Goal: Task Accomplishment & Management: Manage account settings

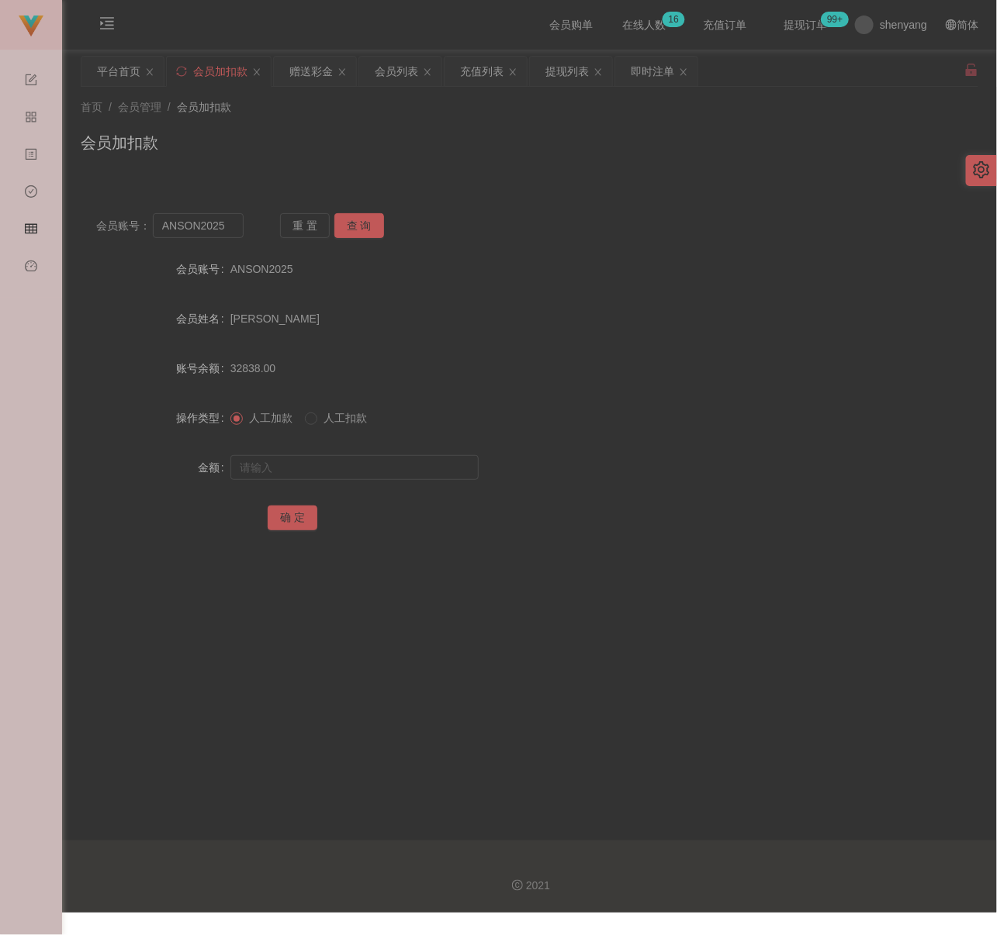
click at [344, 124] on div "首页 / 会员管理 / 会员加扣款 / 会员加扣款" at bounding box center [529, 132] width 897 height 67
click at [233, 223] on input "ANSON2025" at bounding box center [198, 225] width 91 height 25
paste input "Xaivian"
type input "Xaivian"
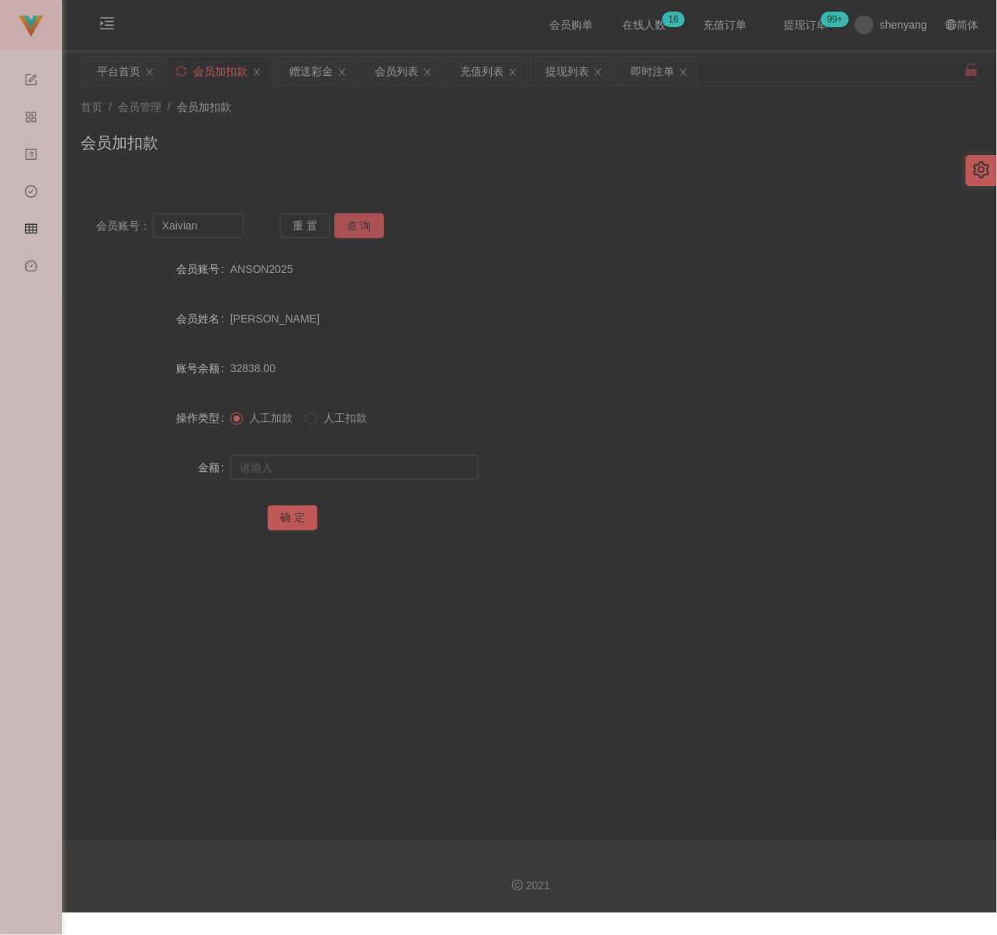
click at [334, 224] on button "查 询" at bounding box center [359, 225] width 50 height 25
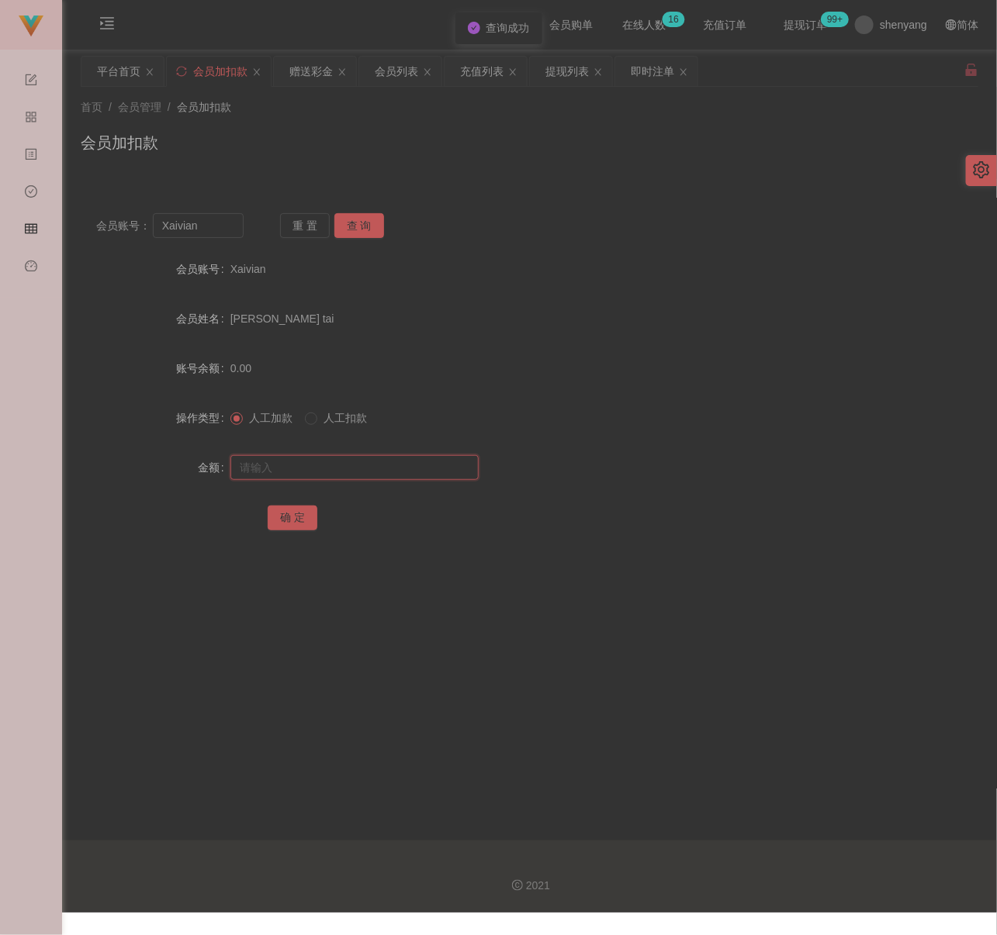
drag, startPoint x: 334, startPoint y: 466, endPoint x: 350, endPoint y: 470, distance: 16.7
click at [334, 466] on input "text" at bounding box center [354, 467] width 248 height 25
click at [317, 468] on input "text" at bounding box center [354, 467] width 248 height 25
paste input "500"
type input "500"
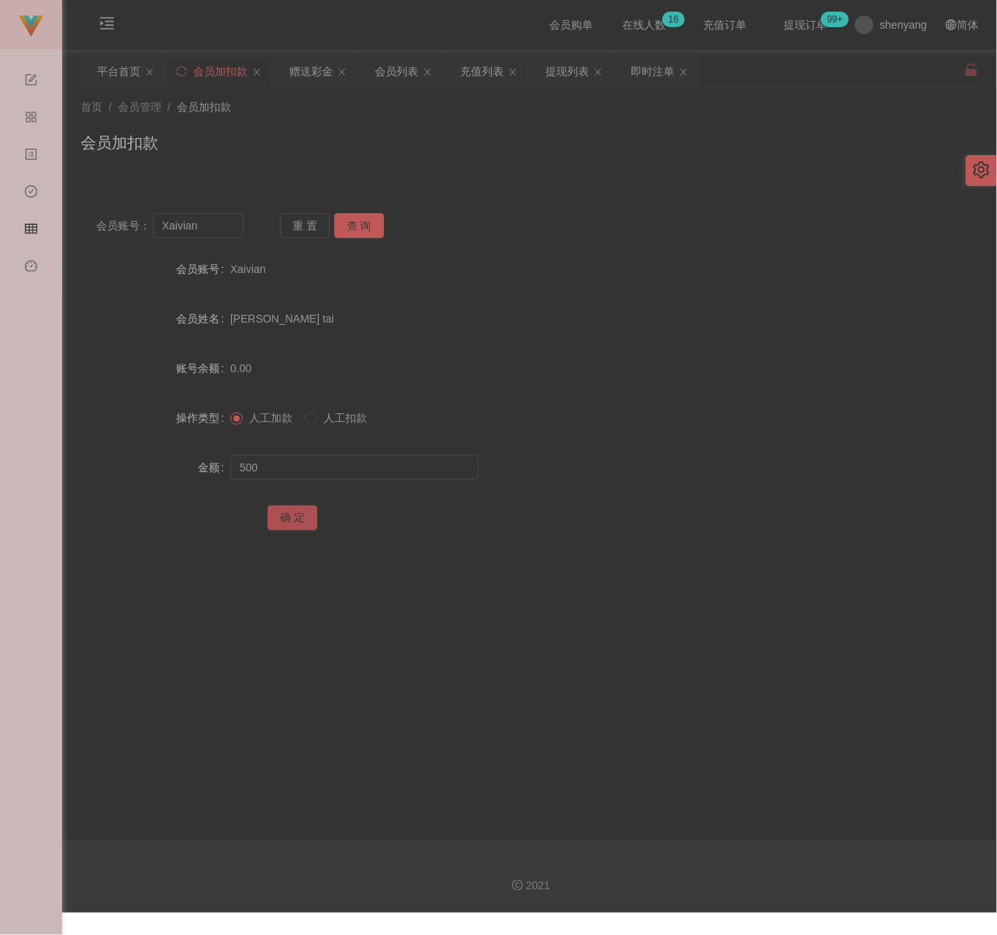
drag, startPoint x: 294, startPoint y: 524, endPoint x: 319, endPoint y: 521, distance: 24.9
click at [294, 524] on button "确 定" at bounding box center [293, 518] width 50 height 25
click at [219, 231] on input "Xaivian" at bounding box center [198, 225] width 91 height 25
paste input "Kingston18"
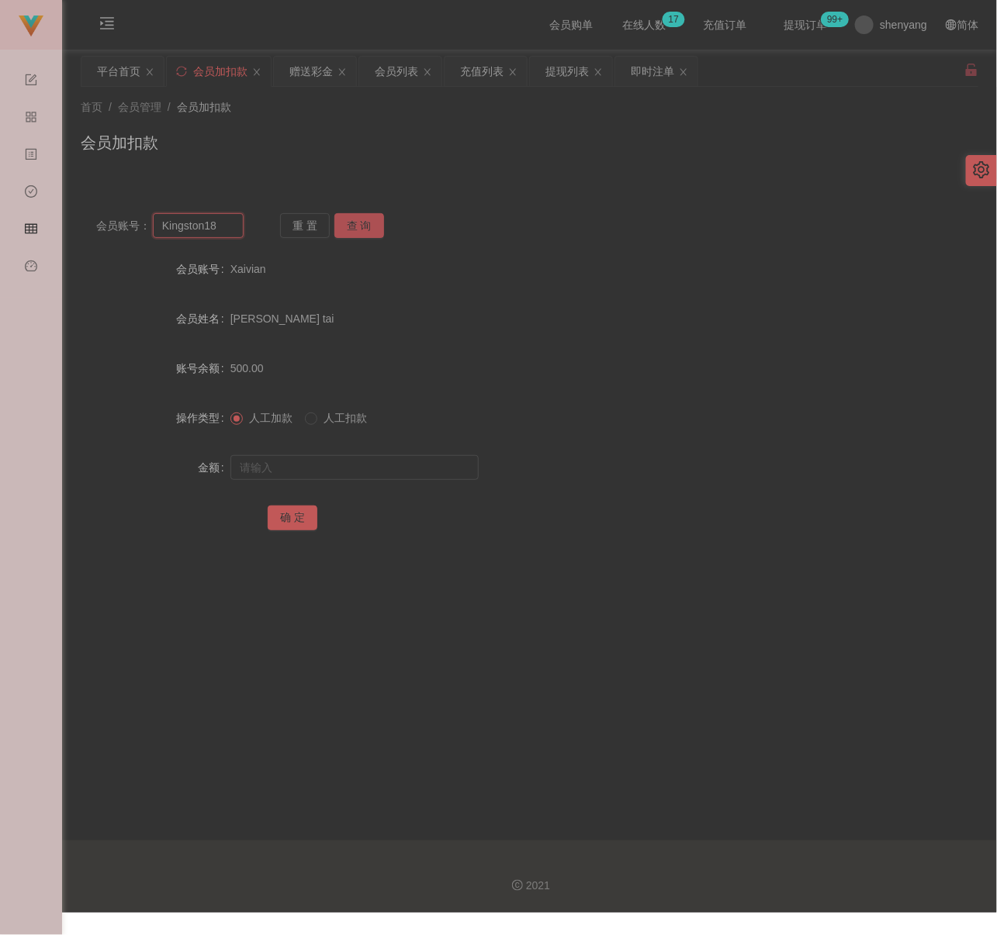
type input "Kingston18"
click at [375, 228] on button "查 询" at bounding box center [359, 225] width 50 height 25
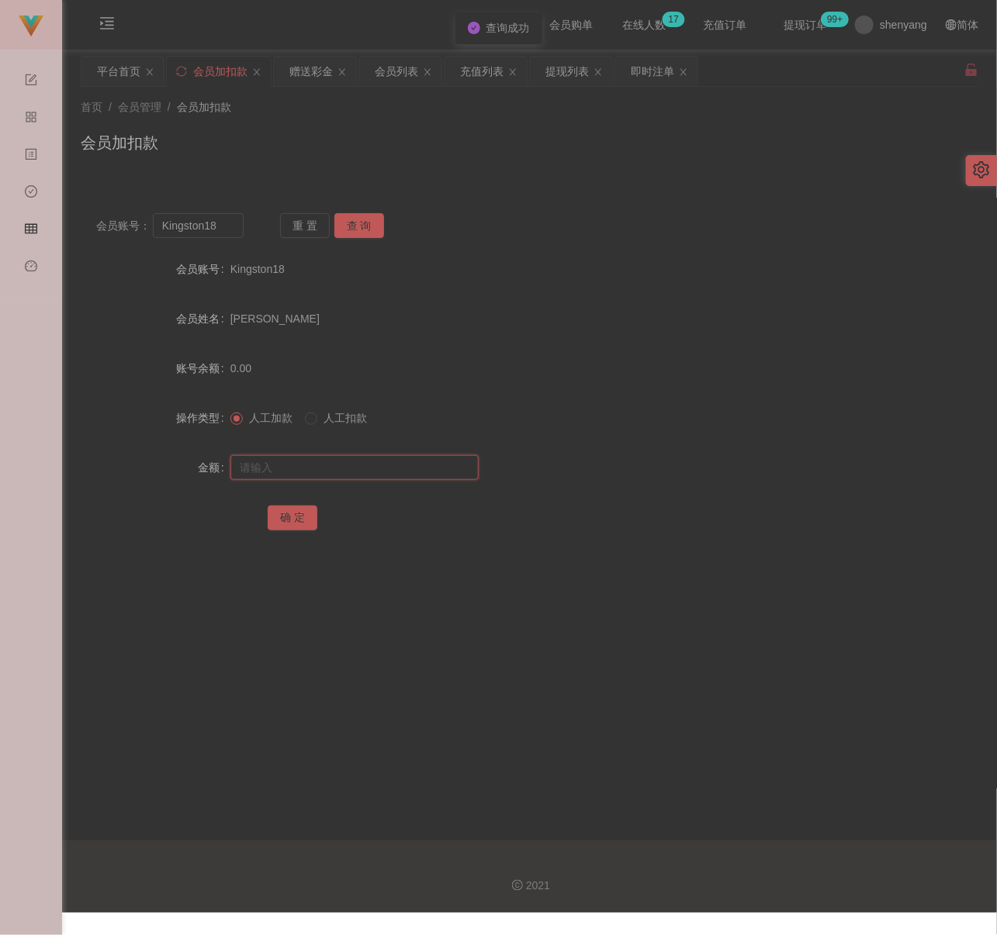
click at [343, 468] on input "text" at bounding box center [354, 467] width 248 height 25
click at [361, 461] on input "text" at bounding box center [354, 467] width 248 height 25
paste input "500"
type input "500"
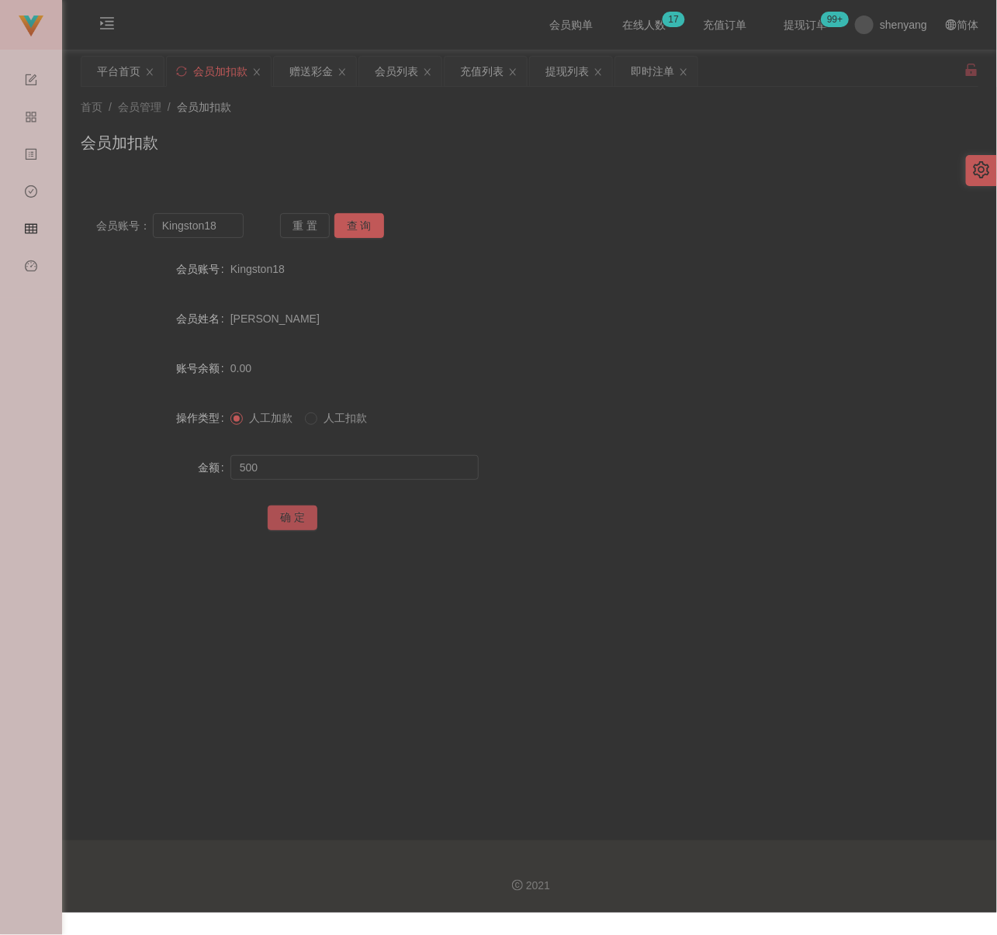
drag, startPoint x: 287, startPoint y: 522, endPoint x: 305, endPoint y: 517, distance: 18.4
click at [287, 522] on button "确 定" at bounding box center [293, 518] width 50 height 25
click at [224, 224] on input "Kingston18" at bounding box center [198, 225] width 91 height 25
paste input "Donut2626"
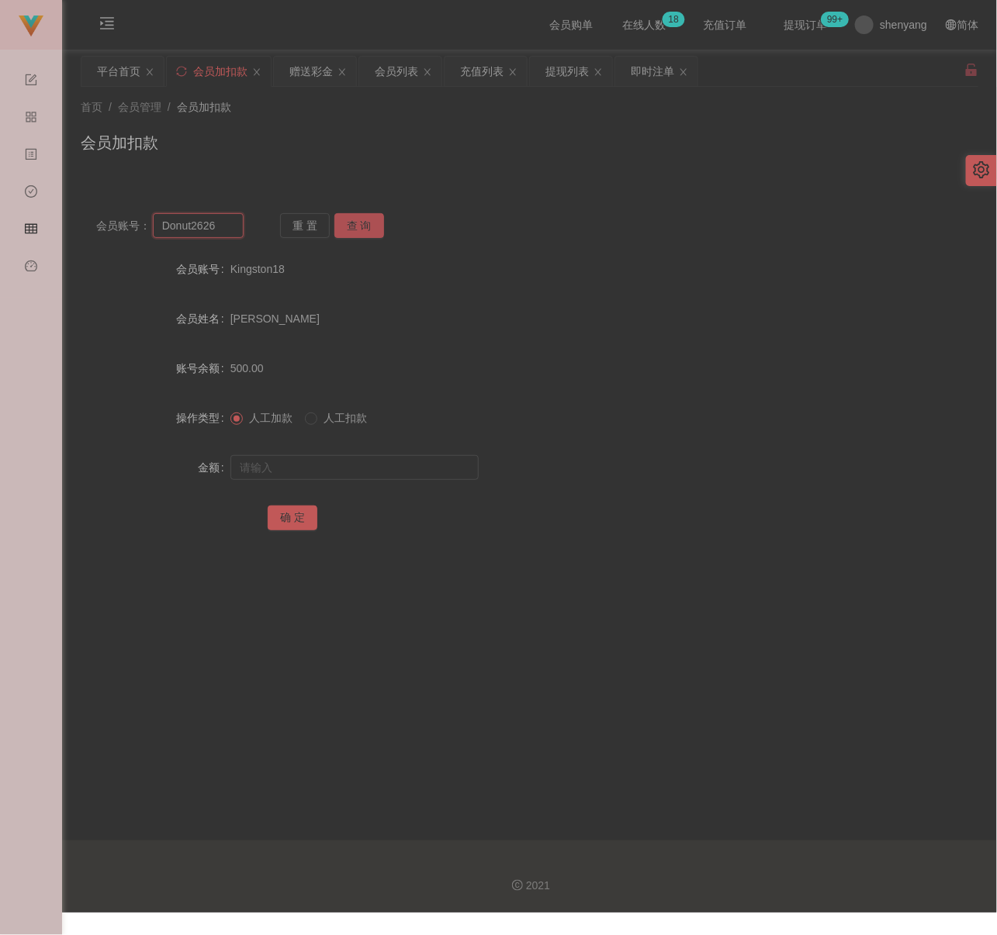
type input "Donut2626"
click at [347, 223] on button "查 询" at bounding box center [359, 225] width 50 height 25
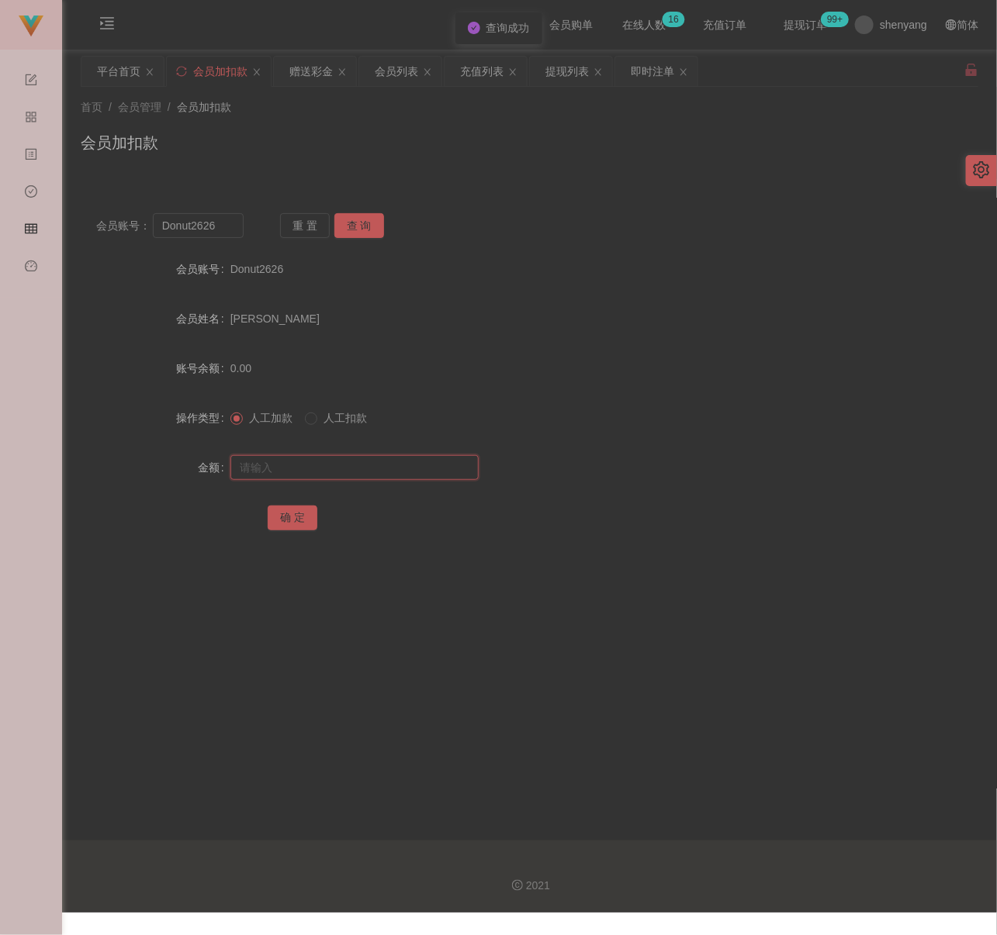
drag, startPoint x: 323, startPoint y: 468, endPoint x: 336, endPoint y: 466, distance: 12.5
click at [323, 468] on input "text" at bounding box center [354, 467] width 248 height 25
click at [314, 468] on input "text" at bounding box center [354, 467] width 248 height 25
paste input "500"
type input "500"
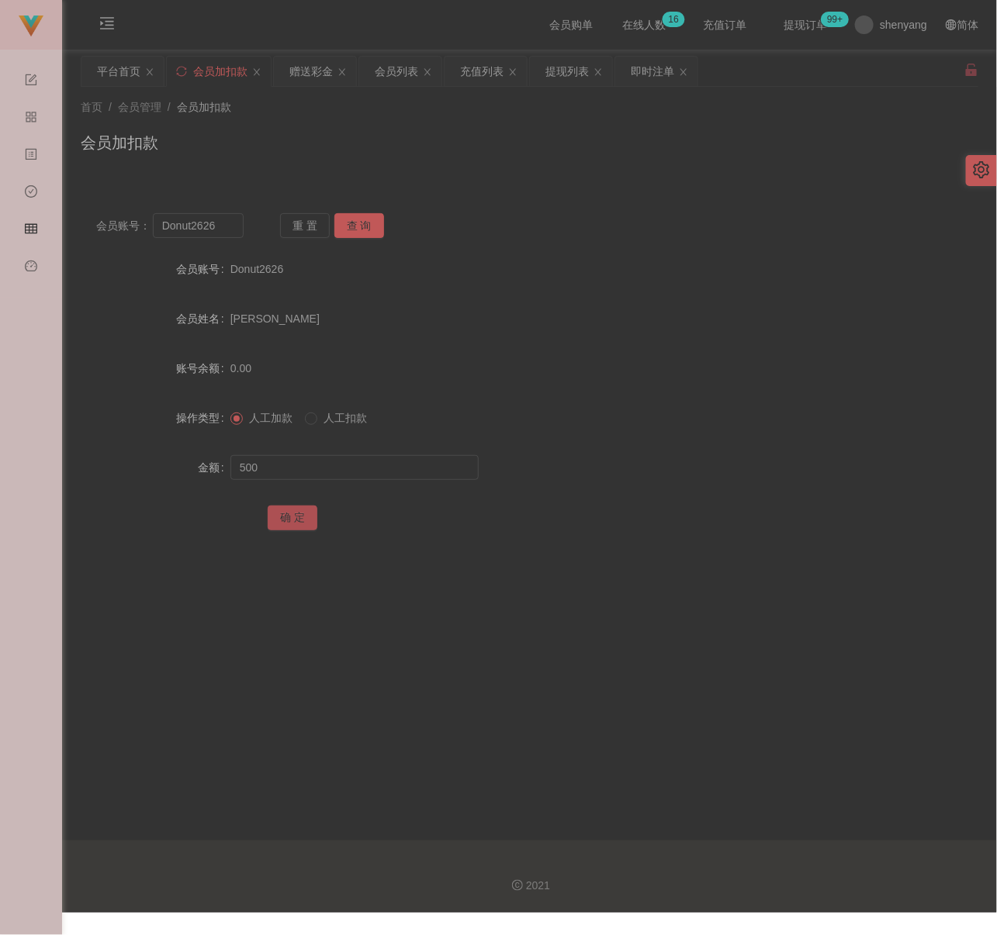
click at [296, 517] on button "确 定" at bounding box center [293, 518] width 50 height 25
click at [219, 219] on input "Donut2626" at bounding box center [198, 225] width 91 height 25
paste input "0188704202"
type input "0188704202"
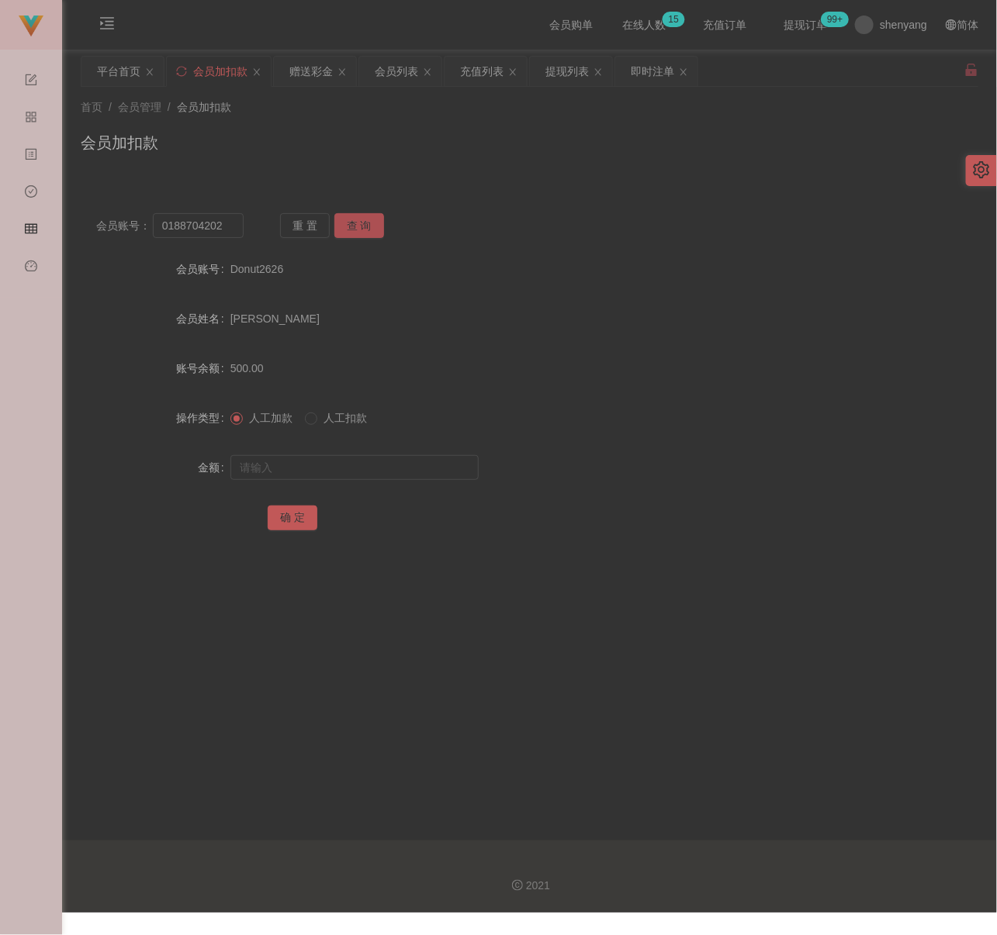
click at [363, 221] on button "查 询" at bounding box center [359, 225] width 50 height 25
click at [347, 464] on input "text" at bounding box center [354, 467] width 248 height 25
click at [434, 465] on input "text" at bounding box center [354, 467] width 248 height 25
paste input "500"
type input "500"
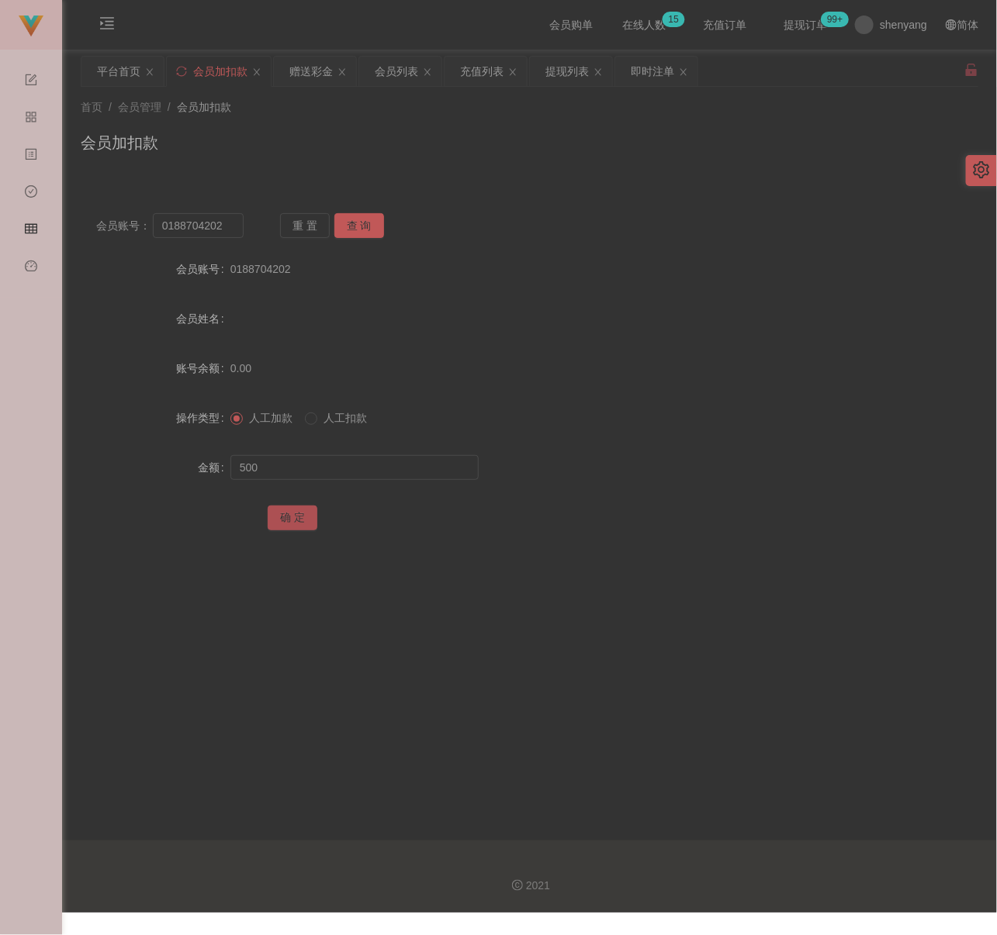
click at [293, 506] on button "确 定" at bounding box center [293, 518] width 50 height 25
click at [226, 223] on input "0188704202" at bounding box center [198, 225] width 91 height 25
paste input "qq123"
type input "qq123"
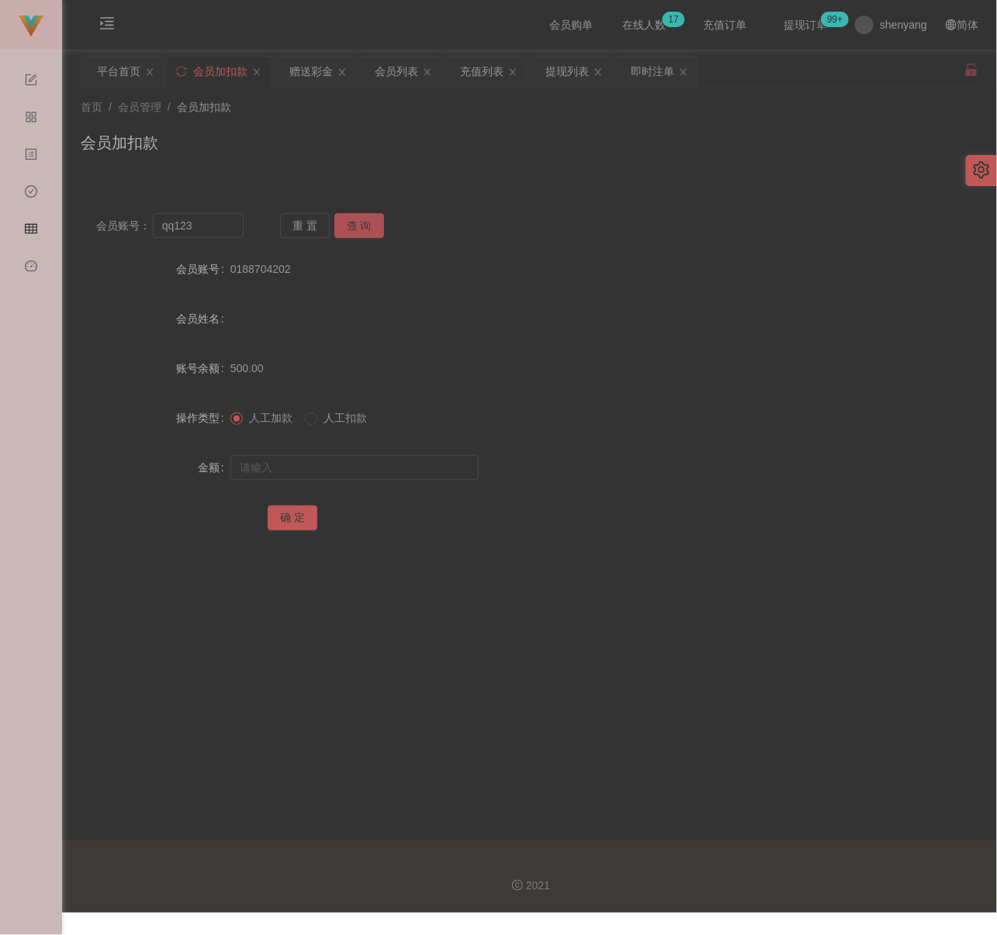
click at [358, 221] on button "查 询" at bounding box center [359, 225] width 50 height 25
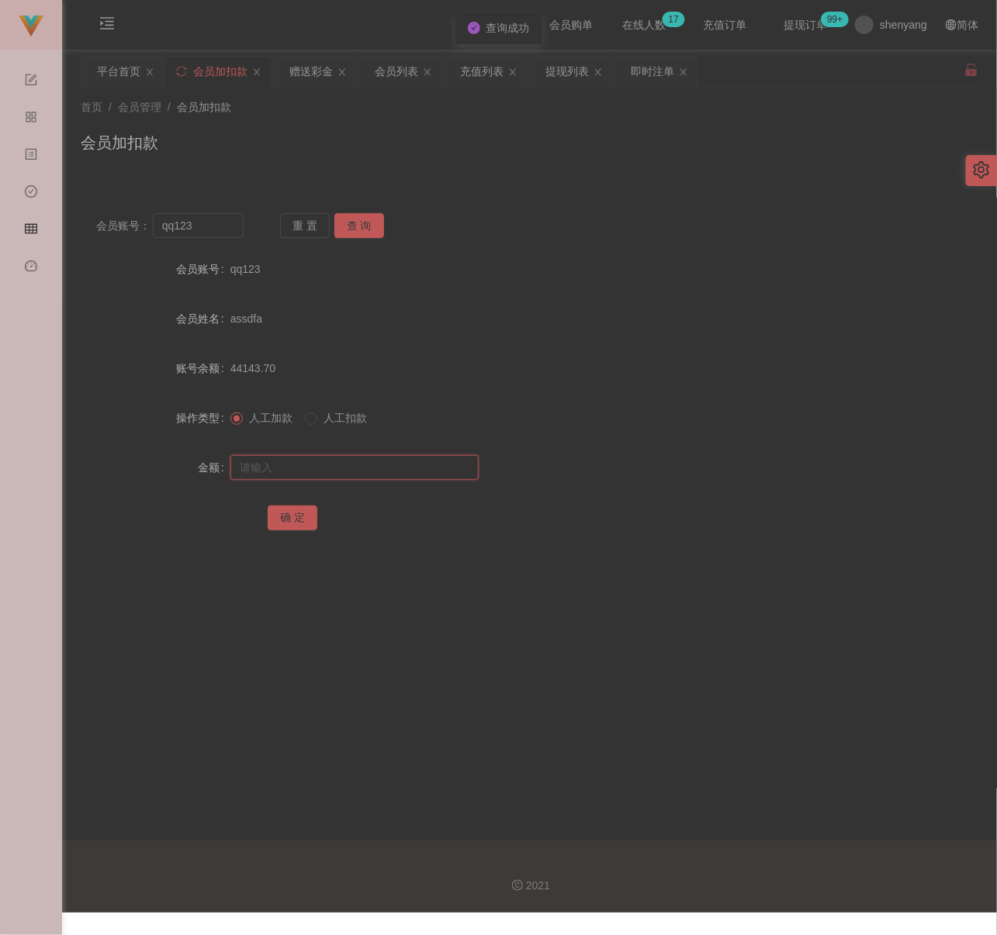
drag, startPoint x: 319, startPoint y: 473, endPoint x: 327, endPoint y: 468, distance: 9.0
click at [319, 473] on input "text" at bounding box center [354, 467] width 248 height 25
click at [364, 468] on input "text" at bounding box center [354, 467] width 248 height 25
paste input "500"
type input "500"
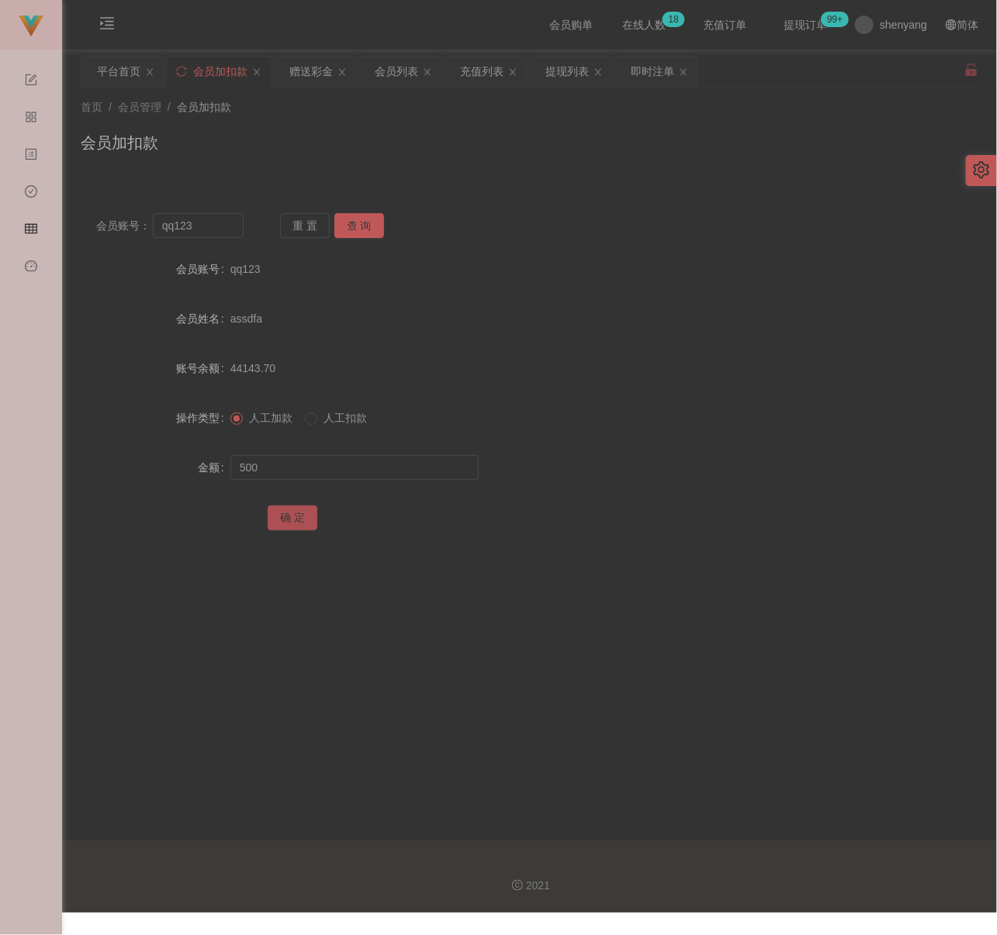
drag, startPoint x: 292, startPoint y: 510, endPoint x: 300, endPoint y: 512, distance: 8.7
click at [292, 510] on button "确 定" at bounding box center [293, 518] width 50 height 25
click at [396, 74] on div "会员列表" at bounding box center [396, 71] width 43 height 29
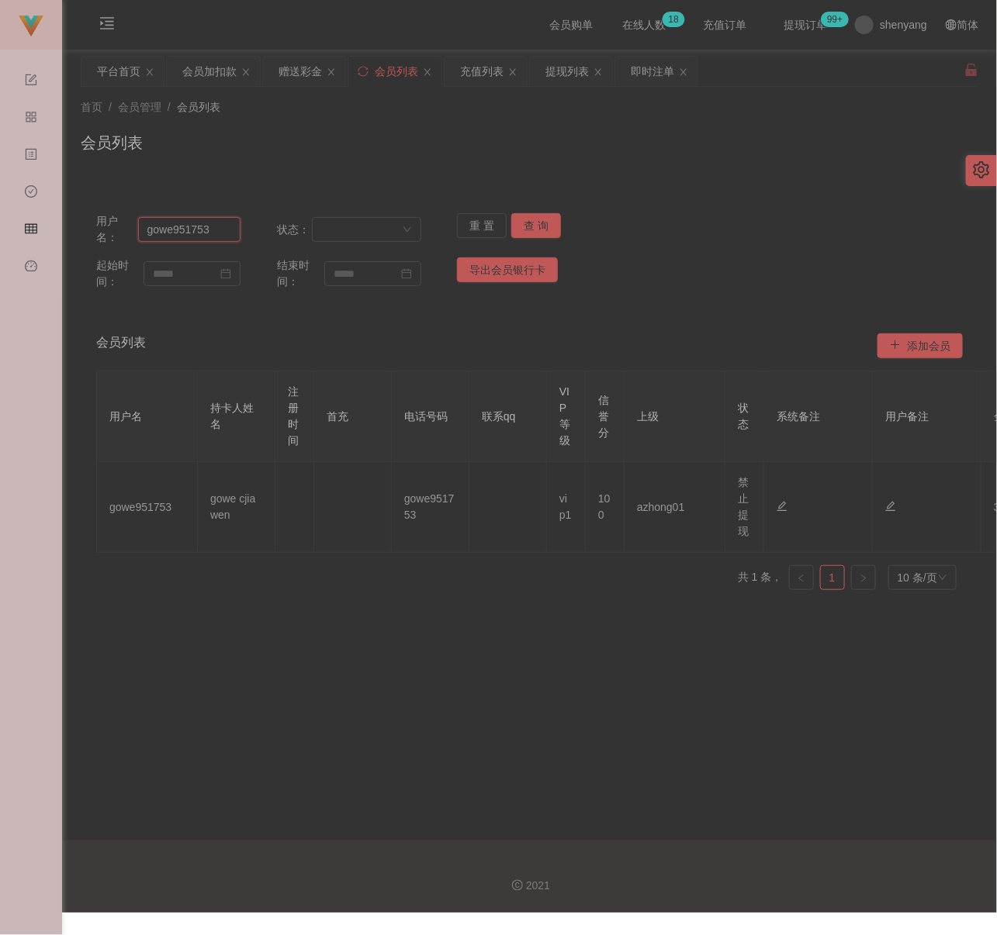
click at [228, 231] on input "gowe951753" at bounding box center [189, 229] width 103 height 25
paste input "Xaivian"
type input "Xaivian"
click at [548, 233] on button "查 询" at bounding box center [536, 225] width 50 height 25
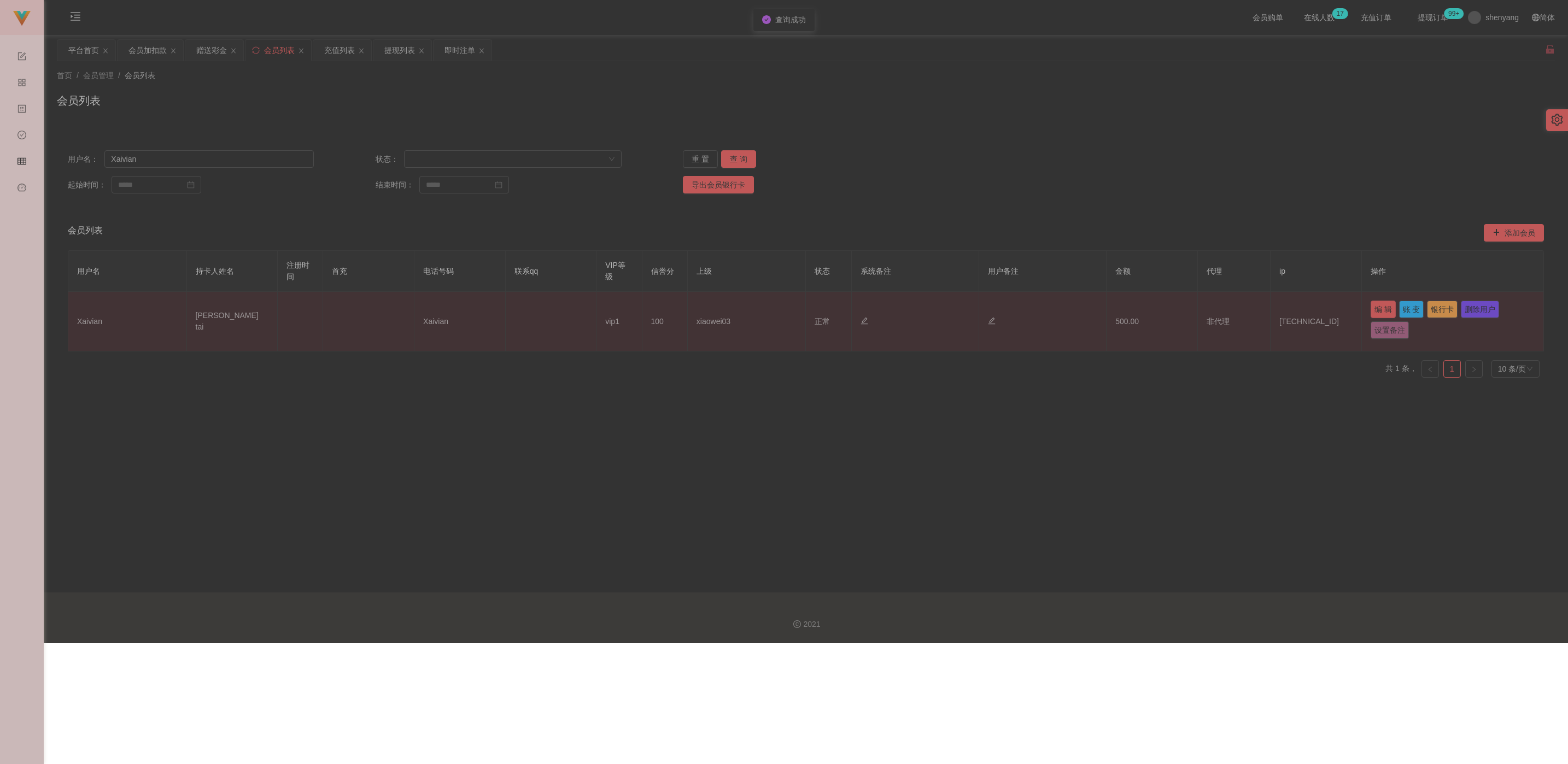
click at [702, 309] on button "编 辑" at bounding box center [1383, 309] width 25 height 18
type input "Xaivian"
type input "Joshua wee Kok tai"
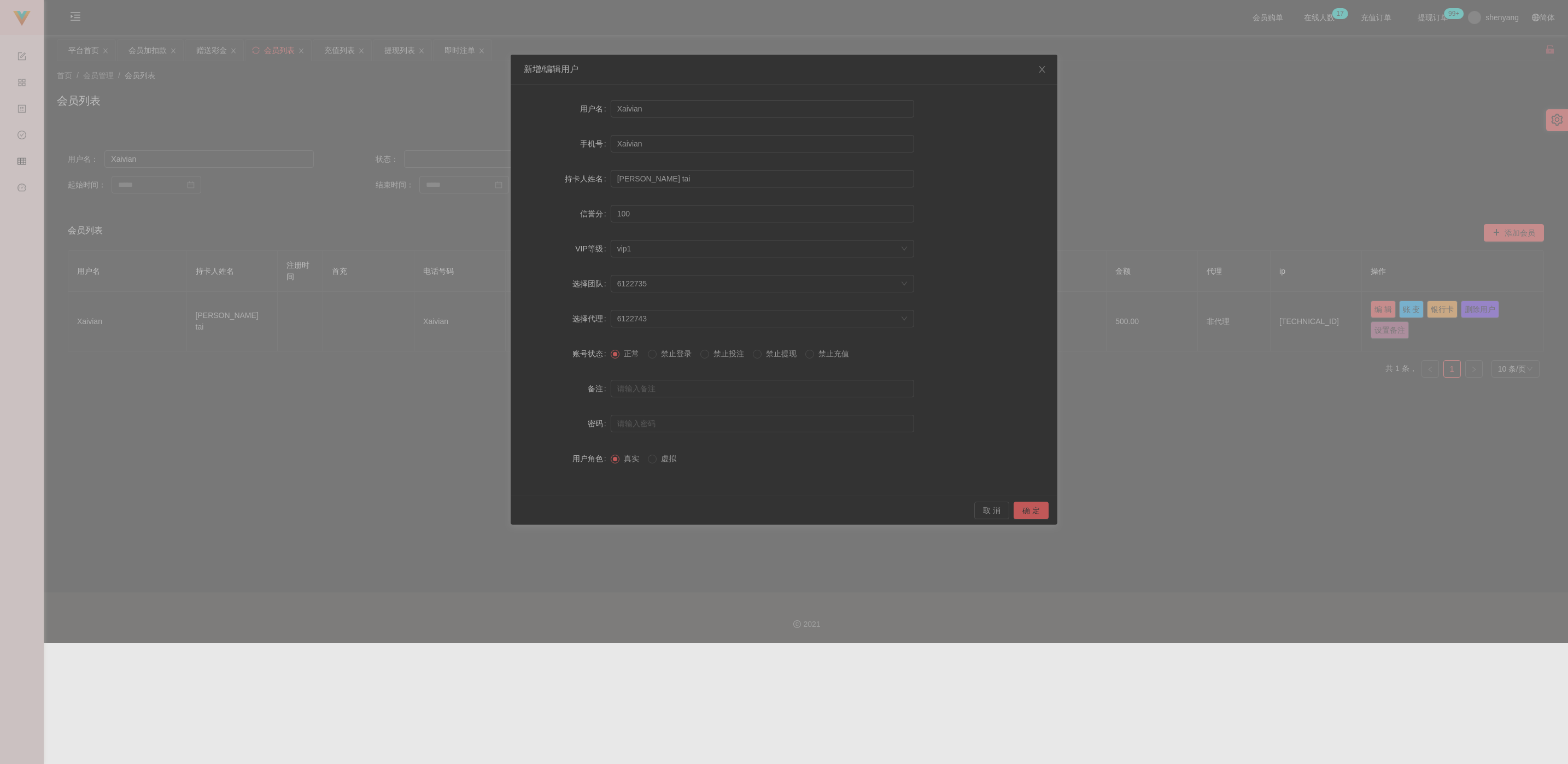
click at [702, 355] on span "禁止提现" at bounding box center [781, 354] width 39 height 8
click at [702, 508] on button "确 定" at bounding box center [1031, 510] width 35 height 18
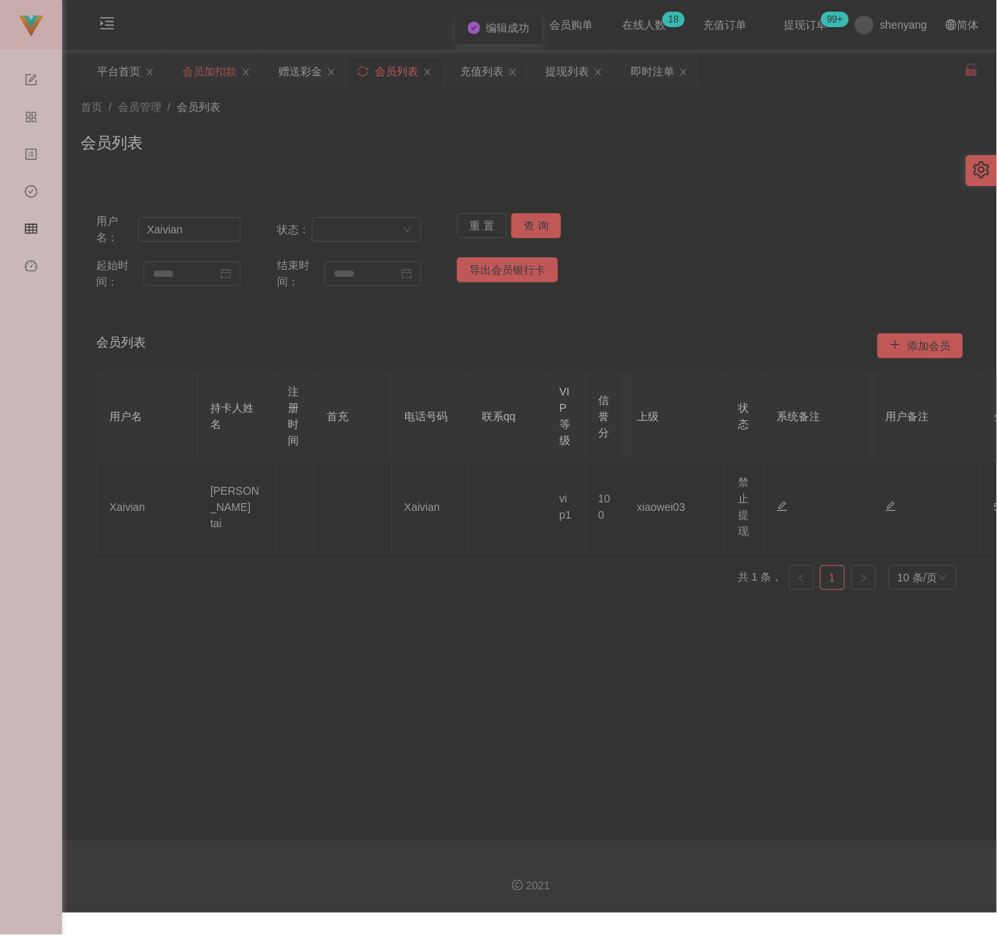
click at [210, 73] on div "会员加扣款" at bounding box center [209, 71] width 54 height 29
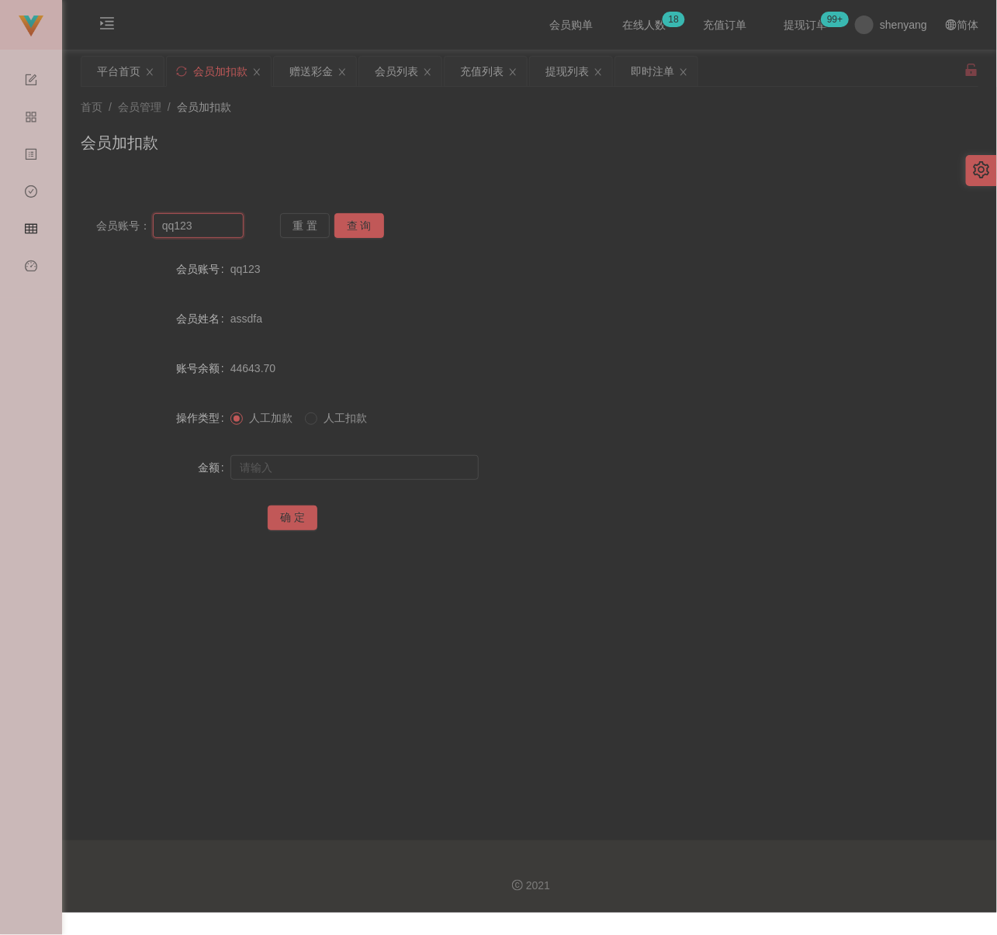
click at [215, 231] on input "qq123" at bounding box center [198, 225] width 91 height 25
paste input "0184709599"
type input "0184709599"
click at [368, 228] on button "查 询" at bounding box center [359, 225] width 50 height 25
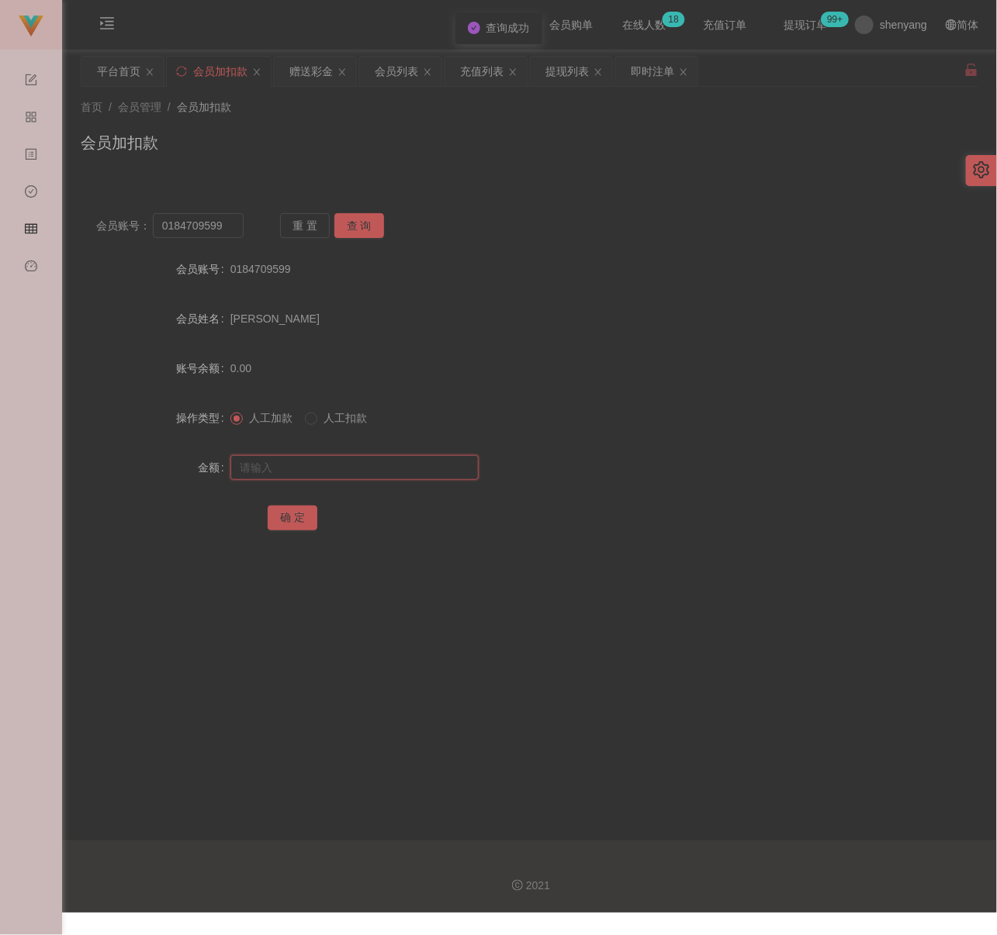
click at [351, 468] on input "text" at bounding box center [354, 467] width 248 height 25
click at [430, 468] on input "text" at bounding box center [354, 467] width 248 height 25
paste input "1200"
type input "1200"
drag, startPoint x: 294, startPoint y: 520, endPoint x: 307, endPoint y: 524, distance: 13.7
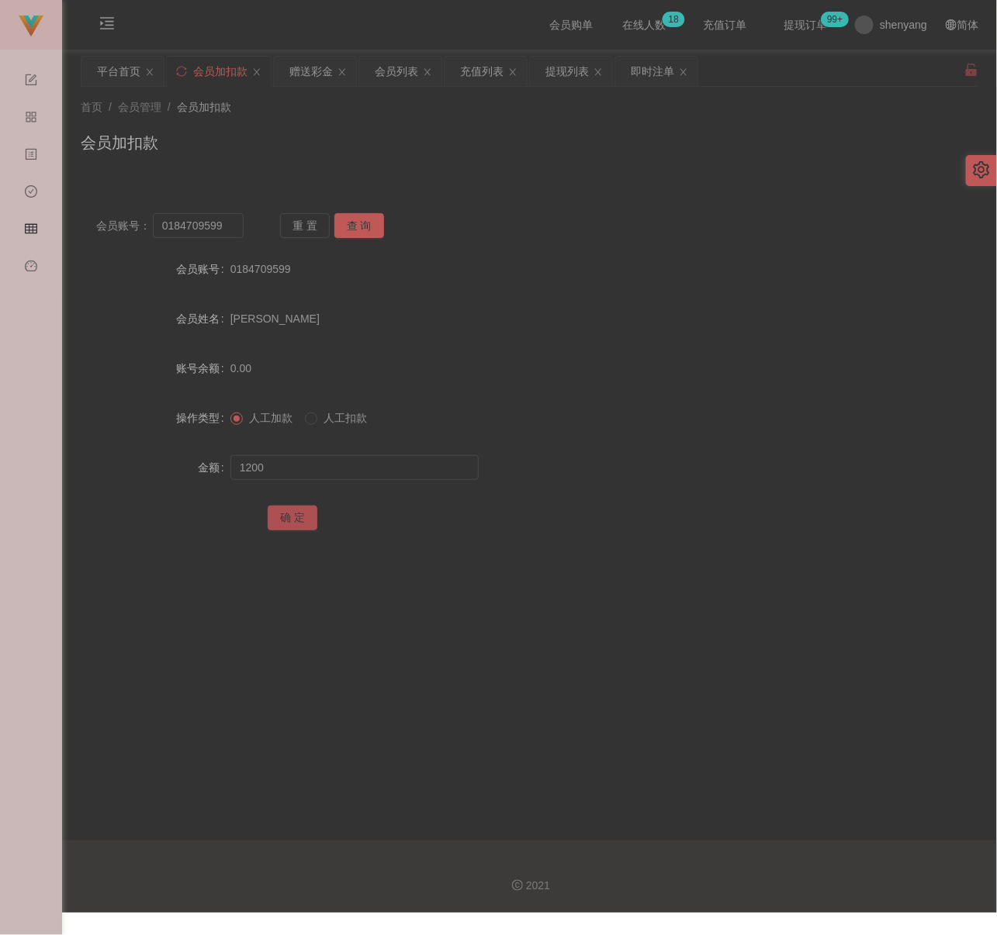
click at [294, 520] on button "确 定" at bounding box center [293, 518] width 50 height 25
click at [400, 73] on div "会员列表" at bounding box center [396, 71] width 43 height 29
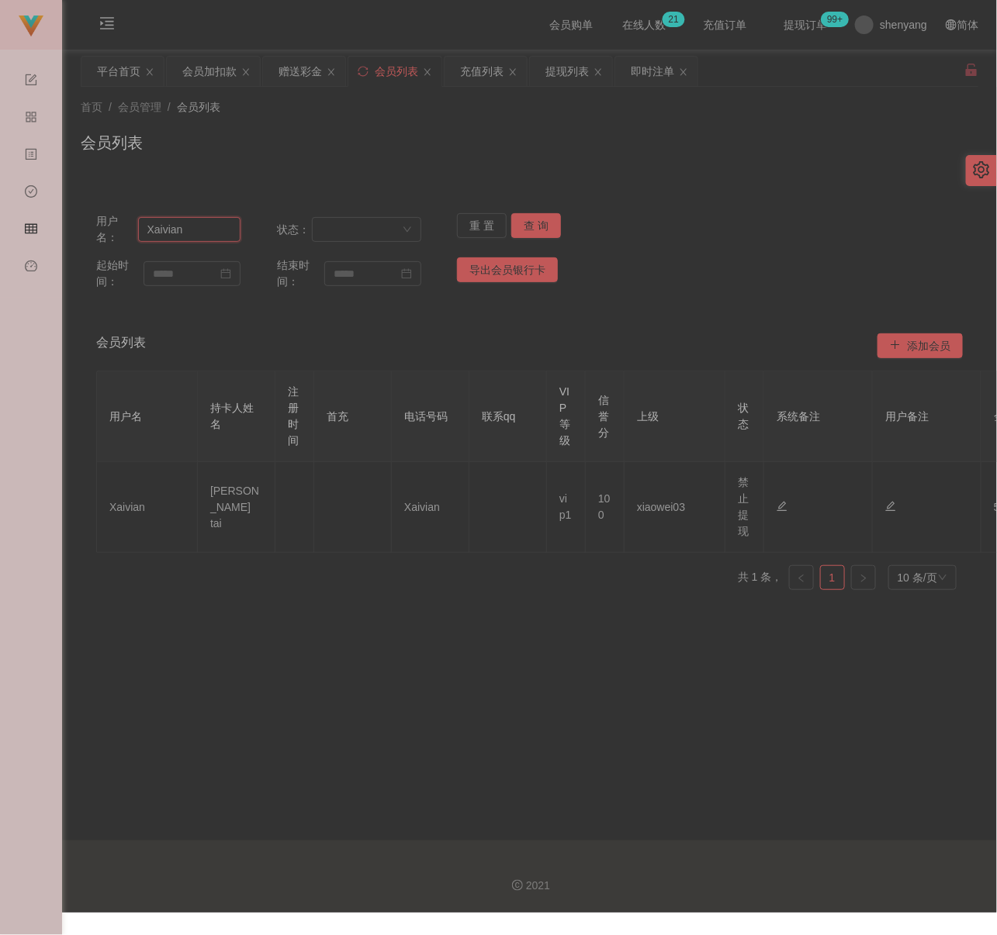
click at [203, 233] on input "Xaivian" at bounding box center [189, 229] width 103 height 25
paste input "0176392539"
type input "0176392539"
click at [531, 226] on button "查 询" at bounding box center [536, 225] width 50 height 25
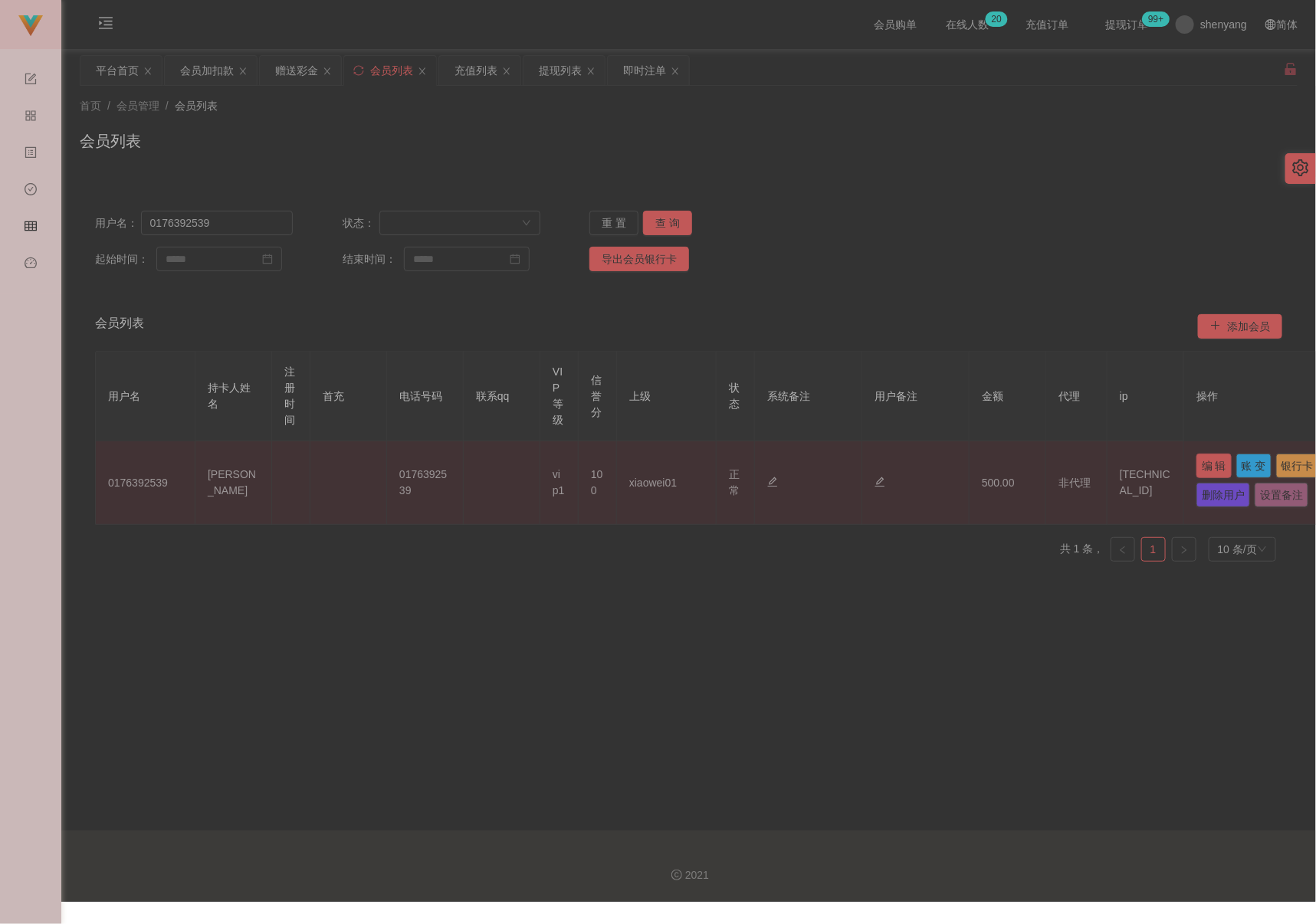
click at [984, 462] on button "编 辑" at bounding box center [1214, 465] width 36 height 25
type input "0176392539"
type input "LEE YEW SIN"
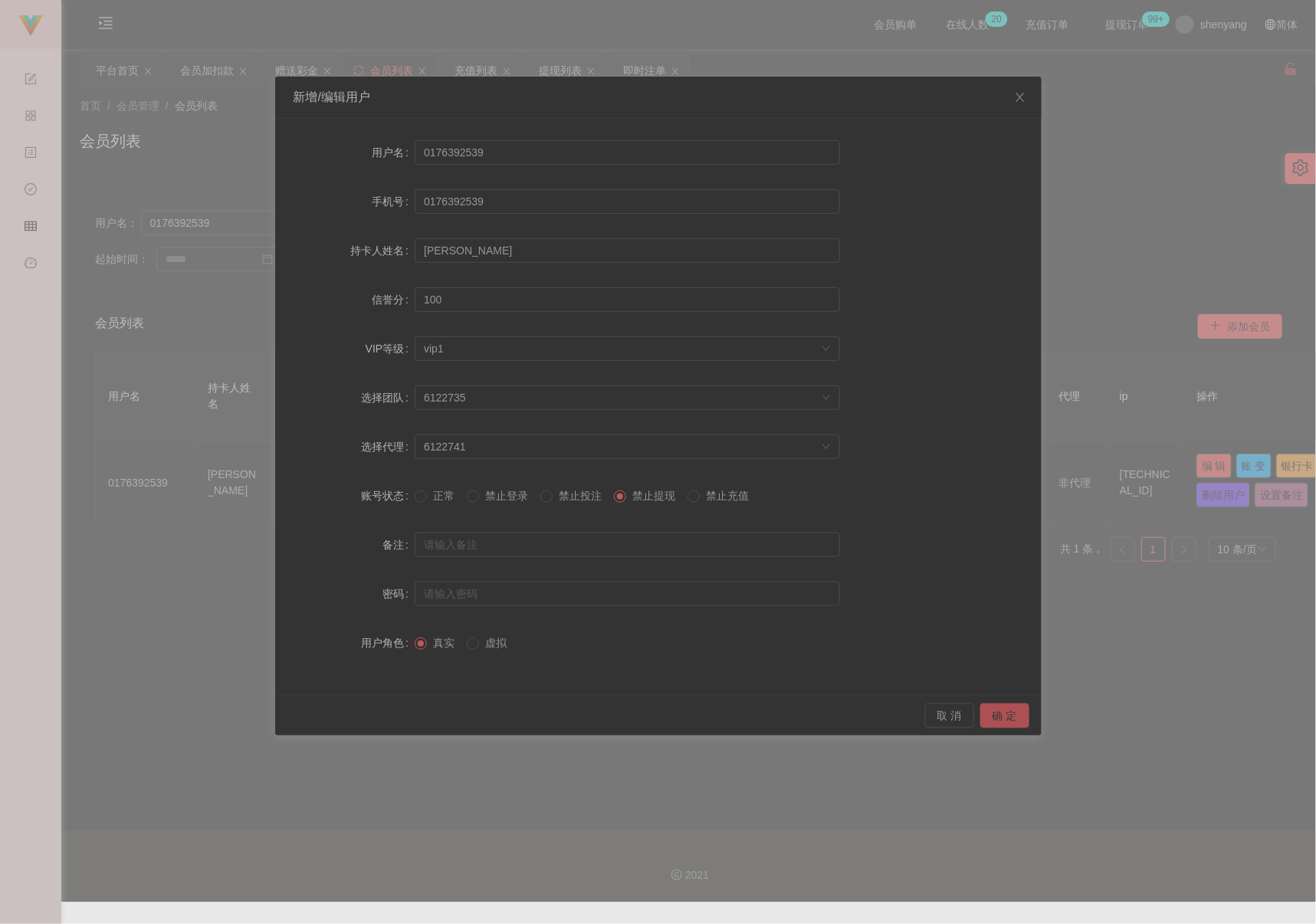
click at [984, 718] on button "确 定" at bounding box center [1005, 715] width 49 height 25
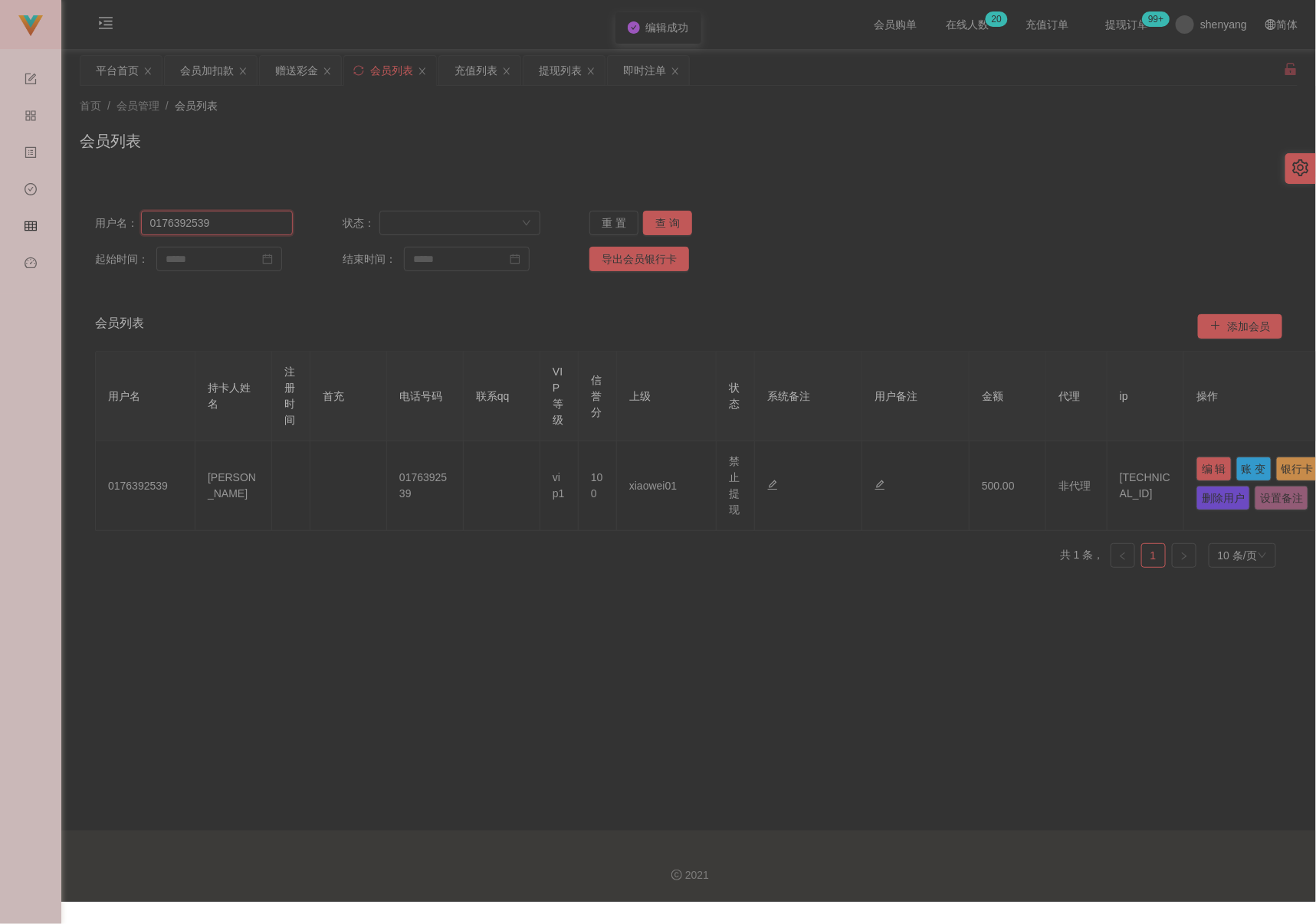
click at [251, 226] on input "0176392539" at bounding box center [217, 222] width 152 height 25
paste input "Mrmark940215"
type input "Mrmark940215"
click at [668, 220] on button "查 询" at bounding box center [668, 222] width 49 height 25
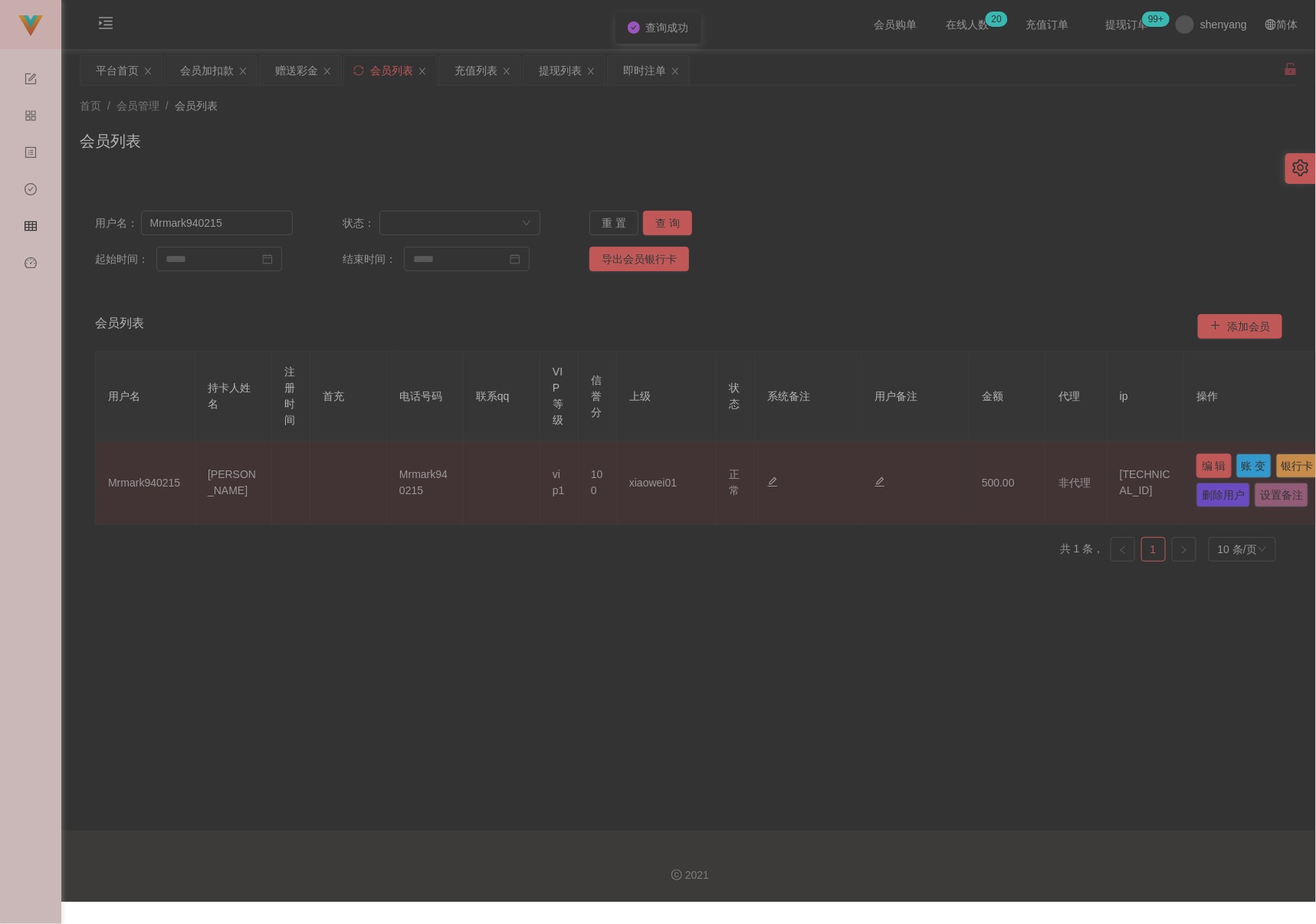
click at [984, 462] on button "编 辑" at bounding box center [1214, 465] width 36 height 25
type input "Mrmark940215"
type input "Kuan Rok Seng"
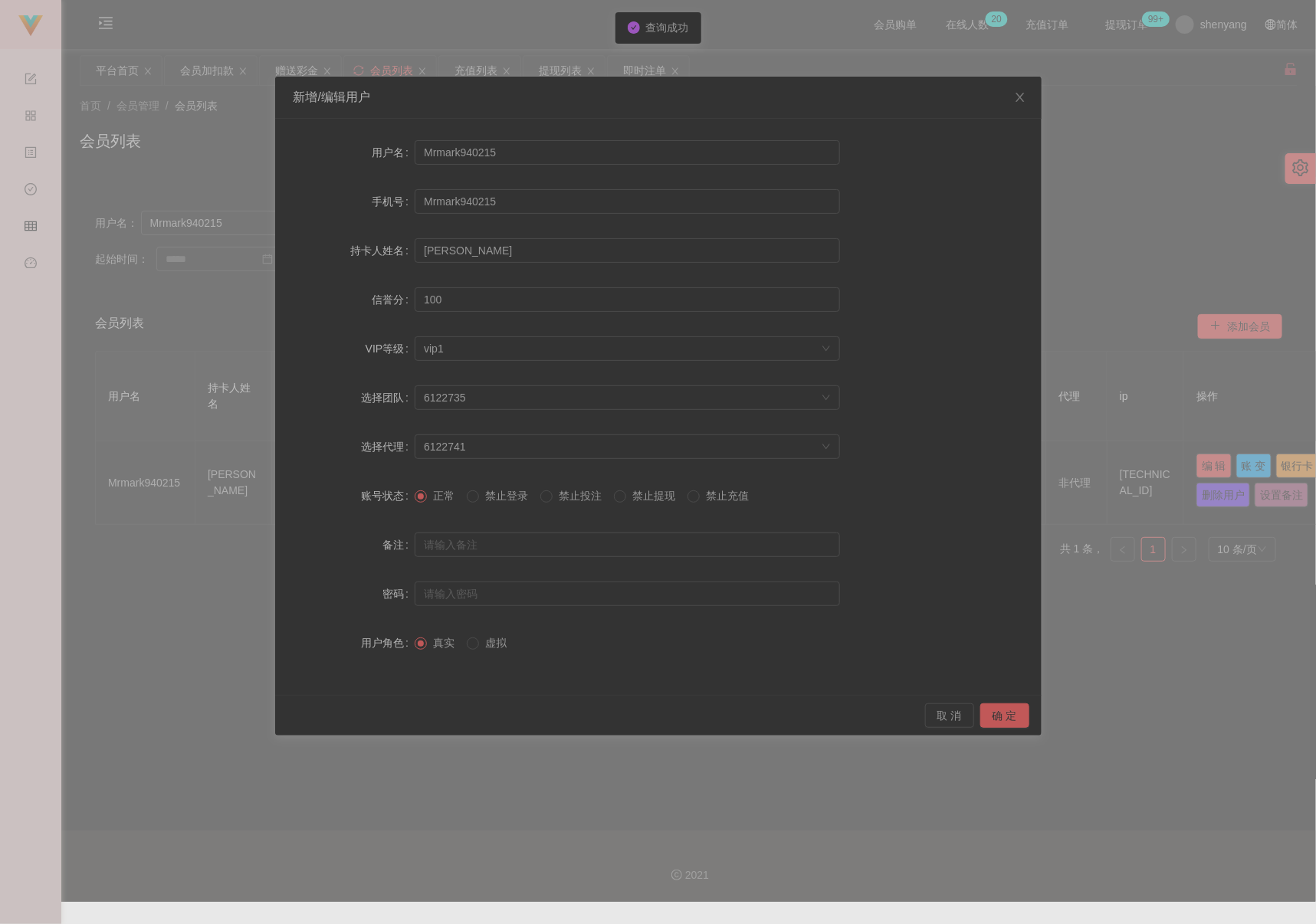
click at [650, 497] on span "禁止提现" at bounding box center [654, 496] width 55 height 12
click at [984, 711] on button "确 定" at bounding box center [1005, 715] width 49 height 25
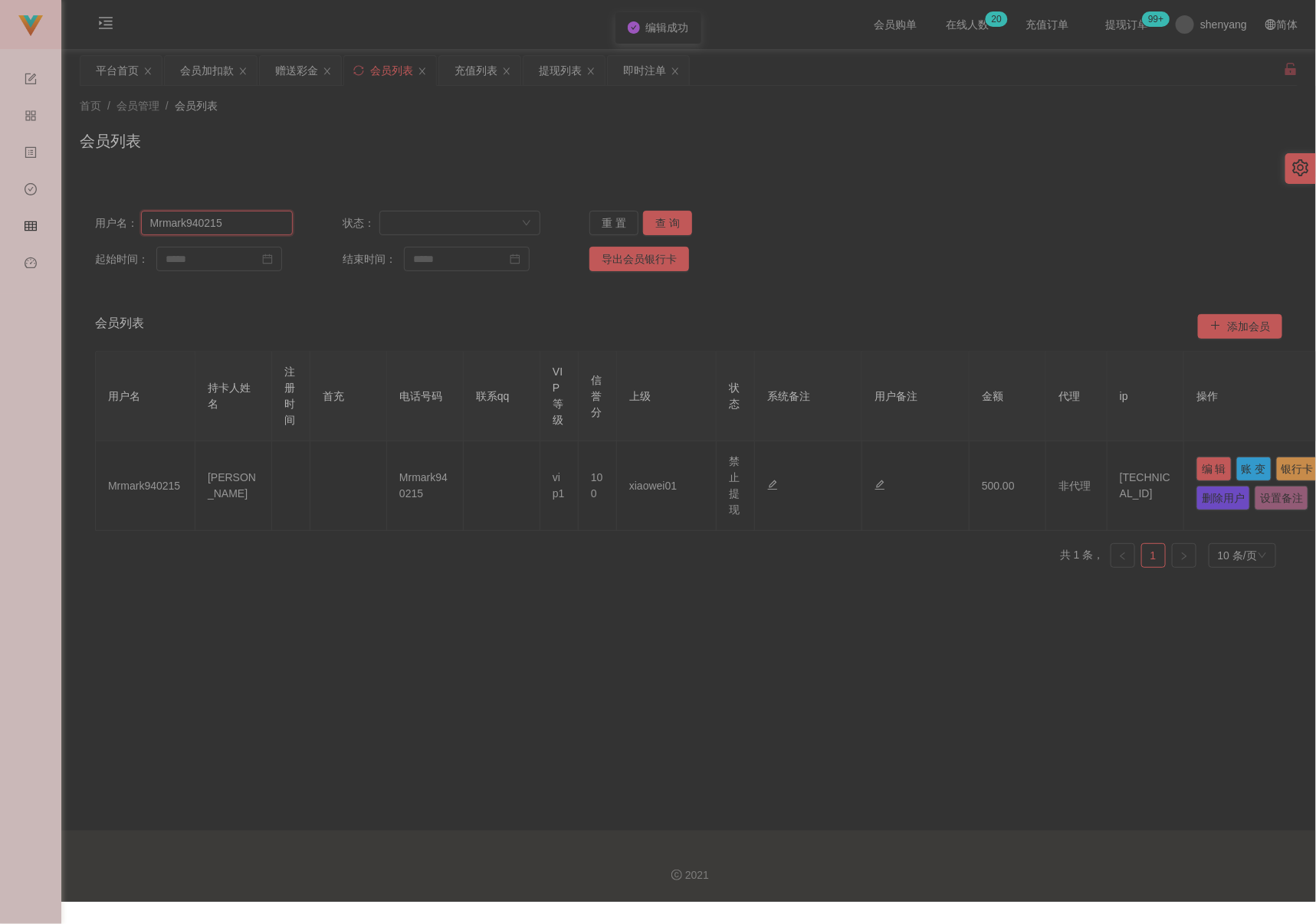
click at [246, 223] on input "Mrmark940215" at bounding box center [217, 222] width 152 height 25
paste input "kayeemilo0922"
type input "kayeemilo0922"
click at [660, 227] on button "查 询" at bounding box center [668, 222] width 49 height 25
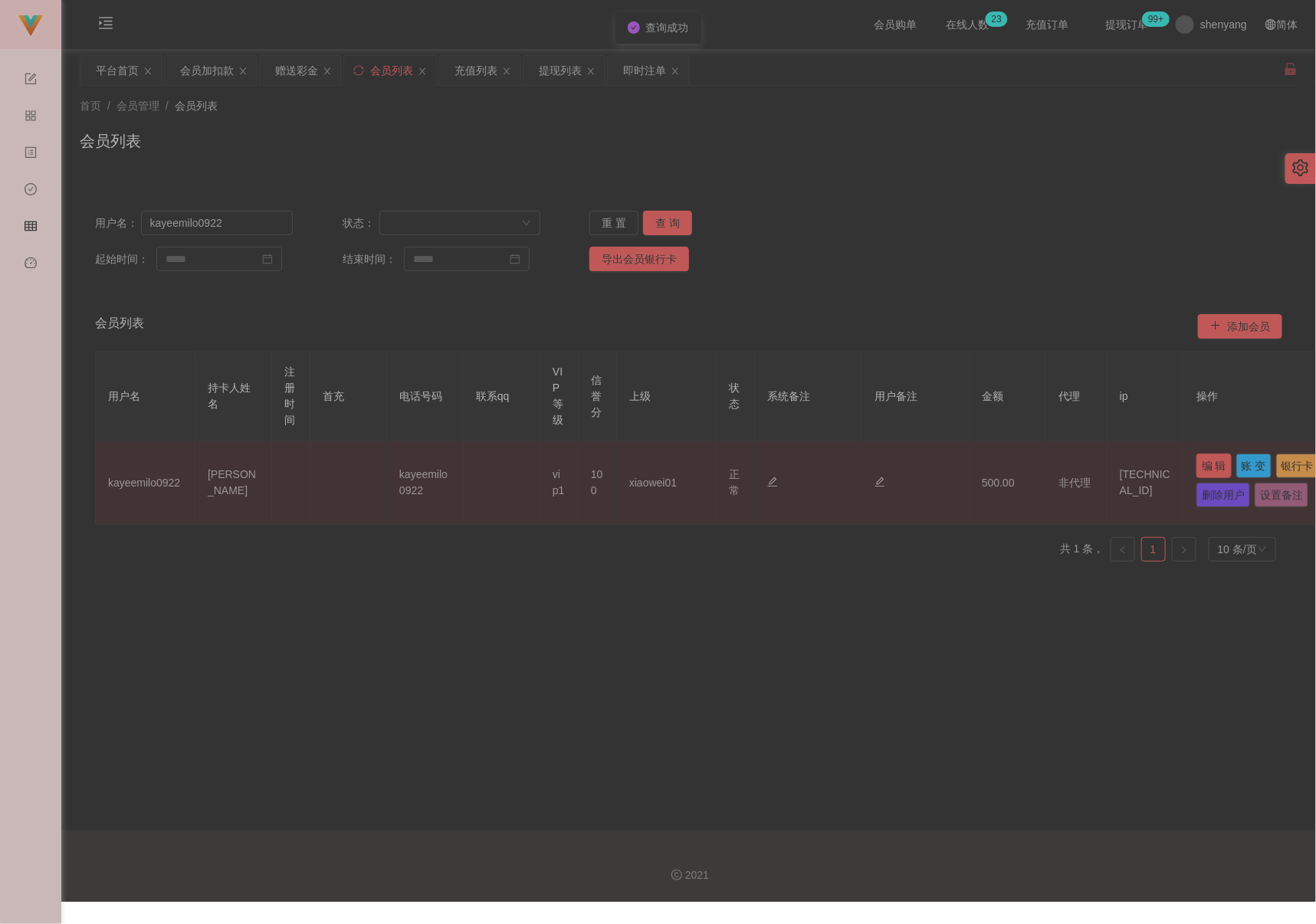
click at [984, 471] on button "编 辑" at bounding box center [1214, 465] width 36 height 25
type input "kayeemilo0922"
type input "CHONG KA YEE"
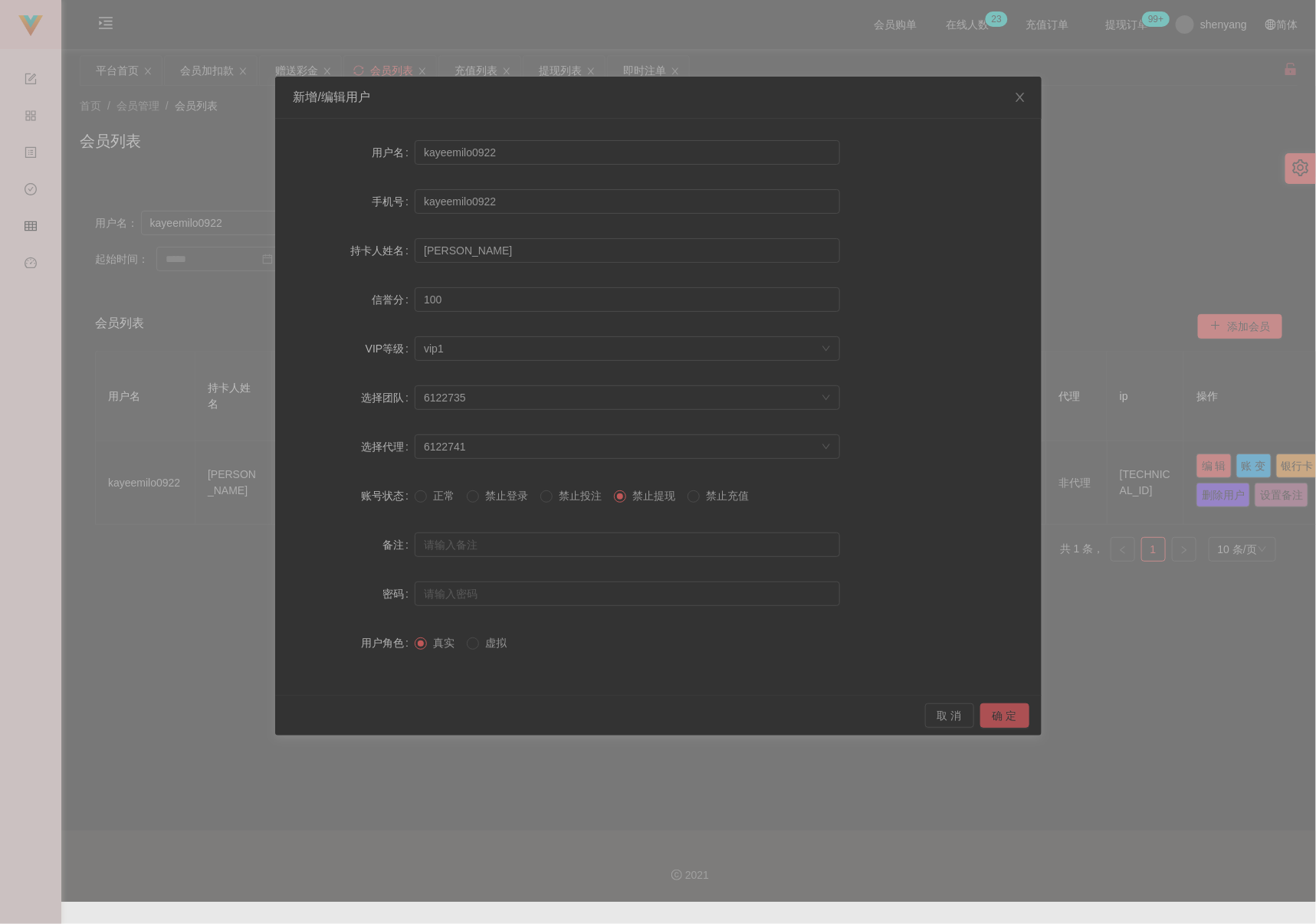
click at [984, 715] on button "确 定" at bounding box center [1005, 715] width 49 height 25
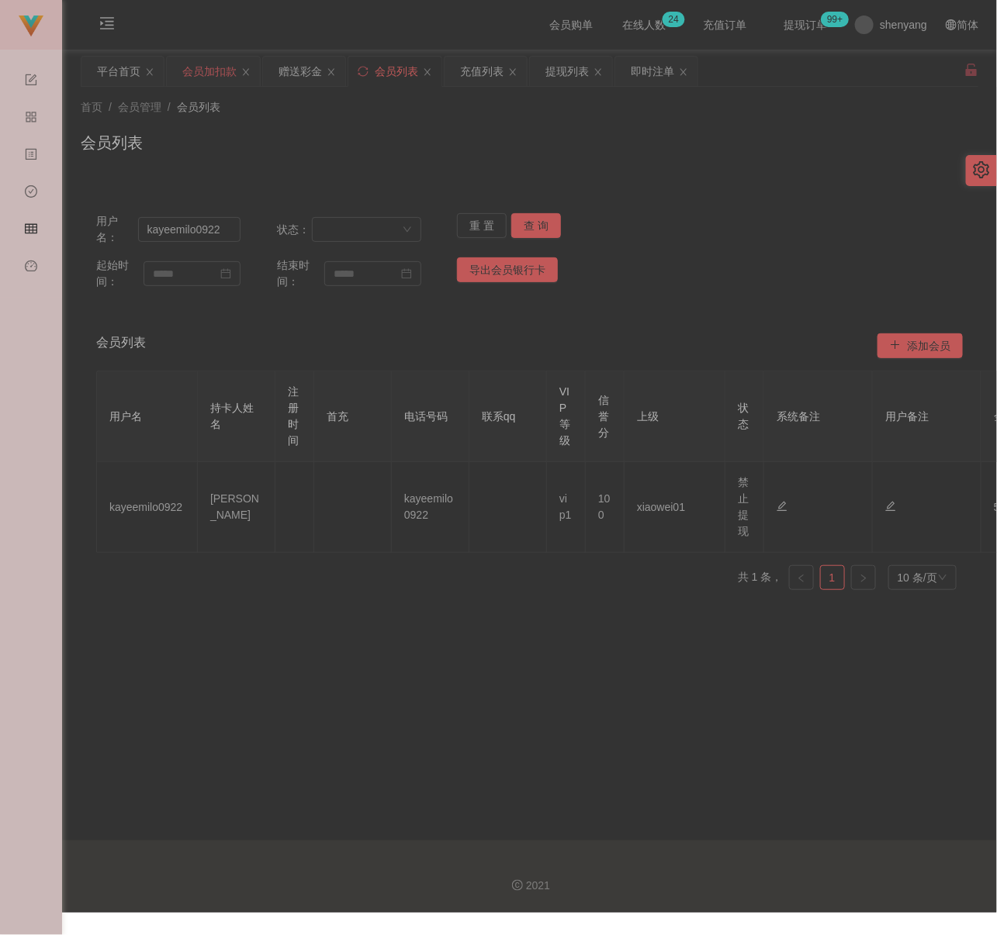
click at [206, 70] on div "会员加扣款" at bounding box center [209, 71] width 54 height 29
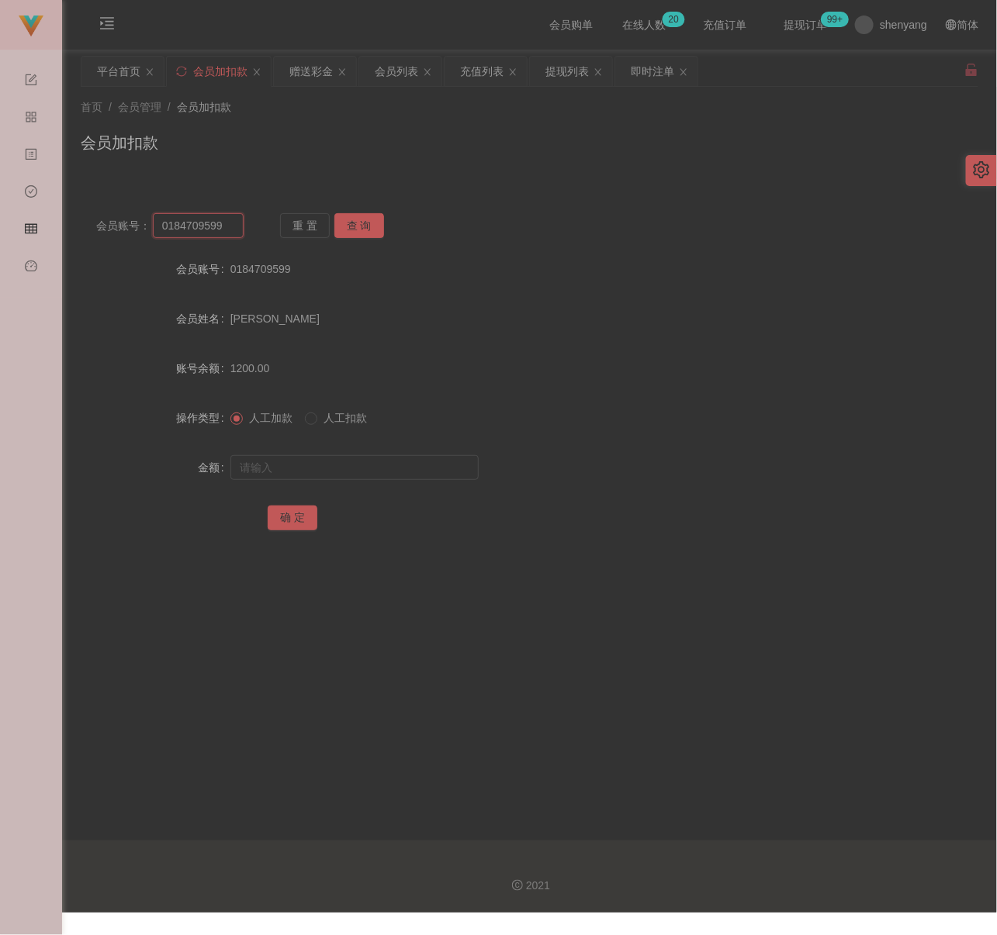
click at [219, 230] on input "0184709599" at bounding box center [198, 225] width 91 height 25
paste input "JH300825"
type input "JH300825"
click at [358, 226] on button "查 询" at bounding box center [359, 225] width 50 height 25
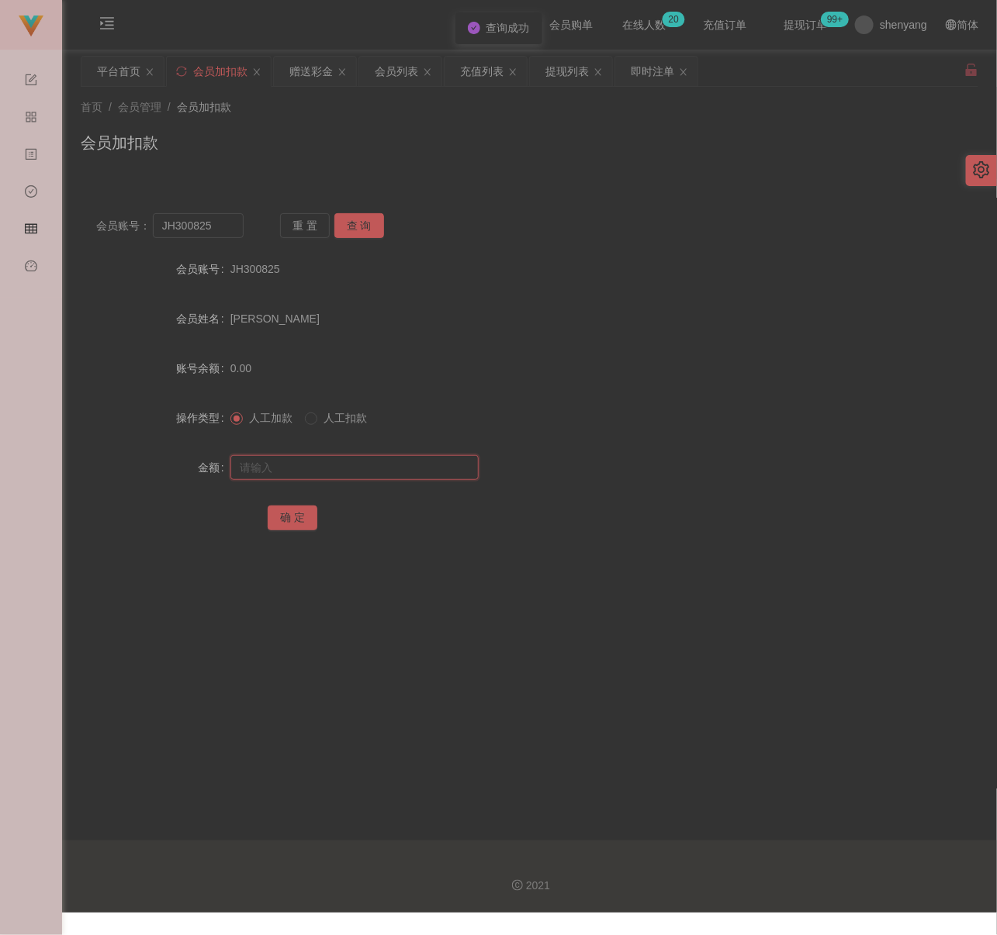
click at [372, 461] on input "text" at bounding box center [354, 467] width 248 height 25
drag, startPoint x: 426, startPoint y: 465, endPoint x: 416, endPoint y: 465, distance: 9.3
click at [426, 465] on input "text" at bounding box center [354, 467] width 248 height 25
paste input "300"
type input "300"
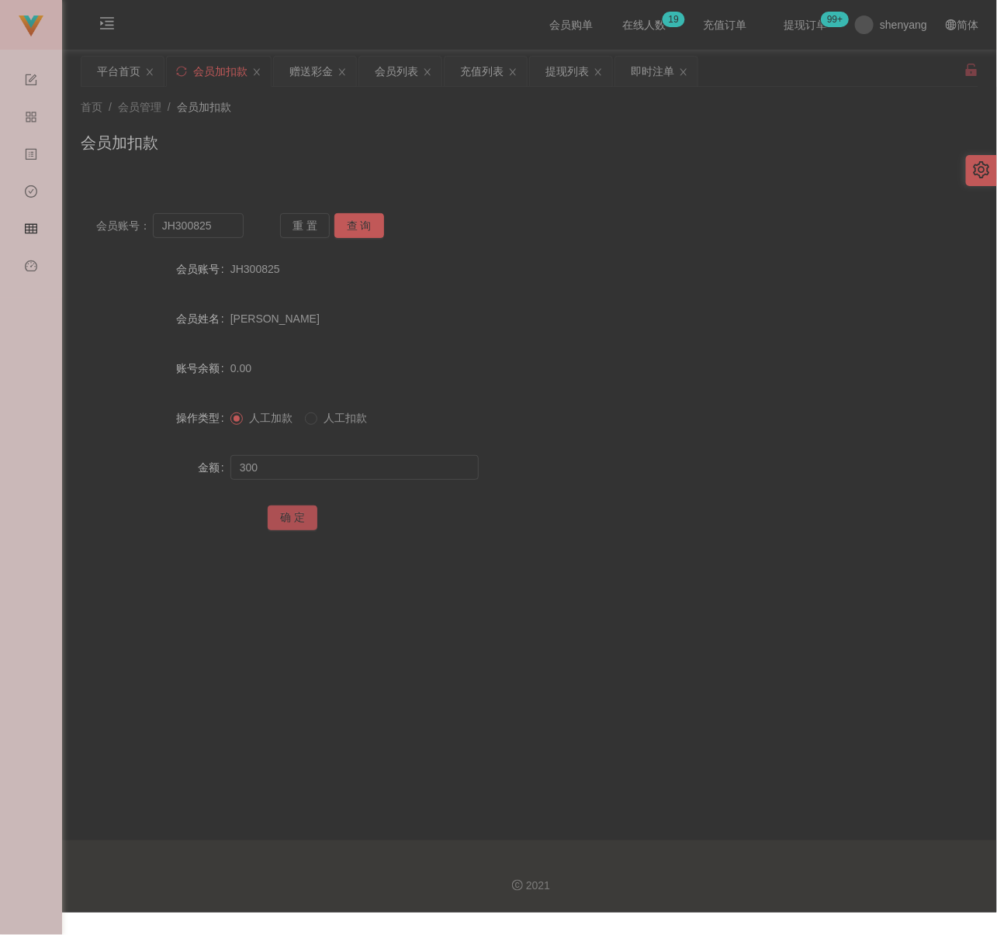
click at [296, 517] on button "确 定" at bounding box center [293, 518] width 50 height 25
click at [384, 79] on div "会员列表" at bounding box center [396, 71] width 43 height 29
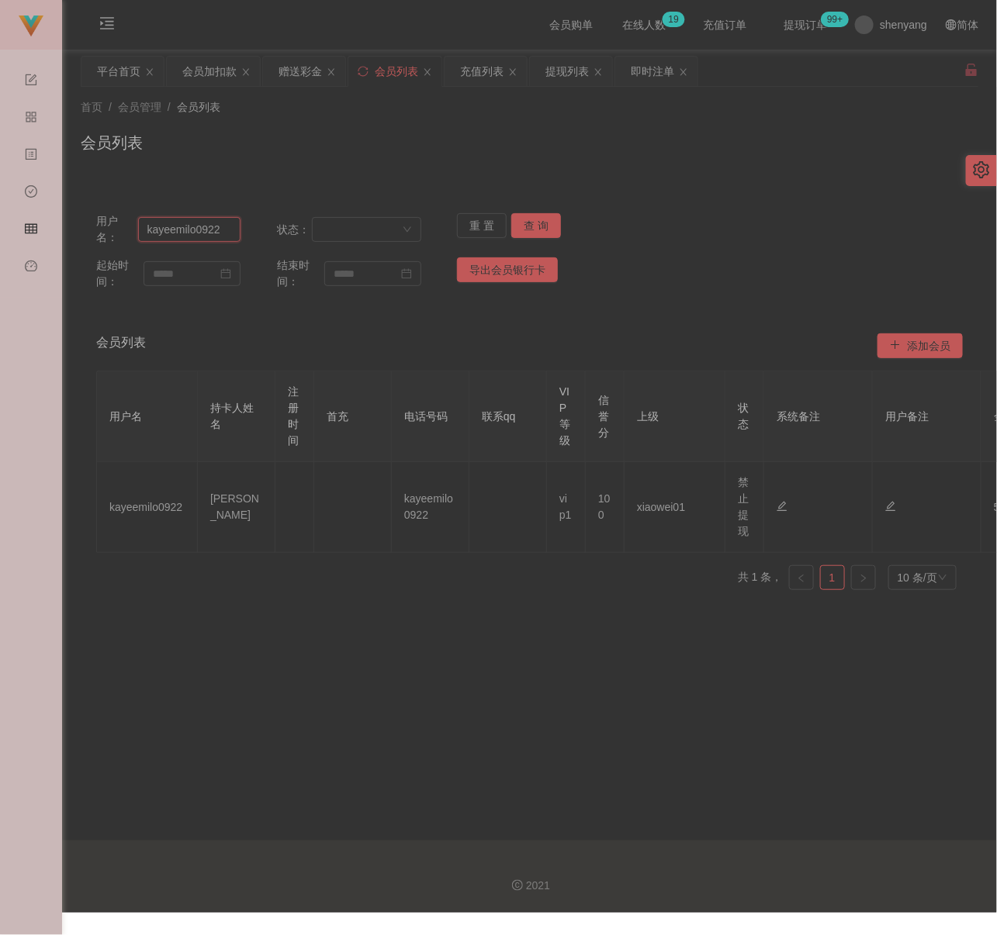
click at [219, 230] on input "kayeemilo0922" at bounding box center [189, 229] width 103 height 25
paste input "JH300825"
type input "JH300825"
drag, startPoint x: 527, startPoint y: 224, endPoint x: 531, endPoint y: 238, distance: 14.5
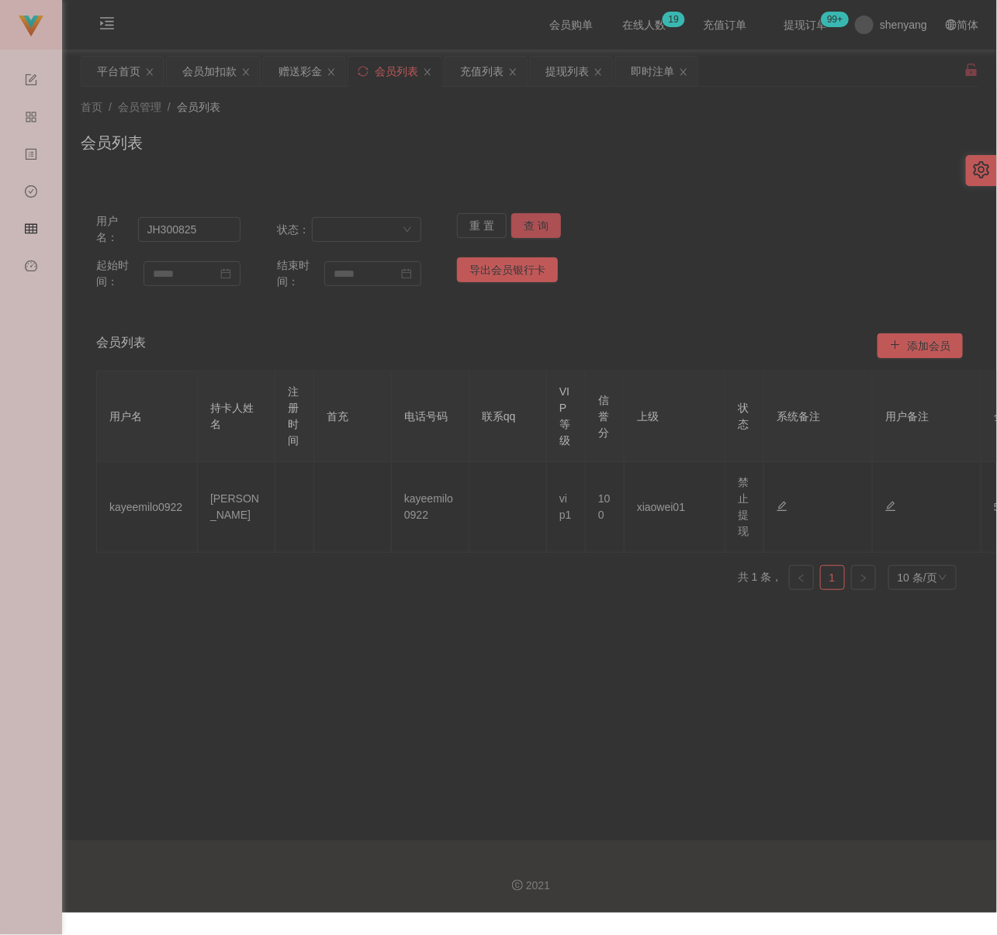
click at [527, 224] on button "查 询" at bounding box center [536, 225] width 50 height 25
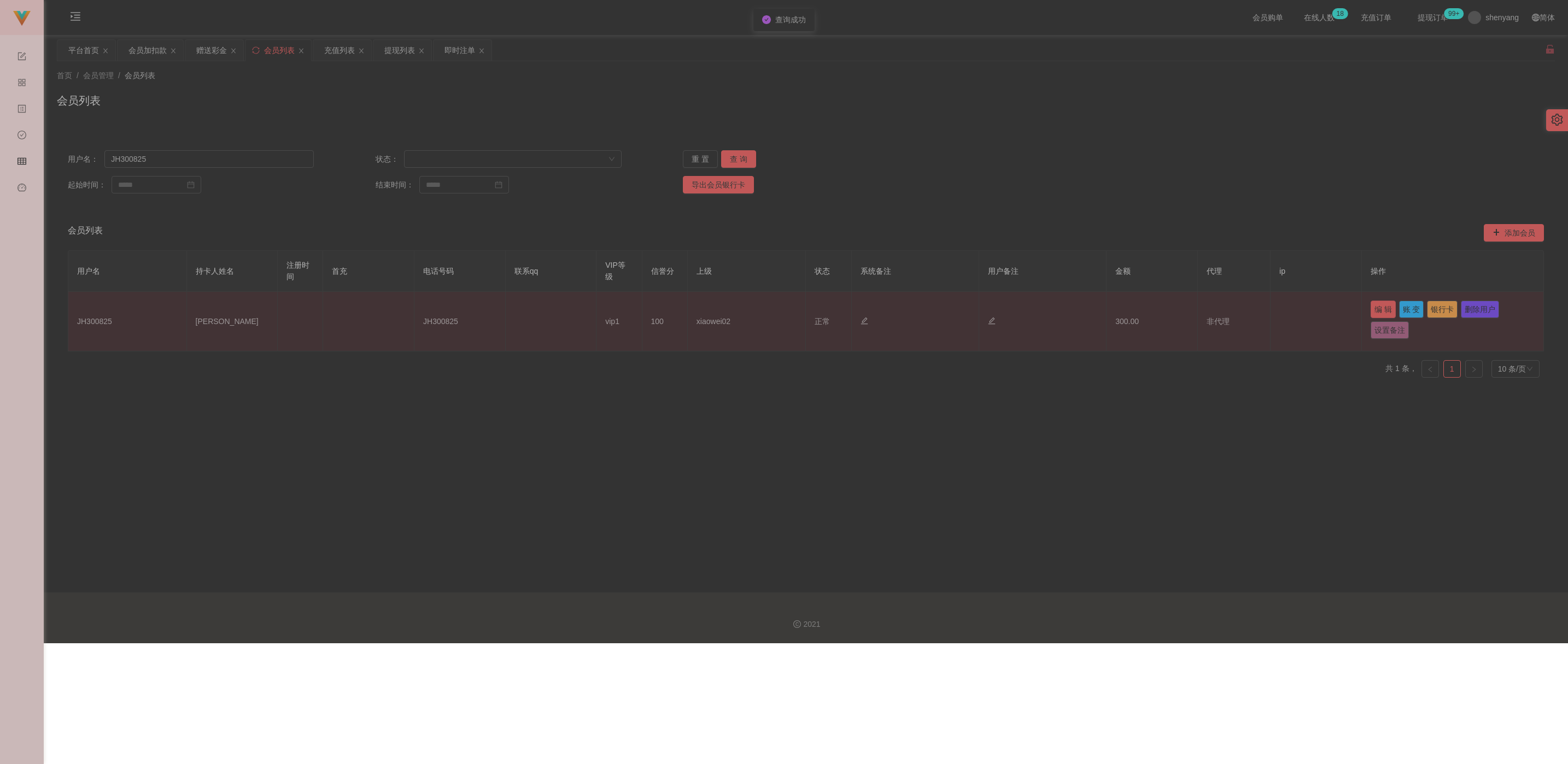
click at [702, 308] on button "编 辑" at bounding box center [1383, 309] width 25 height 18
type input "JH300825"
type input "Tan Jun Hao"
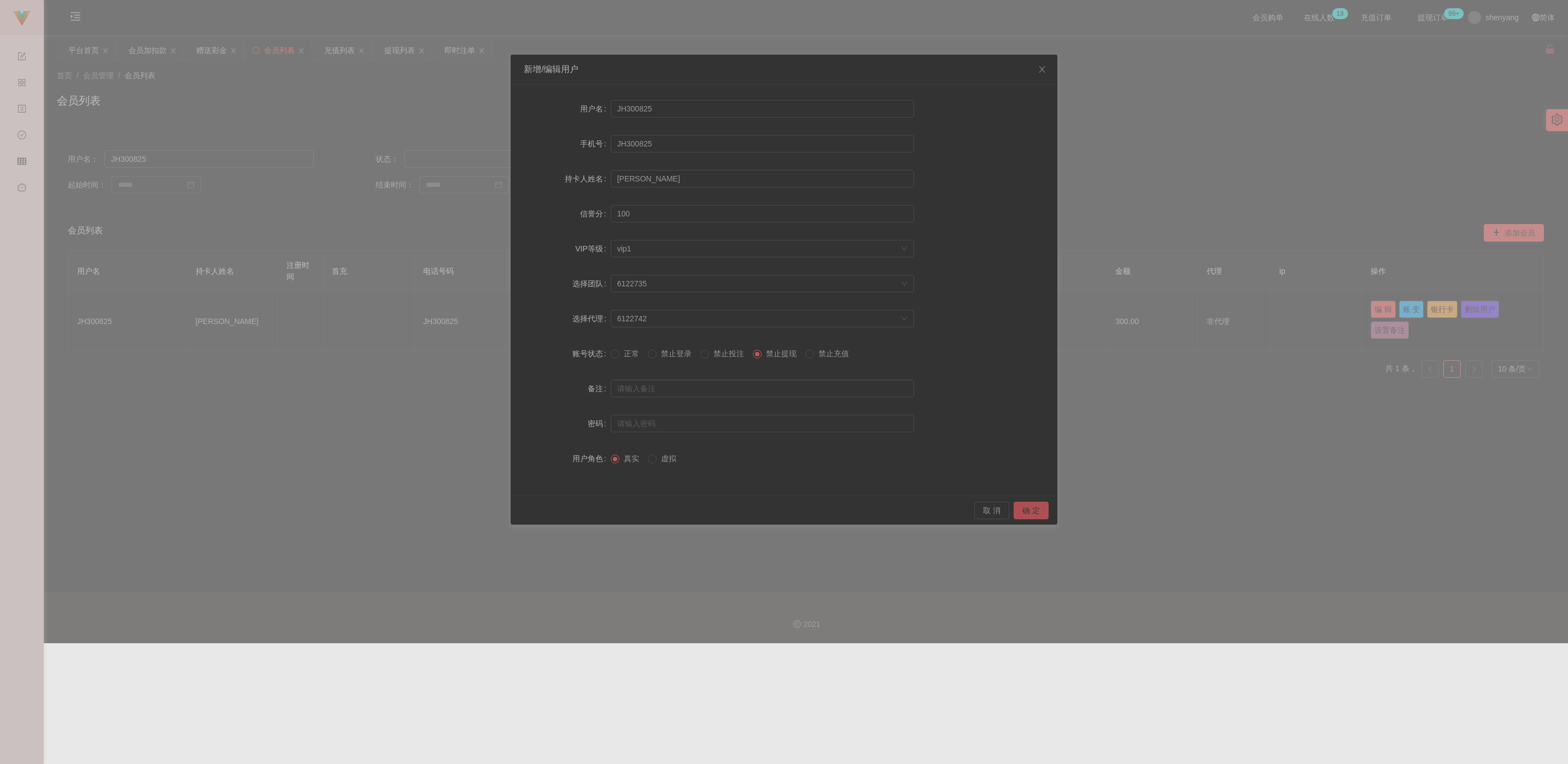
click at [702, 510] on button "确 定" at bounding box center [1031, 510] width 35 height 18
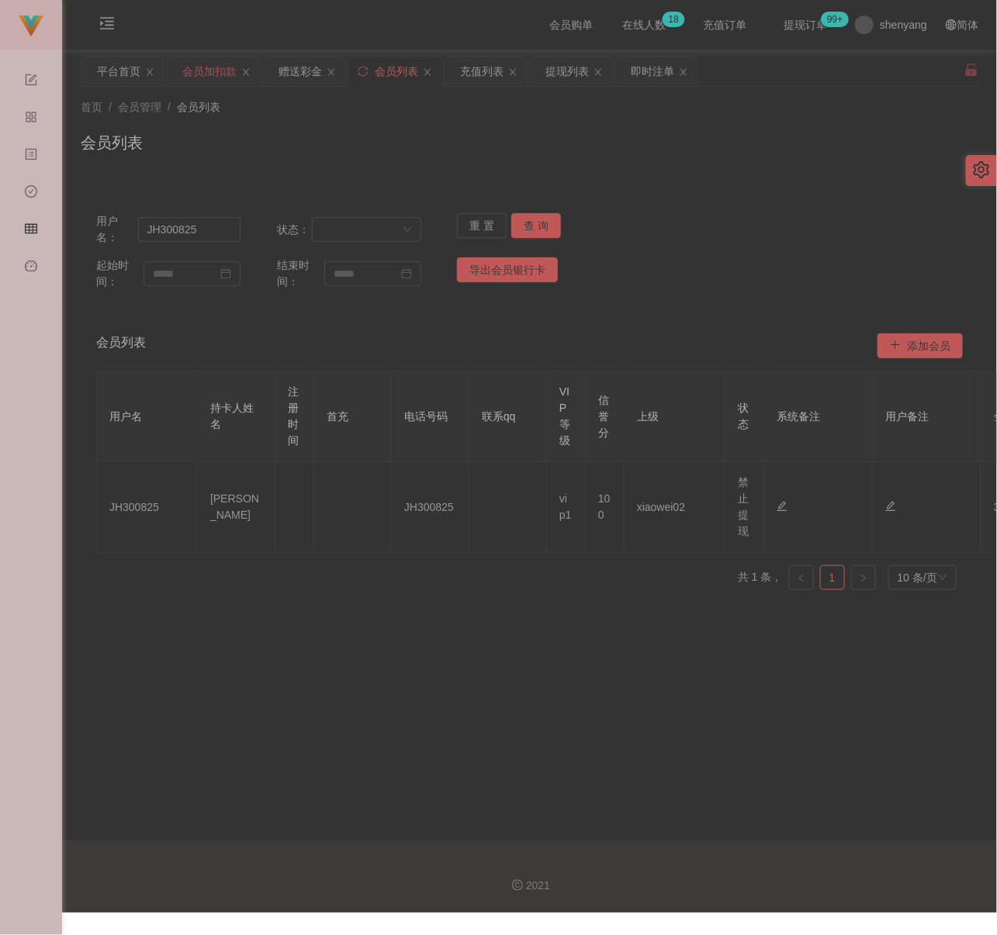
click at [216, 75] on div "会员加扣款" at bounding box center [209, 71] width 54 height 29
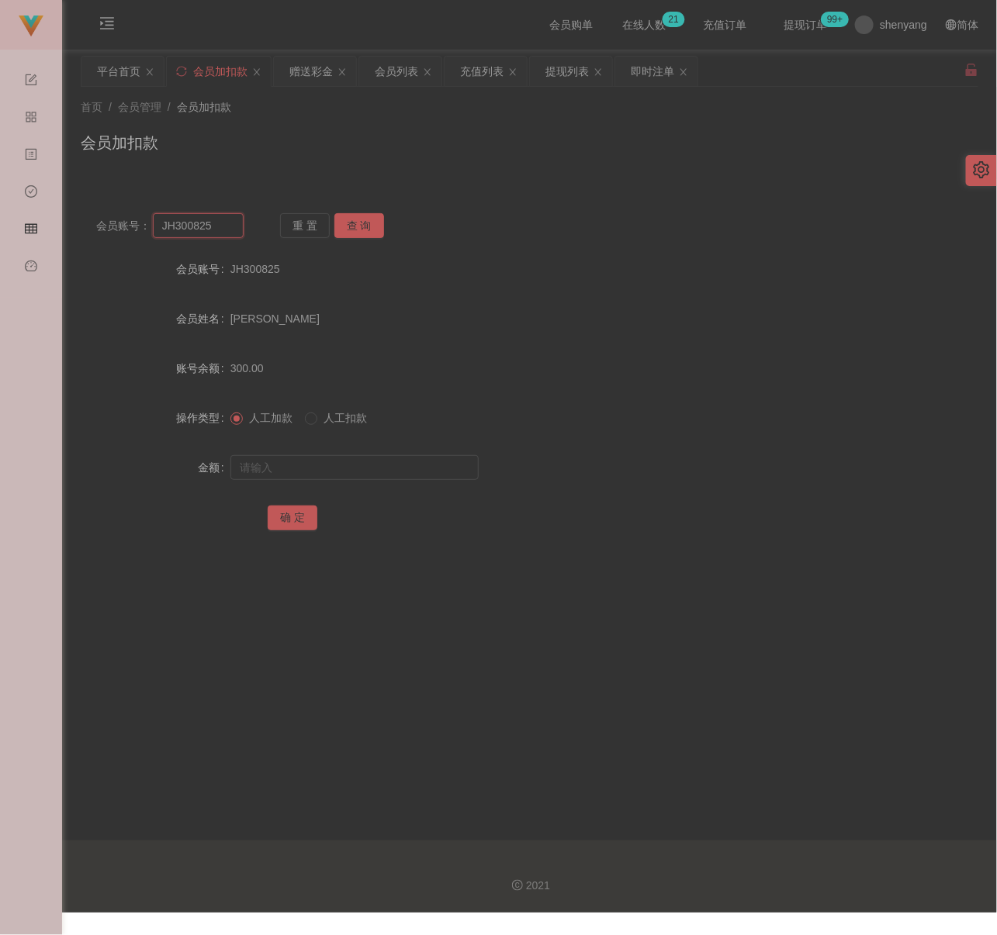
click at [230, 229] on input "JH300825" at bounding box center [198, 225] width 91 height 25
paste input "01157114616"
type input "01157114616"
click at [354, 233] on button "查 询" at bounding box center [359, 225] width 50 height 25
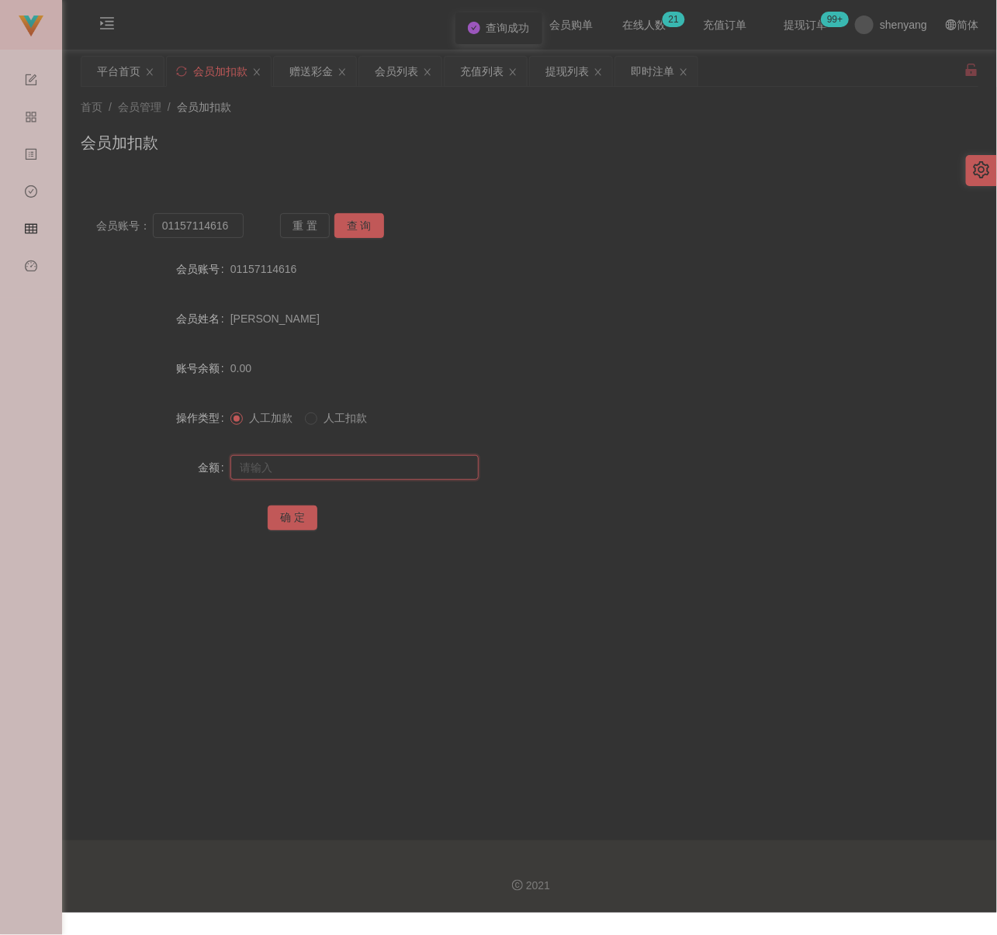
click at [361, 465] on input "text" at bounding box center [354, 467] width 248 height 25
click at [433, 473] on input "text" at bounding box center [354, 467] width 248 height 25
paste input "500"
type input "500"
click at [307, 520] on button "确 定" at bounding box center [293, 518] width 50 height 25
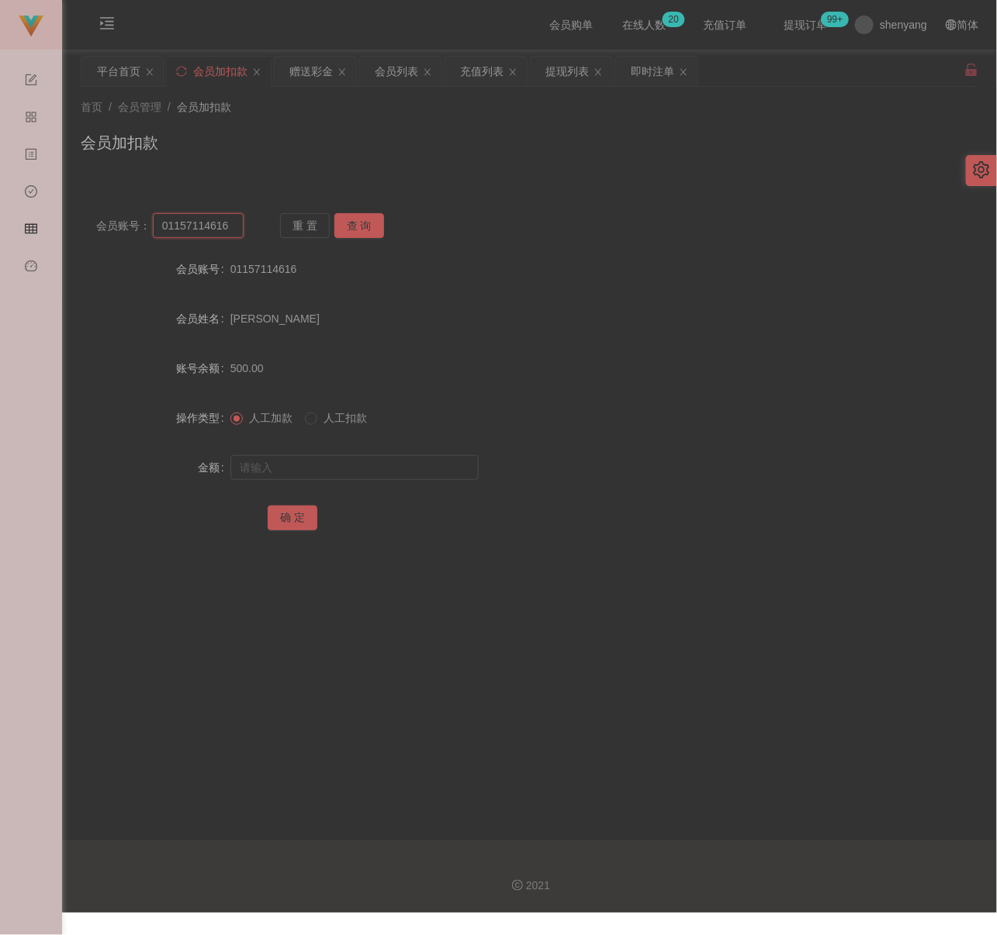
click at [208, 219] on input "01157114616" at bounding box center [198, 225] width 91 height 25
paste input "ws100687"
type input "ws100687"
click at [357, 217] on button "查 询" at bounding box center [359, 225] width 50 height 25
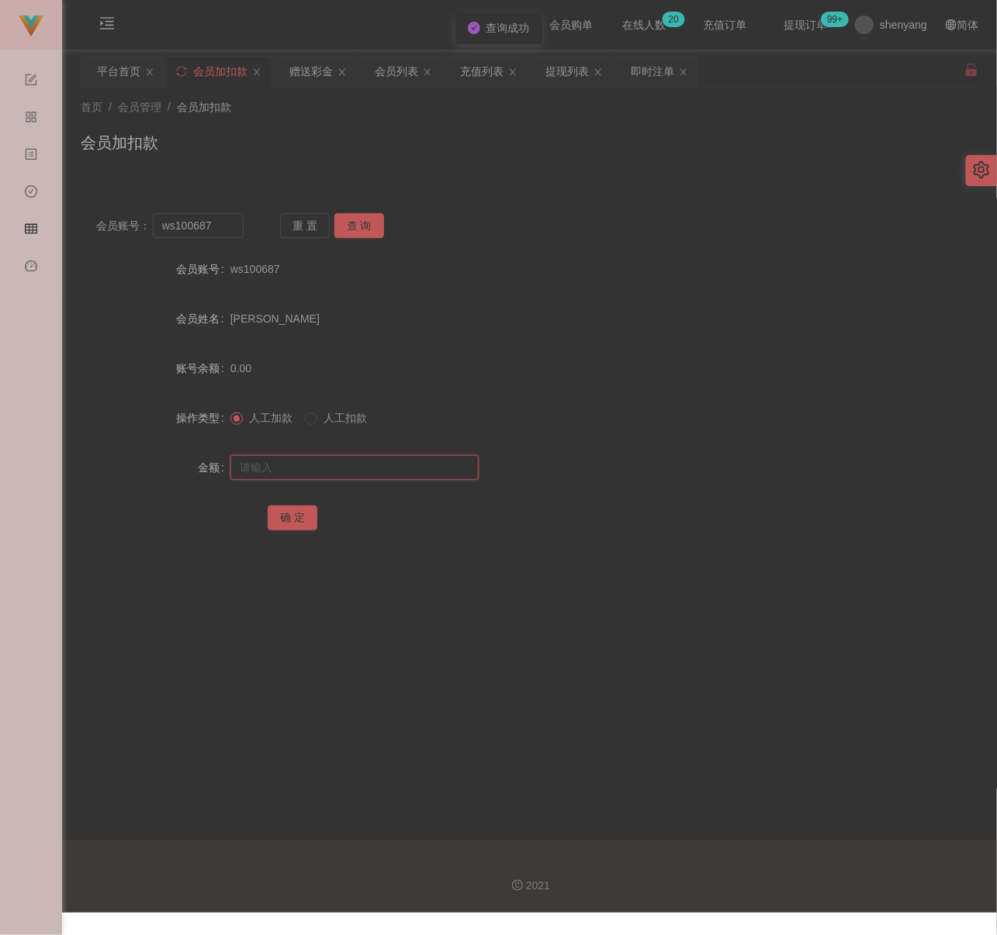
click at [343, 470] on input "text" at bounding box center [354, 467] width 248 height 25
click at [377, 463] on input "text" at bounding box center [354, 467] width 248 height 25
paste input "100"
type input "100"
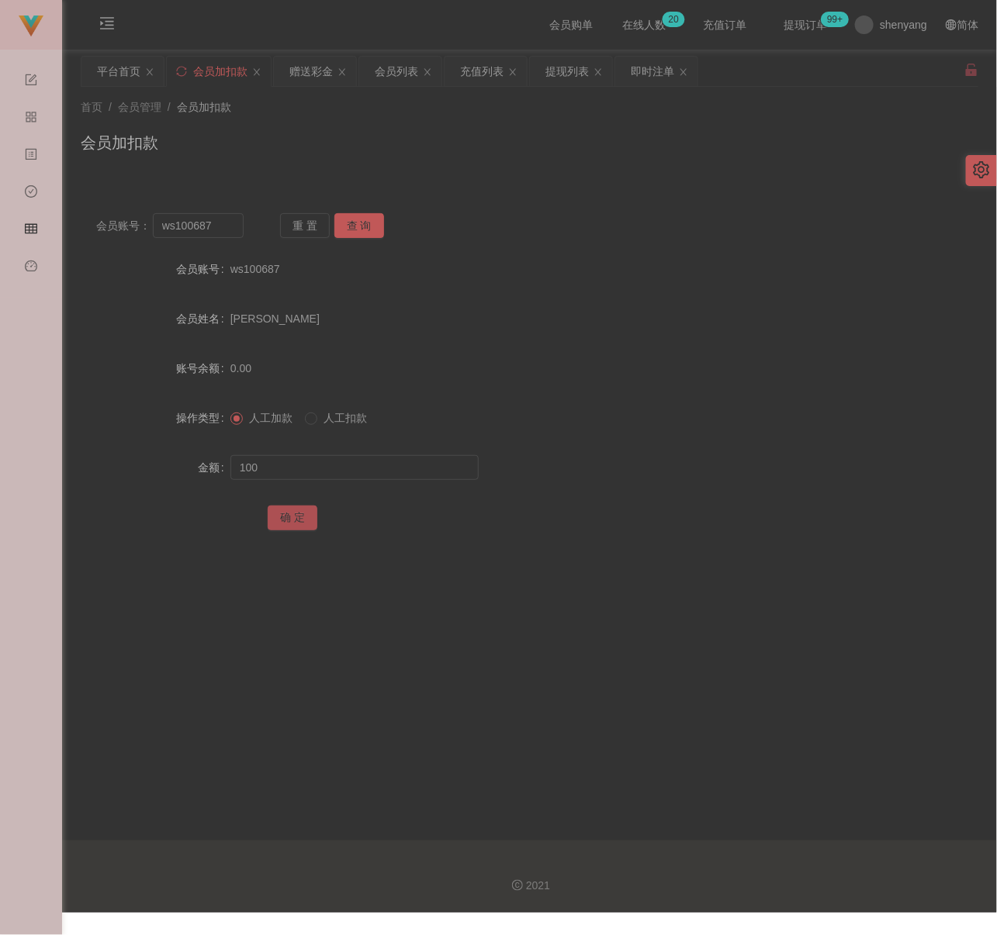
click at [298, 521] on button "确 定" at bounding box center [293, 518] width 50 height 25
click at [230, 226] on input "ws100687" at bounding box center [198, 225] width 91 height 25
paste input "0188704202"
type input "0188704202"
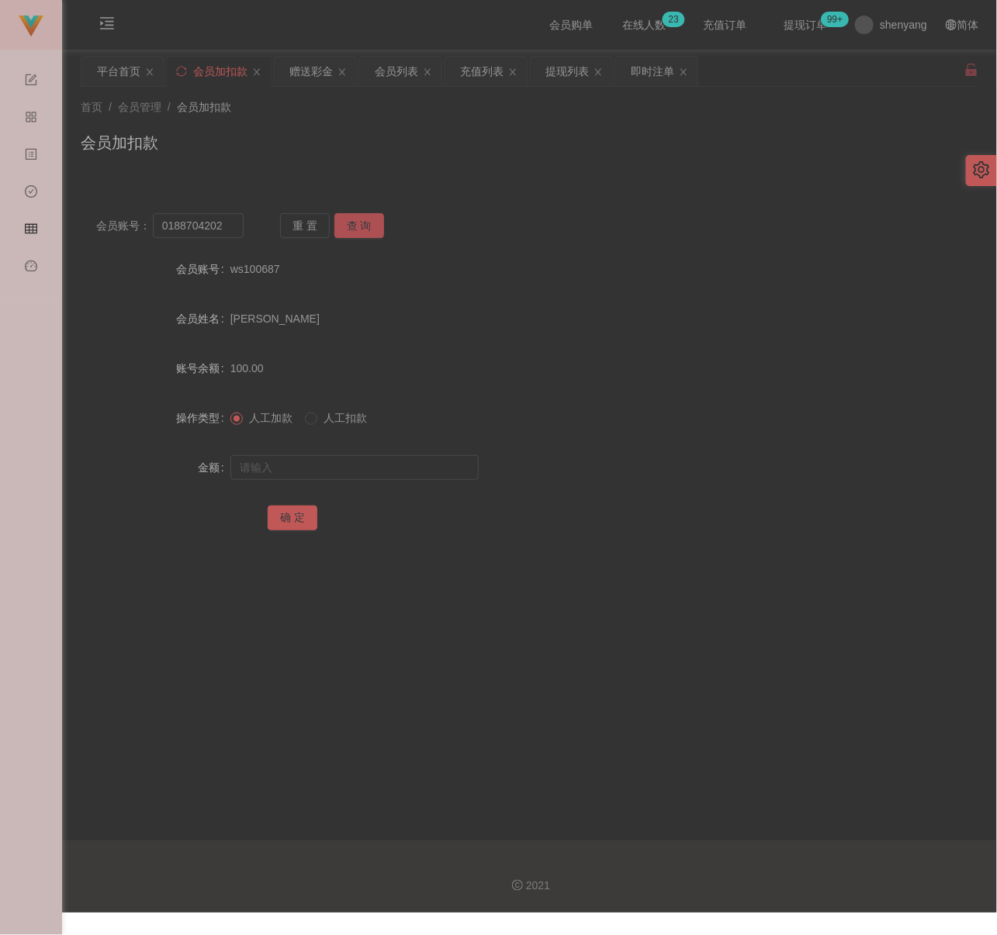
click at [345, 226] on button "查 询" at bounding box center [359, 225] width 50 height 25
click at [336, 475] on input "text" at bounding box center [354, 467] width 248 height 25
click at [361, 470] on input "text" at bounding box center [354, 467] width 248 height 25
paste input "1500"
type input "1500"
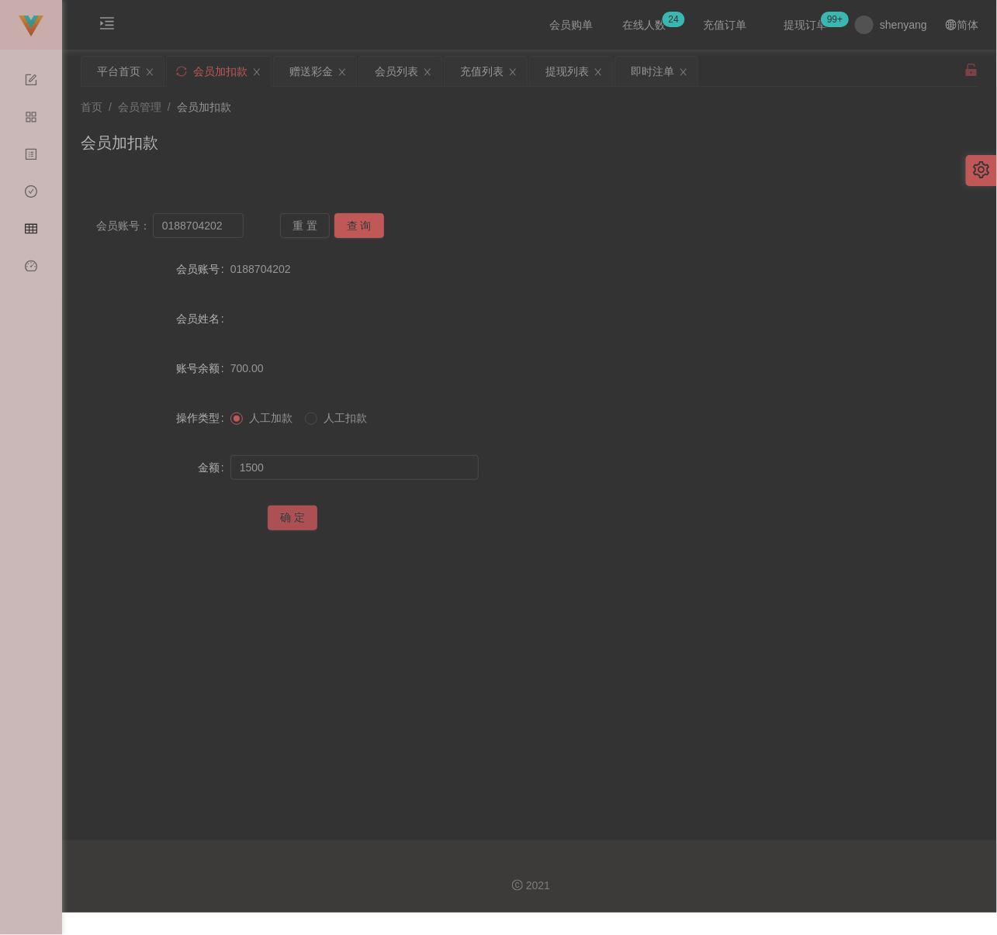
click at [289, 512] on button "确 定" at bounding box center [293, 518] width 50 height 25
click at [226, 222] on input "0188704202" at bounding box center [198, 225] width 91 height 25
paste input "Adlrhmn18"
type input "Adlrhmn18"
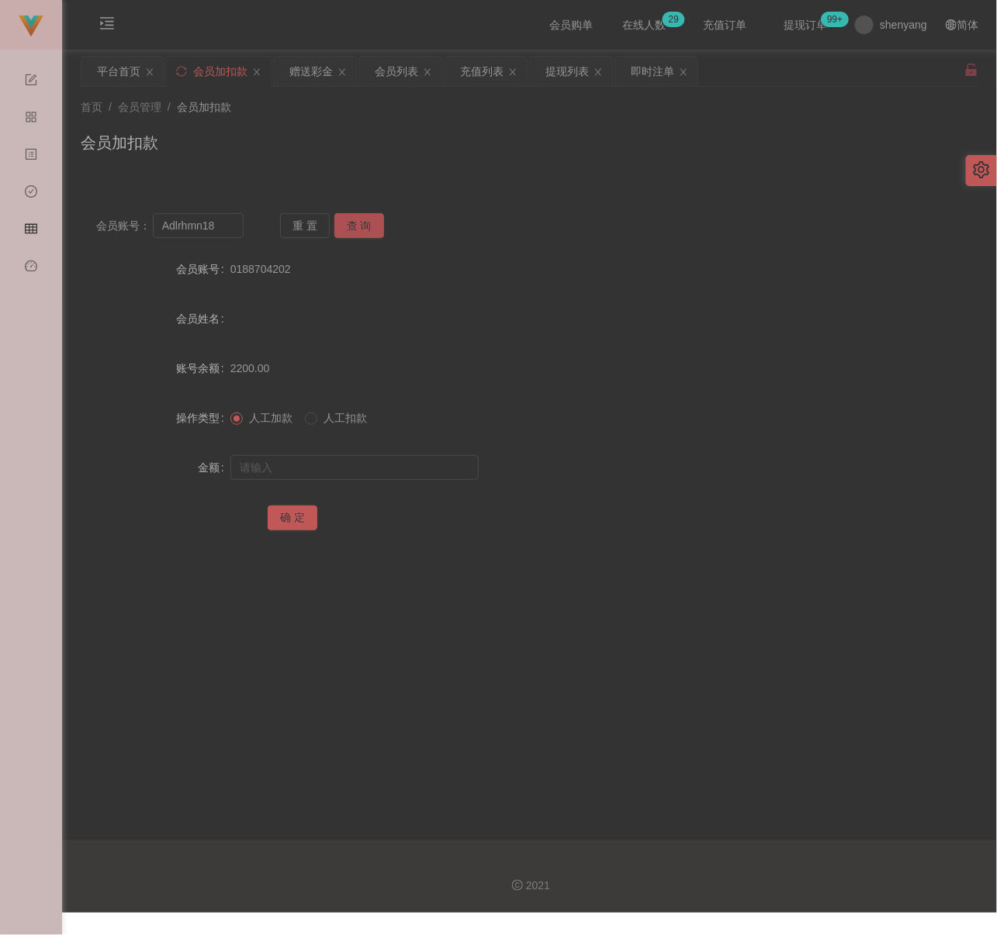
click at [358, 222] on button "查 询" at bounding box center [359, 225] width 50 height 25
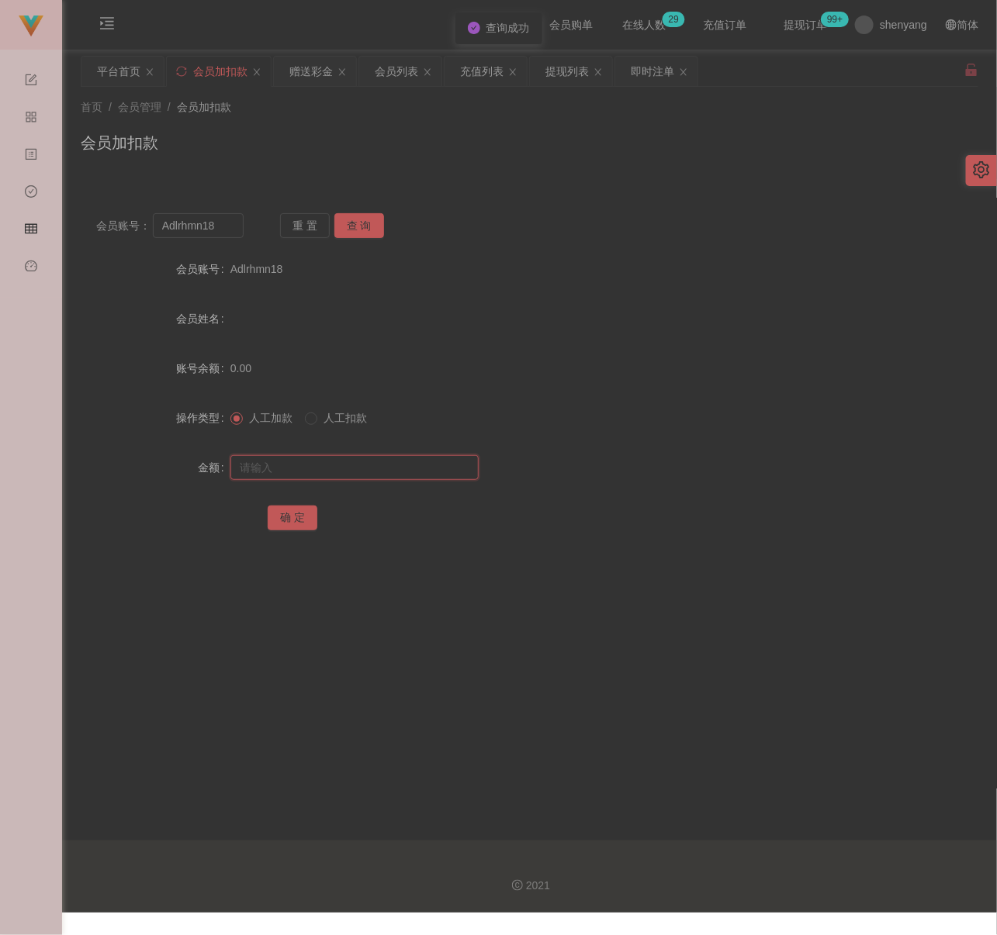
click at [354, 458] on input "text" at bounding box center [354, 467] width 248 height 25
click at [403, 470] on input "text" at bounding box center [354, 467] width 248 height 25
paste input "30"
type input "30"
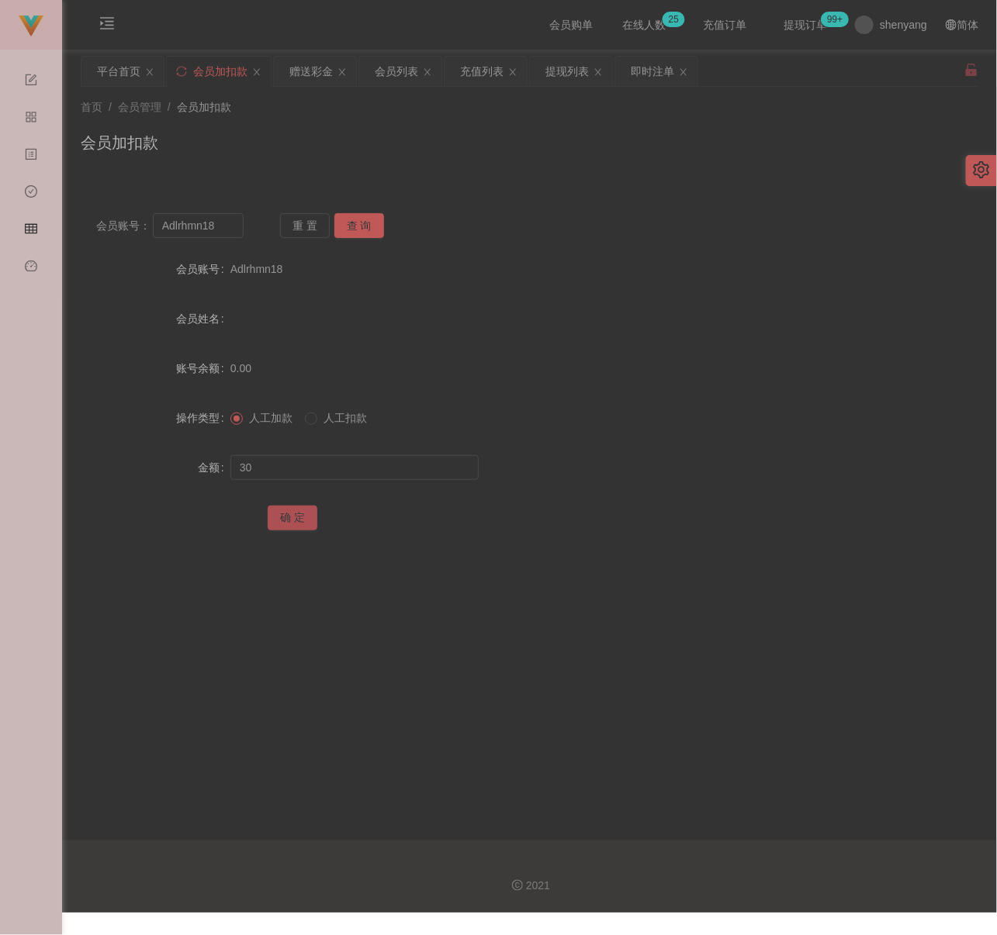
click at [286, 520] on button "确 定" at bounding box center [293, 518] width 50 height 25
drag, startPoint x: 436, startPoint y: 144, endPoint x: 423, endPoint y: 144, distance: 12.4
click at [436, 144] on div "会员加扣款" at bounding box center [529, 149] width 897 height 36
click at [219, 231] on input "Adlrhmn18" at bounding box center [198, 225] width 91 height 25
click at [219, 230] on input "Adlrhmn18" at bounding box center [198, 225] width 91 height 25
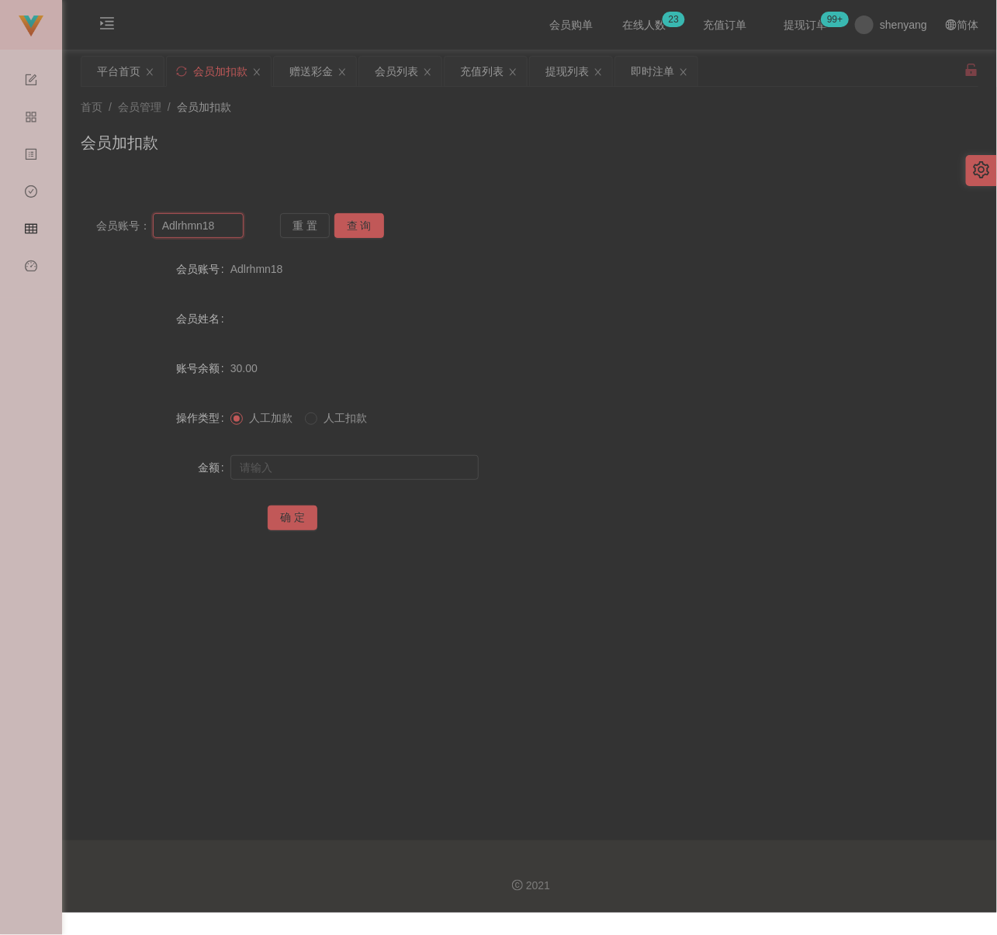
paste input "017537672"
type input "017537672"
click at [354, 226] on button "查 询" at bounding box center [359, 225] width 50 height 25
click at [361, 461] on input "text" at bounding box center [354, 467] width 248 height 25
click at [431, 475] on input "text" at bounding box center [354, 467] width 248 height 25
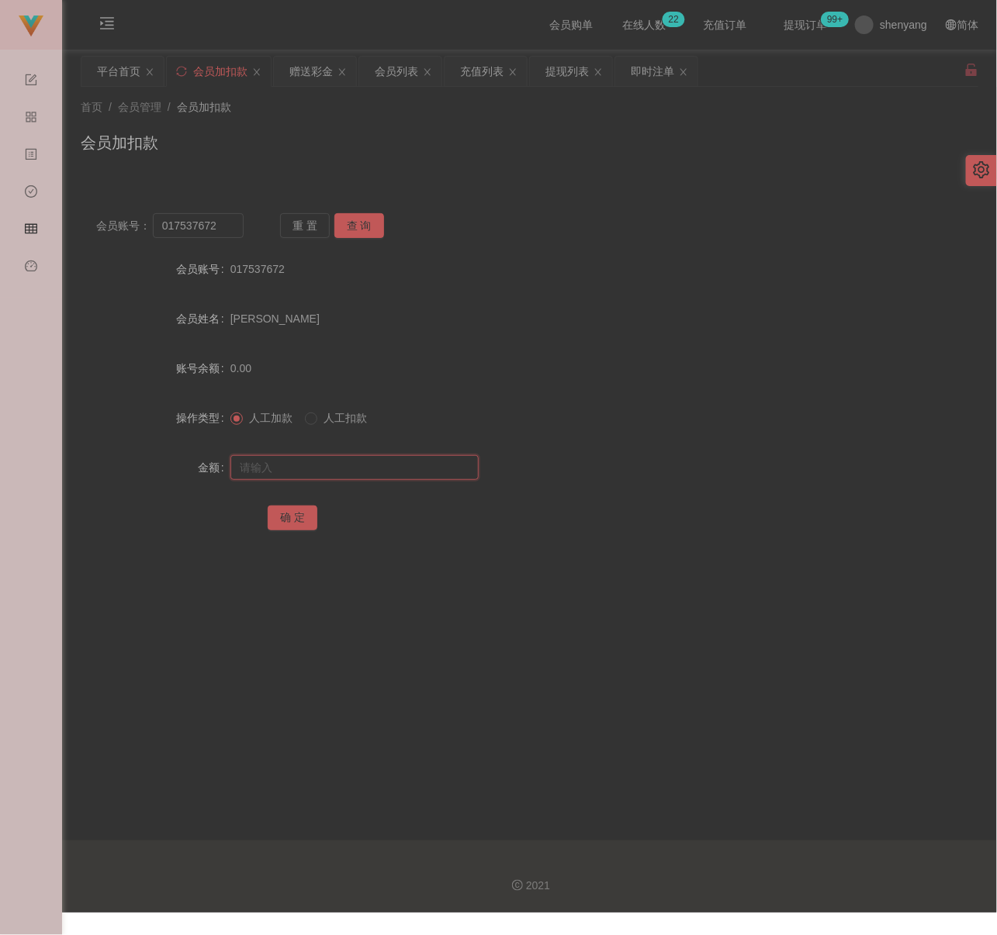
paste input "500"
type input "500"
click at [285, 524] on button "确 定" at bounding box center [293, 518] width 50 height 25
click at [229, 233] on input "017537672" at bounding box center [198, 225] width 91 height 25
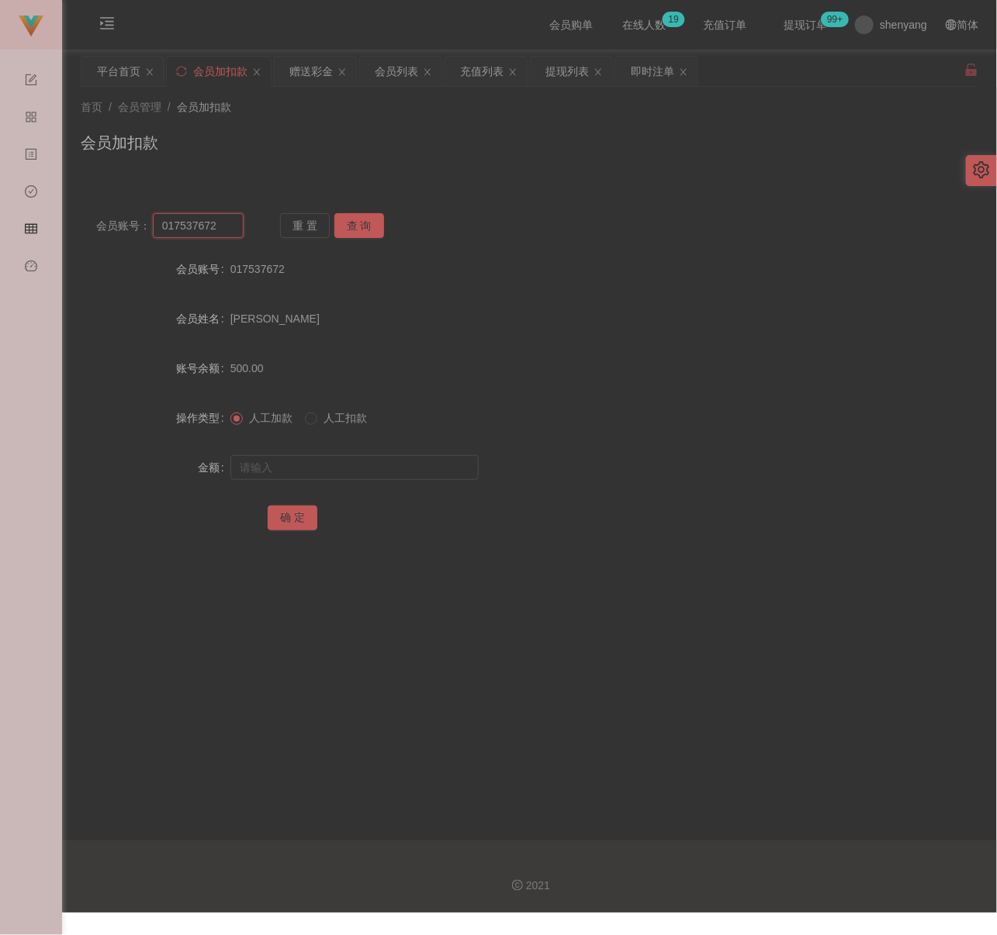
paste input "Adlrhmn18"
type input "Adlrhmn18"
click at [359, 217] on button "查 询" at bounding box center [359, 225] width 50 height 25
click at [266, 465] on input "text" at bounding box center [354, 467] width 248 height 25
paste input "100"
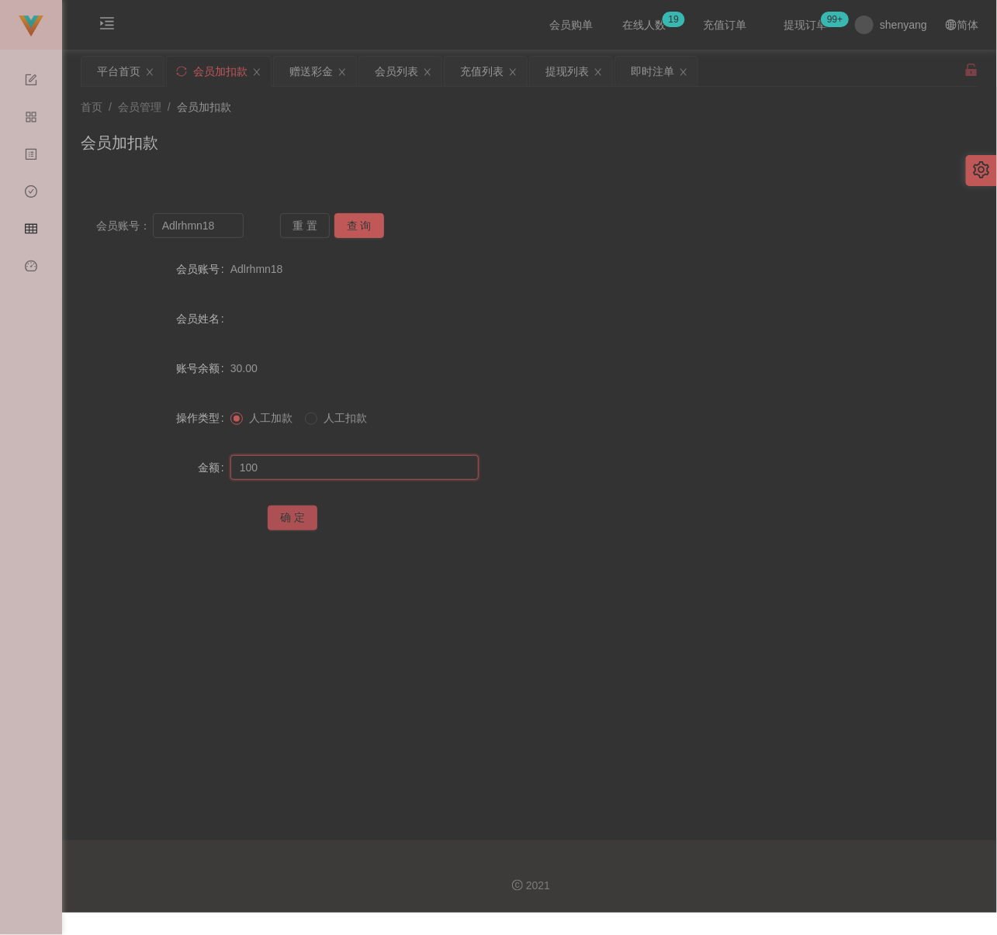
type input "100"
click at [292, 520] on button "确 定" at bounding box center [293, 518] width 50 height 25
click at [400, 74] on div "会员列表" at bounding box center [396, 71] width 43 height 29
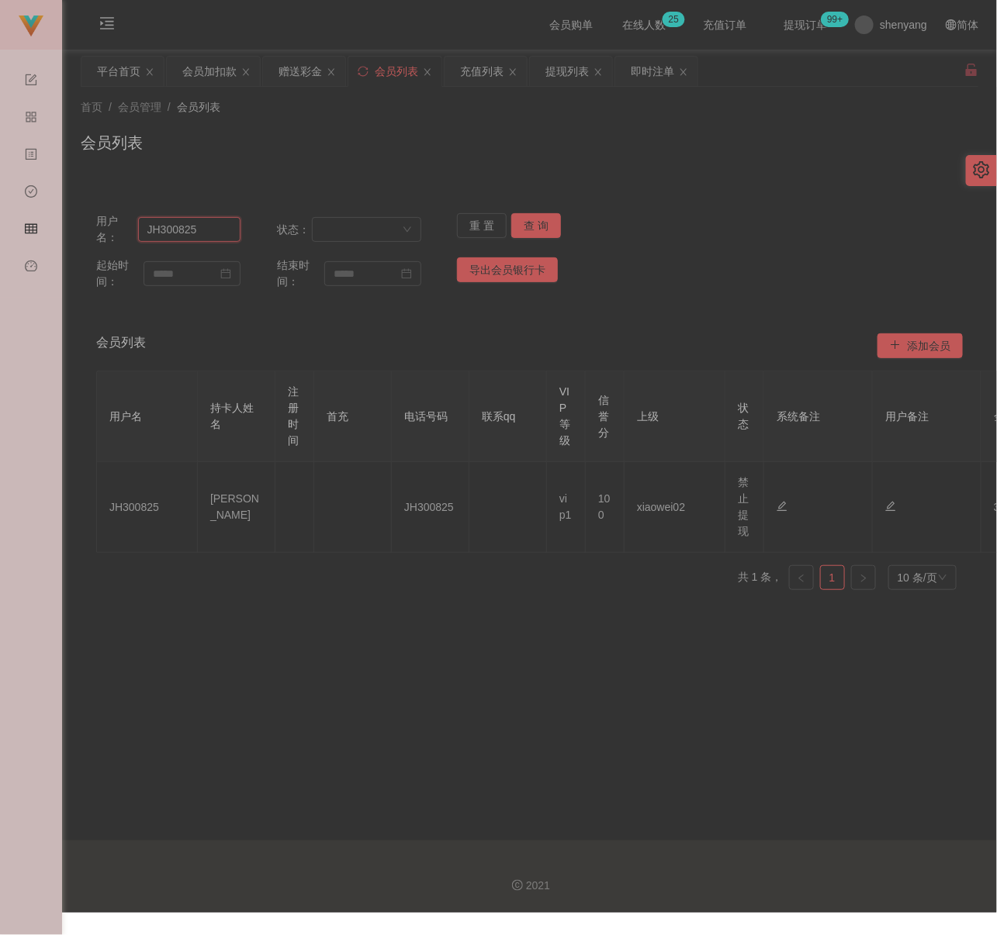
click at [222, 231] on input "JH300825" at bounding box center [189, 229] width 103 height 25
paste input "Adlrhmn18"
type input "Adlrhmn18"
click at [524, 224] on button "查 询" at bounding box center [536, 225] width 50 height 25
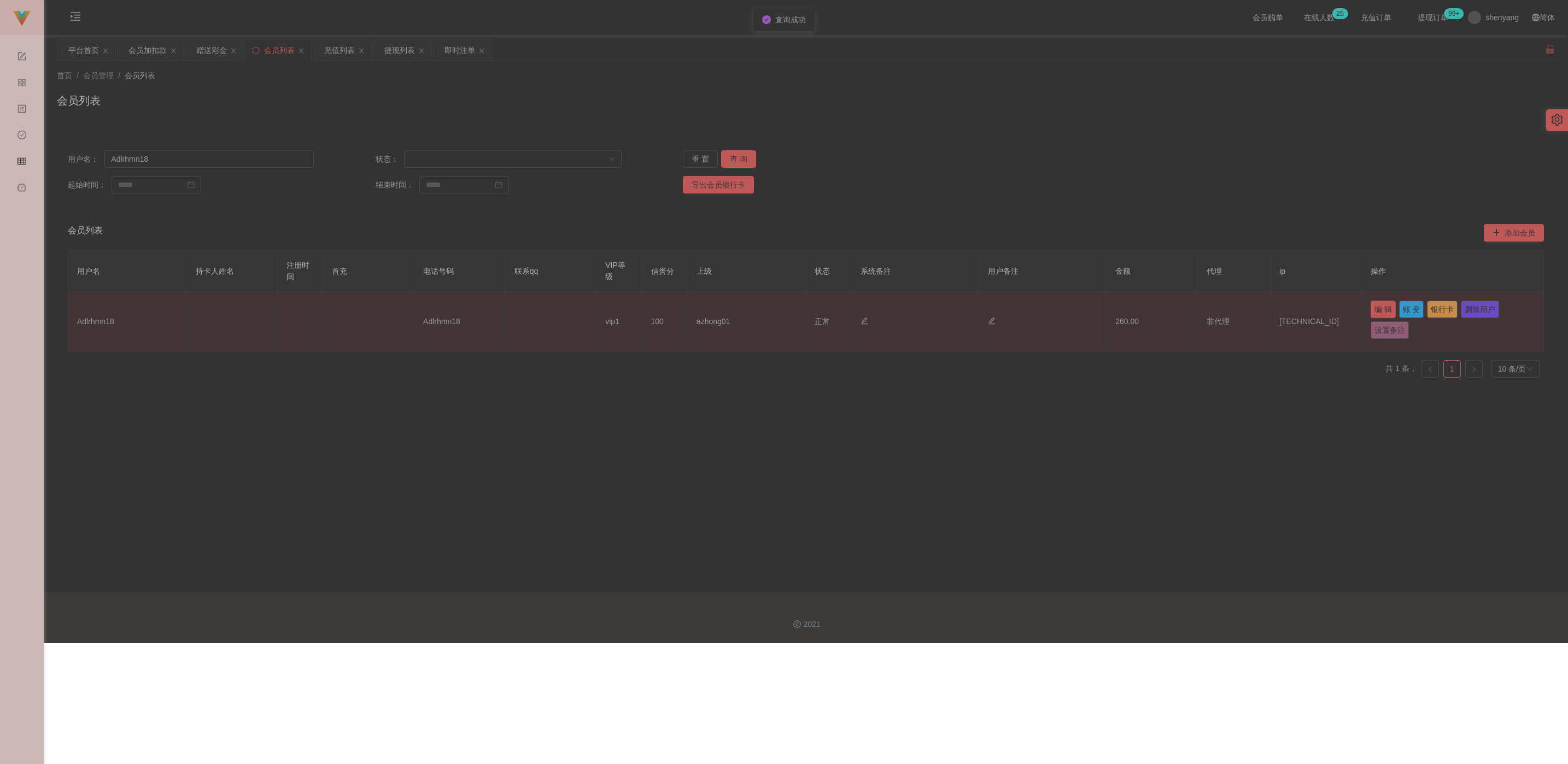
click at [702, 308] on button "编 辑" at bounding box center [1383, 309] width 25 height 18
type input "Adlrhmn18"
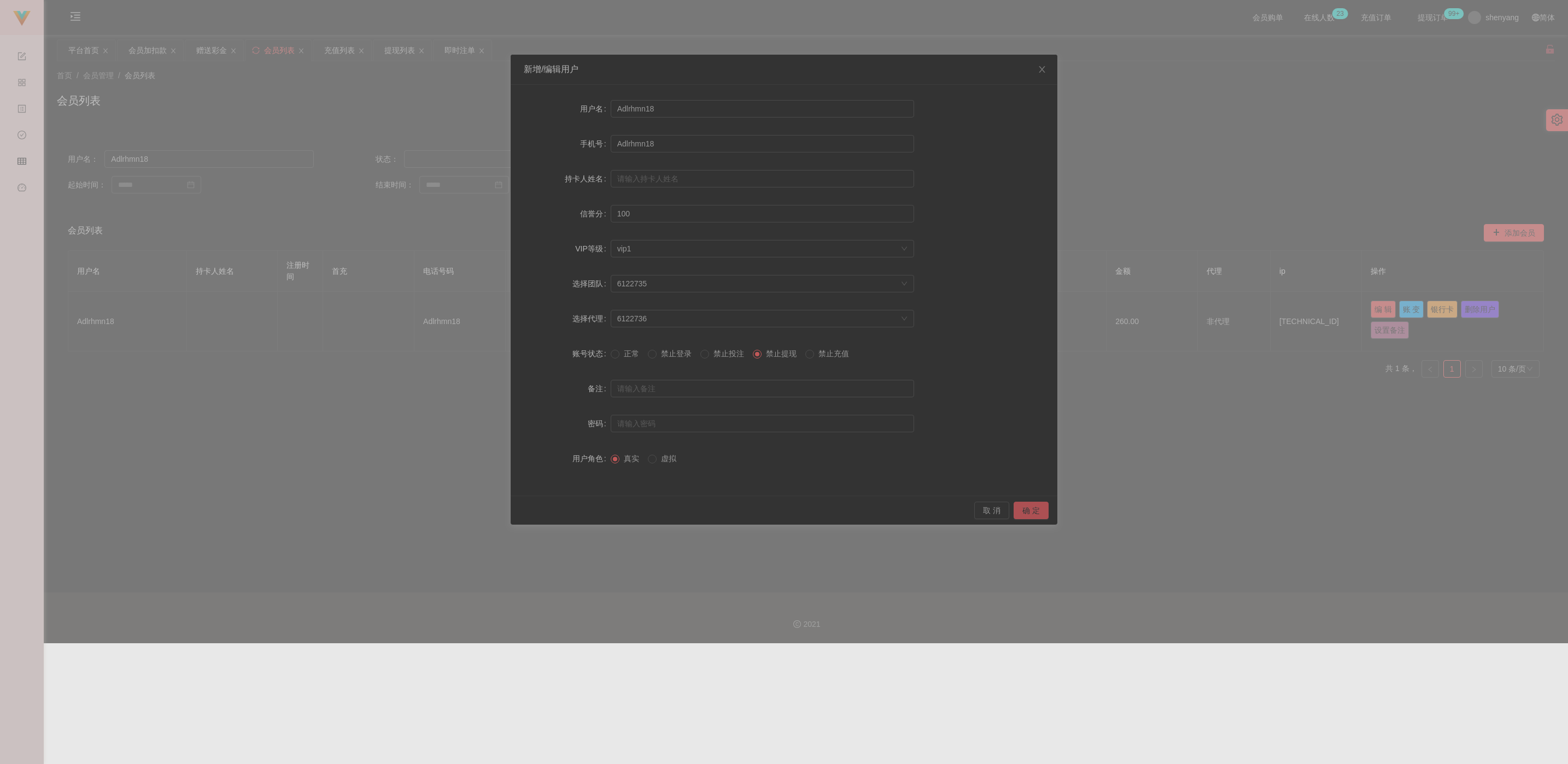
click at [702, 512] on button "确 定" at bounding box center [1031, 510] width 35 height 18
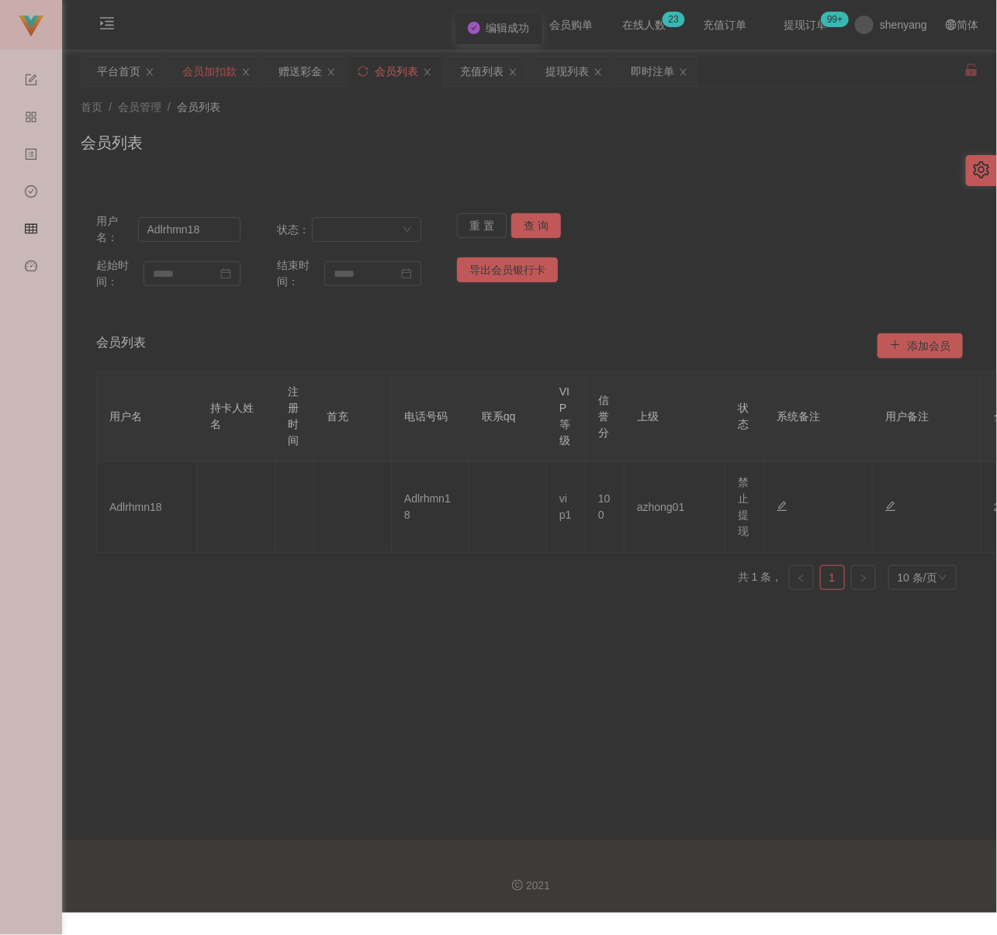
click at [216, 70] on div "会员加扣款" at bounding box center [209, 71] width 54 height 29
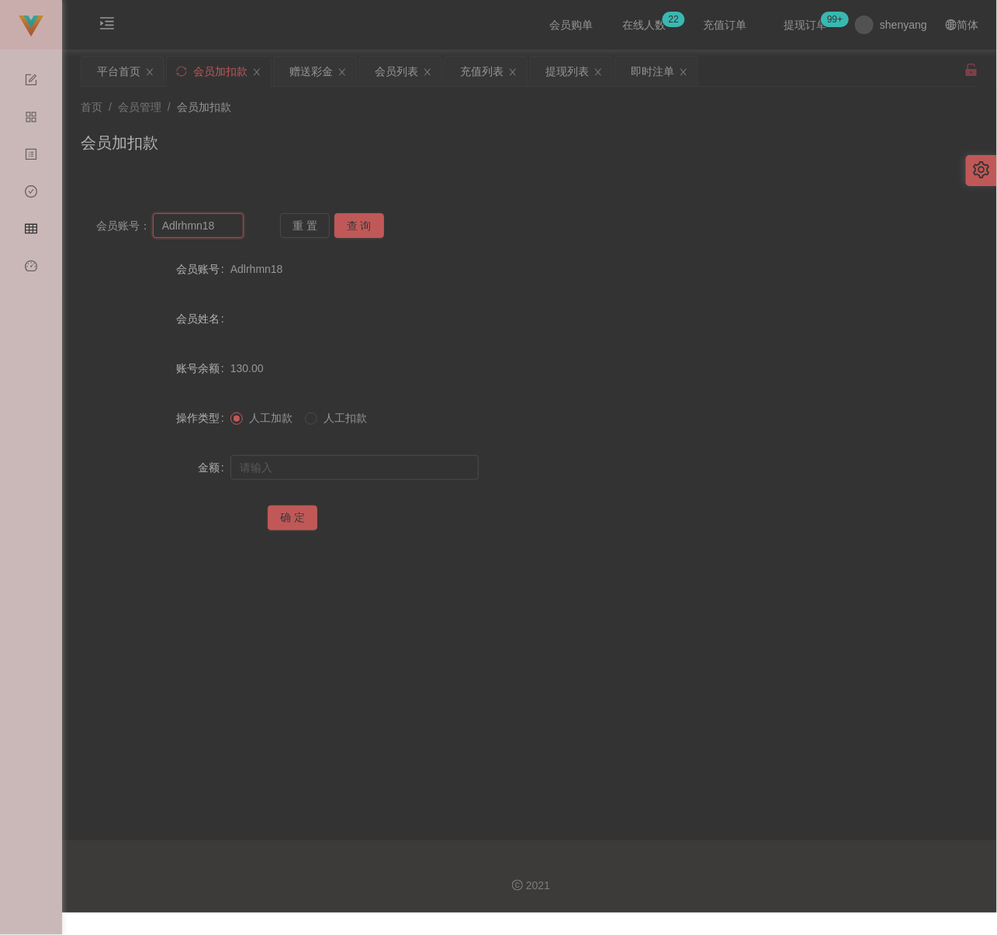
click at [222, 221] on input "Adlrhmn18" at bounding box center [198, 225] width 91 height 25
paste input "0184709599"
type input "0184709599"
drag, startPoint x: 368, startPoint y: 226, endPoint x: 361, endPoint y: 233, distance: 9.3
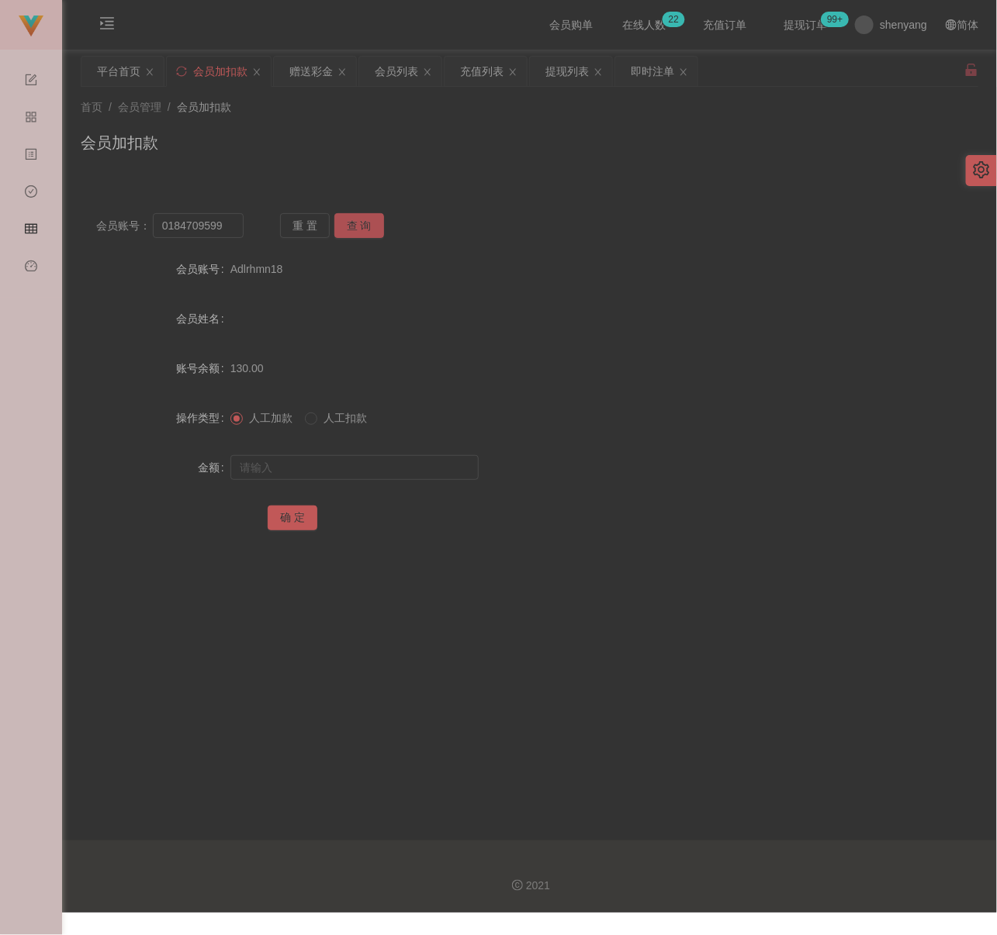
click at [368, 226] on button "查 询" at bounding box center [359, 225] width 50 height 25
click at [321, 456] on input "text" at bounding box center [354, 467] width 248 height 25
click at [406, 472] on input "text" at bounding box center [354, 467] width 248 height 25
paste input "3000"
type input "3000"
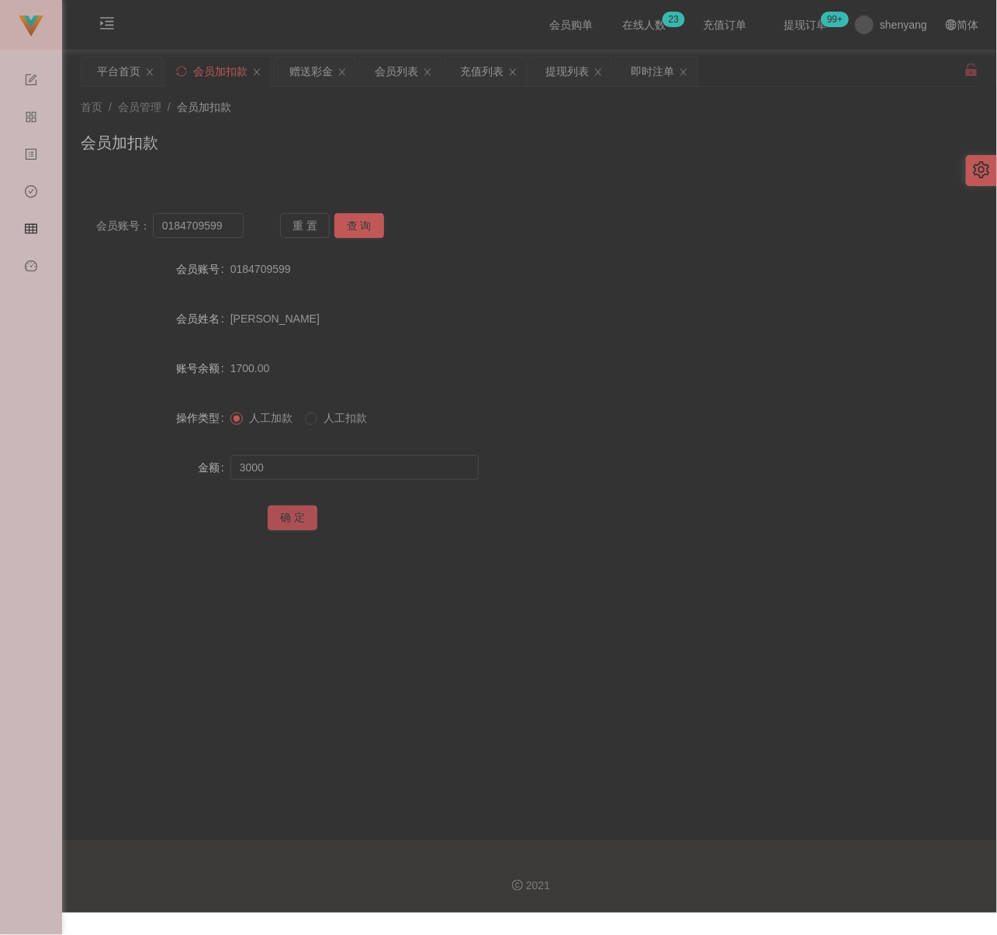
click at [285, 515] on button "确 定" at bounding box center [293, 518] width 50 height 25
click at [229, 223] on input "0184709599" at bounding box center [198, 225] width 91 height 25
paste input "kayeemilo0922"
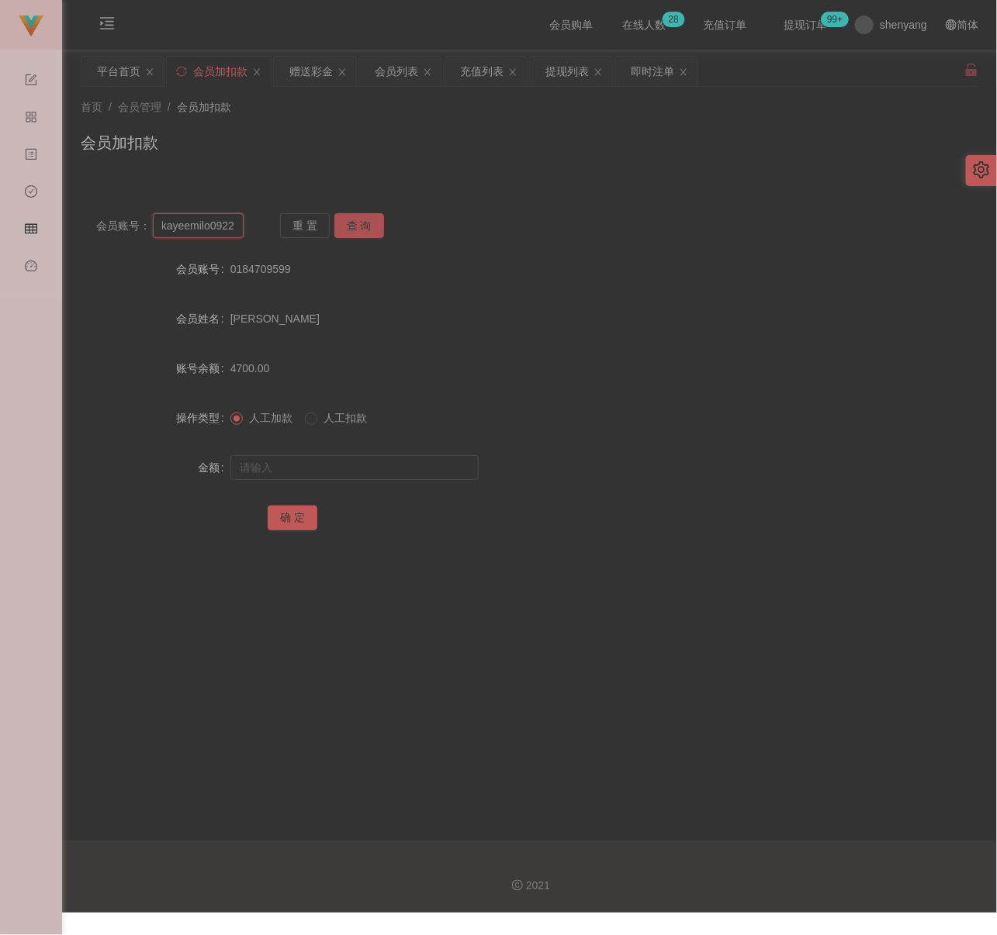
type input "kayeemilo0922"
click at [361, 219] on button "查 询" at bounding box center [359, 225] width 50 height 25
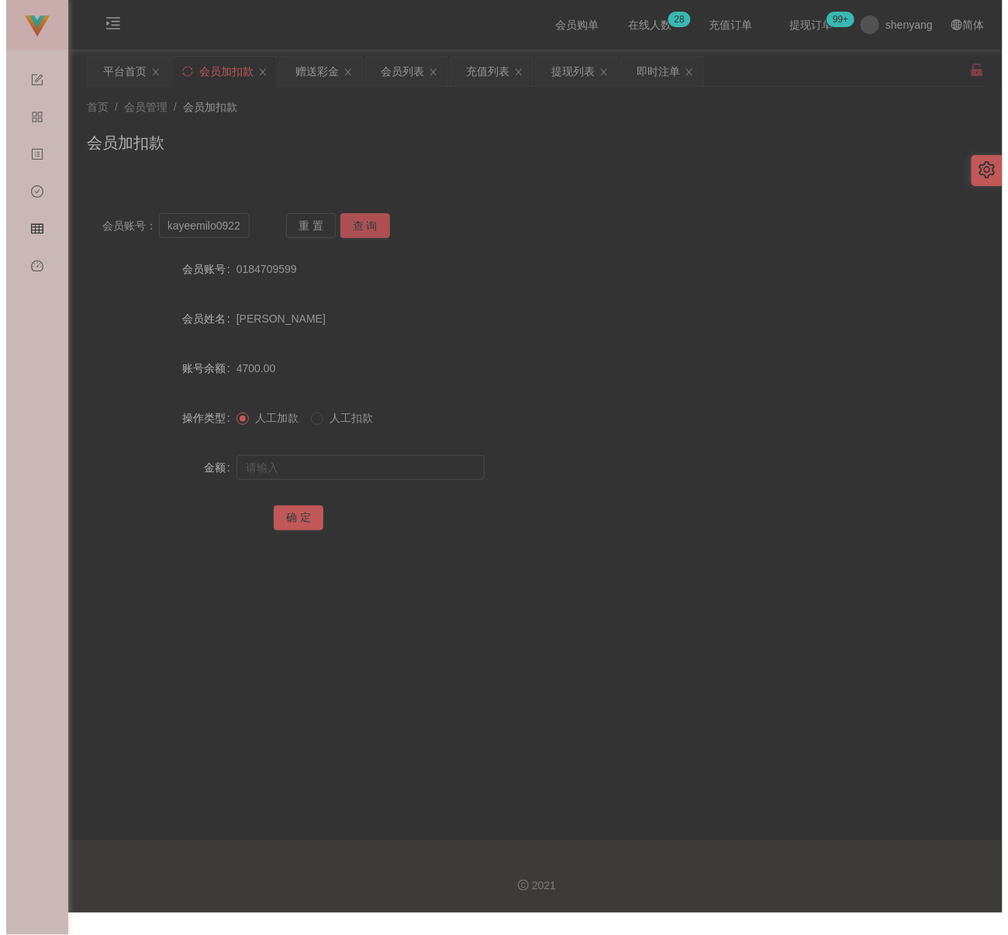
scroll to position [0, 0]
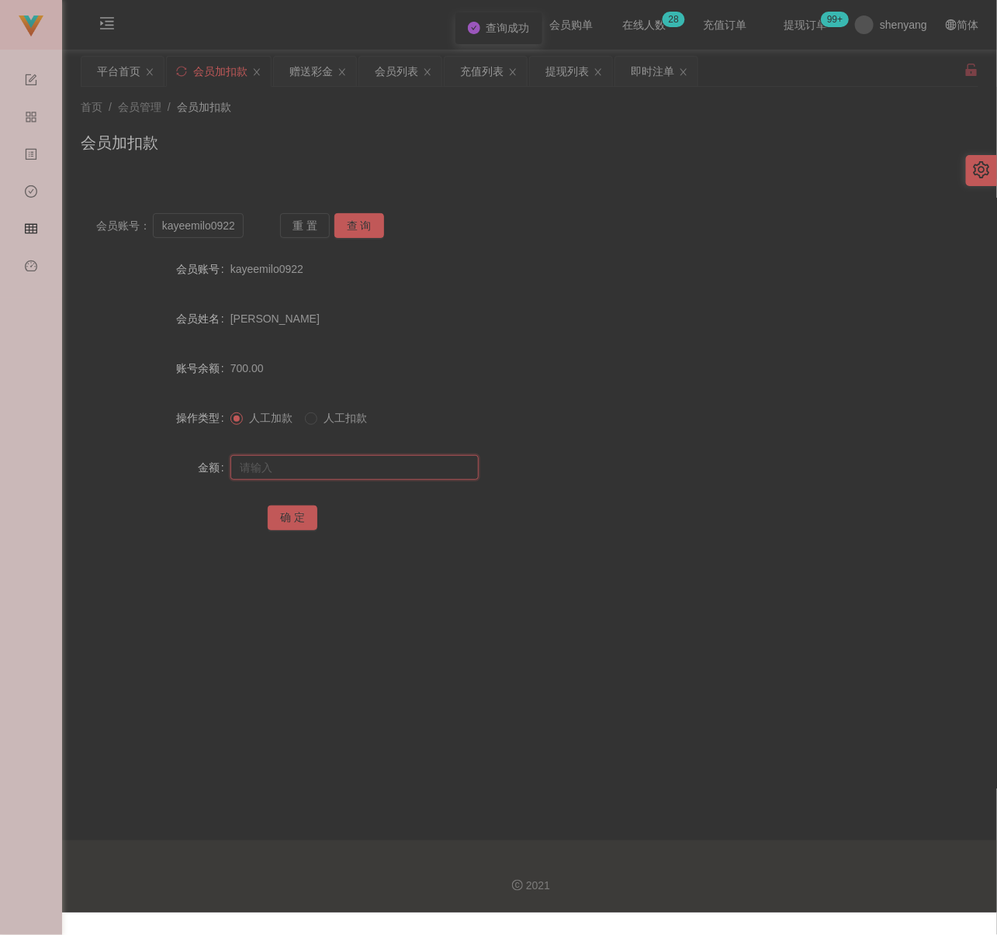
click at [356, 461] on input "text" at bounding box center [354, 467] width 248 height 25
click at [347, 459] on input "text" at bounding box center [354, 467] width 248 height 25
paste input "2000"
type input "2000"
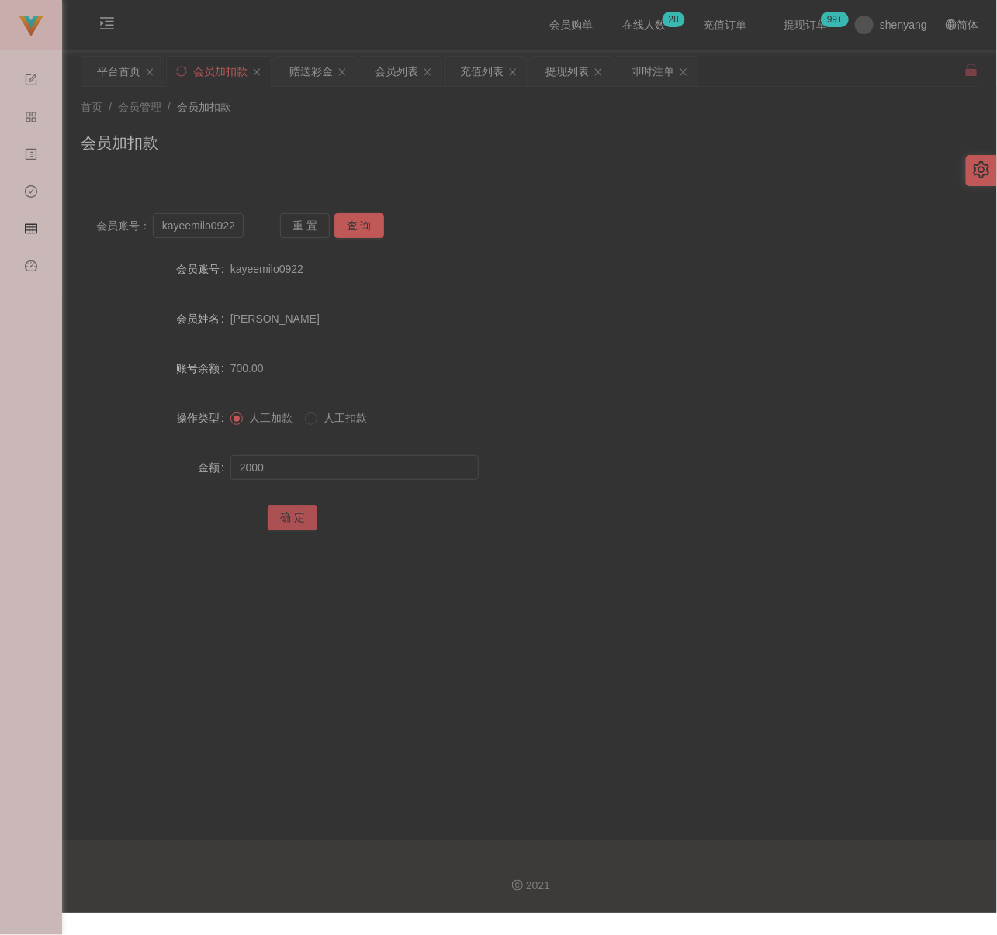
click at [294, 521] on button "确 定" at bounding box center [293, 518] width 50 height 25
click at [208, 228] on input "kayeemilo0922" at bounding box center [198, 225] width 91 height 25
paste input "kk1028"
type input "kkk1028"
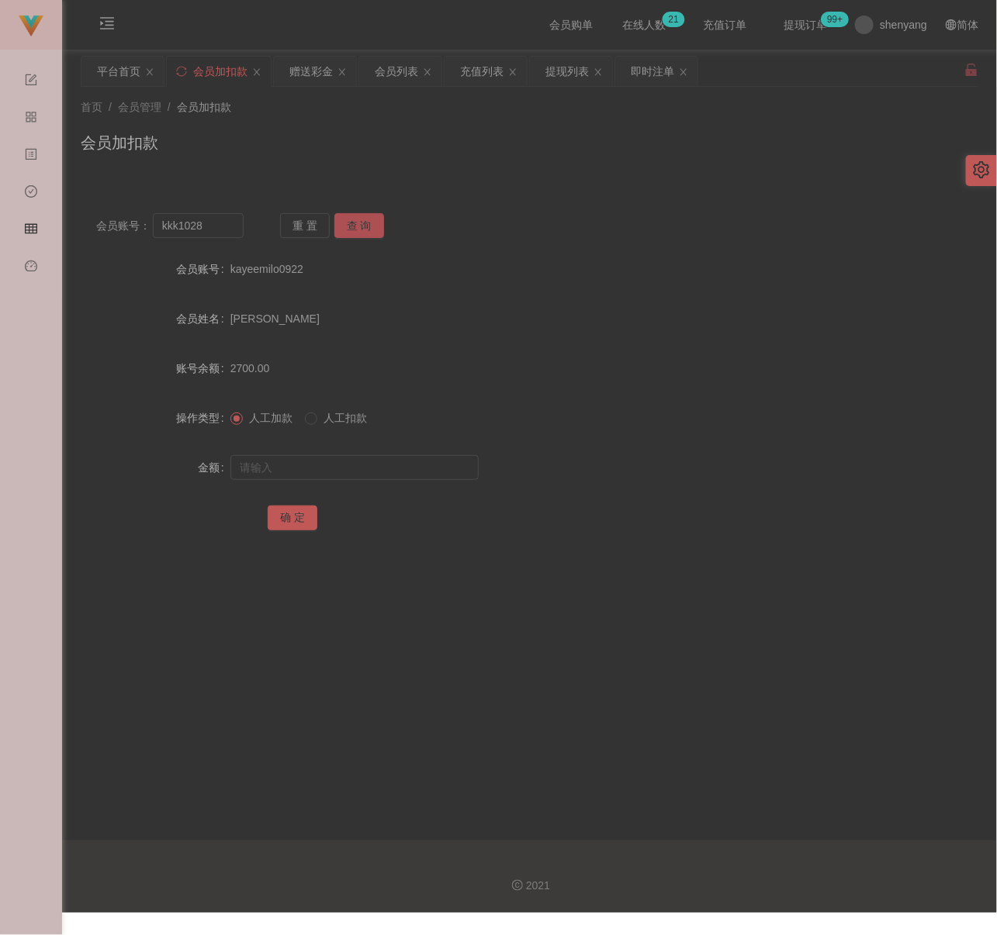
click at [354, 229] on button "查 询" at bounding box center [359, 225] width 50 height 25
click at [335, 461] on input "text" at bounding box center [354, 467] width 248 height 25
click at [438, 461] on input "text" at bounding box center [354, 467] width 248 height 25
paste input "100"
type input "100"
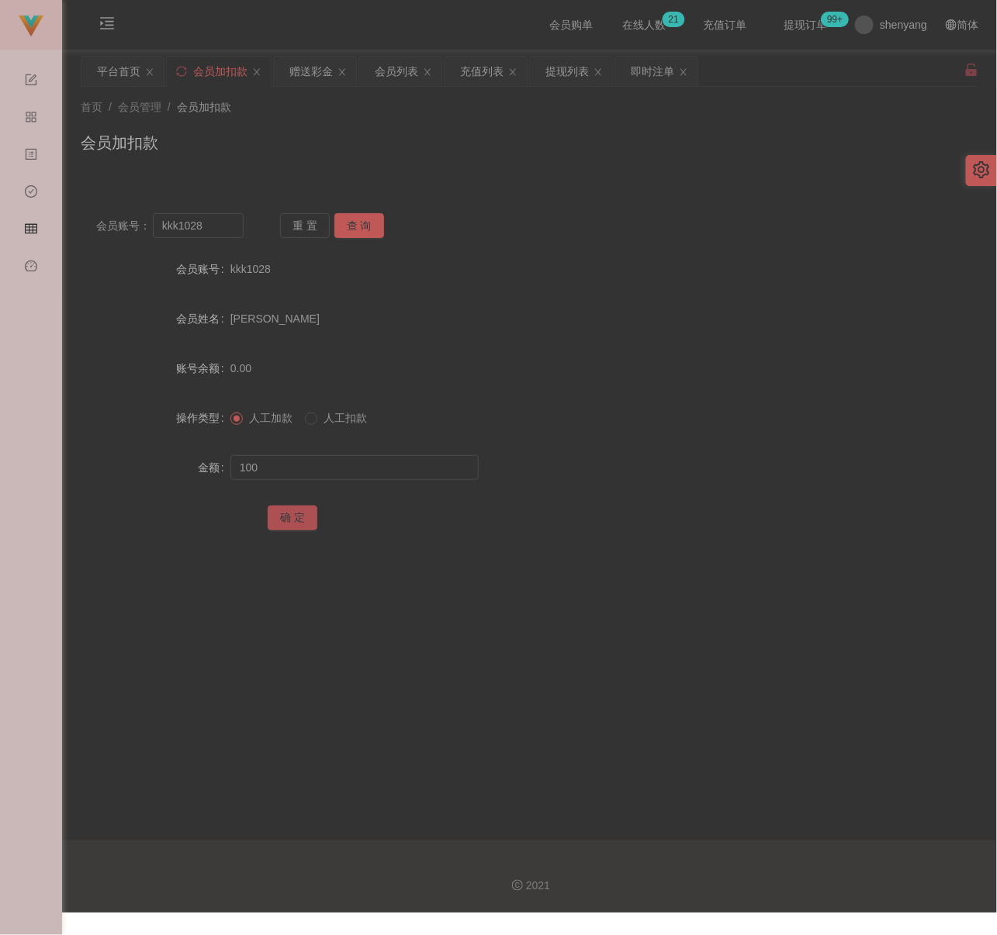
click at [307, 517] on button "确 定" at bounding box center [293, 518] width 50 height 25
click at [212, 219] on input "kkk1028" at bounding box center [198, 225] width 91 height 25
paste input "Khoo181"
type input "Khoo1818"
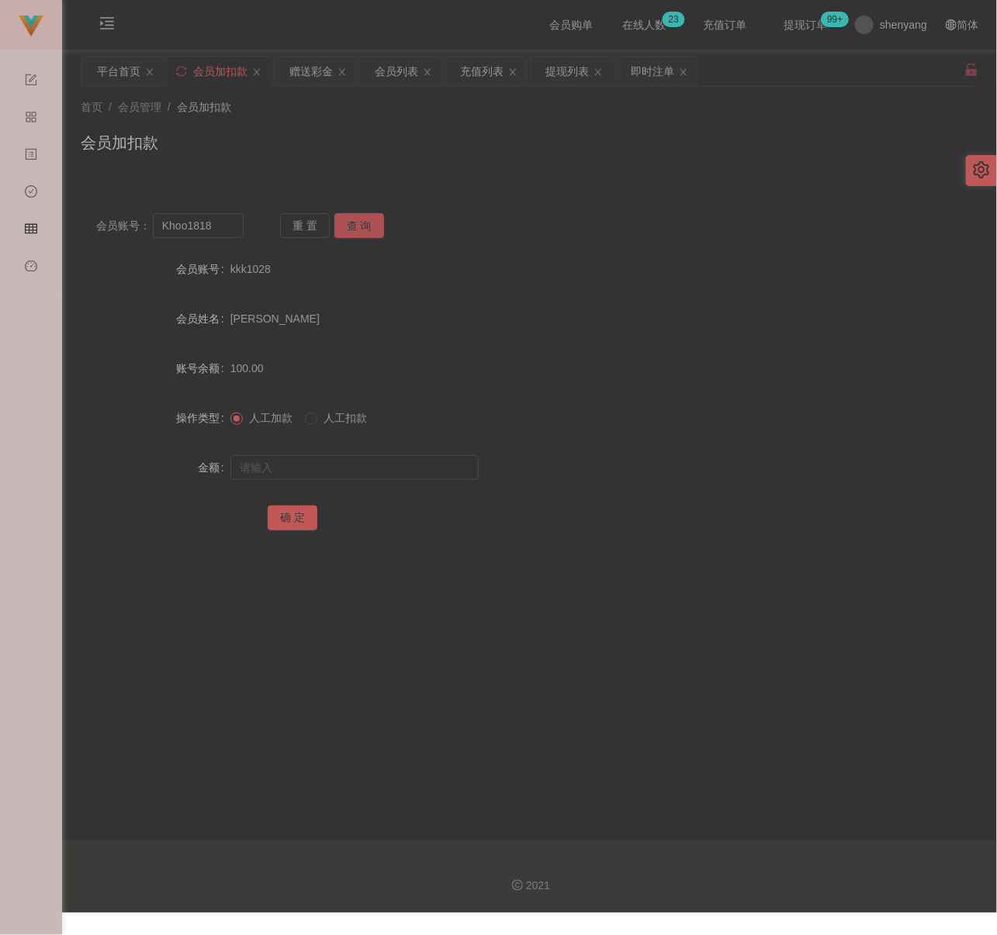
click at [338, 221] on button "查 询" at bounding box center [359, 225] width 50 height 25
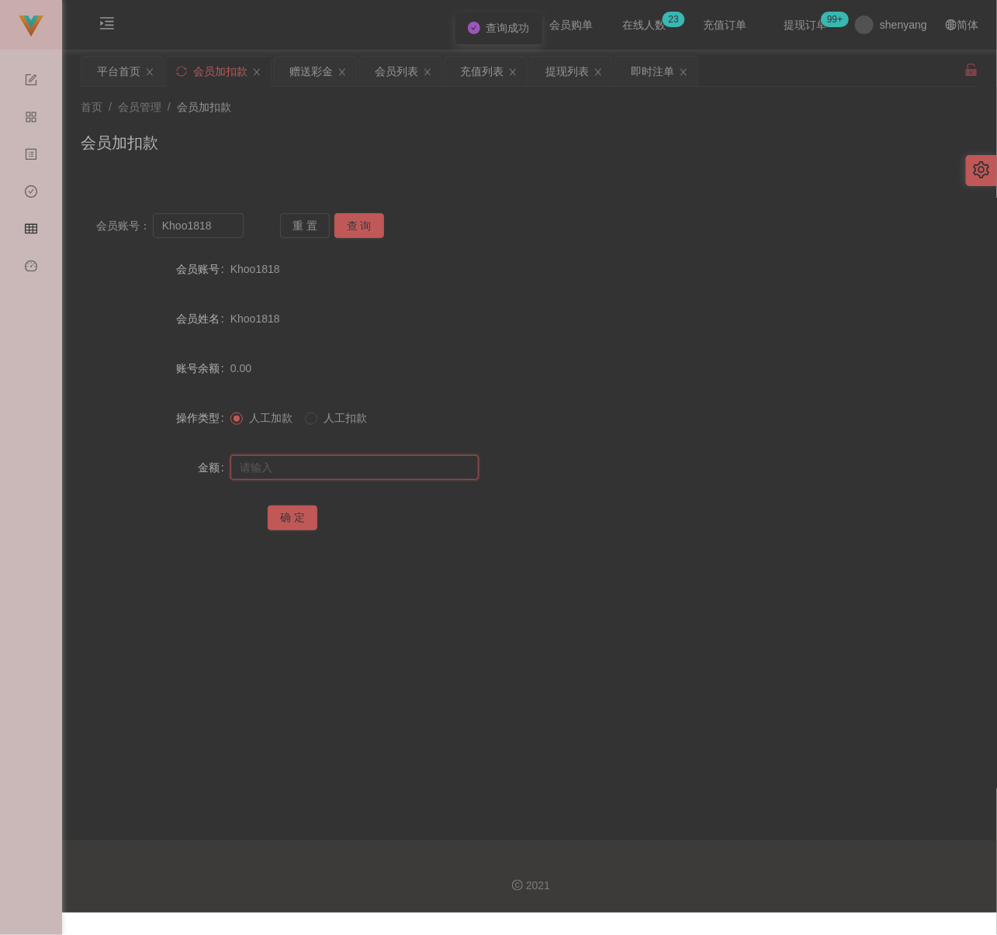
click at [347, 478] on input "text" at bounding box center [354, 467] width 248 height 25
click at [393, 475] on input "text" at bounding box center [354, 467] width 248 height 25
paste input "500"
type input "500"
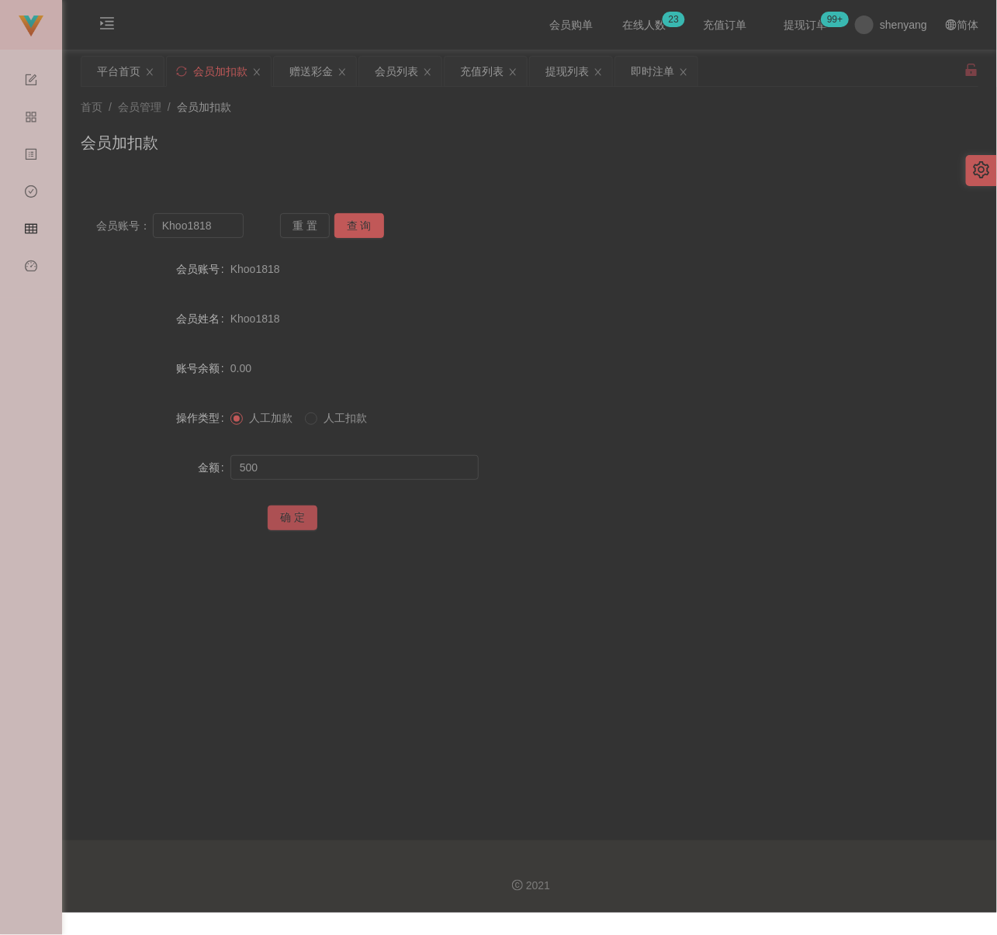
drag, startPoint x: 275, startPoint y: 522, endPoint x: 292, endPoint y: 522, distance: 16.3
click at [275, 522] on button "确 定" at bounding box center [293, 518] width 50 height 25
click at [461, 137] on div "会员加扣款" at bounding box center [529, 149] width 897 height 36
click at [216, 226] on input "Khoo1818" at bounding box center [198, 225] width 91 height 25
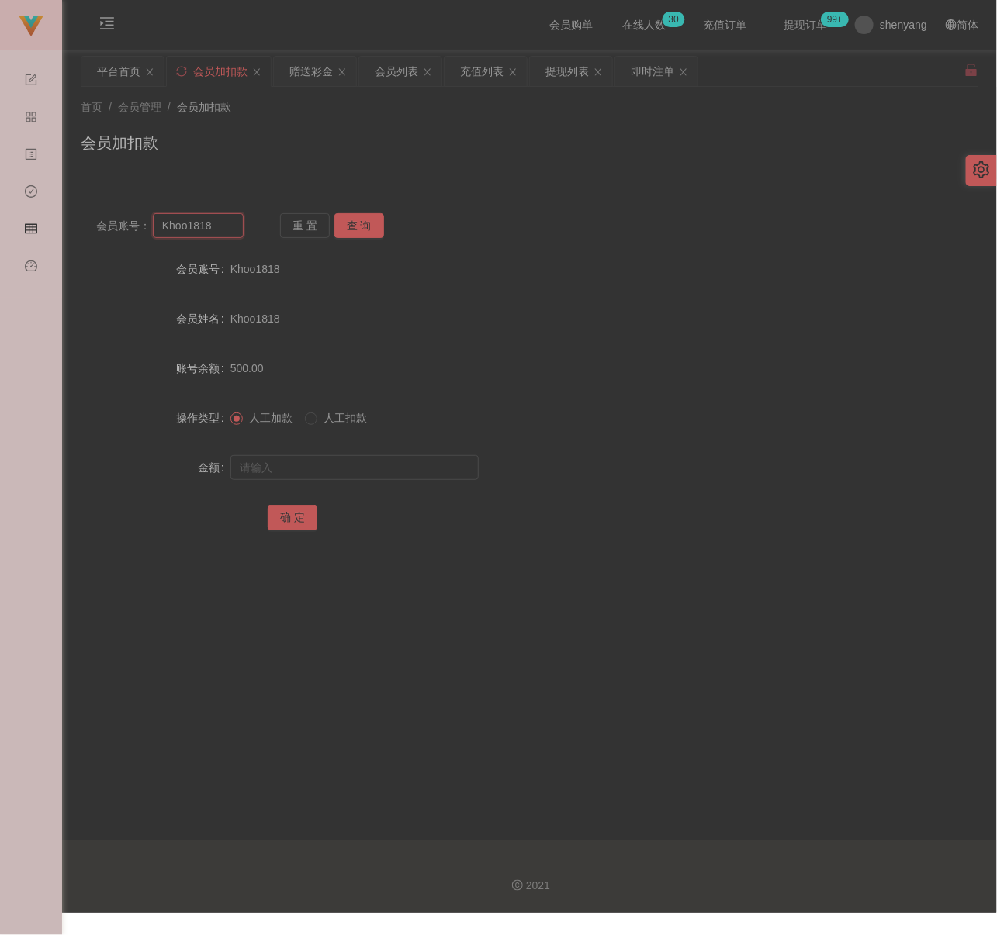
paste input "ingston"
type input "Kingston18"
click at [342, 226] on button "查 询" at bounding box center [359, 225] width 50 height 25
click at [356, 478] on input "text" at bounding box center [354, 467] width 248 height 25
click at [373, 458] on input "text" at bounding box center [354, 467] width 248 height 25
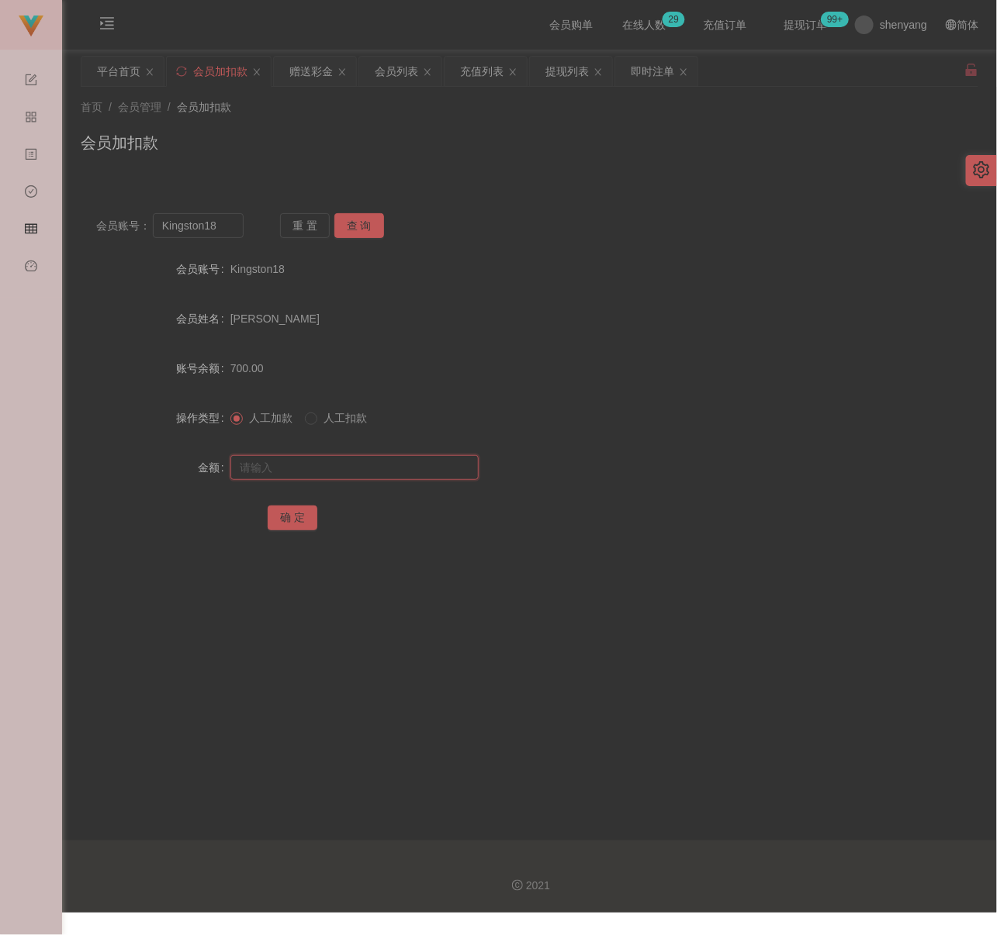
paste input "1500"
type input "1500"
click at [303, 526] on button "确 定" at bounding box center [293, 518] width 50 height 25
click at [347, 143] on div "会员加扣款" at bounding box center [529, 149] width 897 height 36
click at [237, 222] on input "Kingston18" at bounding box center [198, 225] width 91 height 25
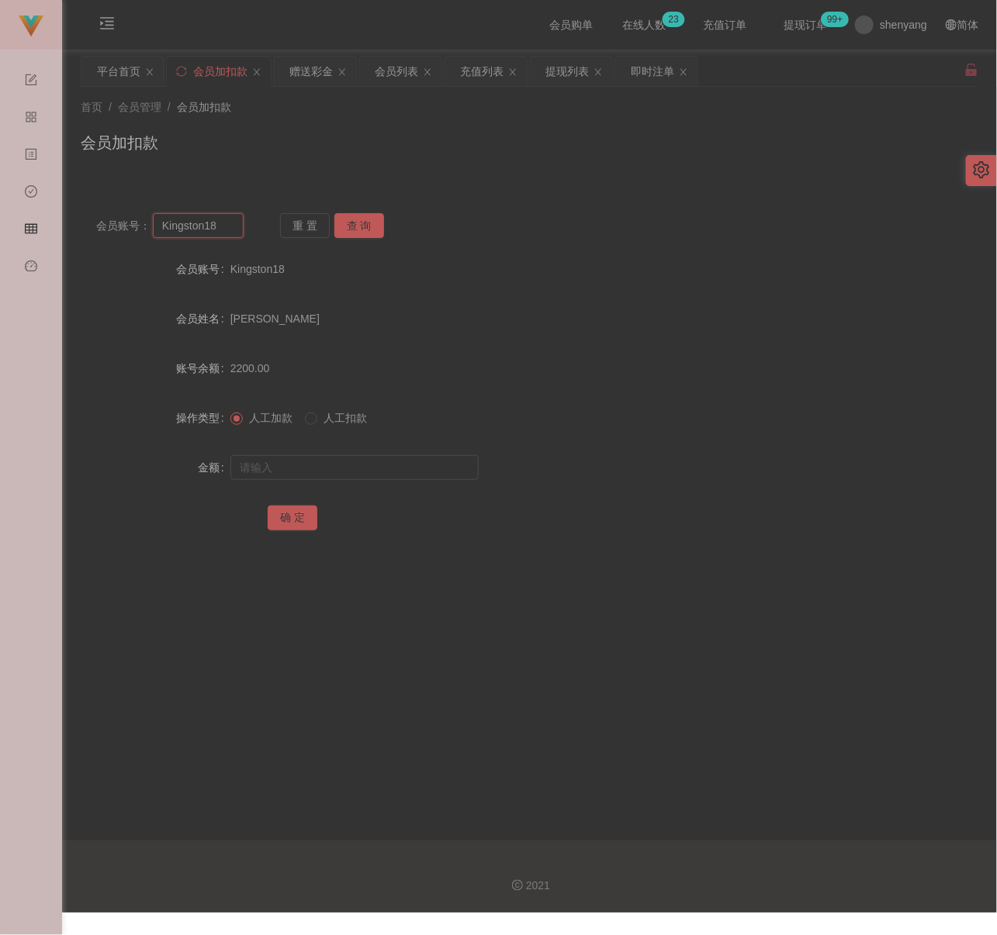
click at [237, 222] on input "Kingston18" at bounding box center [198, 225] width 91 height 25
paste input "6122737"
type input "6122737"
click at [354, 224] on button "查 询" at bounding box center [359, 225] width 50 height 25
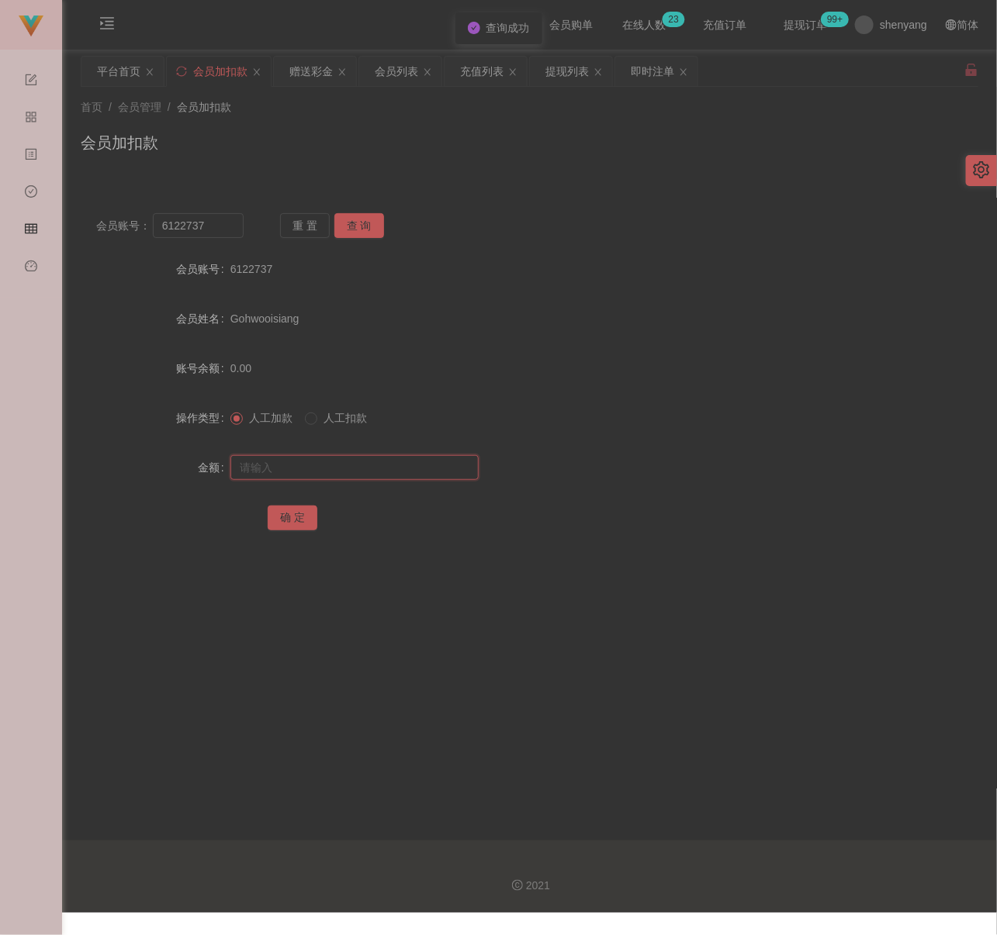
click at [347, 465] on input "text" at bounding box center [354, 467] width 248 height 25
click at [382, 464] on input "text" at bounding box center [354, 467] width 248 height 25
paste input "300"
type input "300"
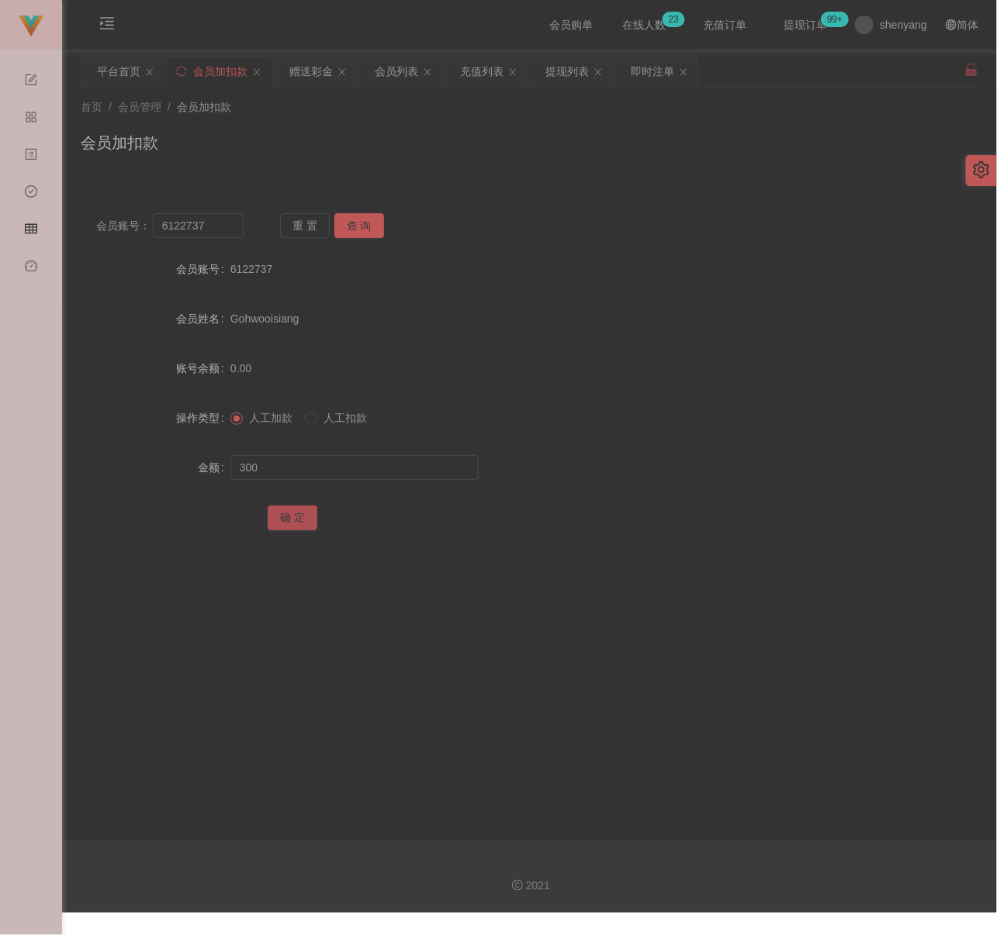
click at [287, 524] on button "确 定" at bounding box center [293, 518] width 50 height 25
click at [394, 72] on div "会员列表" at bounding box center [396, 71] width 43 height 29
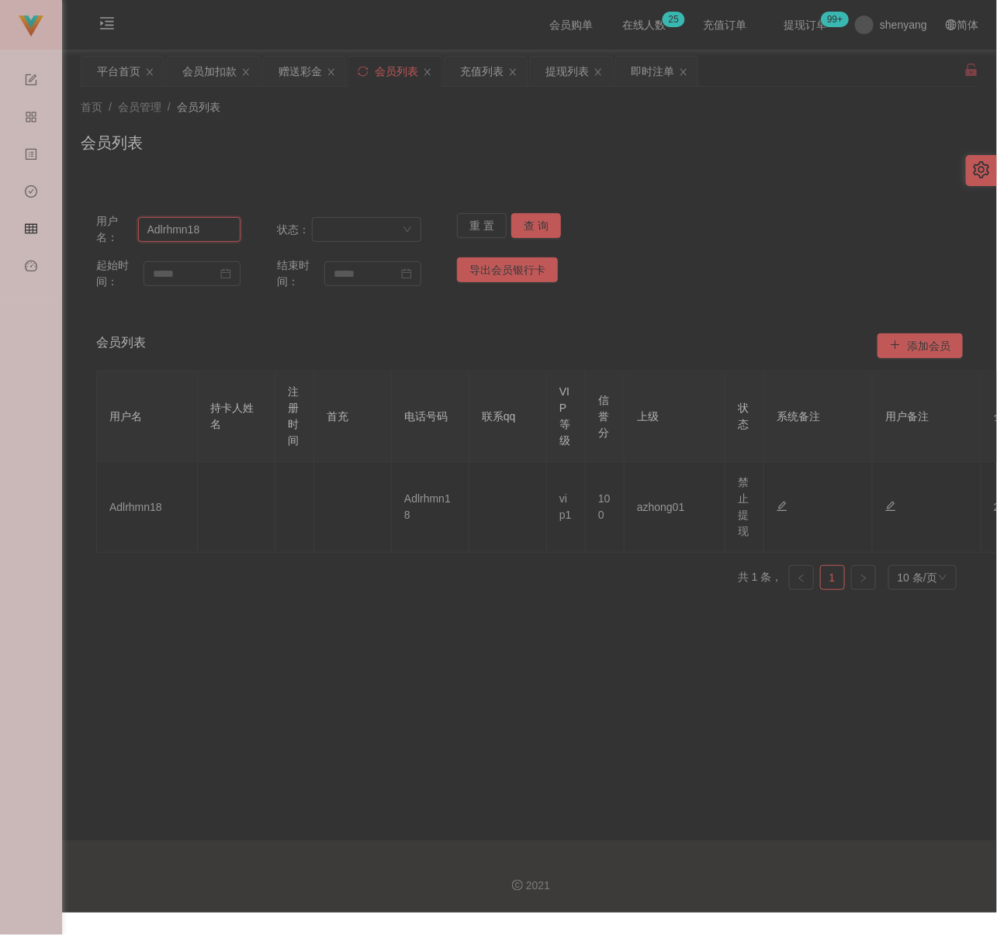
click at [224, 236] on input "Adlrhmn18" at bounding box center [189, 229] width 103 height 25
paste input "017537672"
type input "017537672"
click at [541, 224] on button "查 询" at bounding box center [536, 225] width 50 height 25
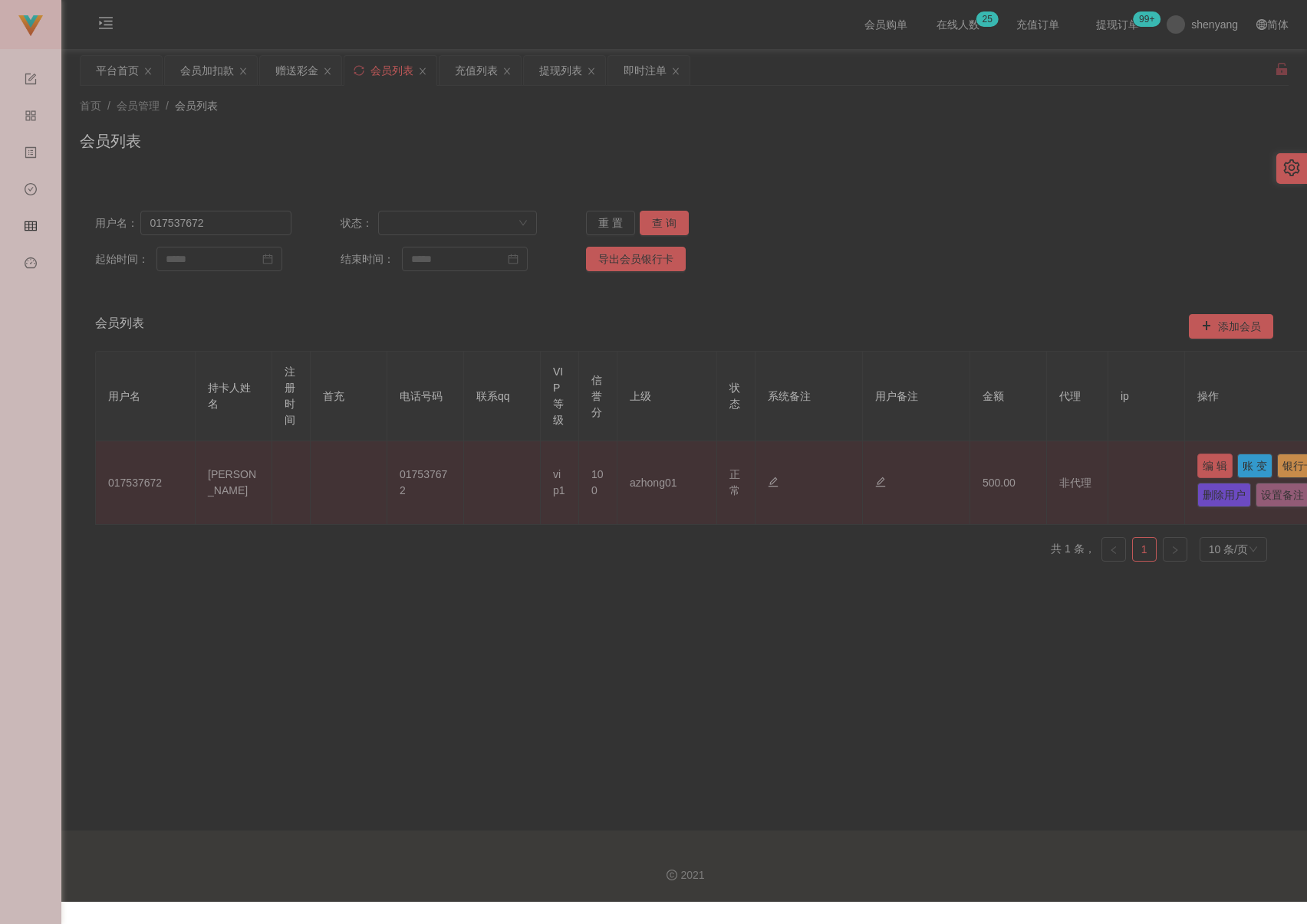
click at [985, 462] on button "编 辑" at bounding box center [1215, 465] width 36 height 25
type input "017537672"
type input "NUR AMIRA"
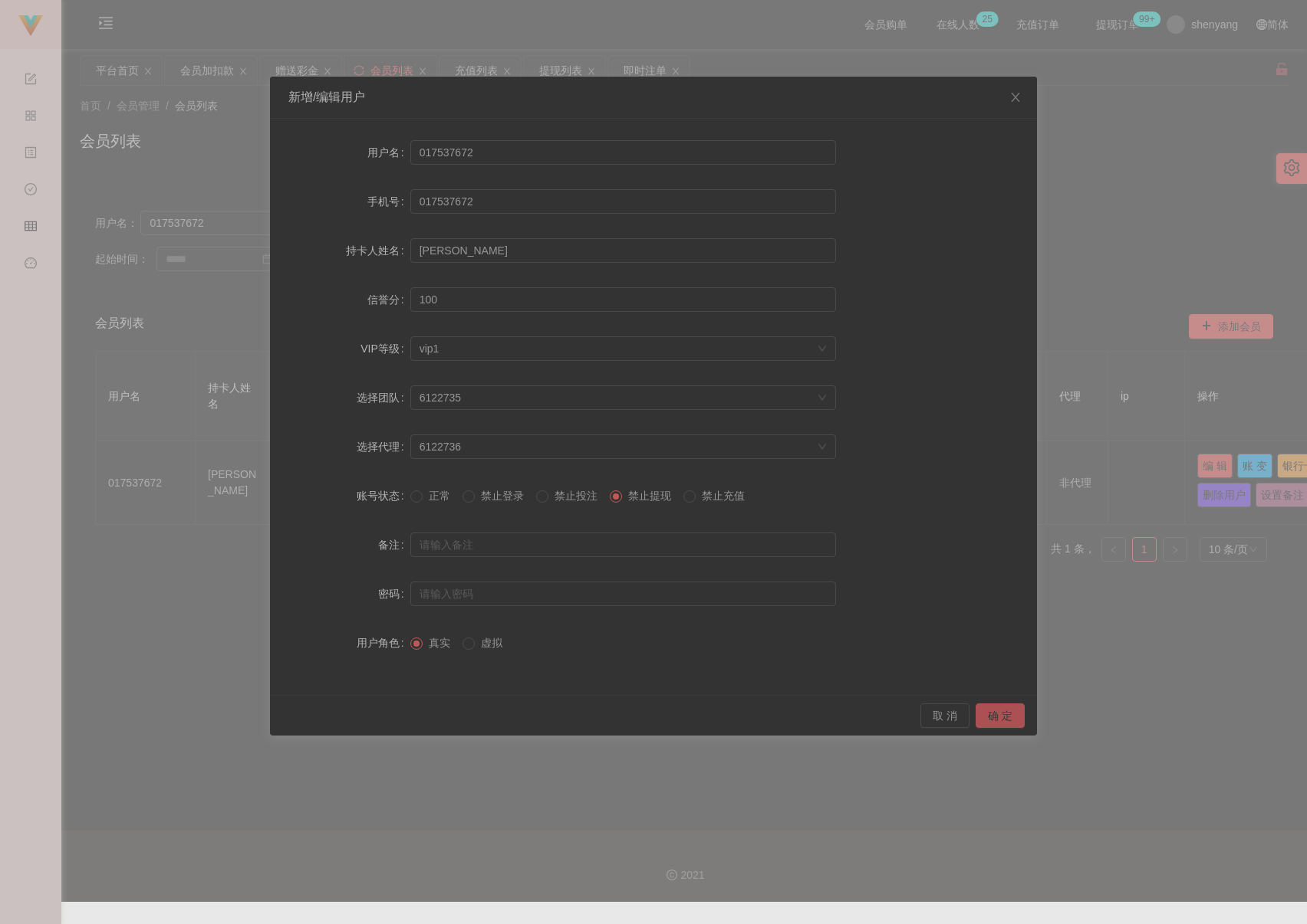
click at [985, 714] on button "确 定" at bounding box center [1001, 715] width 49 height 25
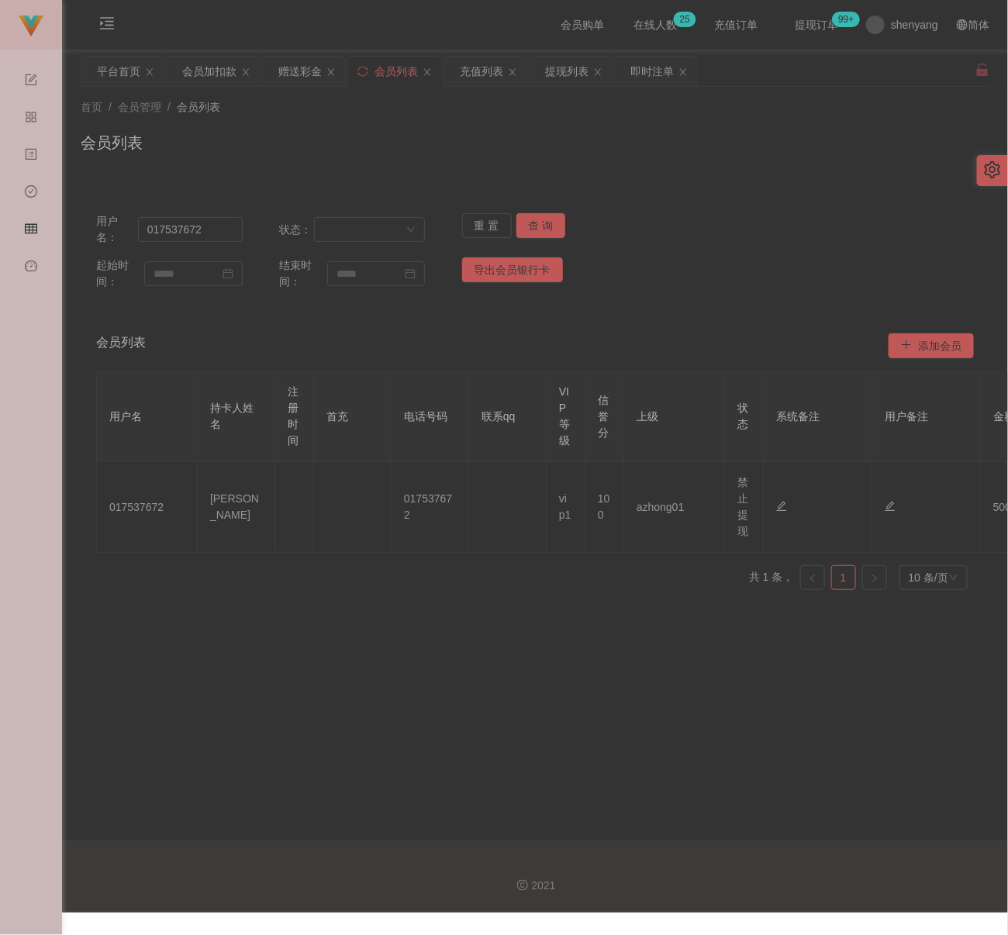
click at [510, 140] on div "会员列表" at bounding box center [535, 149] width 909 height 36
click at [205, 74] on div "会员加扣款" at bounding box center [209, 71] width 54 height 29
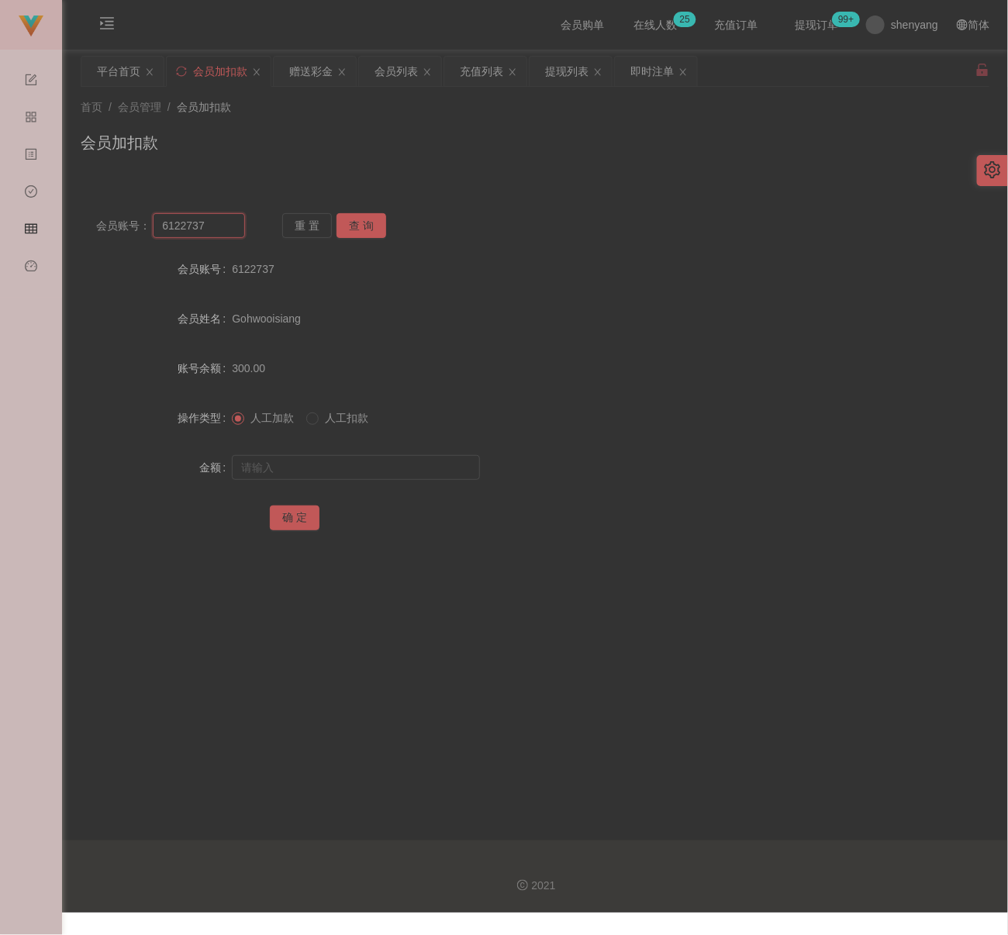
click at [213, 226] on input "6122737" at bounding box center [199, 225] width 92 height 25
paste input "JH300825"
type input "JH300825"
click at [358, 226] on button "查 询" at bounding box center [362, 225] width 50 height 25
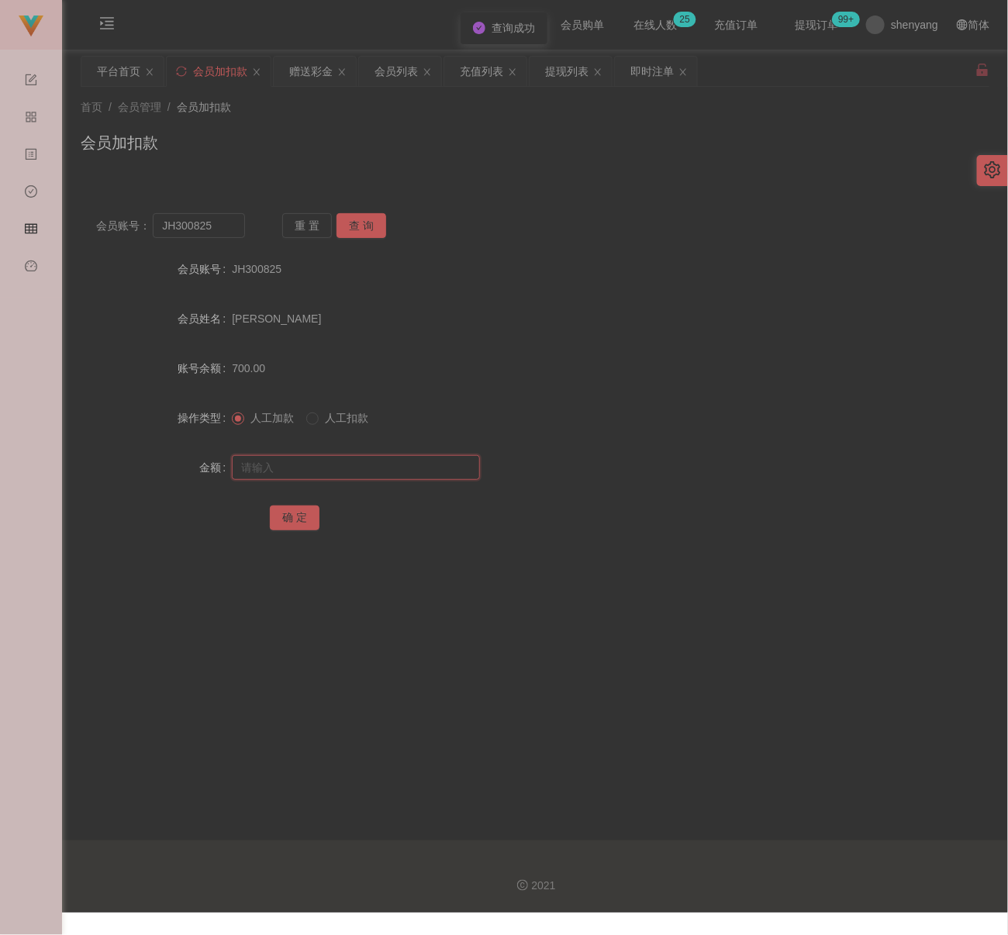
click at [347, 465] on input "text" at bounding box center [356, 467] width 248 height 25
click at [420, 472] on input "text" at bounding box center [356, 467] width 248 height 25
paste input "1000"
type input "1000"
click at [289, 515] on button "确 定" at bounding box center [295, 518] width 50 height 25
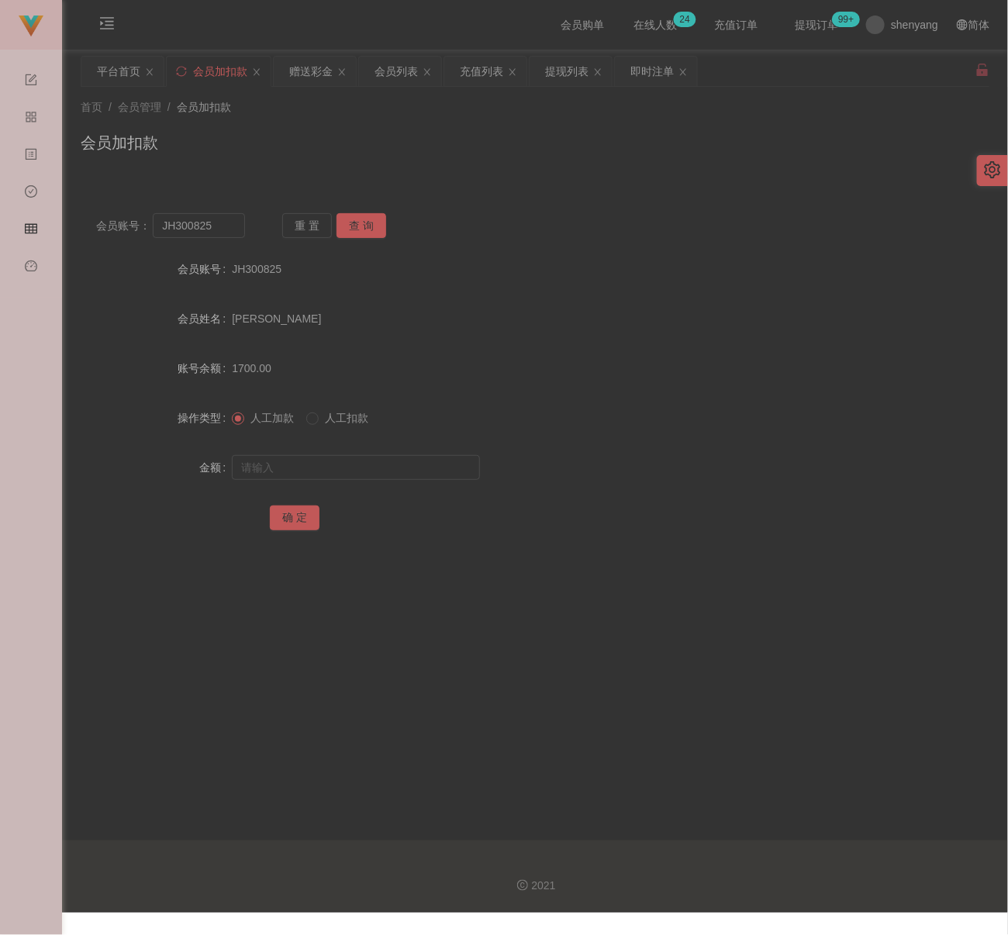
click at [351, 142] on div "会员加扣款" at bounding box center [535, 149] width 909 height 36
click at [235, 235] on input "JH300825" at bounding box center [199, 225] width 92 height 25
paste input "017537672"
type input "017537672"
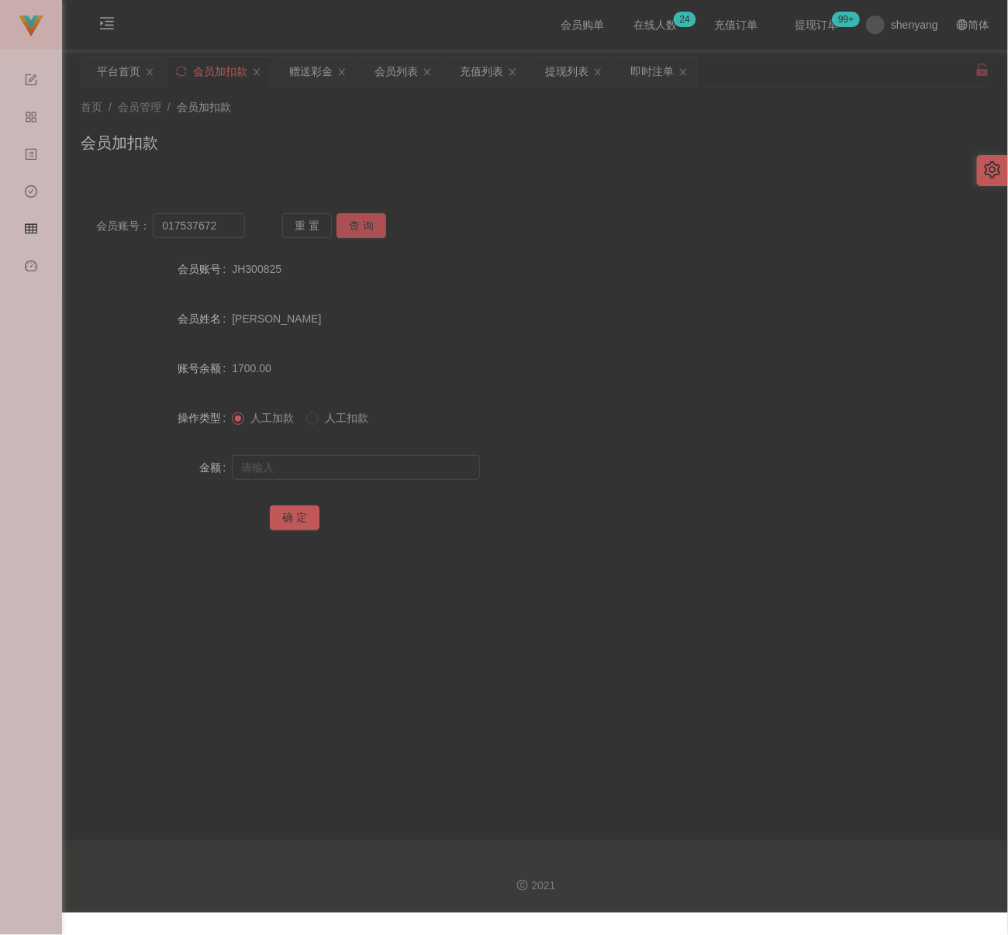
click at [350, 229] on button "查 询" at bounding box center [362, 225] width 50 height 25
click at [349, 464] on input "text" at bounding box center [356, 467] width 248 height 25
drag, startPoint x: 396, startPoint y: 472, endPoint x: 386, endPoint y: 472, distance: 10.1
click at [396, 472] on input "text" at bounding box center [356, 467] width 248 height 25
paste input "2000"
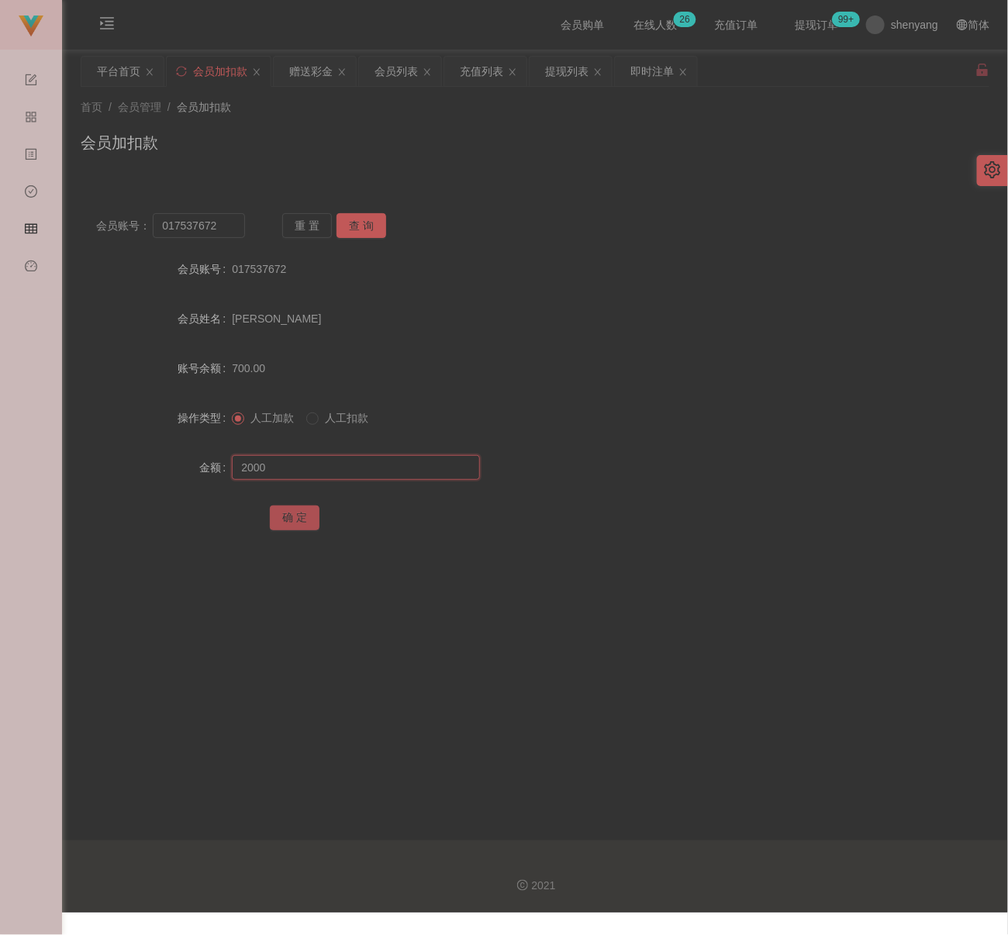
type input "2000"
click at [299, 521] on button "确 定" at bounding box center [295, 518] width 50 height 25
click at [389, 129] on div "首页 / 会员管理 / 会员加扣款 / 会员加扣款" at bounding box center [535, 132] width 909 height 67
click at [228, 217] on input "017537672" at bounding box center [199, 225] width 92 height 25
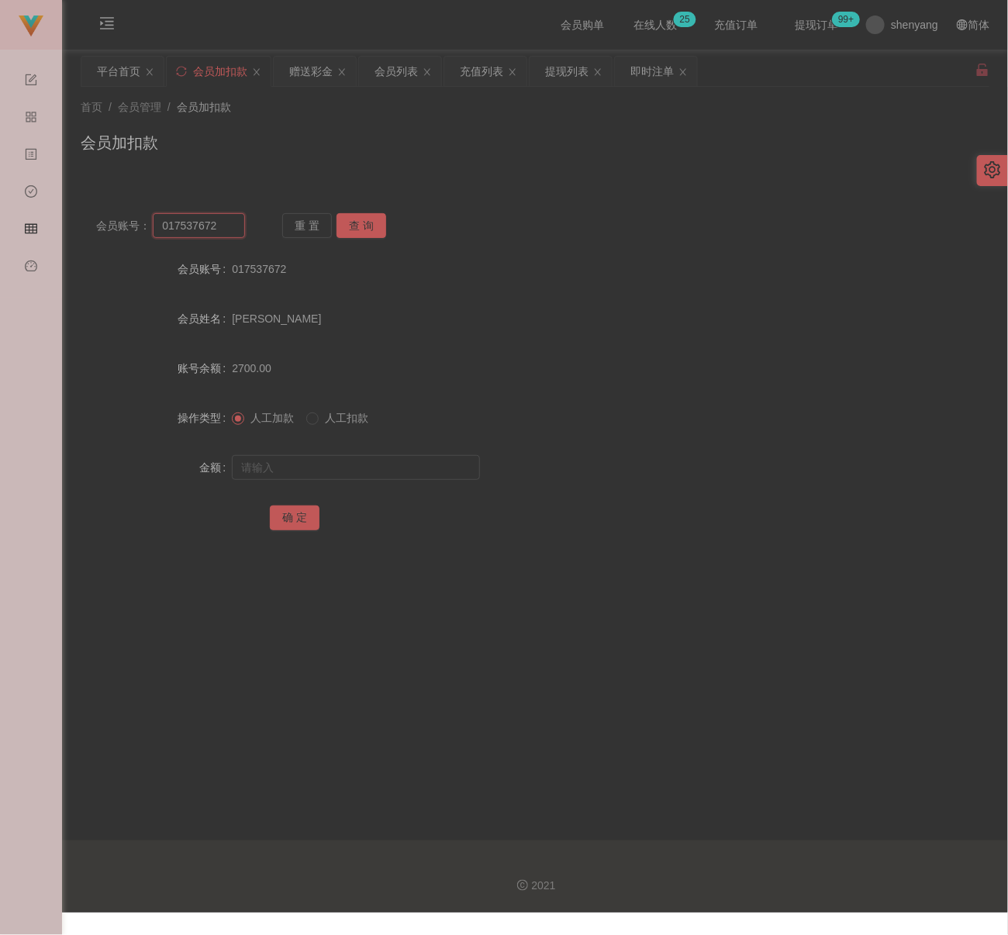
paste input "Ckwong"
type input "Ckwong"
click at [377, 217] on button "查 询" at bounding box center [362, 225] width 50 height 25
drag, startPoint x: 366, startPoint y: 477, endPoint x: 428, endPoint y: 478, distance: 62.1
click at [366, 475] on input "text" at bounding box center [356, 467] width 248 height 25
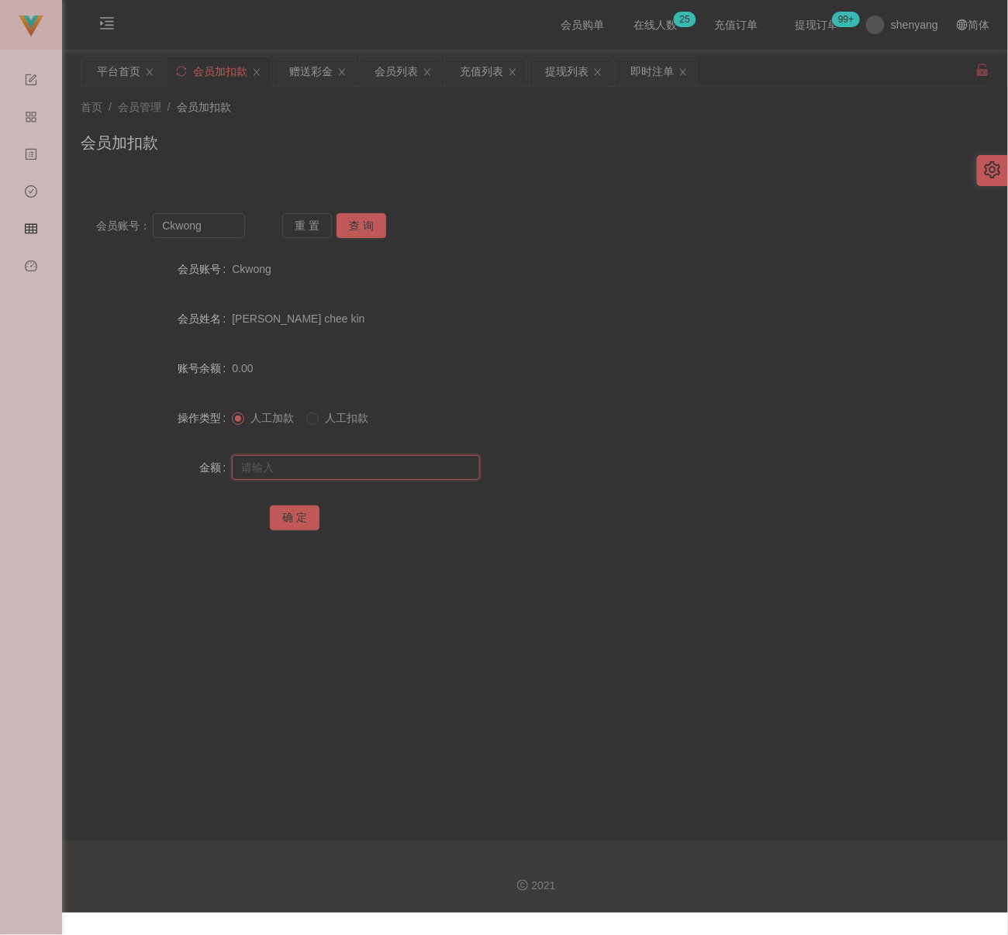
click at [372, 461] on input "text" at bounding box center [356, 467] width 248 height 25
paste input "500"
type input "500"
click at [306, 512] on button "确 定" at bounding box center [295, 518] width 50 height 25
click at [375, 117] on div "首页 / 会员管理 / 会员加扣款 / 会员加扣款" at bounding box center [535, 132] width 909 height 67
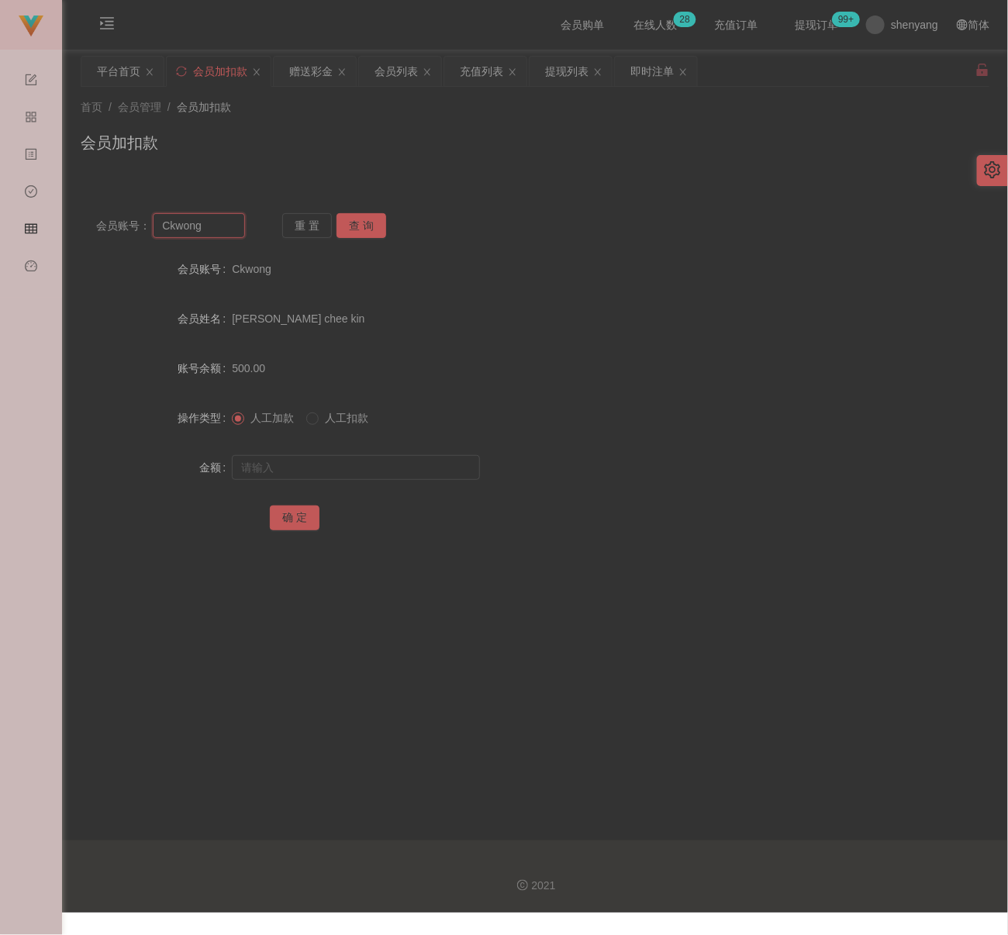
click at [210, 231] on input "Ckwong" at bounding box center [199, 225] width 92 height 25
paste input "Shahruk37"
type input "Shahruk37"
drag, startPoint x: 347, startPoint y: 226, endPoint x: 342, endPoint y: 259, distance: 33.8
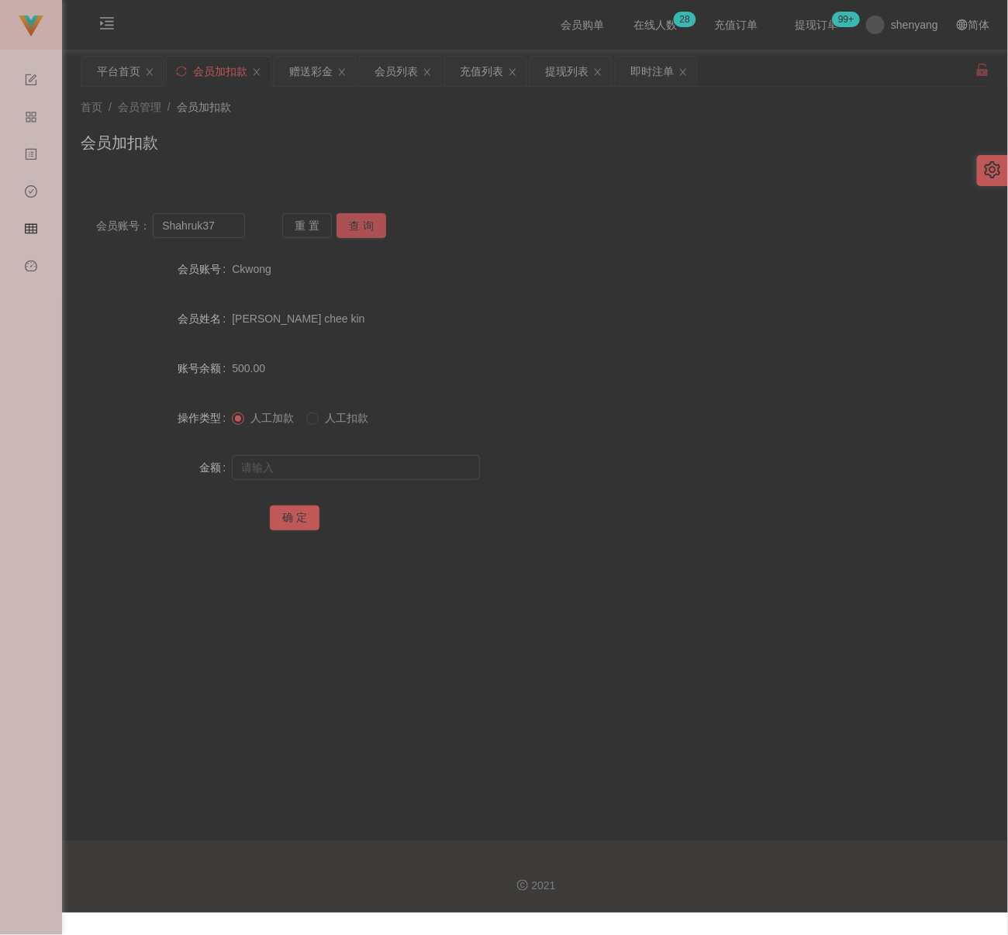
click at [349, 226] on button "查 询" at bounding box center [362, 225] width 50 height 25
click at [335, 461] on input "text" at bounding box center [356, 467] width 248 height 25
click at [441, 475] on input "text" at bounding box center [356, 467] width 248 height 25
paste input "200"
type input "200"
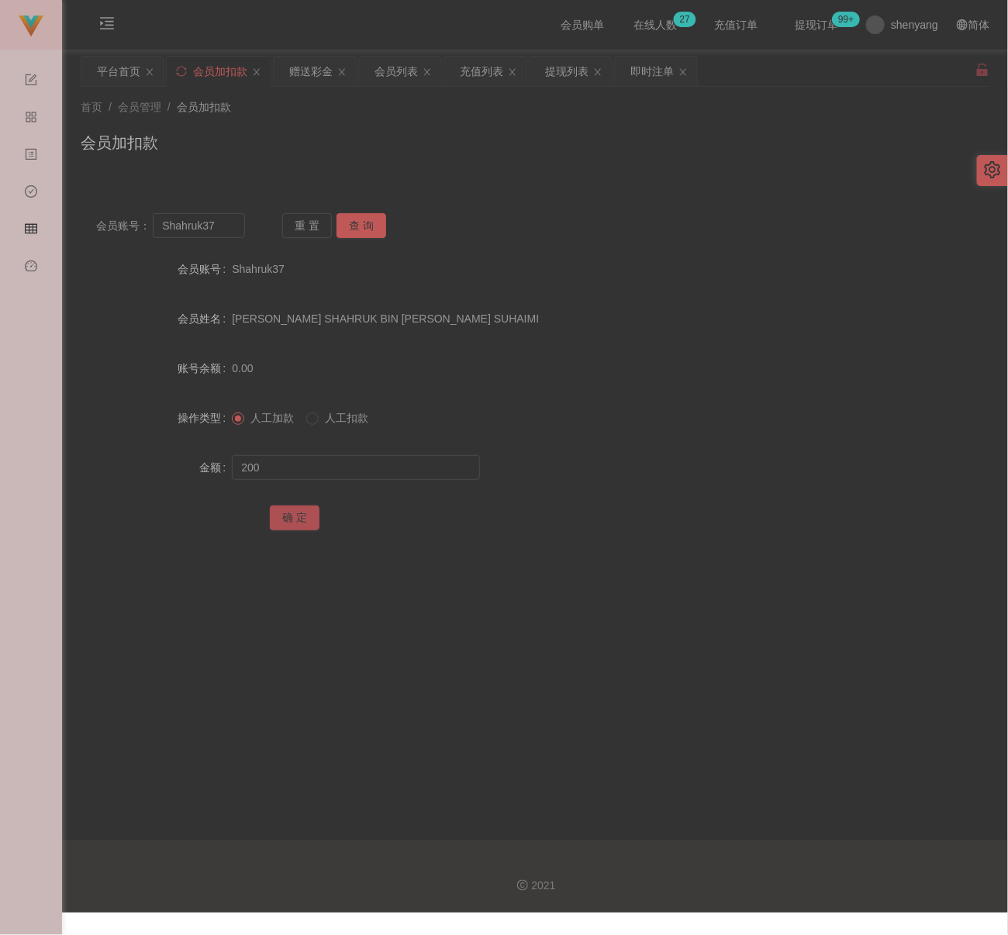
drag, startPoint x: 286, startPoint y: 522, endPoint x: 316, endPoint y: 521, distance: 30.3
click at [286, 522] on button "确 定" at bounding box center [295, 518] width 50 height 25
click at [415, 61] on div "会员列表" at bounding box center [396, 71] width 43 height 29
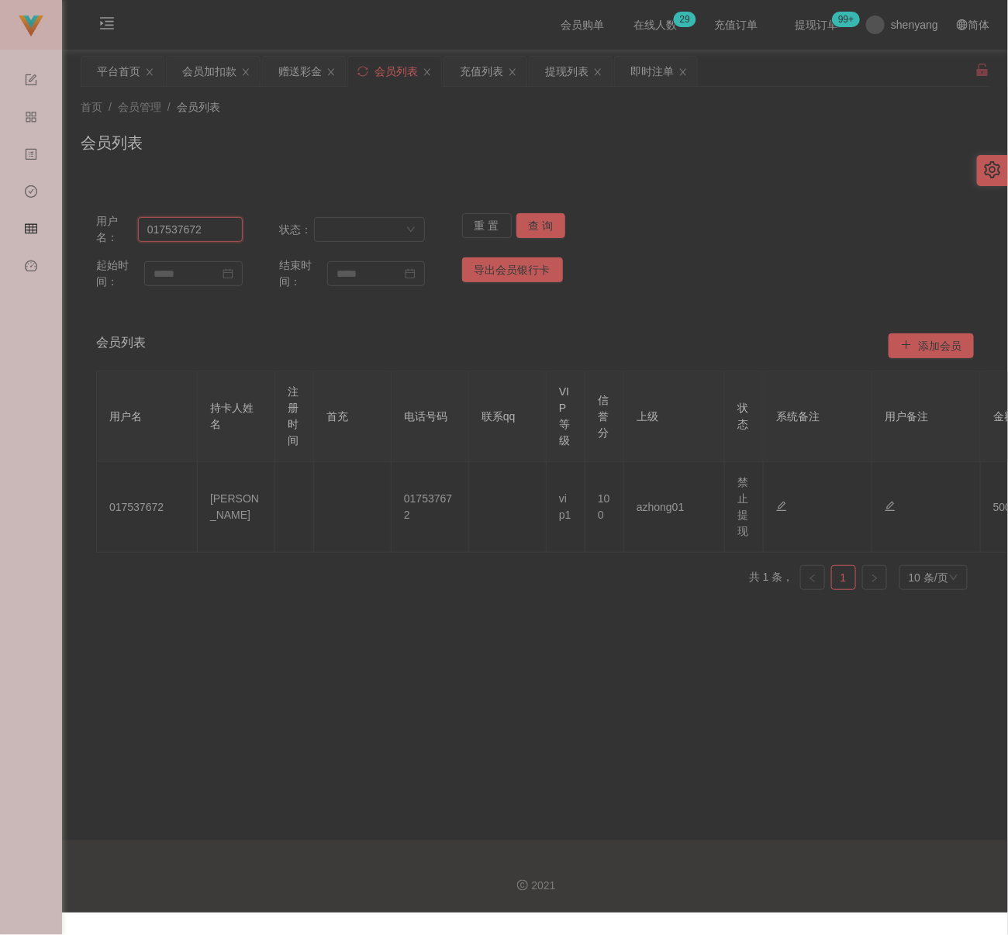
click at [217, 233] on input "017537672" at bounding box center [190, 229] width 105 height 25
paste input "Ckwong"
type input "Ckwong"
drag, startPoint x: 551, startPoint y: 223, endPoint x: 564, endPoint y: 210, distance: 18.1
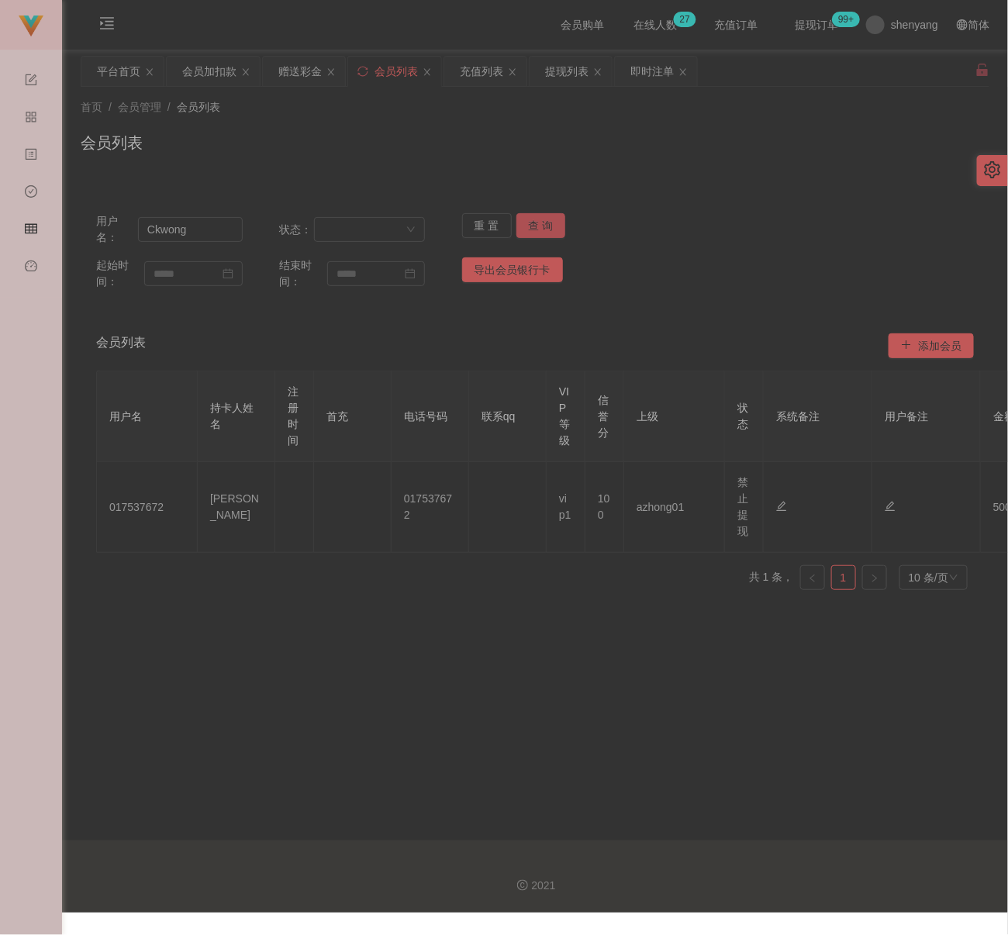
click at [551, 223] on button "查 询" at bounding box center [542, 225] width 50 height 25
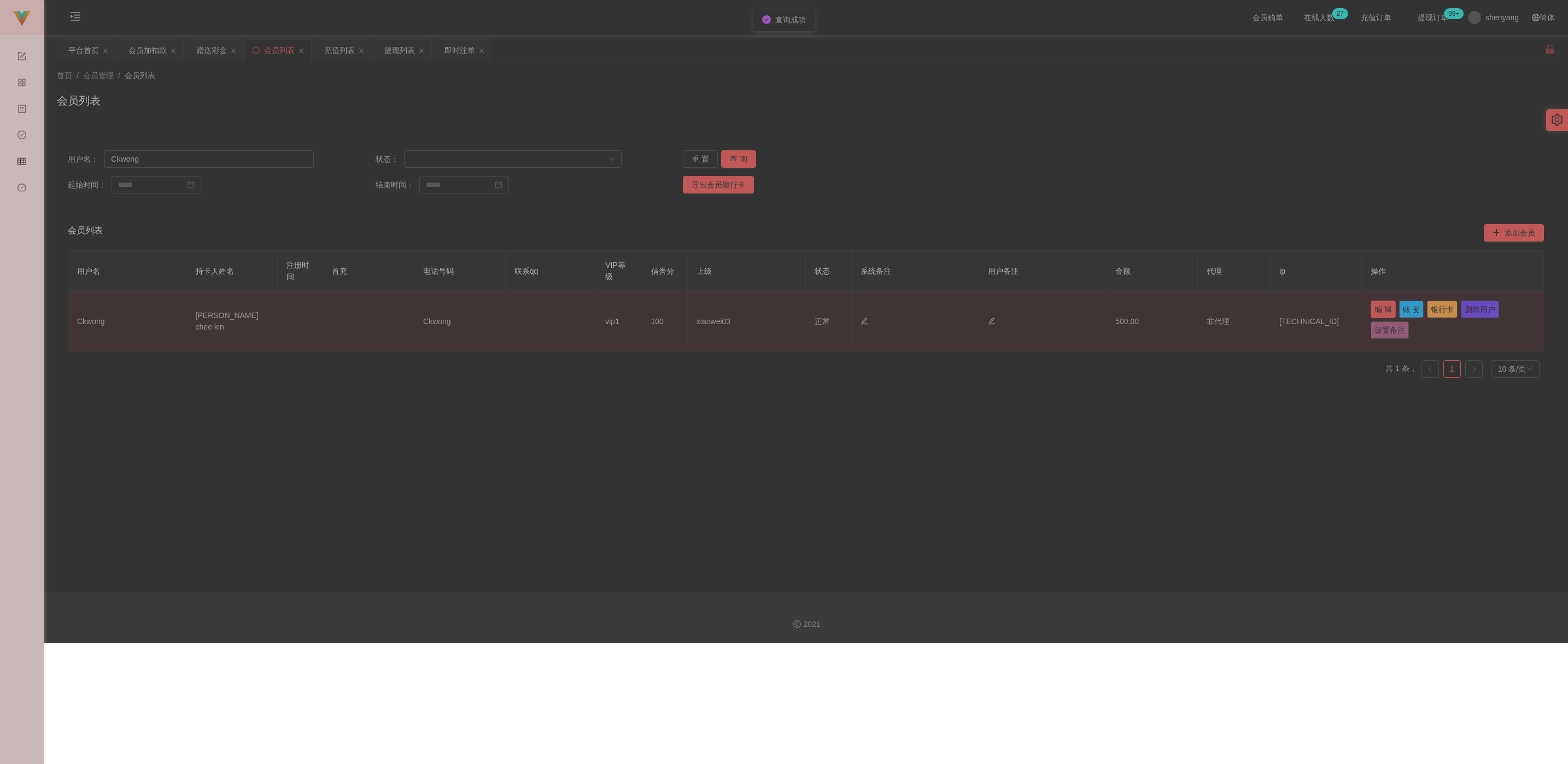
click at [702, 312] on button "编 辑" at bounding box center [1383, 309] width 25 height 18
type input "Ckwong"
type input "Wong chee kin"
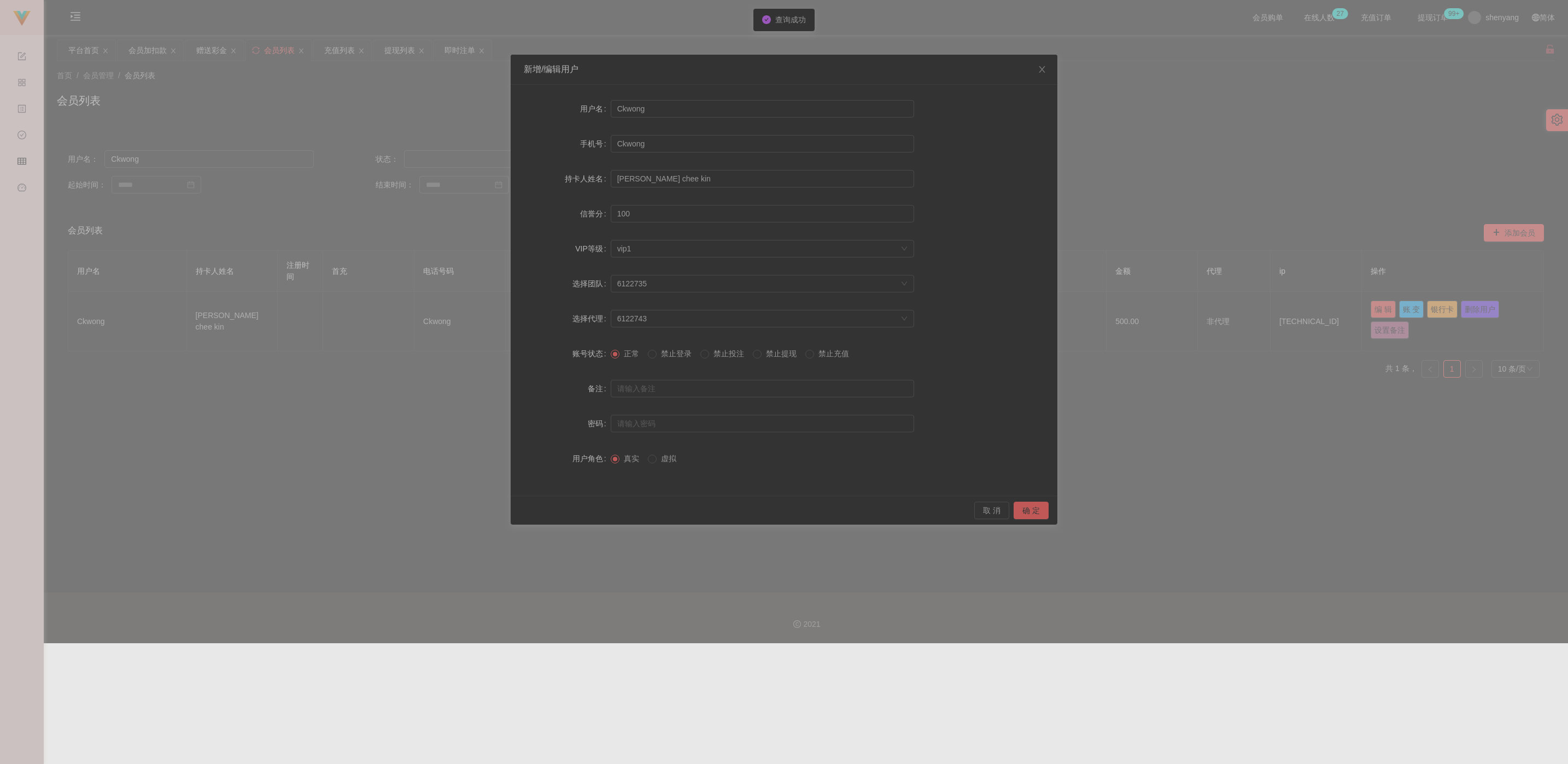
click at [702, 359] on label "禁止提现" at bounding box center [777, 354] width 48 height 11
click at [702, 512] on button "确 定" at bounding box center [1031, 510] width 35 height 18
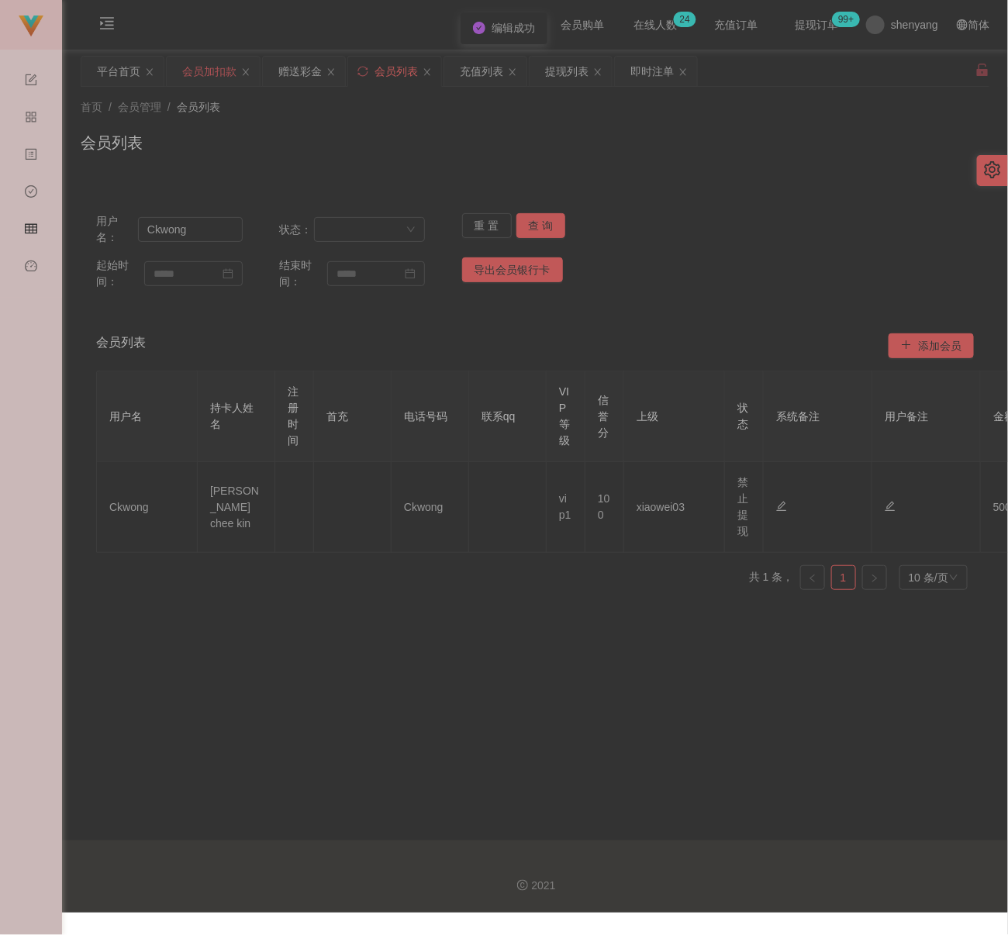
click at [213, 77] on div "会员加扣款" at bounding box center [209, 71] width 54 height 29
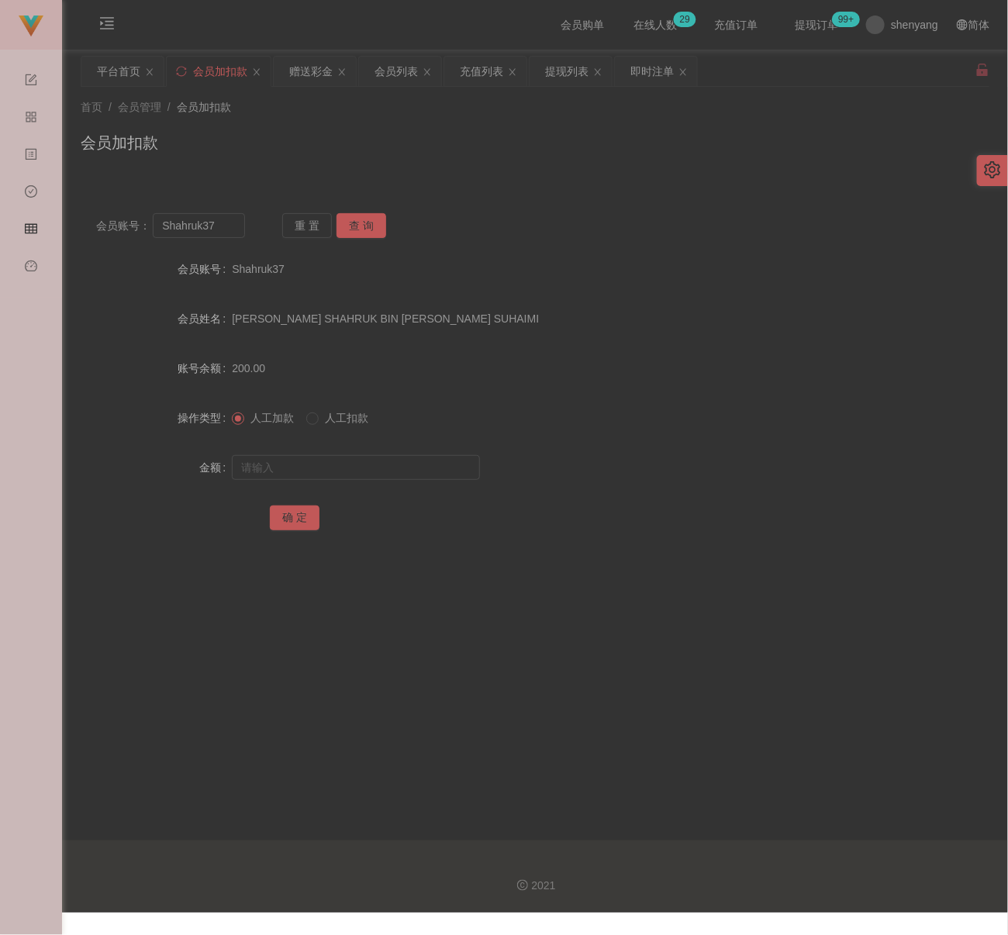
click at [316, 122] on div "首页 / 会员管理 / 会员加扣款 / 会员加扣款" at bounding box center [535, 132] width 909 height 67
click at [214, 233] on input "Shahruk37" at bounding box center [199, 225] width 92 height 25
paste input "Kingston18"
type input "Kingston18"
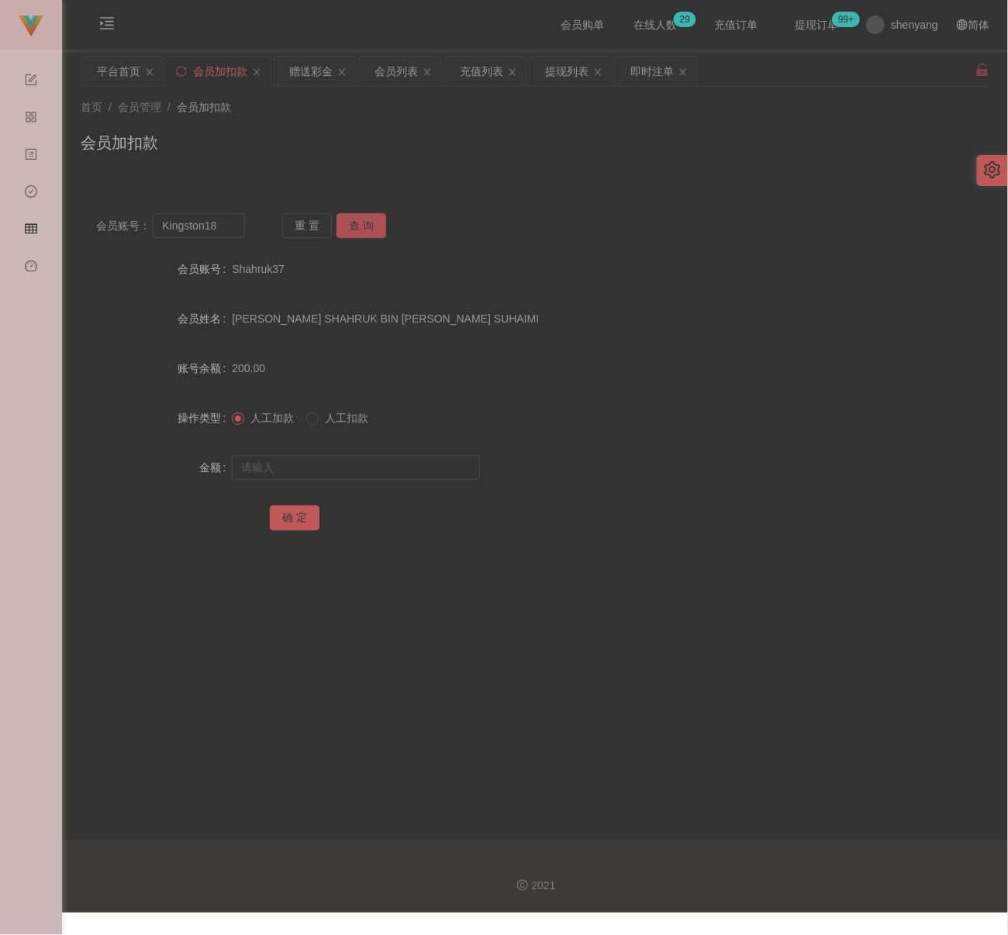
click at [368, 219] on button "查 询" at bounding box center [362, 225] width 50 height 25
click at [356, 465] on input "text" at bounding box center [356, 467] width 248 height 25
click at [420, 475] on input "text" at bounding box center [356, 467] width 248 height 25
paste input "4000"
type input "4000"
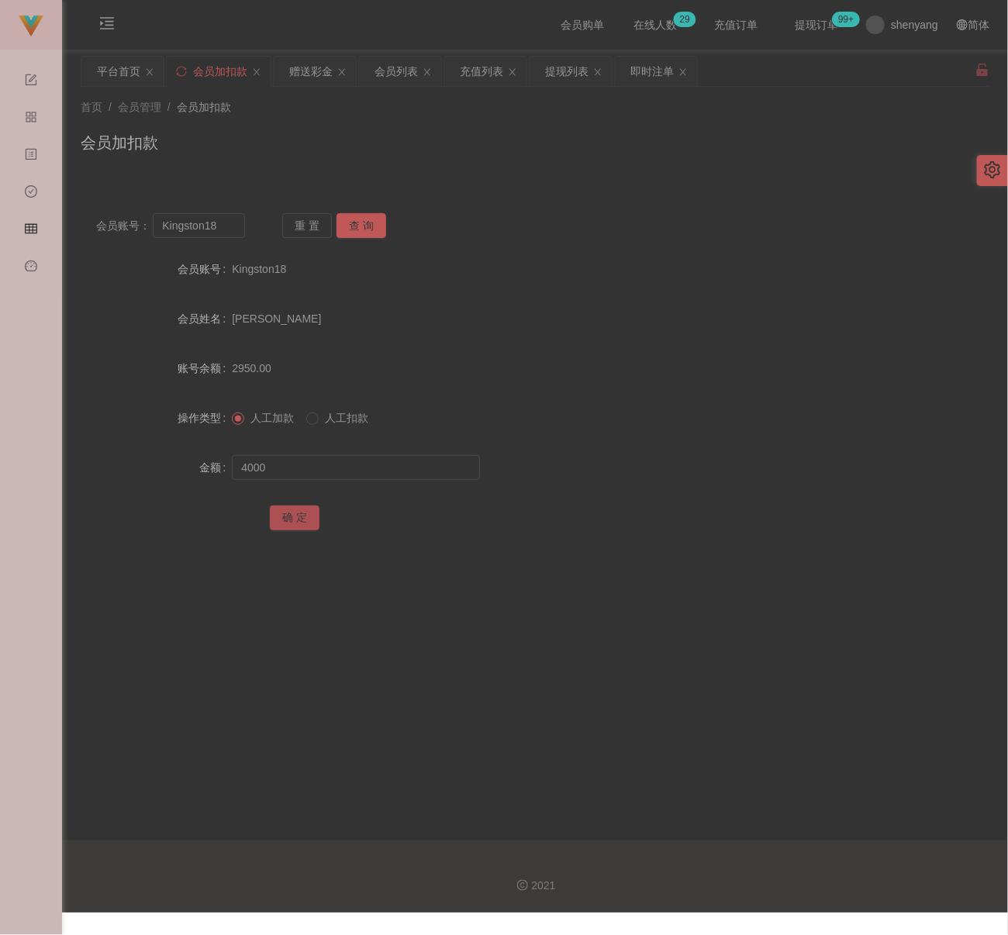
click at [309, 514] on button "确 定" at bounding box center [295, 518] width 50 height 25
click at [379, 126] on div "首页 / 会员管理 / 会员加扣款 / 会员加扣款" at bounding box center [535, 132] width 909 height 67
click at [392, 71] on div "会员列表" at bounding box center [396, 71] width 43 height 29
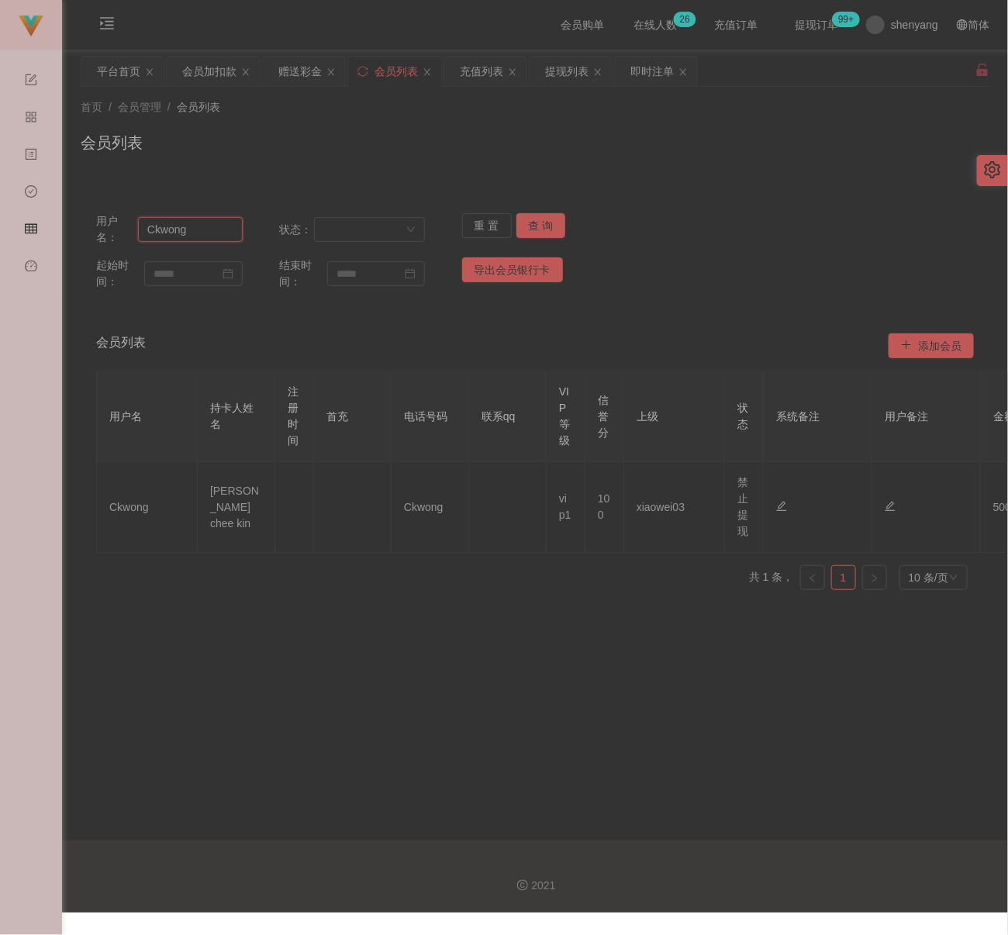
click at [215, 228] on input "Ckwong" at bounding box center [190, 229] width 105 height 25
paste input "Khoo1818"
type input "Khoo1818"
click at [536, 219] on button "查 询" at bounding box center [542, 225] width 50 height 25
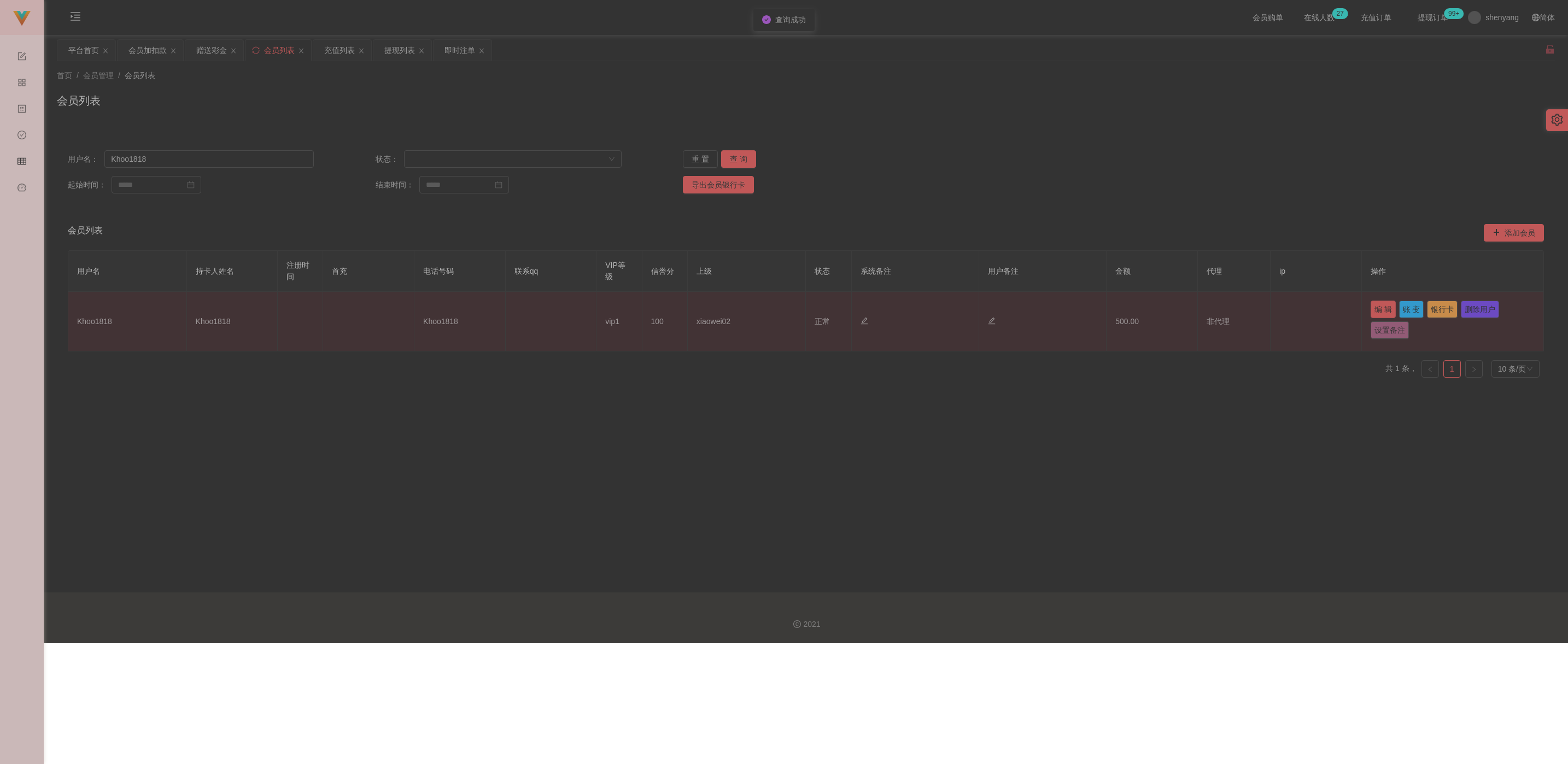
click at [702, 307] on button "编 辑" at bounding box center [1383, 309] width 25 height 18
type input "Khoo1818"
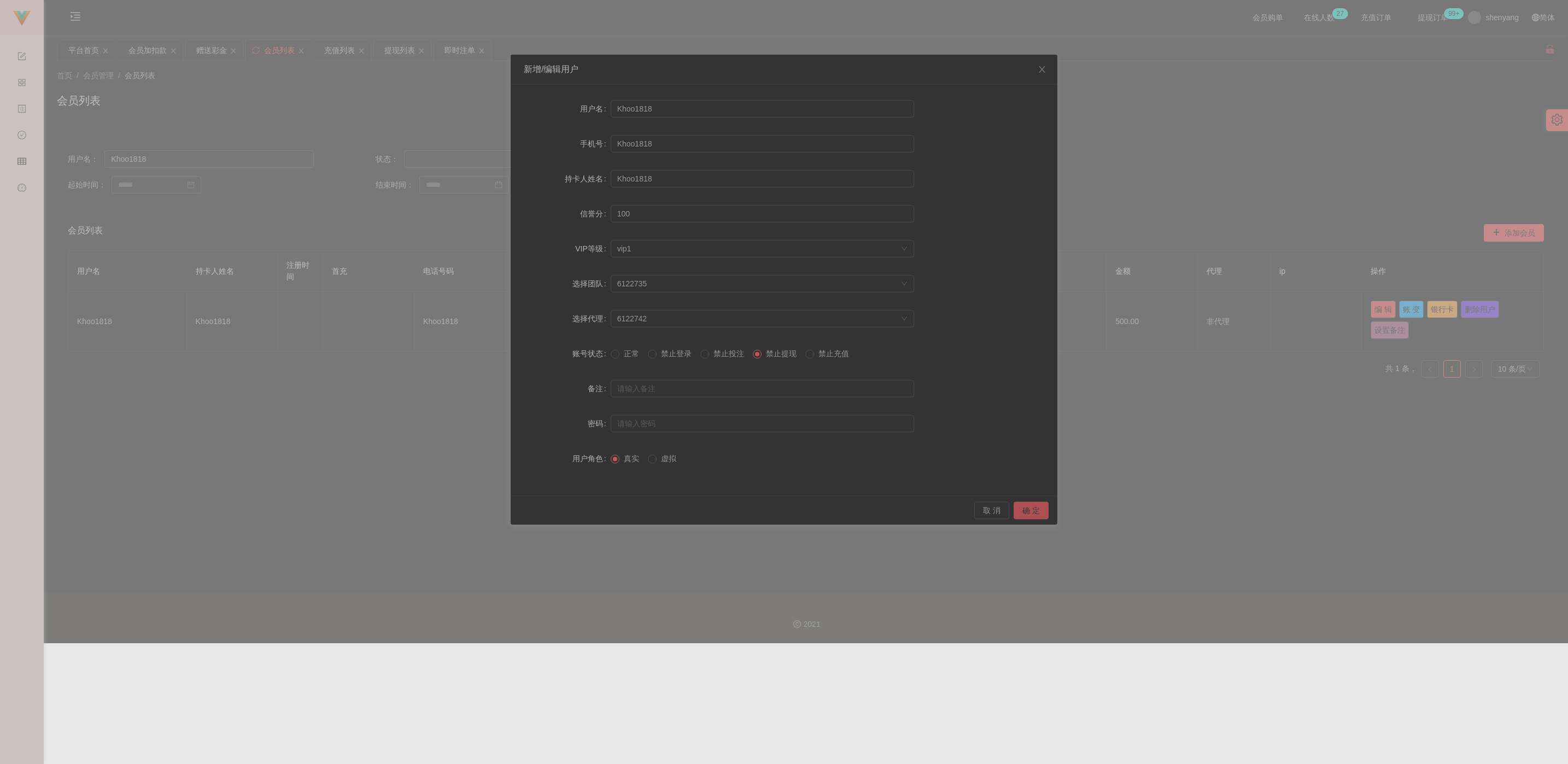
click at [702, 510] on button "确 定" at bounding box center [1031, 510] width 35 height 18
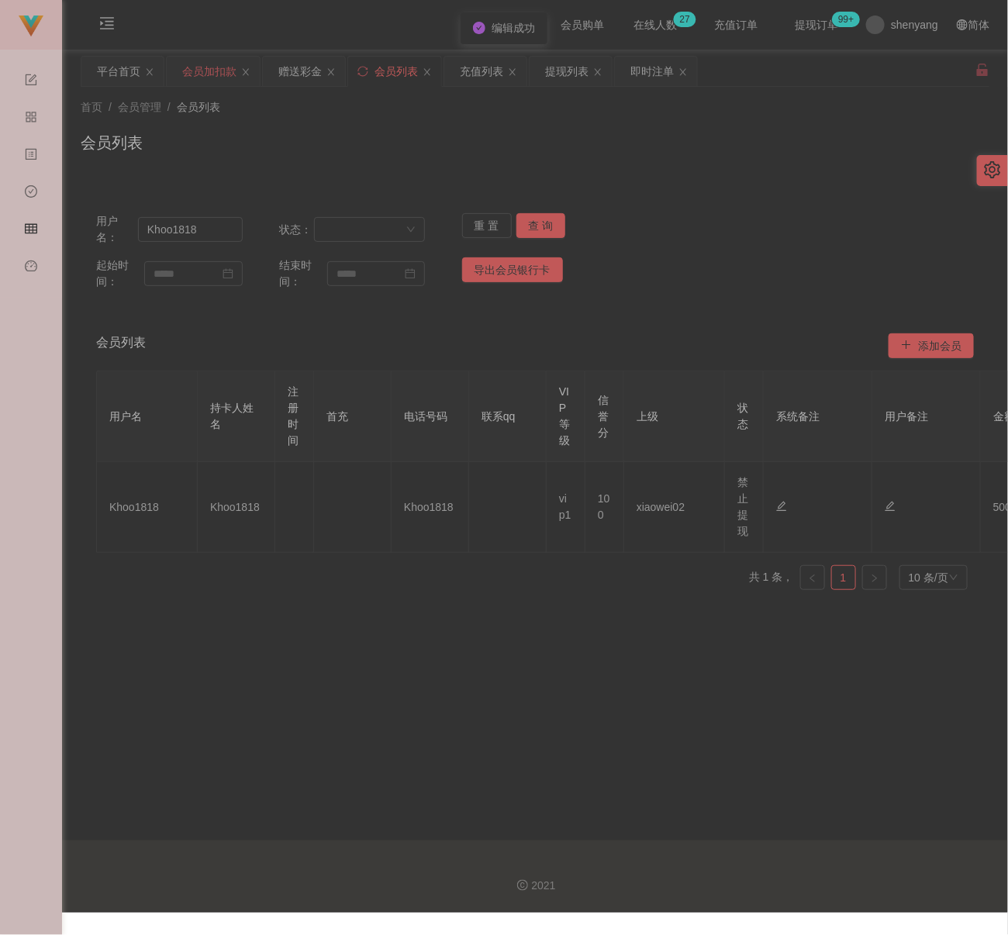
click at [219, 71] on div "会员加扣款" at bounding box center [209, 71] width 54 height 29
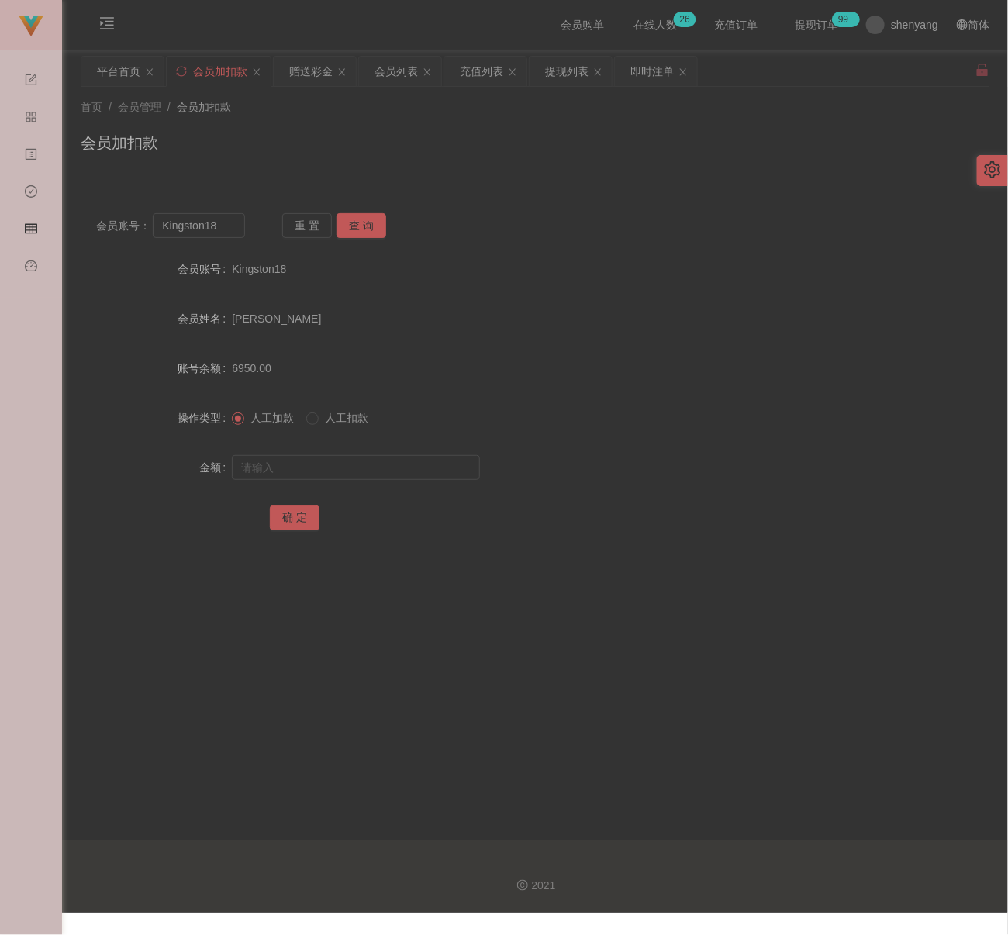
click at [486, 131] on div "会员加扣款" at bounding box center [535, 149] width 909 height 36
click at [236, 228] on input "Kingston18" at bounding box center [199, 225] width 92 height 25
paste input "0184709599"
type input "0184709599"
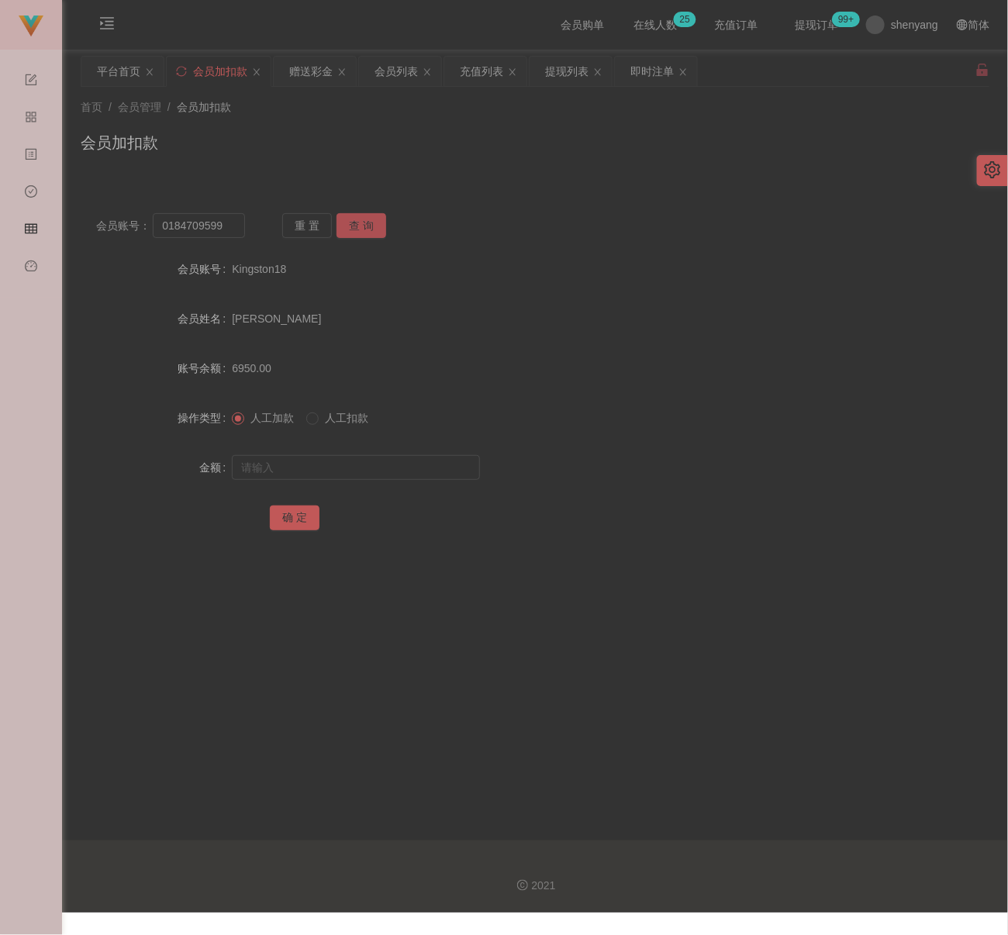
click at [359, 226] on button "查 询" at bounding box center [362, 225] width 50 height 25
click at [386, 458] on input "text" at bounding box center [356, 467] width 248 height 25
click at [396, 468] on input "text" at bounding box center [356, 467] width 248 height 25
paste input "7000"
type input "7000"
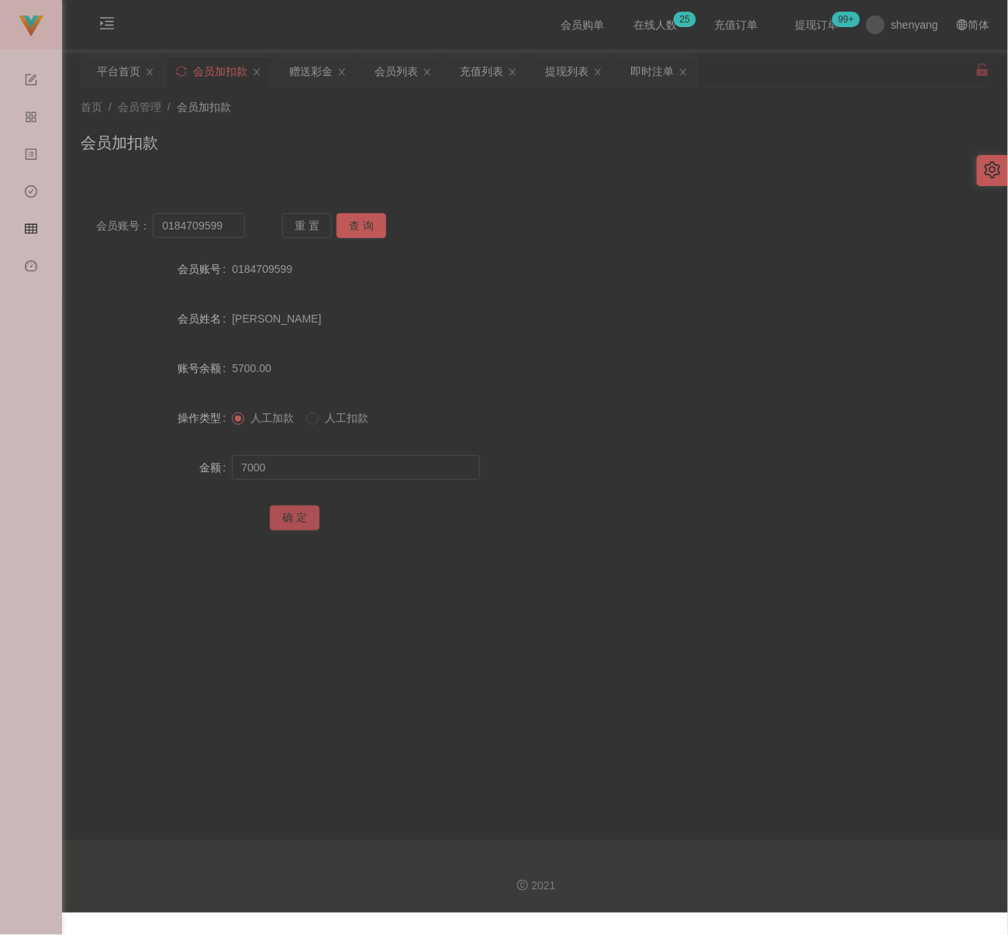
click at [287, 514] on button "确 定" at bounding box center [295, 518] width 50 height 25
click at [350, 98] on div "首页 / 会员管理 / 会员加扣款 / 会员加扣款" at bounding box center [535, 133] width 946 height 92
click at [233, 223] on input "0184709599" at bounding box center [199, 225] width 92 height 25
paste input "Geng1"
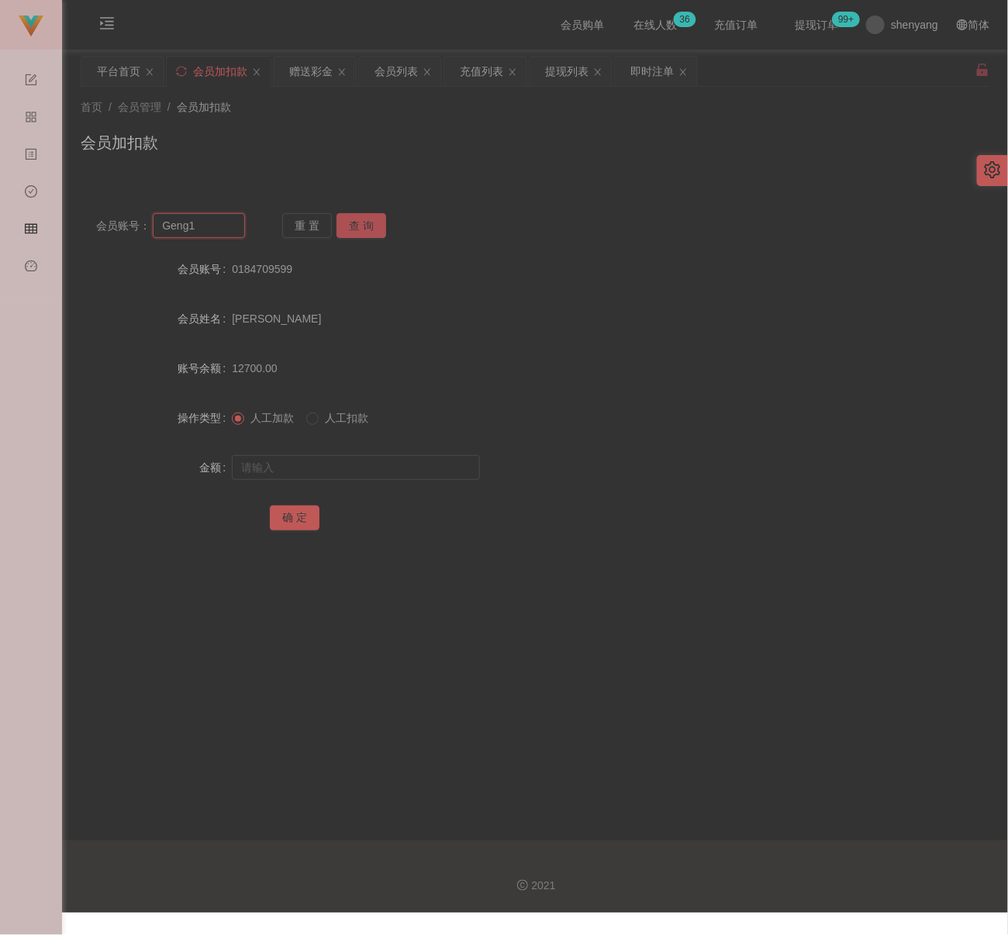
type input "Geng1"
click at [375, 226] on button "查 询" at bounding box center [362, 225] width 50 height 25
click at [377, 479] on input "text" at bounding box center [356, 467] width 248 height 25
click at [352, 461] on input "text" at bounding box center [356, 467] width 248 height 25
paste input "30"
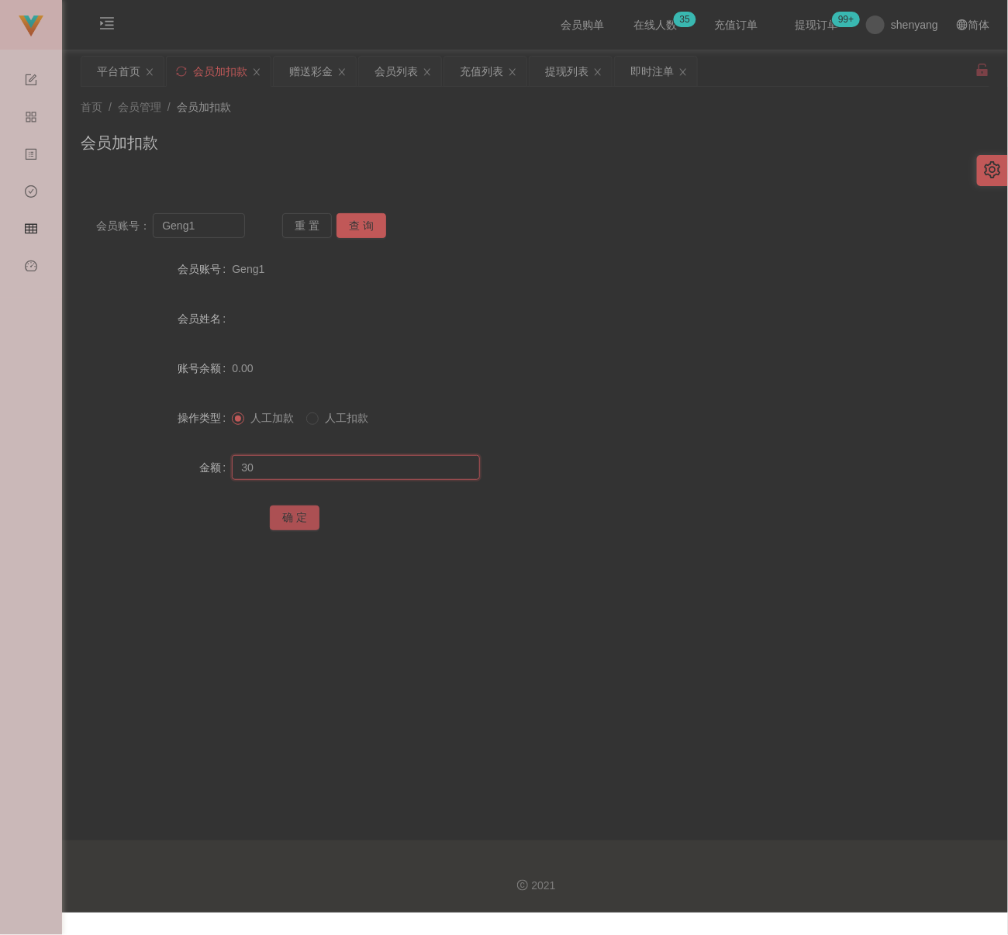
type input "30"
click at [296, 515] on button "确 定" at bounding box center [295, 518] width 50 height 25
click at [221, 233] on input "Geng1" at bounding box center [199, 225] width 92 height 25
paste input "qq123"
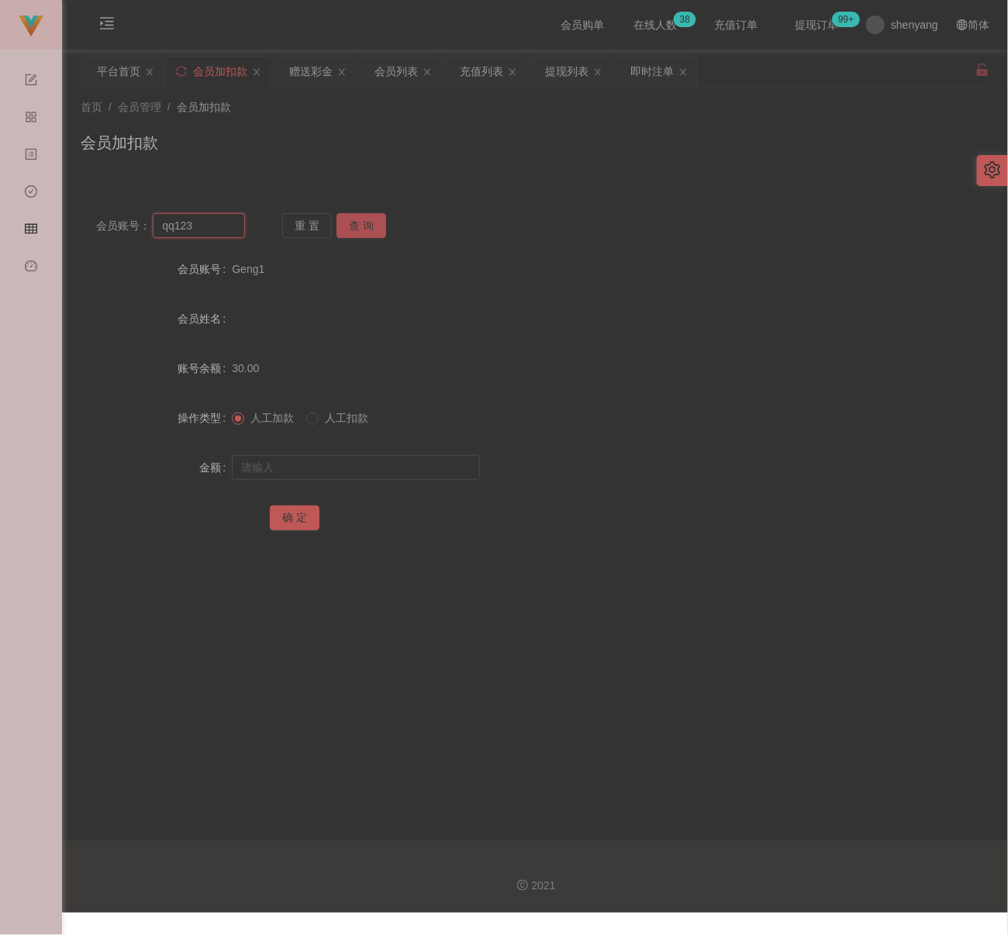
type input "qq123"
click at [379, 228] on button "查 询" at bounding box center [362, 225] width 50 height 25
drag, startPoint x: 333, startPoint y: 459, endPoint x: 347, endPoint y: 468, distance: 17.0
click at [333, 459] on input "text" at bounding box center [356, 467] width 248 height 25
click at [423, 472] on input "text" at bounding box center [356, 467] width 248 height 25
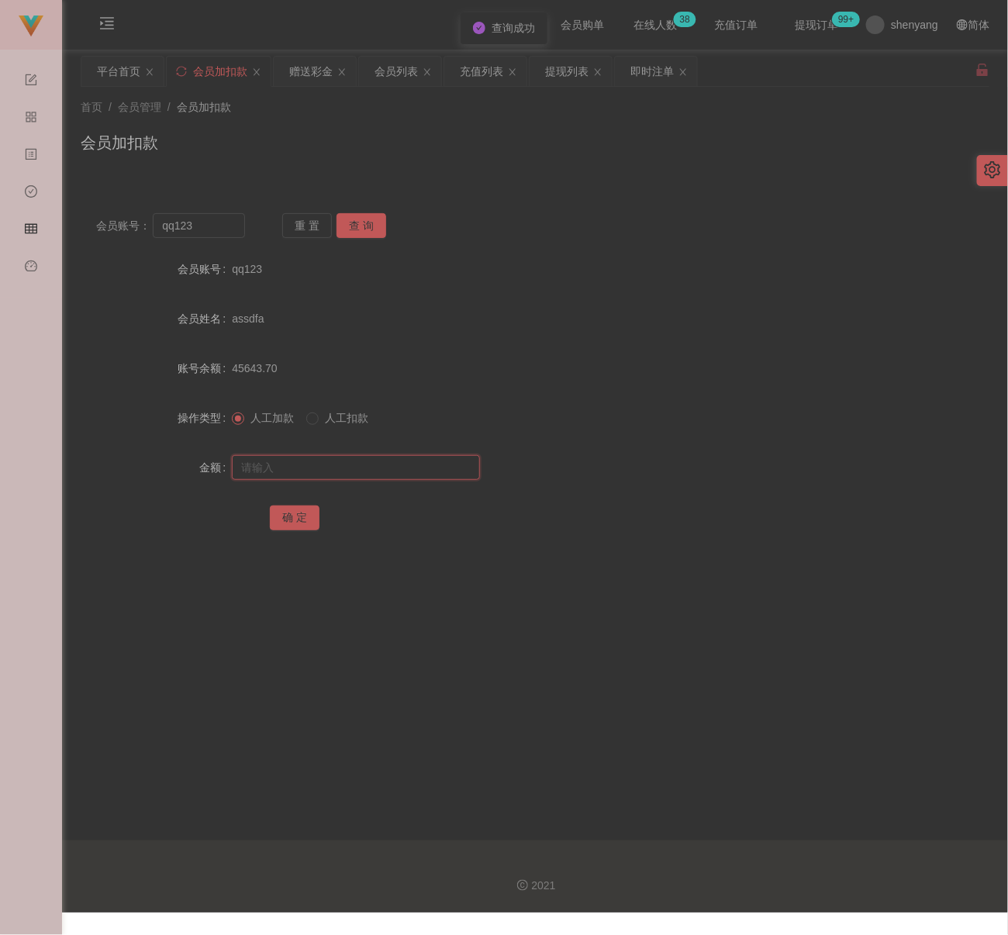
paste input "30"
type input "30"
click at [305, 520] on button "确 定" at bounding box center [295, 518] width 50 height 25
click at [377, 475] on input "text" at bounding box center [356, 467] width 248 height 25
paste input "30"
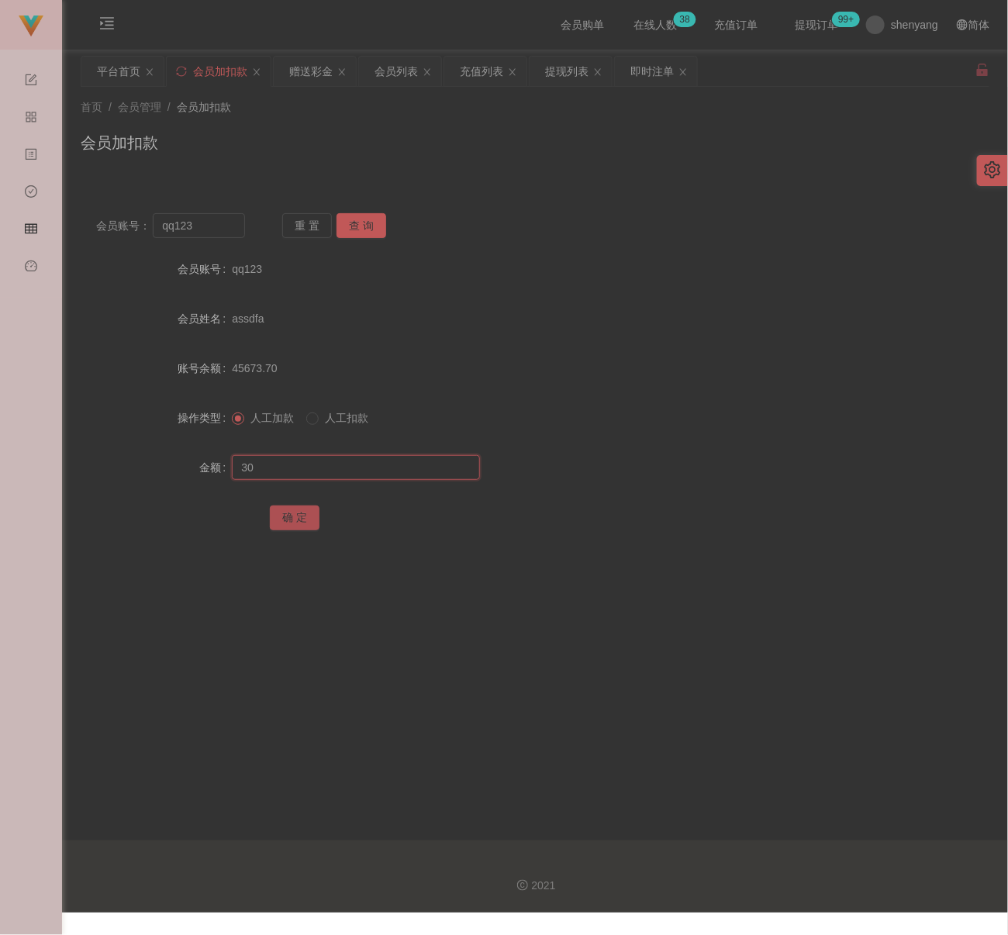
type input "30"
click at [300, 524] on button "确 定" at bounding box center [295, 518] width 50 height 25
click at [216, 231] on input "qq123" at bounding box center [199, 225] width 92 height 25
paste input "5665"
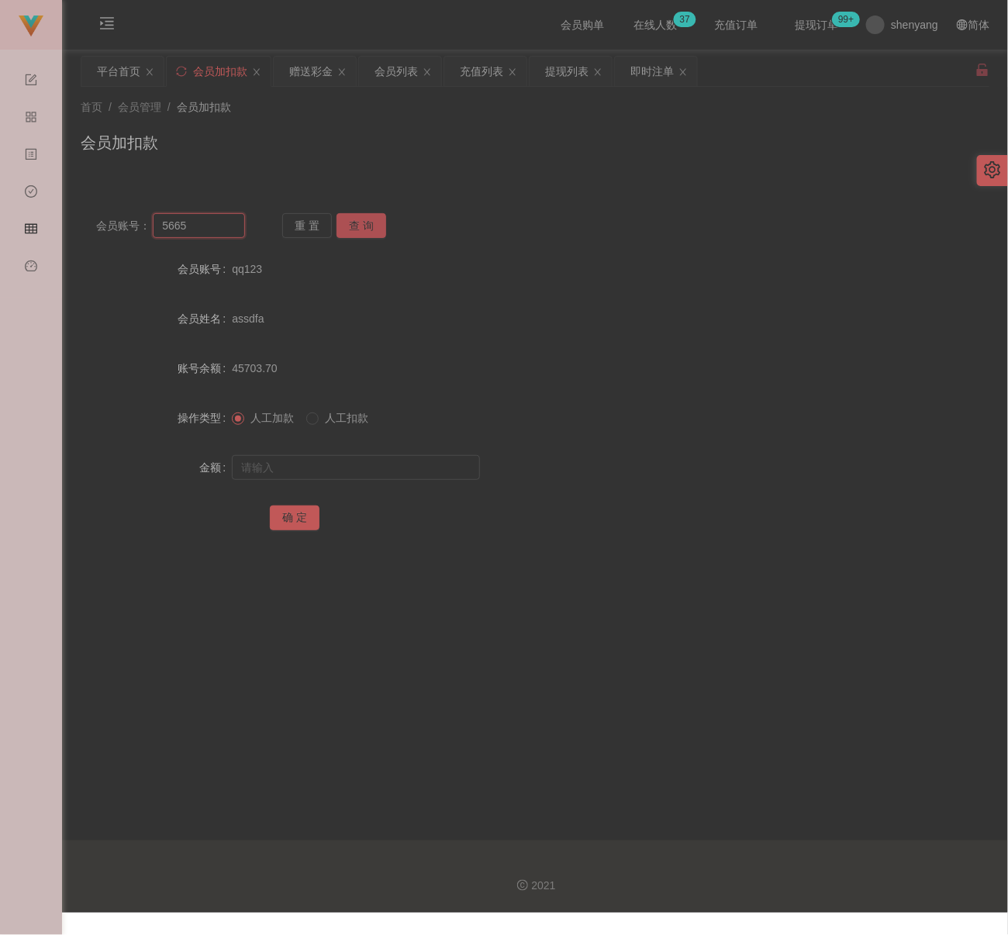
type input "5665"
click at [371, 214] on button "查 询" at bounding box center [362, 225] width 50 height 25
click at [347, 461] on input "text" at bounding box center [356, 467] width 248 height 25
click at [398, 472] on input "text" at bounding box center [356, 467] width 248 height 25
paste input "30"
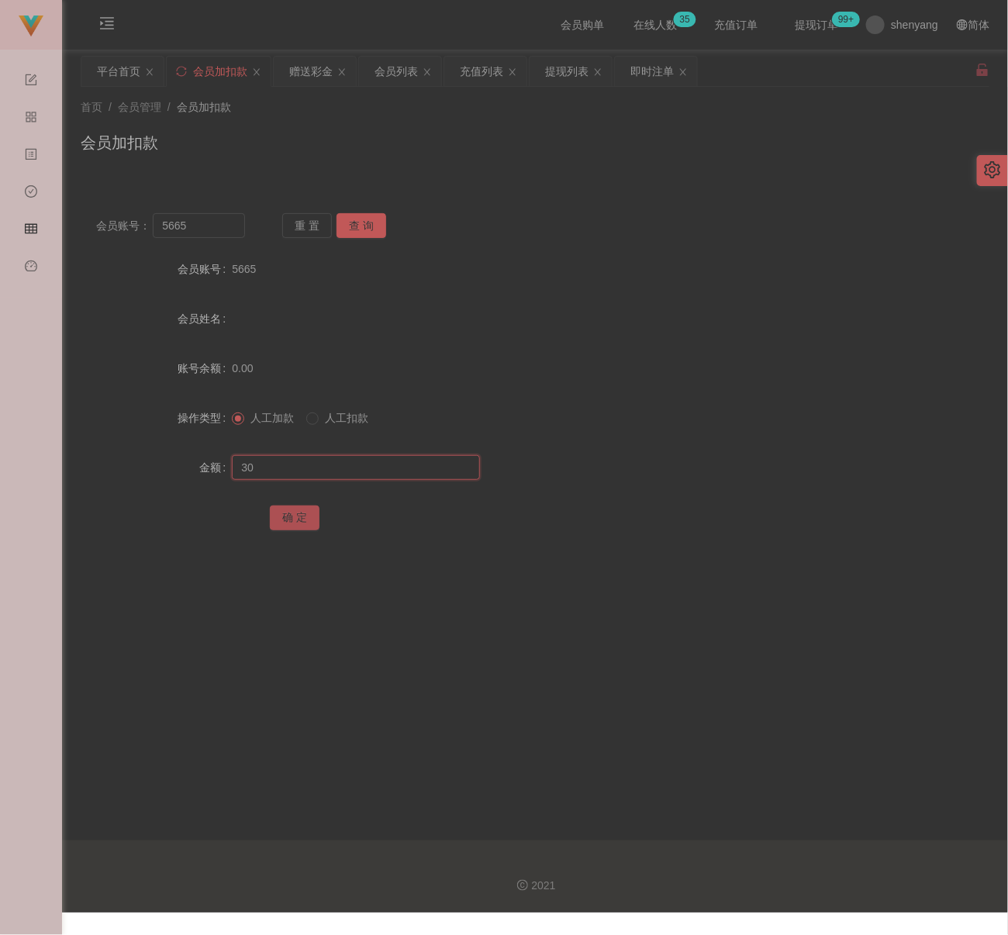
type input "30"
click at [300, 517] on button "确 定" at bounding box center [295, 518] width 50 height 25
click at [207, 229] on input "5665" at bounding box center [199, 225] width 92 height 25
paste input "a123456789a"
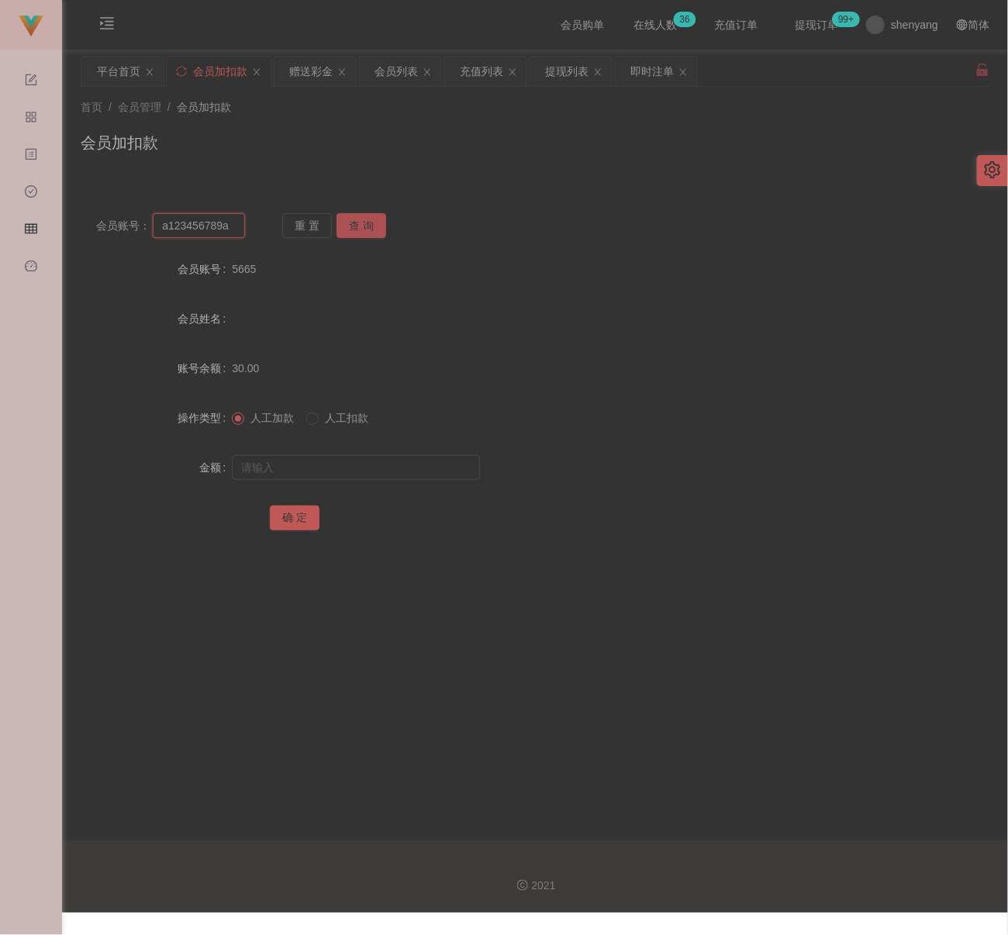
type input "a123456789a"
click at [363, 223] on button "查 询" at bounding box center [362, 225] width 50 height 25
click at [351, 468] on input "text" at bounding box center [356, 467] width 248 height 25
click at [407, 466] on input "text" at bounding box center [356, 467] width 248 height 25
paste input "30"
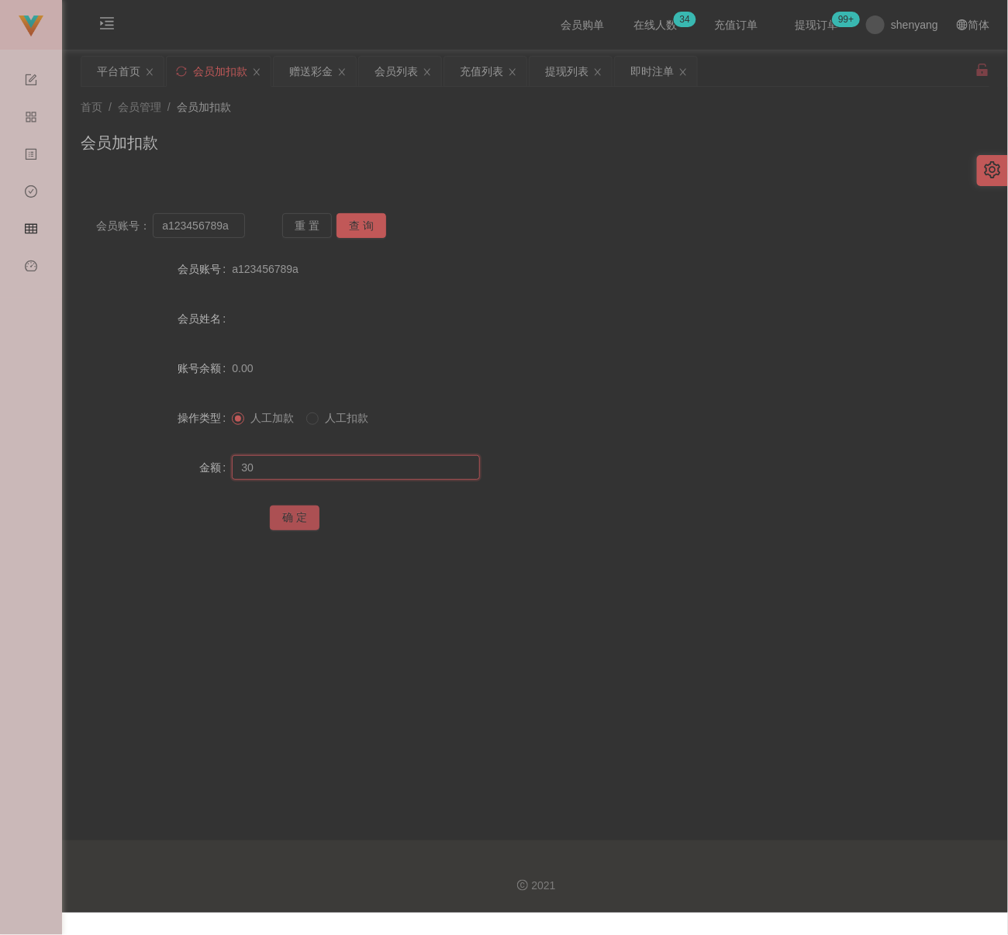
type input "30"
click at [302, 517] on button "确 定" at bounding box center [295, 518] width 50 height 25
click at [342, 126] on div "首页 / 会员管理 / 会员加扣款 / 会员加扣款" at bounding box center [535, 132] width 909 height 67
click at [238, 228] on input "a123456789a" at bounding box center [199, 225] width 92 height 25
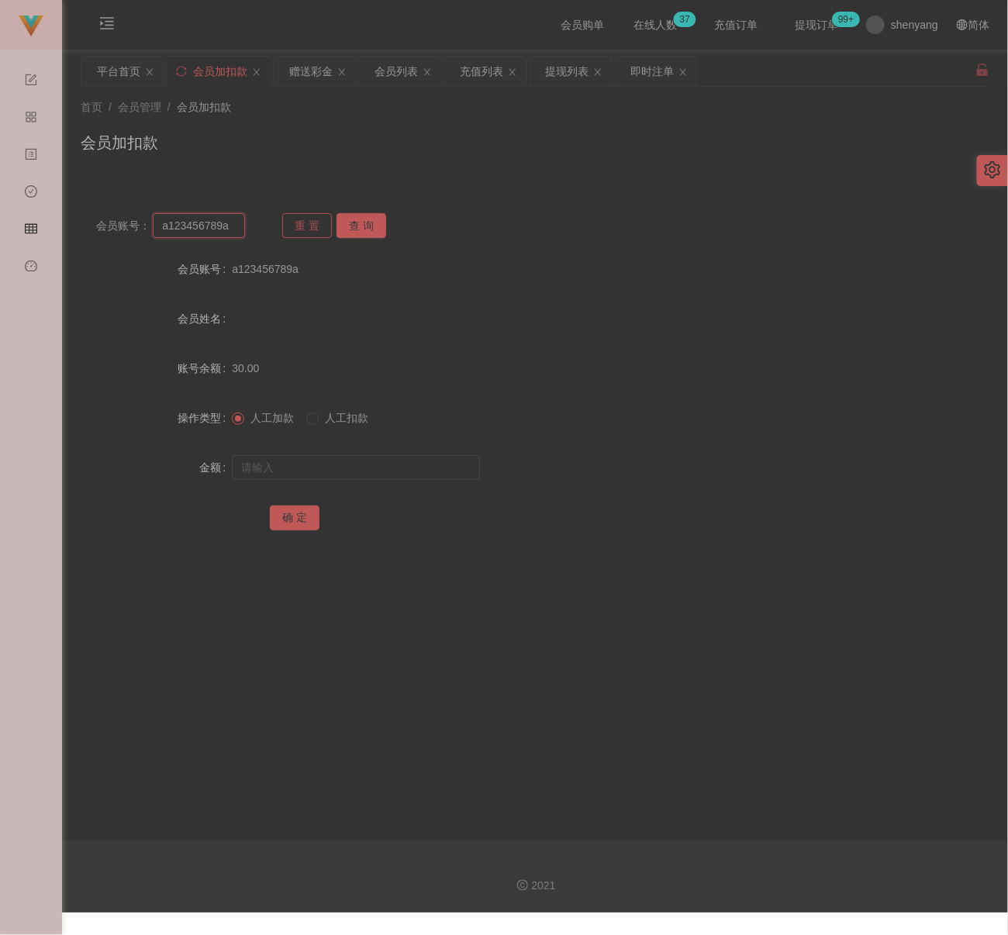
paste input "happynewyear"
type input "happynewyear"
click at [349, 228] on button "查 询" at bounding box center [362, 225] width 50 height 25
click at [363, 464] on input "text" at bounding box center [356, 467] width 248 height 25
click at [423, 465] on input "text" at bounding box center [356, 467] width 248 height 25
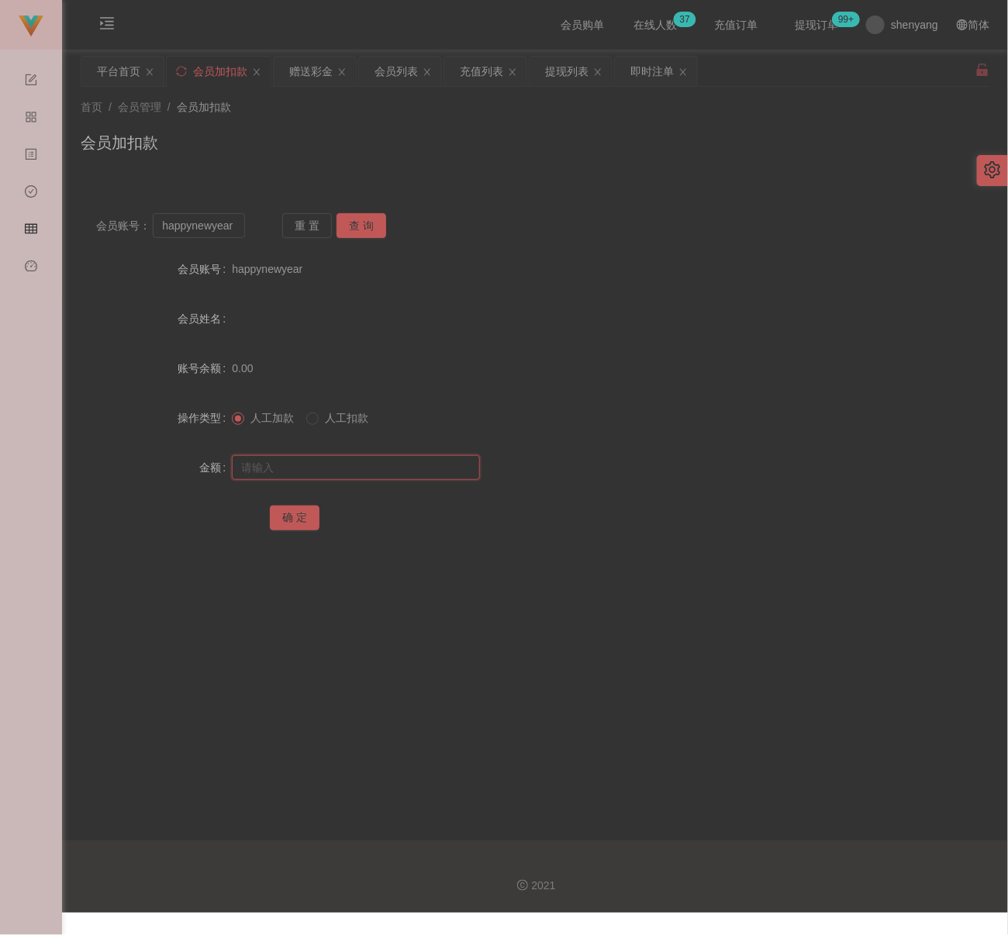
paste input "30"
type input "30"
click at [308, 515] on button "确 定" at bounding box center [295, 518] width 50 height 25
click at [219, 230] on input "happynewyear" at bounding box center [199, 225] width 92 height 25
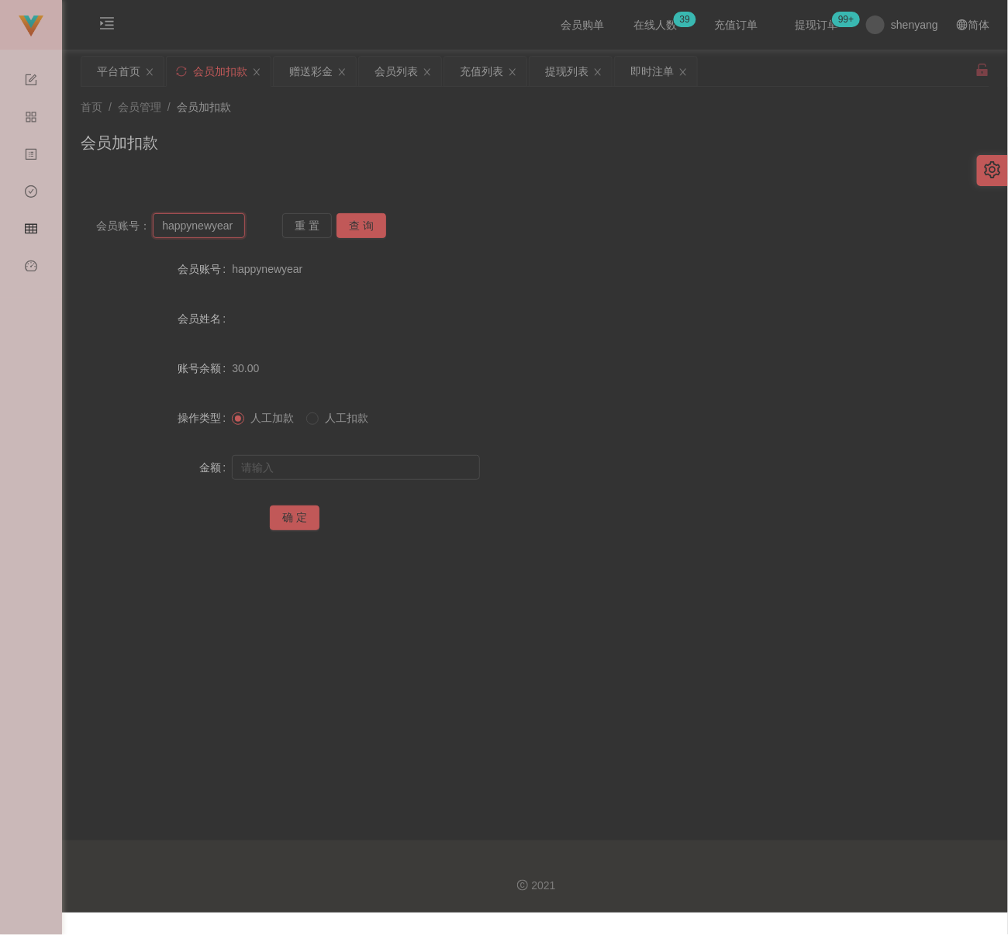
paste input "PS"
type input "PS"
drag, startPoint x: 361, startPoint y: 226, endPoint x: 359, endPoint y: 258, distance: 32.6
click at [361, 226] on button "查 询" at bounding box center [362, 225] width 50 height 25
click at [345, 475] on input "text" at bounding box center [356, 467] width 248 height 25
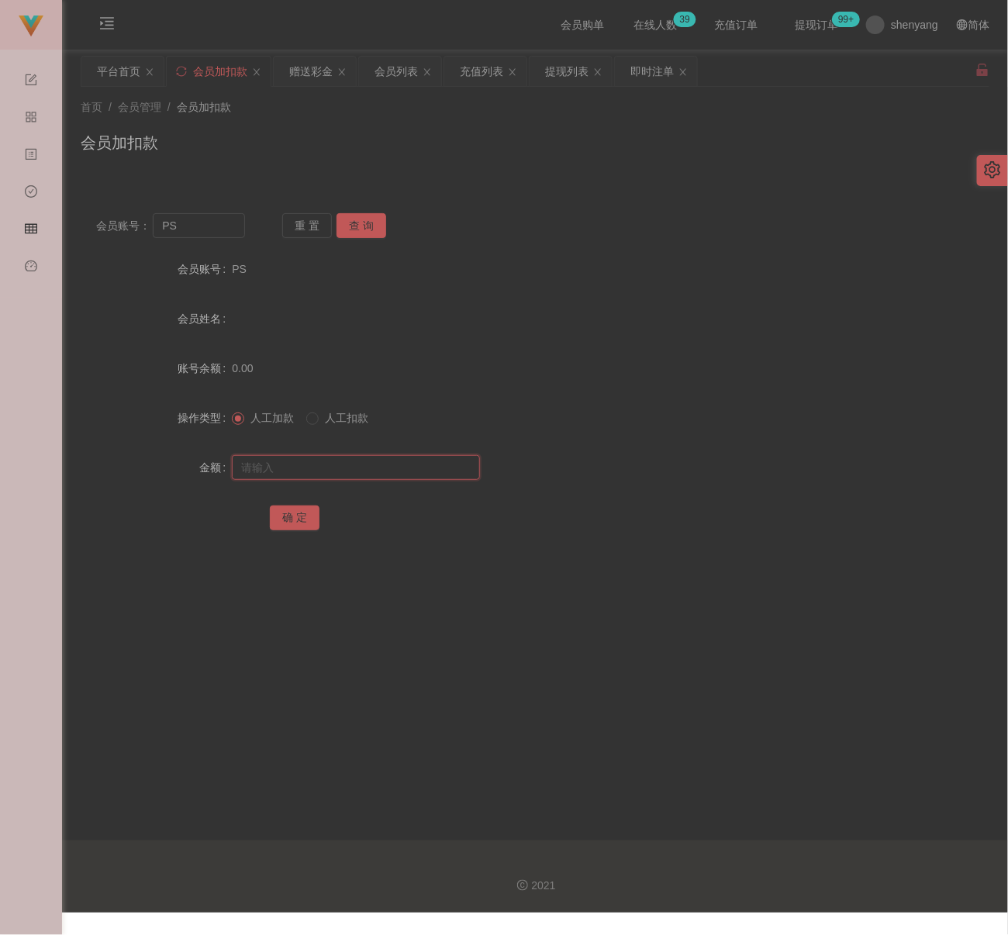
click at [387, 463] on input "text" at bounding box center [356, 467] width 248 height 25
paste input "30"
type input "30"
drag, startPoint x: 298, startPoint y: 515, endPoint x: 309, endPoint y: 515, distance: 11.6
click at [298, 515] on button "确 定" at bounding box center [295, 518] width 50 height 25
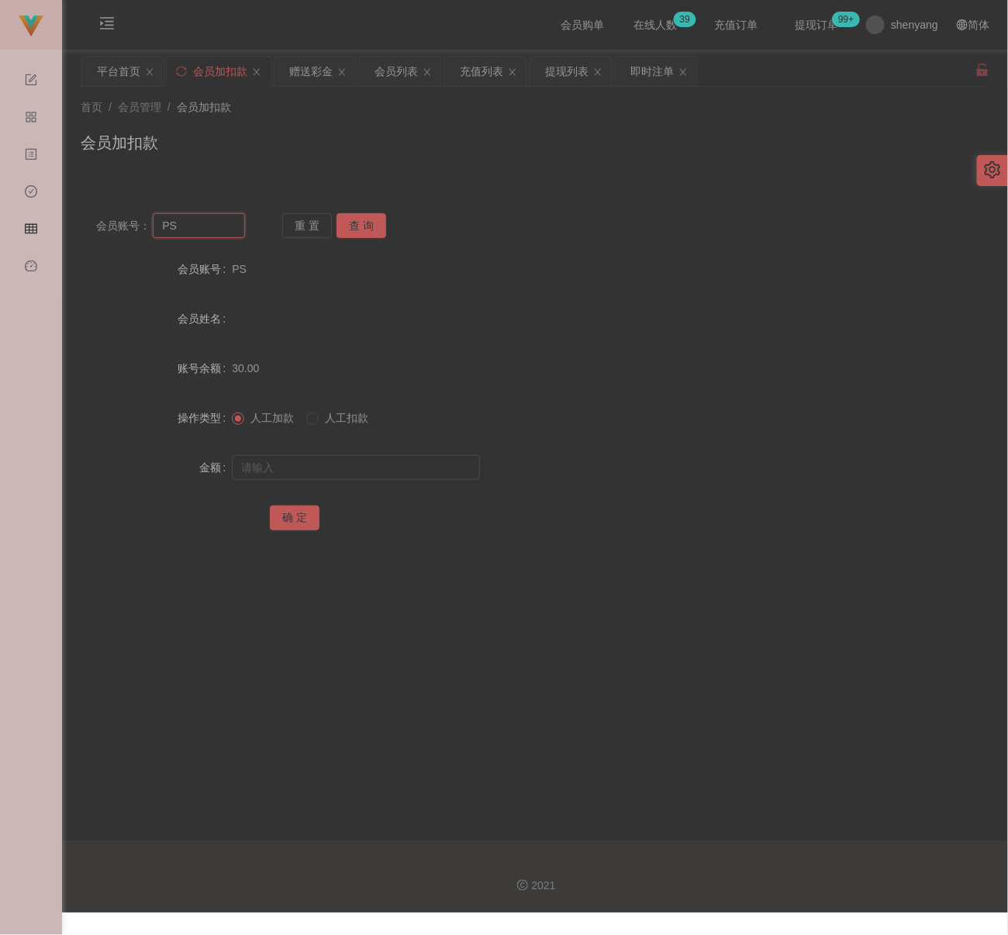
click at [200, 231] on input "PS" at bounding box center [199, 225] width 92 height 25
paste input "junjie1234"
type input "junjie1234"
click at [357, 224] on button "查 询" at bounding box center [362, 225] width 50 height 25
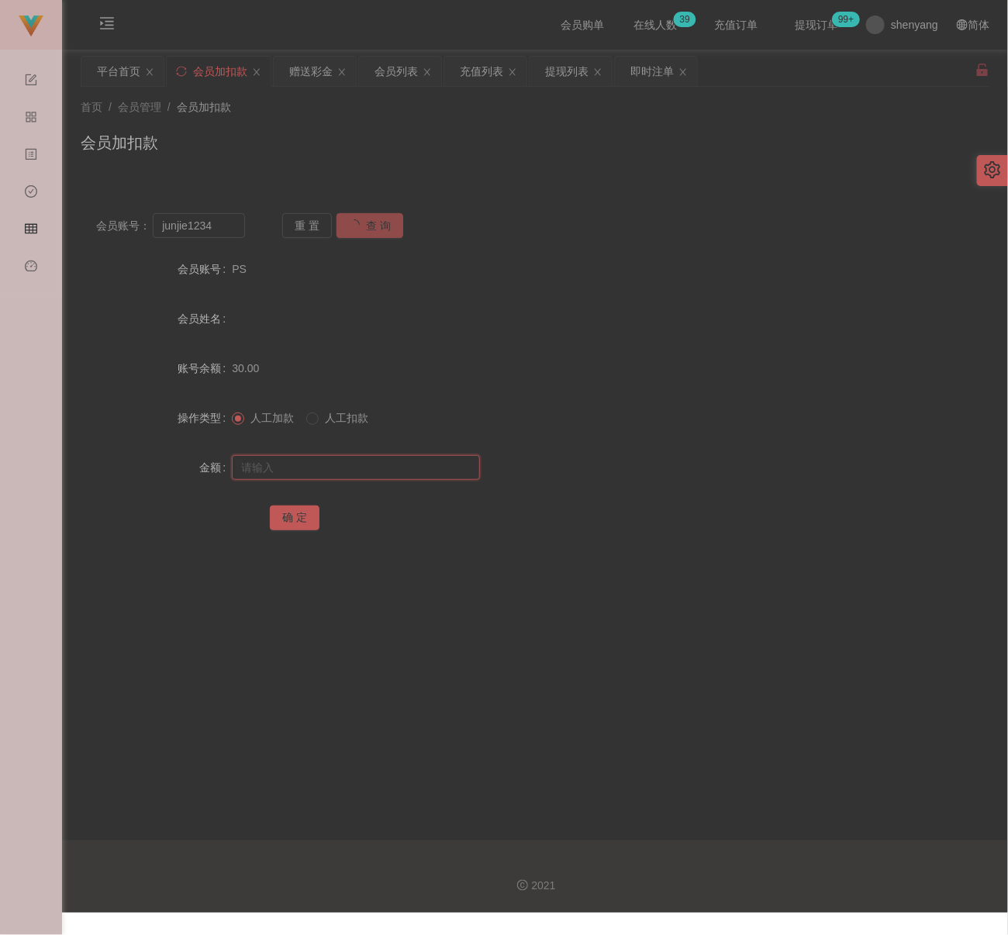
click at [377, 468] on input "text" at bounding box center [356, 467] width 248 height 25
click at [442, 468] on input "text" at bounding box center [356, 467] width 248 height 25
paste input "30"
type input "30"
drag, startPoint x: 289, startPoint y: 515, endPoint x: 301, endPoint y: 515, distance: 12.4
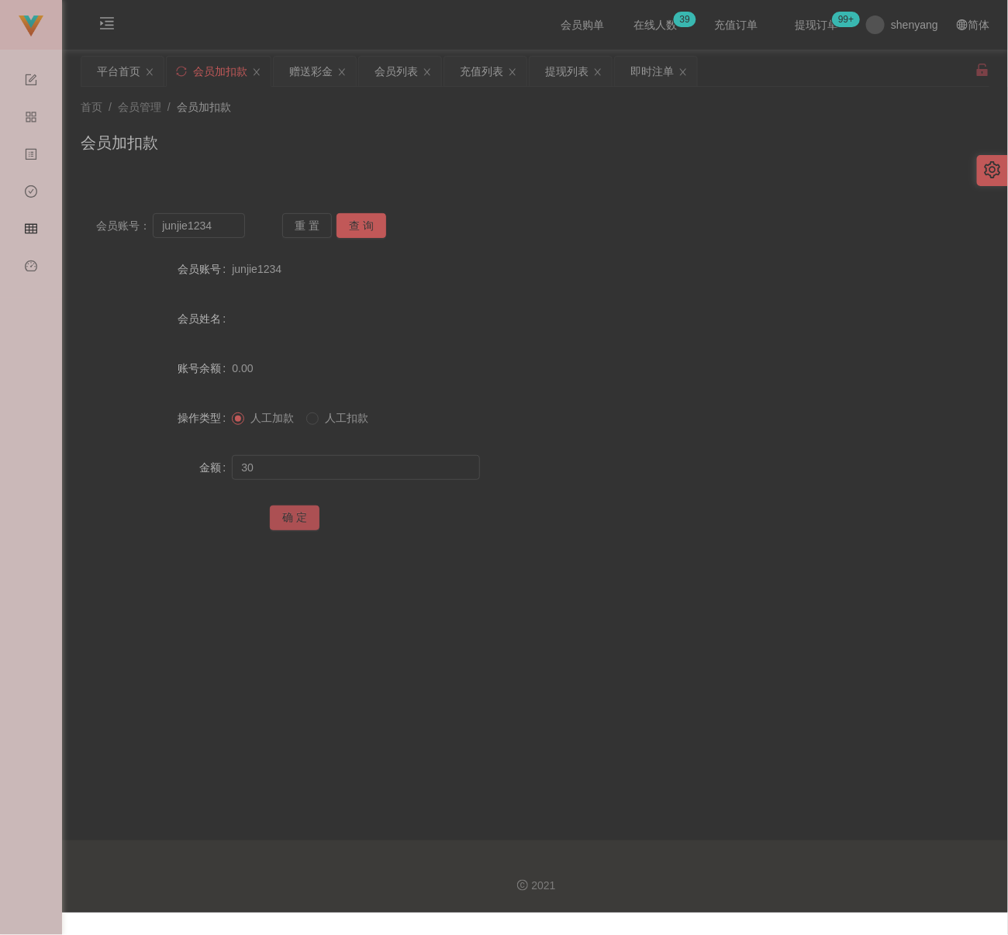
click at [289, 515] on button "确 定" at bounding box center [295, 518] width 50 height 25
click at [280, 129] on div "首页 / 会员管理 / 会员加扣款 / 会员加扣款" at bounding box center [535, 132] width 909 height 67
click at [216, 219] on input "junjie1234" at bounding box center [199, 225] width 92 height 25
paste input "qq123"
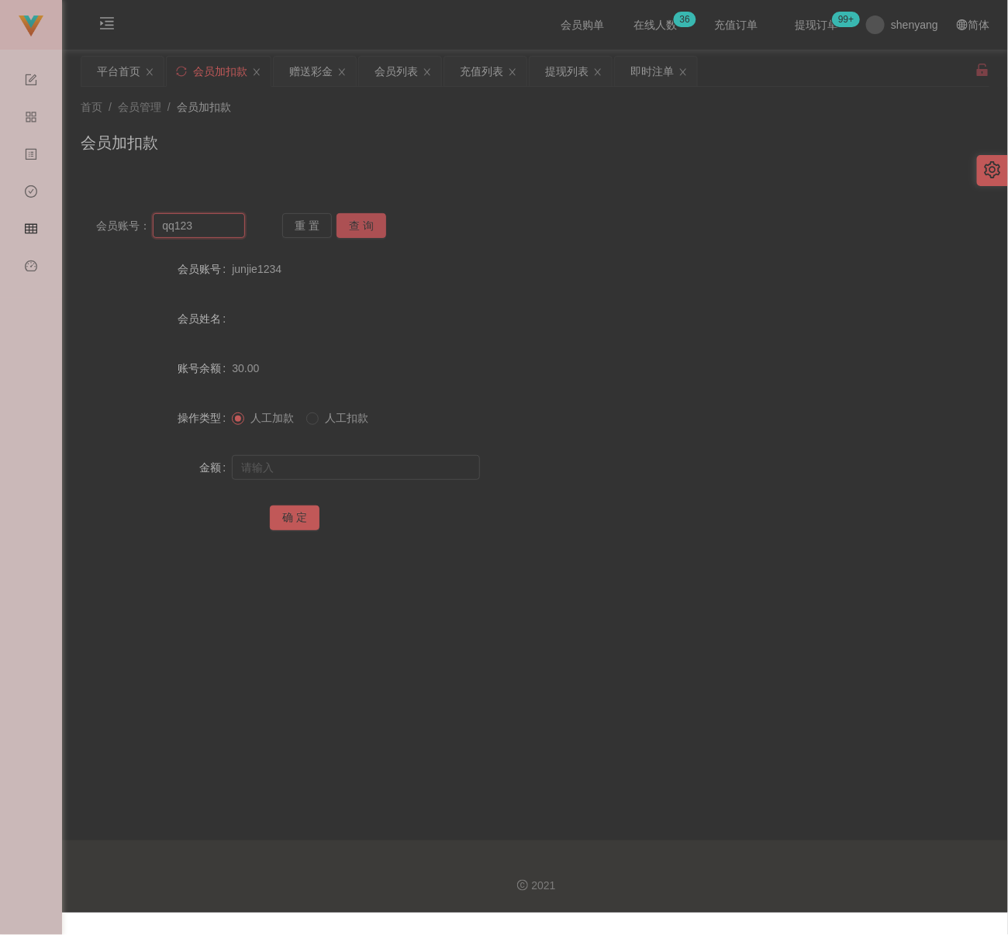
type input "qq123"
click at [359, 224] on button "查 询" at bounding box center [362, 225] width 50 height 25
drag, startPoint x: 334, startPoint y: 471, endPoint x: 359, endPoint y: 468, distance: 25.8
click at [334, 471] on input "text" at bounding box center [356, 467] width 248 height 25
drag, startPoint x: 419, startPoint y: 470, endPoint x: 410, endPoint y: 471, distance: 9.3
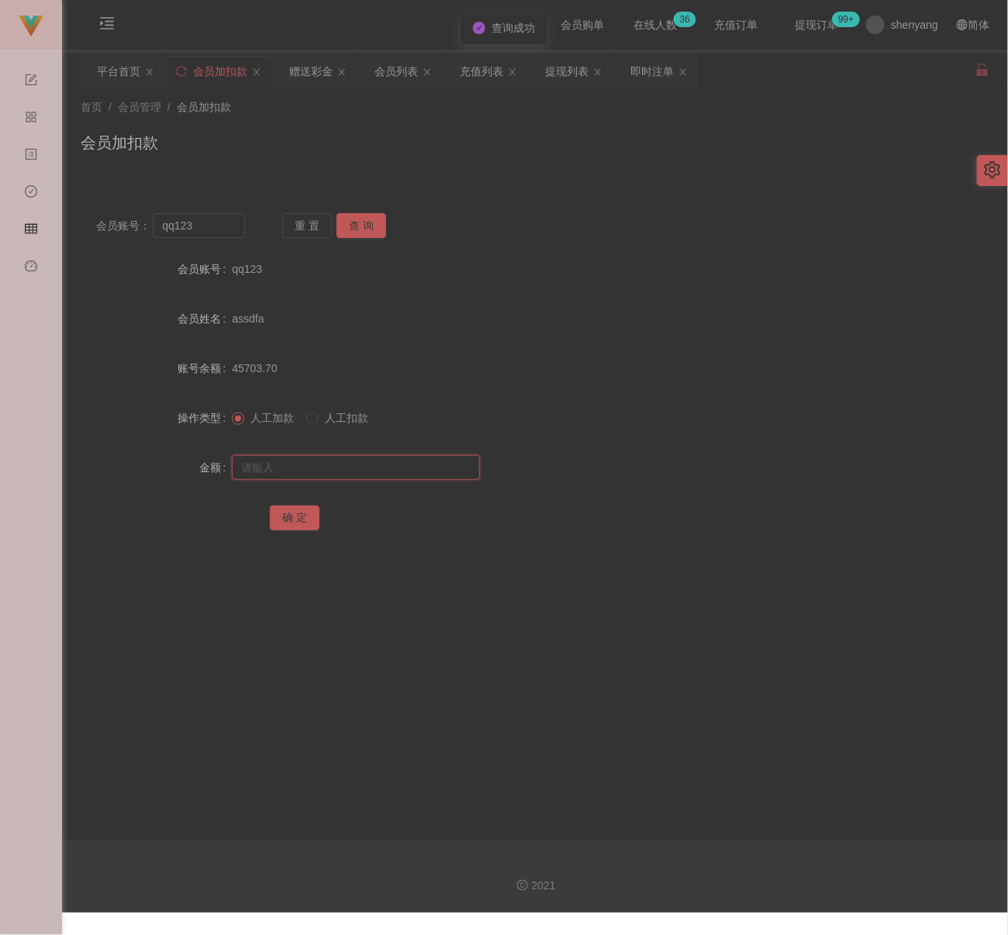
click at [419, 470] on input "text" at bounding box center [356, 467] width 248 height 25
paste input "30"
type input "30"
click at [300, 517] on button "确 定" at bounding box center [295, 518] width 50 height 25
drag, startPoint x: 275, startPoint y: 133, endPoint x: 270, endPoint y: 142, distance: 10.8
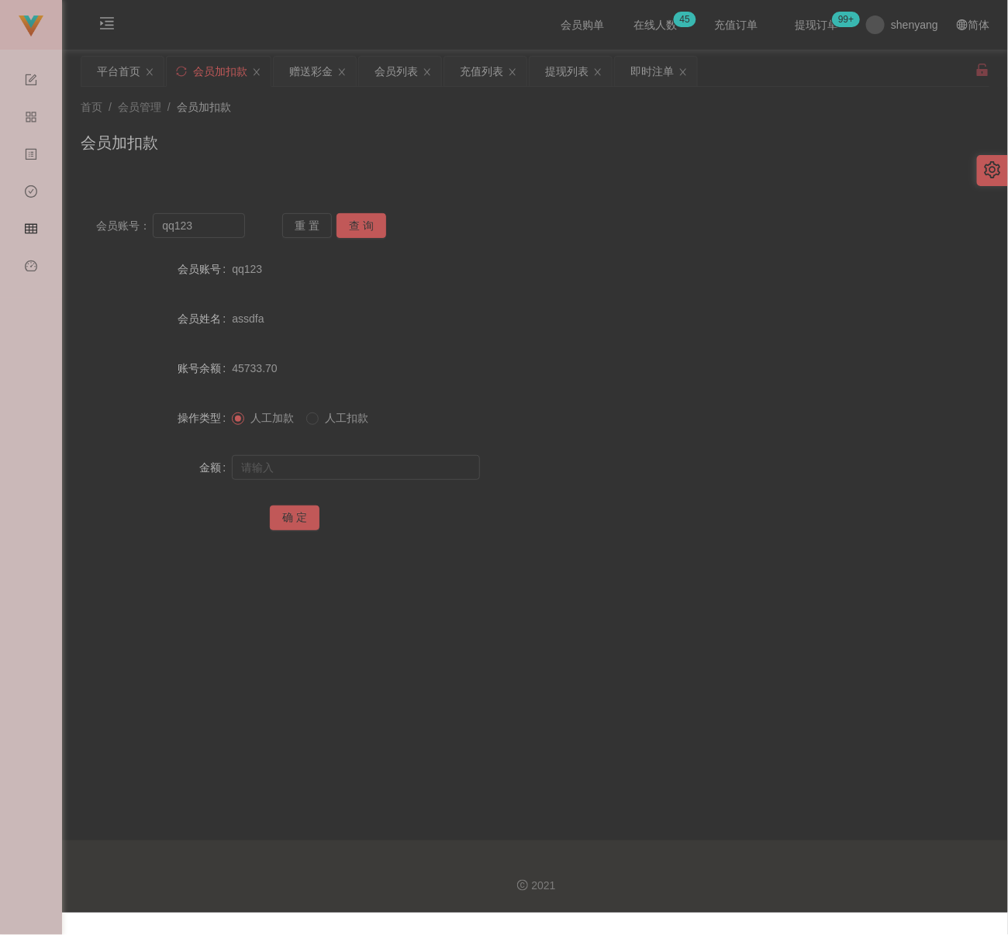
click at [275, 133] on div "会员加扣款" at bounding box center [535, 149] width 909 height 36
click at [214, 223] on input "qq123" at bounding box center [199, 225] width 92 height 25
paste input "joseph"
type input "joseph"
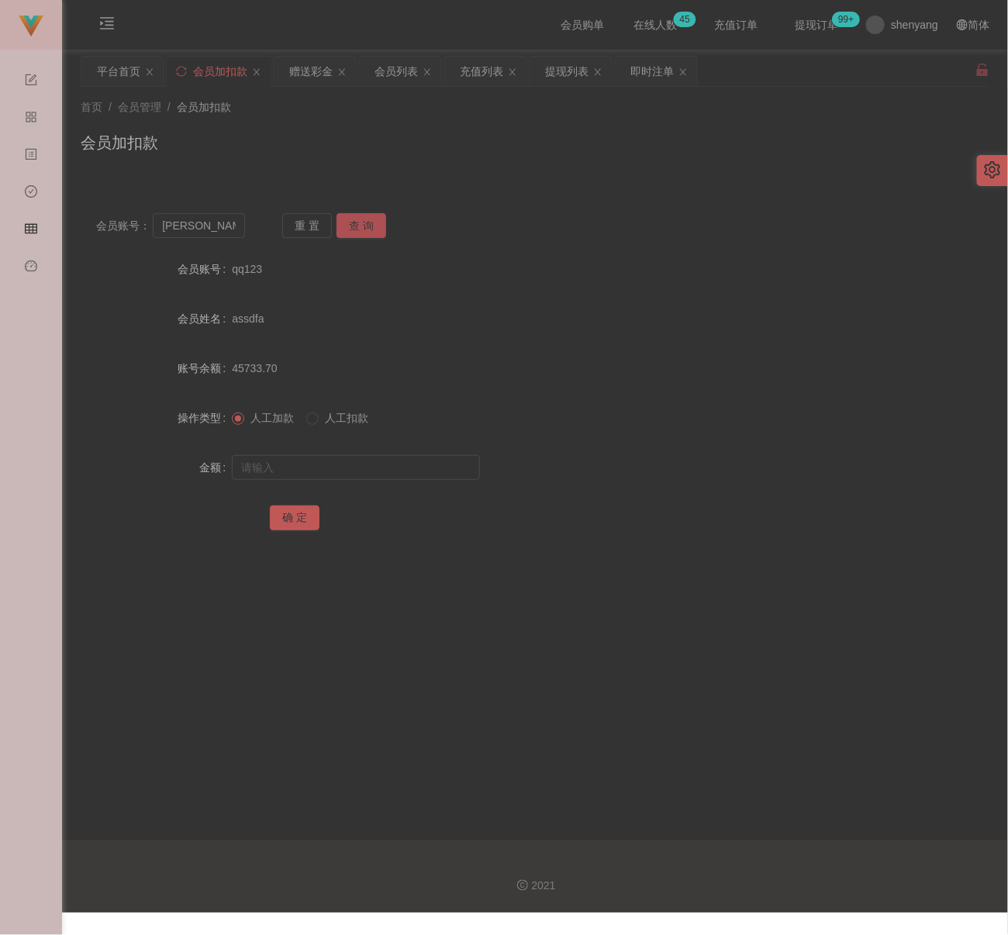
drag, startPoint x: 368, startPoint y: 226, endPoint x: 366, endPoint y: 247, distance: 20.3
click at [368, 226] on button "查 询" at bounding box center [362, 225] width 50 height 25
drag, startPoint x: 326, startPoint y: 463, endPoint x: 336, endPoint y: 463, distance: 10.1
click at [326, 463] on input "text" at bounding box center [356, 467] width 248 height 25
click at [396, 475] on input "text" at bounding box center [356, 467] width 248 height 25
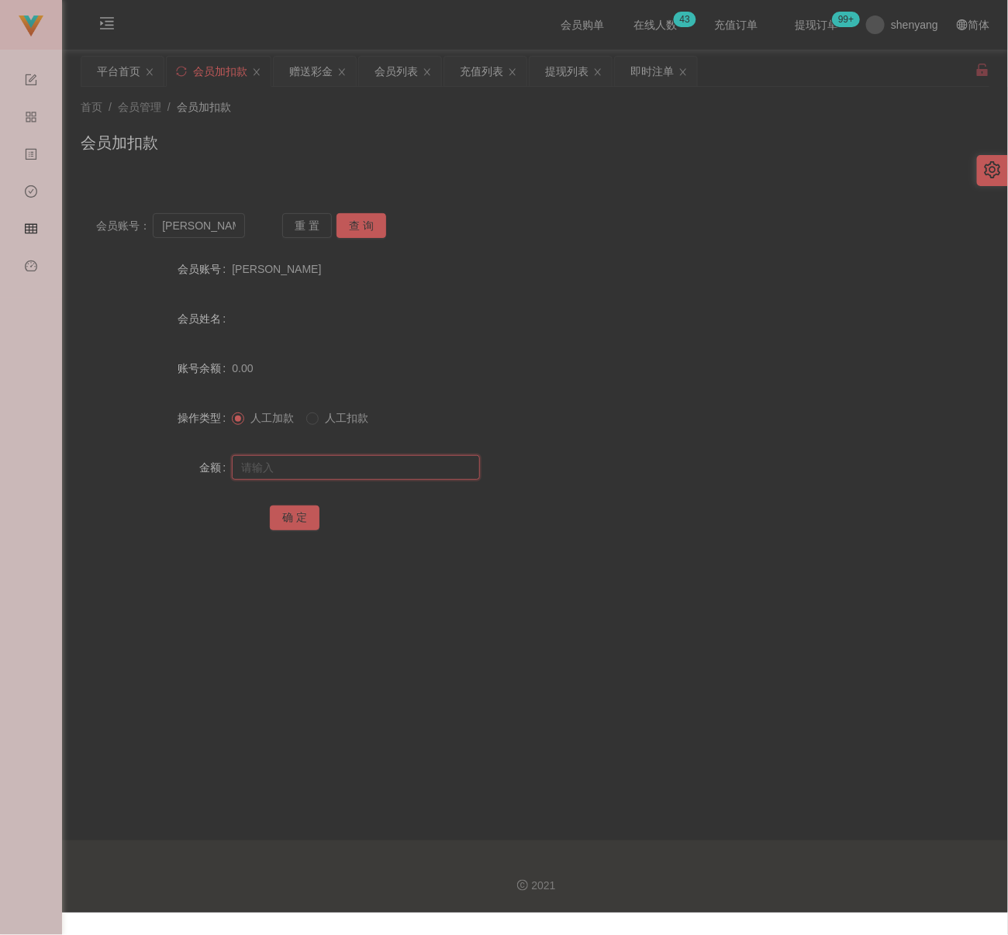
paste input "30"
type input "30"
click at [294, 520] on button "确 定" at bounding box center [295, 518] width 50 height 25
click at [214, 228] on input "joseph" at bounding box center [199, 225] width 92 height 25
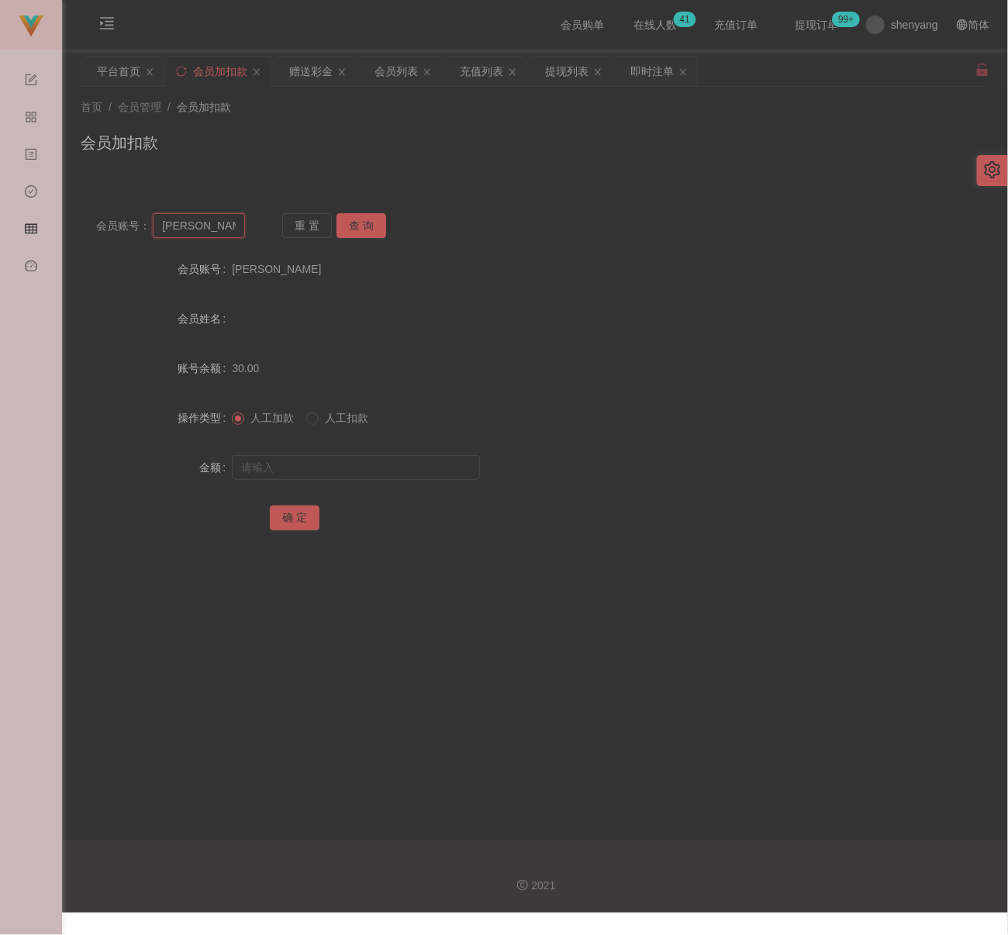
paste input "Tayhansen"
type input "Tayhansen"
click at [344, 226] on button "查 询" at bounding box center [362, 225] width 50 height 25
click at [303, 478] on input "text" at bounding box center [356, 467] width 248 height 25
click at [327, 456] on input "text" at bounding box center [356, 467] width 248 height 25
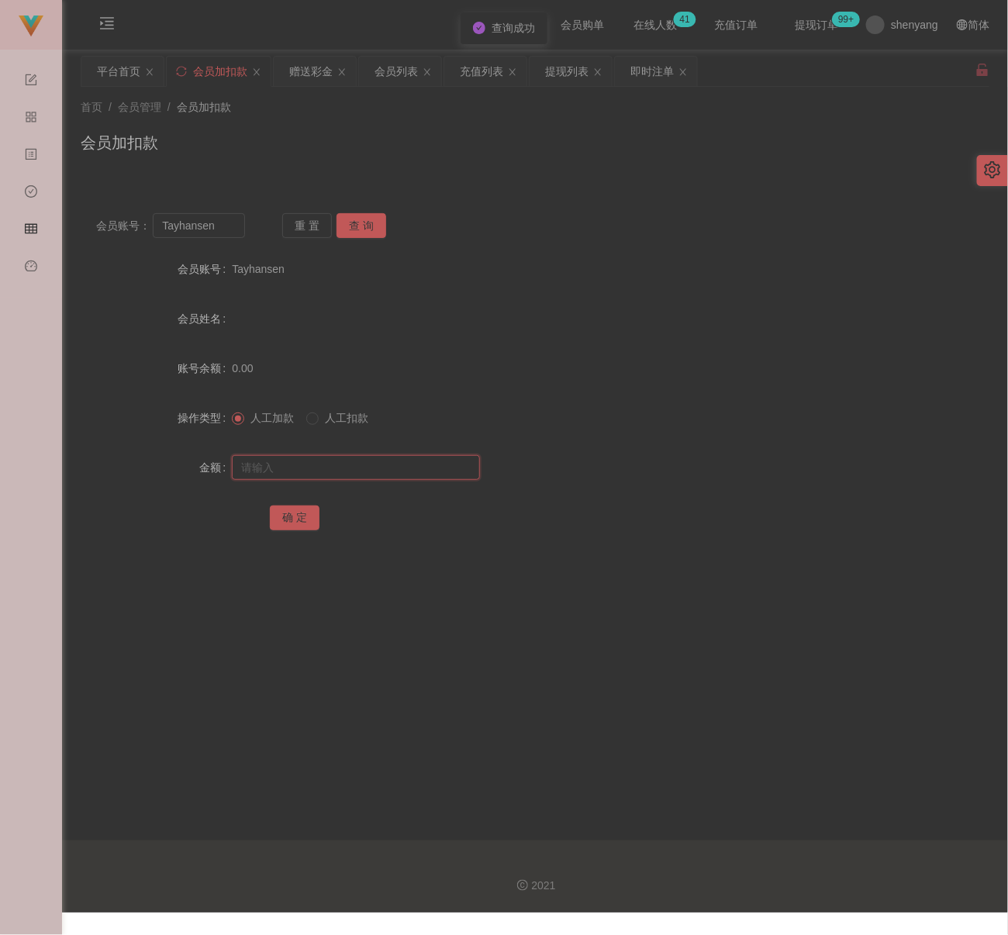
paste input "30"
type input "30"
click at [300, 513] on button "确 定" at bounding box center [295, 518] width 50 height 25
click at [226, 229] on input "Tayhansen" at bounding box center [199, 225] width 92 height 25
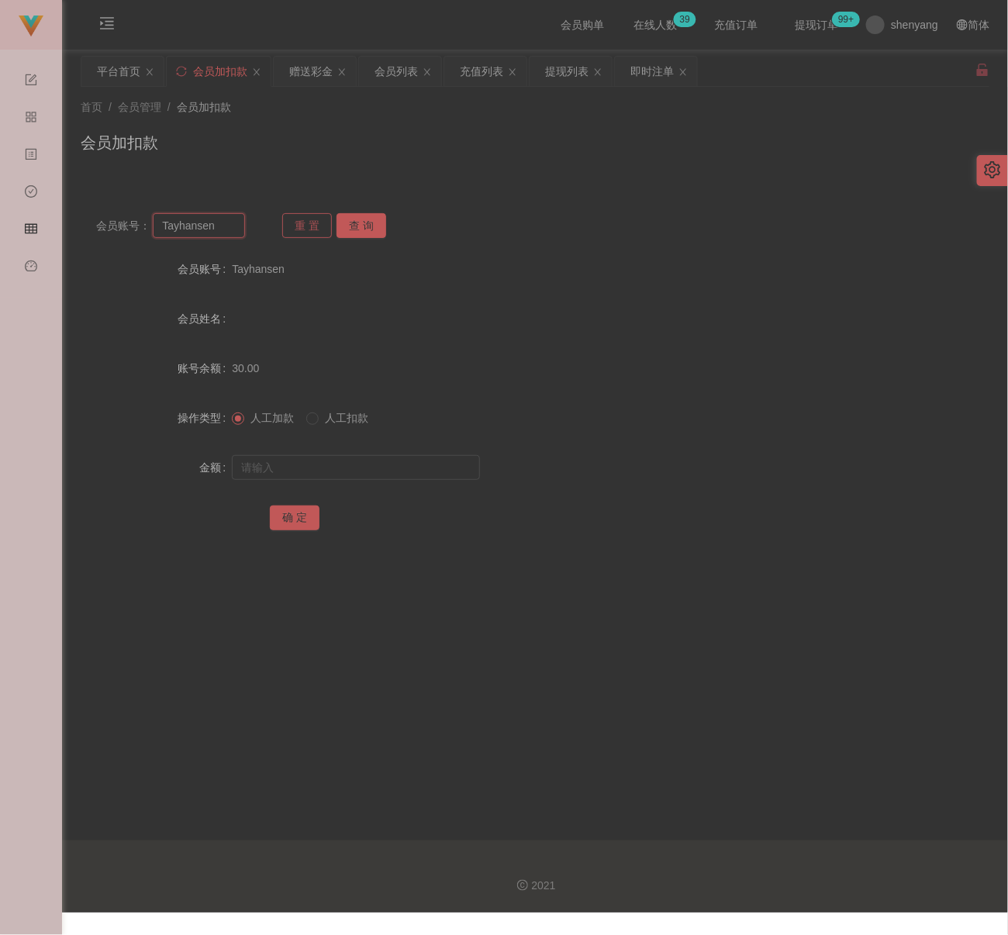
paste input "0175415477"
type input "0175415477"
click at [351, 224] on button "查 询" at bounding box center [362, 225] width 50 height 25
click at [340, 466] on input "text" at bounding box center [356, 467] width 248 height 25
type input "30"
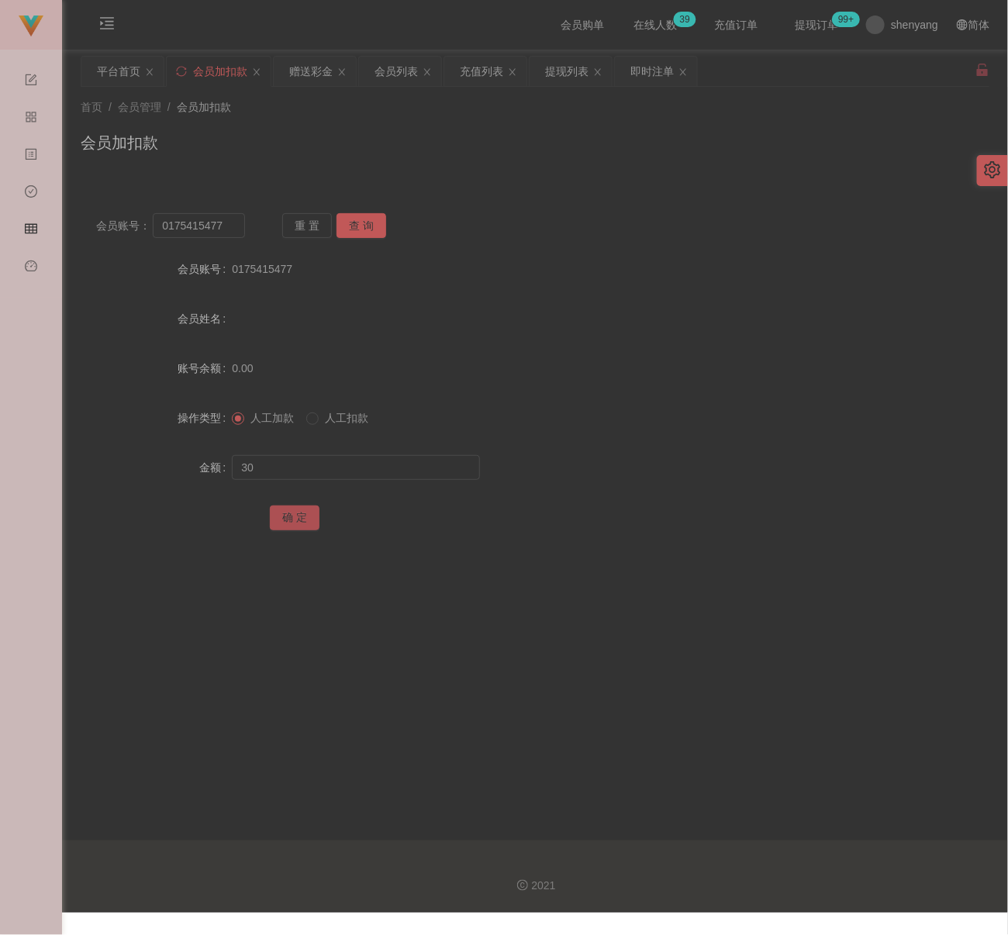
click at [303, 512] on button "确 定" at bounding box center [295, 518] width 50 height 25
click at [233, 226] on input "0175415477" at bounding box center [199, 225] width 92 height 25
paste input "9431"
type input "0175494317"
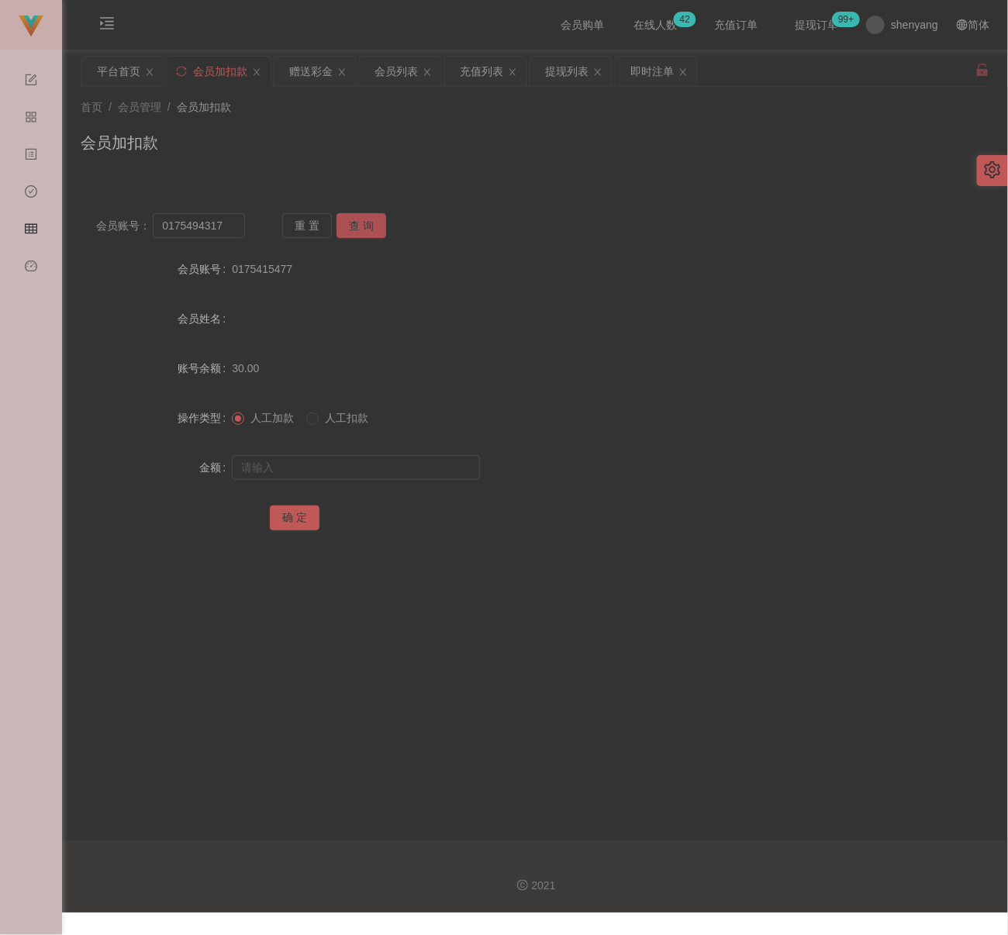
click at [363, 228] on button "查 询" at bounding box center [362, 225] width 50 height 25
click at [338, 471] on input "text" at bounding box center [356, 467] width 248 height 25
click at [433, 470] on input "text" at bounding box center [356, 467] width 248 height 25
paste input "30"
type input "30"
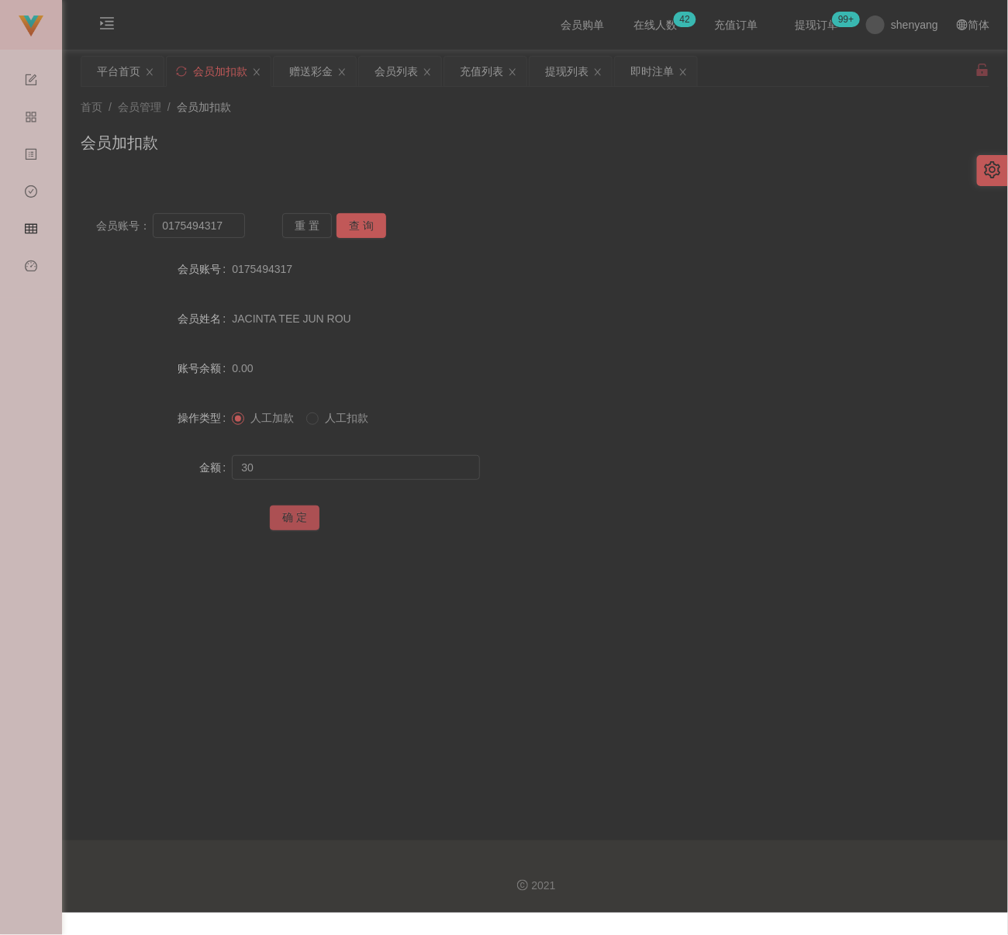
click at [306, 514] on button "确 定" at bounding box center [295, 518] width 50 height 25
click at [226, 222] on input "0175494317" at bounding box center [199, 225] width 92 height 25
paste input "Ying88"
type input "Ying88"
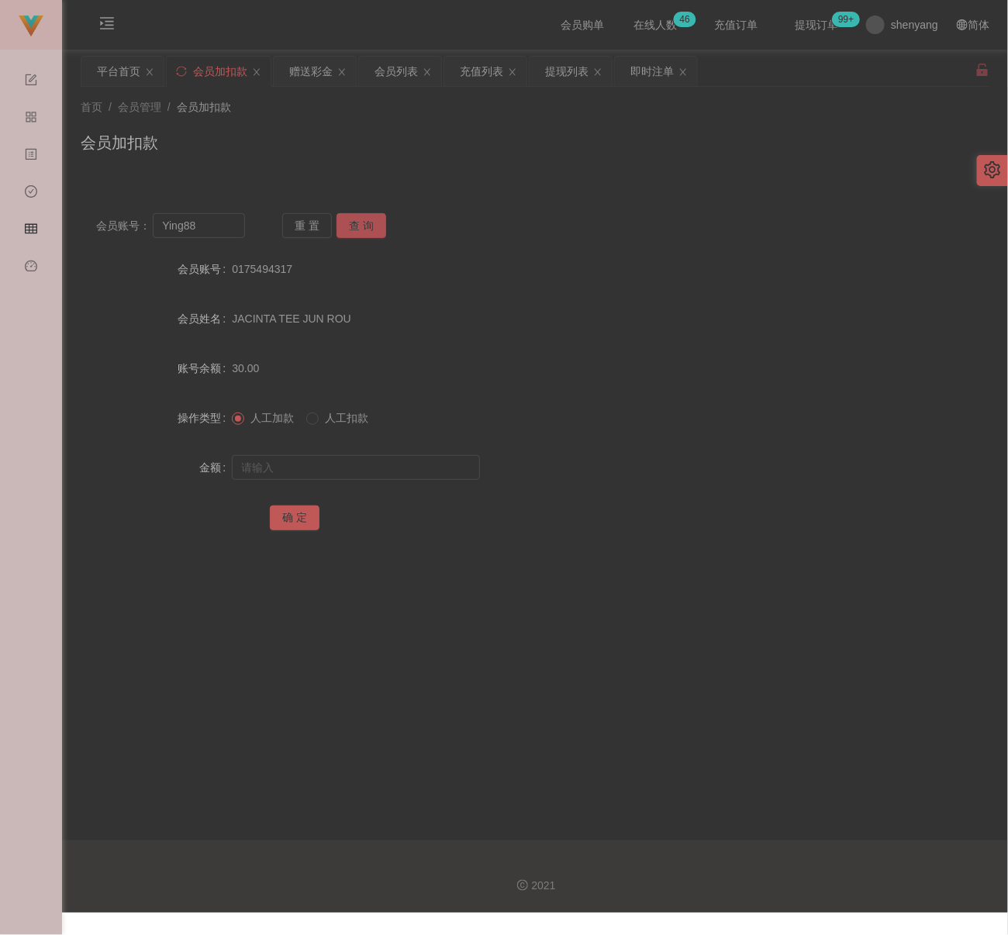
click at [349, 219] on button "查 询" at bounding box center [362, 225] width 50 height 25
click at [338, 464] on input "text" at bounding box center [356, 467] width 248 height 25
click at [389, 468] on input "text" at bounding box center [356, 467] width 248 height 25
paste input "30"
type input "30"
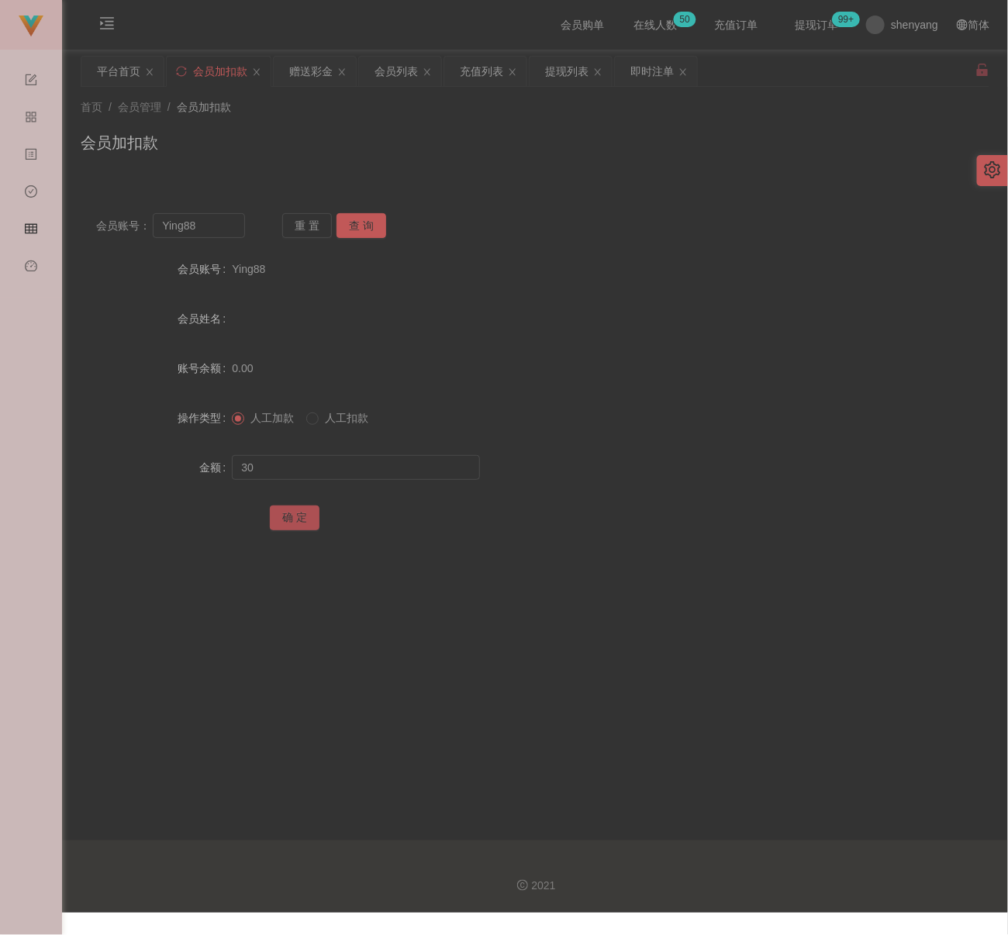
drag, startPoint x: 287, startPoint y: 519, endPoint x: 330, endPoint y: 517, distance: 43.5
click at [287, 519] on button "确 定" at bounding box center [295, 518] width 50 height 25
click at [228, 230] on input "Ying88" at bounding box center [199, 225] width 92 height 25
paste input "nga"
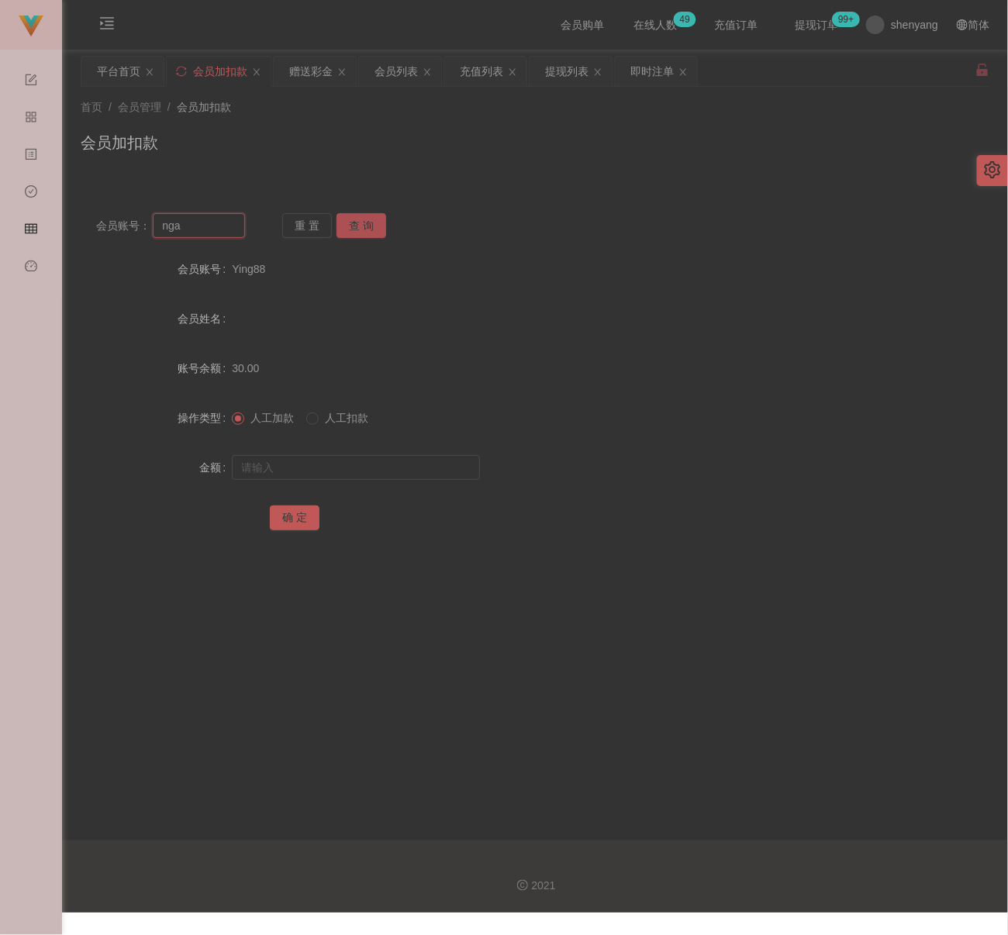
type input "nga"
click at [366, 226] on button "查 询" at bounding box center [362, 225] width 50 height 25
click at [345, 464] on input "text" at bounding box center [356, 467] width 248 height 25
click at [428, 464] on input "text" at bounding box center [356, 467] width 248 height 25
paste input "30"
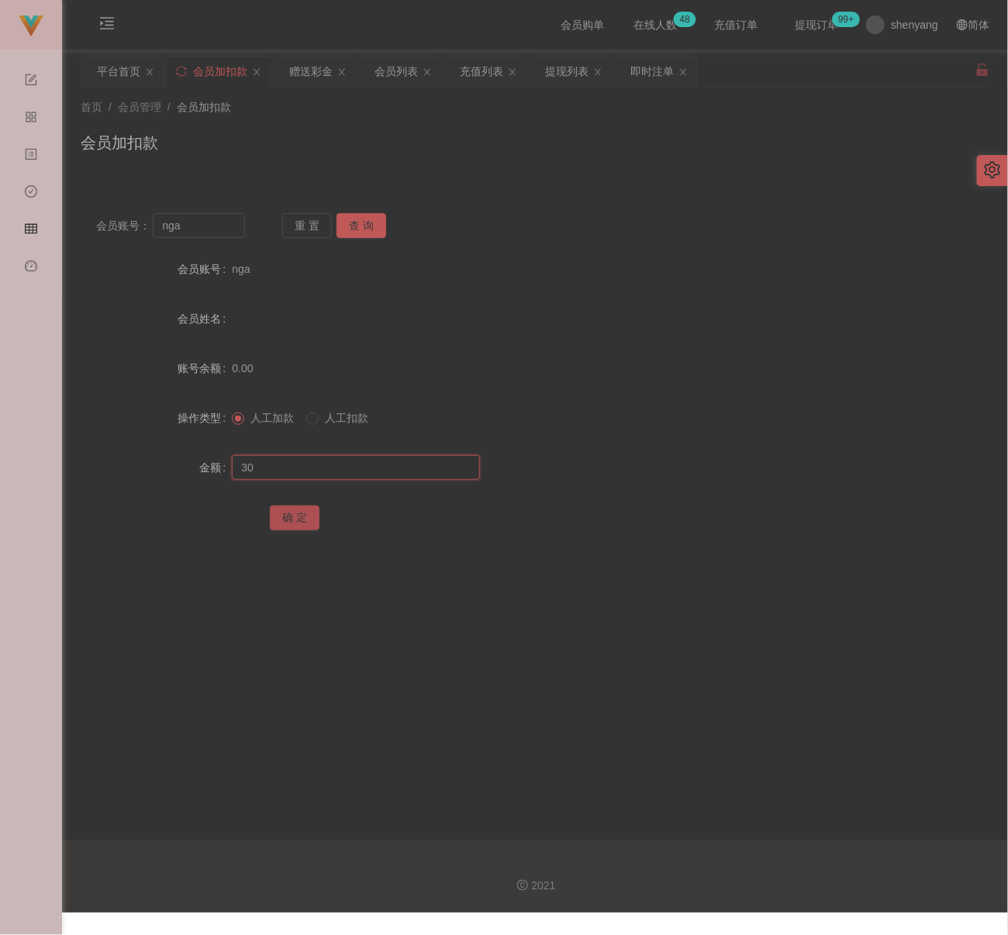
type input "30"
drag, startPoint x: 279, startPoint y: 517, endPoint x: 300, endPoint y: 515, distance: 21.0
click at [279, 517] on button "确 定" at bounding box center [295, 518] width 50 height 25
click at [215, 233] on input "nga" at bounding box center [199, 225] width 92 height 25
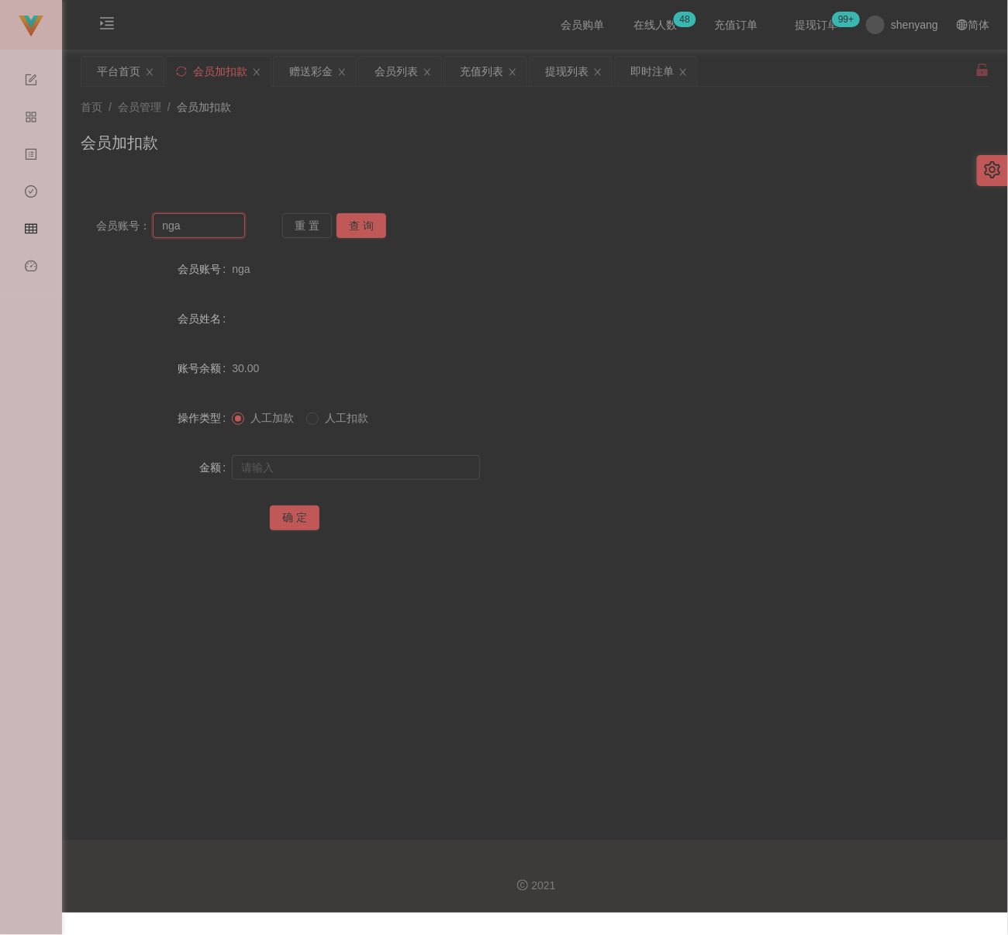
paste input "60175518111"
type input "60175518111"
click at [370, 219] on button "查 询" at bounding box center [362, 225] width 50 height 25
click at [336, 468] on input "text" at bounding box center [356, 467] width 248 height 25
click at [438, 470] on input "text" at bounding box center [356, 467] width 248 height 25
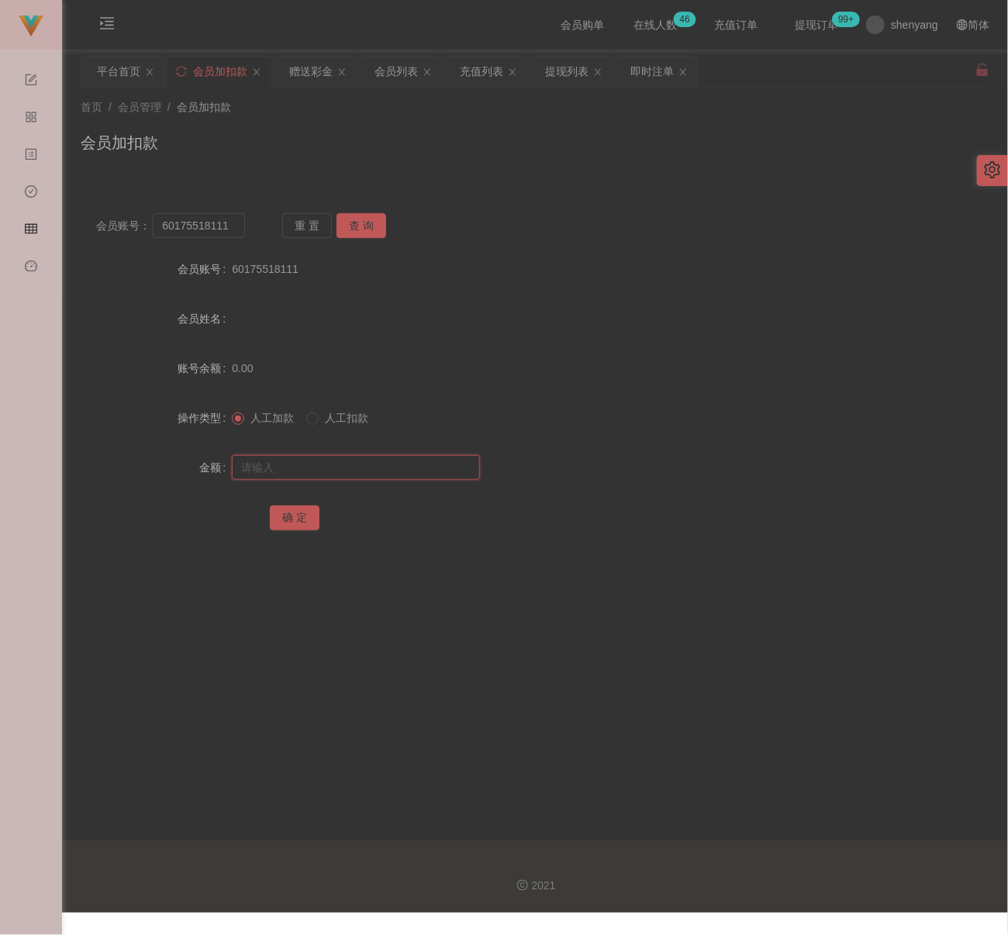
paste input "30"
type input "30"
drag, startPoint x: 280, startPoint y: 521, endPoint x: 320, endPoint y: 521, distance: 39.6
click at [280, 521] on button "确 定" at bounding box center [295, 518] width 50 height 25
click at [226, 222] on input "60175518111" at bounding box center [199, 225] width 92 height 25
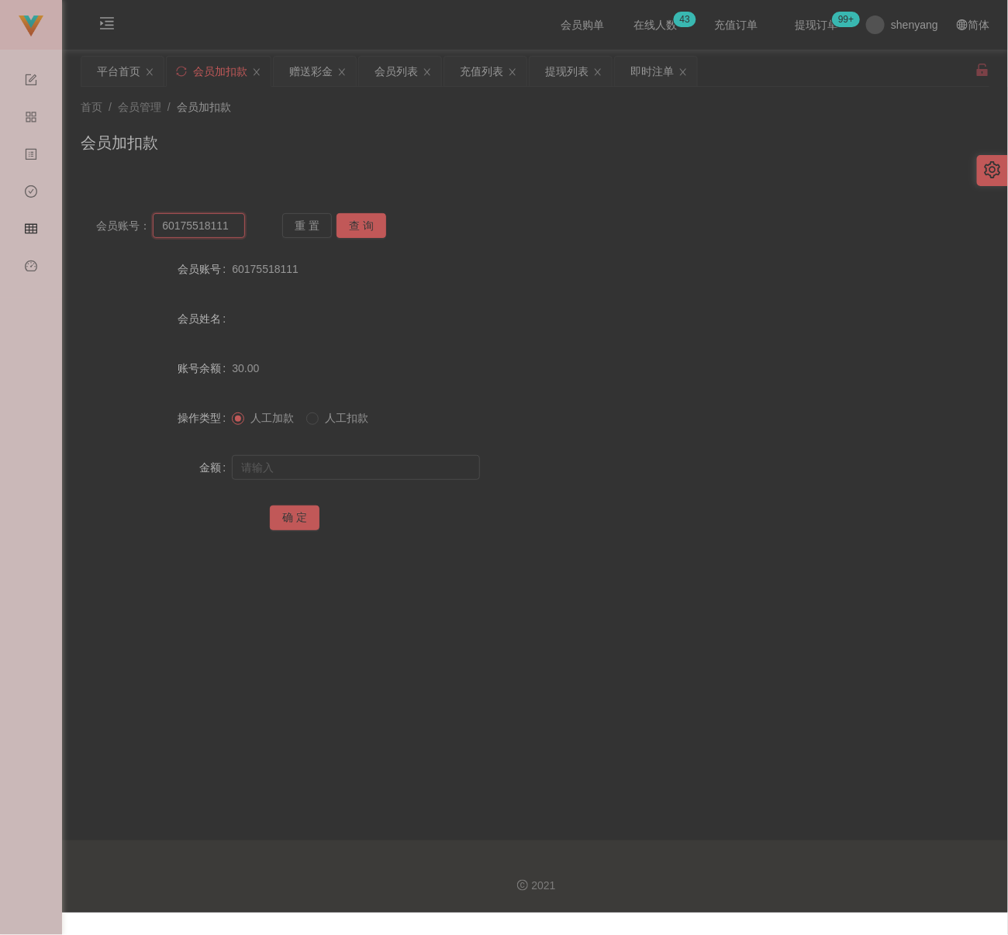
click at [226, 222] on input "60175518111" at bounding box center [199, 225] width 92 height 25
paste input "kaei"
type input "kaei"
click at [358, 222] on button "查 询" at bounding box center [362, 225] width 50 height 25
click at [336, 459] on input "text" at bounding box center [356, 467] width 248 height 25
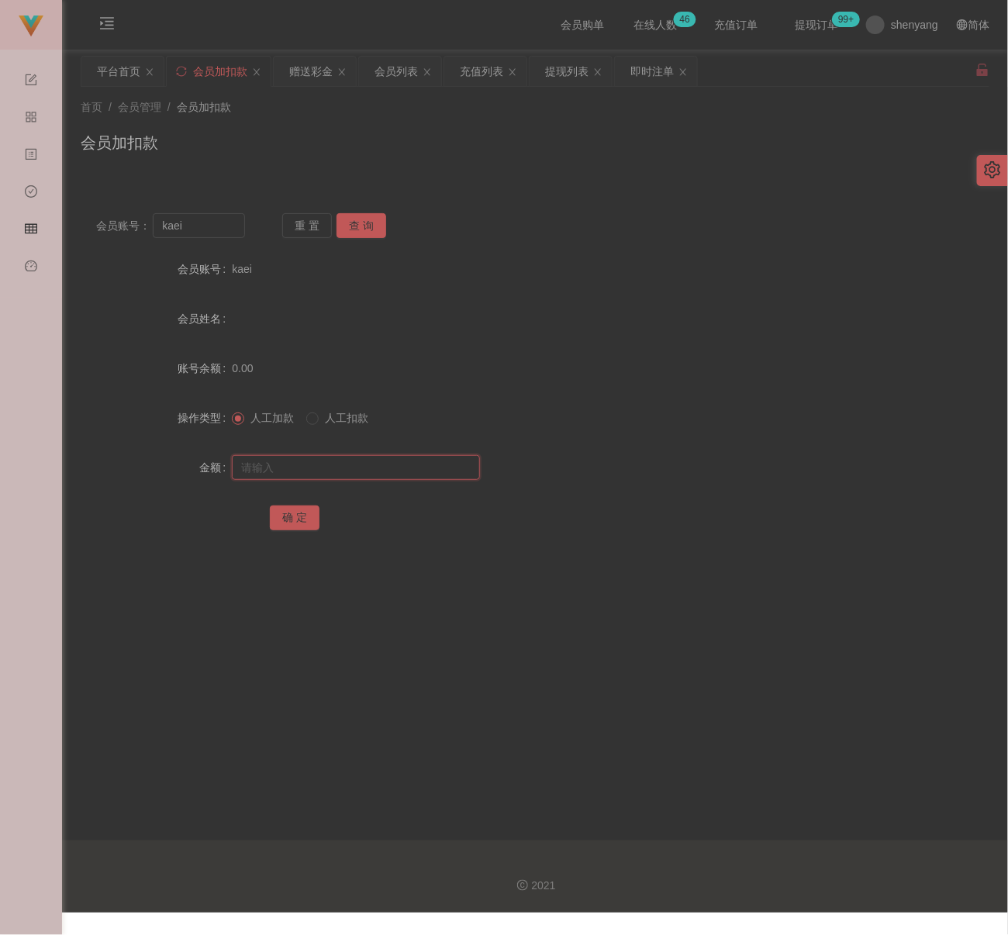
click at [448, 472] on input "text" at bounding box center [356, 467] width 248 height 25
paste input "30"
type input "30"
click at [301, 513] on button "确 定" at bounding box center [295, 518] width 50 height 25
click at [209, 221] on input "kaei" at bounding box center [199, 225] width 92 height 25
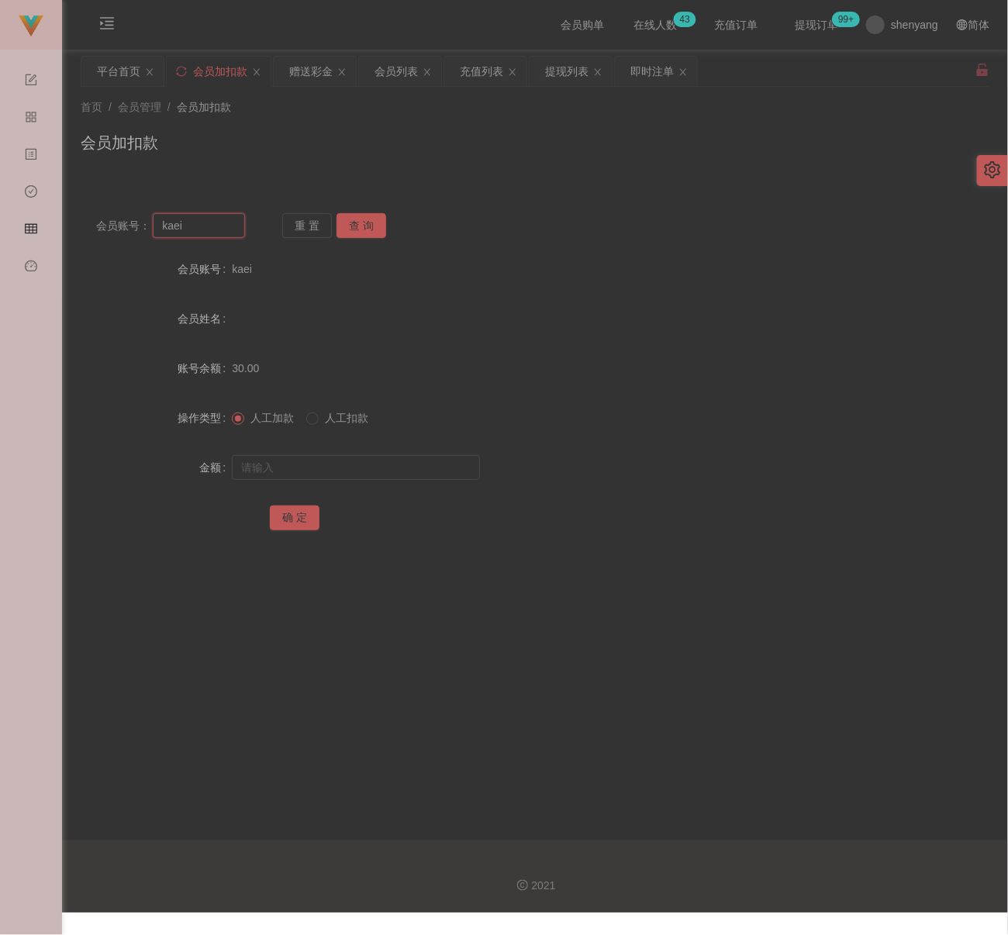
click at [209, 221] on input "kaei" at bounding box center [199, 225] width 92 height 25
paste input "qq123"
type input "qq123"
click at [351, 219] on button "查 询" at bounding box center [362, 225] width 50 height 25
click at [321, 470] on input "text" at bounding box center [356, 467] width 248 height 25
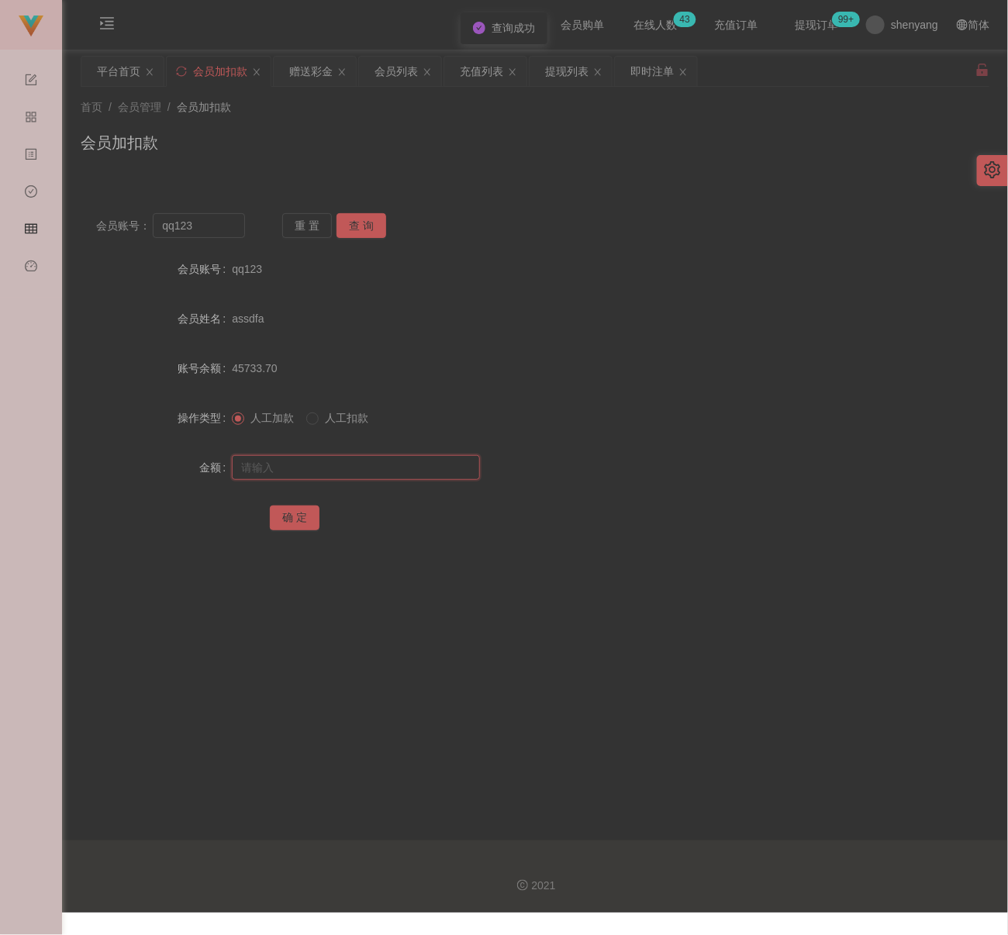
click at [378, 468] on input "text" at bounding box center [356, 467] width 248 height 25
paste input "30"
type input "30"
click at [306, 512] on button "确 定" at bounding box center [295, 518] width 50 height 25
click at [210, 230] on input "qq123" at bounding box center [199, 225] width 92 height 25
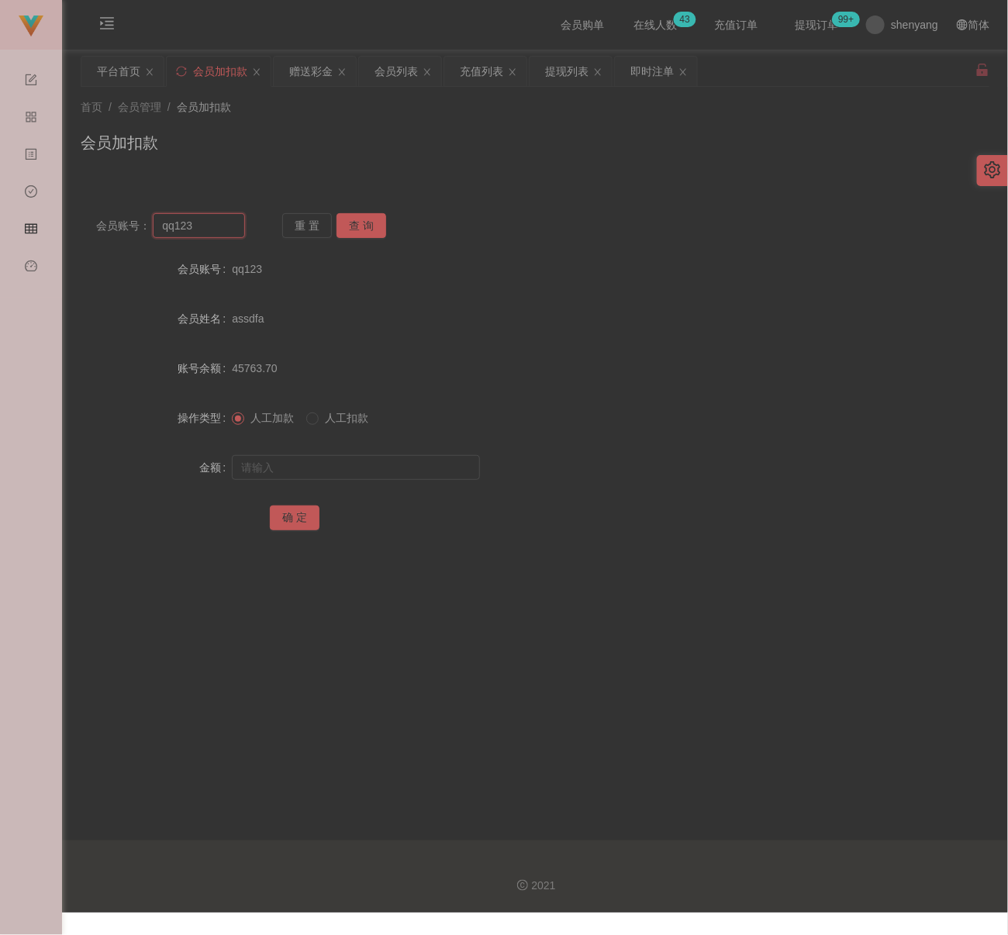
click at [210, 230] on input "qq123" at bounding box center [199, 225] width 92 height 25
paste input "017565153"
type input "0175651533"
click at [372, 229] on button "查 询" at bounding box center [362, 225] width 50 height 25
click at [356, 463] on input "text" at bounding box center [356, 467] width 248 height 25
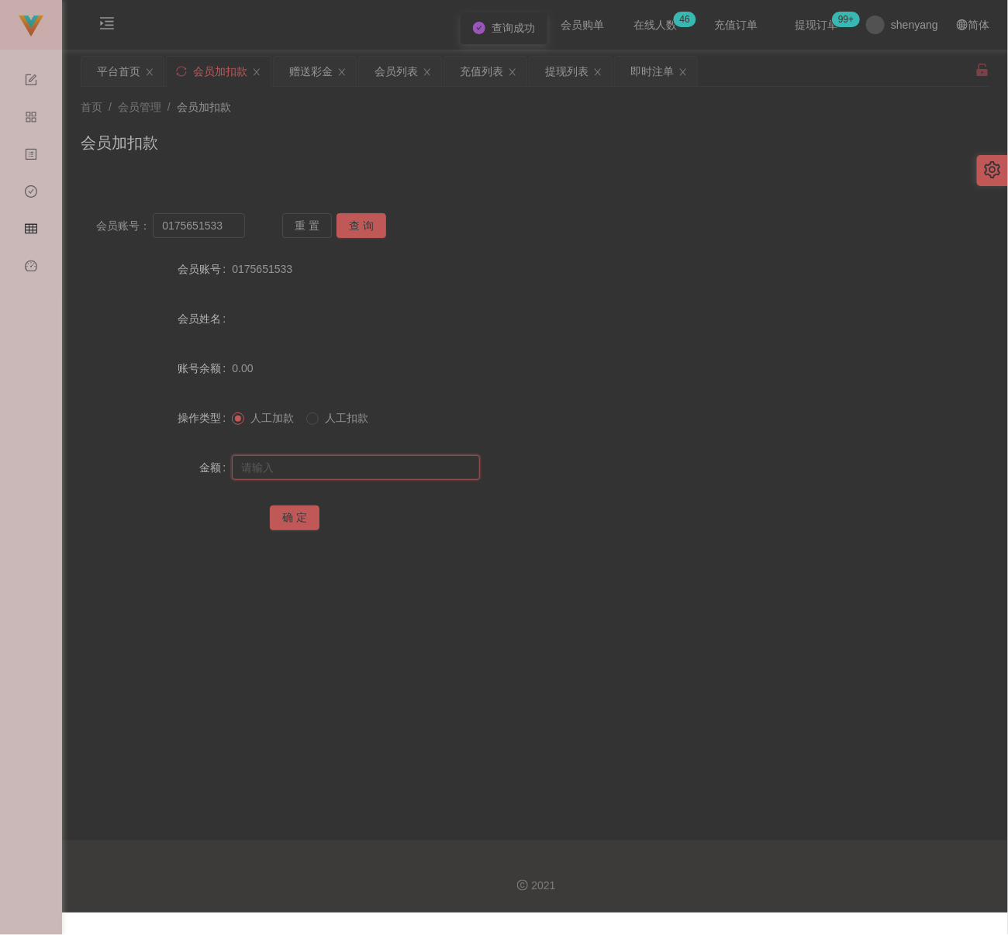
click at [365, 461] on input "text" at bounding box center [356, 467] width 248 height 25
paste input "30"
type input "30"
drag, startPoint x: 298, startPoint y: 517, endPoint x: 330, endPoint y: 522, distance: 32.9
click at [299, 517] on button "确 定" at bounding box center [295, 518] width 50 height 25
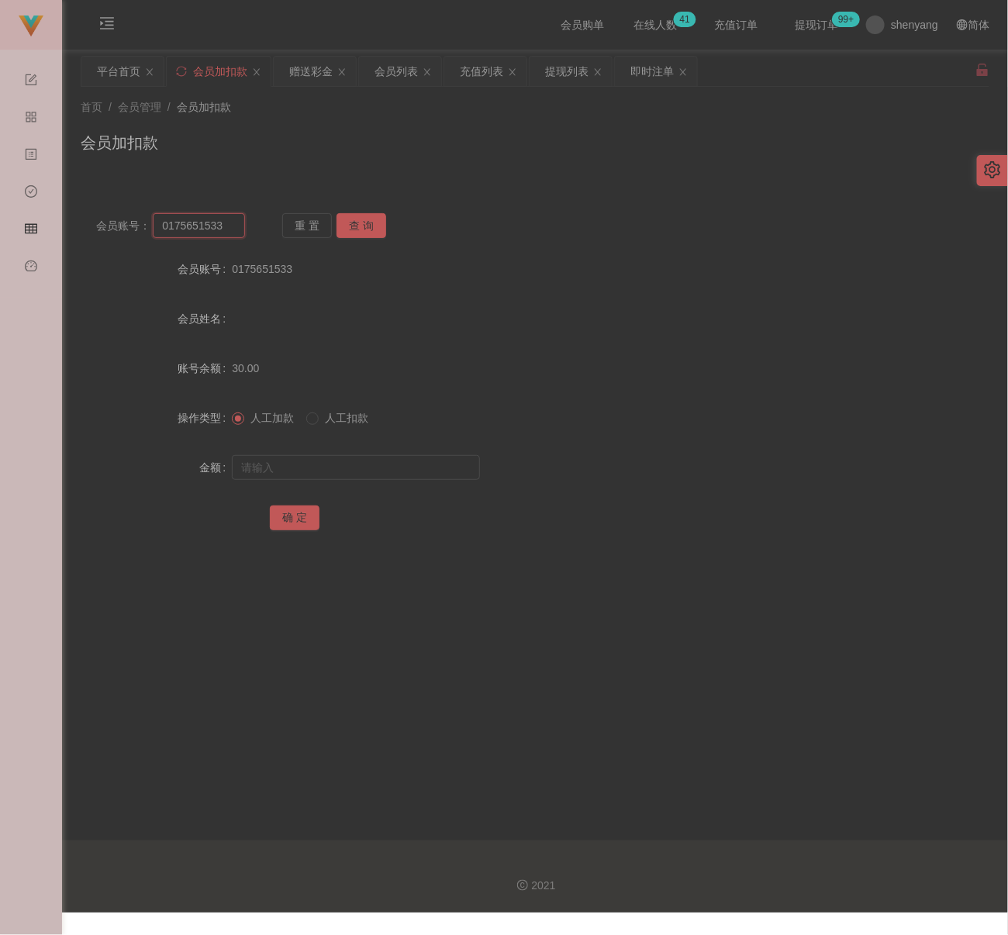
click at [223, 223] on input "0175651533" at bounding box center [199, 225] width 92 height 25
paste input "aefanyl"
type input "aefanyl"
drag, startPoint x: 358, startPoint y: 222, endPoint x: 357, endPoint y: 250, distance: 28.0
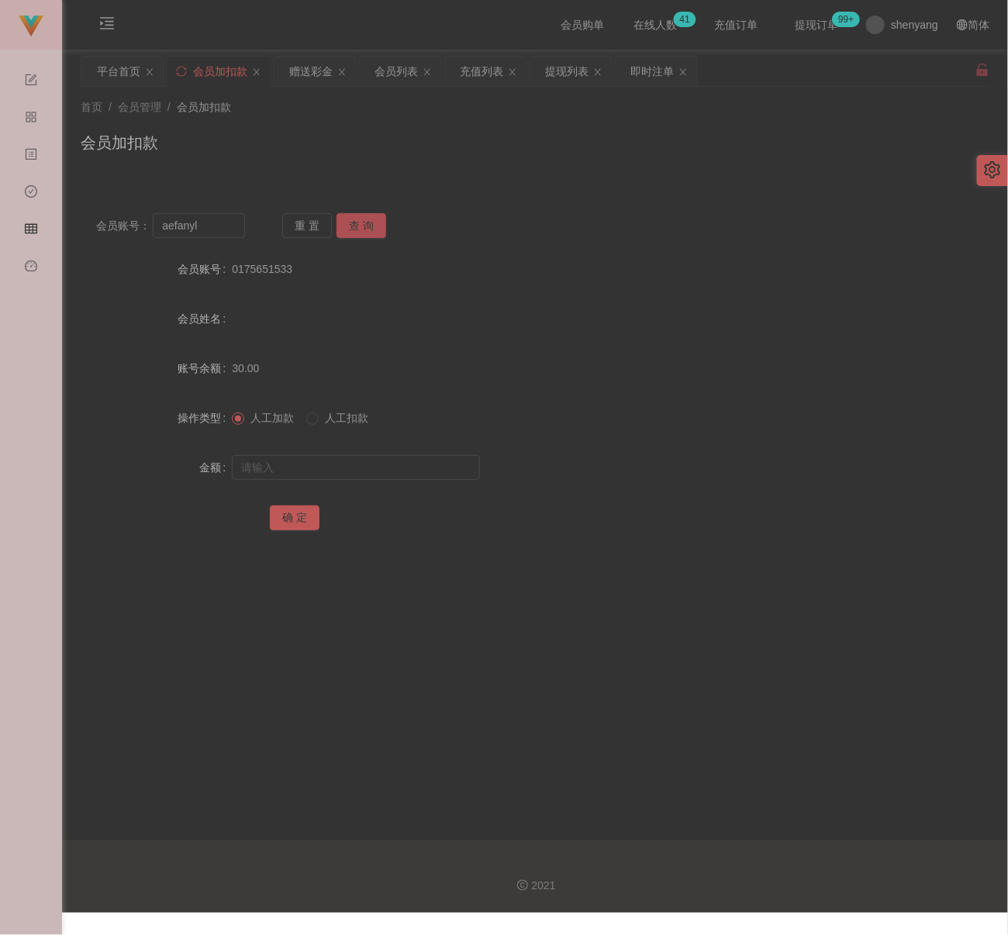
click at [358, 222] on button "查 询" at bounding box center [362, 225] width 50 height 25
click at [354, 468] on input "text" at bounding box center [356, 467] width 248 height 25
click at [368, 461] on input "text" at bounding box center [356, 467] width 248 height 25
paste input "30"
type input "30"
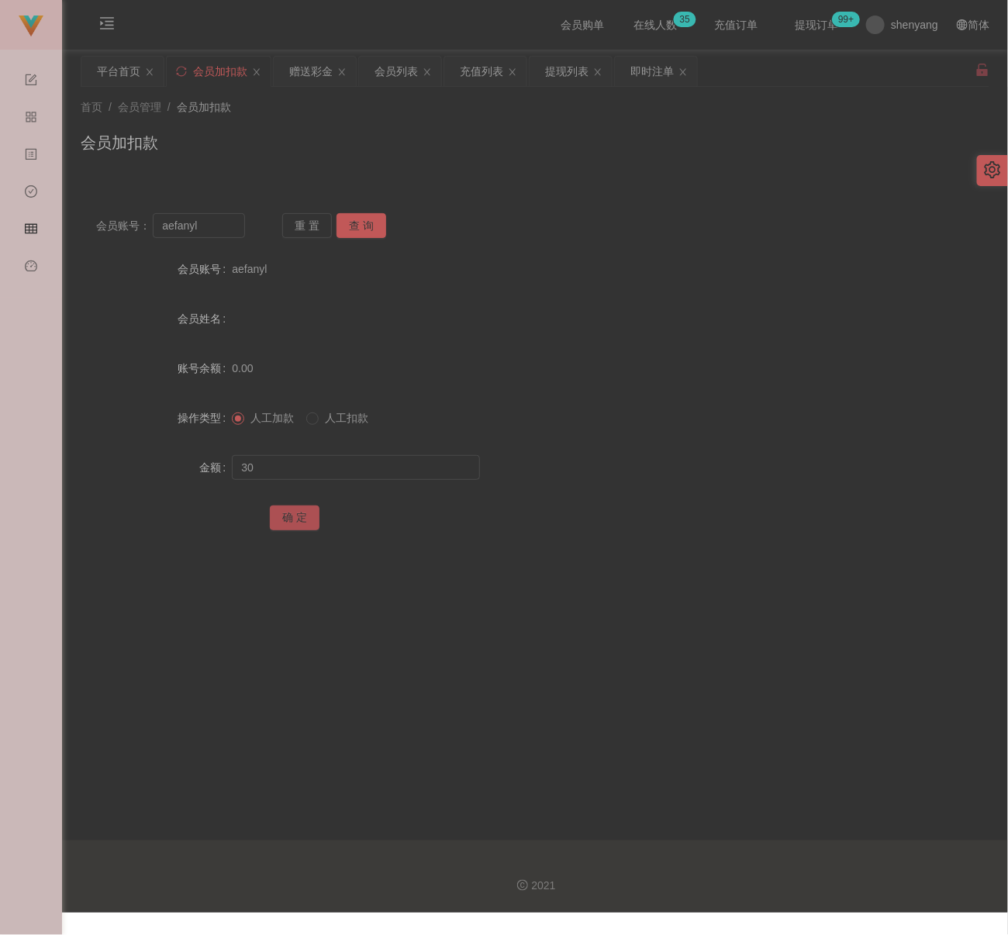
drag, startPoint x: 285, startPoint y: 510, endPoint x: 323, endPoint y: 517, distance: 39.3
click at [285, 510] on button "确 定" at bounding box center [295, 518] width 50 height 25
click at [233, 216] on input "aefanyl" at bounding box center [199, 225] width 92 height 25
paste input "60184614468"
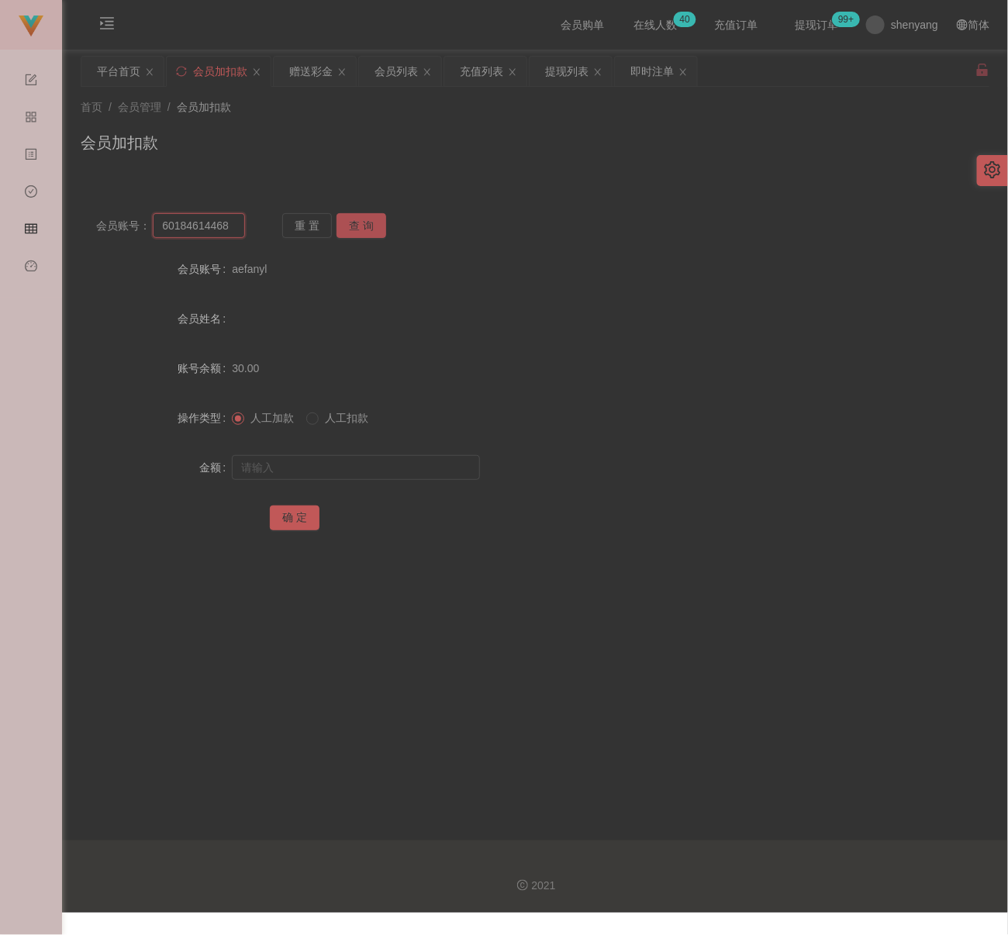
type input "60184614468"
click at [354, 216] on button "查 询" at bounding box center [362, 225] width 50 height 25
click at [340, 454] on div at bounding box center [497, 467] width 531 height 31
click at [358, 468] on input "text" at bounding box center [356, 467] width 248 height 25
click at [336, 471] on input "text" at bounding box center [356, 467] width 248 height 25
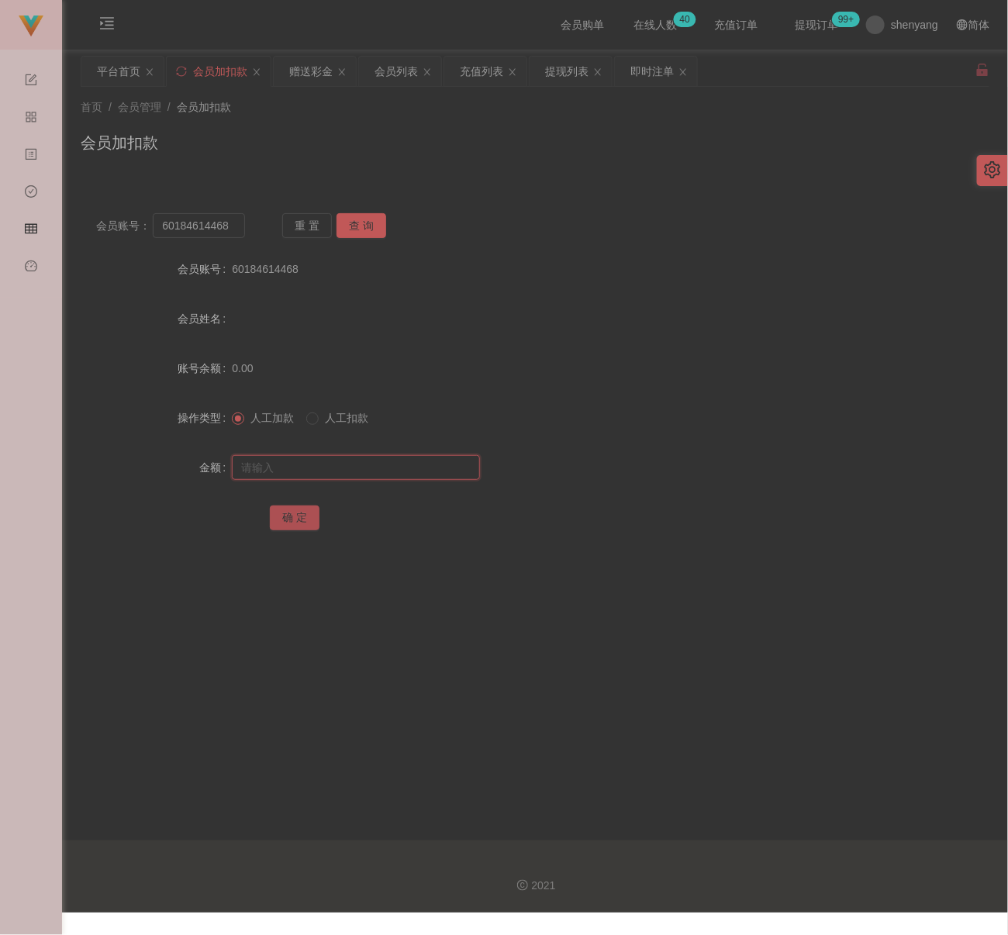
paste input "30"
type input "30"
click at [292, 517] on button "确 定" at bounding box center [295, 518] width 50 height 25
click at [238, 224] on input "60184614468" at bounding box center [199, 225] width 92 height 25
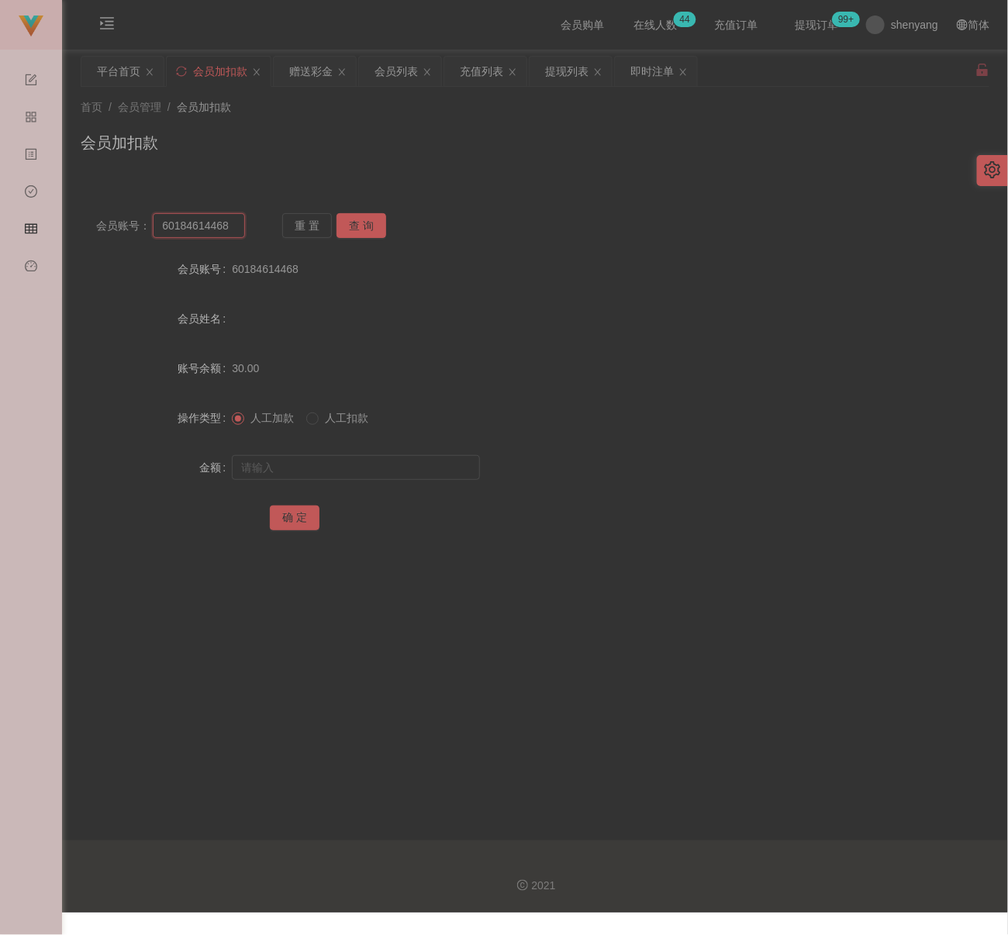
paste input "fy689"
type input "fy689"
click at [379, 228] on button "查 询" at bounding box center [362, 225] width 50 height 25
click at [368, 464] on input "text" at bounding box center [356, 467] width 248 height 25
click at [396, 470] on input "text" at bounding box center [356, 467] width 248 height 25
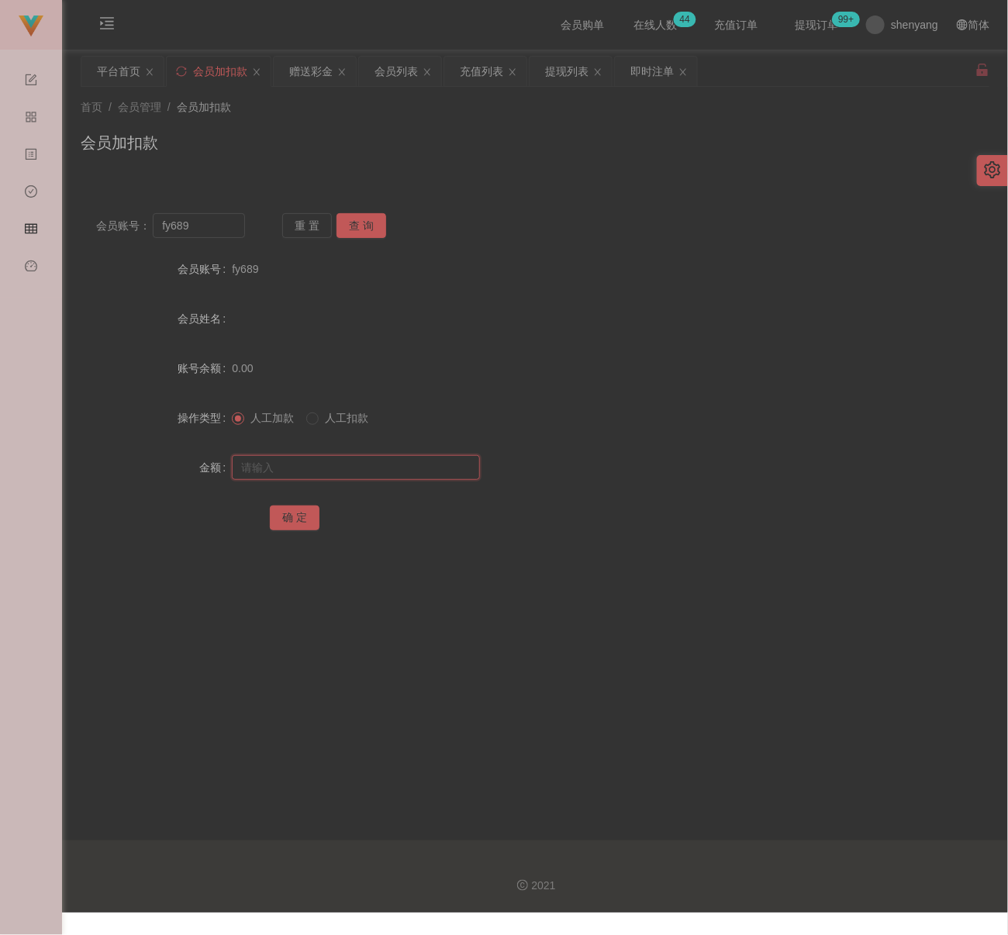
paste
type input "30"
click at [296, 521] on button "确 定" at bounding box center [295, 518] width 50 height 25
click at [208, 226] on input "fy689" at bounding box center [199, 225] width 92 height 25
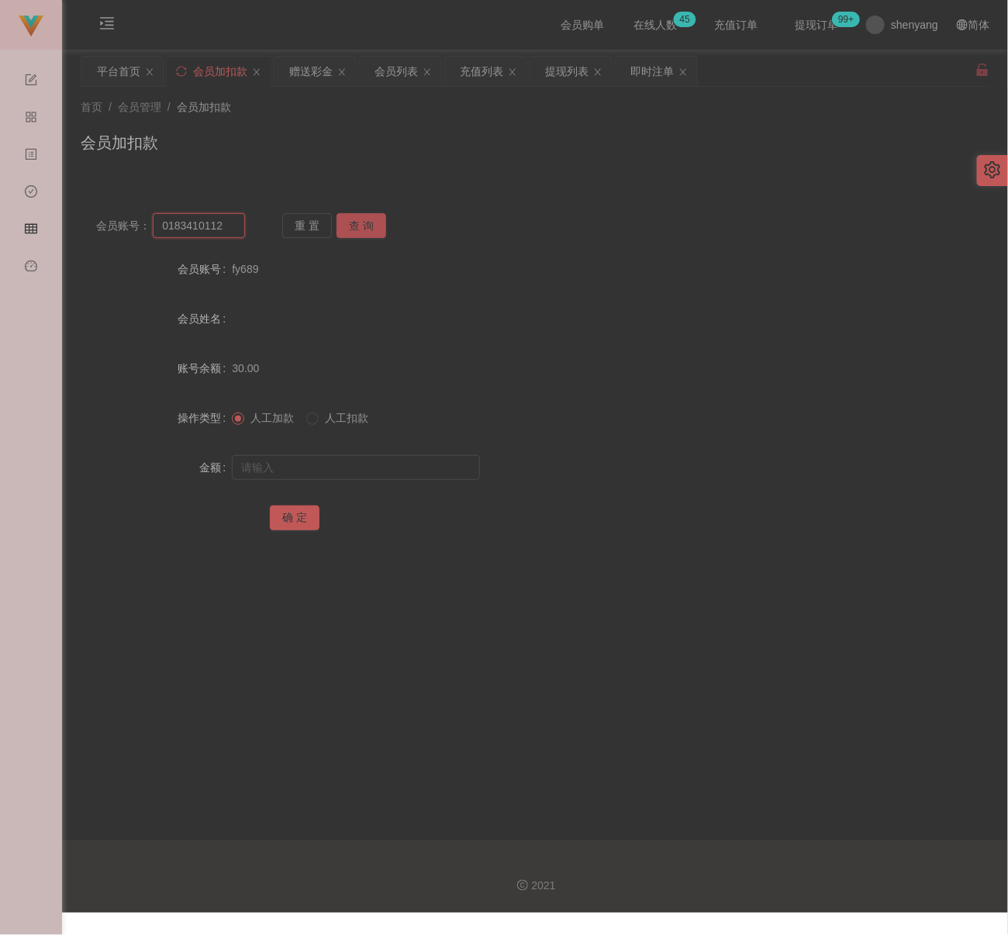
type input "0183410112"
click at [377, 219] on button "查 询" at bounding box center [362, 225] width 50 height 25
drag, startPoint x: 361, startPoint y: 472, endPoint x: 372, endPoint y: 473, distance: 11.7
click at [361, 472] on input "text" at bounding box center [356, 467] width 248 height 25
click at [364, 468] on input "text" at bounding box center [356, 467] width 248 height 25
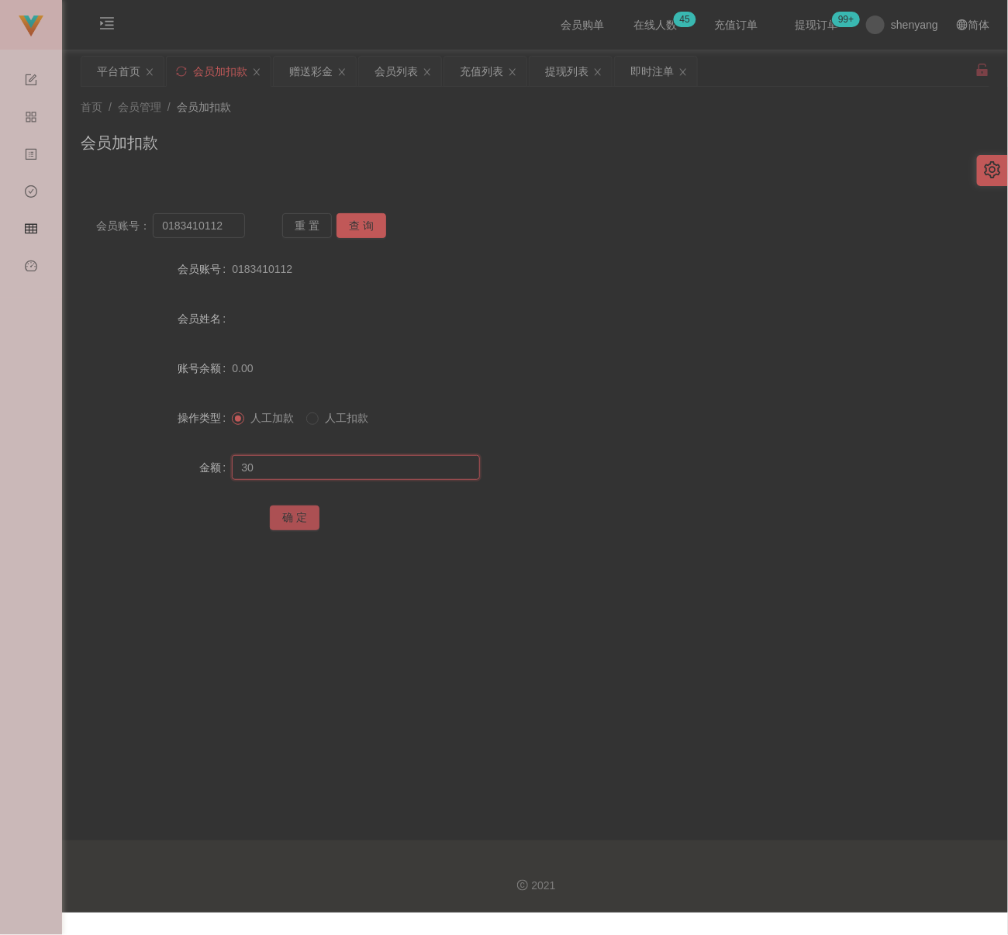
type input "30"
drag, startPoint x: 282, startPoint y: 512, endPoint x: 331, endPoint y: 522, distance: 50.7
click at [282, 512] on button "确 定" at bounding box center [295, 518] width 50 height 25
click at [223, 223] on input "0183410112" at bounding box center [199, 225] width 92 height 25
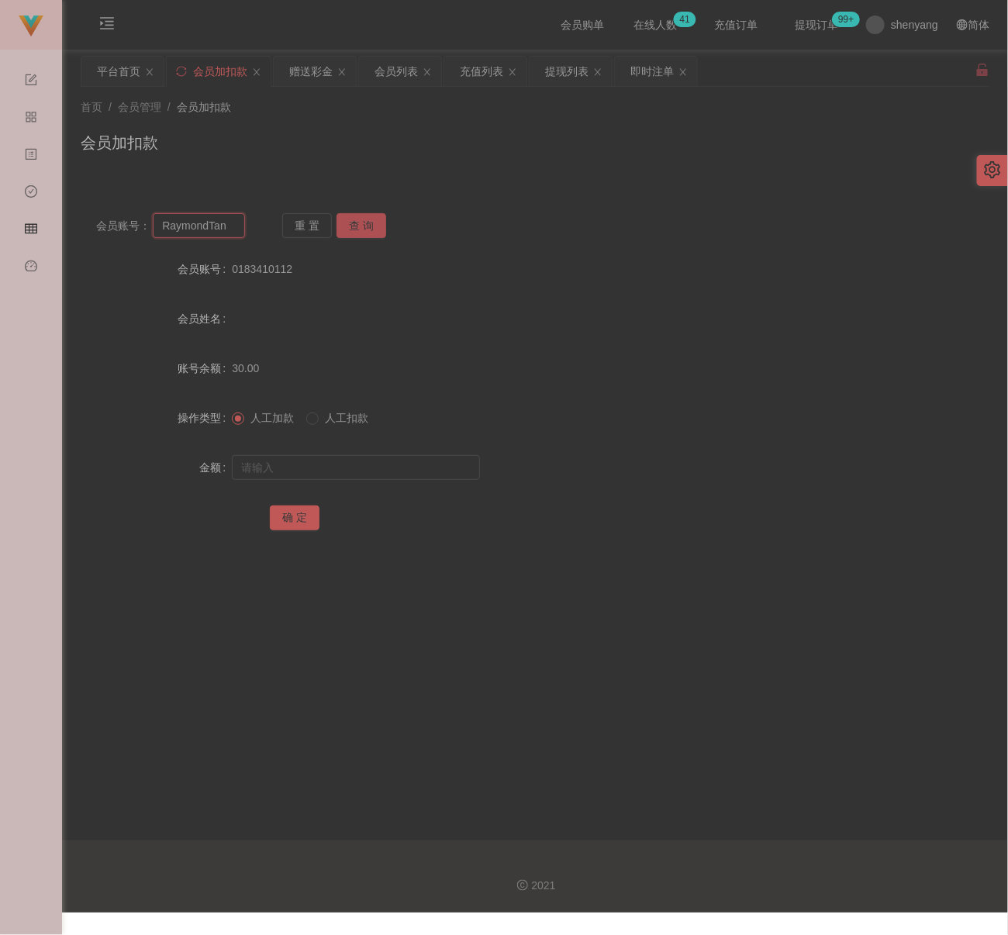
type input "RaymondTan"
drag, startPoint x: 365, startPoint y: 223, endPoint x: 361, endPoint y: 238, distance: 15.2
click at [365, 223] on button "查 询" at bounding box center [362, 225] width 50 height 25
drag, startPoint x: 364, startPoint y: 470, endPoint x: 403, endPoint y: 475, distance: 39.1
click at [364, 470] on input "text" at bounding box center [356, 467] width 248 height 25
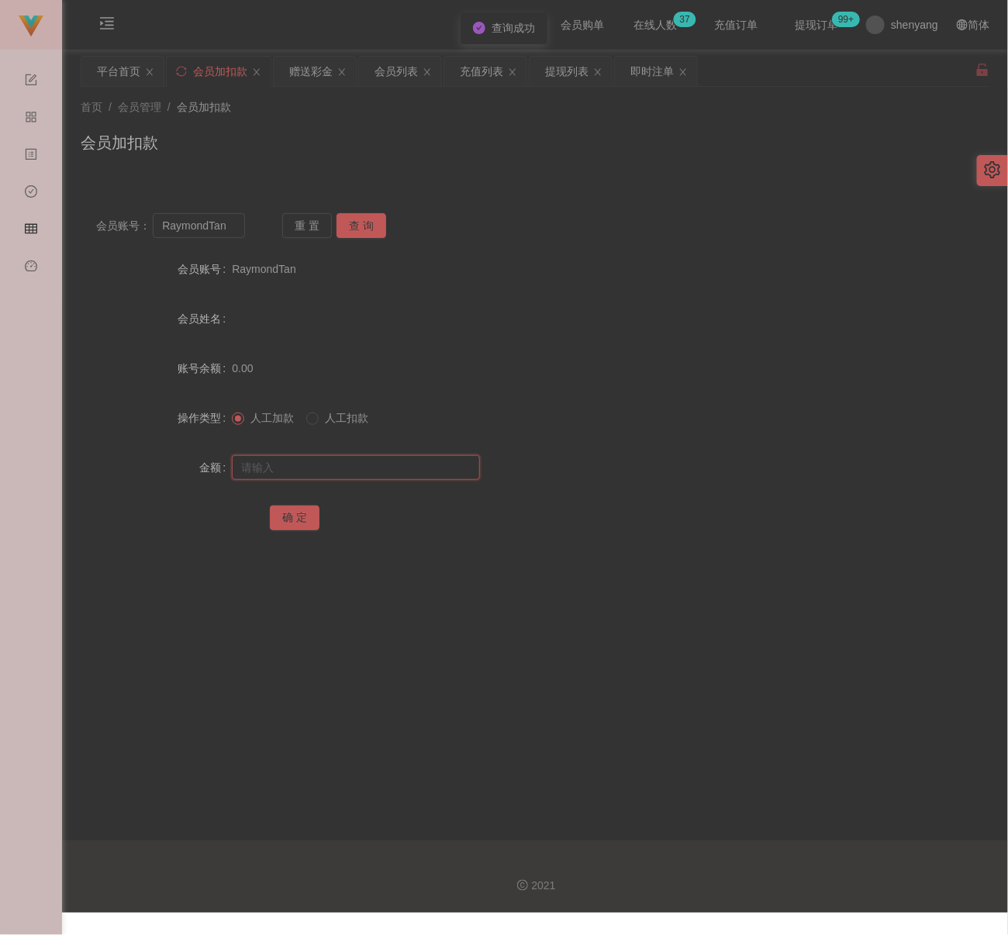
drag, startPoint x: 415, startPoint y: 459, endPoint x: 403, endPoint y: 463, distance: 13.0
click at [415, 459] on input "text" at bounding box center [356, 467] width 248 height 25
type input "30"
click at [284, 515] on button "确 定" at bounding box center [295, 518] width 50 height 25
click at [233, 226] on input "RaymondTan" at bounding box center [199, 225] width 92 height 25
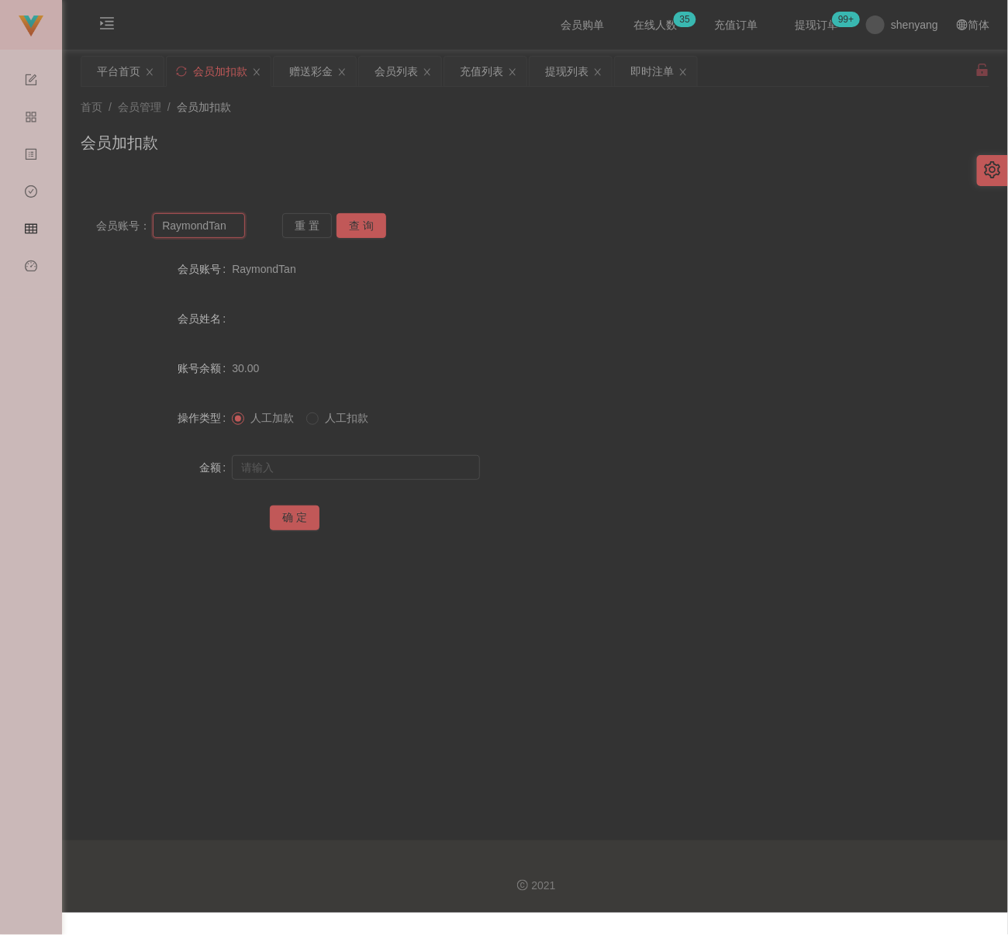
click at [233, 226] on input "RaymondTan" at bounding box center [199, 225] width 92 height 25
type input "qq123"
click at [363, 221] on button "查 询" at bounding box center [362, 225] width 50 height 25
click at [366, 455] on input "text" at bounding box center [356, 467] width 248 height 25
click at [384, 461] on input "text" at bounding box center [356, 467] width 248 height 25
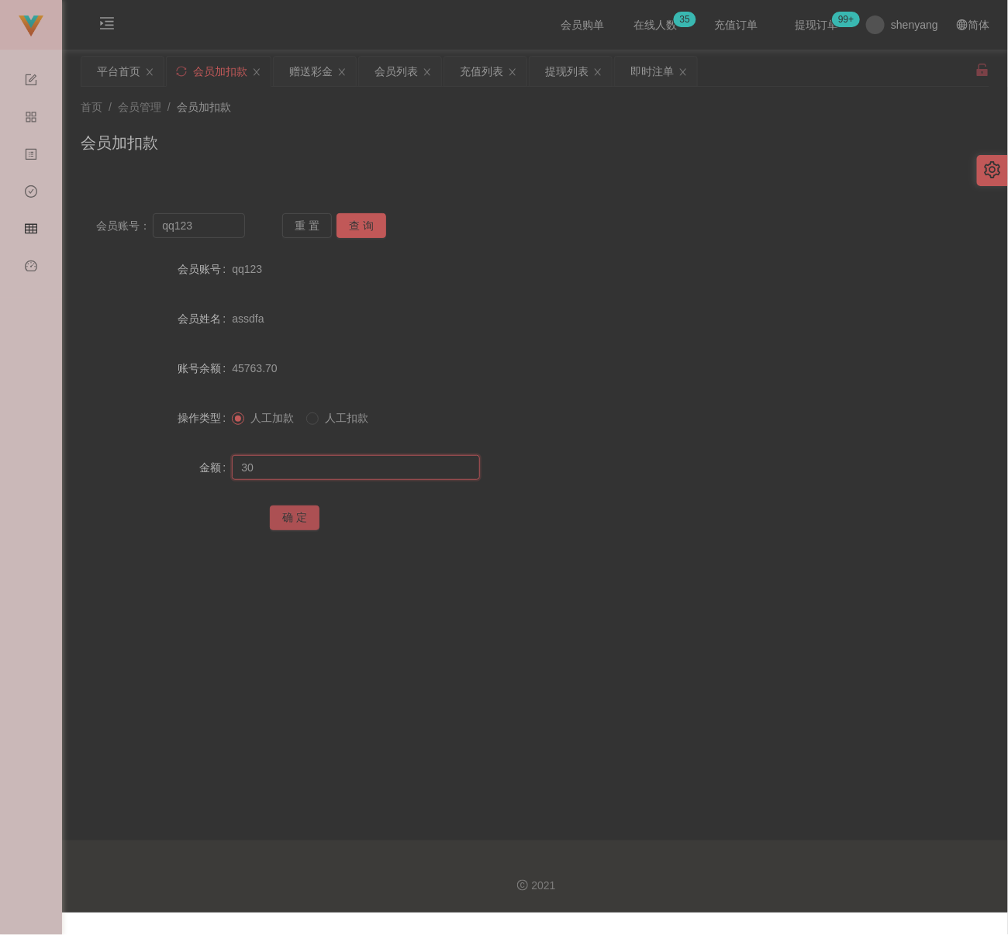
type input "30"
drag, startPoint x: 298, startPoint y: 517, endPoint x: 327, endPoint y: 517, distance: 28.7
click at [298, 517] on button "确 定" at bounding box center [295, 518] width 50 height 25
click at [226, 233] on input "qq123" at bounding box center [199, 225] width 92 height 25
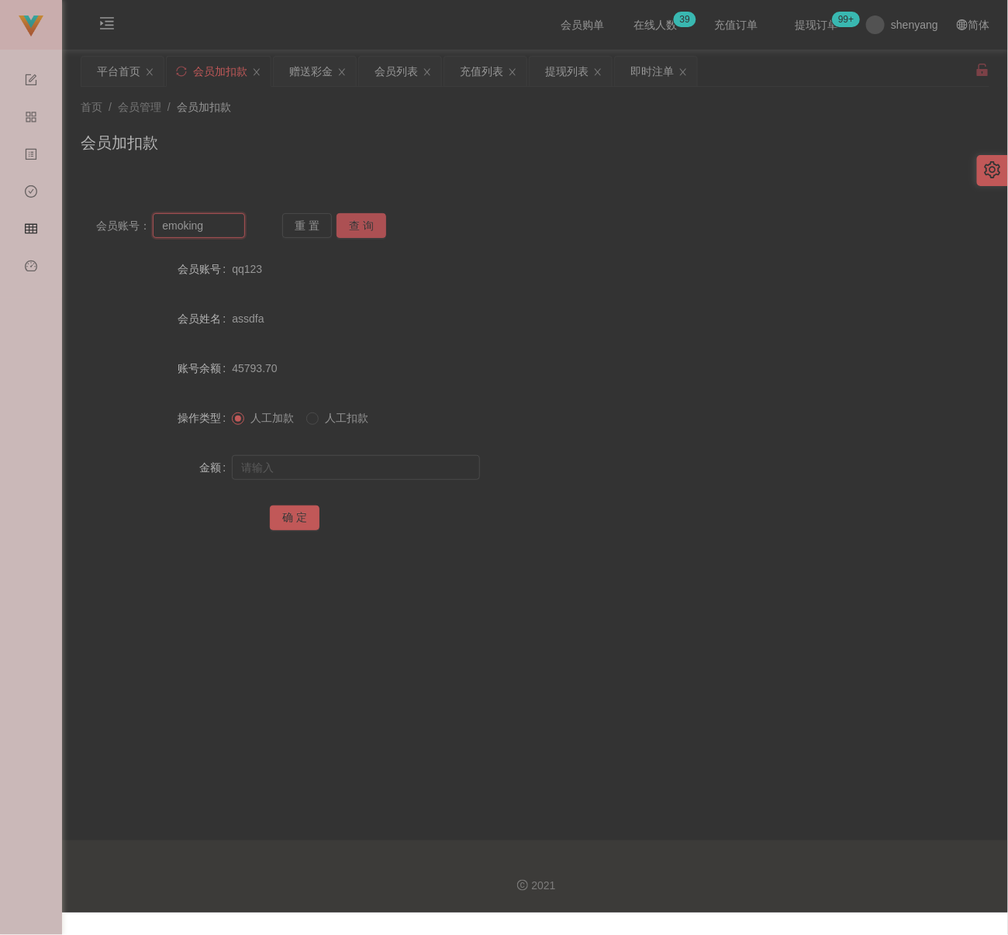
type input "emoking"
click at [357, 233] on button "查 询" at bounding box center [362, 225] width 50 height 25
click at [358, 475] on input "text" at bounding box center [356, 467] width 248 height 25
click at [408, 464] on input "text" at bounding box center [356, 467] width 248 height 25
type input "30"
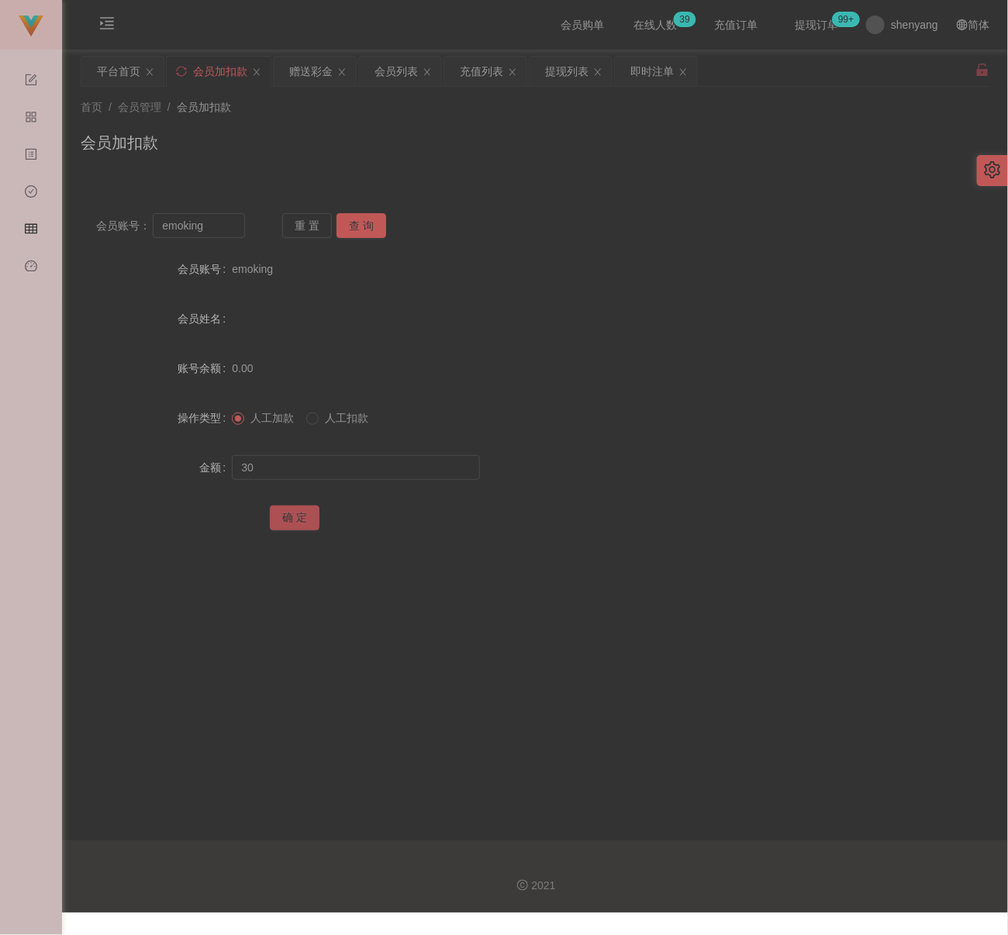
drag, startPoint x: 294, startPoint y: 512, endPoint x: 313, endPoint y: 514, distance: 18.8
click at [294, 512] on button "确 定" at bounding box center [295, 518] width 50 height 25
click at [213, 233] on input "emoking" at bounding box center [199, 225] width 92 height 25
type input "Hooilin"
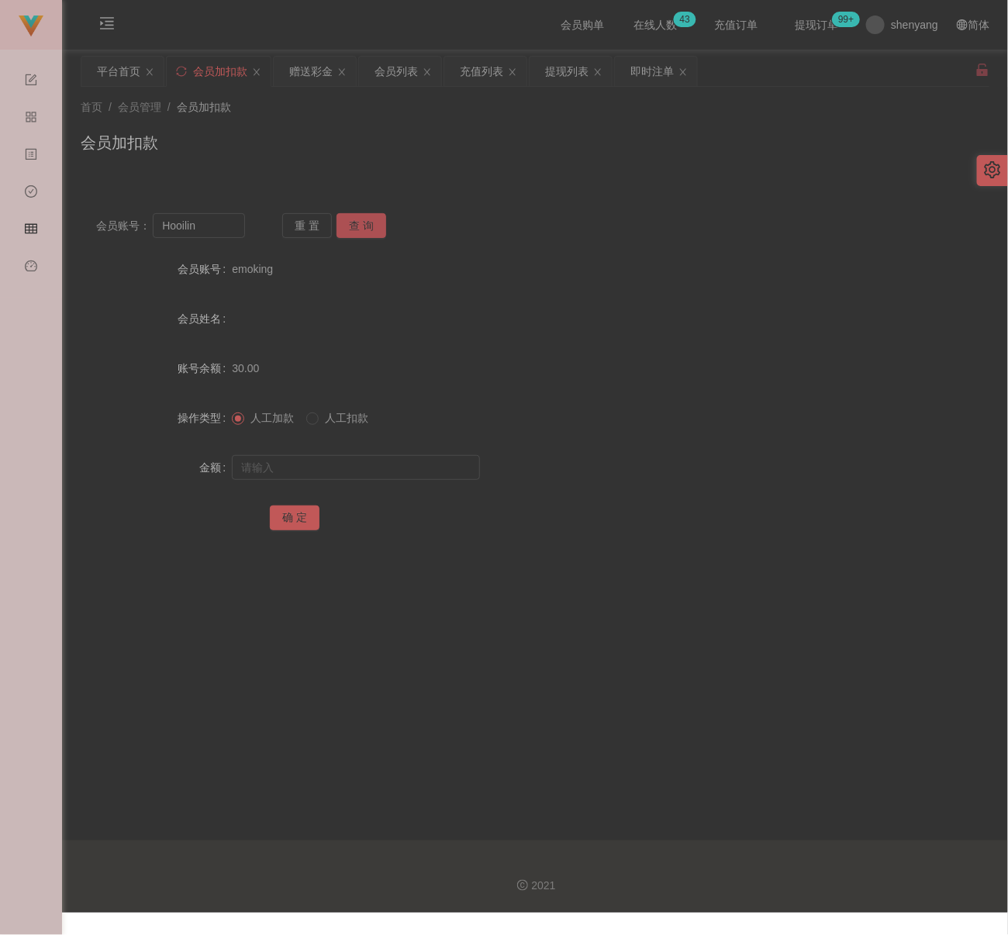
drag, startPoint x: 359, startPoint y: 226, endPoint x: 359, endPoint y: 240, distance: 13.2
click at [359, 226] on button "查 询" at bounding box center [362, 225] width 50 height 25
click at [338, 461] on input "text" at bounding box center [356, 467] width 248 height 25
click at [401, 468] on input "text" at bounding box center [356, 467] width 248 height 25
type input "30"
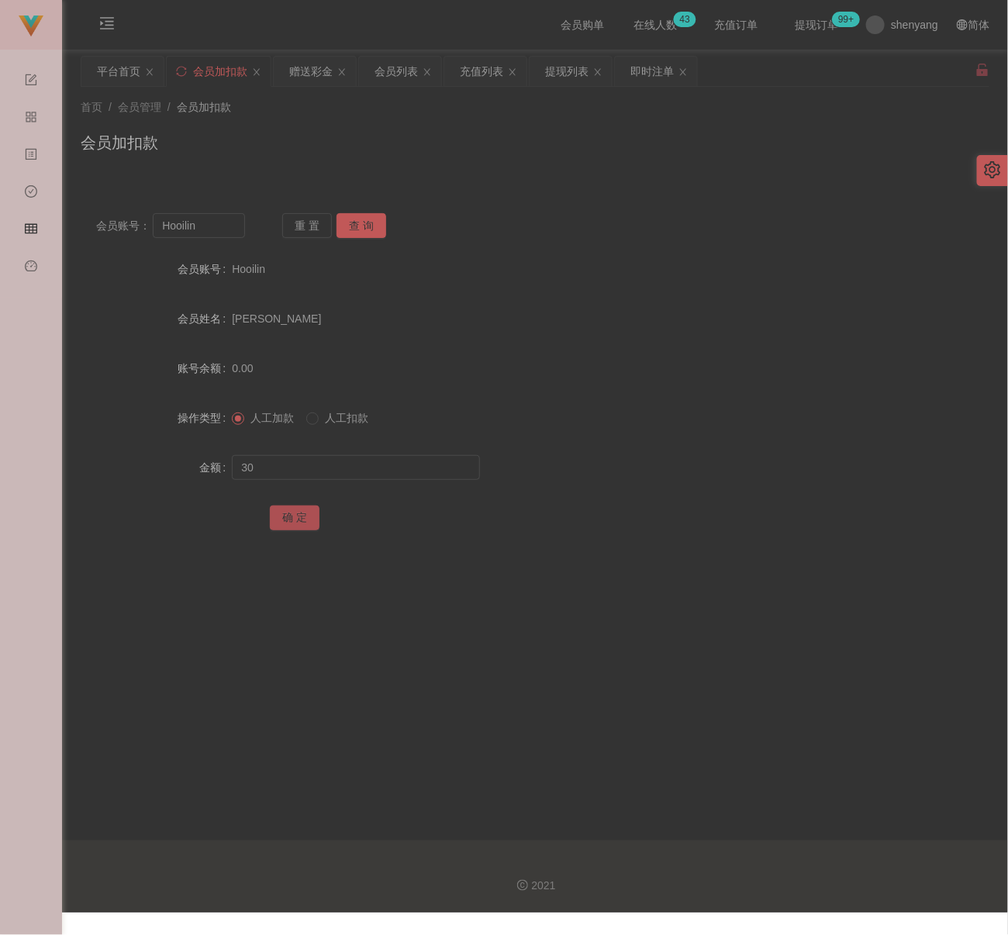
drag, startPoint x: 300, startPoint y: 514, endPoint x: 328, endPoint y: 524, distance: 29.7
click at [300, 514] on button "确 定" at bounding box center [295, 518] width 50 height 25
click at [215, 230] on input "Hooilin" at bounding box center [199, 225] width 92 height 25
type input "alexlee101"
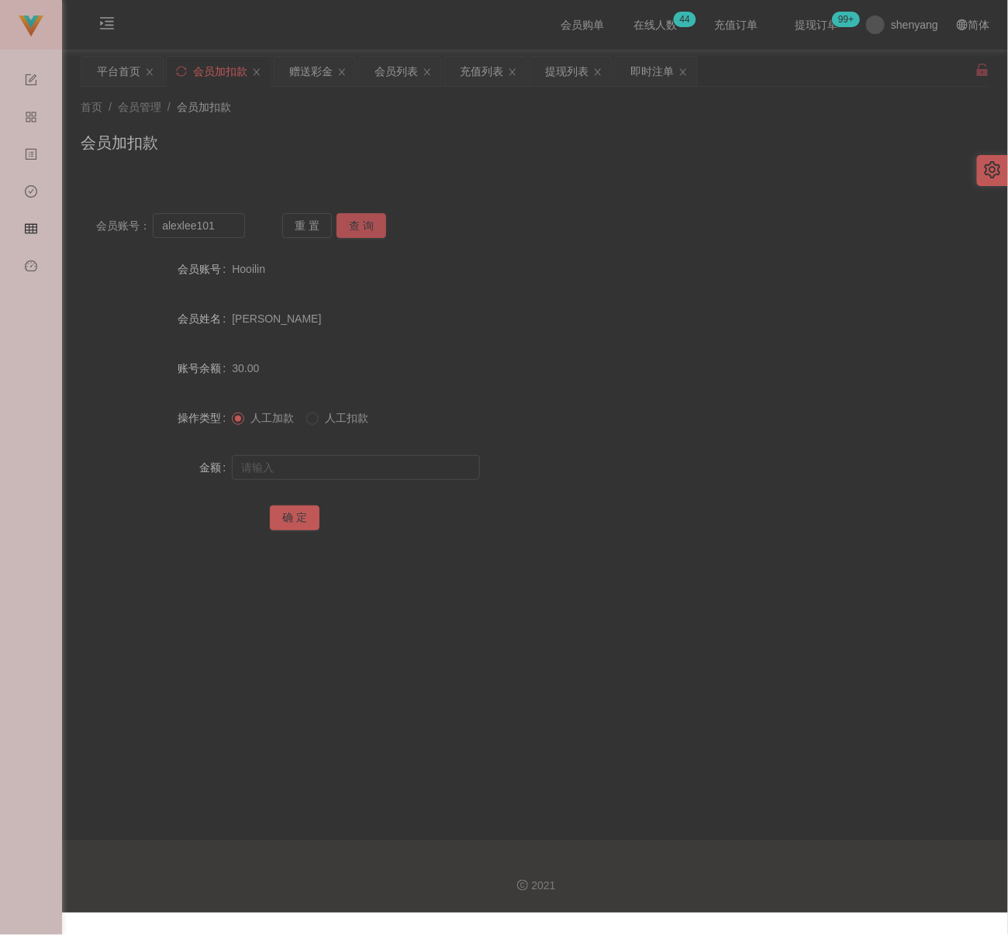
click at [365, 223] on button "查 询" at bounding box center [362, 225] width 50 height 25
click at [378, 468] on input "text" at bounding box center [356, 467] width 248 height 25
click at [368, 466] on input "text" at bounding box center [356, 467] width 248 height 25
type input "30"
drag, startPoint x: 292, startPoint y: 514, endPoint x: 302, endPoint y: 514, distance: 10.9
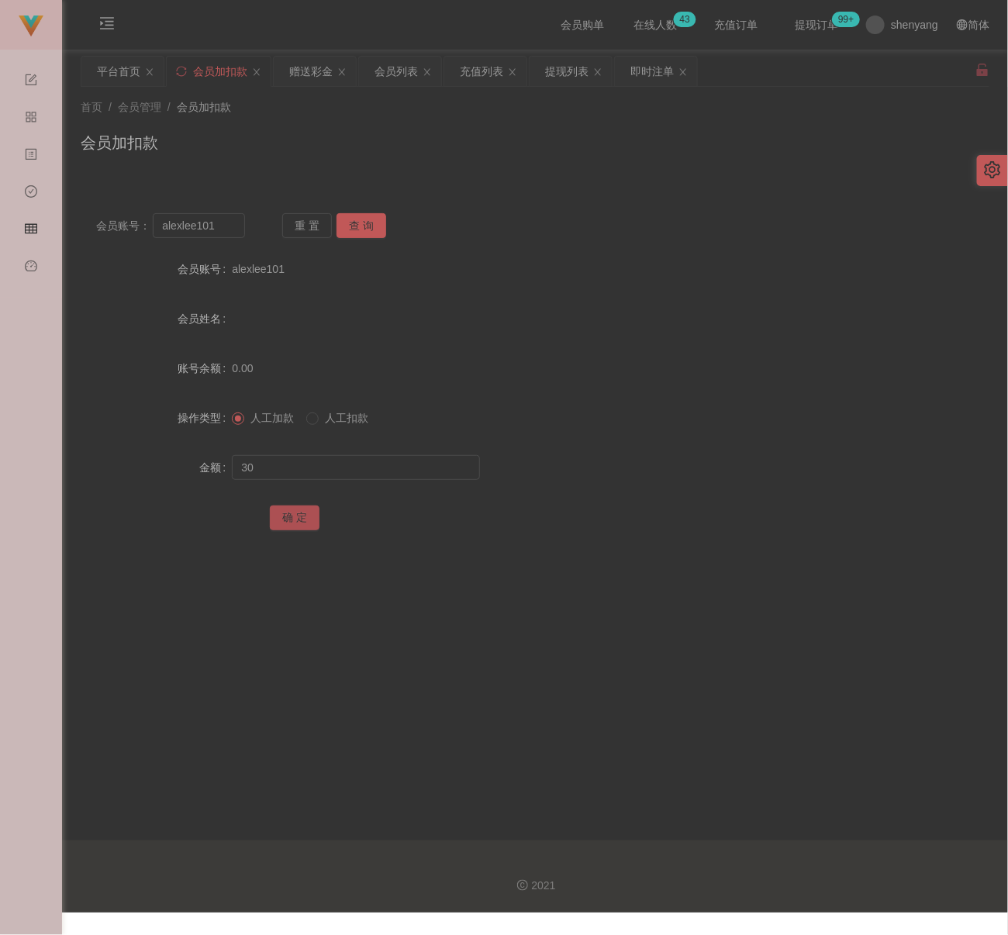
click at [292, 514] on button "确 定" at bounding box center [295, 518] width 50 height 25
click at [223, 228] on input "alexlee101" at bounding box center [199, 225] width 92 height 25
type input "qq123"
click at [363, 233] on button "查 询" at bounding box center [362, 225] width 50 height 25
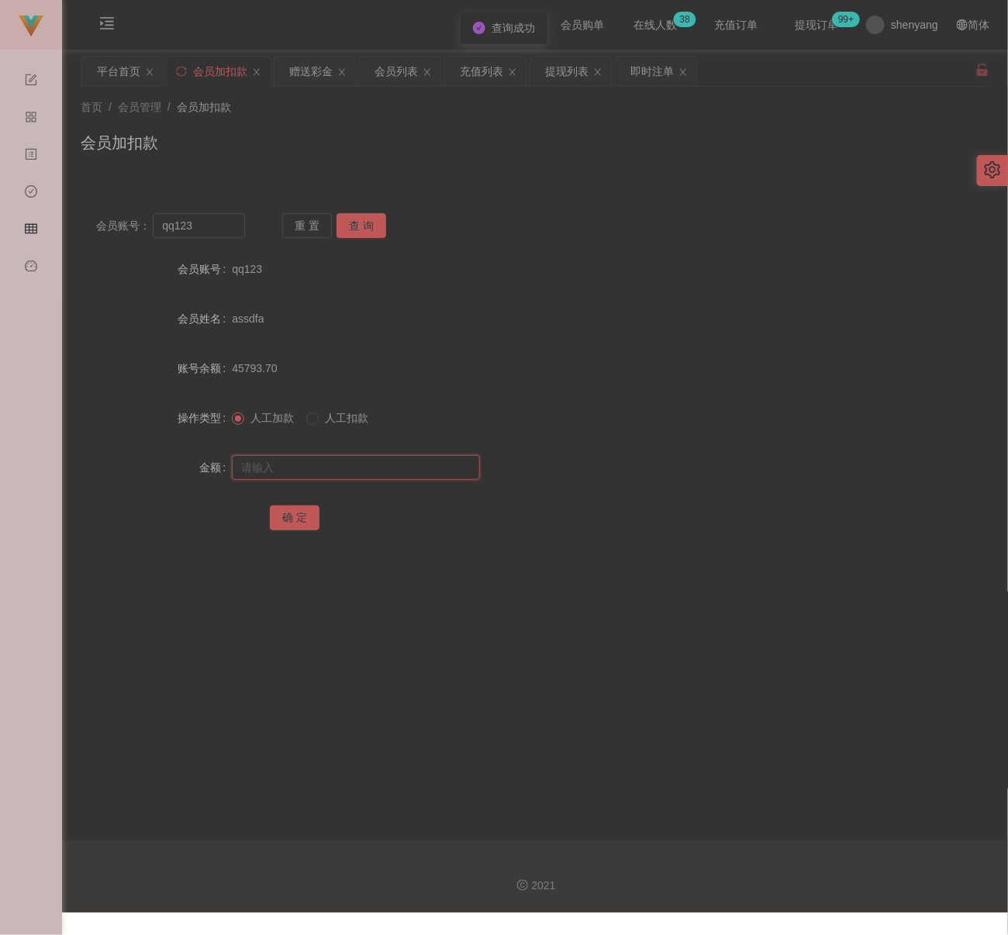
click at [358, 466] on input "text" at bounding box center [356, 467] width 248 height 25
drag, startPoint x: 428, startPoint y: 470, endPoint x: 412, endPoint y: 472, distance: 16.5
click at [428, 470] on input "text" at bounding box center [356, 467] width 248 height 25
type input "30"
click at [296, 522] on button "确 定" at bounding box center [295, 518] width 50 height 25
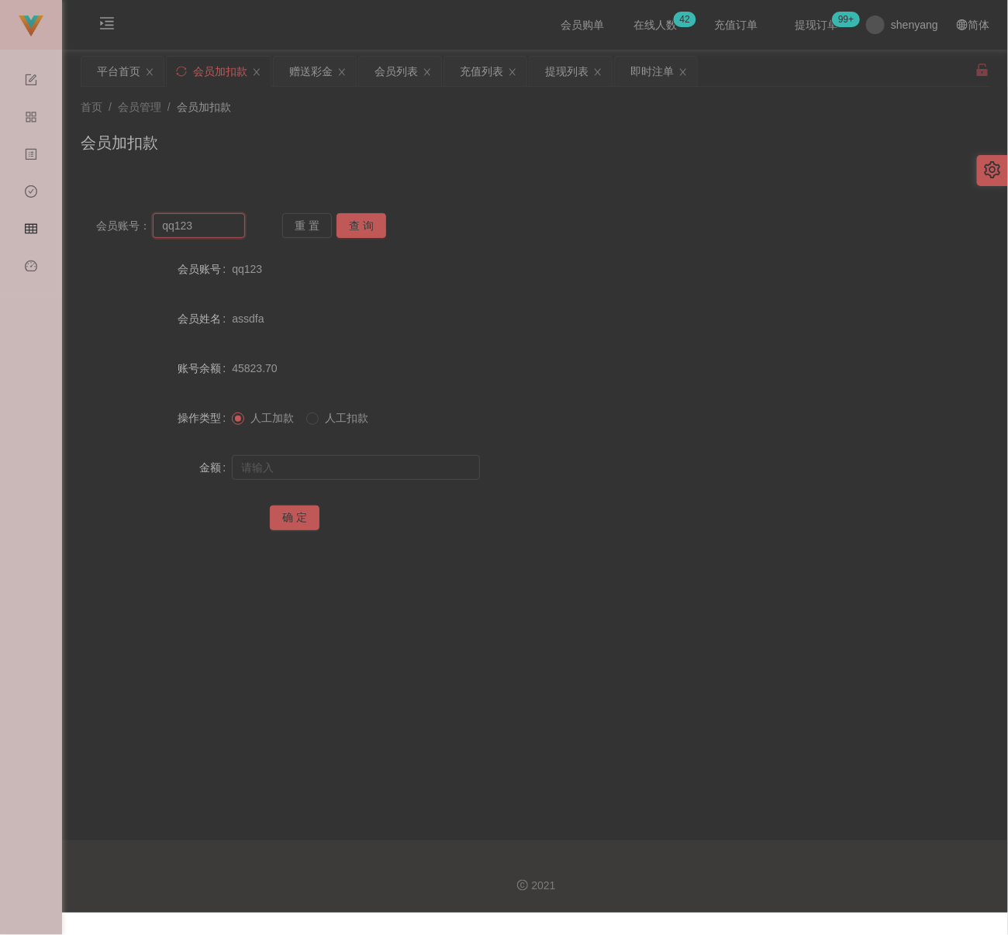
click at [202, 224] on input "qq123" at bounding box center [199, 225] width 92 height 25
type input "REXCHENG"
click at [361, 226] on button "查 询" at bounding box center [362, 225] width 50 height 25
click at [322, 461] on input "text" at bounding box center [356, 467] width 248 height 25
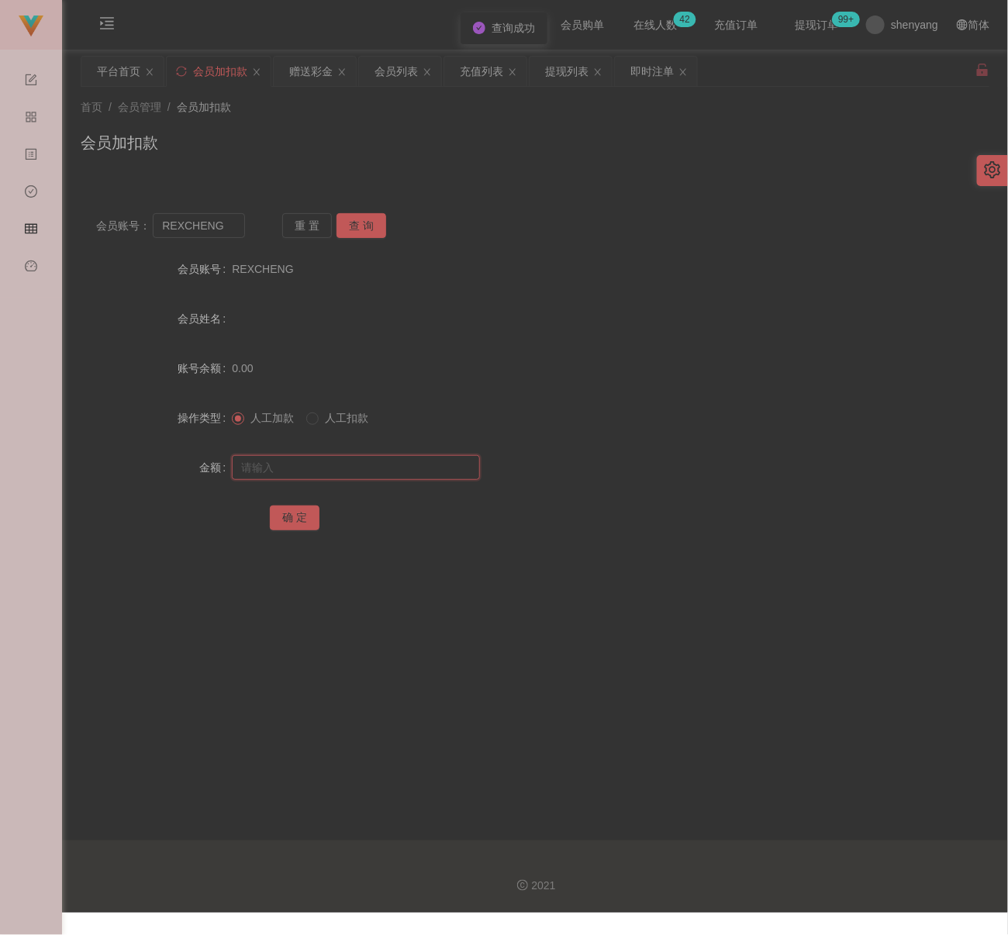
click at [431, 463] on input "text" at bounding box center [356, 467] width 248 height 25
type input "30"
drag, startPoint x: 289, startPoint y: 513, endPoint x: 317, endPoint y: 520, distance: 29.5
click at [289, 513] on button "确 定" at bounding box center [295, 518] width 50 height 25
click at [229, 230] on input "REXCHENG" at bounding box center [199, 225] width 92 height 25
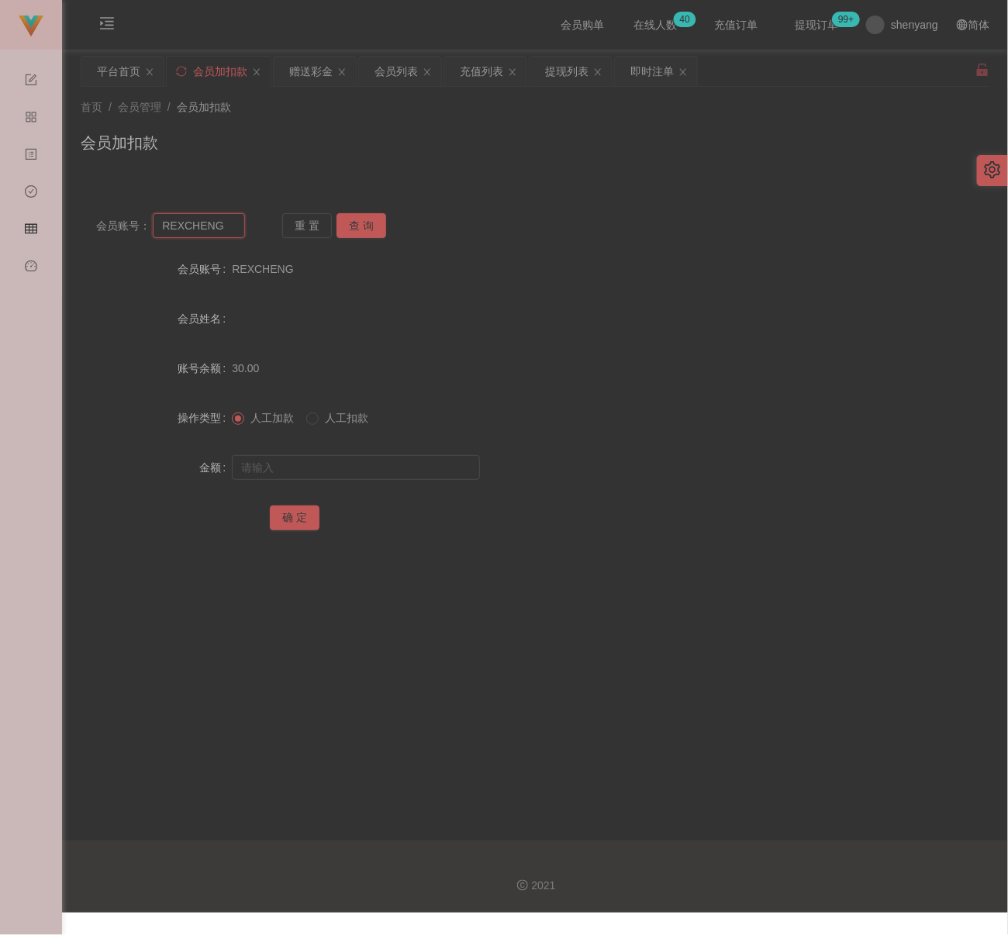
click at [229, 230] on input "REXCHENG" at bounding box center [199, 225] width 92 height 25
type input "Erictanyizhou"
click at [357, 224] on button "查 询" at bounding box center [362, 225] width 50 height 25
click at [359, 471] on input "text" at bounding box center [356, 467] width 248 height 25
click at [338, 468] on input "text" at bounding box center [356, 467] width 248 height 25
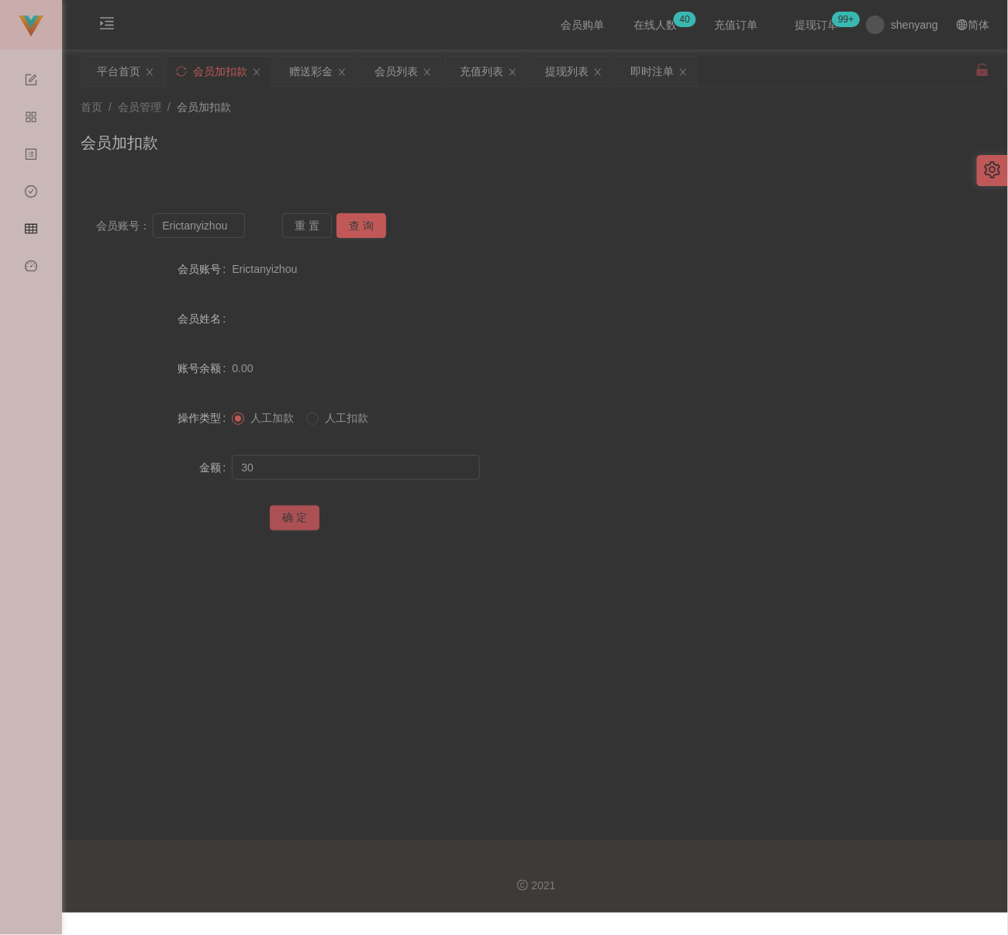
click at [302, 517] on button "确 定" at bounding box center [295, 518] width 50 height 25
click at [349, 138] on div "会员加扣款" at bounding box center [535, 149] width 909 height 36
click at [233, 215] on input "Erictanyizhou" at bounding box center [199, 225] width 92 height 25
click at [372, 229] on button "查 询" at bounding box center [362, 225] width 50 height 25
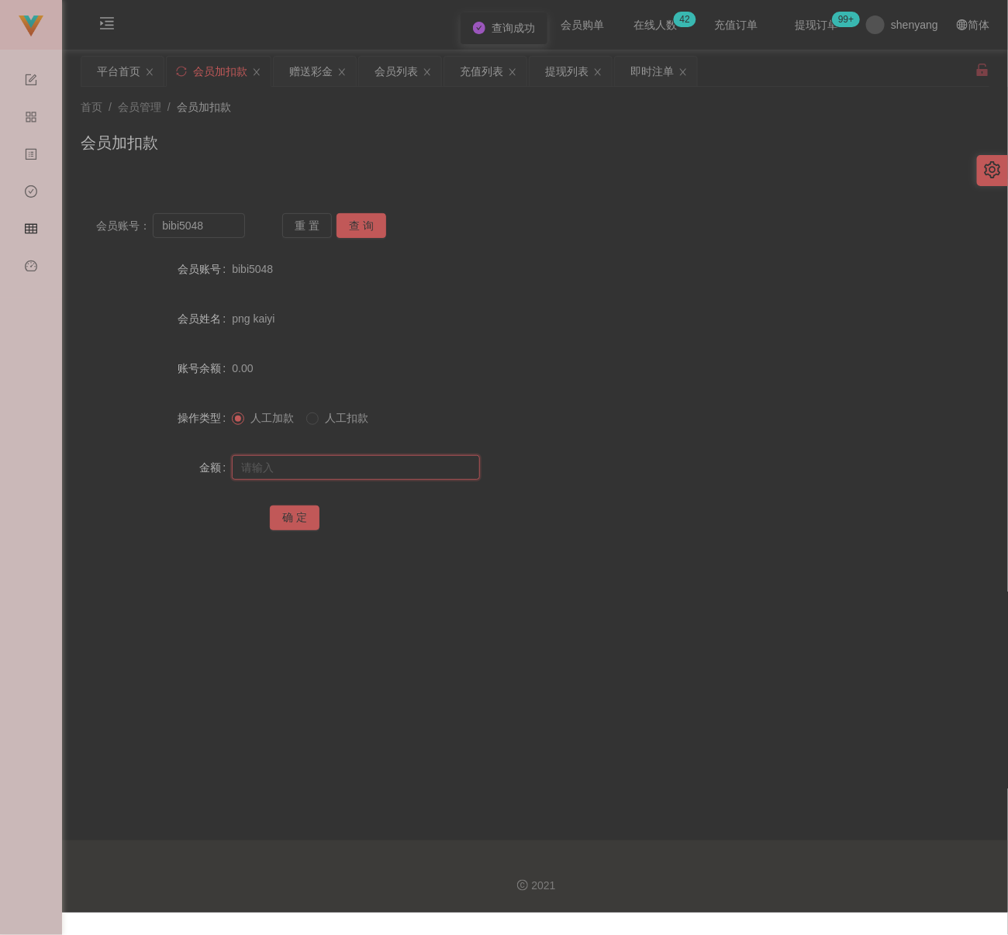
click at [343, 464] on input "text" at bounding box center [356, 467] width 248 height 25
click at [459, 461] on input "text" at bounding box center [356, 467] width 248 height 25
click at [296, 517] on button "确 定" at bounding box center [295, 518] width 50 height 25
click at [303, 151] on div "会员加扣款" at bounding box center [535, 149] width 909 height 36
click at [230, 219] on input "bibi5048" at bounding box center [199, 225] width 92 height 25
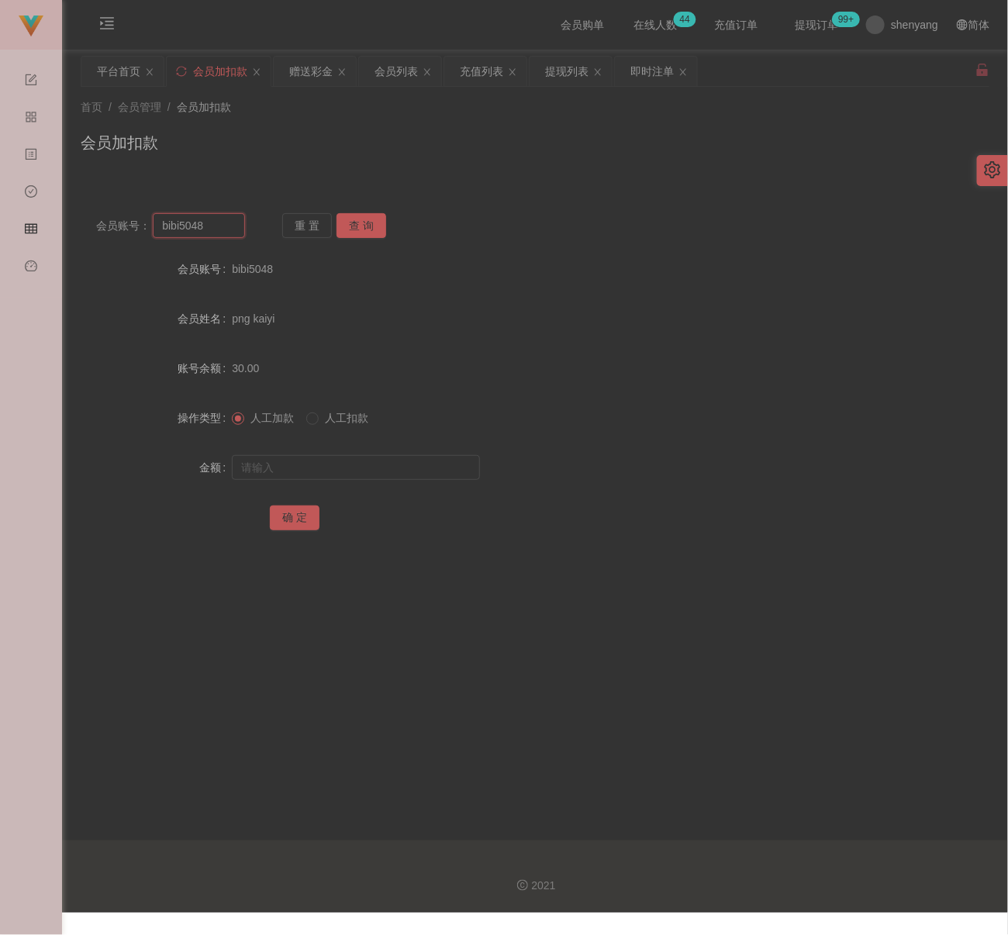
click at [230, 219] on input "bibi5048" at bounding box center [199, 225] width 92 height 25
click at [354, 226] on button "查 询" at bounding box center [362, 225] width 50 height 25
drag, startPoint x: 328, startPoint y: 470, endPoint x: 338, endPoint y: 468, distance: 10.3
click at [328, 470] on input "text" at bounding box center [356, 467] width 248 height 25
drag, startPoint x: 448, startPoint y: 465, endPoint x: 405, endPoint y: 475, distance: 43.8
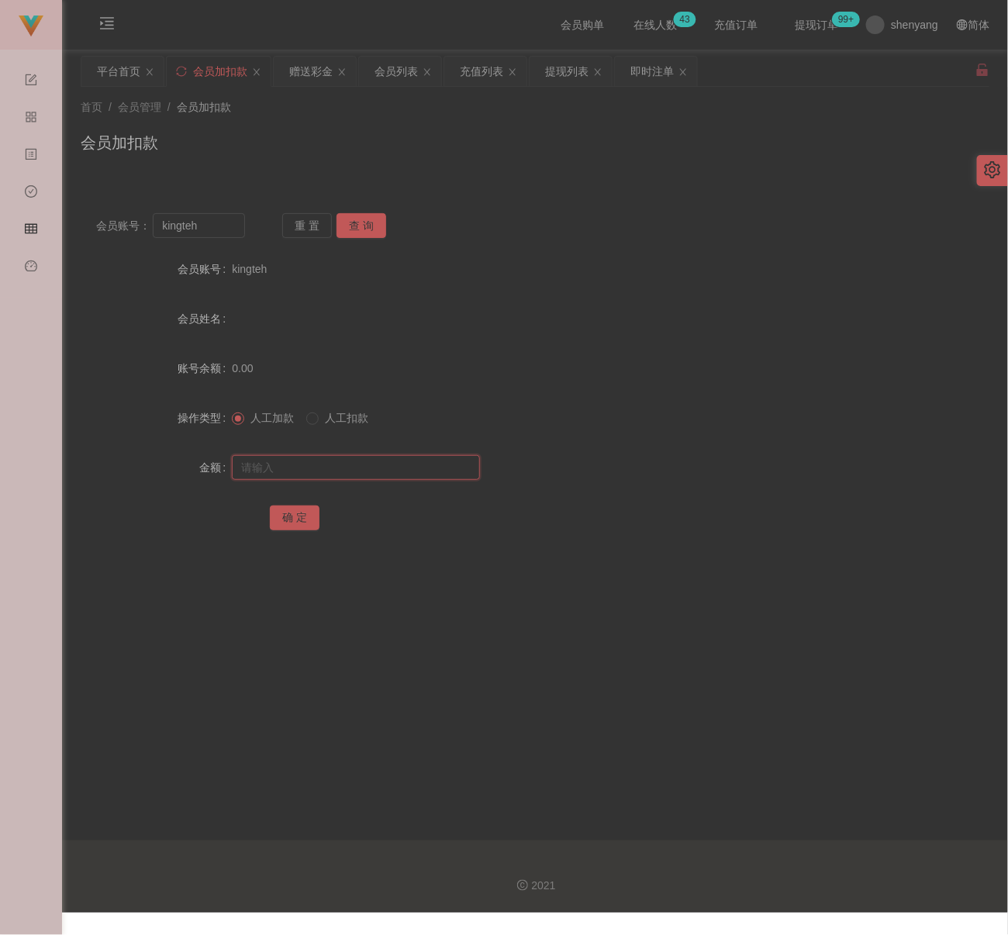
click at [448, 465] on input "text" at bounding box center [356, 467] width 248 height 25
click at [306, 510] on button "确 定" at bounding box center [295, 518] width 50 height 25
click at [208, 224] on input "kingteh" at bounding box center [199, 225] width 92 height 25
click at [349, 226] on button "查 询" at bounding box center [362, 225] width 50 height 25
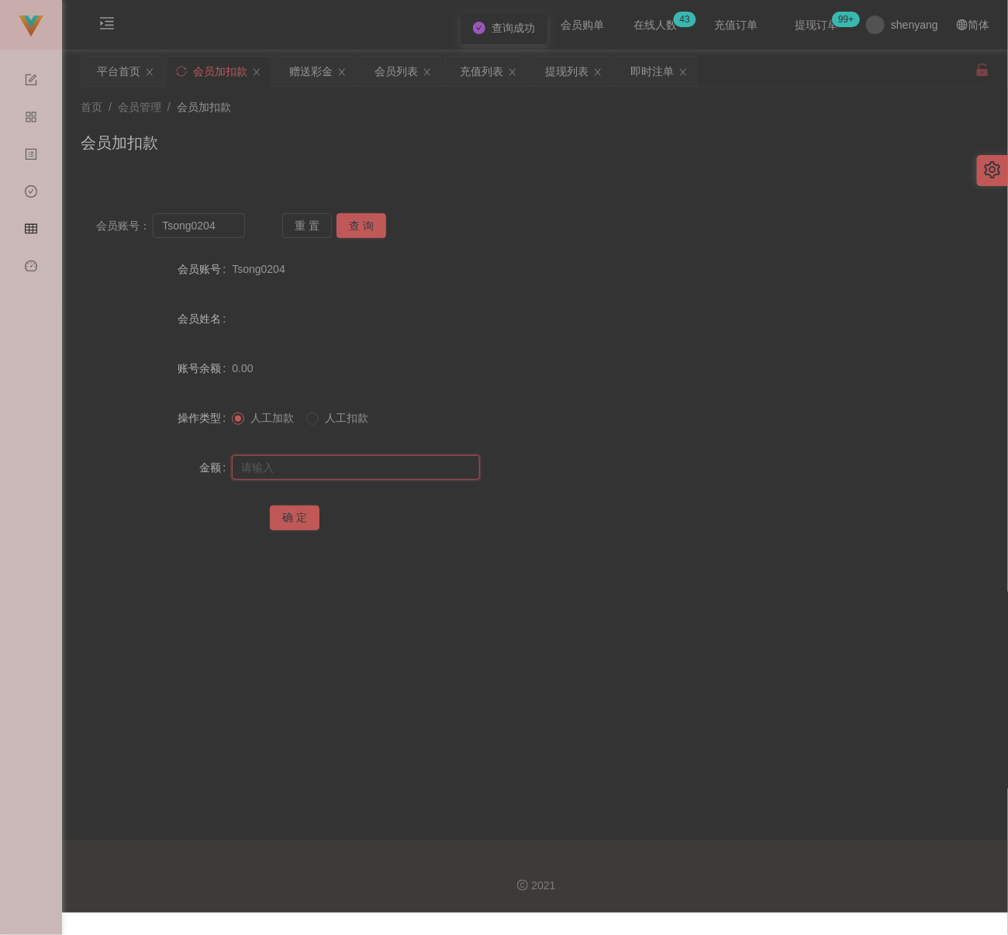
click at [336, 463] on input "text" at bounding box center [356, 467] width 248 height 25
click at [340, 479] on div at bounding box center [497, 467] width 531 height 31
click at [343, 472] on input "text" at bounding box center [356, 467] width 248 height 25
click at [301, 512] on button "确 定" at bounding box center [295, 518] width 50 height 25
click at [235, 233] on input "Tsong0204" at bounding box center [199, 225] width 92 height 25
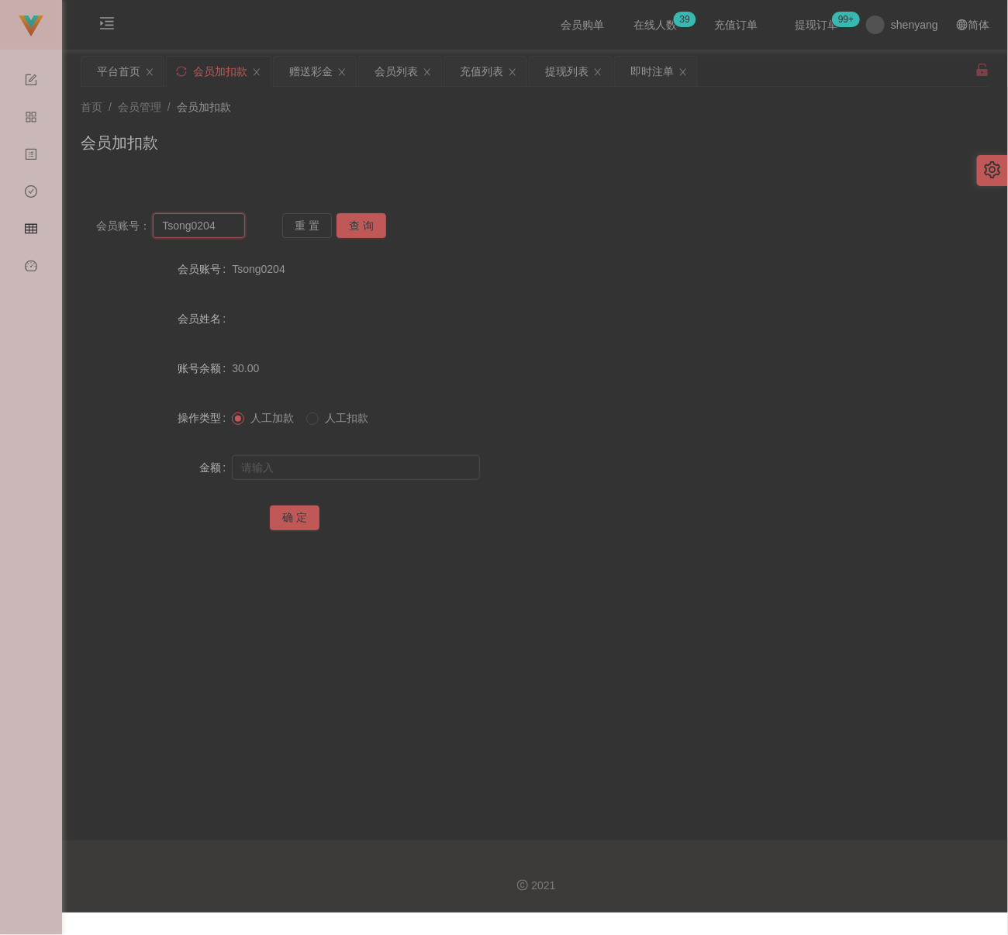
click at [235, 233] on input "Tsong0204" at bounding box center [199, 225] width 92 height 25
click at [358, 226] on button "查 询" at bounding box center [362, 225] width 50 height 25
click at [333, 456] on input "text" at bounding box center [356, 467] width 248 height 25
click at [370, 470] on input "text" at bounding box center [356, 467] width 248 height 25
click at [287, 522] on button "确 定" at bounding box center [295, 518] width 50 height 25
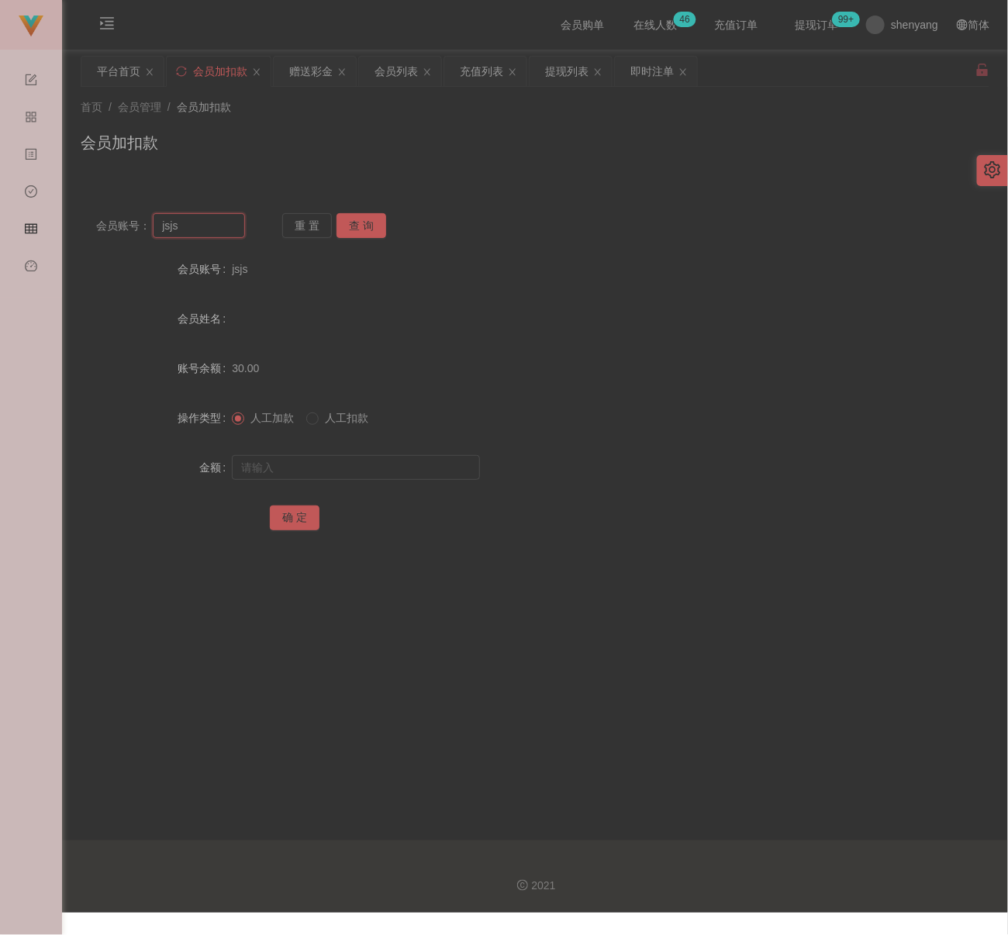
click at [215, 235] on input "jsjs" at bounding box center [199, 225] width 92 height 25
click at [370, 228] on button "查 询" at bounding box center [362, 225] width 50 height 25
click at [351, 461] on input "text" at bounding box center [356, 467] width 248 height 25
click at [375, 473] on input "text" at bounding box center [356, 467] width 248 height 25
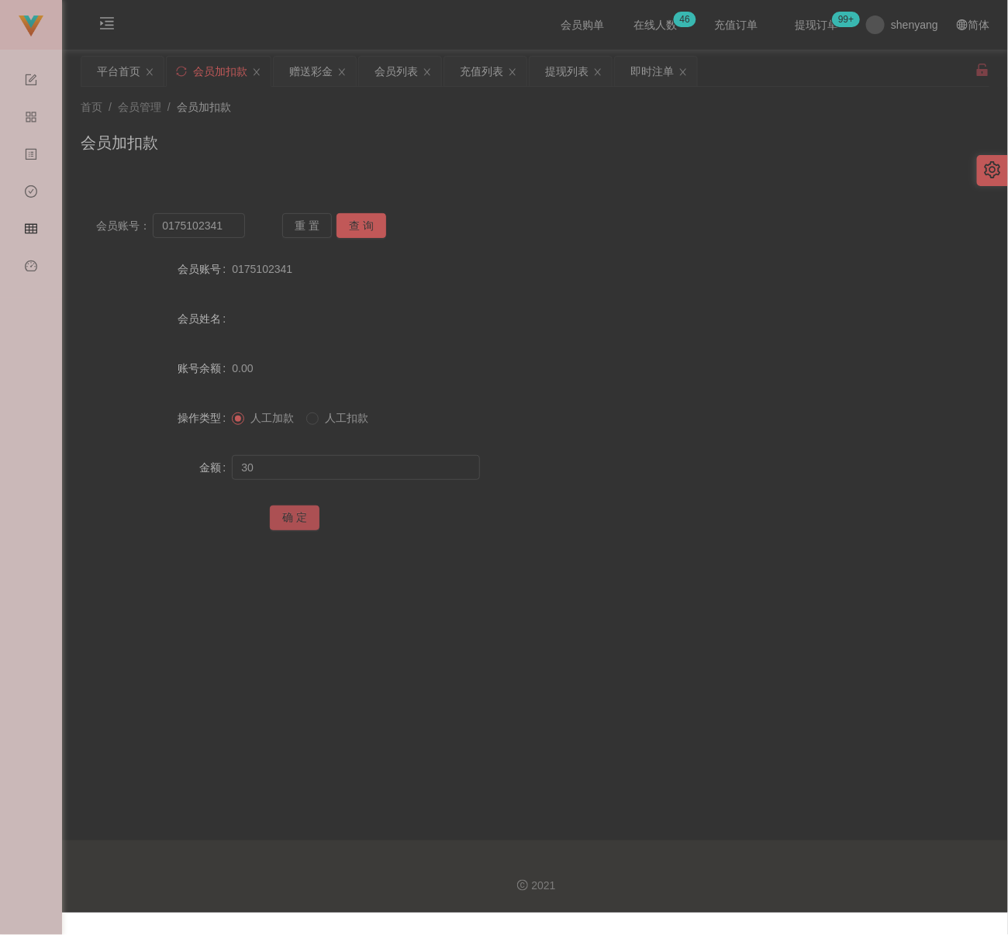
click at [303, 513] on button "确 定" at bounding box center [295, 518] width 50 height 25
click at [228, 233] on input "0175102341" at bounding box center [199, 225] width 92 height 25
click at [228, 231] on input "0175102341" at bounding box center [199, 225] width 92 height 25
click at [373, 224] on button "查 询" at bounding box center [362, 225] width 50 height 25
click at [375, 463] on input "text" at bounding box center [356, 467] width 248 height 25
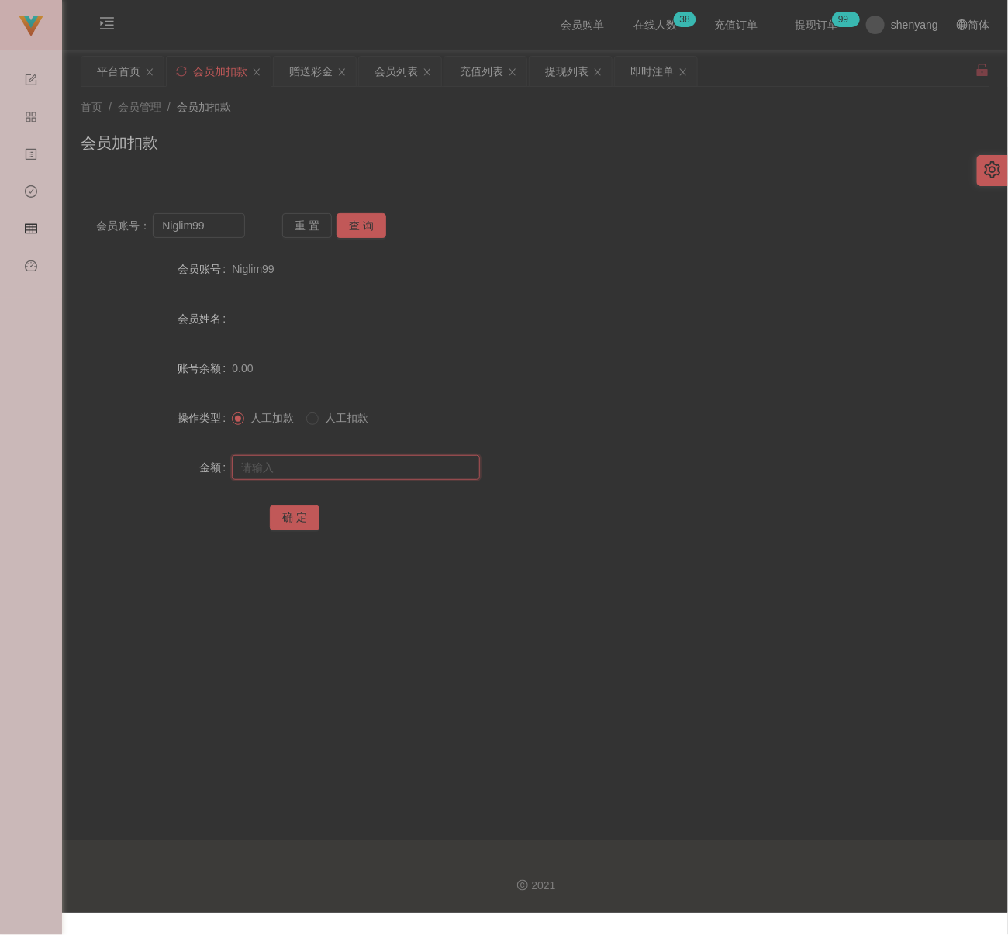
click at [399, 471] on input "text" at bounding box center [356, 467] width 248 height 25
click at [289, 517] on button "确 定" at bounding box center [295, 518] width 50 height 25
click at [347, 142] on div "会员加扣款" at bounding box center [535, 149] width 909 height 36
click at [219, 230] on input "Niglim99" at bounding box center [199, 225] width 92 height 25
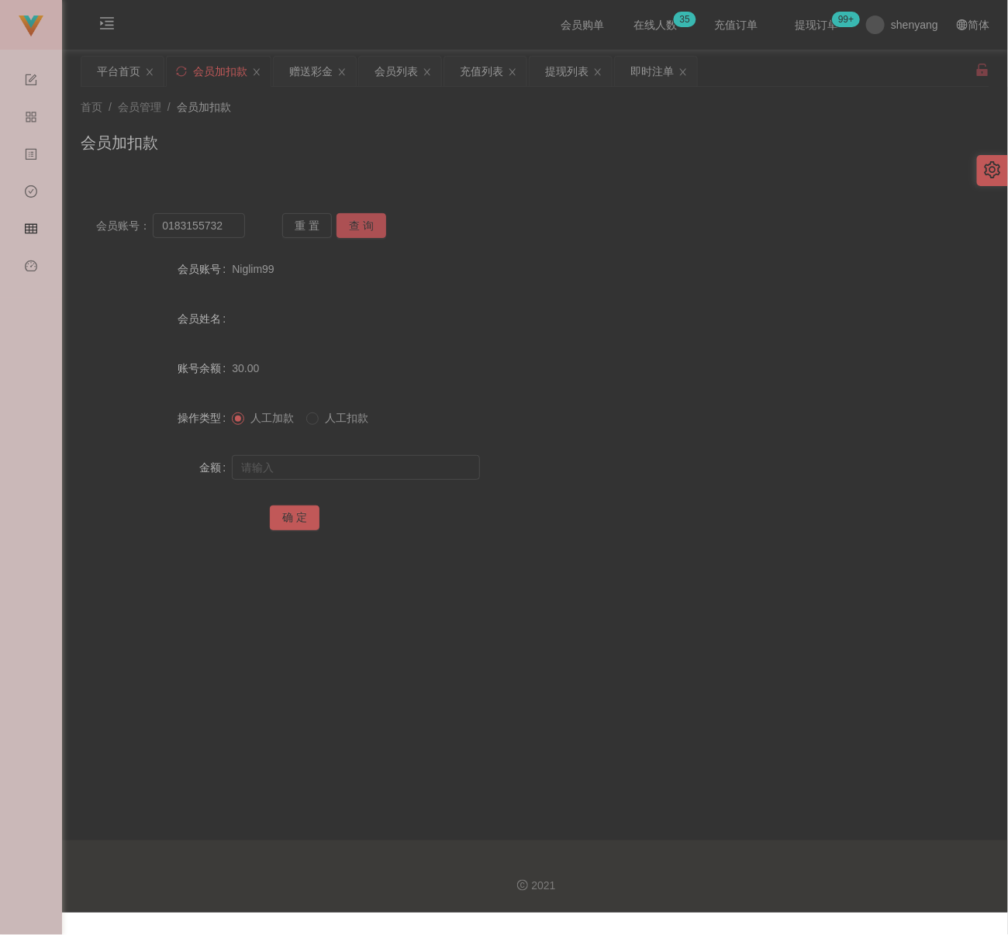
click at [364, 222] on button "查 询" at bounding box center [362, 225] width 50 height 25
drag, startPoint x: 365, startPoint y: 463, endPoint x: 396, endPoint y: 427, distance: 47.4
click at [365, 463] on input "text" at bounding box center [356, 467] width 248 height 25
click at [358, 473] on input "text" at bounding box center [356, 467] width 248 height 25
drag, startPoint x: 301, startPoint y: 515, endPoint x: 324, endPoint y: 520, distance: 23.7
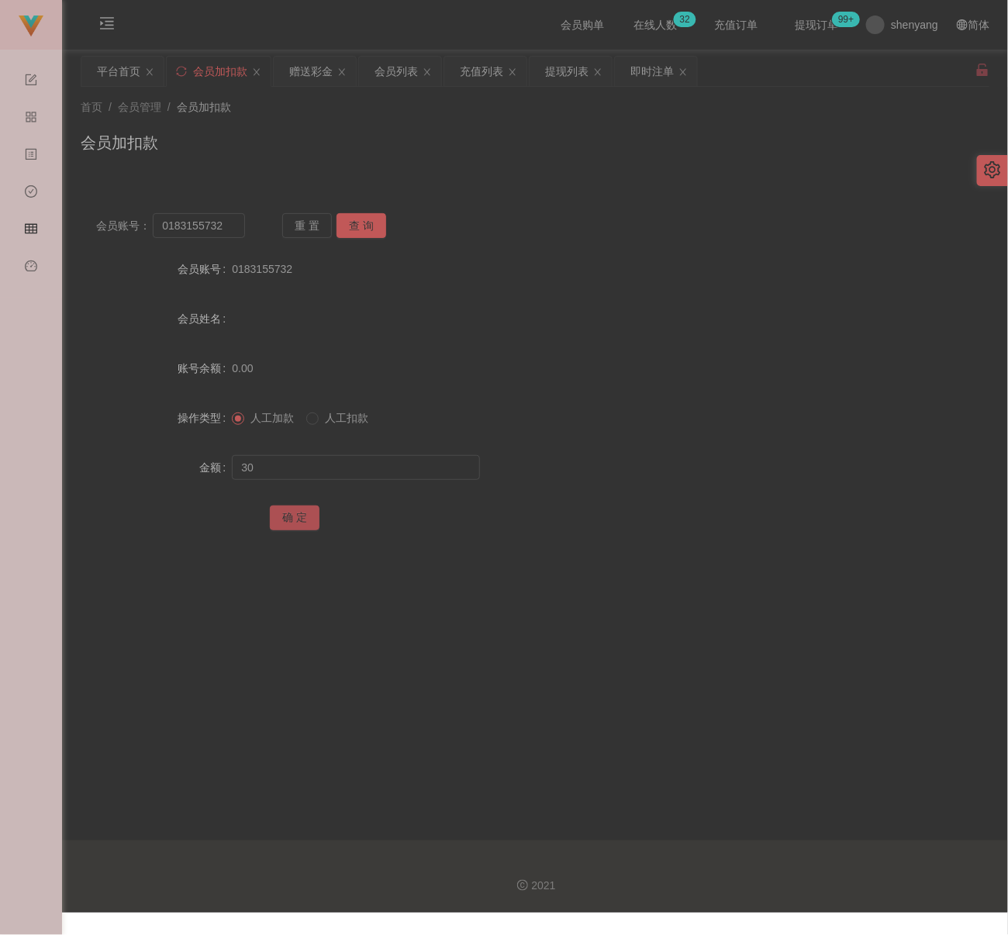
click at [301, 515] on button "确 定" at bounding box center [295, 518] width 50 height 25
click at [235, 230] on input "0183155732" at bounding box center [199, 225] width 92 height 25
drag, startPoint x: 351, startPoint y: 224, endPoint x: 352, endPoint y: 233, distance: 9.3
click at [351, 224] on button "查 询" at bounding box center [362, 225] width 50 height 25
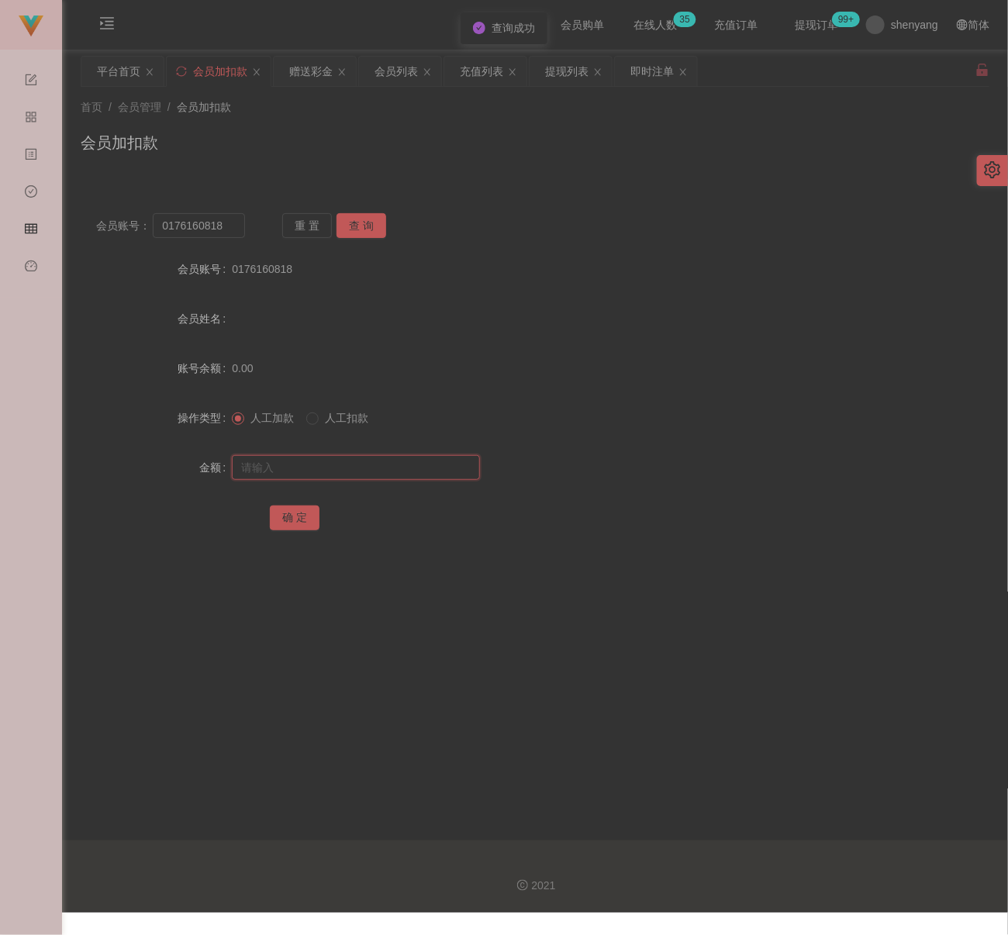
drag, startPoint x: 351, startPoint y: 471, endPoint x: 361, endPoint y: 471, distance: 9.3
click at [351, 471] on input "text" at bounding box center [356, 467] width 248 height 25
click at [421, 470] on input "text" at bounding box center [356, 467] width 248 height 25
click at [296, 517] on button "确 定" at bounding box center [295, 518] width 50 height 25
click at [236, 231] on input "0176160818" at bounding box center [199, 225] width 92 height 25
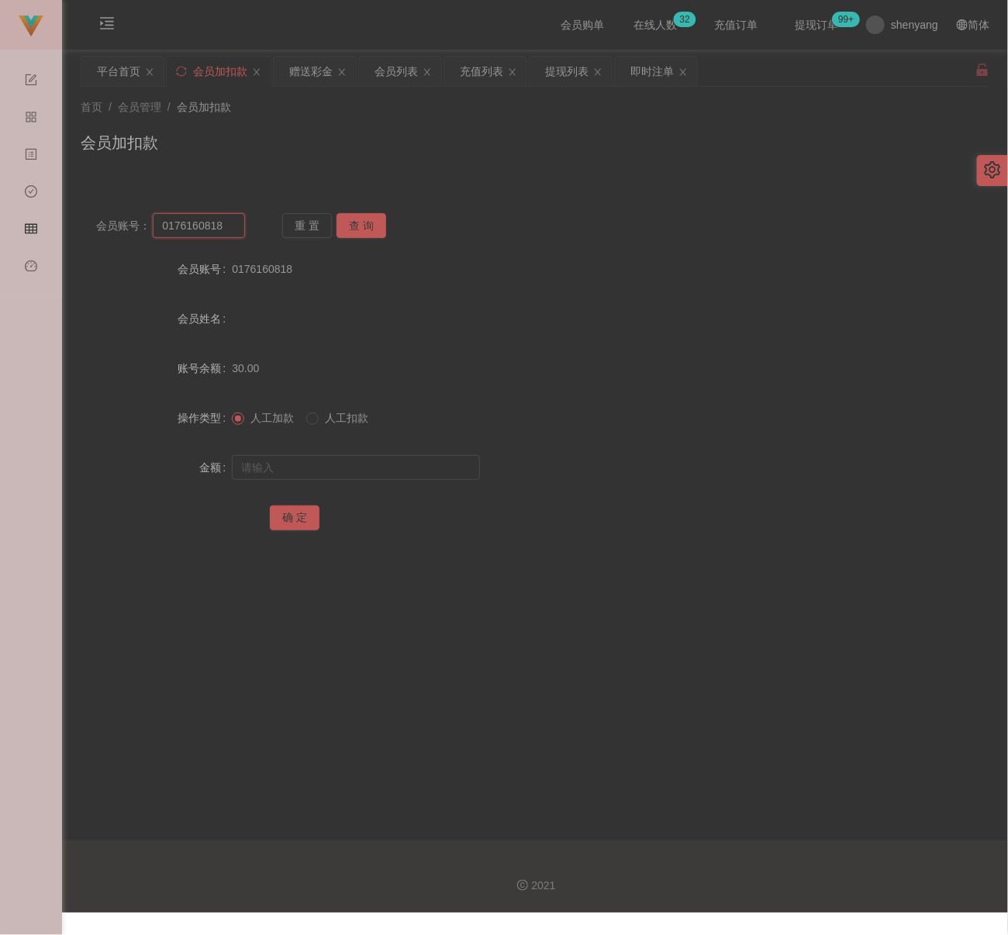
click at [236, 231] on input "0176160818" at bounding box center [199, 225] width 92 height 25
drag, startPoint x: 366, startPoint y: 219, endPoint x: 366, endPoint y: 233, distance: 13.2
click at [366, 219] on button "查 询" at bounding box center [362, 225] width 50 height 25
drag, startPoint x: 326, startPoint y: 466, endPoint x: 344, endPoint y: 468, distance: 18.7
click at [326, 466] on input "text" at bounding box center [356, 467] width 248 height 25
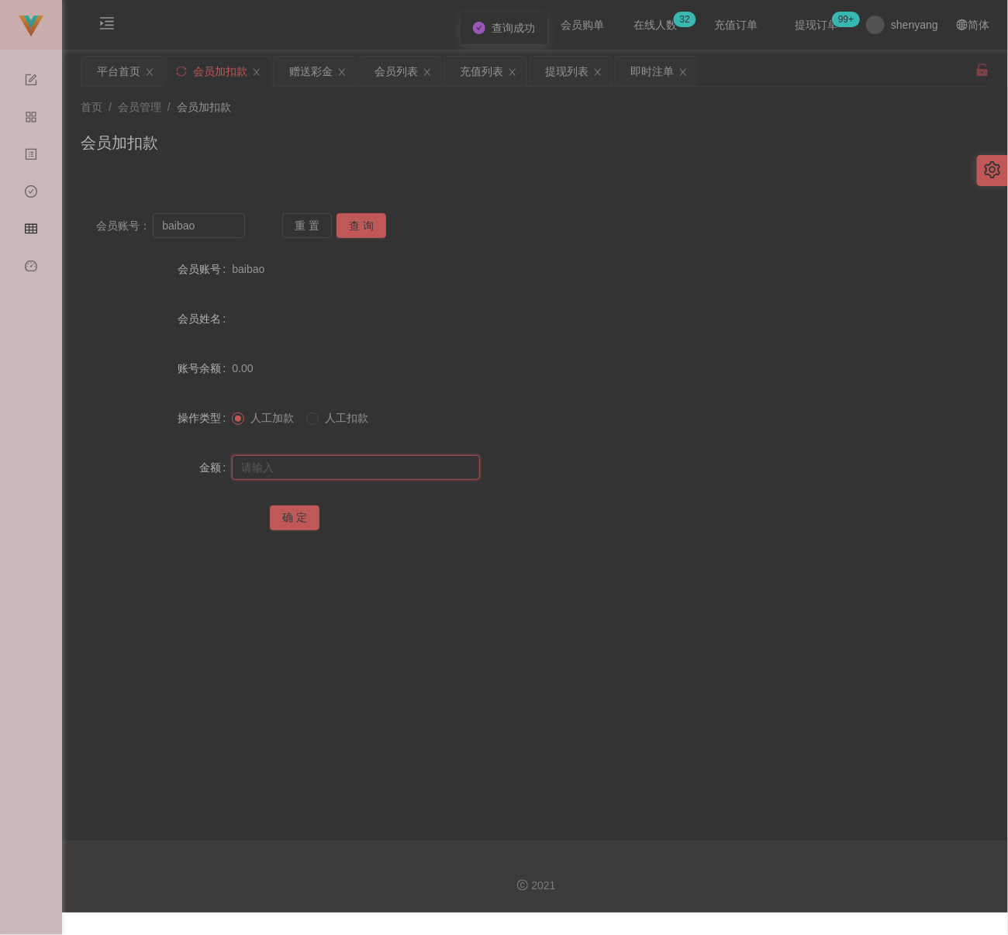
click at [338, 472] on input "text" at bounding box center [356, 467] width 248 height 25
click at [298, 512] on button "确 定" at bounding box center [295, 518] width 50 height 25
click at [226, 233] on input "baibao" at bounding box center [199, 225] width 92 height 25
click at [364, 231] on button "查 询" at bounding box center [362, 225] width 50 height 25
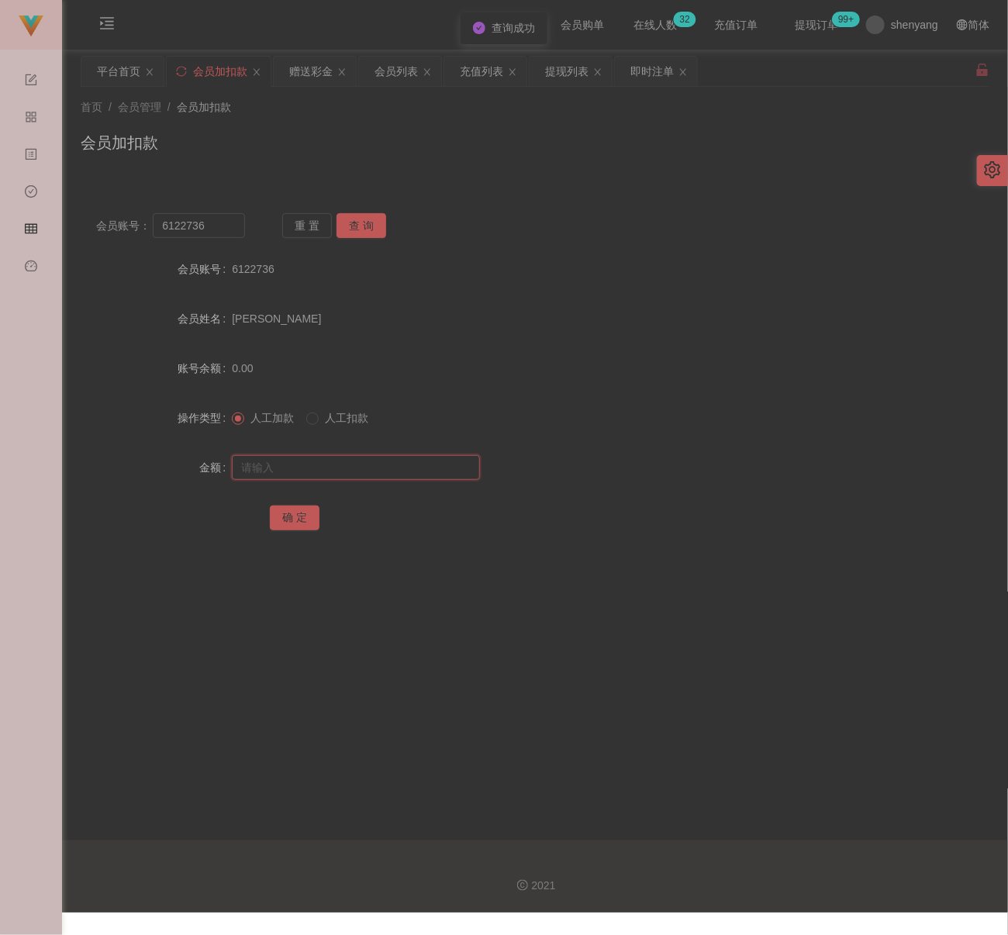
click at [342, 464] on input "text" at bounding box center [356, 467] width 248 height 25
click at [424, 457] on input "text" at bounding box center [356, 467] width 248 height 25
click at [300, 515] on button "确 定" at bounding box center [295, 518] width 50 height 25
click at [222, 231] on input "6122736" at bounding box center [199, 225] width 92 height 25
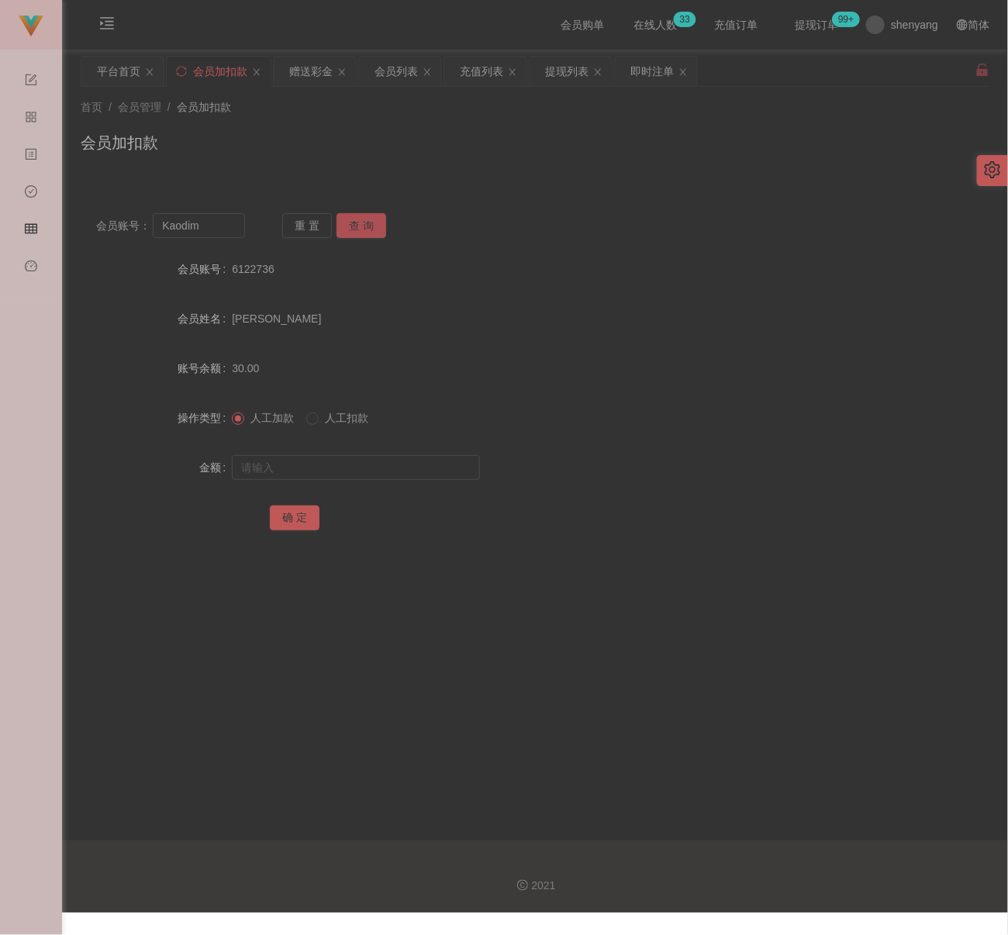
click at [368, 223] on button "查 询" at bounding box center [362, 225] width 50 height 25
click at [361, 465] on input "text" at bounding box center [356, 467] width 248 height 25
click at [359, 458] on input "text" at bounding box center [356, 467] width 248 height 25
click at [306, 521] on button "确 定" at bounding box center [295, 518] width 50 height 25
click at [216, 230] on input "Kaodim" at bounding box center [199, 225] width 92 height 25
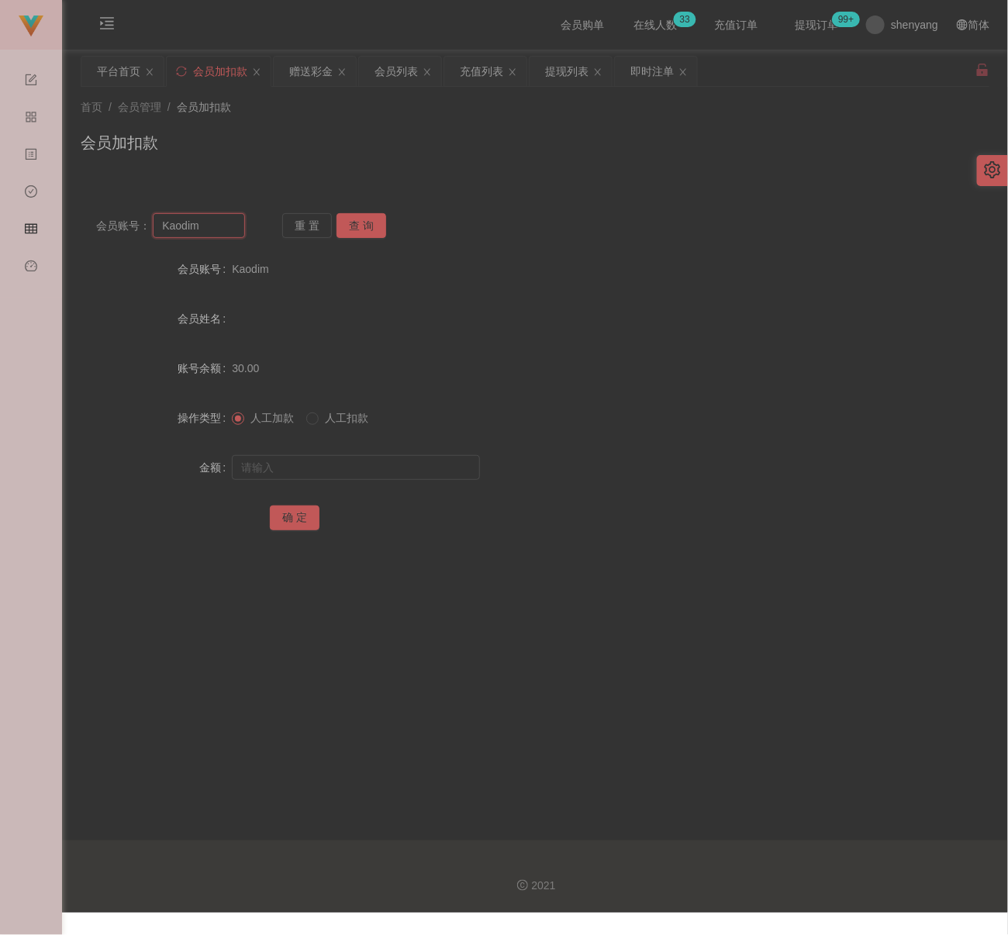
click at [216, 230] on input "Kaodim" at bounding box center [199, 225] width 92 height 25
click at [371, 219] on button "查 询" at bounding box center [362, 225] width 50 height 25
drag, startPoint x: 337, startPoint y: 475, endPoint x: 354, endPoint y: 475, distance: 17.1
click at [337, 475] on input "text" at bounding box center [356, 467] width 248 height 25
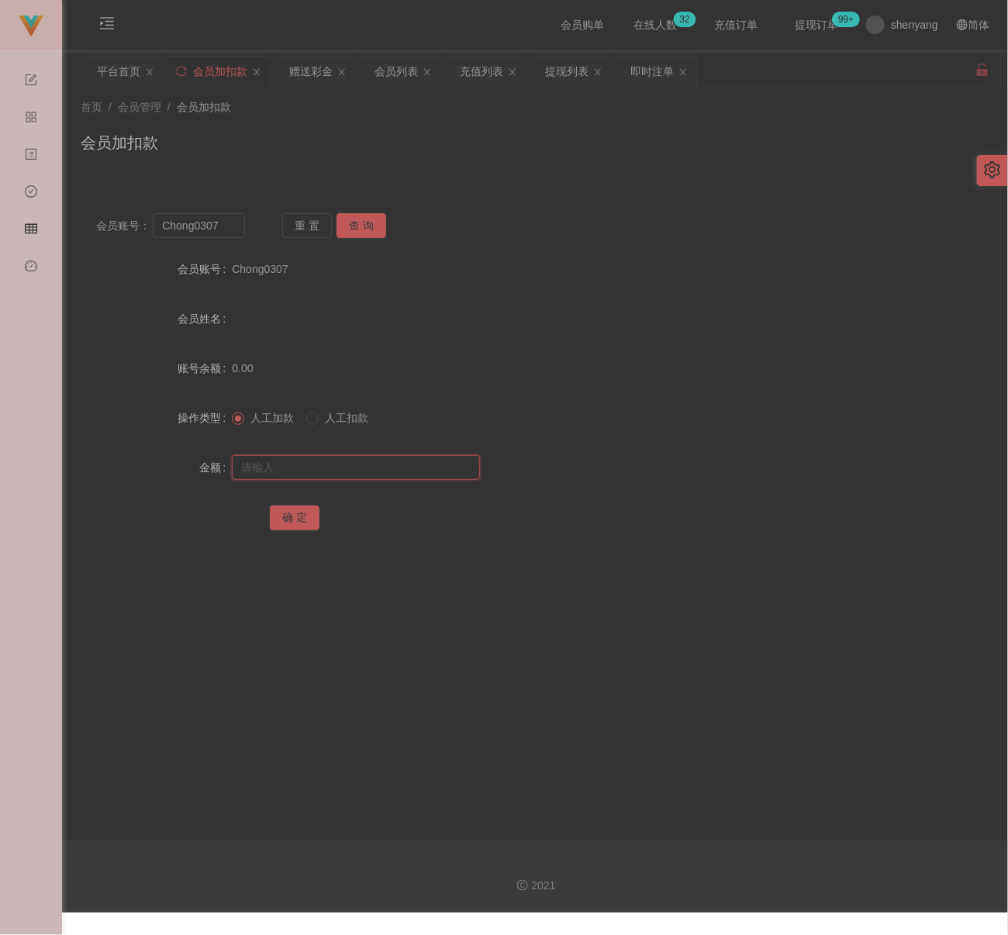
click at [428, 468] on input "text" at bounding box center [356, 467] width 248 height 25
click at [298, 514] on button "确 定" at bounding box center [295, 518] width 50 height 25
click at [230, 228] on input "Chong0307" at bounding box center [199, 225] width 92 height 25
drag, startPoint x: 358, startPoint y: 228, endPoint x: 358, endPoint y: 240, distance: 11.6
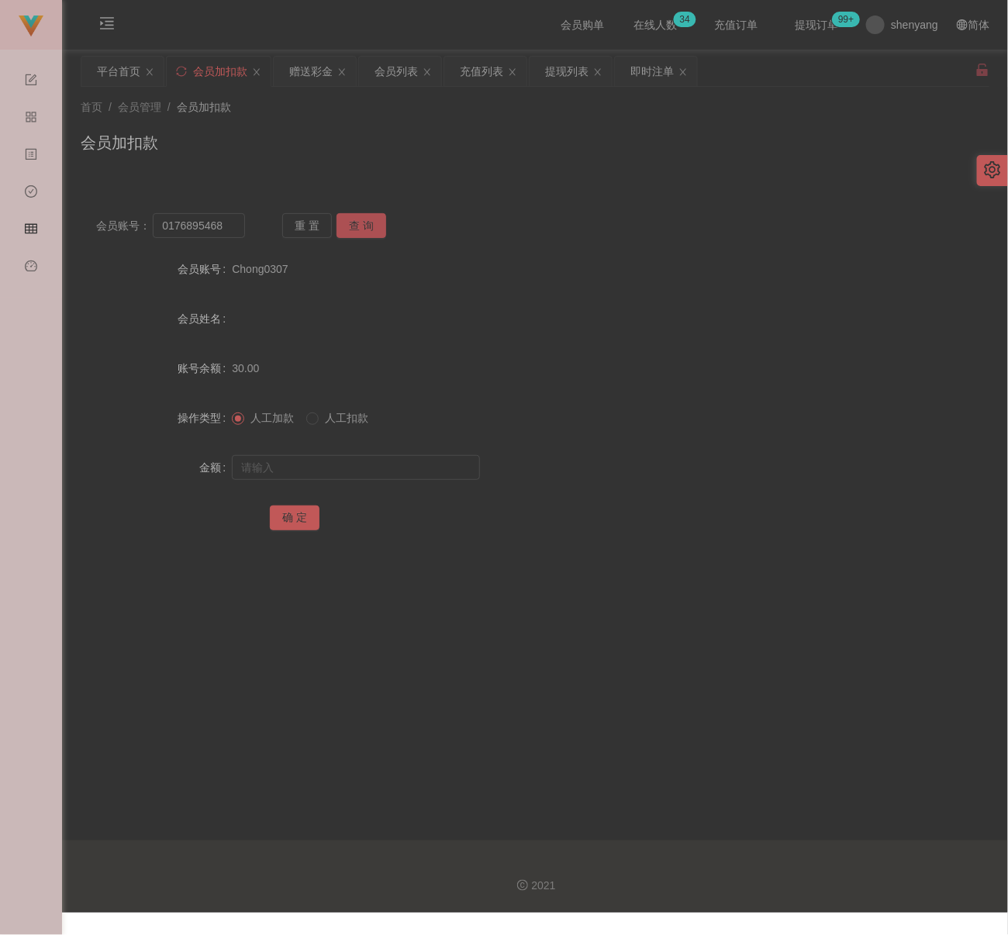
click at [358, 228] on button "查 询" at bounding box center [362, 225] width 50 height 25
click at [354, 472] on input "text" at bounding box center [356, 467] width 248 height 25
click at [437, 473] on input "text" at bounding box center [356, 467] width 248 height 25
click at [292, 519] on button "确 定" at bounding box center [295, 518] width 50 height 25
click at [240, 226] on input "0176895468" at bounding box center [199, 225] width 92 height 25
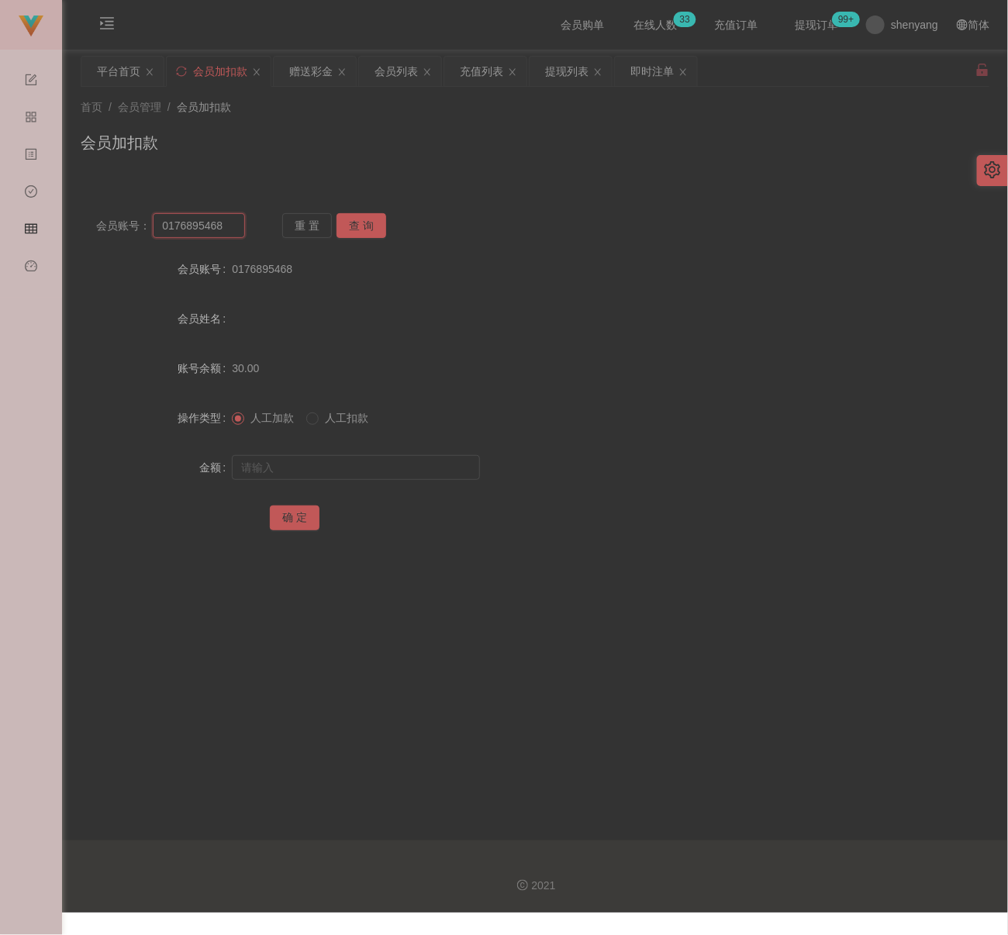
click at [240, 226] on input "0176895468" at bounding box center [199, 225] width 92 height 25
drag, startPoint x: 361, startPoint y: 222, endPoint x: 358, endPoint y: 235, distance: 13.4
click at [361, 222] on button "查 询" at bounding box center [362, 225] width 50 height 25
click at [338, 475] on input "text" at bounding box center [356, 467] width 248 height 25
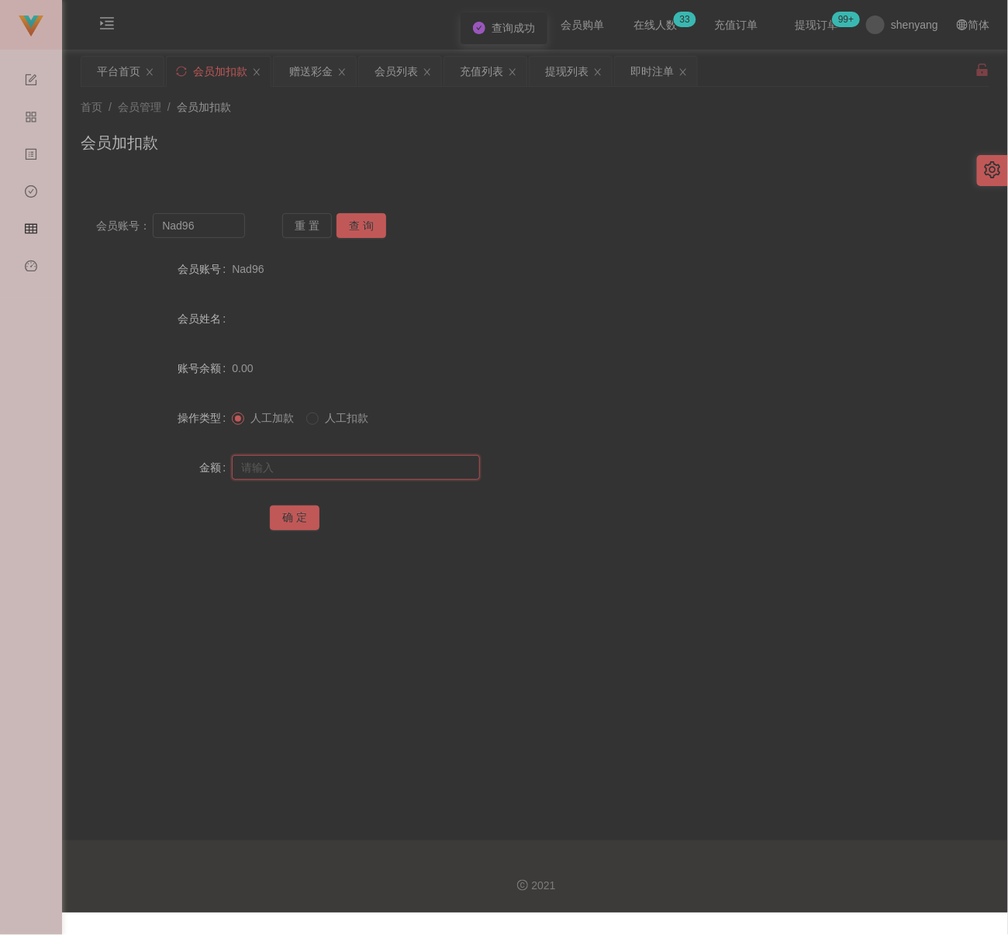
click at [373, 459] on input "text" at bounding box center [356, 467] width 248 height 25
click at [305, 519] on button "确 定" at bounding box center [295, 518] width 50 height 25
click at [224, 228] on input "Nad96" at bounding box center [199, 225] width 92 height 25
click at [338, 224] on button "查 询" at bounding box center [362, 225] width 50 height 25
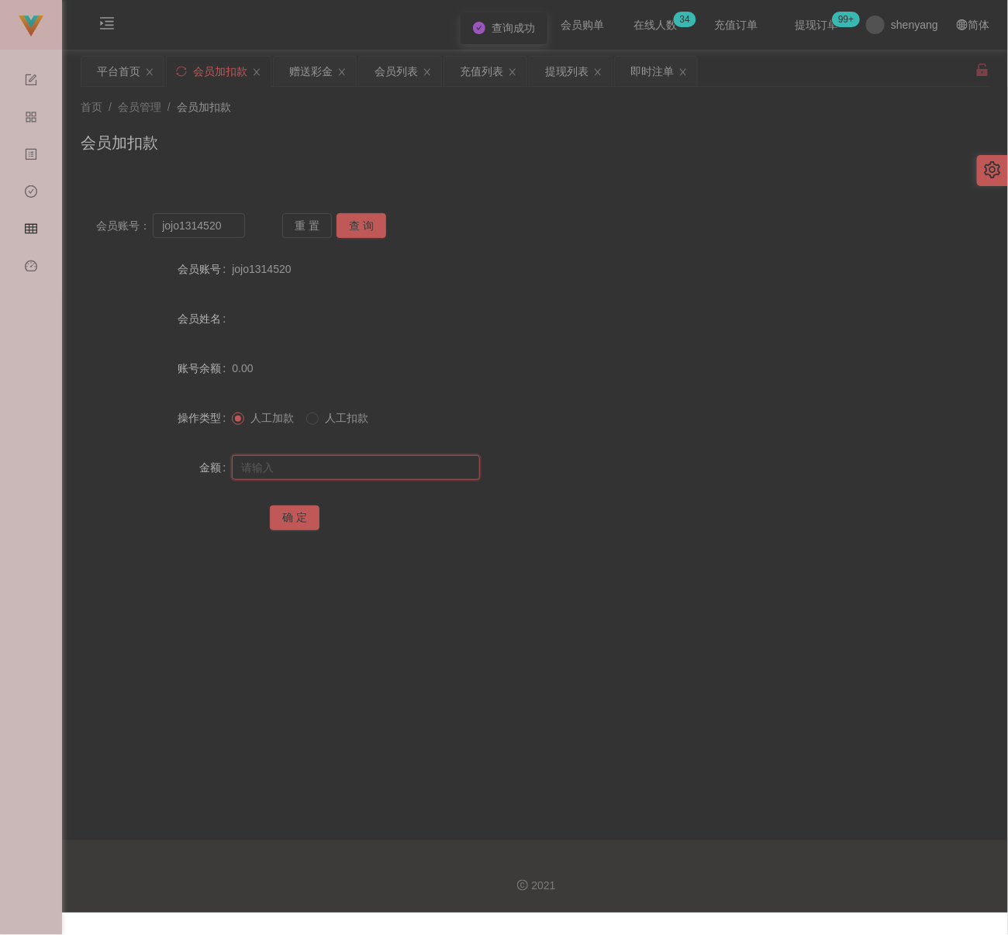
click at [382, 463] on input "text" at bounding box center [356, 467] width 248 height 25
click at [358, 471] on input "text" at bounding box center [356, 467] width 248 height 25
click at [307, 517] on button "确 定" at bounding box center [295, 518] width 50 height 25
click at [229, 228] on input "jojo1314520" at bounding box center [199, 225] width 92 height 25
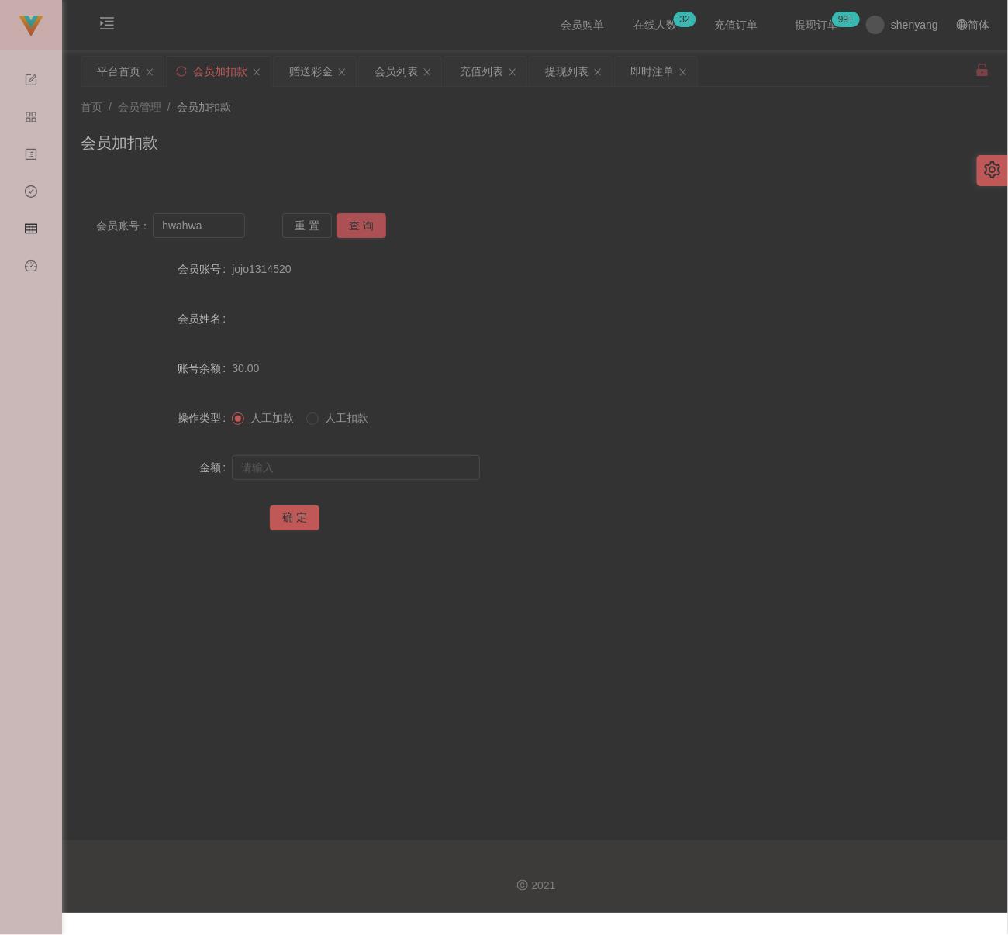
click at [372, 223] on button "查 询" at bounding box center [362, 225] width 50 height 25
drag, startPoint x: 352, startPoint y: 465, endPoint x: 379, endPoint y: 465, distance: 27.1
click at [352, 465] on input "text" at bounding box center [356, 467] width 248 height 25
click at [417, 472] on input "text" at bounding box center [356, 467] width 248 height 25
click at [293, 519] on button "确 定" at bounding box center [295, 518] width 50 height 25
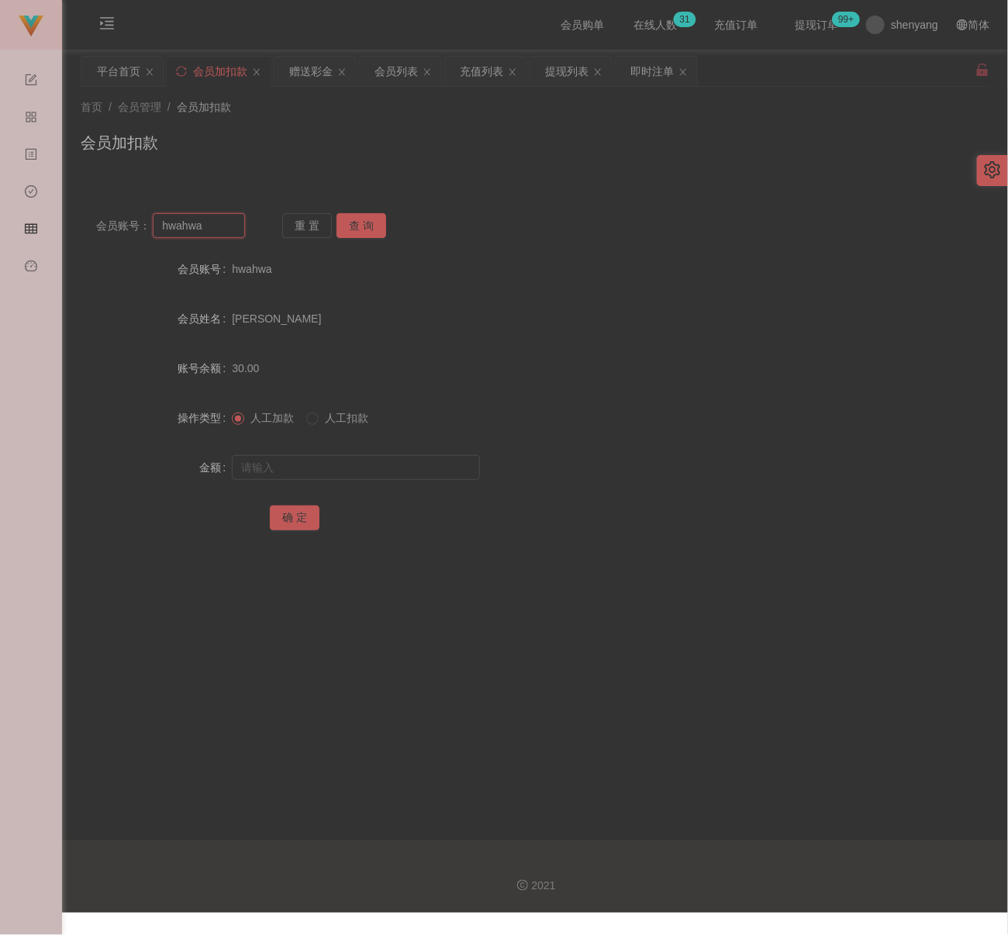
click at [219, 231] on input "hwahwa" at bounding box center [199, 225] width 92 height 25
click at [359, 226] on button "查 询" at bounding box center [362, 225] width 50 height 25
click at [368, 470] on input "text" at bounding box center [356, 467] width 248 height 25
click at [406, 473] on input "text" at bounding box center [356, 467] width 248 height 25
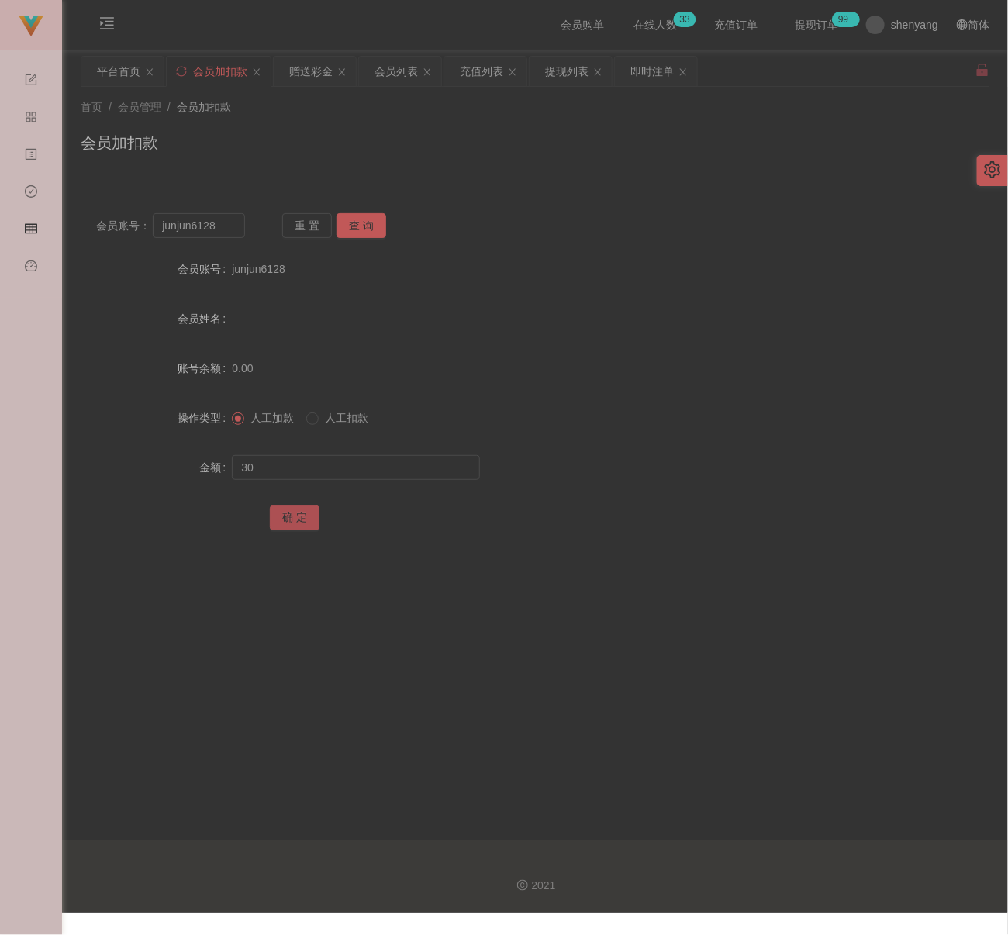
click at [296, 517] on button "确 定" at bounding box center [295, 518] width 50 height 25
click at [230, 226] on input "junjun6128" at bounding box center [199, 225] width 92 height 25
drag, startPoint x: 366, startPoint y: 224, endPoint x: 365, endPoint y: 233, distance: 9.3
click at [366, 224] on button "查 询" at bounding box center [362, 225] width 50 height 25
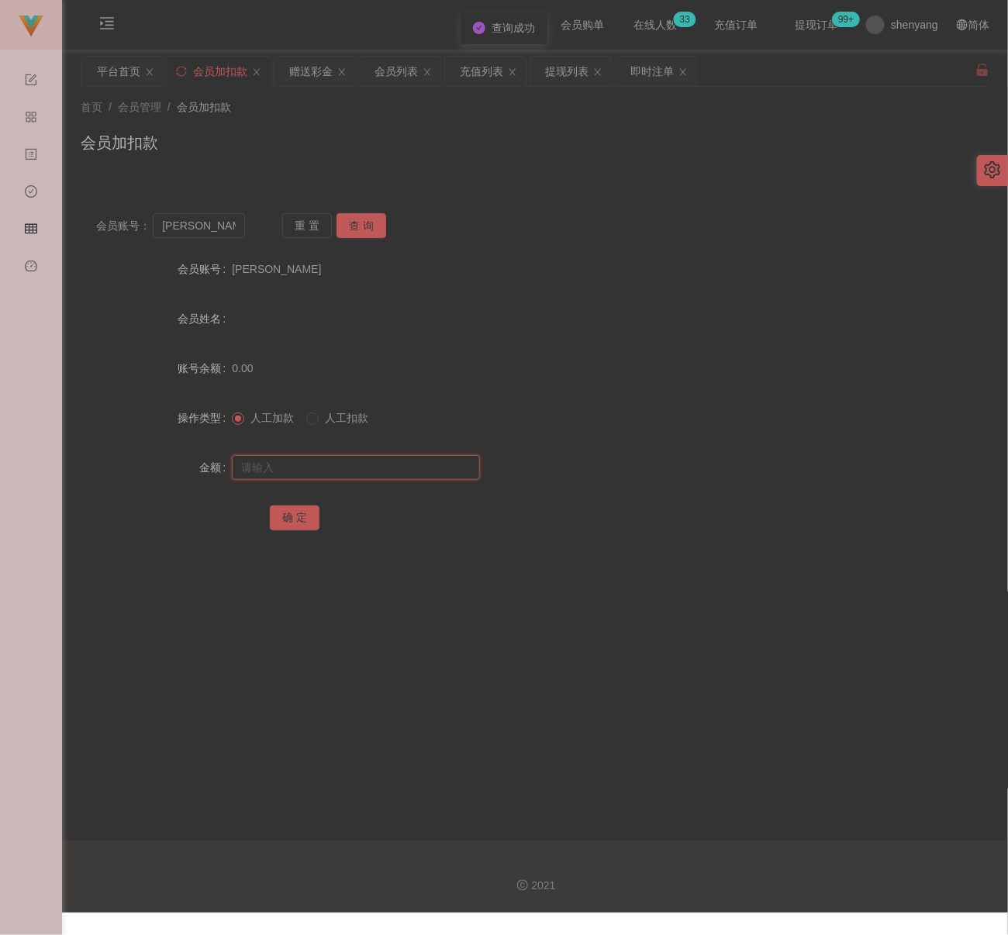
click at [375, 470] on input "text" at bounding box center [356, 467] width 248 height 25
click at [334, 464] on input "text" at bounding box center [356, 467] width 248 height 25
drag, startPoint x: 293, startPoint y: 517, endPoint x: 336, endPoint y: 534, distance: 45.9
click at [293, 517] on button "确 定" at bounding box center [295, 518] width 50 height 25
click at [213, 230] on input "[PERSON_NAME]" at bounding box center [199, 225] width 92 height 25
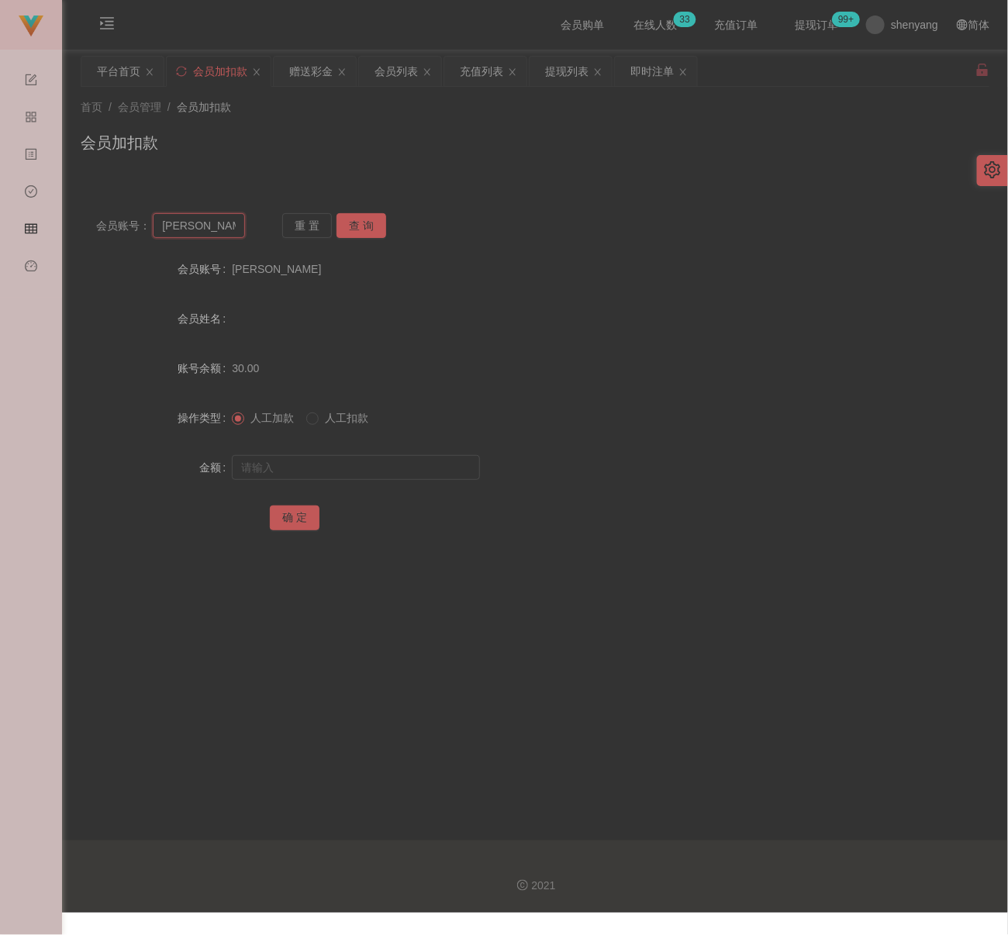
click at [213, 230] on input "[PERSON_NAME]" at bounding box center [199, 225] width 92 height 25
click at [363, 226] on button "查 询" at bounding box center [362, 225] width 50 height 25
click at [371, 472] on input "text" at bounding box center [356, 467] width 248 height 25
click at [391, 475] on input "text" at bounding box center [356, 467] width 248 height 25
click at [308, 512] on button "确 定" at bounding box center [295, 518] width 50 height 25
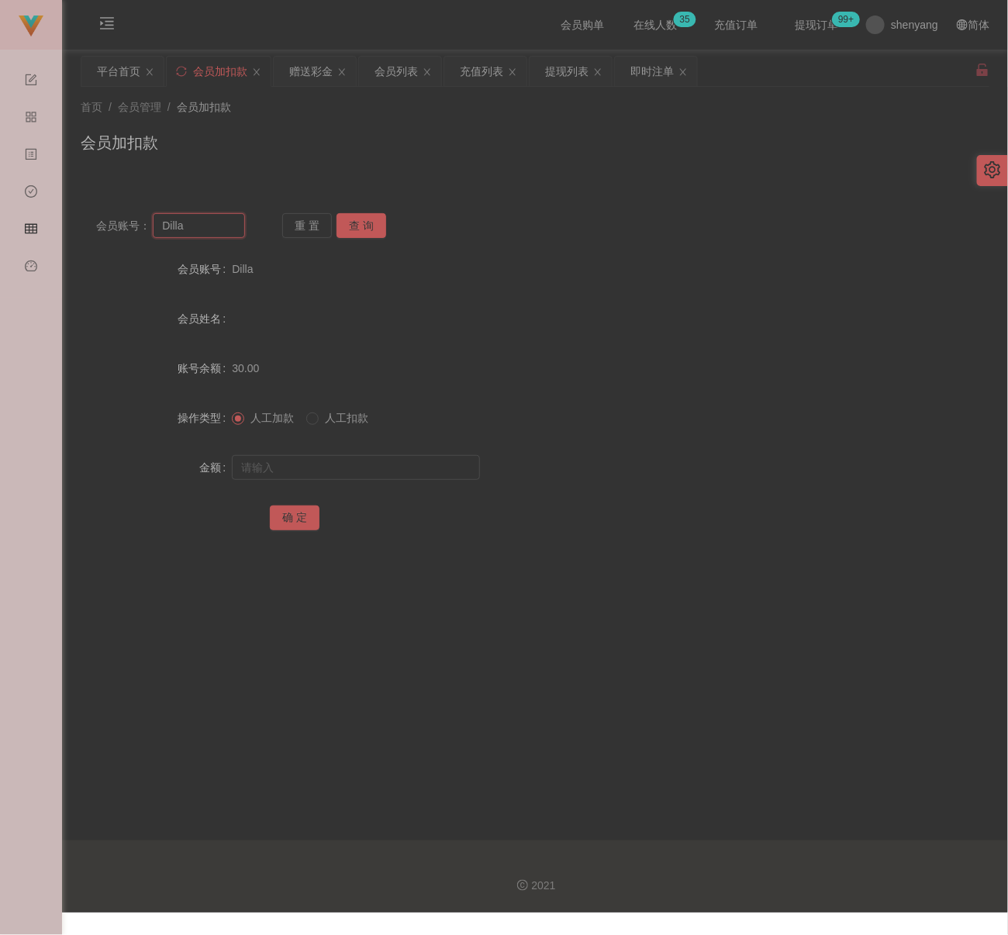
click at [221, 235] on input "Dilla" at bounding box center [199, 225] width 92 height 25
click at [352, 229] on button "查 询" at bounding box center [362, 225] width 50 height 25
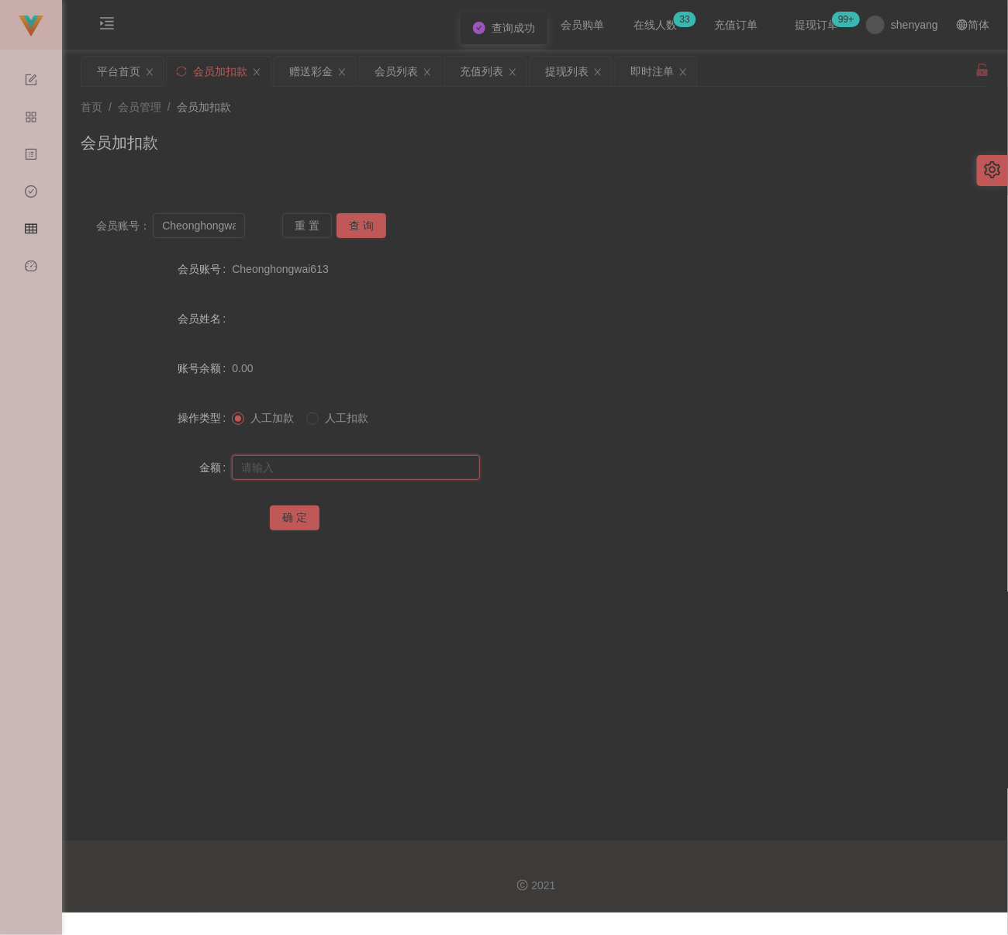
click at [396, 478] on input "text" at bounding box center [356, 467] width 248 height 25
click at [441, 473] on input "text" at bounding box center [356, 467] width 248 height 25
click at [286, 513] on button "确 定" at bounding box center [295, 518] width 50 height 25
click at [228, 233] on input "Cheonghongwai613" at bounding box center [199, 225] width 92 height 25
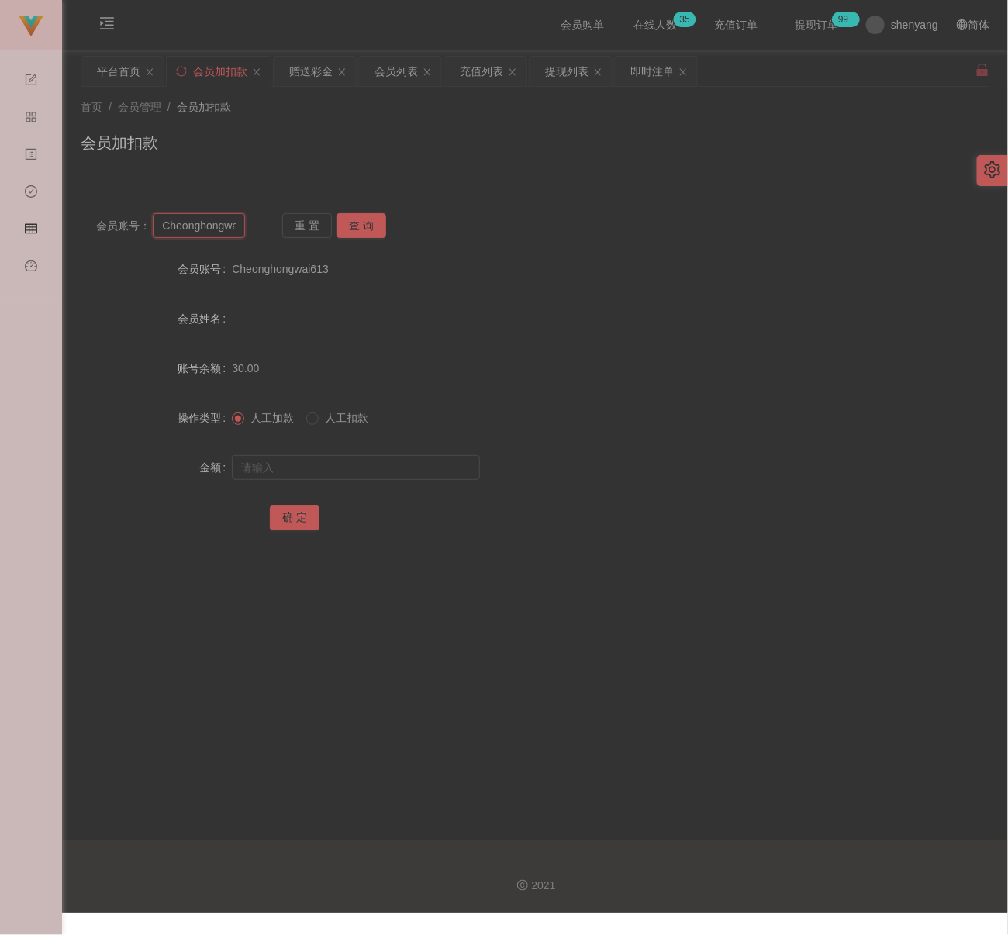
click at [228, 233] on input "Cheonghongwai613" at bounding box center [199, 225] width 92 height 25
click at [371, 221] on button "查 询" at bounding box center [362, 225] width 50 height 25
drag, startPoint x: 352, startPoint y: 463, endPoint x: 363, endPoint y: 465, distance: 11.1
click at [352, 463] on input "text" at bounding box center [356, 467] width 248 height 25
click at [447, 468] on input "text" at bounding box center [356, 467] width 248 height 25
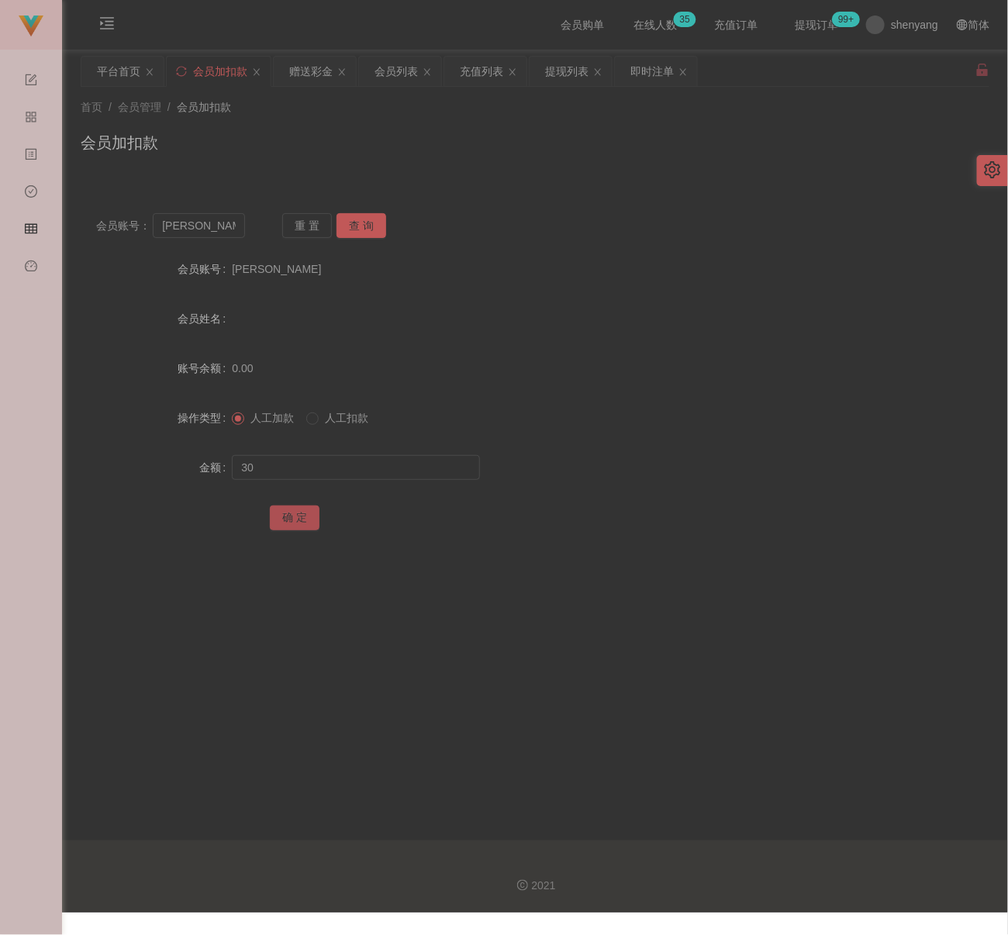
click at [289, 517] on button "确 定" at bounding box center [295, 518] width 50 height 25
click at [231, 229] on input "Michelle" at bounding box center [199, 225] width 92 height 25
click at [384, 219] on button "查 询" at bounding box center [362, 225] width 50 height 25
click at [364, 470] on input "text" at bounding box center [356, 467] width 248 height 25
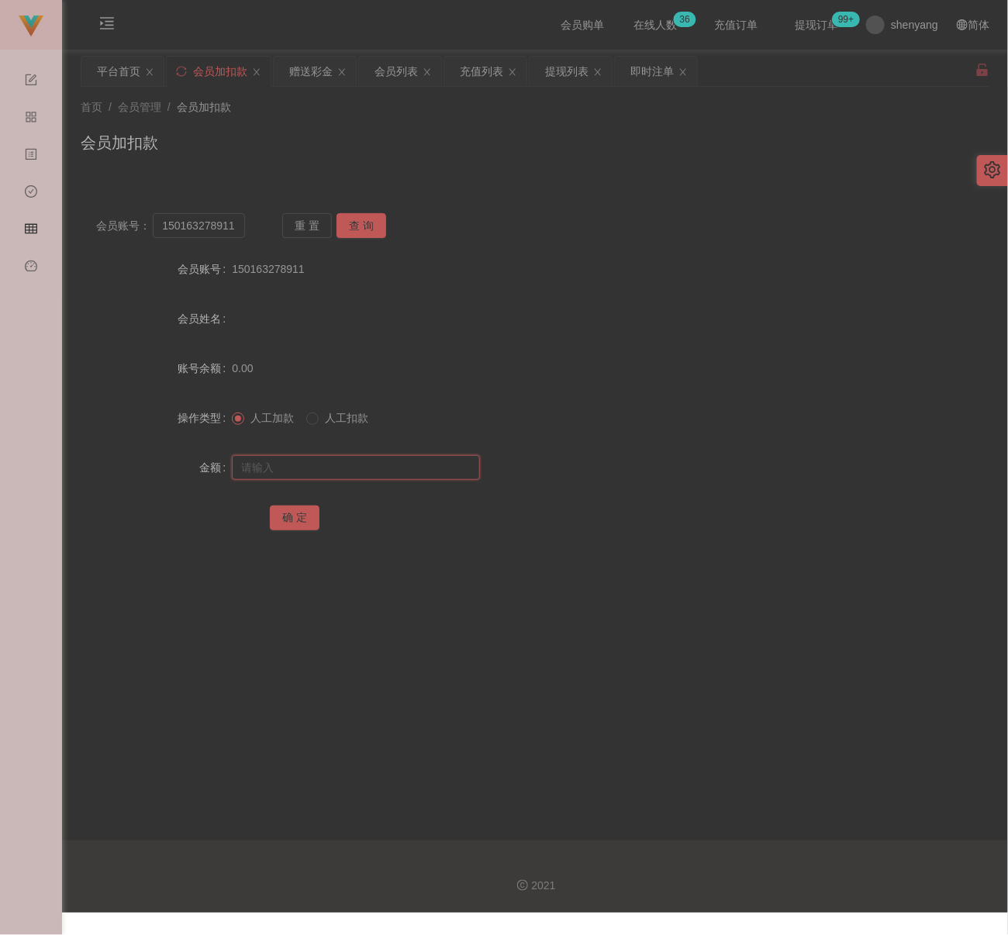
click at [382, 468] on input "text" at bounding box center [356, 467] width 248 height 25
drag, startPoint x: 296, startPoint y: 513, endPoint x: 305, endPoint y: 514, distance: 9.4
click at [296, 513] on button "确 定" at bounding box center [295, 518] width 50 height 25
click at [364, 109] on div "首页 / 会员管理 / 会员加扣款 /" at bounding box center [535, 107] width 909 height 16
click at [231, 221] on input "150163278911" at bounding box center [199, 225] width 92 height 25
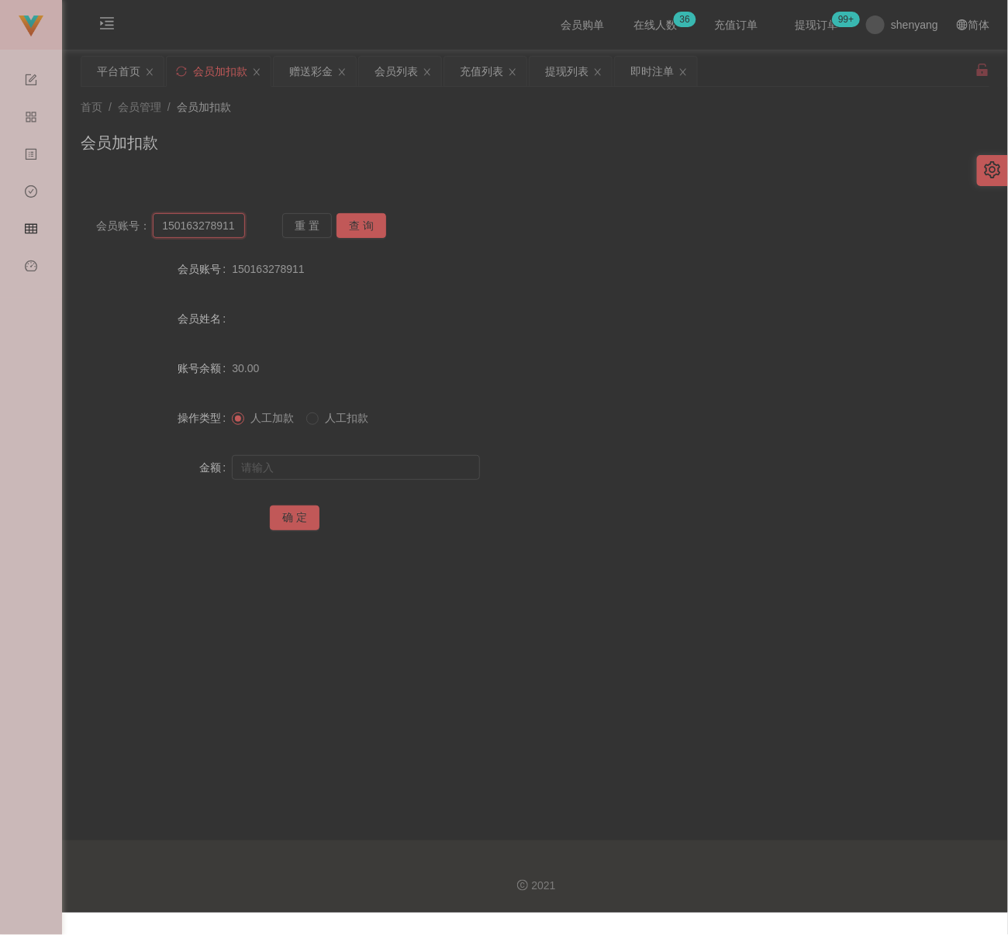
click at [231, 221] on input "150163278911" at bounding box center [199, 225] width 92 height 25
click at [356, 222] on button "查 询" at bounding box center [362, 225] width 50 height 25
click at [394, 461] on input "text" at bounding box center [356, 467] width 248 height 25
click at [455, 464] on input "text" at bounding box center [356, 467] width 248 height 25
click at [300, 519] on button "确 定" at bounding box center [295, 518] width 50 height 25
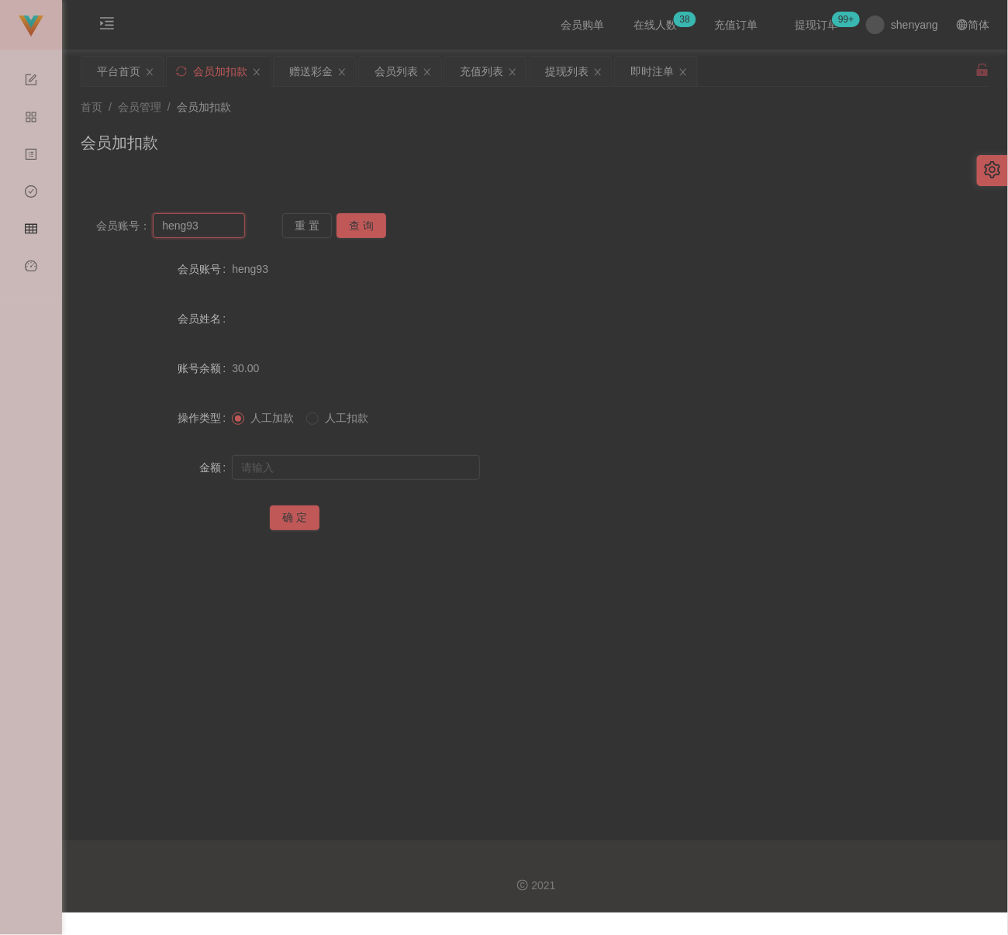
click at [205, 229] on input "heng93" at bounding box center [199, 225] width 92 height 25
click at [373, 217] on button "查 询" at bounding box center [362, 225] width 50 height 25
click at [336, 463] on input "text" at bounding box center [356, 467] width 248 height 25
click at [422, 468] on input "text" at bounding box center [356, 467] width 248 height 25
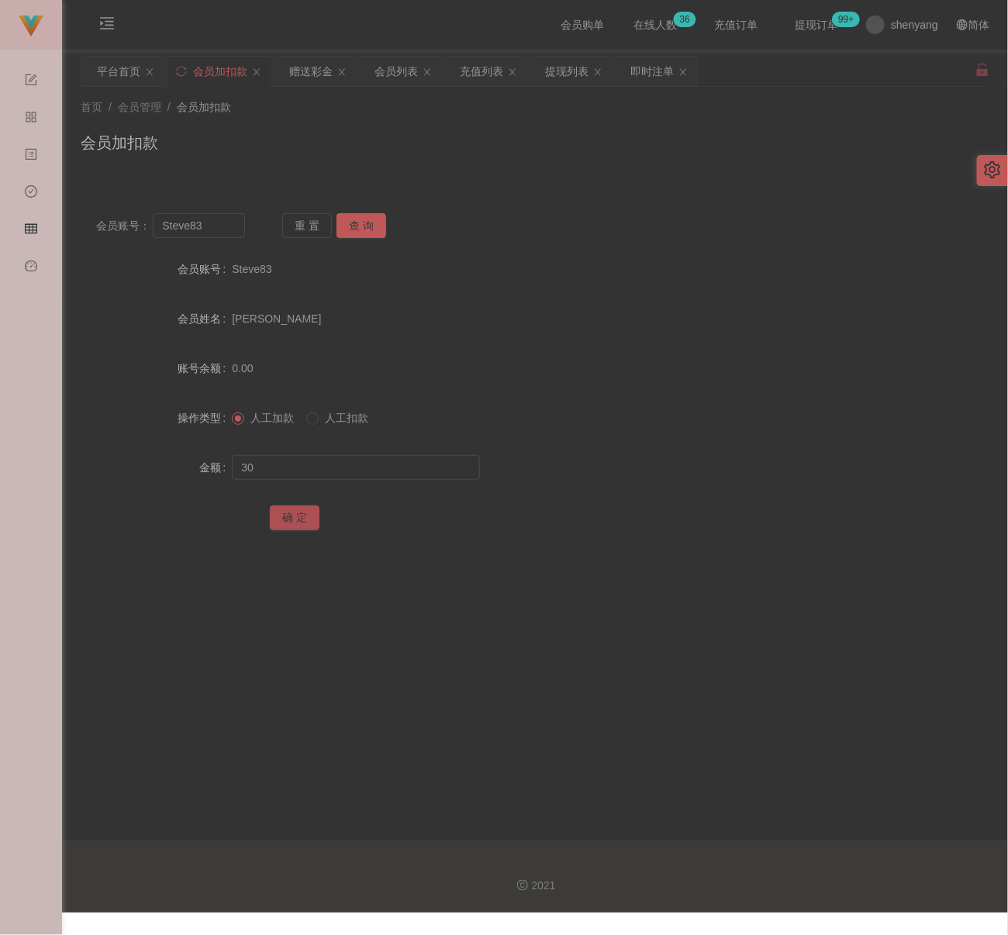
click at [286, 524] on button "确 定" at bounding box center [295, 518] width 50 height 25
click at [221, 223] on input "Steve83" at bounding box center [199, 225] width 92 height 25
click at [364, 219] on button "查 询" at bounding box center [362, 225] width 50 height 25
drag, startPoint x: 344, startPoint y: 464, endPoint x: 356, endPoint y: 468, distance: 12.3
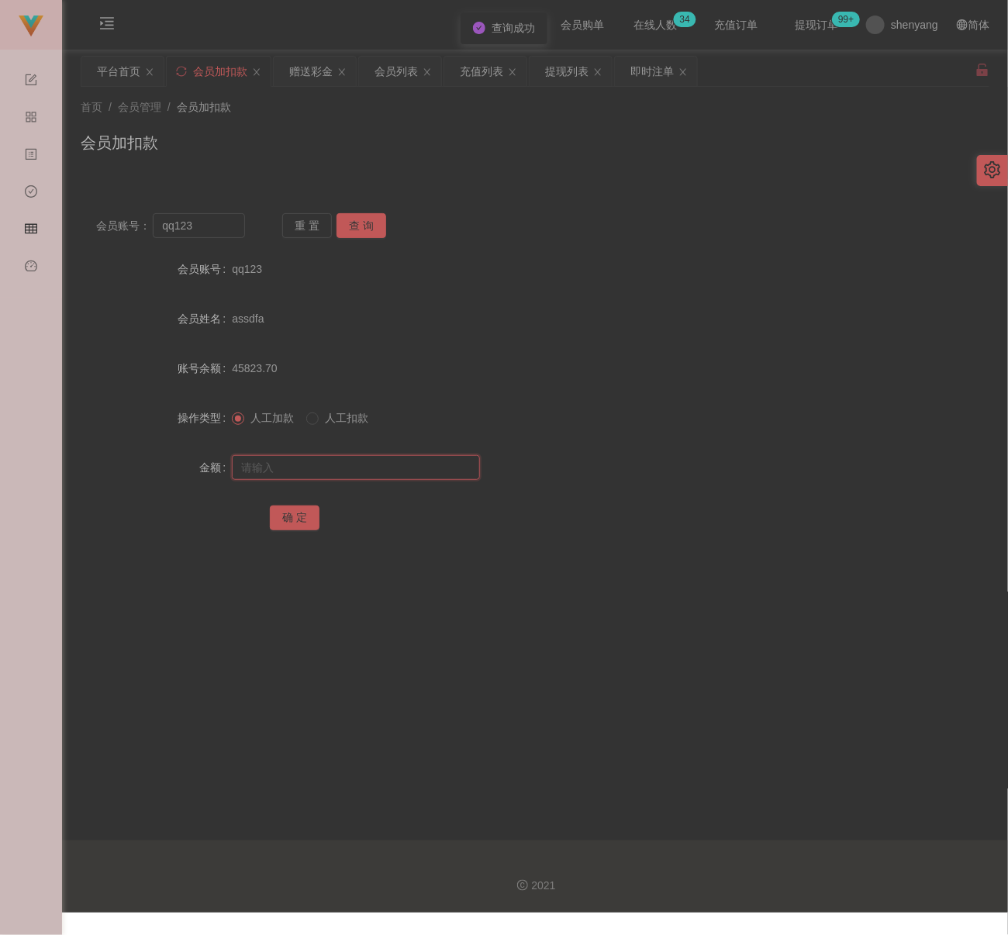
click at [344, 464] on input "text" at bounding box center [356, 467] width 248 height 25
click at [368, 471] on input "text" at bounding box center [356, 467] width 248 height 25
click at [300, 513] on button "确 定" at bounding box center [295, 518] width 50 height 25
click at [400, 72] on div "会员列表" at bounding box center [396, 71] width 43 height 29
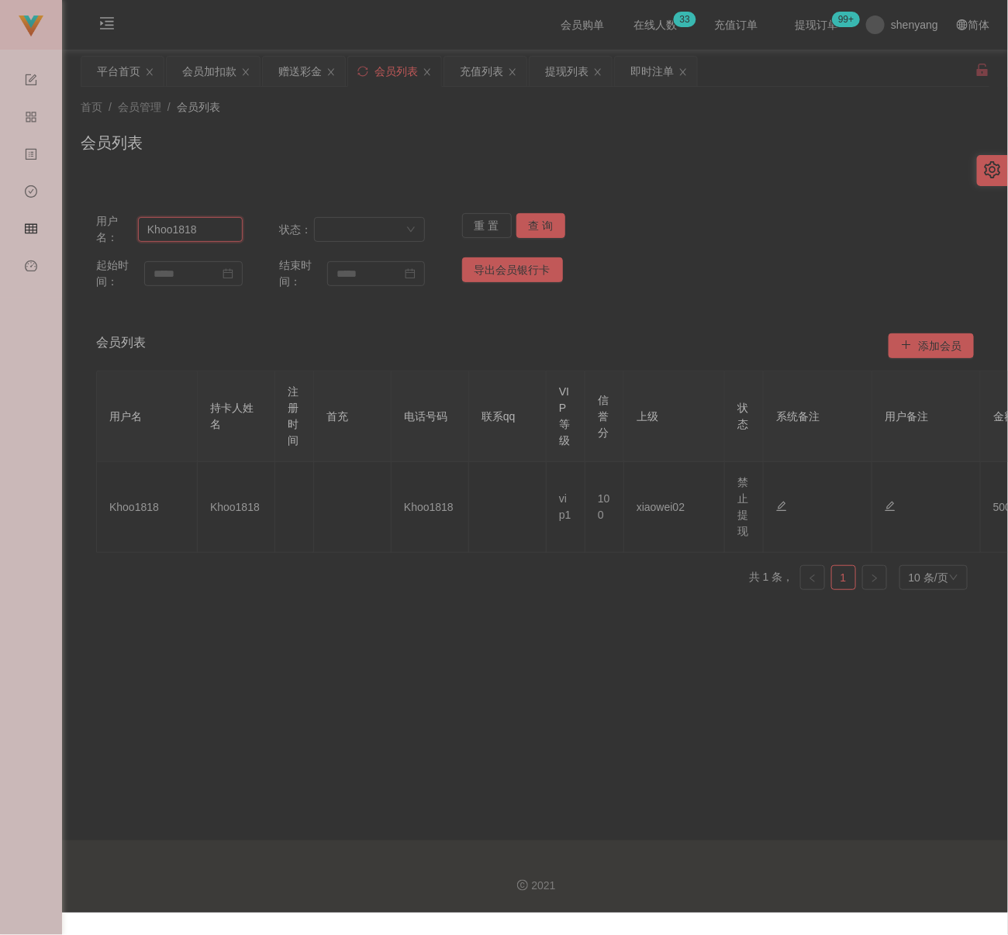
click at [222, 236] on input "Khoo1818" at bounding box center [190, 229] width 105 height 25
click at [537, 226] on button "查 询" at bounding box center [542, 225] width 50 height 25
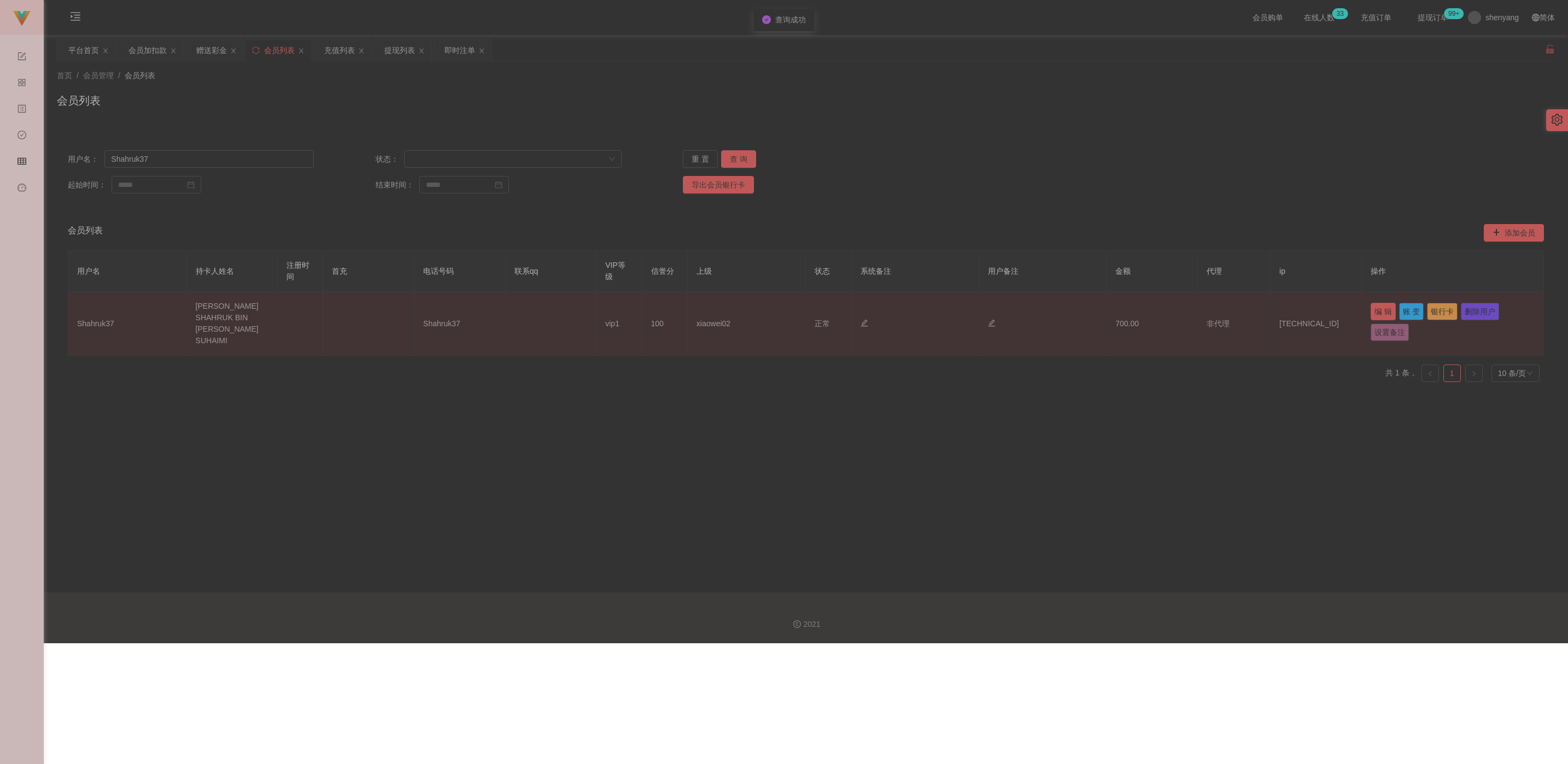
click at [702, 308] on button "编 辑" at bounding box center [1383, 312] width 25 height 18
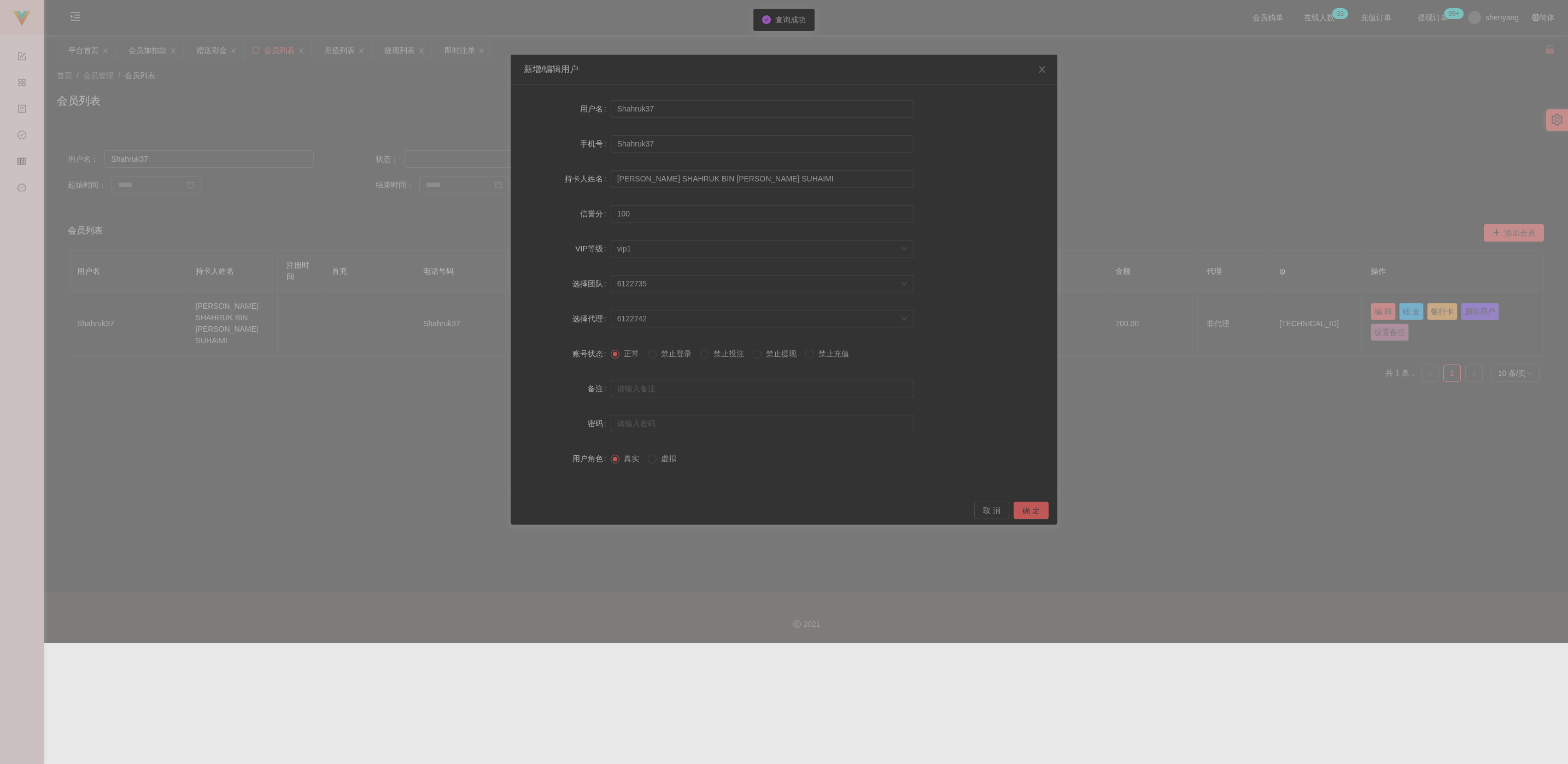
click at [702, 353] on span "禁止提现" at bounding box center [781, 354] width 39 height 8
click at [702, 507] on button "确 定" at bounding box center [1031, 510] width 35 height 18
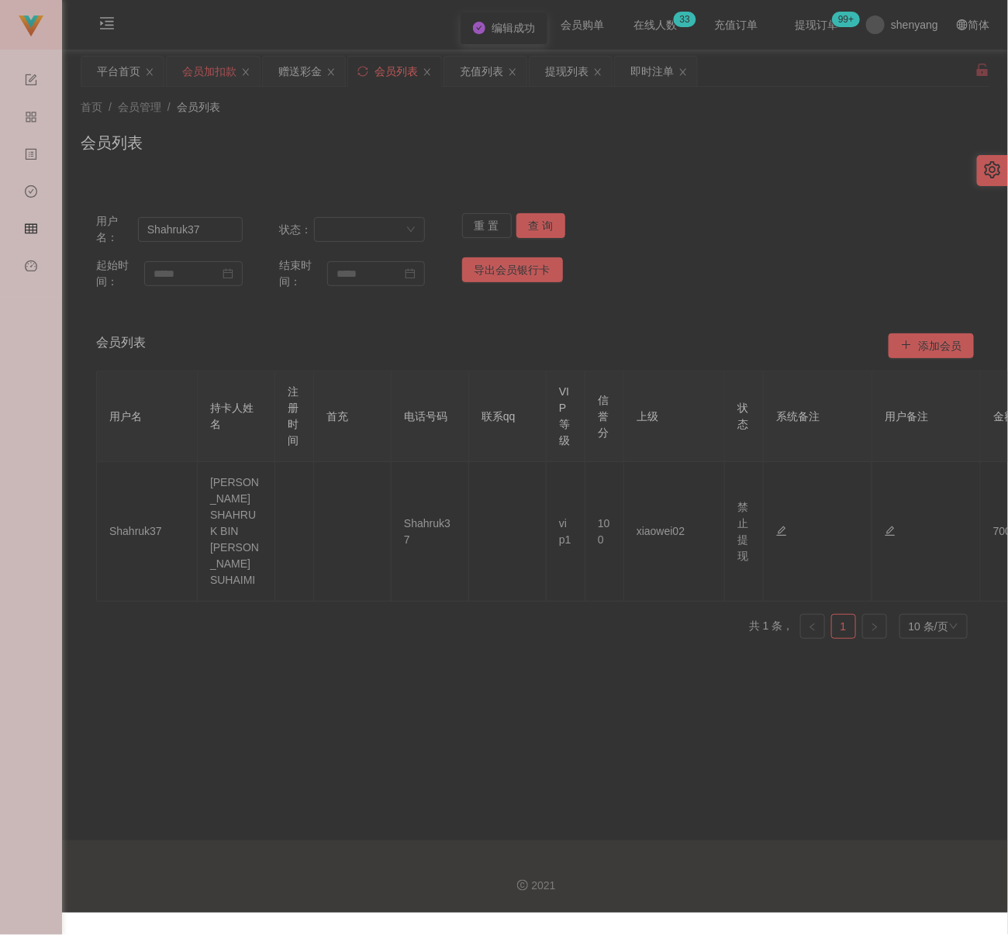
click at [210, 73] on div "会员加扣款" at bounding box center [209, 71] width 54 height 29
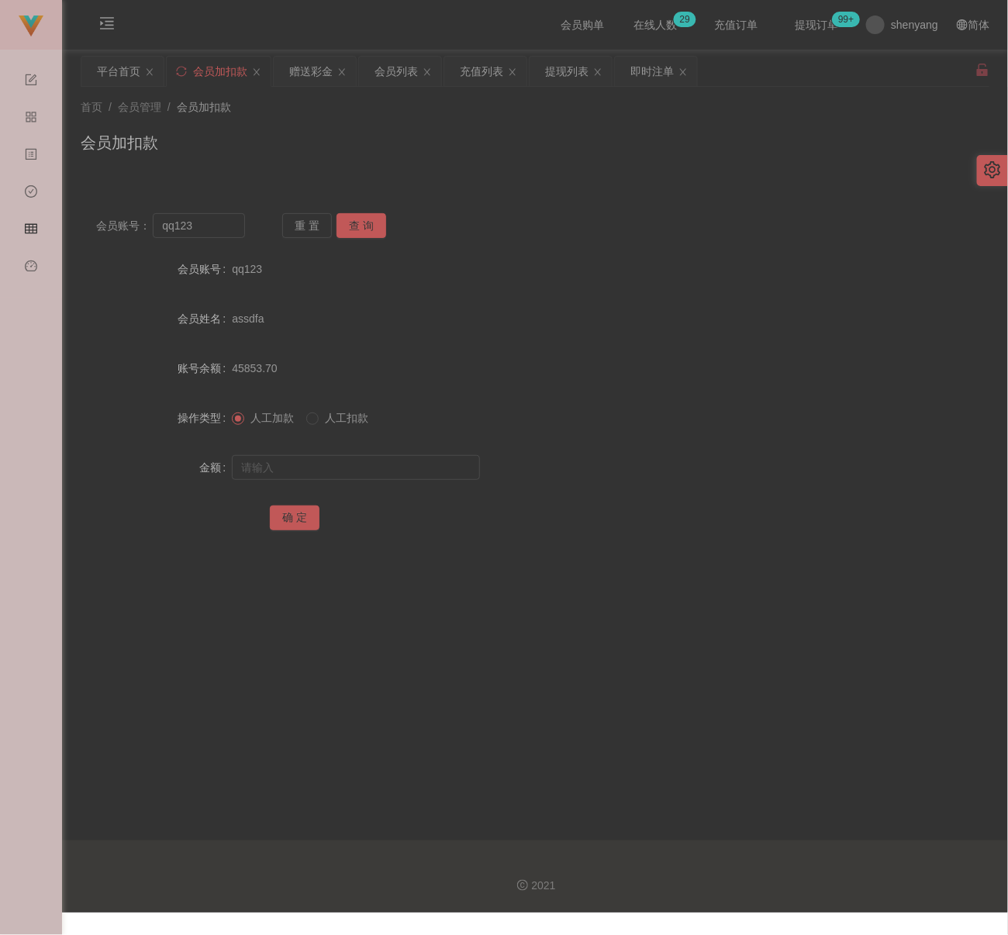
click at [382, 131] on div "会员加扣款" at bounding box center [535, 149] width 909 height 36
click at [231, 224] on input "qq123" at bounding box center [199, 225] width 92 height 25
click at [359, 221] on button "查 询" at bounding box center [362, 225] width 50 height 25
click at [350, 459] on input "text" at bounding box center [356, 467] width 248 height 25
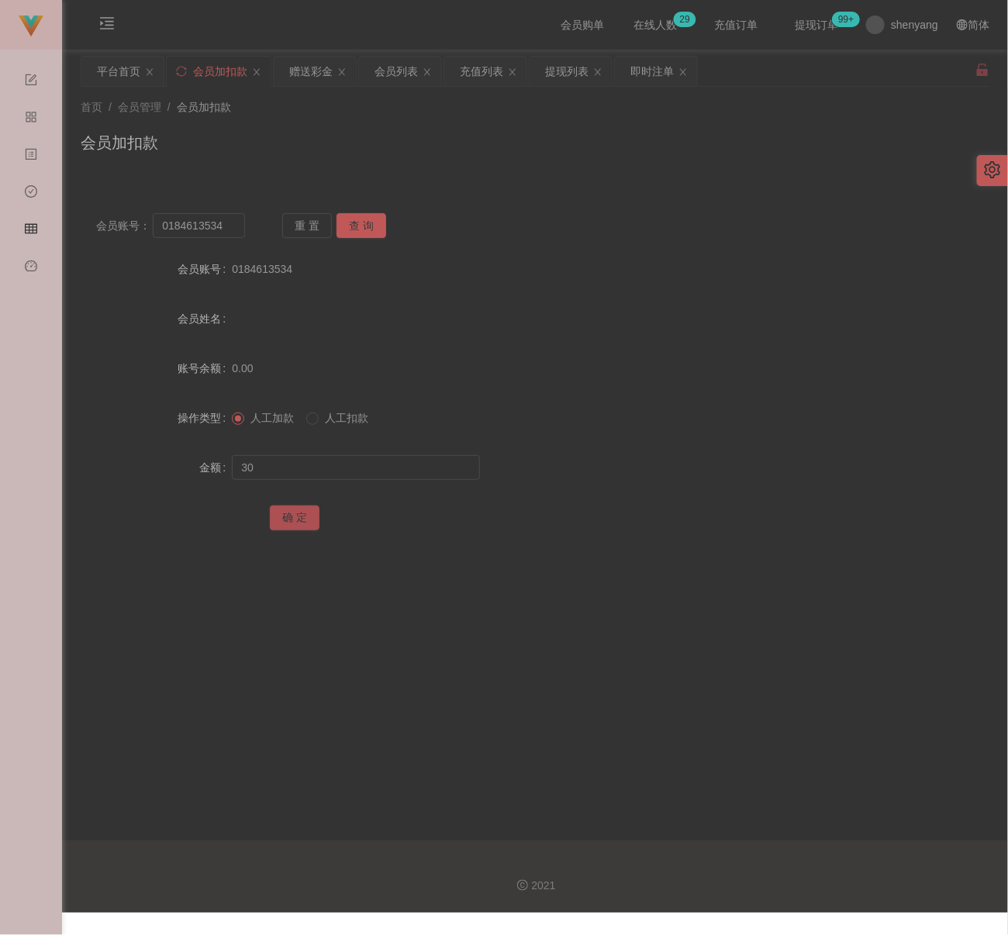
click at [282, 524] on button "确 定" at bounding box center [295, 518] width 50 height 25
click at [471, 143] on div "会员加扣款" at bounding box center [535, 149] width 909 height 36
click at [233, 223] on input "0184613534" at bounding box center [199, 225] width 92 height 25
click at [352, 217] on button "查 询" at bounding box center [362, 225] width 50 height 25
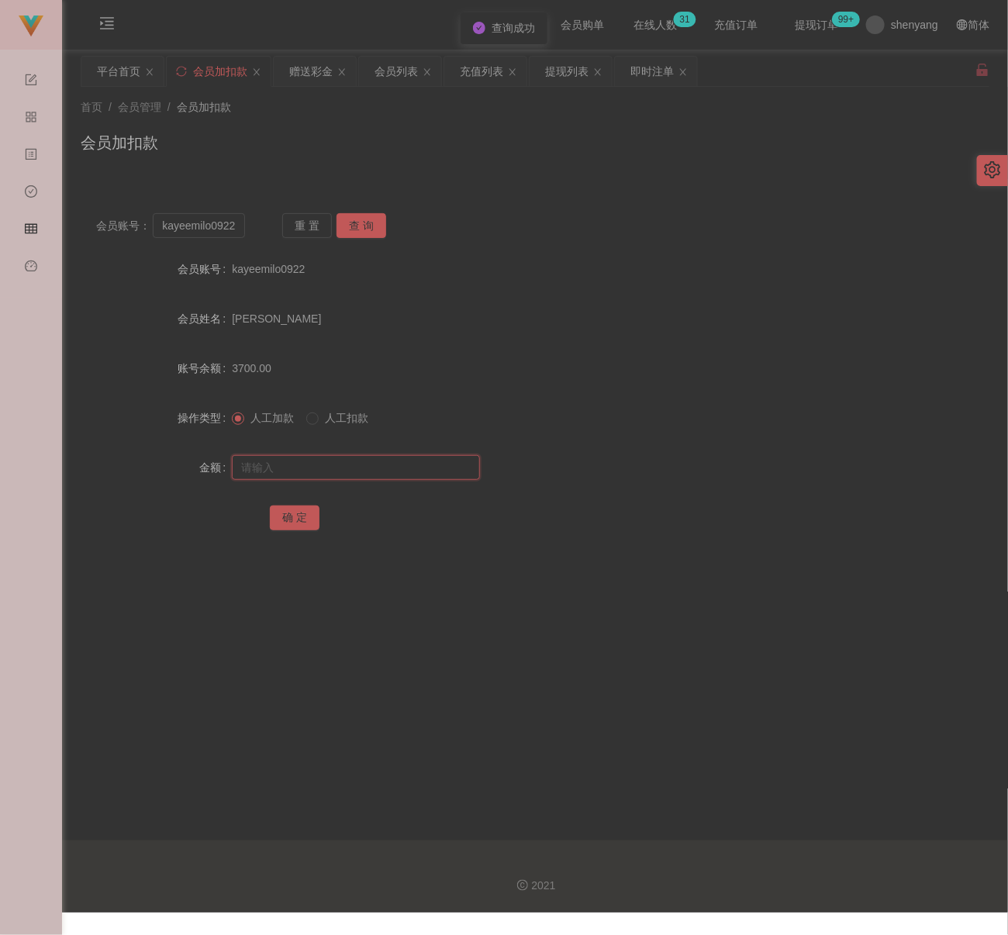
click at [349, 461] on input "text" at bounding box center [356, 467] width 248 height 25
click at [429, 472] on input "text" at bounding box center [356, 467] width 248 height 25
click at [299, 521] on button "确 定" at bounding box center [295, 518] width 50 height 25
click at [389, 80] on div "会员列表" at bounding box center [396, 71] width 43 height 29
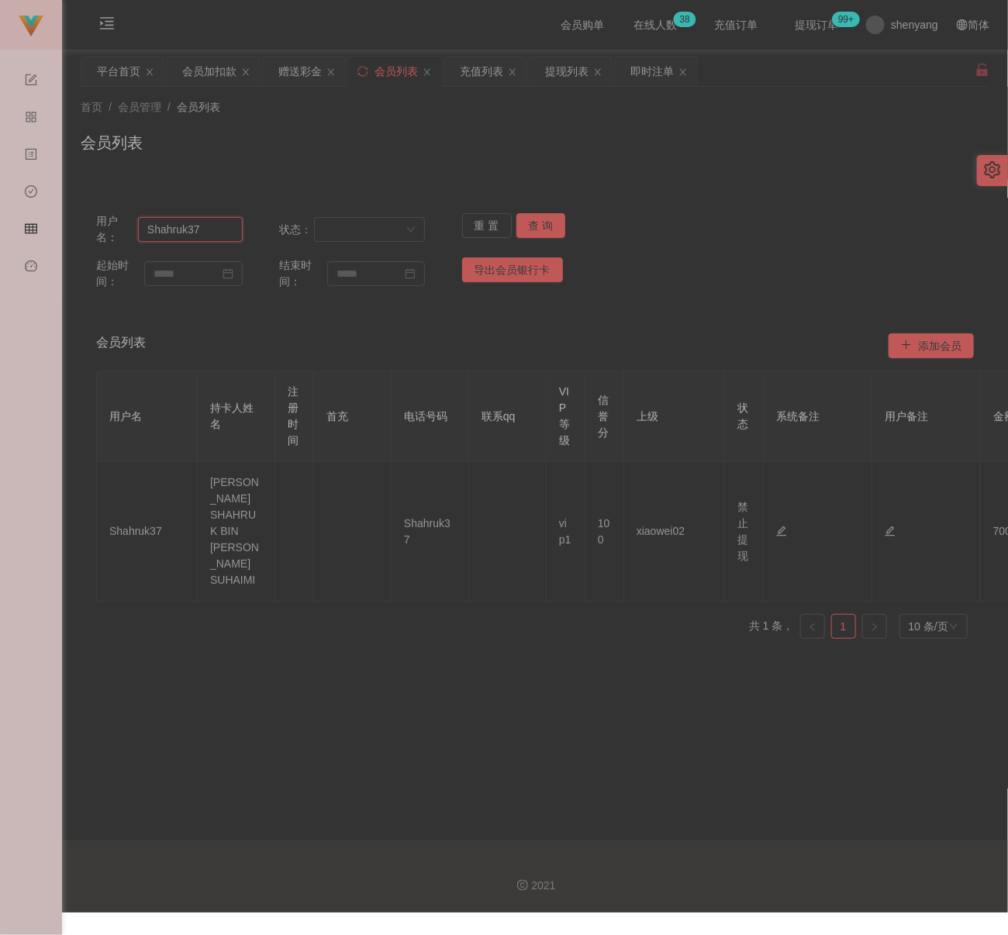
click at [219, 231] on input "Shahruk37" at bounding box center [190, 229] width 105 height 25
click at [534, 229] on button "查 询" at bounding box center [542, 225] width 50 height 25
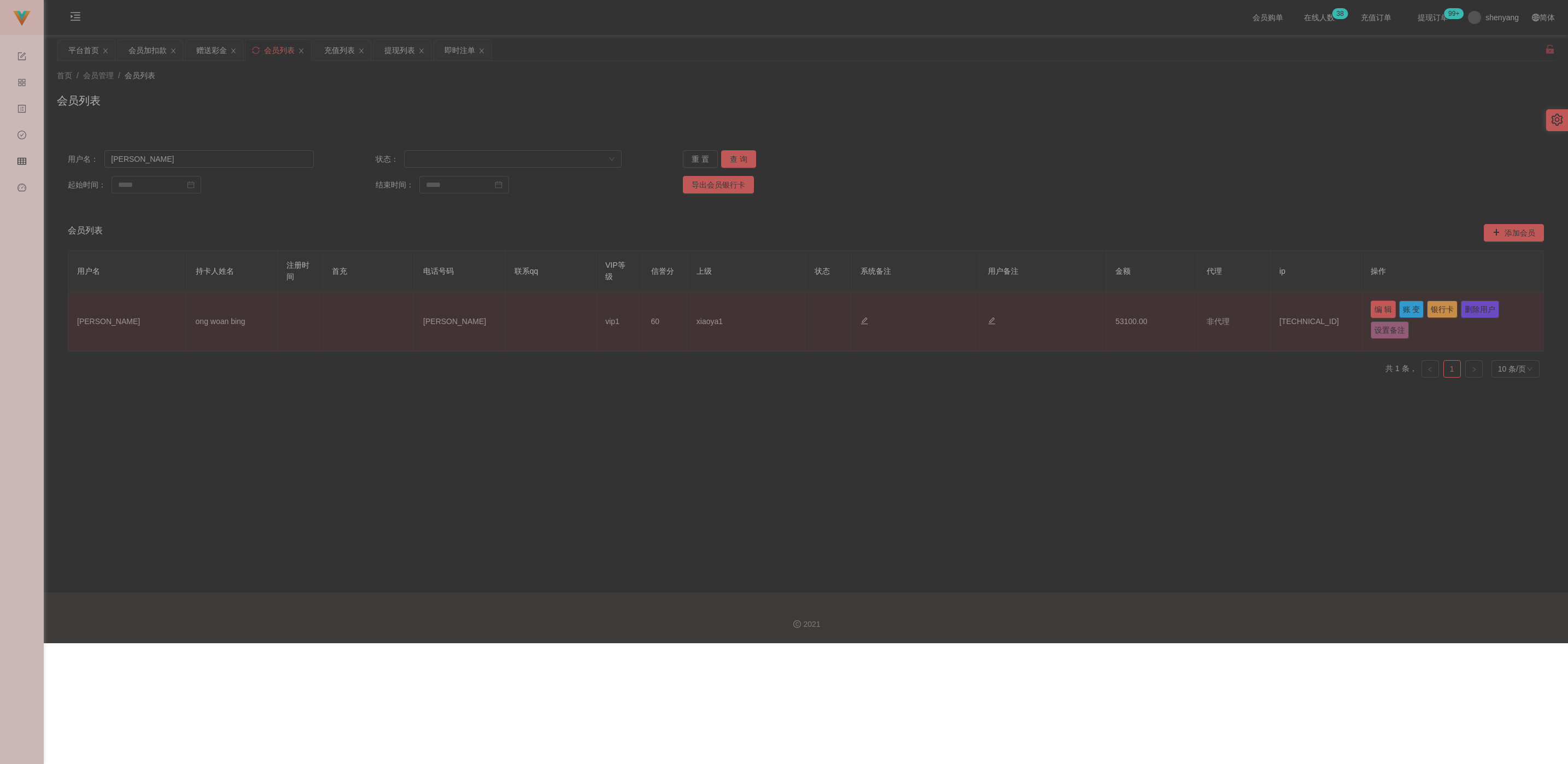
click at [702, 307] on button "编 辑" at bounding box center [1383, 309] width 25 height 18
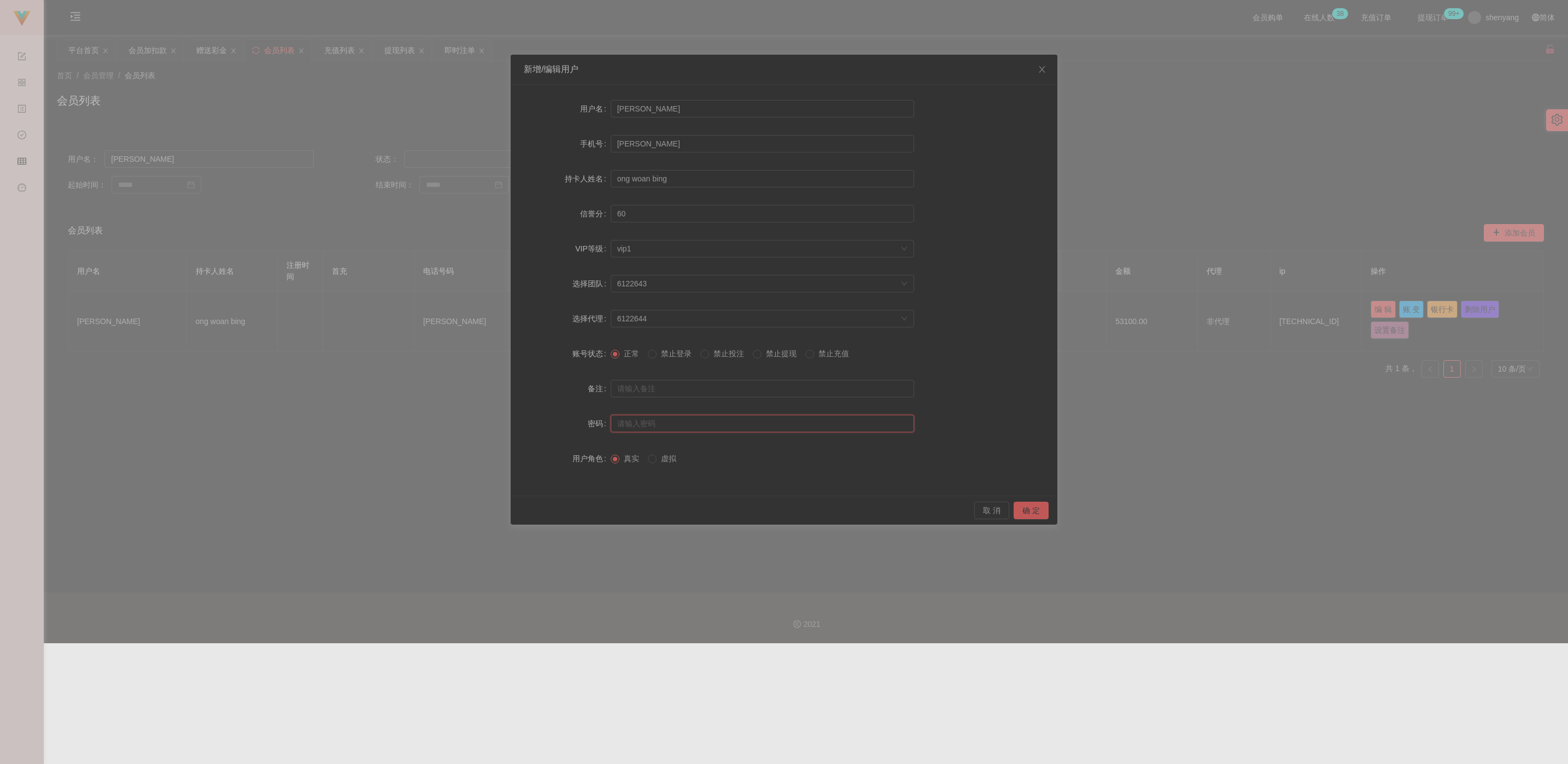
click at [686, 421] on input "text" at bounding box center [762, 424] width 303 height 18
click at [702, 513] on button "确 定" at bounding box center [1031, 510] width 35 height 18
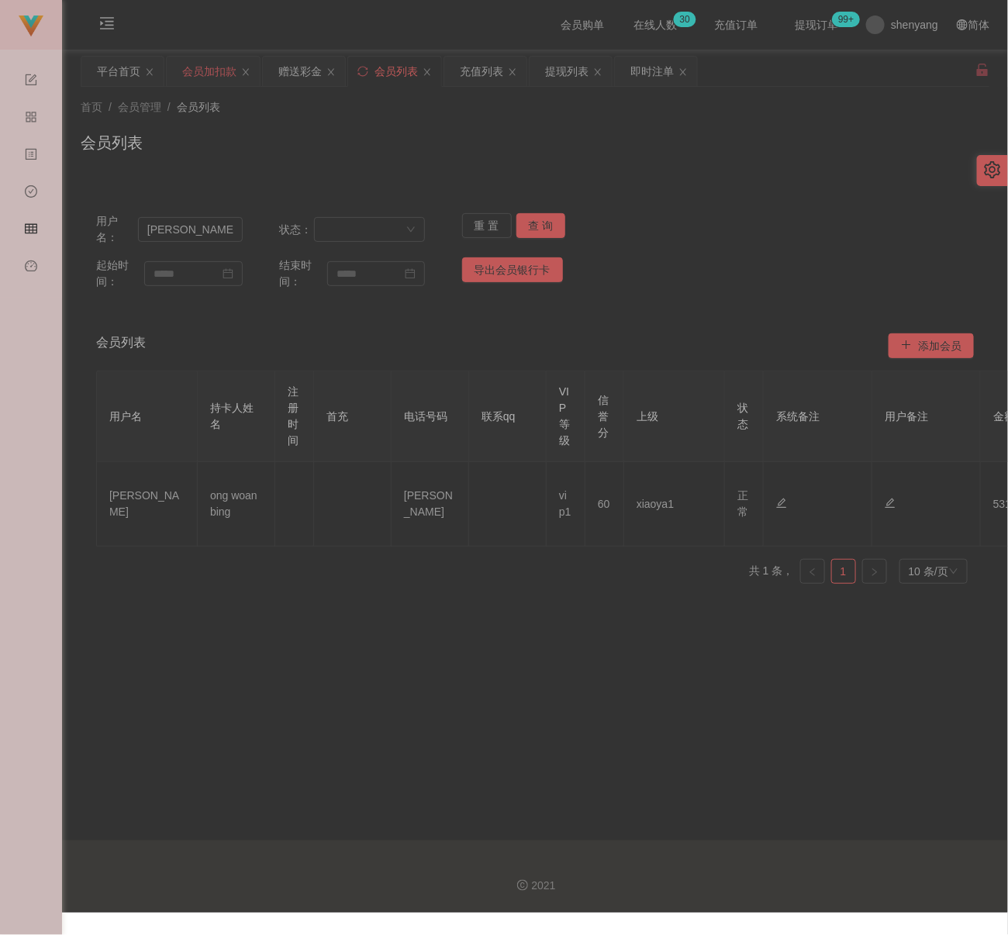
click at [196, 71] on div "会员加扣款" at bounding box center [209, 71] width 54 height 29
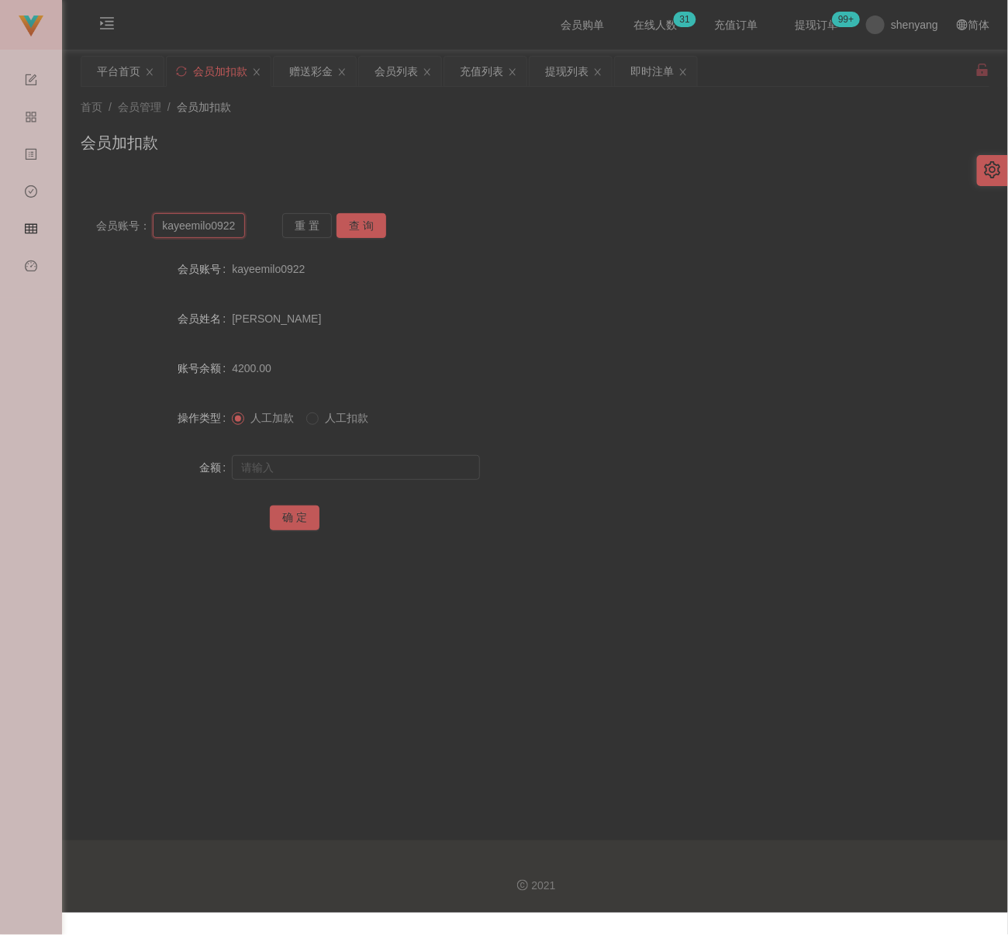
click at [240, 223] on input "kayeemilo0922" at bounding box center [199, 225] width 92 height 25
click at [356, 222] on button "查 询" at bounding box center [362, 225] width 50 height 25
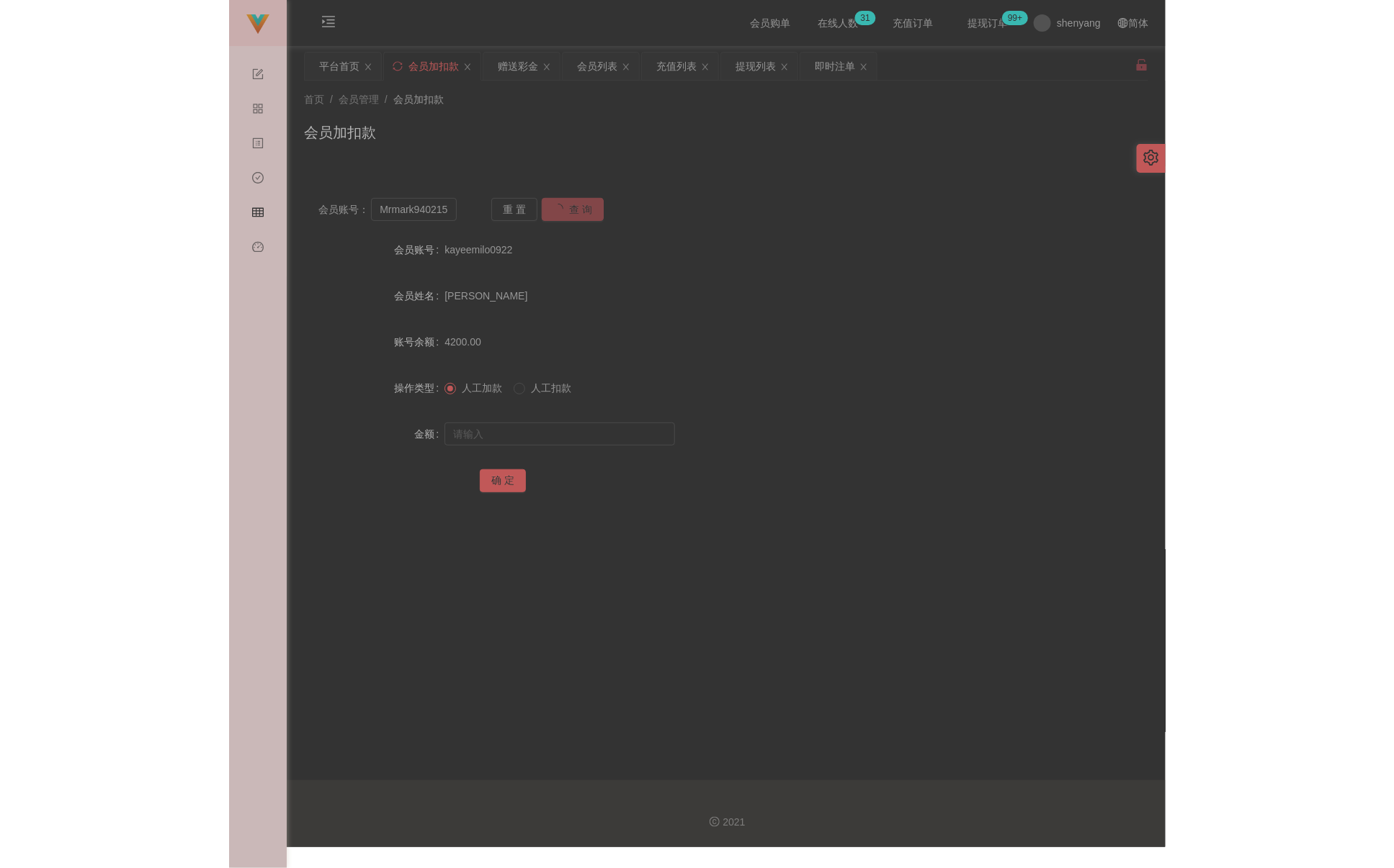
scroll to position [0, 0]
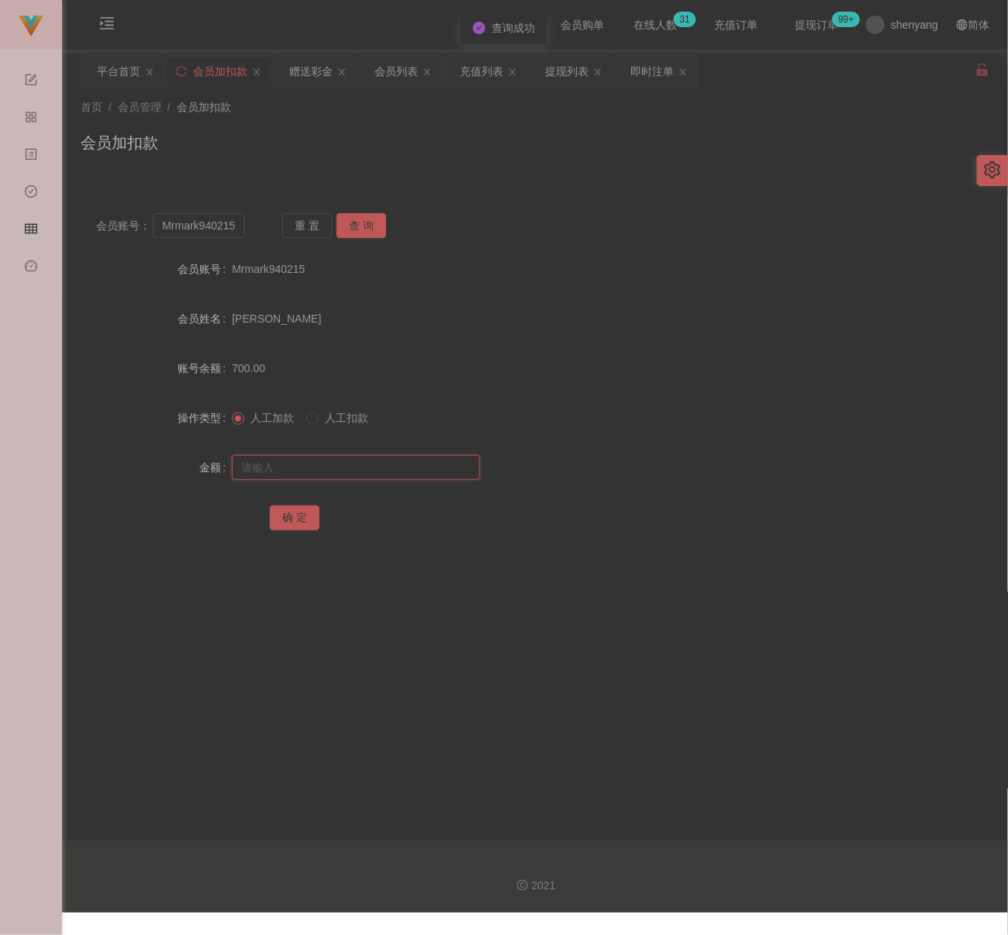
click at [357, 456] on input "text" at bounding box center [356, 467] width 248 height 25
click at [366, 468] on input "text" at bounding box center [356, 467] width 248 height 25
click at [296, 517] on button "确 定" at bounding box center [295, 518] width 50 height 25
click at [566, 142] on div "会员加扣款" at bounding box center [535, 149] width 909 height 36
click at [421, 131] on div "会员加扣款" at bounding box center [535, 149] width 909 height 36
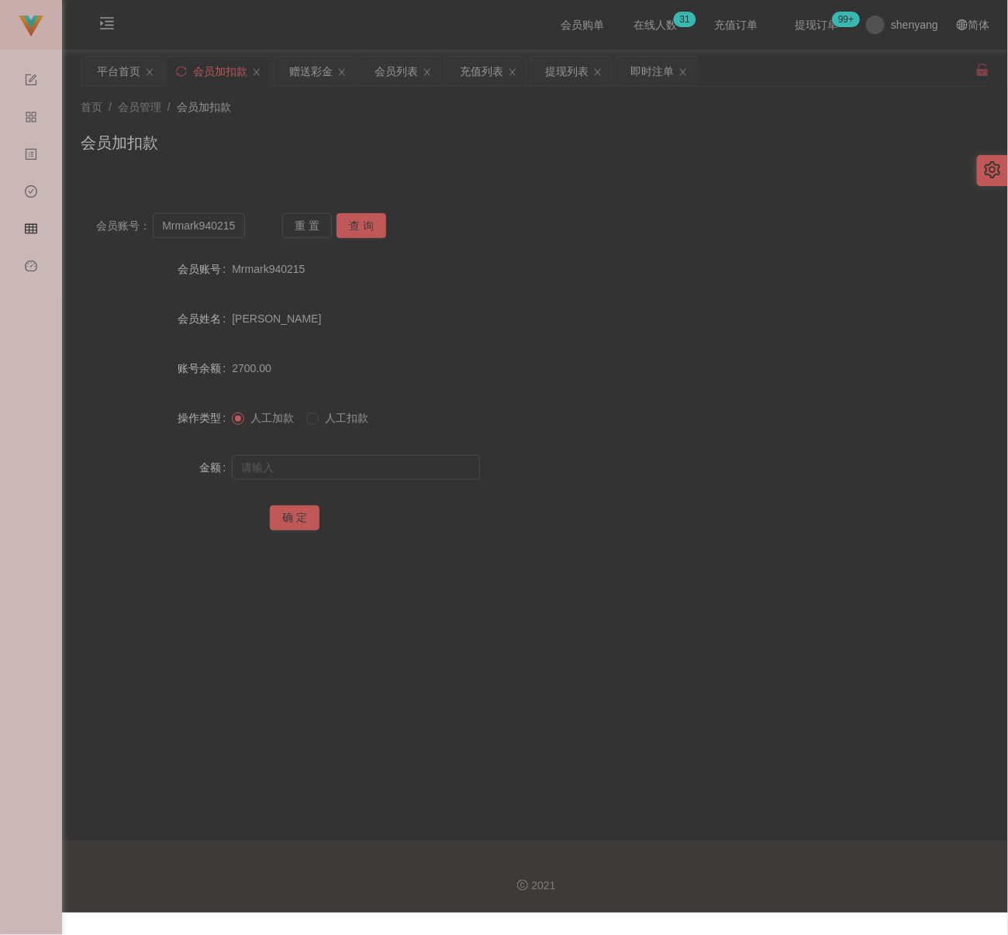
click at [396, 108] on div "首页 / 会员管理 / 会员加扣款 /" at bounding box center [535, 107] width 909 height 16
click at [226, 229] on input "Mrmark940215" at bounding box center [199, 225] width 92 height 25
click at [350, 226] on button "查 询" at bounding box center [362, 225] width 50 height 25
click at [375, 465] on input "text" at bounding box center [356, 467] width 248 height 25
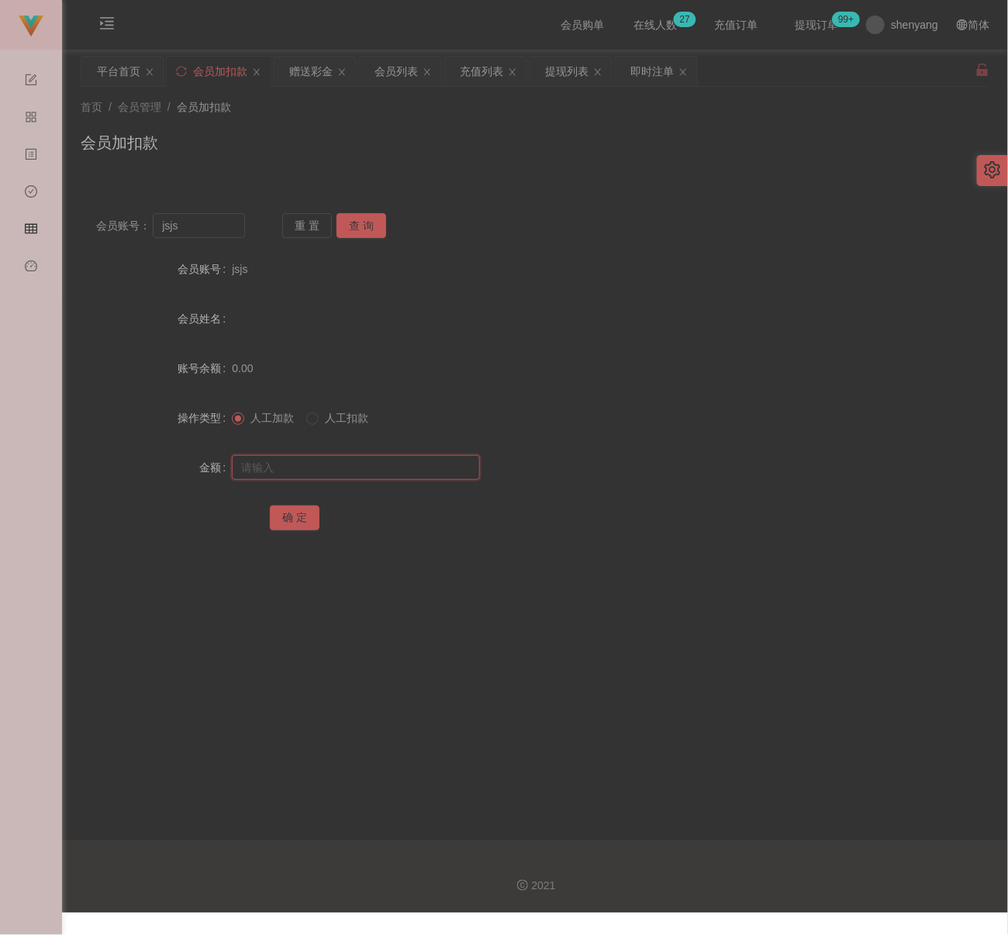
click at [449, 461] on input "text" at bounding box center [356, 467] width 248 height 25
click at [291, 521] on button "确 定" at bounding box center [295, 518] width 50 height 25
click at [302, 119] on div "首页 / 会员管理 / 会员加扣款 / 会员加扣款" at bounding box center [535, 132] width 909 height 67
click at [219, 226] on input "jsjs" at bounding box center [199, 225] width 92 height 25
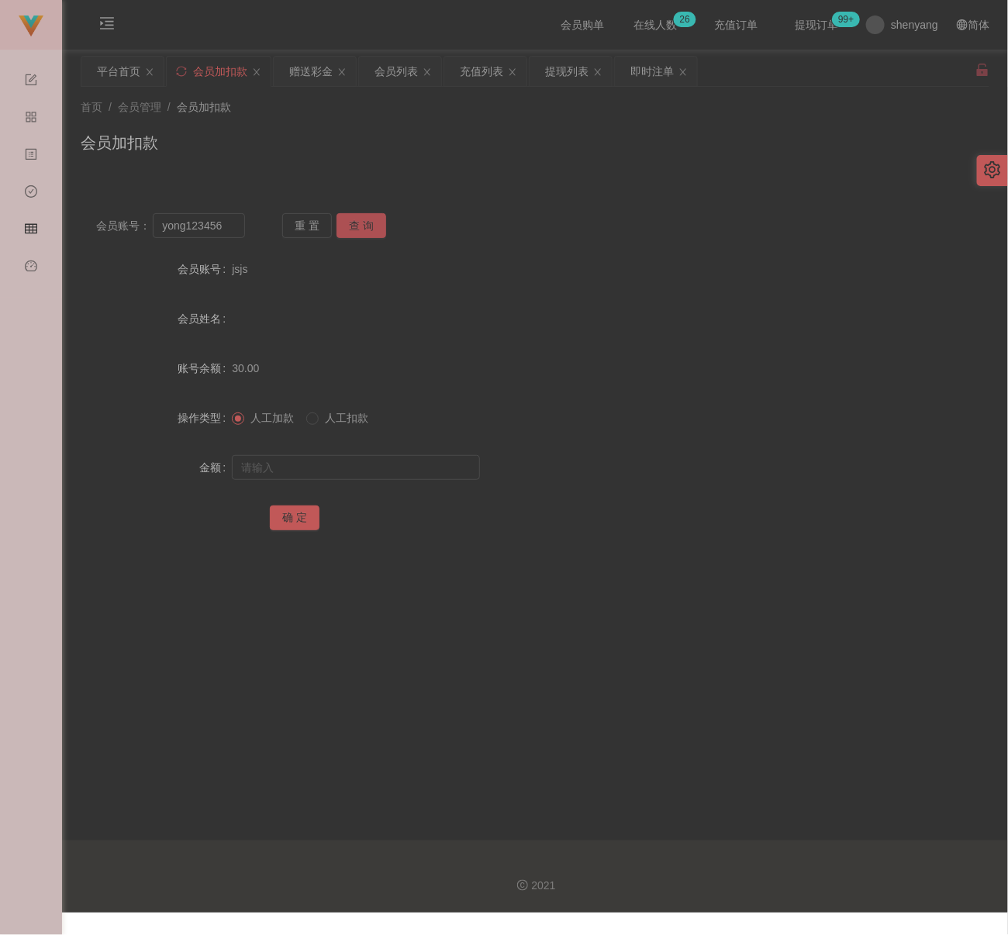
click at [359, 219] on button "查 询" at bounding box center [362, 225] width 50 height 25
click at [358, 466] on input "text" at bounding box center [356, 467] width 248 height 25
click at [384, 475] on input "text" at bounding box center [356, 467] width 248 height 25
click at [302, 510] on button "确 定" at bounding box center [295, 518] width 50 height 25
click at [396, 77] on div "会员列表" at bounding box center [396, 71] width 43 height 29
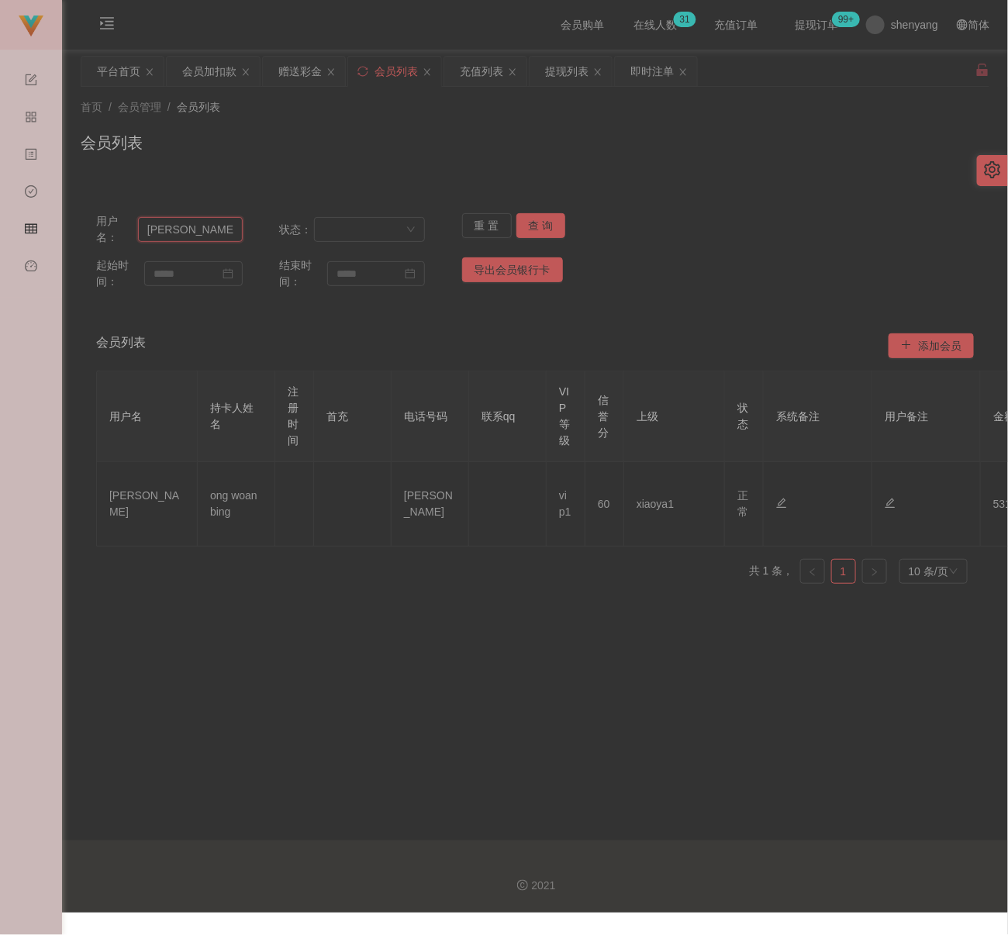
click at [214, 235] on input "Jessica" at bounding box center [190, 229] width 105 height 25
click at [524, 226] on button "查 询" at bounding box center [542, 225] width 50 height 25
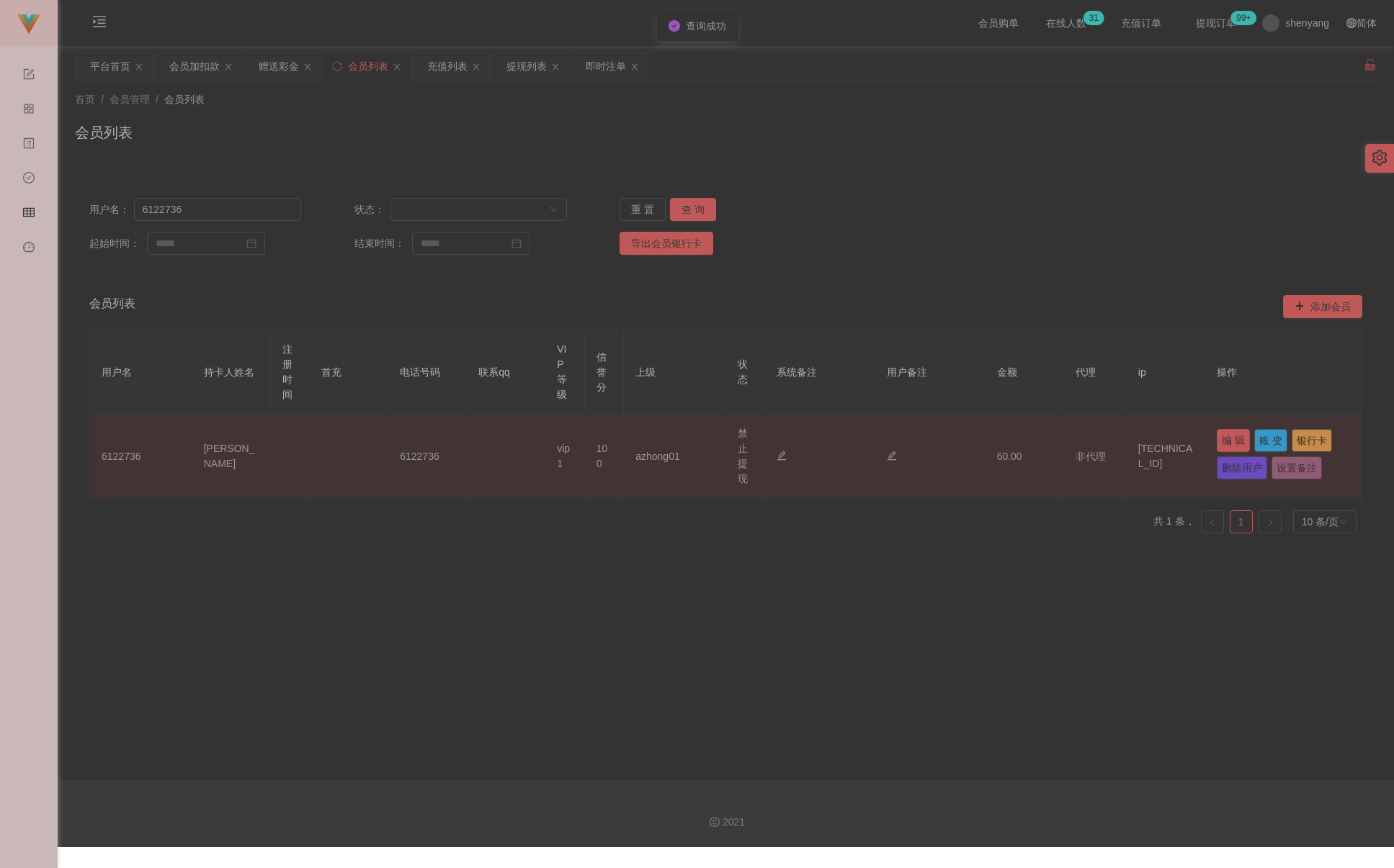
click at [925, 441] on button "编 辑" at bounding box center [1233, 440] width 33 height 23
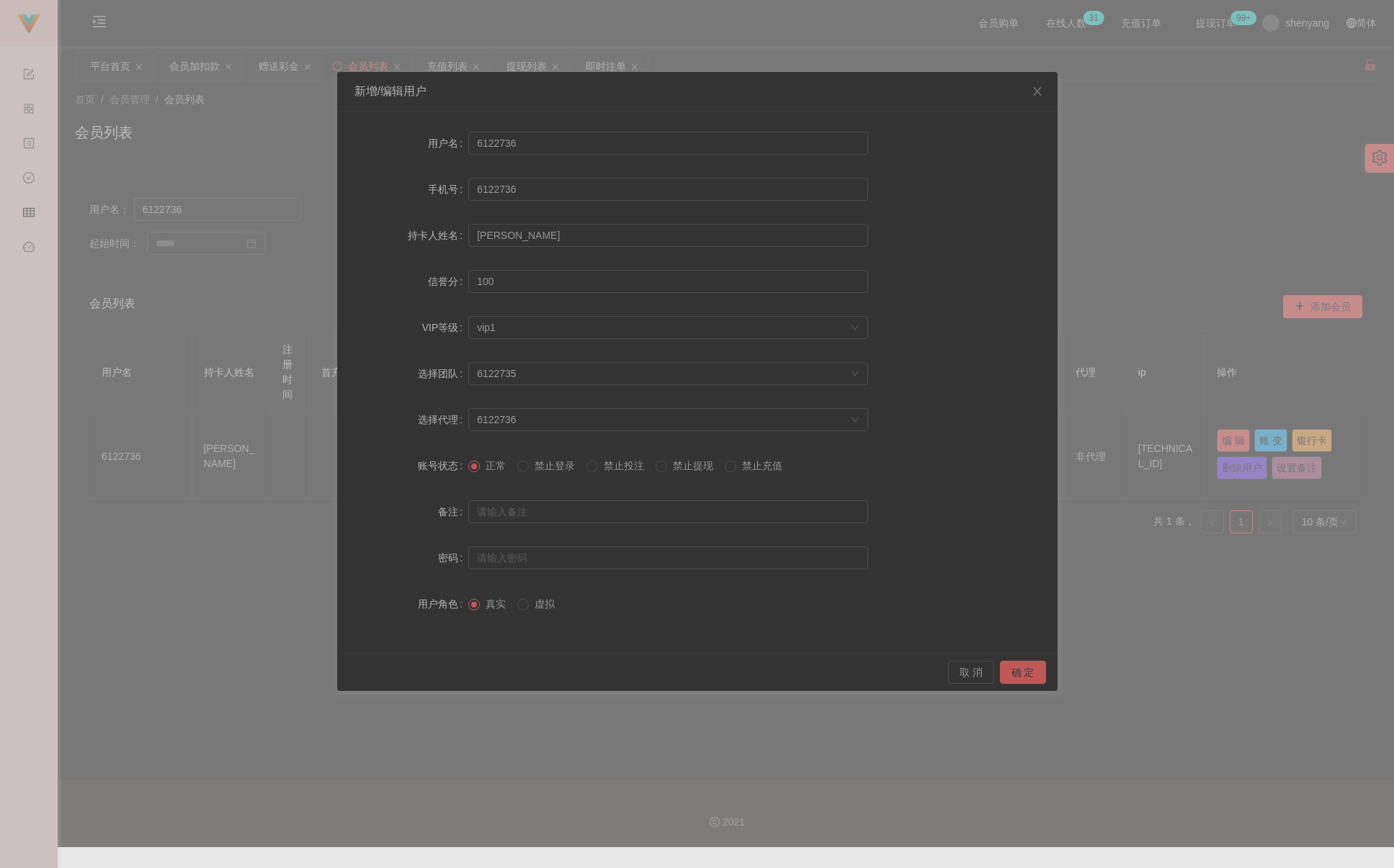
click at [925, 210] on div "新增/编辑用户 用户名 6122736 手机号 6122736 持卡人姓名 soo choon hua 信誉分 100 VIP等级 选择VIP等级 vip1 …" at bounding box center [697, 434] width 1394 height 868
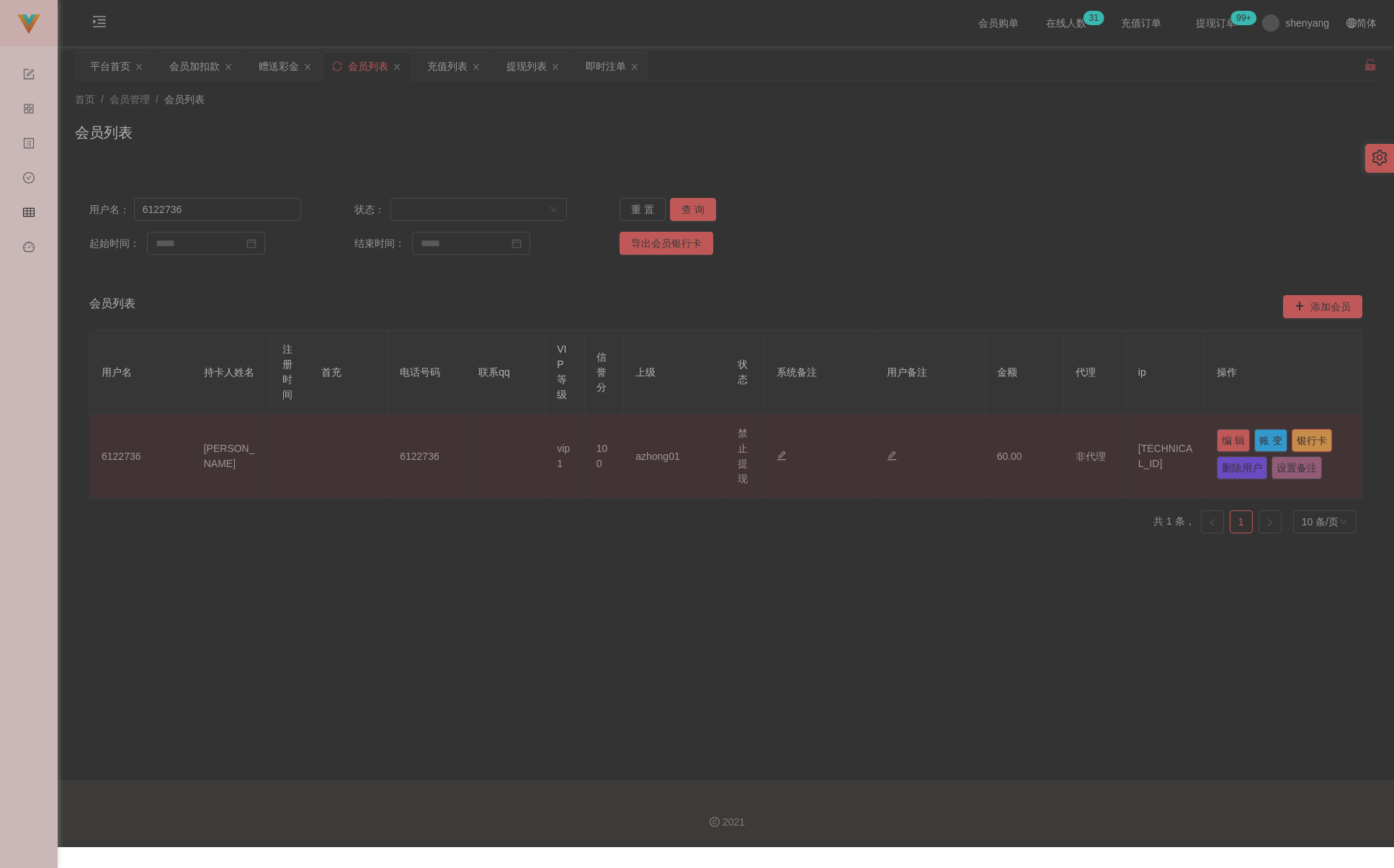
click at [925, 441] on button "银行卡" at bounding box center [1311, 440] width 40 height 23
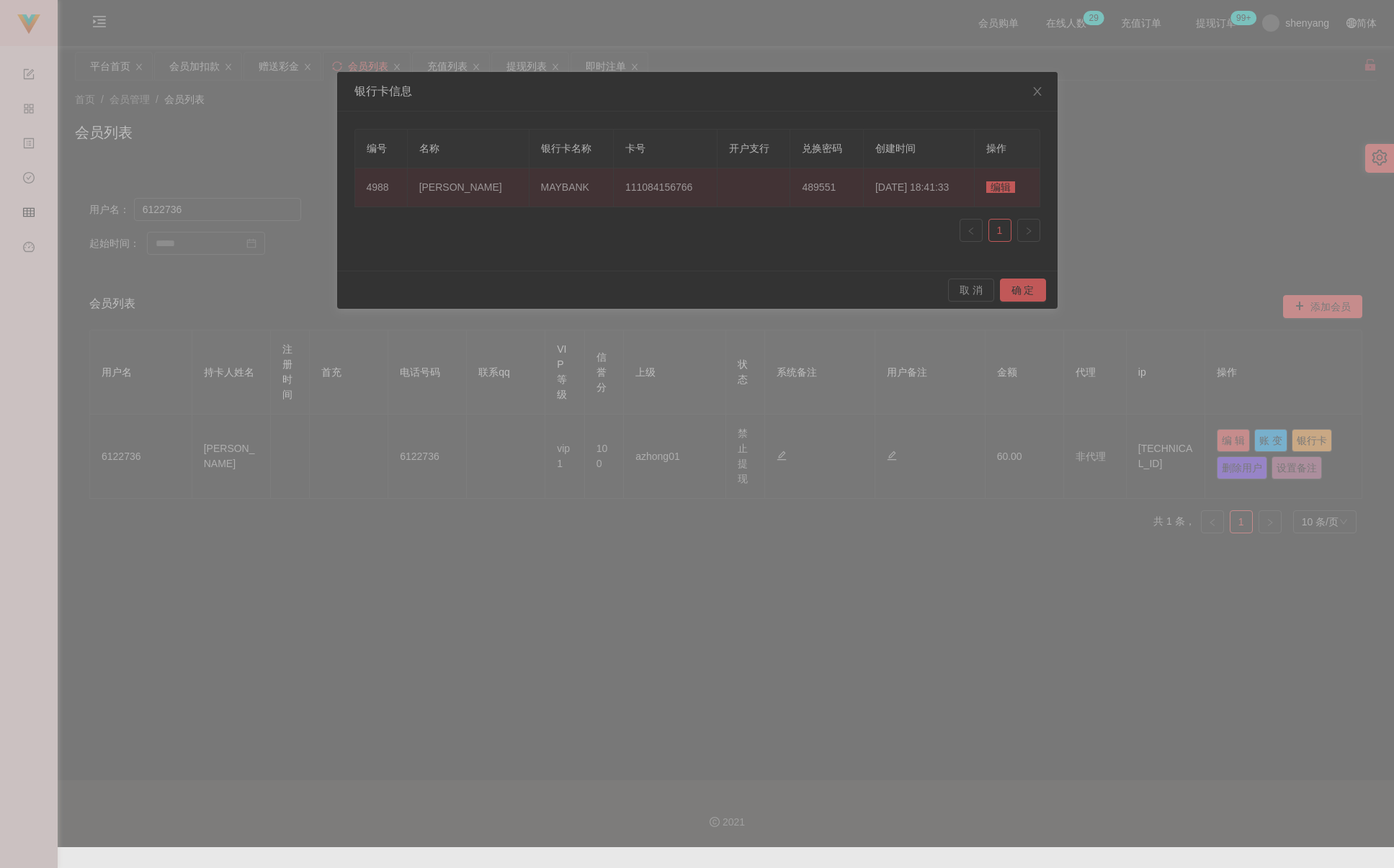
click at [925, 191] on span "编辑" at bounding box center [1000, 187] width 29 height 11
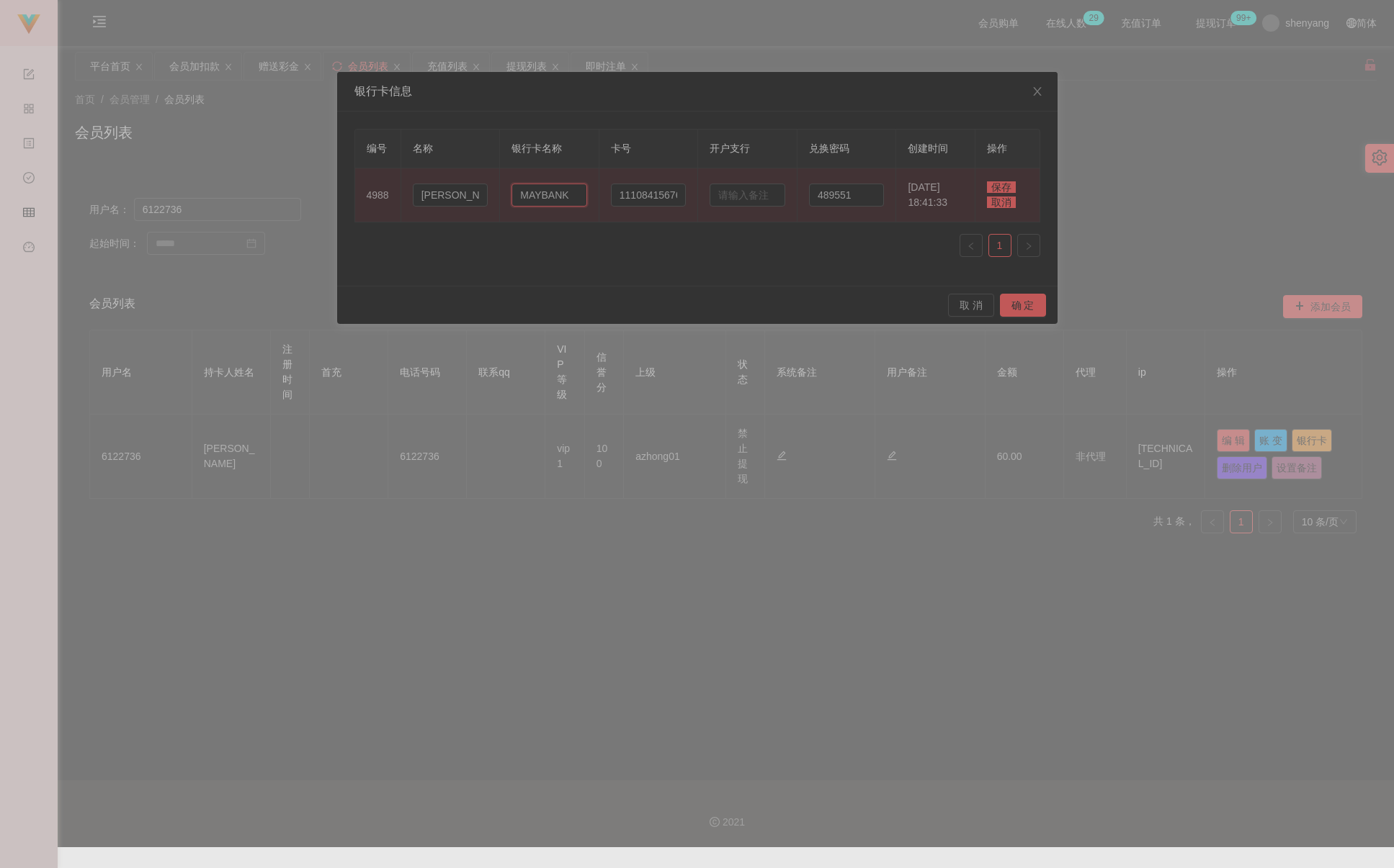
click at [549, 191] on input "MAYBANK" at bounding box center [549, 195] width 75 height 23
click at [653, 199] on input "111084156766" at bounding box center [648, 195] width 75 height 23
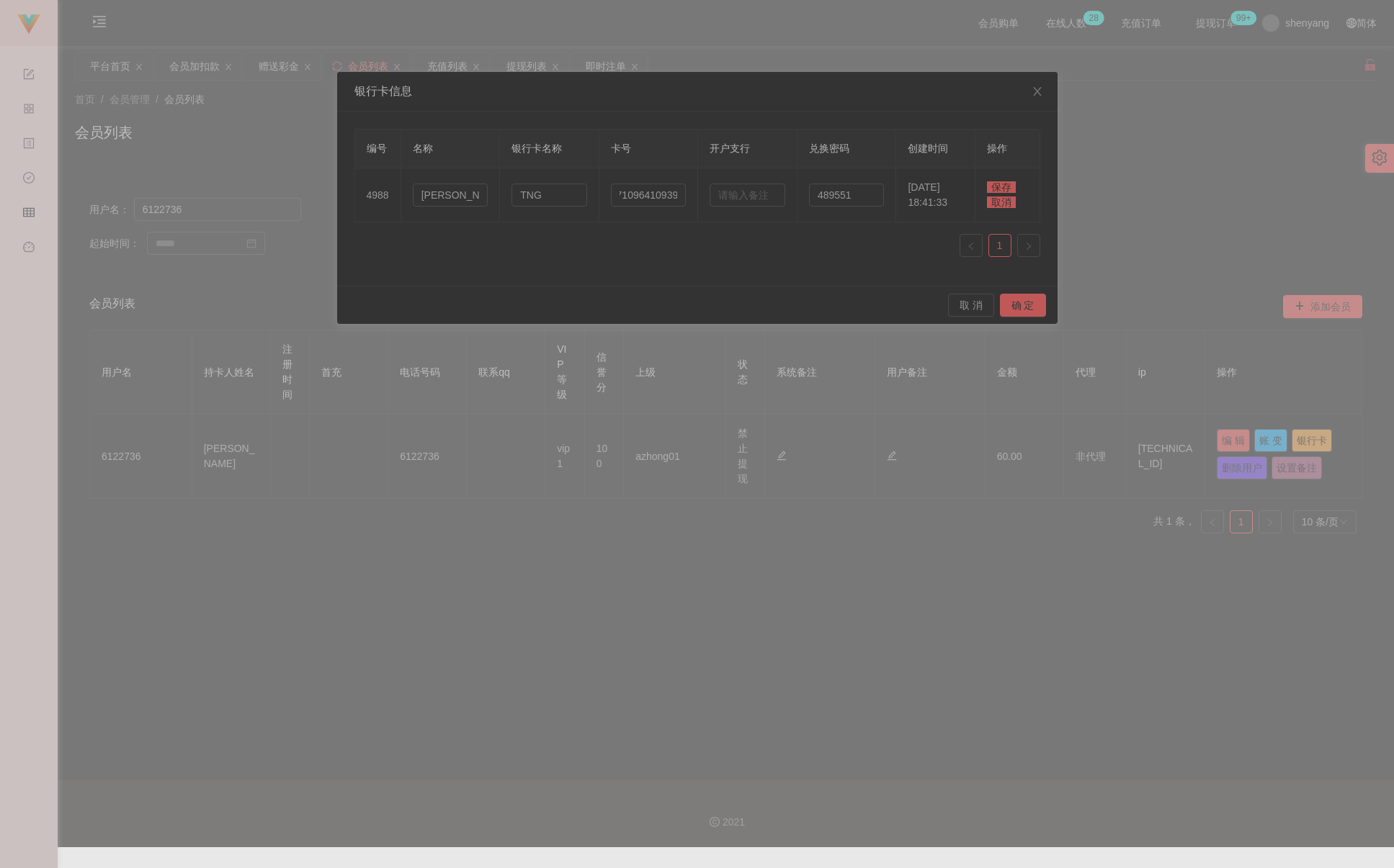
click at [925, 185] on span "保存" at bounding box center [1001, 187] width 29 height 11
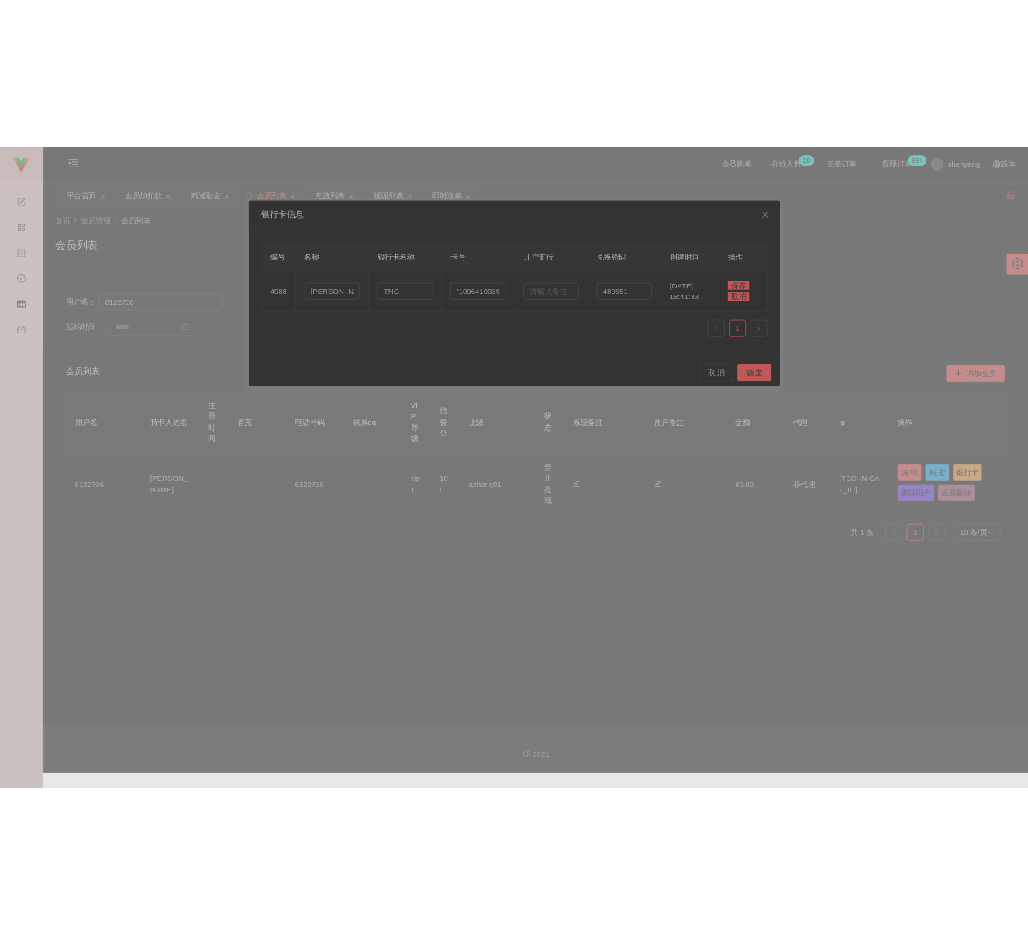
scroll to position [0, 0]
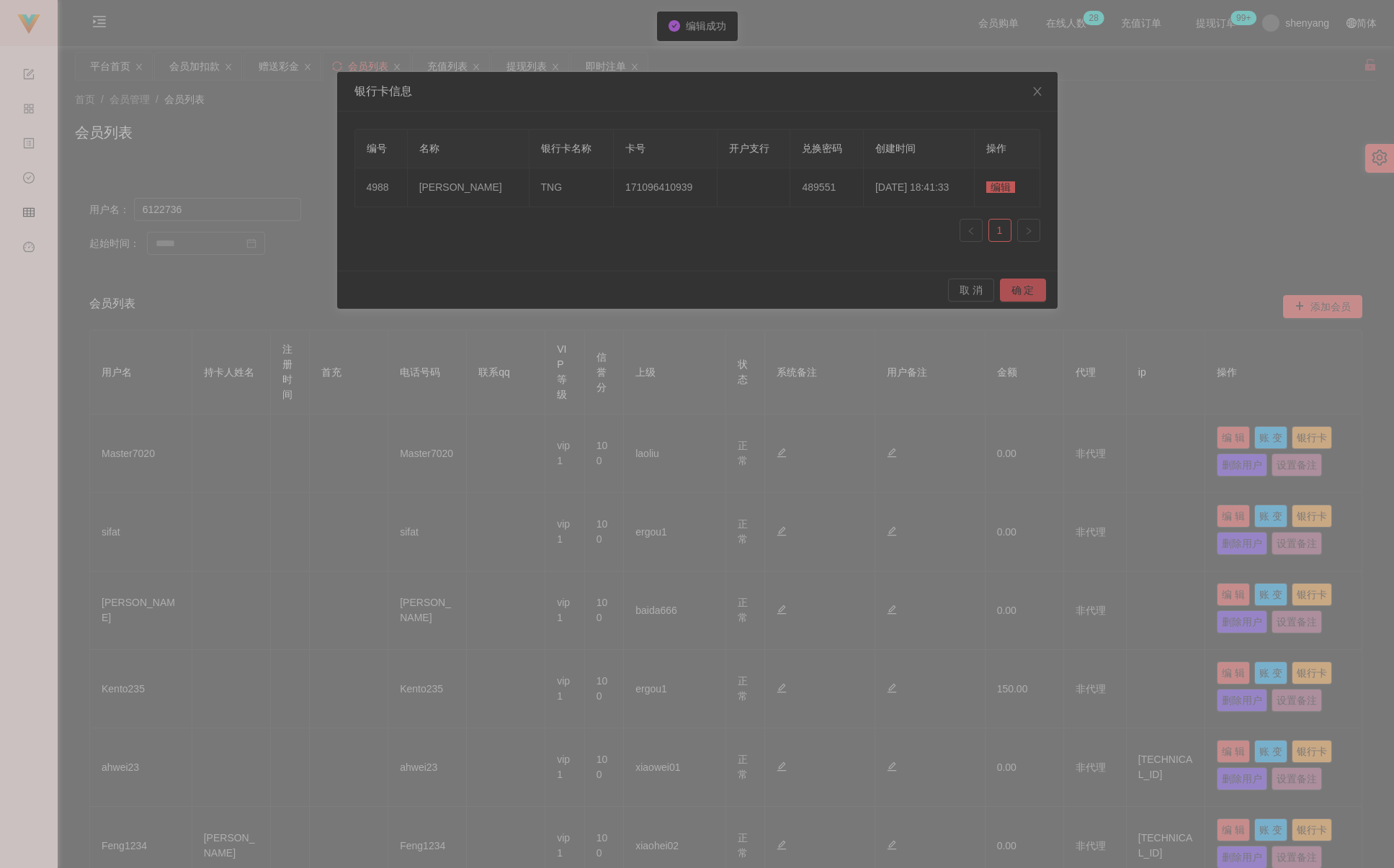
click at [925, 291] on button "确 定" at bounding box center [1023, 290] width 46 height 23
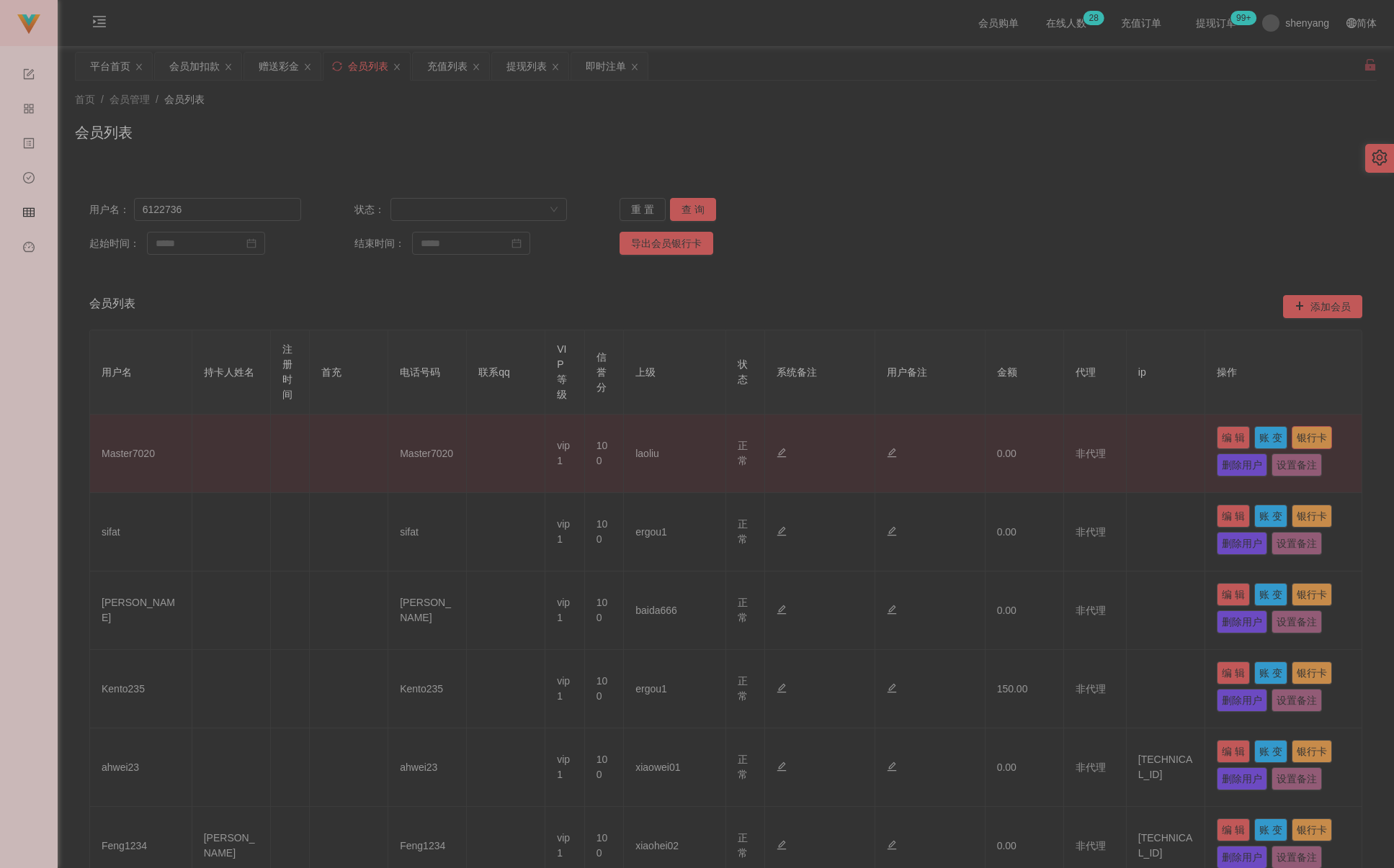
click at [925, 438] on button "银行卡" at bounding box center [1311, 437] width 40 height 23
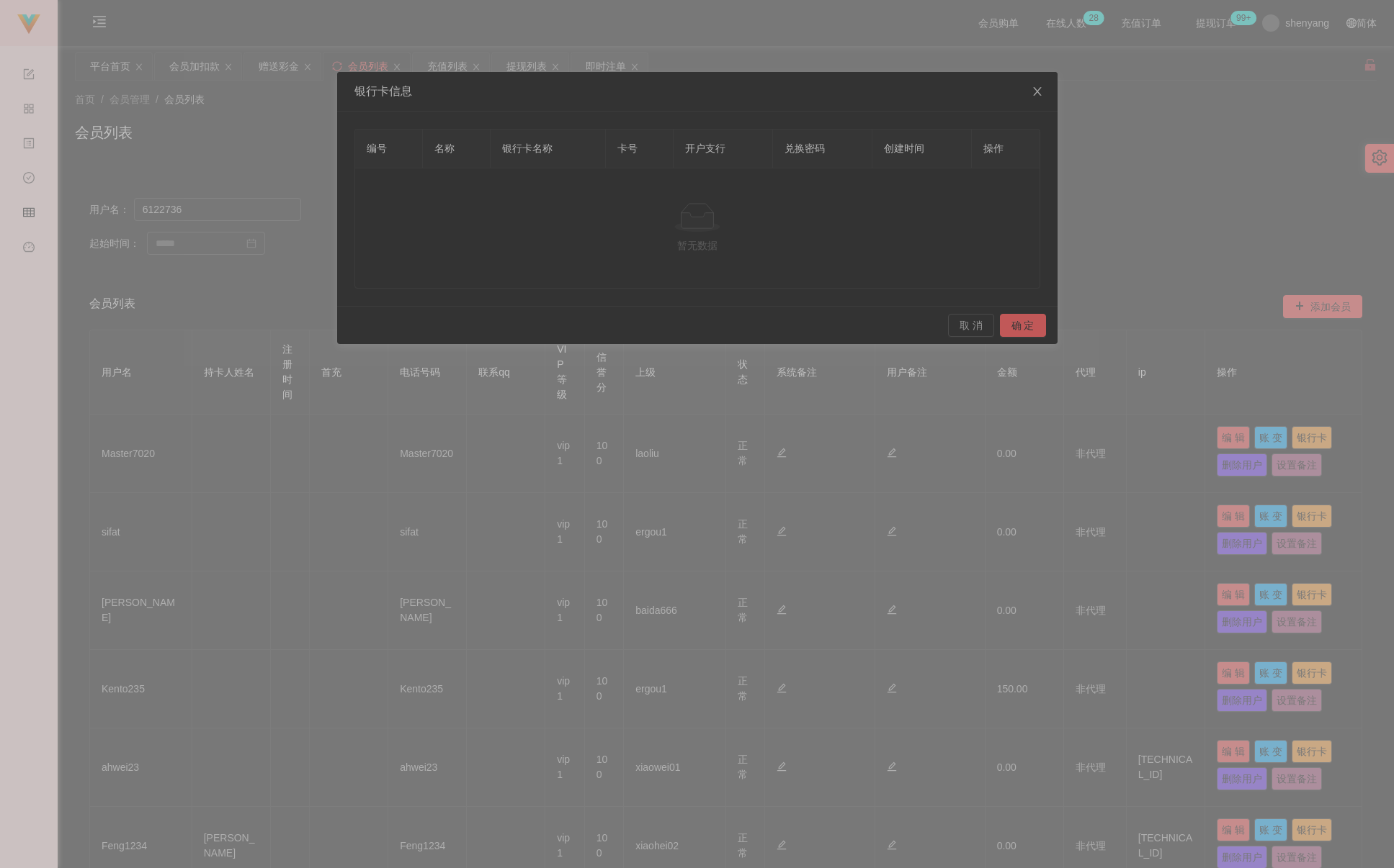
click at [925, 93] on icon "图标: close" at bounding box center [1037, 91] width 11 height 11
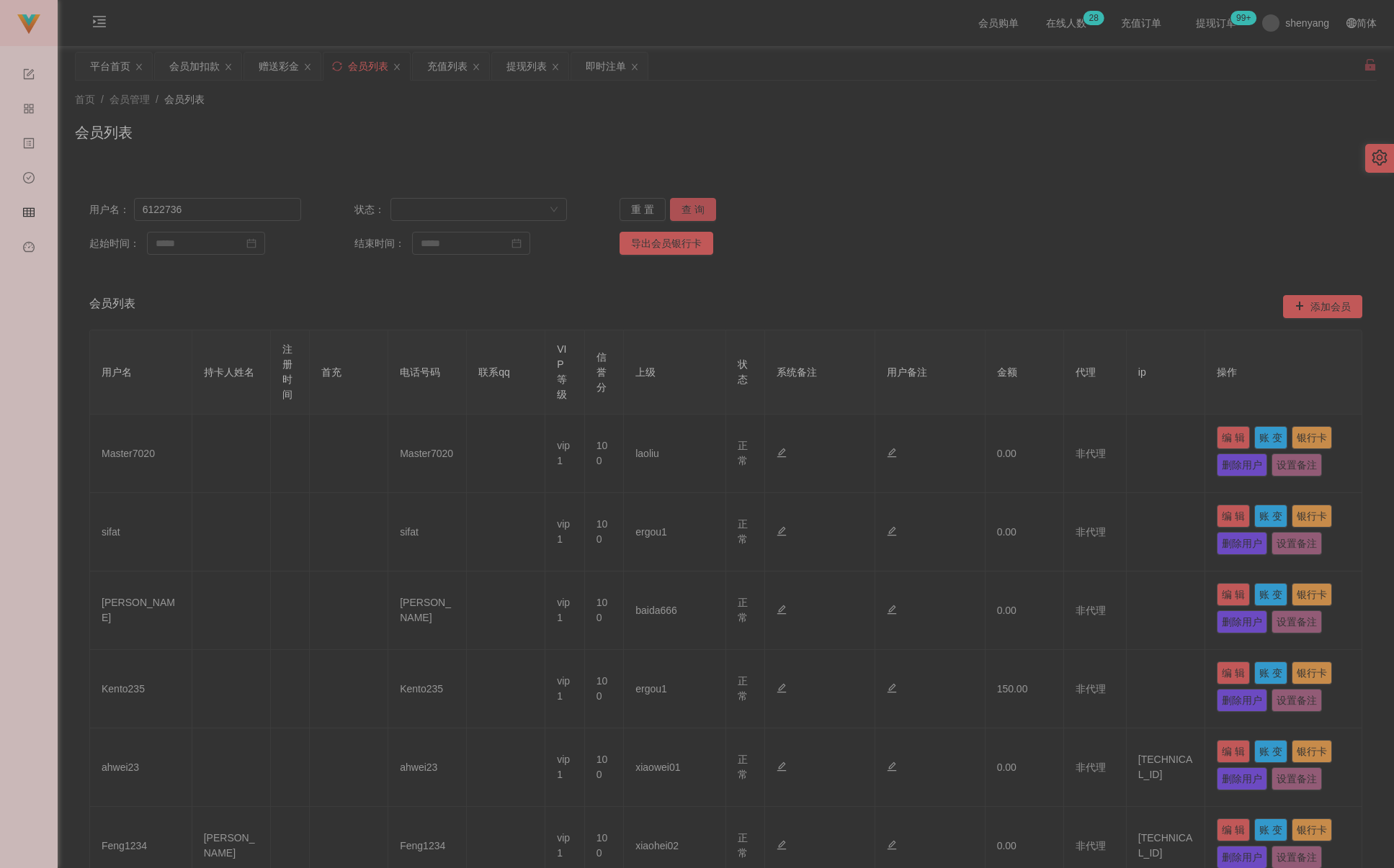
click at [701, 214] on button "查 询" at bounding box center [693, 209] width 46 height 23
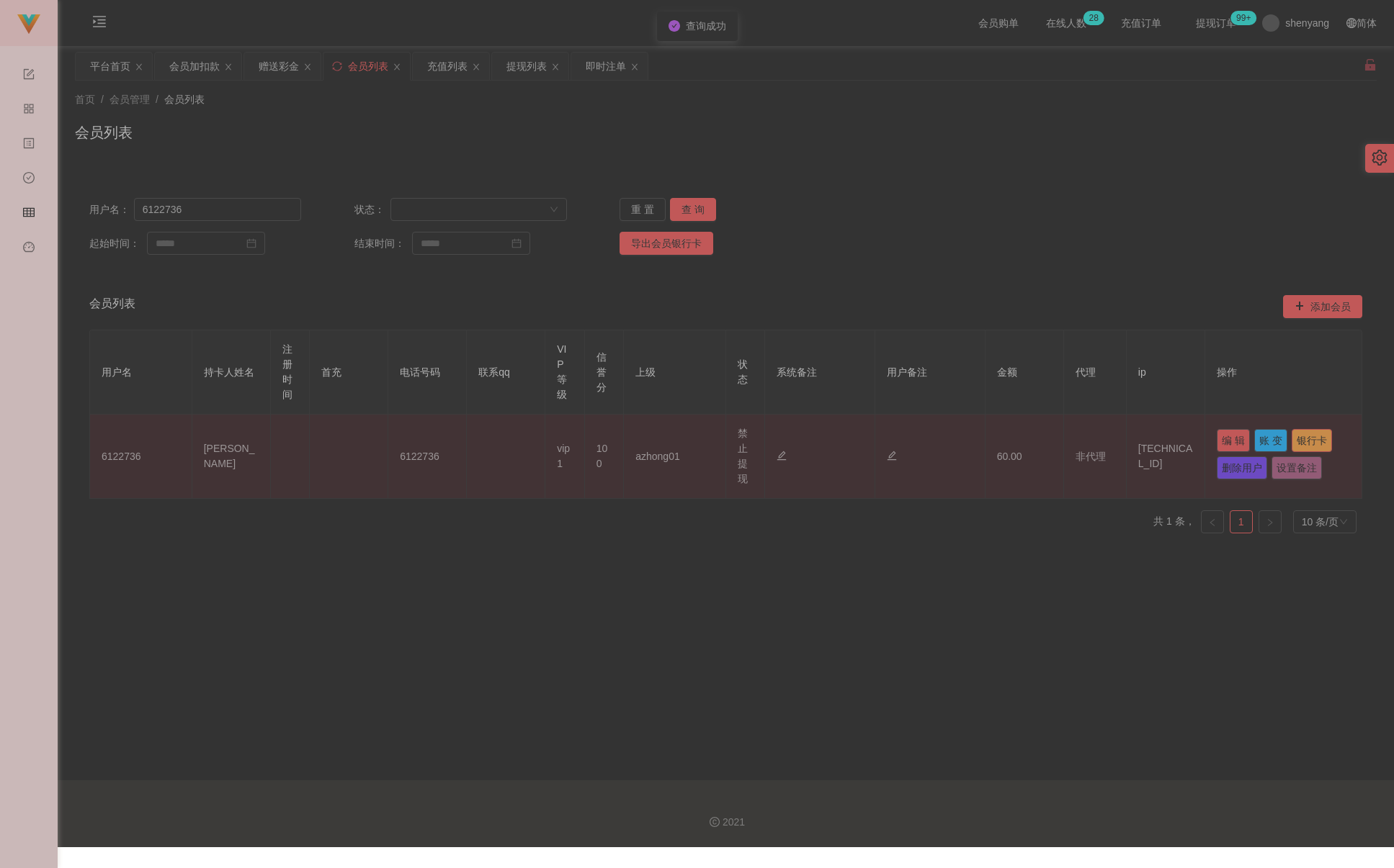
click at [925, 444] on button "银行卡" at bounding box center [1311, 440] width 40 height 23
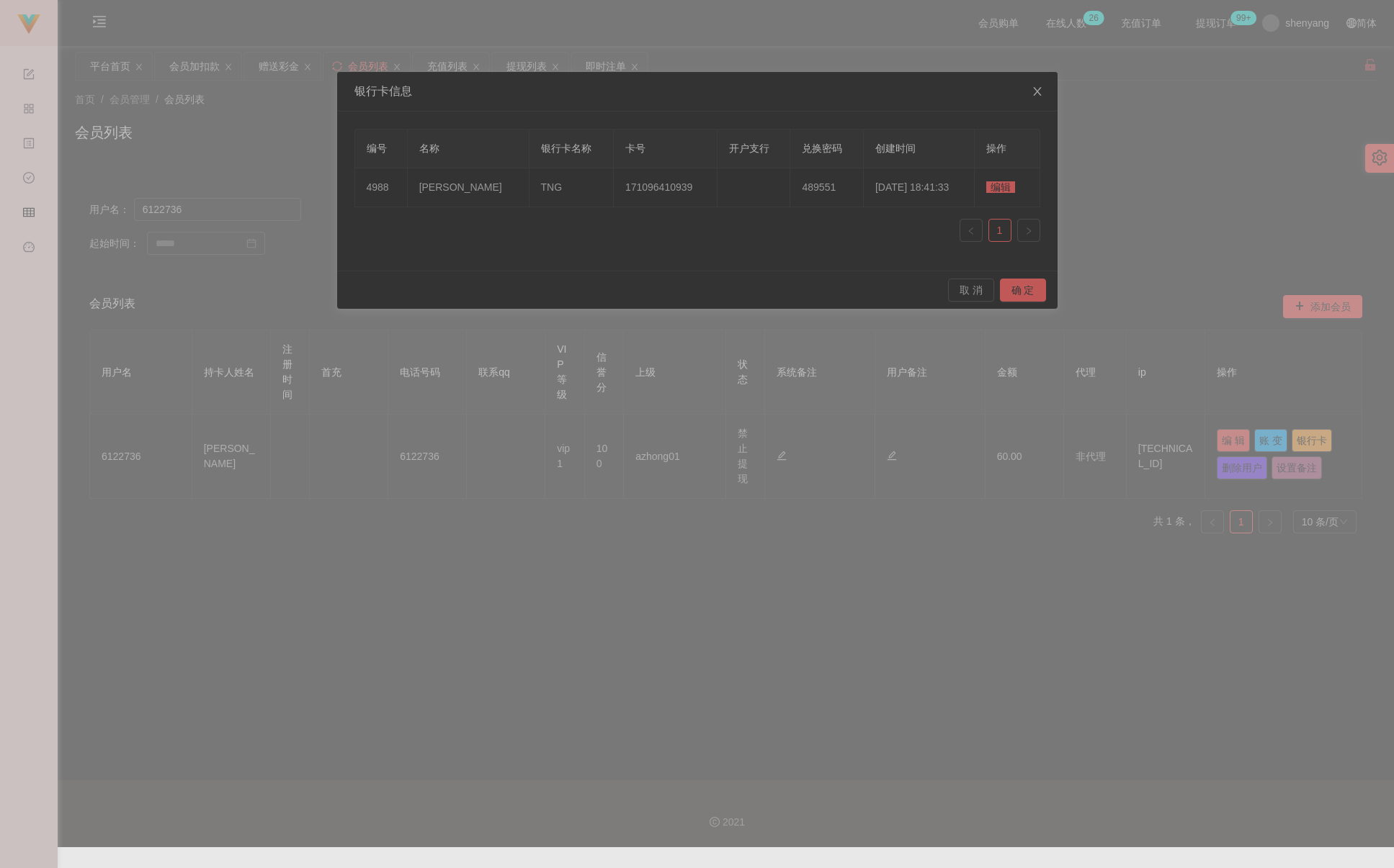
click at [925, 87] on icon "图标: close" at bounding box center [1037, 91] width 11 height 11
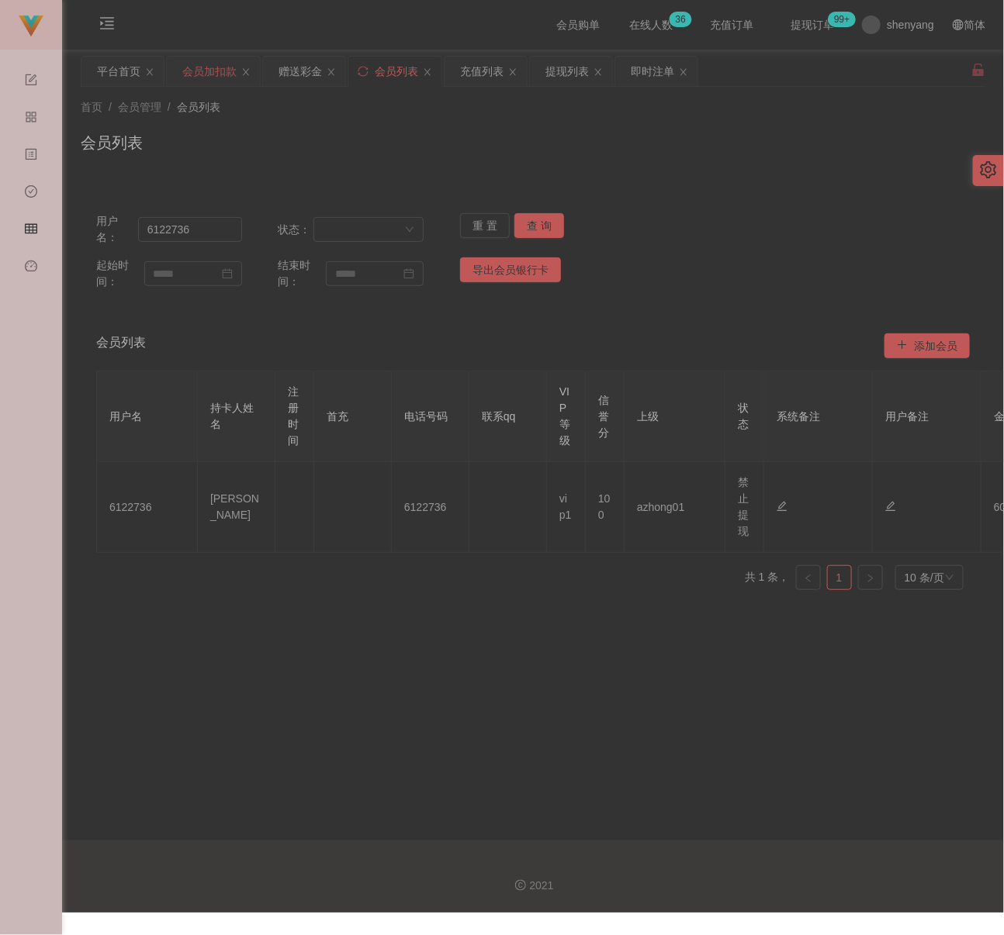
click at [208, 71] on div "会员加扣款" at bounding box center [209, 71] width 54 height 29
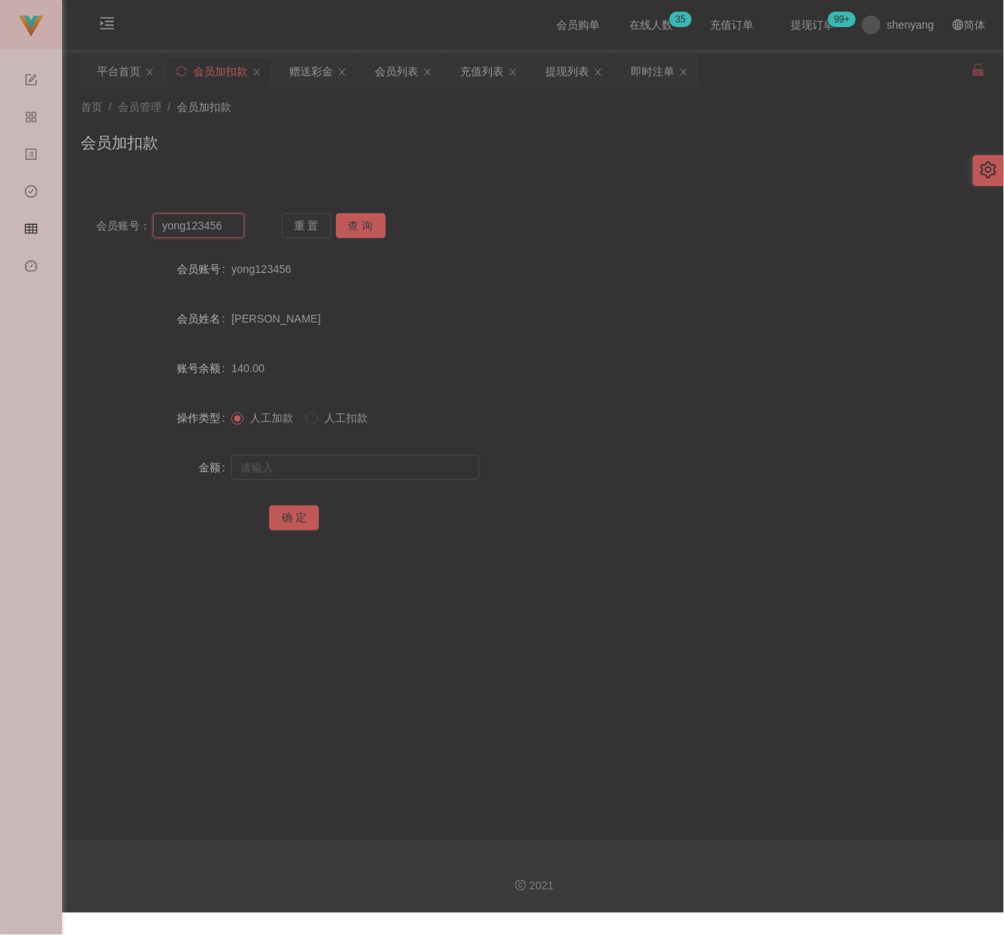
click at [226, 226] on input "yong123456" at bounding box center [199, 225] width 92 height 25
drag, startPoint x: 371, startPoint y: 226, endPoint x: 371, endPoint y: 240, distance: 14.7
click at [371, 226] on button "查 询" at bounding box center [361, 225] width 50 height 25
click at [361, 473] on input "text" at bounding box center [355, 467] width 248 height 25
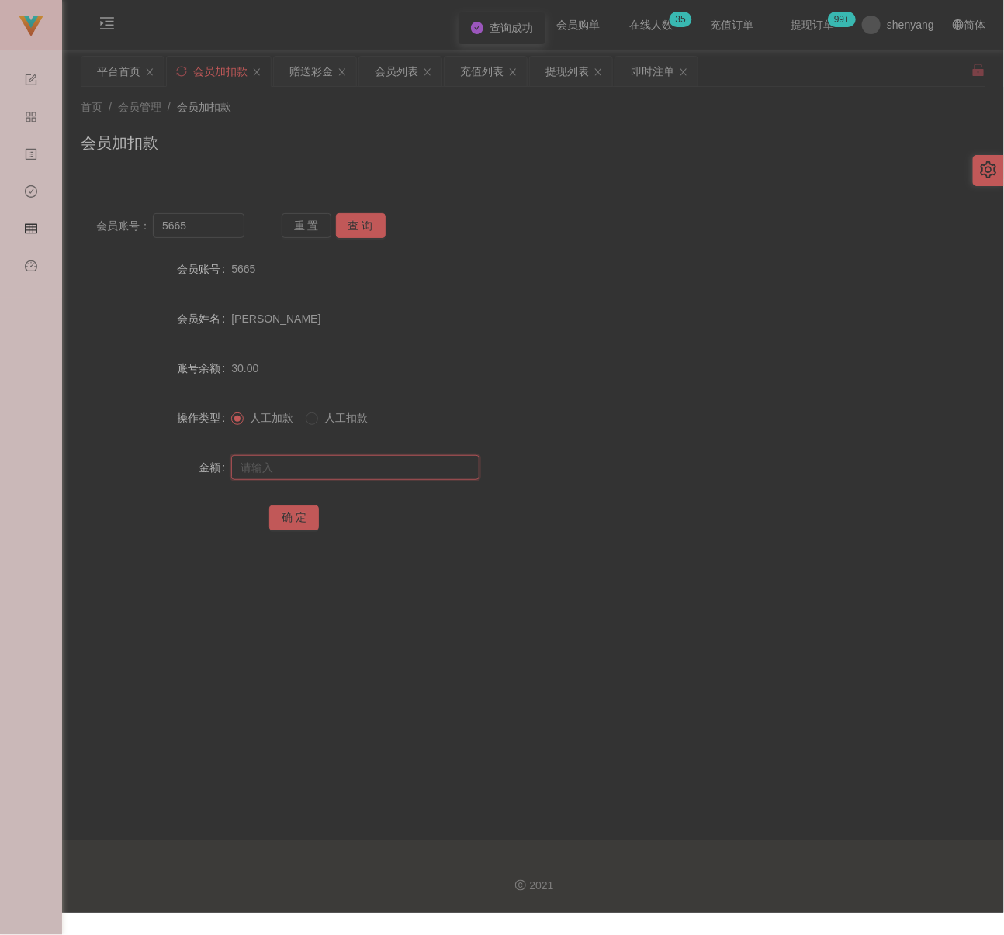
click at [392, 465] on input "text" at bounding box center [355, 467] width 248 height 25
click at [273, 515] on button "确 定" at bounding box center [294, 518] width 50 height 25
click at [217, 231] on input "5665" at bounding box center [199, 225] width 92 height 25
click at [366, 221] on button "查 询" at bounding box center [361, 225] width 50 height 25
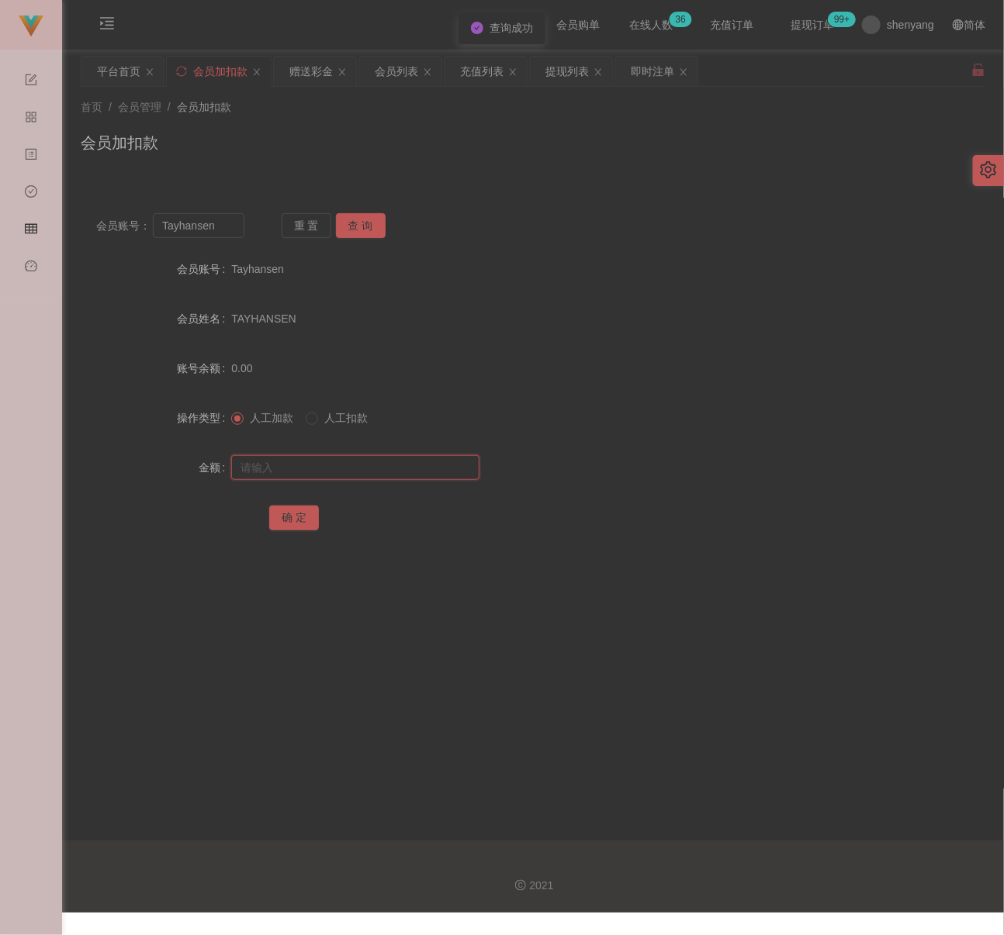
click at [349, 478] on input "text" at bounding box center [355, 467] width 248 height 25
drag, startPoint x: 398, startPoint y: 471, endPoint x: 349, endPoint y: 486, distance: 51.3
click at [398, 471] on input "text" at bounding box center [355, 467] width 248 height 25
drag, startPoint x: 296, startPoint y: 517, endPoint x: 338, endPoint y: 517, distance: 42.7
click at [296, 517] on button "确 定" at bounding box center [294, 518] width 50 height 25
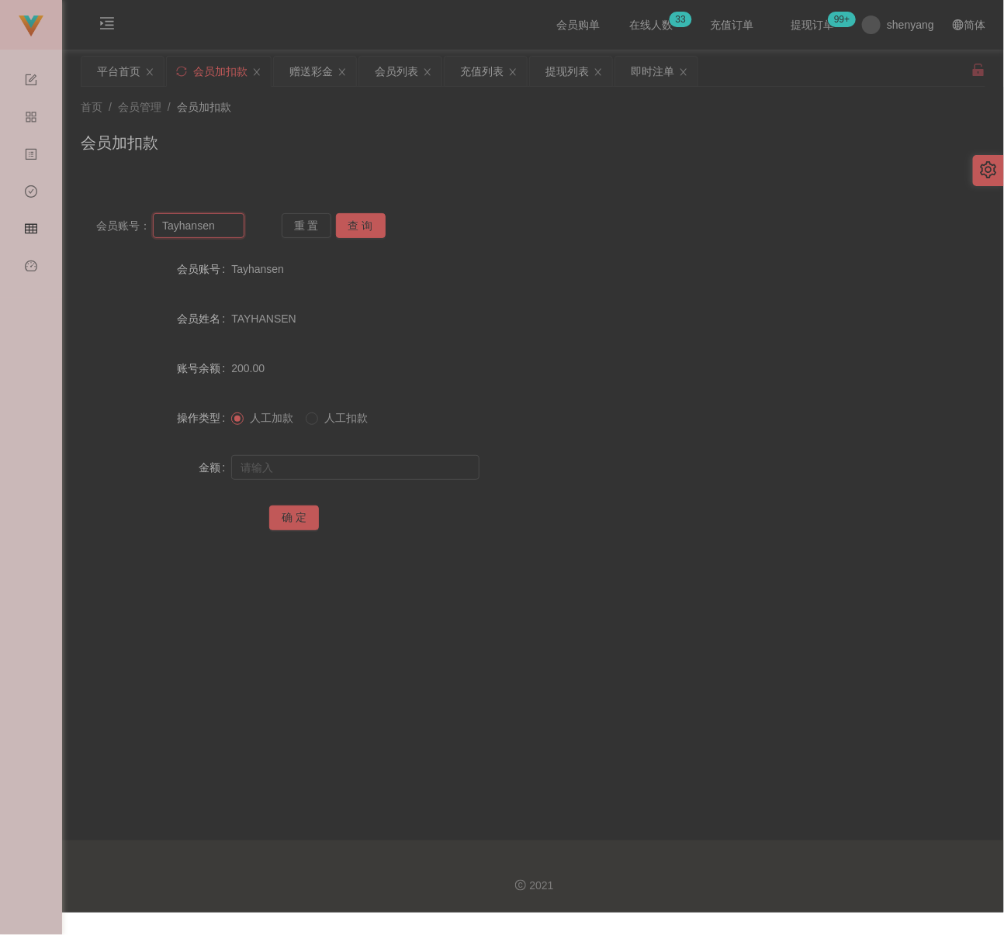
click at [214, 228] on input "Tayhansen" at bounding box center [199, 225] width 92 height 25
click at [354, 221] on button "查 询" at bounding box center [361, 225] width 50 height 25
click at [303, 471] on input "text" at bounding box center [355, 467] width 248 height 25
click at [380, 468] on input "text" at bounding box center [355, 467] width 248 height 25
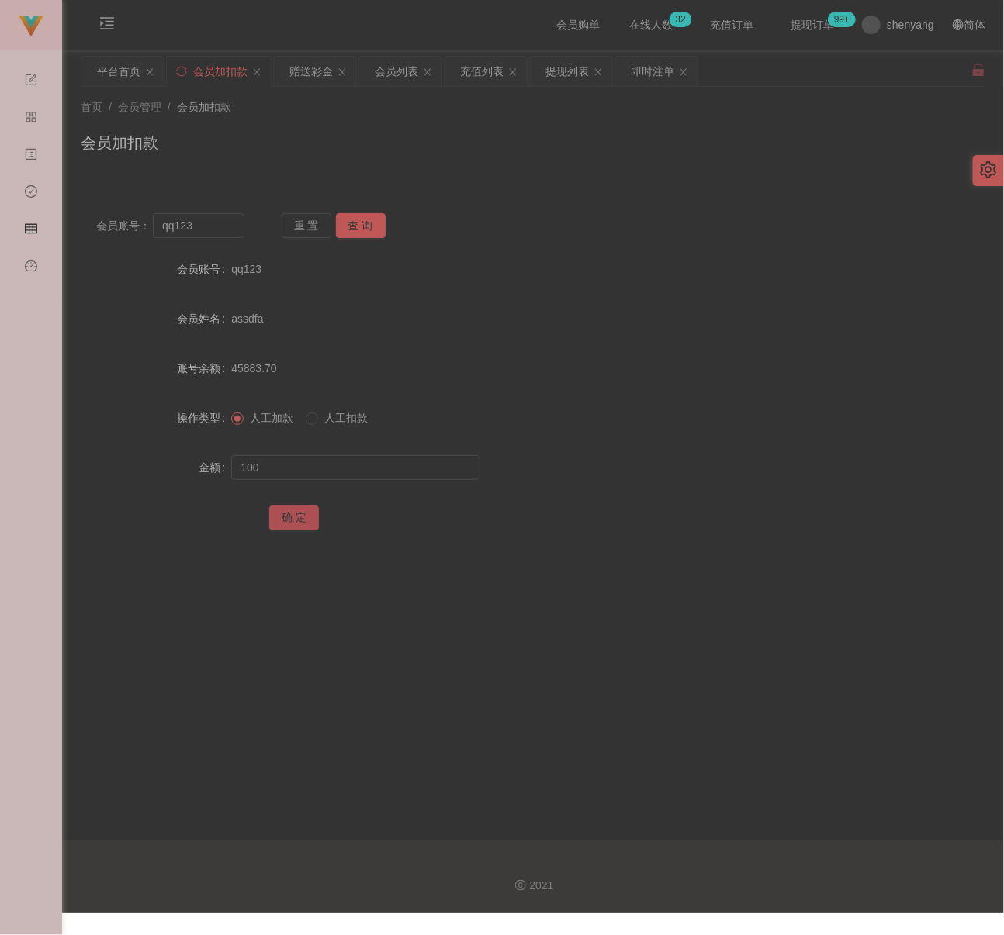
drag, startPoint x: 294, startPoint y: 510, endPoint x: 314, endPoint y: 510, distance: 20.2
click at [294, 510] on button "确 定" at bounding box center [294, 518] width 50 height 25
click at [196, 228] on input "qq123" at bounding box center [199, 225] width 92 height 25
click at [349, 228] on button "查 询" at bounding box center [361, 225] width 50 height 25
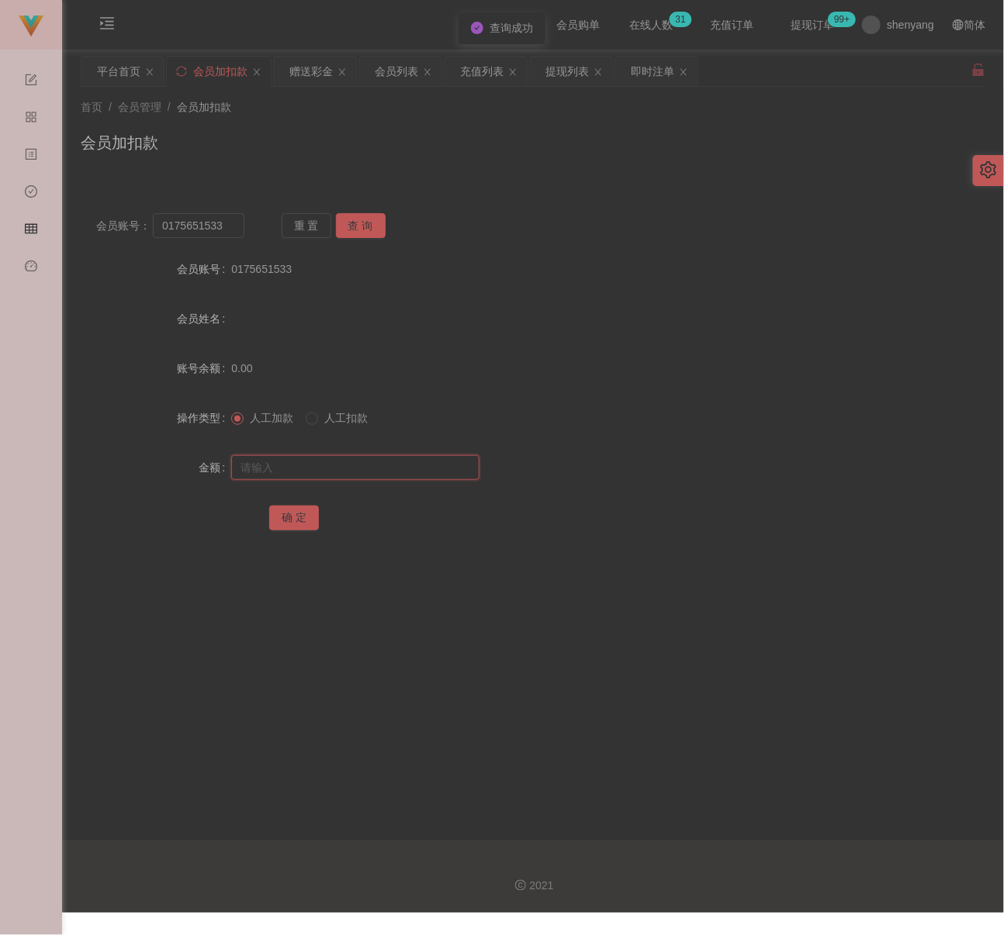
click at [309, 468] on input "text" at bounding box center [355, 467] width 248 height 25
click at [300, 471] on input "text" at bounding box center [355, 467] width 248 height 25
click at [282, 512] on button "确 定" at bounding box center [294, 518] width 50 height 25
click at [228, 230] on input "0175651533" at bounding box center [199, 225] width 92 height 25
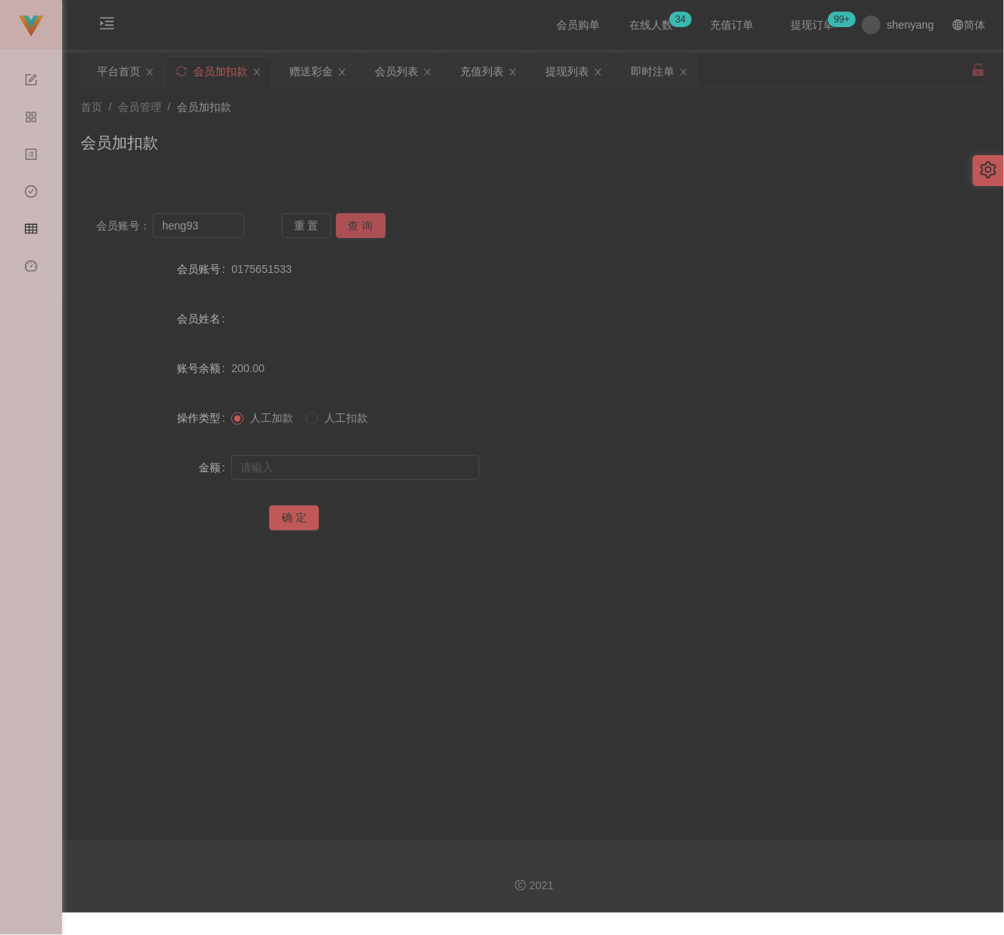
drag, startPoint x: 352, startPoint y: 222, endPoint x: 352, endPoint y: 249, distance: 27.1
click at [352, 222] on button "查 询" at bounding box center [361, 225] width 50 height 25
click at [337, 468] on input "text" at bounding box center [355, 467] width 248 height 25
click at [407, 473] on input "text" at bounding box center [355, 467] width 248 height 25
drag, startPoint x: 285, startPoint y: 517, endPoint x: 300, endPoint y: 519, distance: 15.6
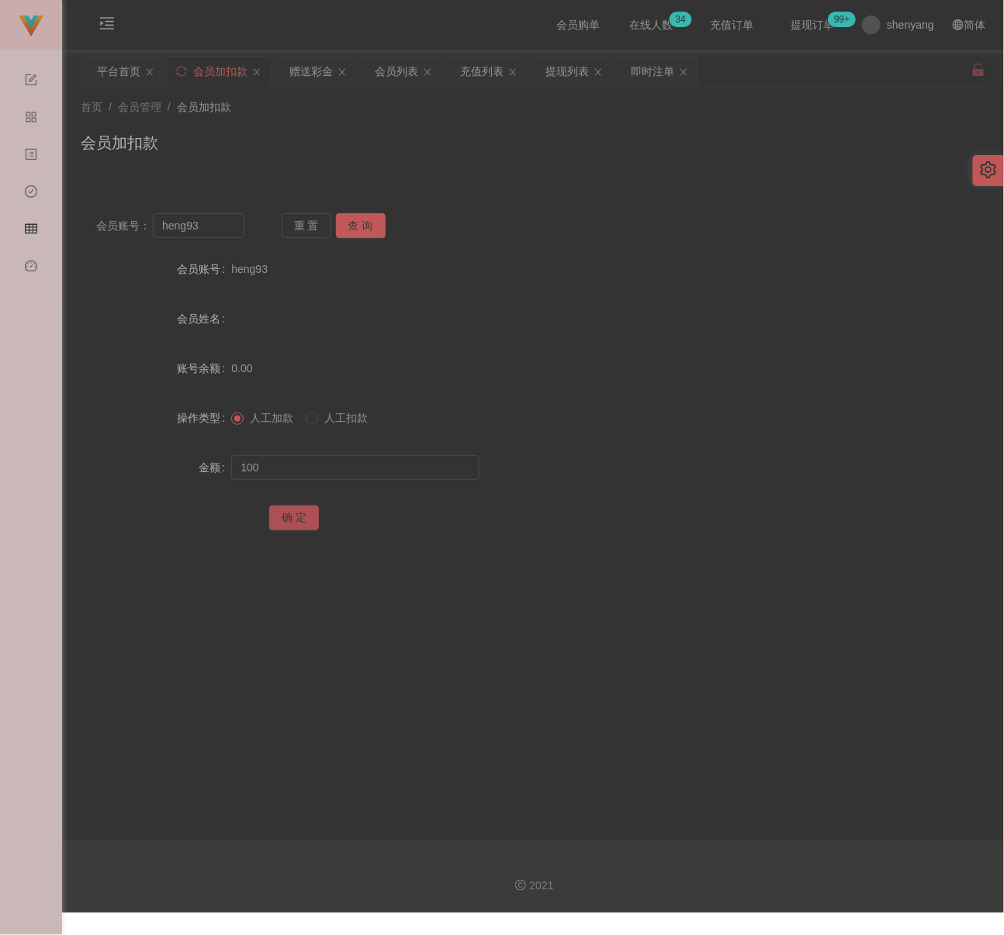
click at [285, 517] on button "确 定" at bounding box center [294, 518] width 50 height 25
click at [222, 226] on input "heng93" at bounding box center [199, 225] width 92 height 25
click at [361, 226] on button "查 询" at bounding box center [361, 225] width 50 height 25
click at [358, 468] on input "text" at bounding box center [355, 467] width 248 height 25
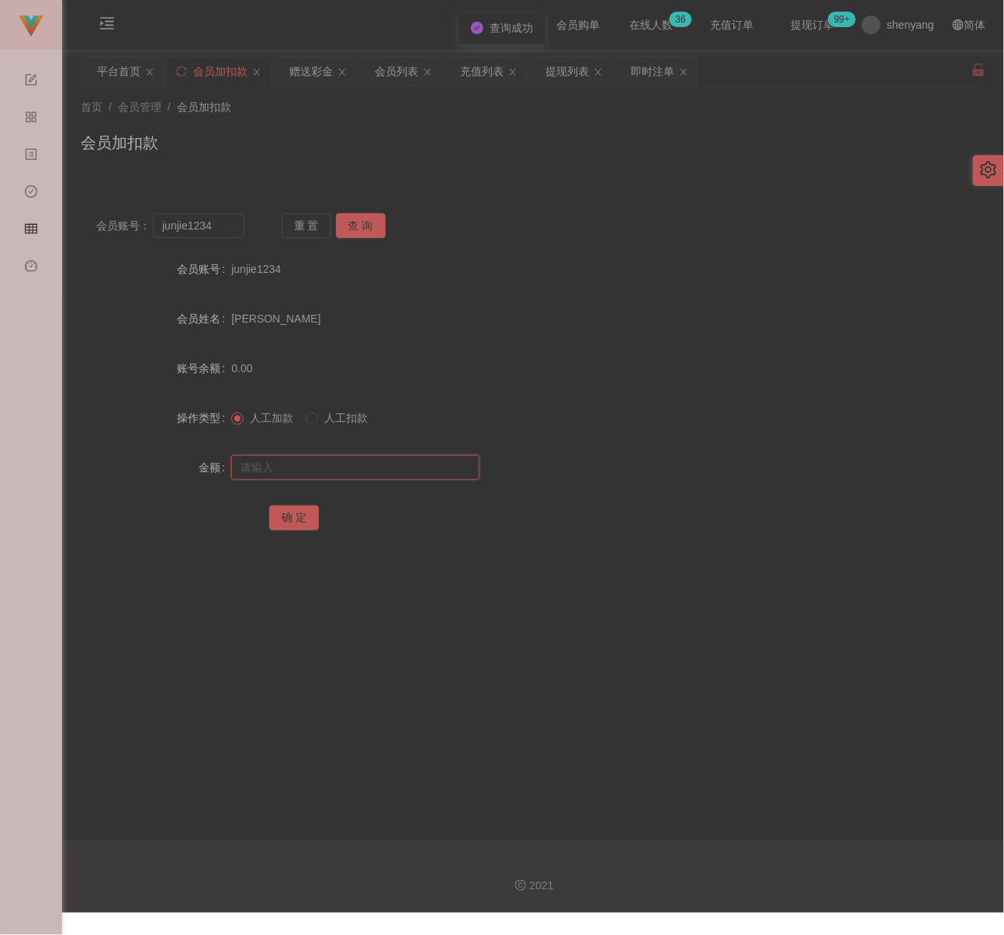
click at [412, 459] on input "text" at bounding box center [355, 467] width 248 height 25
click at [303, 513] on button "确 定" at bounding box center [294, 518] width 50 height 25
click at [233, 221] on input "junjie1234" at bounding box center [199, 225] width 92 height 25
click at [364, 229] on button "查 询" at bounding box center [361, 225] width 50 height 25
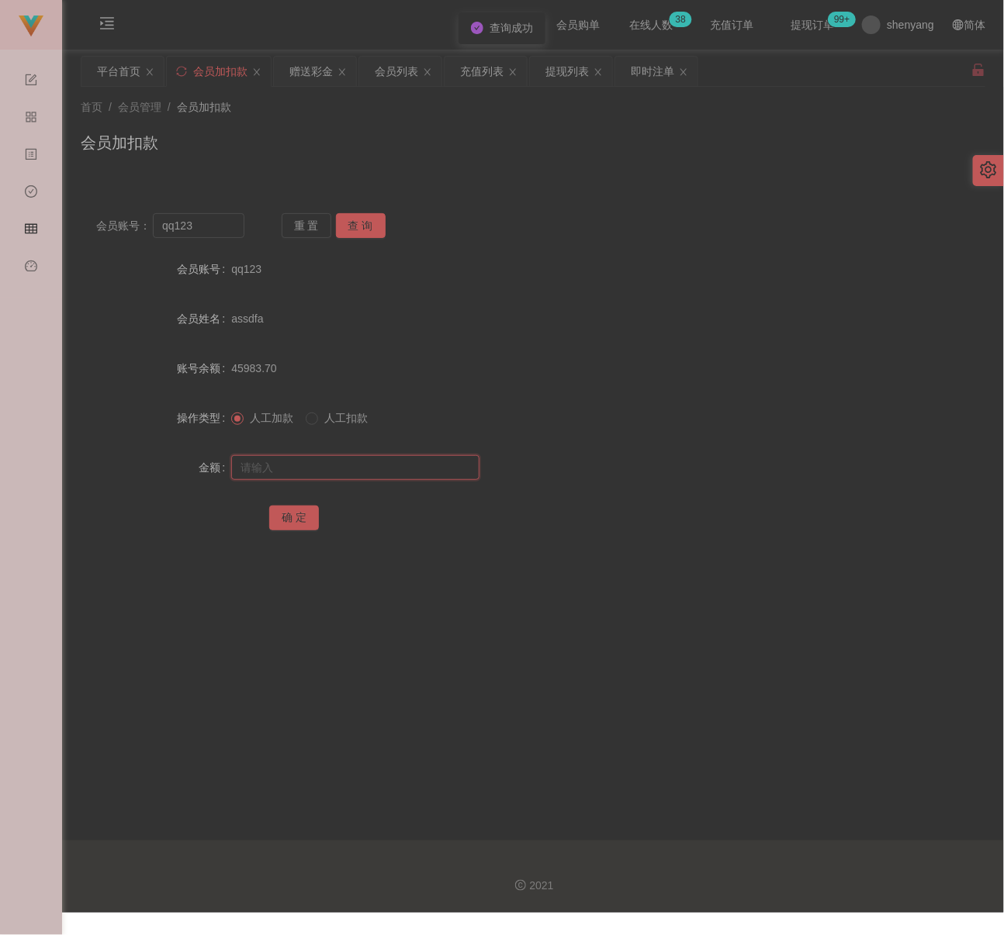
click at [357, 473] on input "text" at bounding box center [355, 467] width 248 height 25
click at [368, 463] on input "text" at bounding box center [355, 467] width 248 height 25
click at [296, 515] on button "确 定" at bounding box center [294, 518] width 50 height 25
click at [219, 228] on input "qq123" at bounding box center [199, 225] width 92 height 25
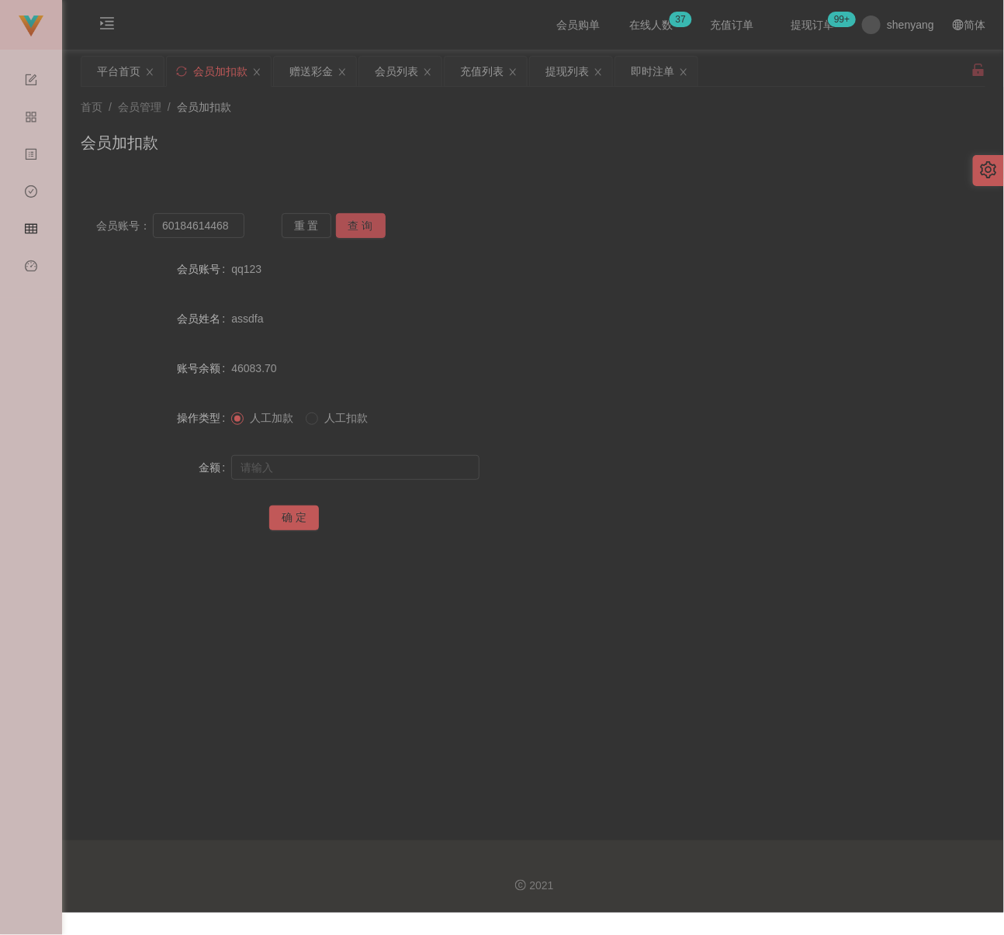
click at [349, 217] on button "查 询" at bounding box center [361, 225] width 50 height 25
click at [315, 465] on input "text" at bounding box center [355, 467] width 248 height 25
click at [440, 475] on input "text" at bounding box center [355, 467] width 248 height 25
click at [296, 515] on button "确 定" at bounding box center [294, 518] width 50 height 25
click at [223, 228] on input "60184614468" at bounding box center [199, 225] width 92 height 25
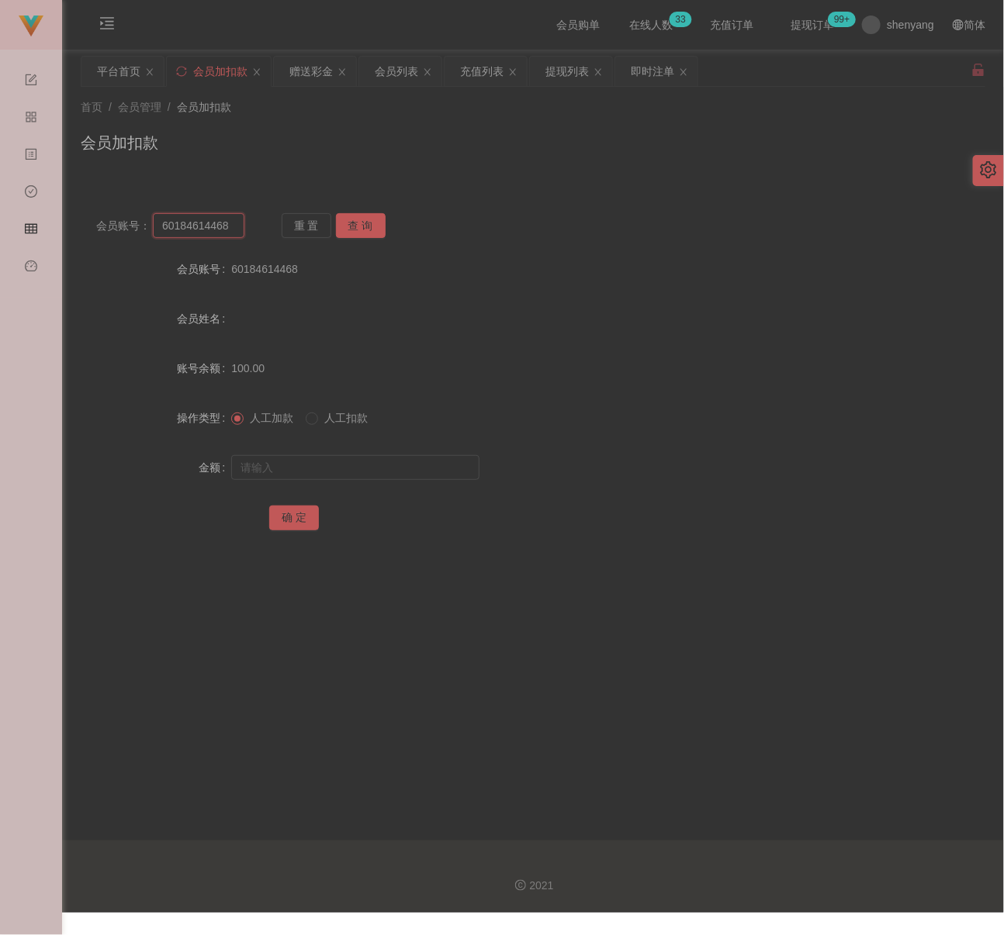
click at [223, 228] on input "60184614468" at bounding box center [199, 225] width 92 height 25
click at [364, 228] on button "查 询" at bounding box center [361, 225] width 50 height 25
click at [347, 466] on input "text" at bounding box center [355, 467] width 248 height 25
click at [298, 520] on button "确 定" at bounding box center [294, 518] width 50 height 25
click at [199, 233] on input "60175518111" at bounding box center [199, 225] width 92 height 25
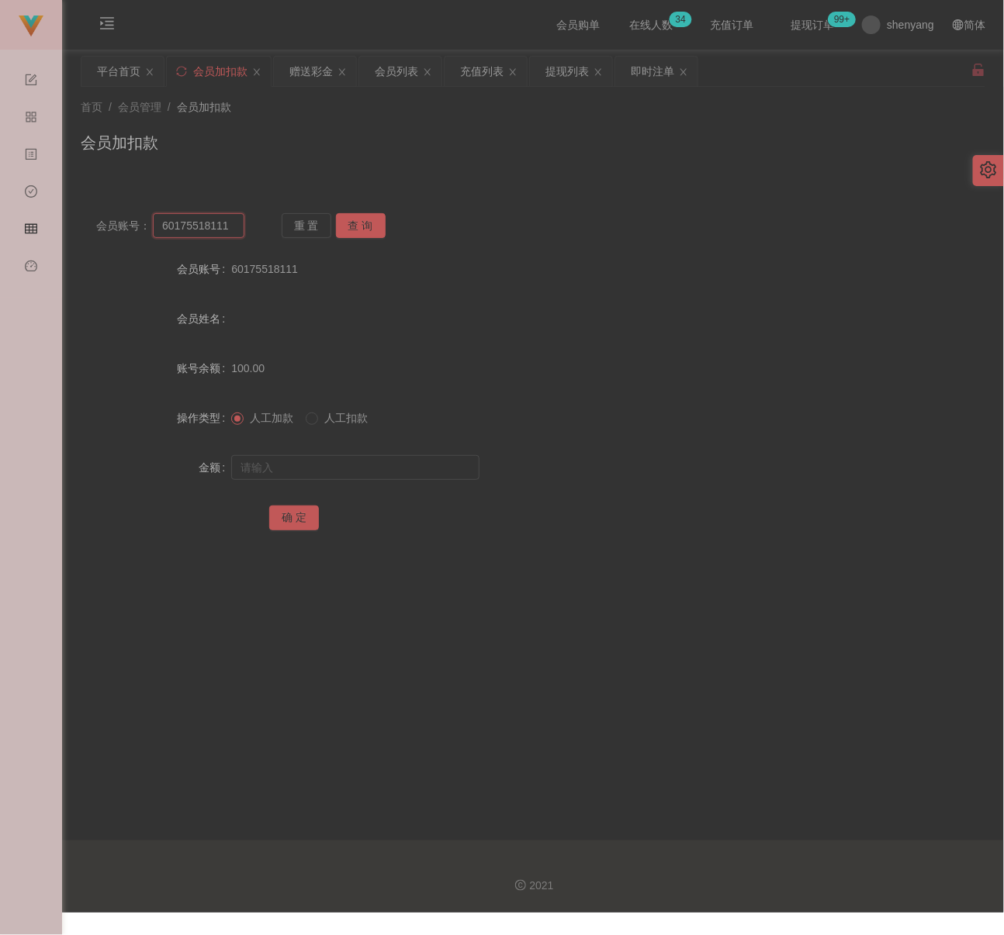
click at [199, 233] on input "60175518111" at bounding box center [199, 225] width 92 height 25
click at [377, 226] on button "查 询" at bounding box center [361, 225] width 50 height 25
click at [347, 456] on input "text" at bounding box center [355, 467] width 248 height 25
click at [323, 468] on input "text" at bounding box center [355, 467] width 248 height 25
click at [296, 526] on button "确 定" at bounding box center [294, 518] width 50 height 25
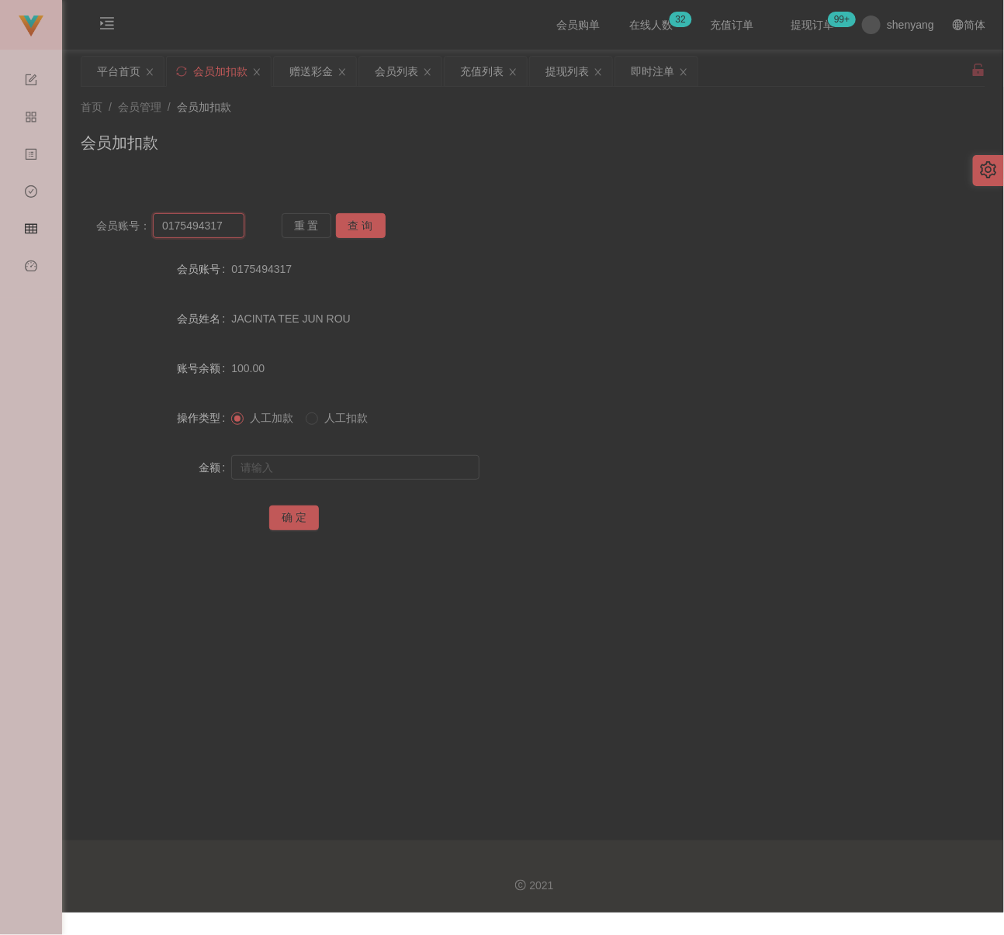
click at [226, 236] on input "0175494317" at bounding box center [199, 225] width 92 height 25
click at [352, 224] on button "查 询" at bounding box center [361, 225] width 50 height 25
click at [330, 463] on input "text" at bounding box center [355, 467] width 248 height 25
click at [320, 461] on input "text" at bounding box center [355, 467] width 248 height 25
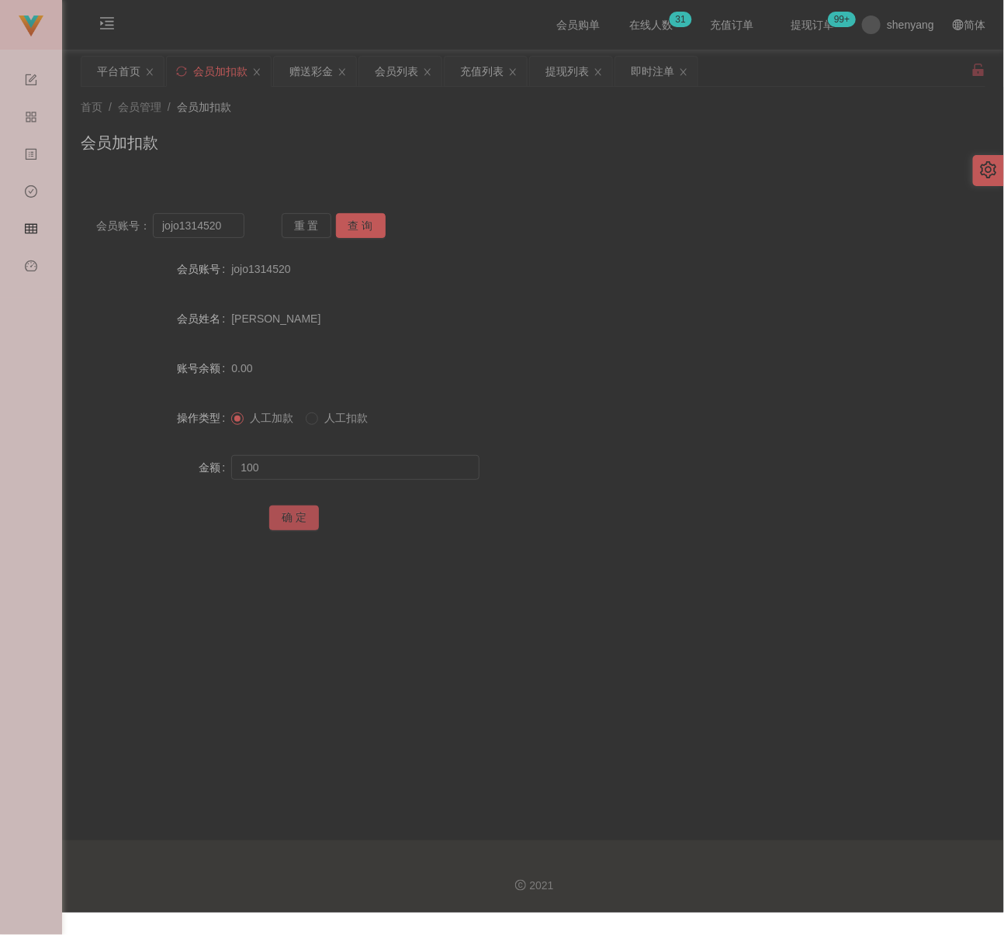
drag, startPoint x: 291, startPoint y: 513, endPoint x: 321, endPoint y: 514, distance: 30.3
click at [291, 513] on button "确 定" at bounding box center [294, 518] width 50 height 25
click at [198, 230] on input "jojo1314520" at bounding box center [199, 225] width 92 height 25
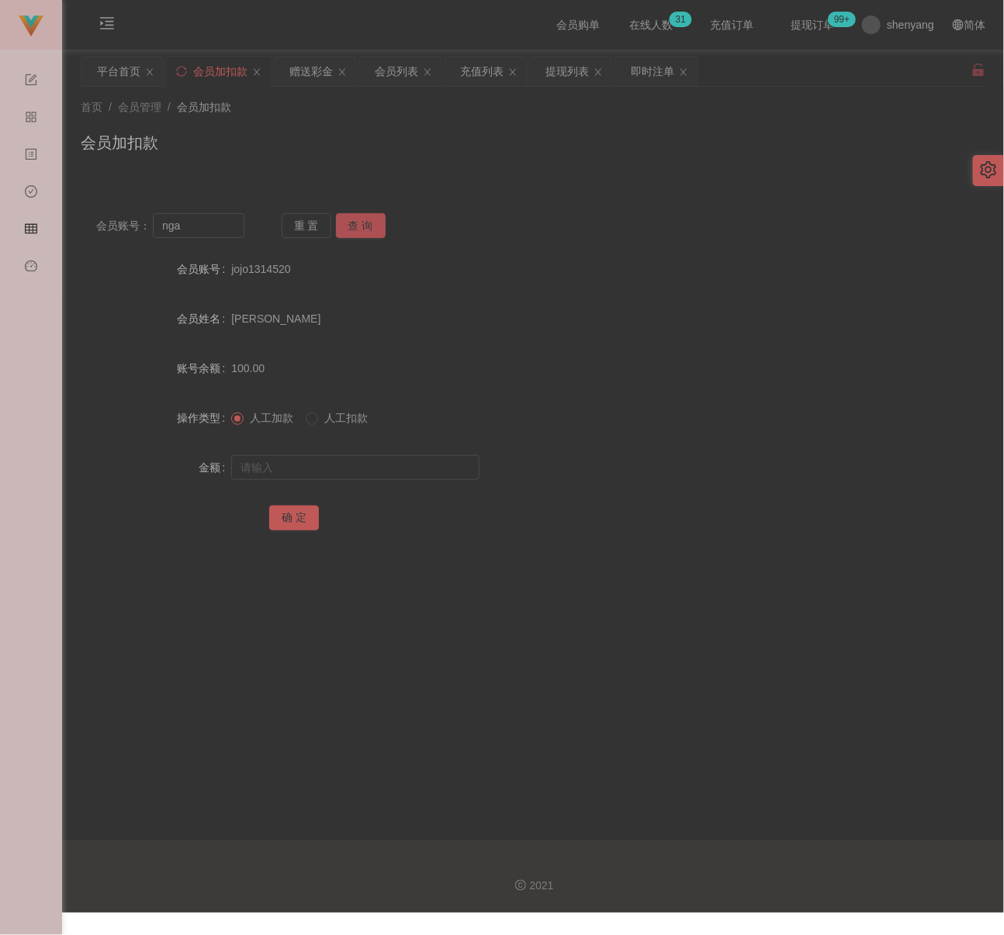
click at [357, 222] on button "查 询" at bounding box center [361, 225] width 50 height 25
click at [303, 458] on input "text" at bounding box center [355, 467] width 248 height 25
click at [382, 471] on input "text" at bounding box center [355, 467] width 248 height 25
click at [303, 517] on button "确 定" at bounding box center [294, 518] width 50 height 25
click at [206, 233] on input "nga" at bounding box center [199, 225] width 92 height 25
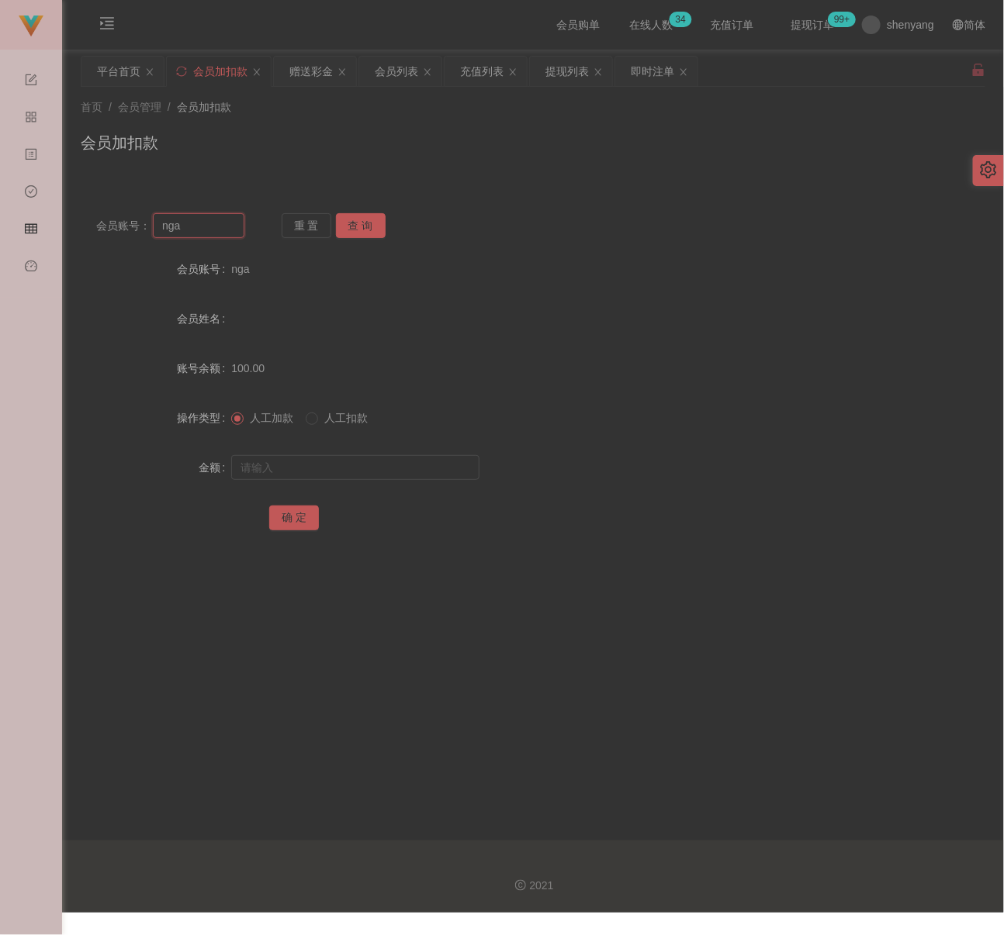
click at [206, 233] on input "nga" at bounding box center [199, 225] width 92 height 25
click at [370, 226] on button "查 询" at bounding box center [361, 225] width 50 height 25
drag, startPoint x: 342, startPoint y: 463, endPoint x: 363, endPoint y: 473, distance: 23.2
click at [342, 463] on input "text" at bounding box center [355, 467] width 248 height 25
click at [331, 465] on input "text" at bounding box center [355, 467] width 248 height 25
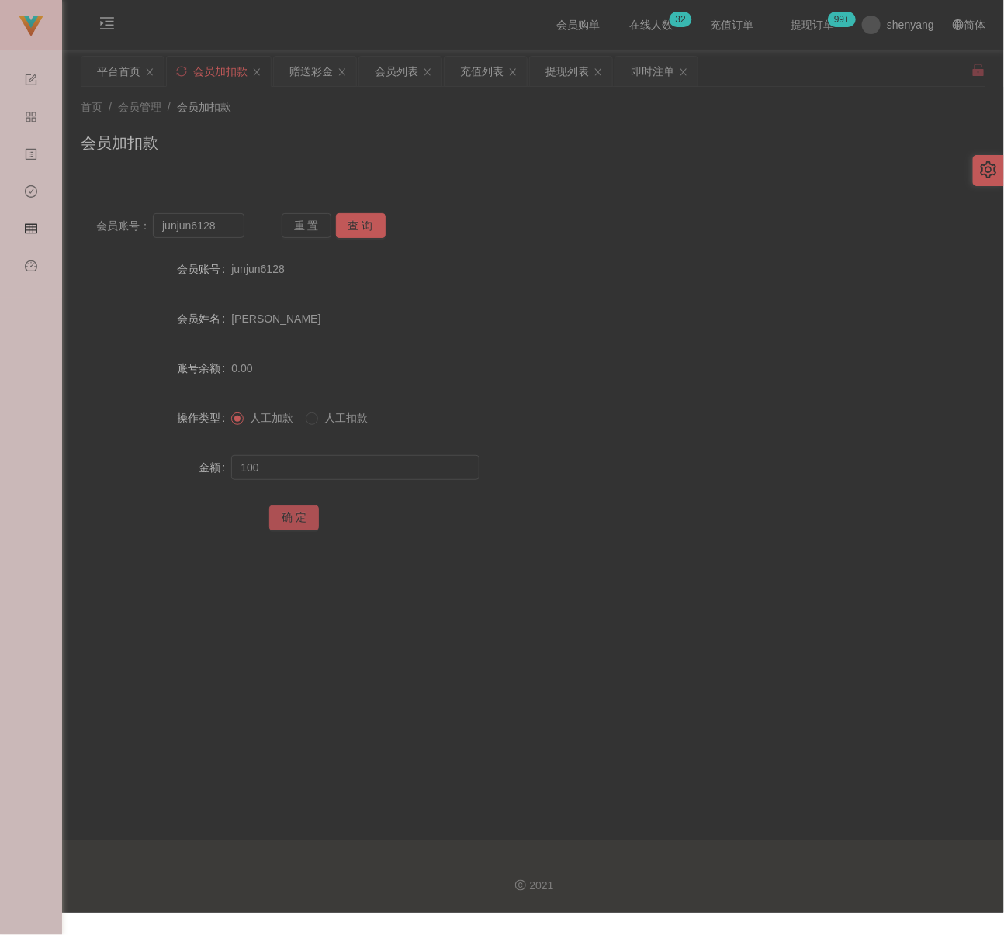
drag, startPoint x: 287, startPoint y: 514, endPoint x: 331, endPoint y: 524, distance: 45.3
click at [287, 514] on button "确 定" at bounding box center [294, 518] width 50 height 25
click at [223, 226] on input "junjun6128" at bounding box center [199, 225] width 92 height 25
click at [368, 222] on button "查 询" at bounding box center [361, 225] width 50 height 25
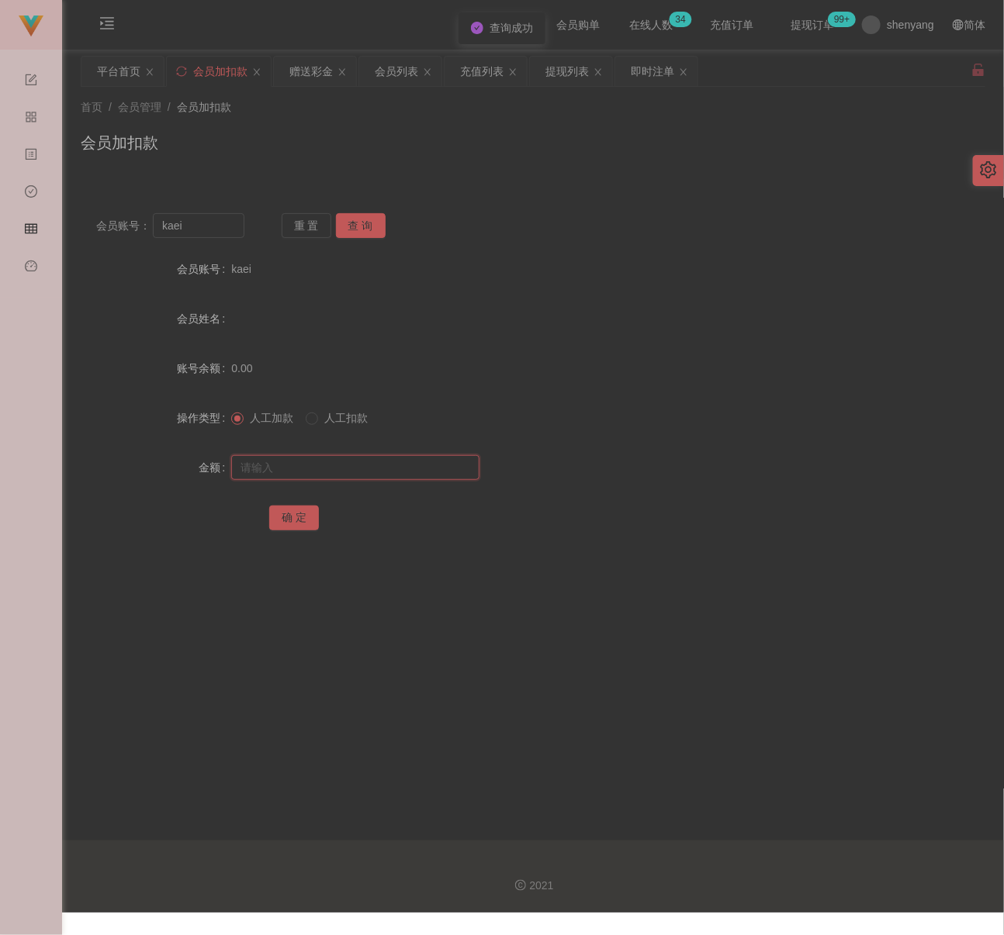
click at [363, 477] on input "text" at bounding box center [355, 467] width 248 height 25
click at [396, 461] on input "text" at bounding box center [355, 467] width 248 height 25
drag, startPoint x: 299, startPoint y: 515, endPoint x: 322, endPoint y: 521, distance: 24.1
click at [299, 515] on button "确 定" at bounding box center [294, 518] width 50 height 25
click at [219, 231] on input "kaei" at bounding box center [199, 225] width 92 height 25
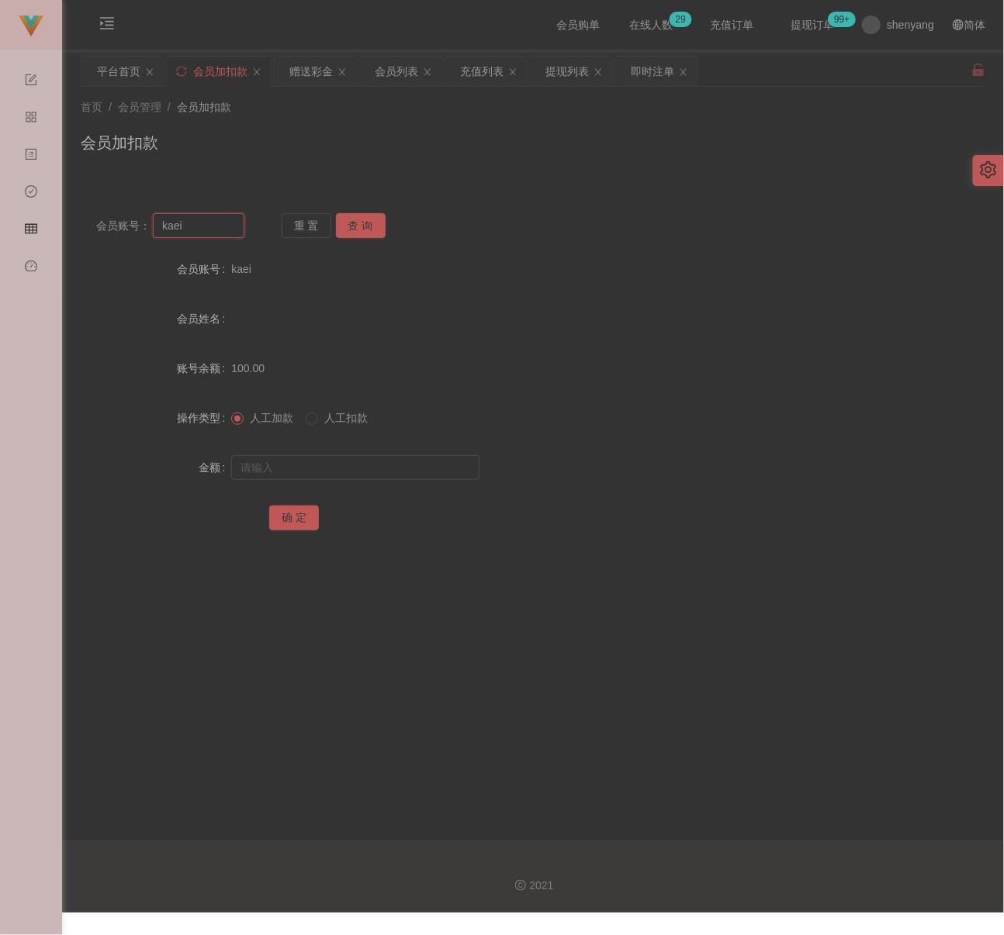
click at [219, 231] on input "kaei" at bounding box center [199, 225] width 92 height 25
click at [347, 222] on button "查 询" at bounding box center [361, 225] width 50 height 25
click at [345, 471] on input "text" at bounding box center [355, 467] width 248 height 25
click at [394, 461] on input "text" at bounding box center [355, 467] width 248 height 25
click at [275, 514] on button "确 定" at bounding box center [294, 518] width 50 height 25
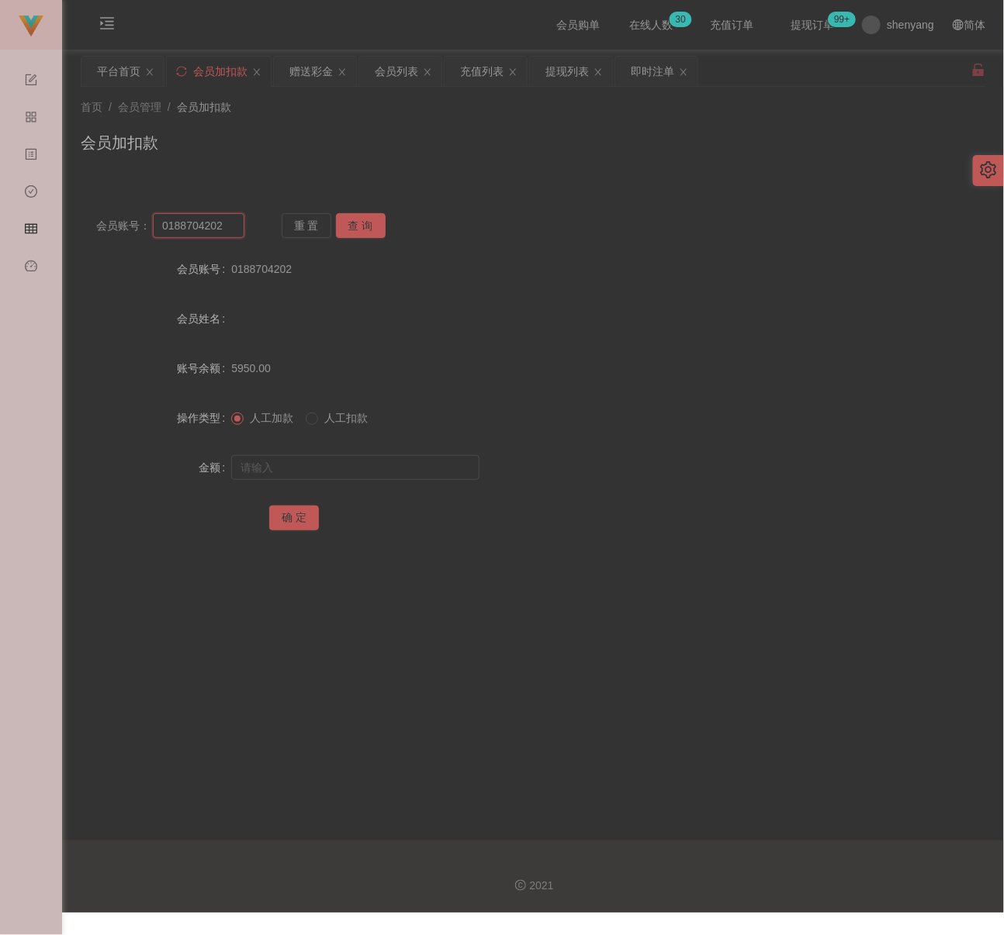
click at [233, 226] on input "0188704202" at bounding box center [199, 225] width 92 height 25
click at [380, 224] on button "查 询" at bounding box center [361, 225] width 50 height 25
click at [330, 461] on input "text" at bounding box center [355, 467] width 248 height 25
click at [357, 468] on input "text" at bounding box center [355, 467] width 248 height 25
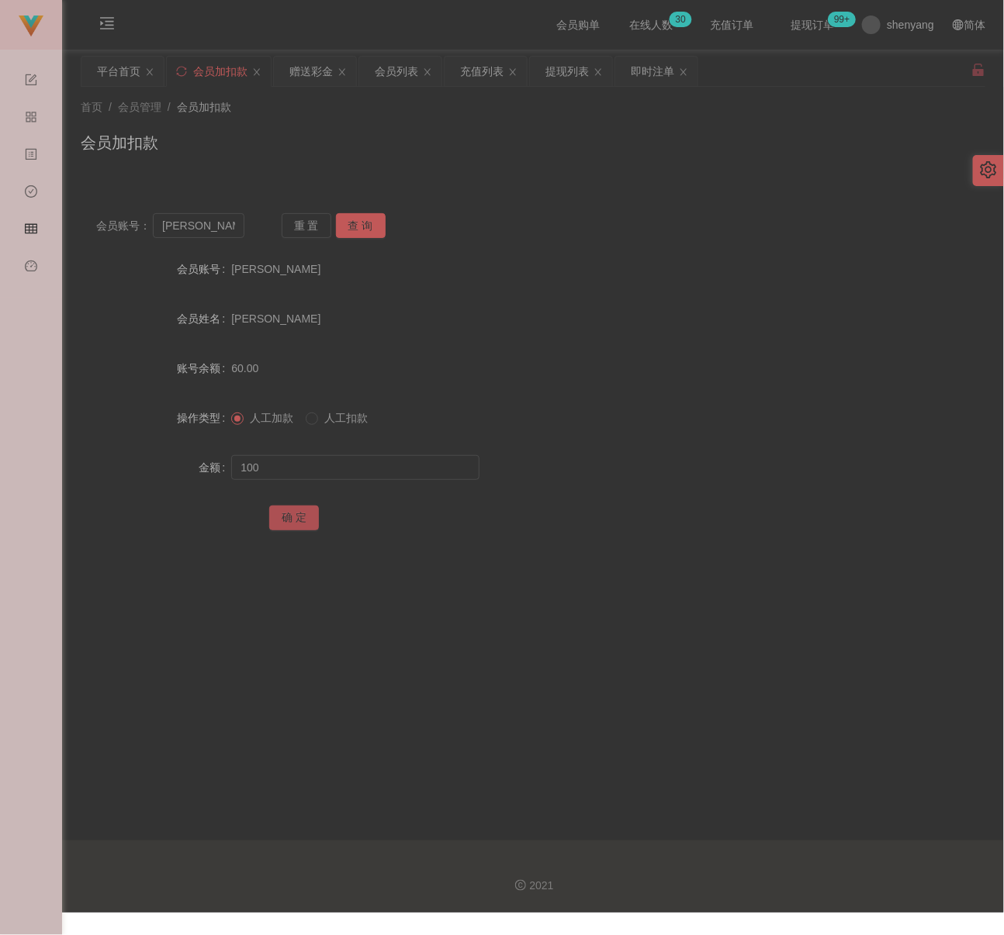
click at [289, 517] on button "确 定" at bounding box center [294, 518] width 50 height 25
click at [226, 217] on input "Michelle" at bounding box center [199, 225] width 92 height 25
click at [349, 221] on button "查 询" at bounding box center [361, 225] width 50 height 25
click at [366, 461] on input "text" at bounding box center [355, 467] width 248 height 25
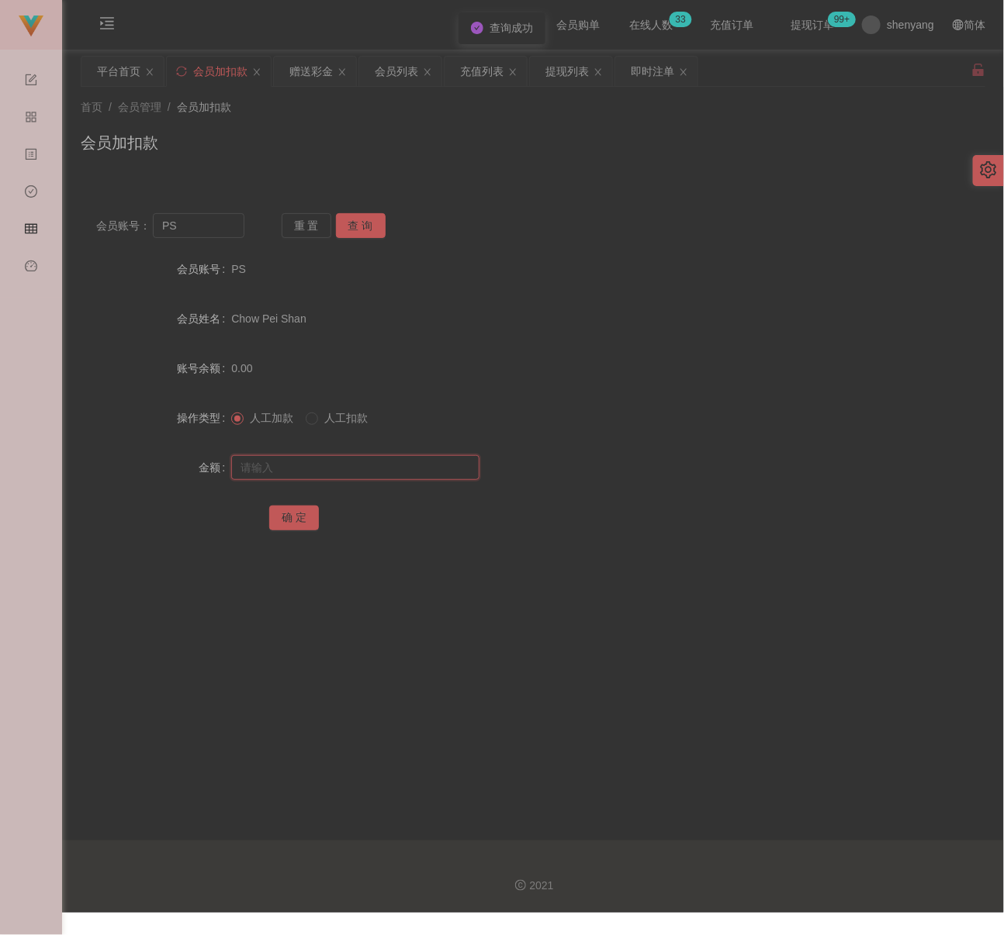
click at [413, 475] on input "text" at bounding box center [355, 467] width 248 height 25
click at [301, 517] on button "确 定" at bounding box center [294, 518] width 50 height 25
click at [202, 231] on input "PS" at bounding box center [199, 225] width 92 height 25
click at [368, 215] on button "查 询" at bounding box center [361, 225] width 50 height 25
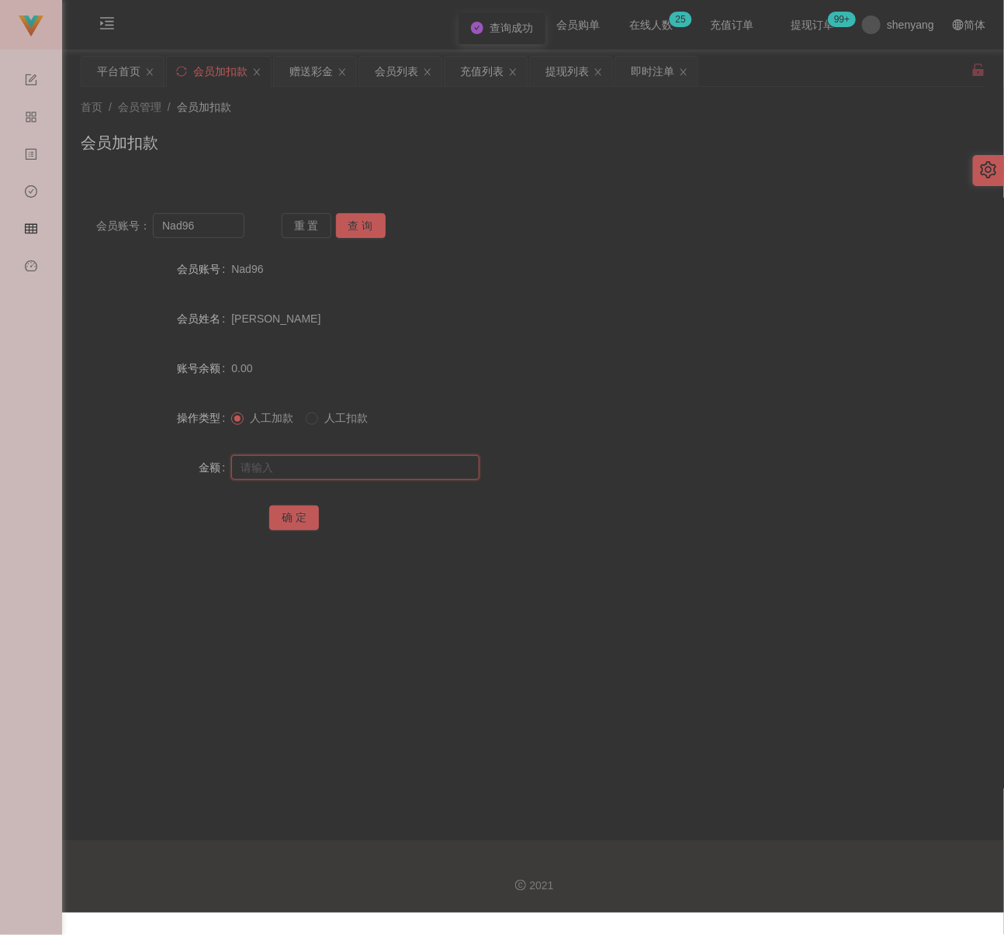
click at [371, 456] on input "text" at bounding box center [355, 467] width 248 height 25
click at [419, 473] on input "text" at bounding box center [355, 467] width 248 height 25
click at [279, 521] on button "确 定" at bounding box center [294, 518] width 50 height 25
click at [236, 233] on input "Nad96" at bounding box center [199, 225] width 92 height 25
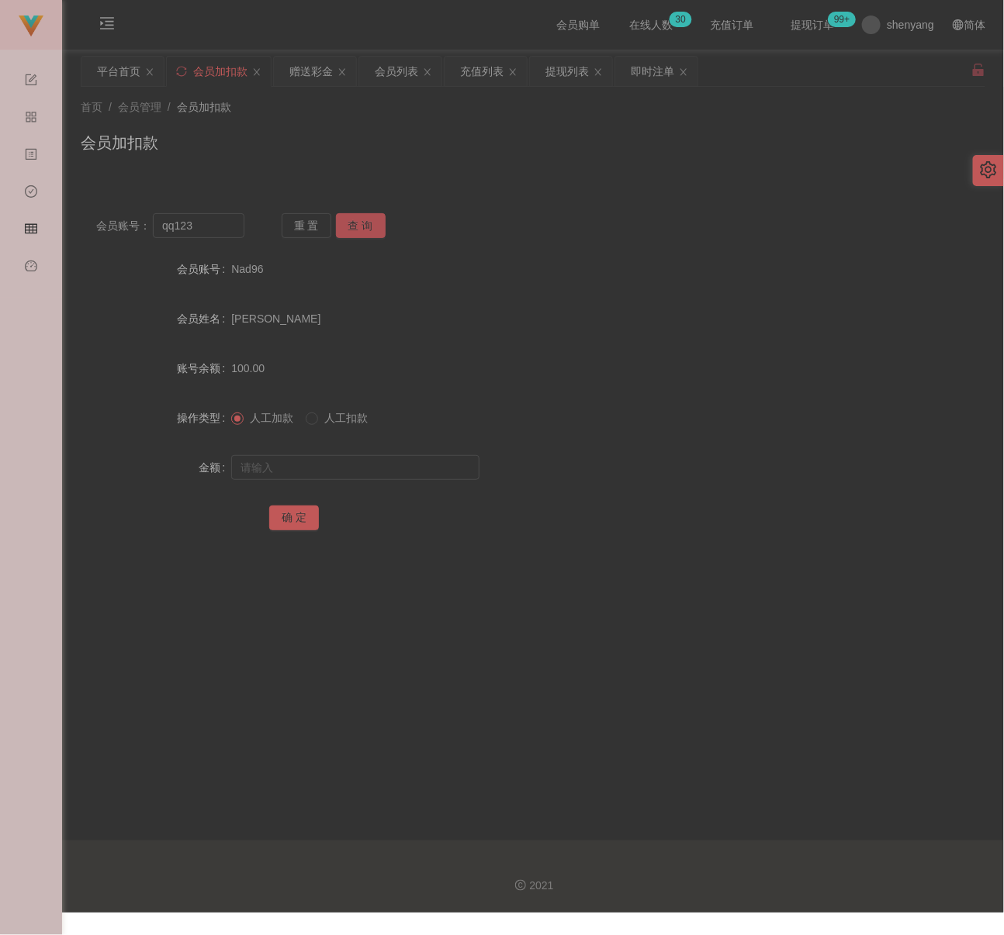
click at [350, 226] on button "查 询" at bounding box center [361, 225] width 50 height 25
click at [328, 456] on input "text" at bounding box center [355, 467] width 248 height 25
click at [428, 472] on input "text" at bounding box center [355, 467] width 248 height 25
click at [306, 517] on button "确 定" at bounding box center [294, 518] width 50 height 25
click at [417, 72] on div "会员列表" at bounding box center [396, 71] width 43 height 29
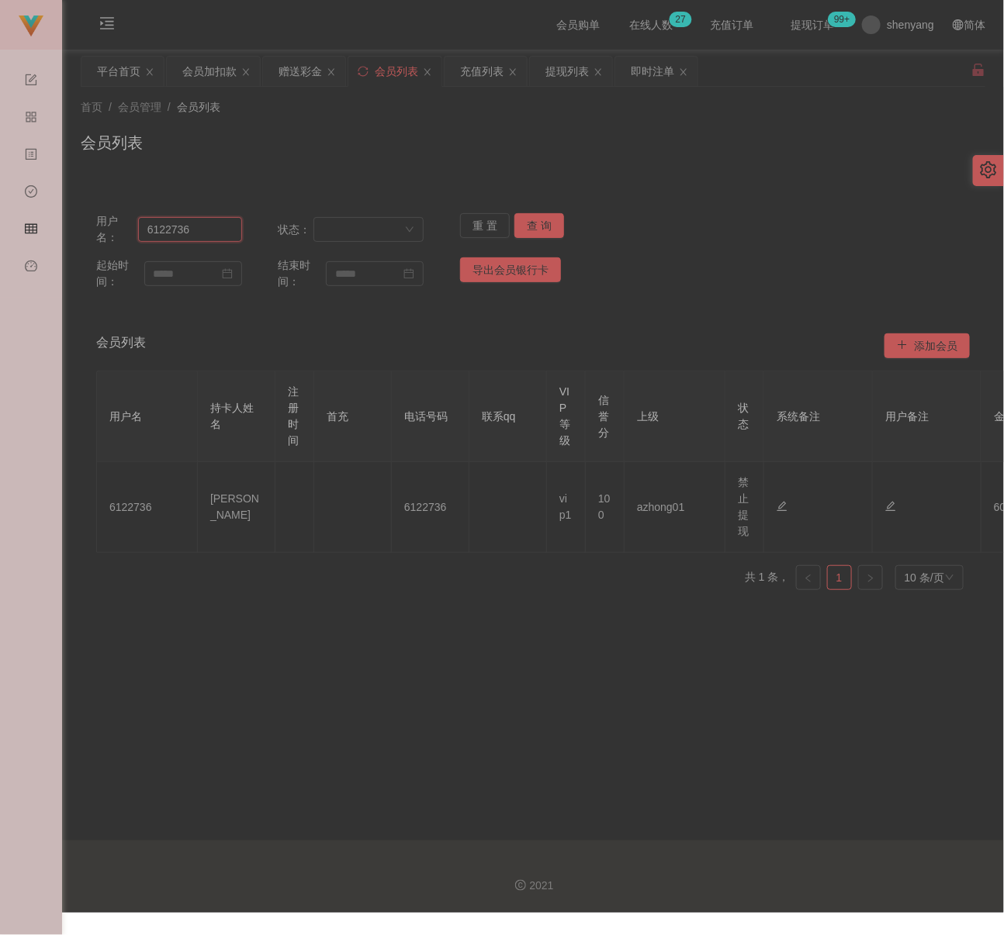
click at [193, 229] on input "6122736" at bounding box center [190, 229] width 104 height 25
click at [524, 226] on button "查 询" at bounding box center [539, 225] width 50 height 25
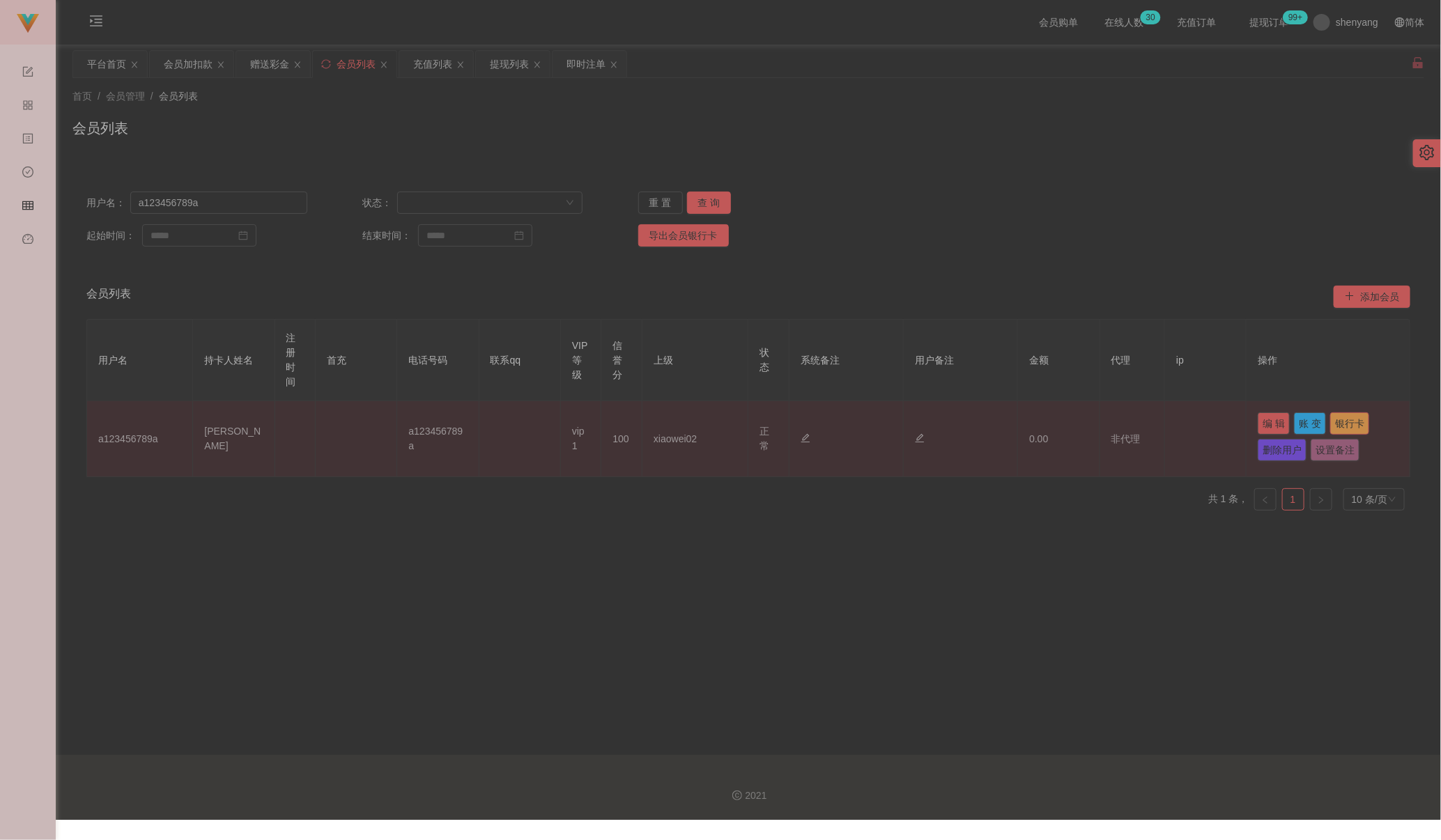
click at [895, 420] on button "银行卡" at bounding box center [1349, 423] width 39 height 22
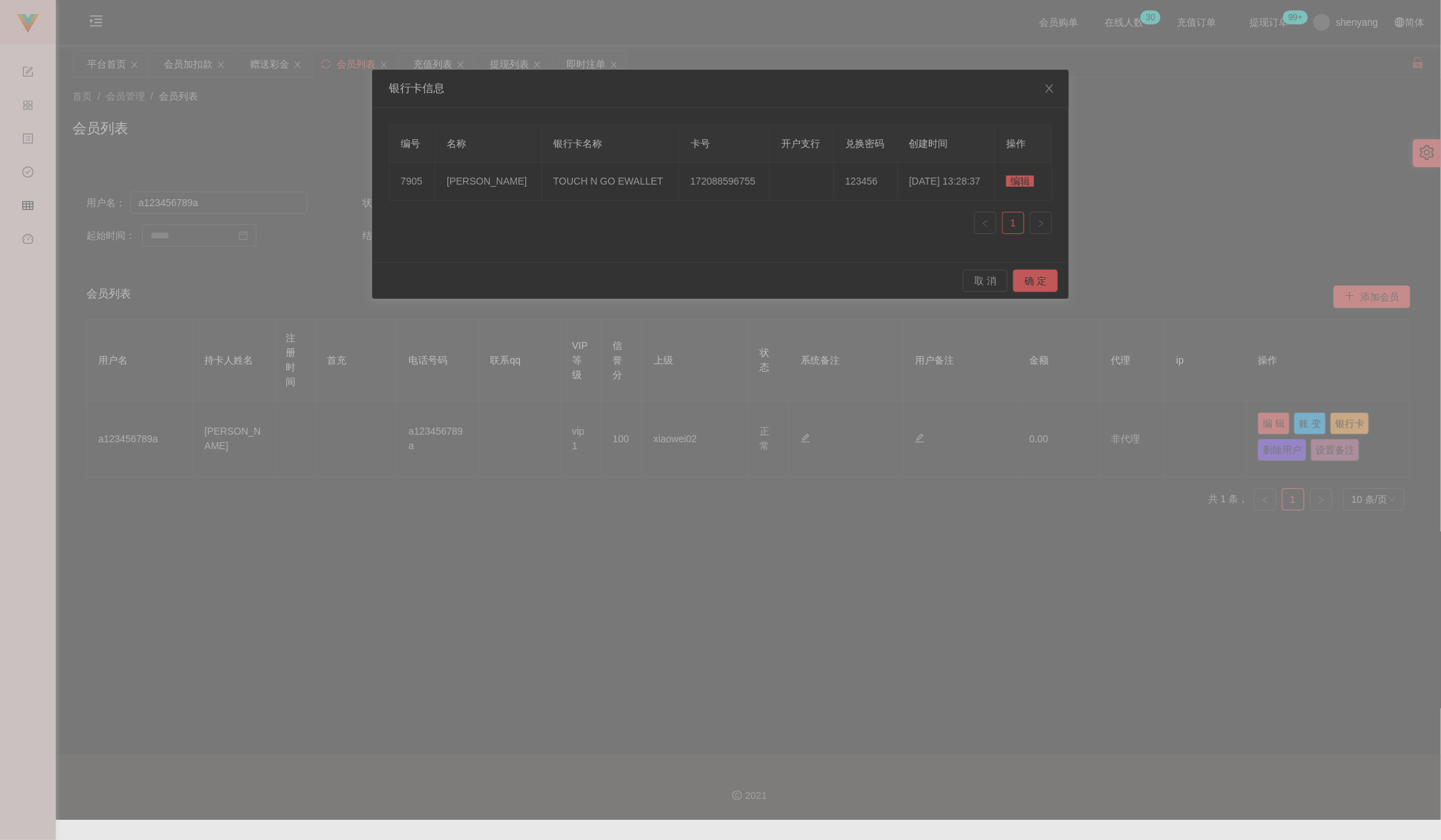
drag, startPoint x: 1227, startPoint y: 213, endPoint x: 1240, endPoint y: 351, distance: 138.6
click at [895, 213] on div "银行卡信息 编号 名称 银行卡名称 卡号 开户支行 兑换密码 创建时间 操作 7905 thang hwui yiee TOUCH N GO EWALLET …" at bounding box center [720, 420] width 1441 height 840
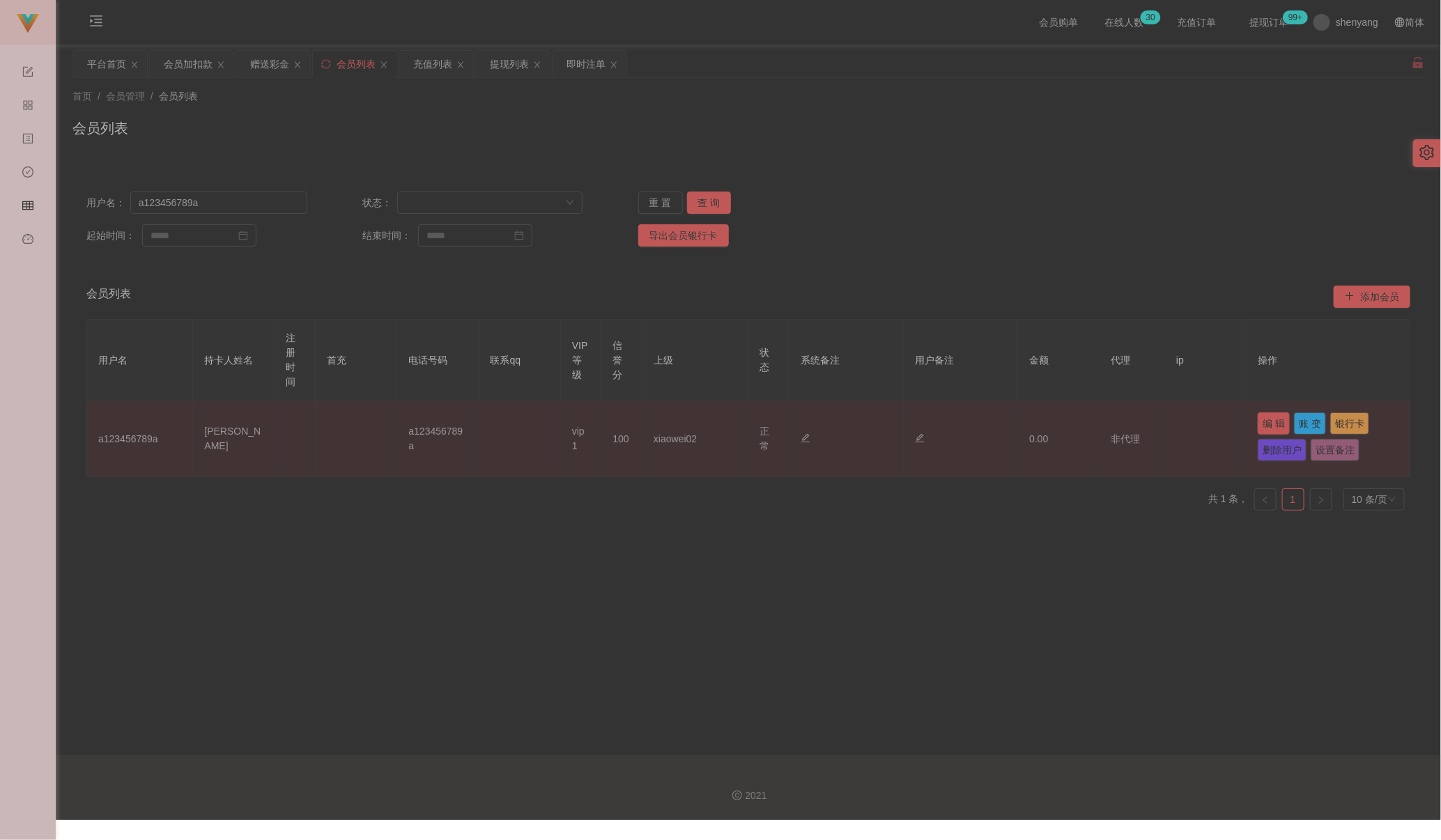
click at [895, 429] on button "编 辑" at bounding box center [1274, 423] width 32 height 22
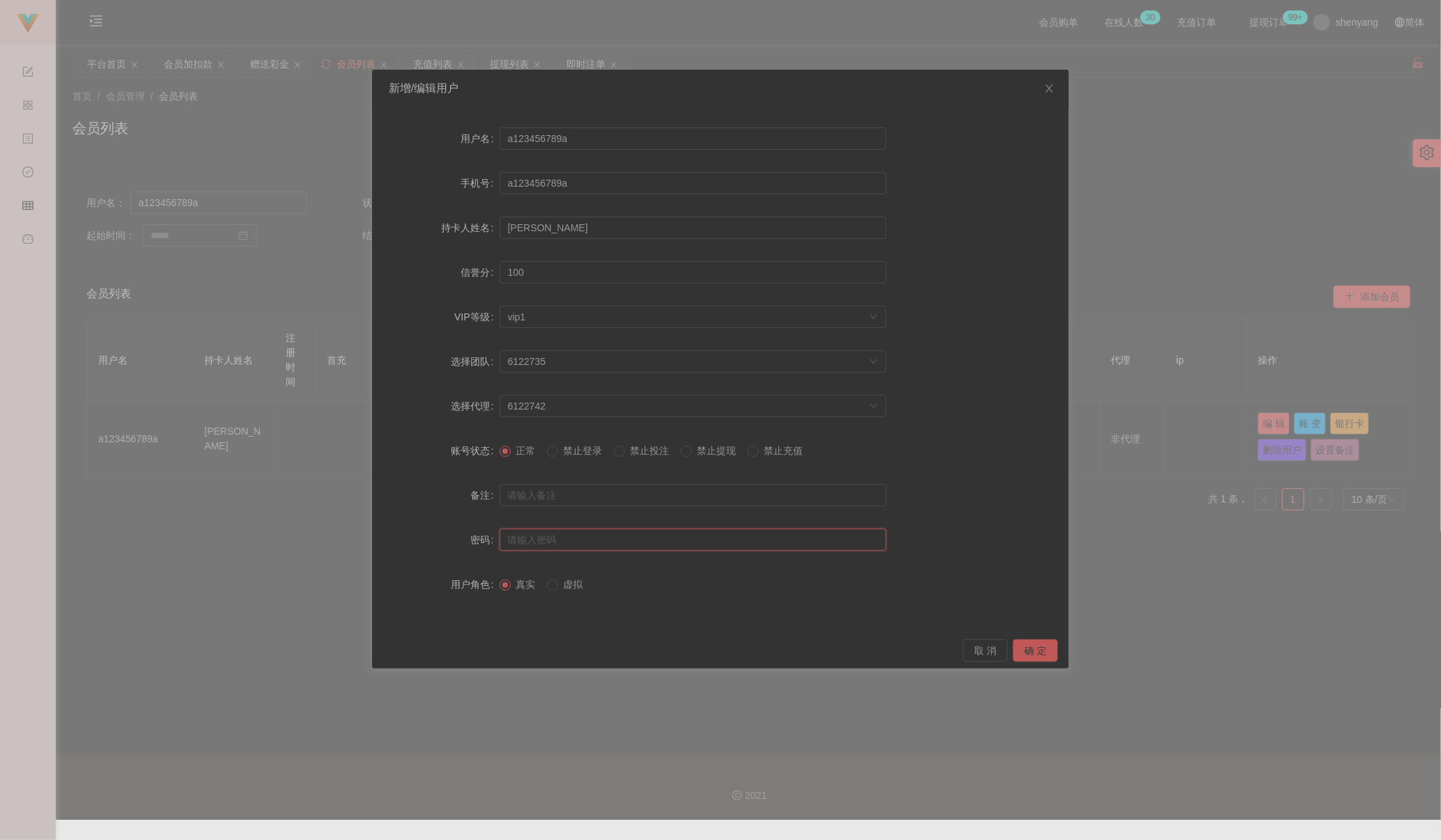
click at [579, 538] on input "text" at bounding box center [693, 540] width 386 height 22
click at [895, 650] on button "确 定" at bounding box center [1036, 650] width 45 height 22
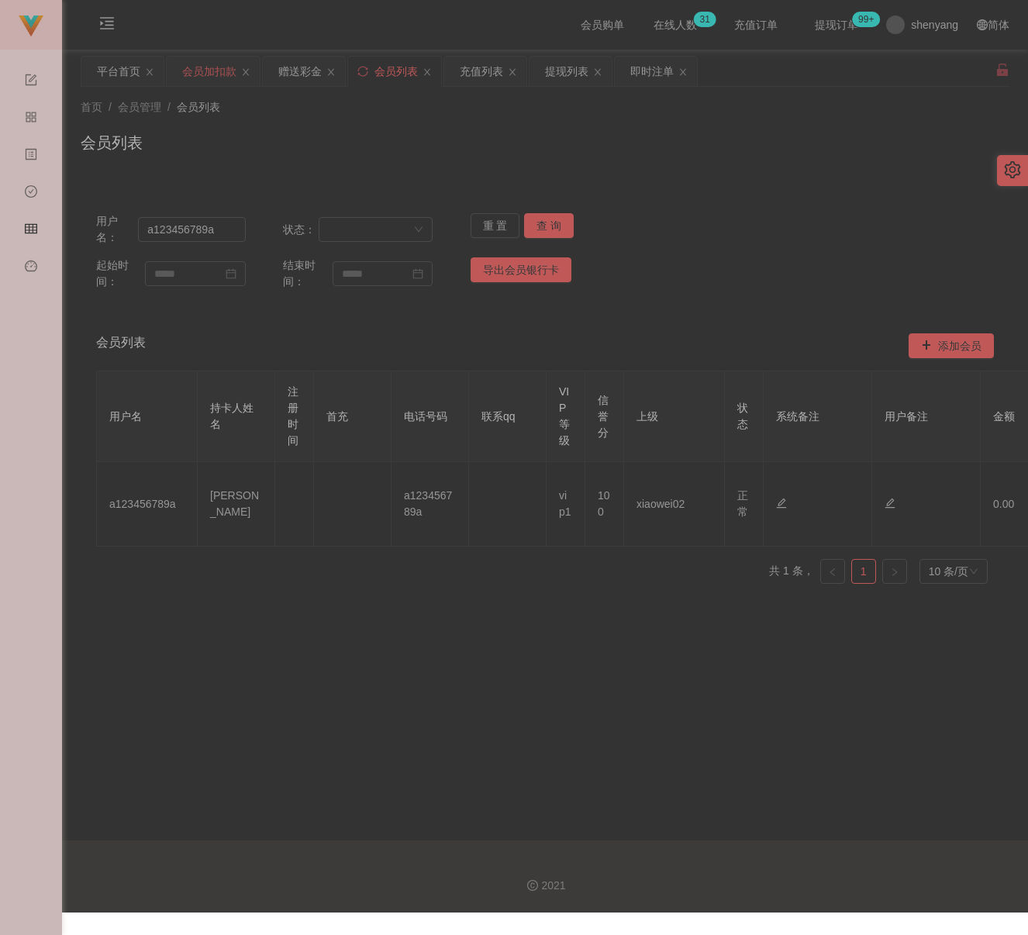
click at [215, 72] on div "会员加扣款" at bounding box center [209, 71] width 54 height 29
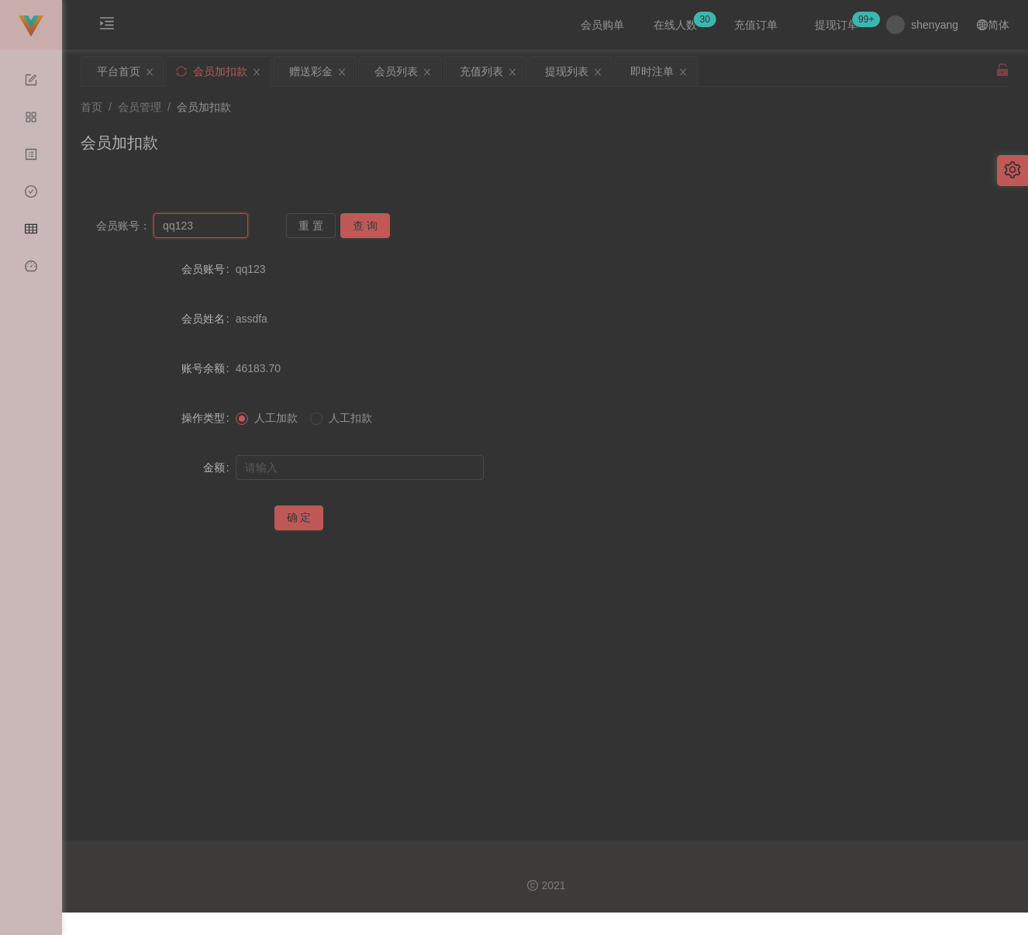
click at [212, 229] on input "qq123" at bounding box center [201, 225] width 95 height 25
click at [209, 229] on input "qq123" at bounding box center [201, 225] width 95 height 25
drag, startPoint x: 364, startPoint y: 219, endPoint x: 358, endPoint y: 242, distance: 23.1
click at [364, 219] on button "查 询" at bounding box center [365, 225] width 50 height 25
drag, startPoint x: 352, startPoint y: 468, endPoint x: 372, endPoint y: 471, distance: 20.3
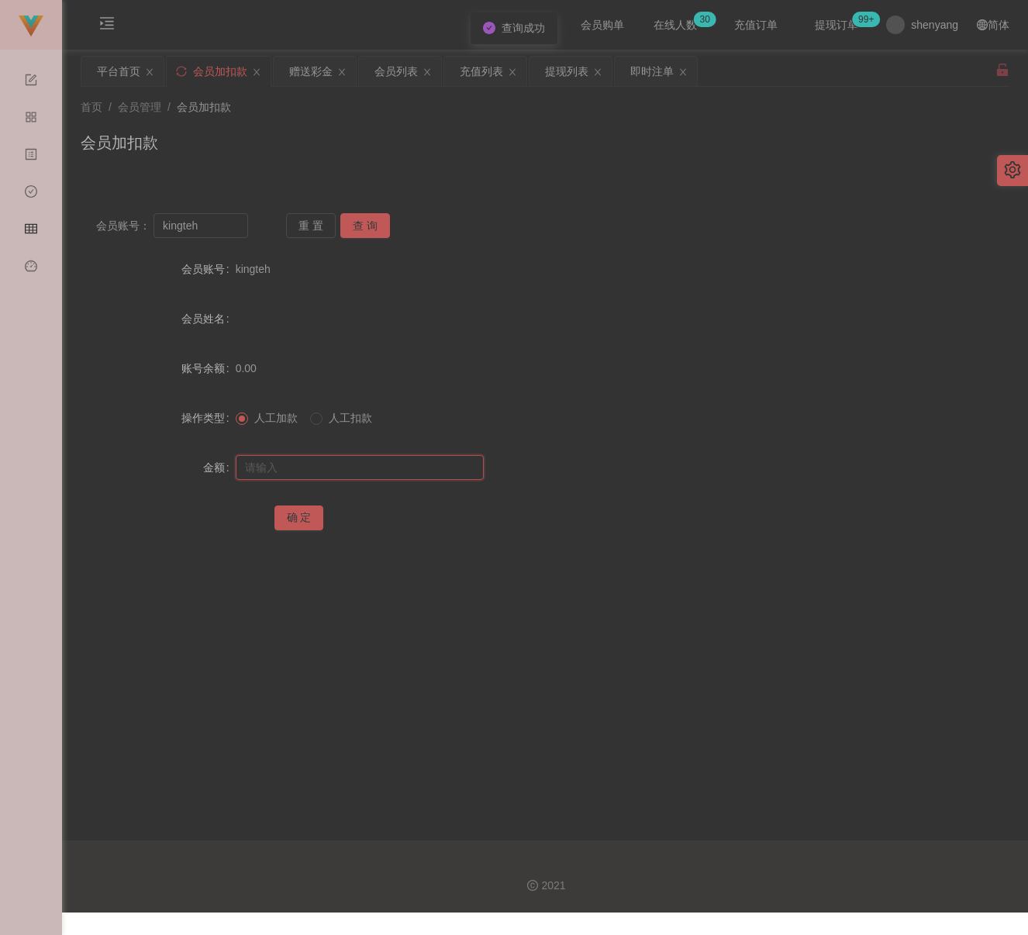
click at [352, 468] on input "text" at bounding box center [360, 467] width 248 height 25
click at [414, 464] on input "text" at bounding box center [360, 467] width 248 height 25
click at [312, 519] on button "确 定" at bounding box center [300, 518] width 50 height 25
click at [213, 222] on input "kingteh" at bounding box center [201, 225] width 95 height 25
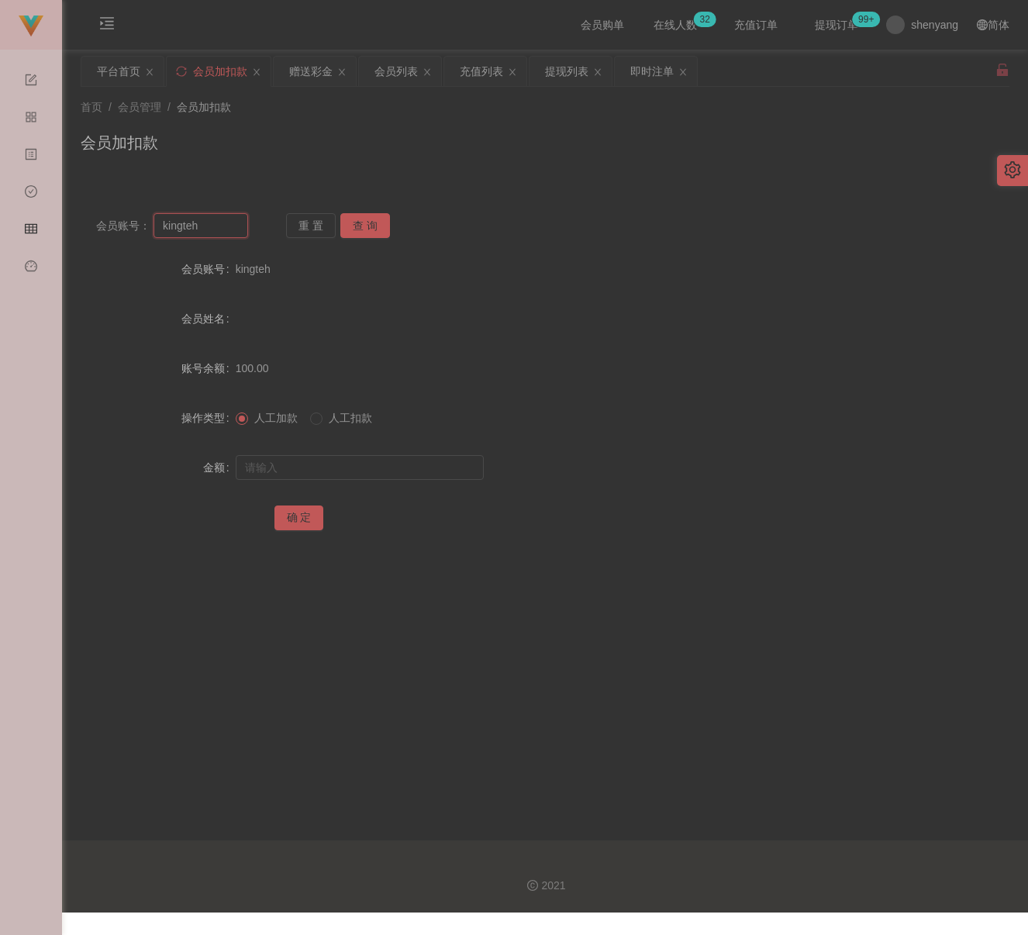
click at [213, 222] on input "kingteh" at bounding box center [201, 225] width 95 height 25
click at [375, 224] on button "查 询" at bounding box center [365, 225] width 50 height 25
drag, startPoint x: 345, startPoint y: 468, endPoint x: 368, endPoint y: 475, distance: 24.3
click at [345, 468] on input "text" at bounding box center [360, 467] width 248 height 25
click at [393, 457] on input "text" at bounding box center [360, 467] width 248 height 25
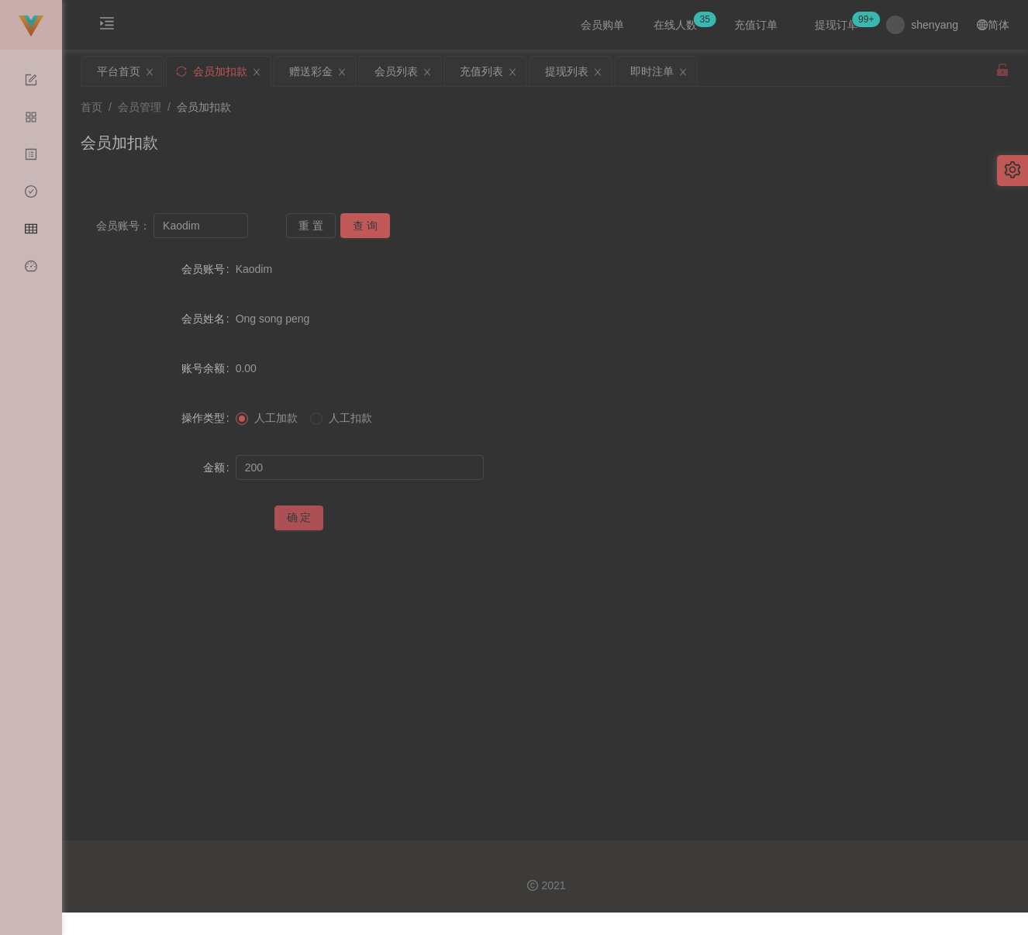
click at [309, 522] on button "确 定" at bounding box center [300, 518] width 50 height 25
click at [226, 215] on input "Kaodim" at bounding box center [201, 225] width 95 height 25
drag, startPoint x: 377, startPoint y: 221, endPoint x: 372, endPoint y: 230, distance: 10.4
click at [377, 221] on button "查 询" at bounding box center [365, 225] width 50 height 25
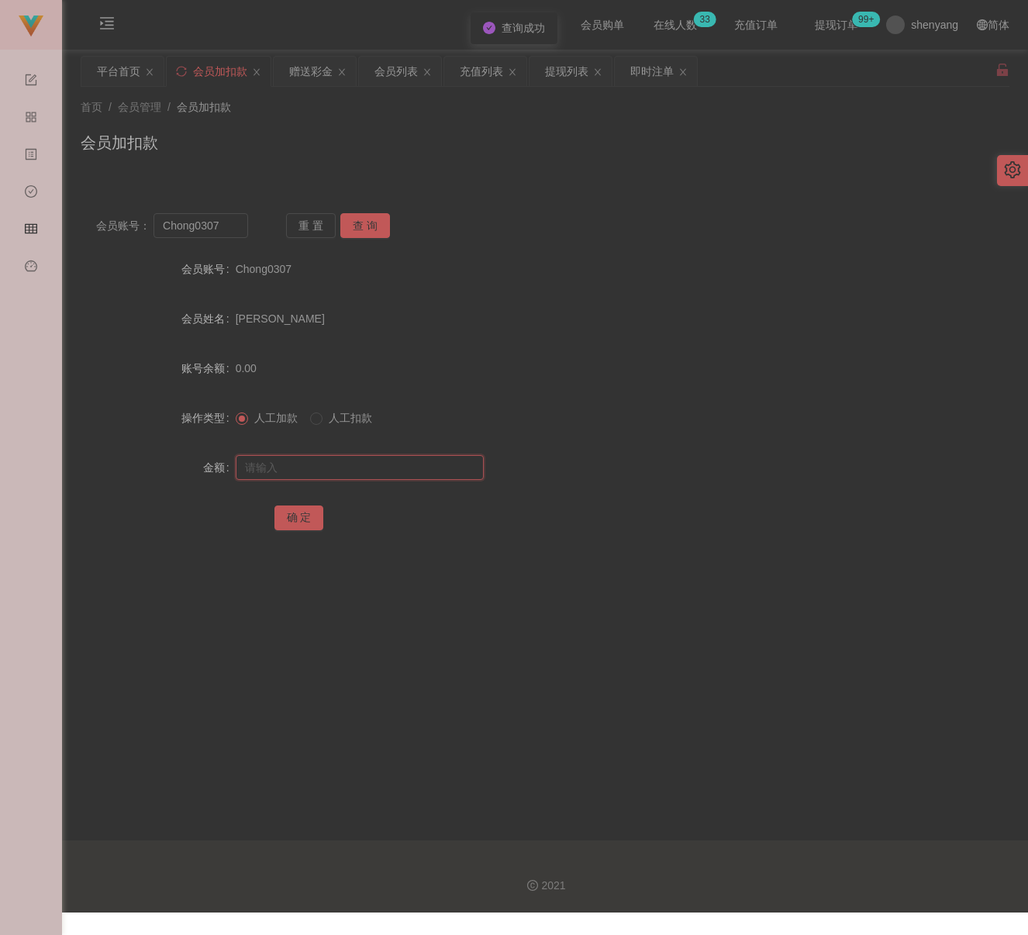
drag, startPoint x: 372, startPoint y: 471, endPoint x: 396, endPoint y: 482, distance: 26.7
click at [372, 471] on input "text" at bounding box center [360, 467] width 248 height 25
click at [391, 468] on input "text" at bounding box center [360, 467] width 248 height 25
click at [296, 520] on button "确 定" at bounding box center [300, 518] width 50 height 25
click at [223, 219] on input "Chong0307" at bounding box center [201, 225] width 95 height 25
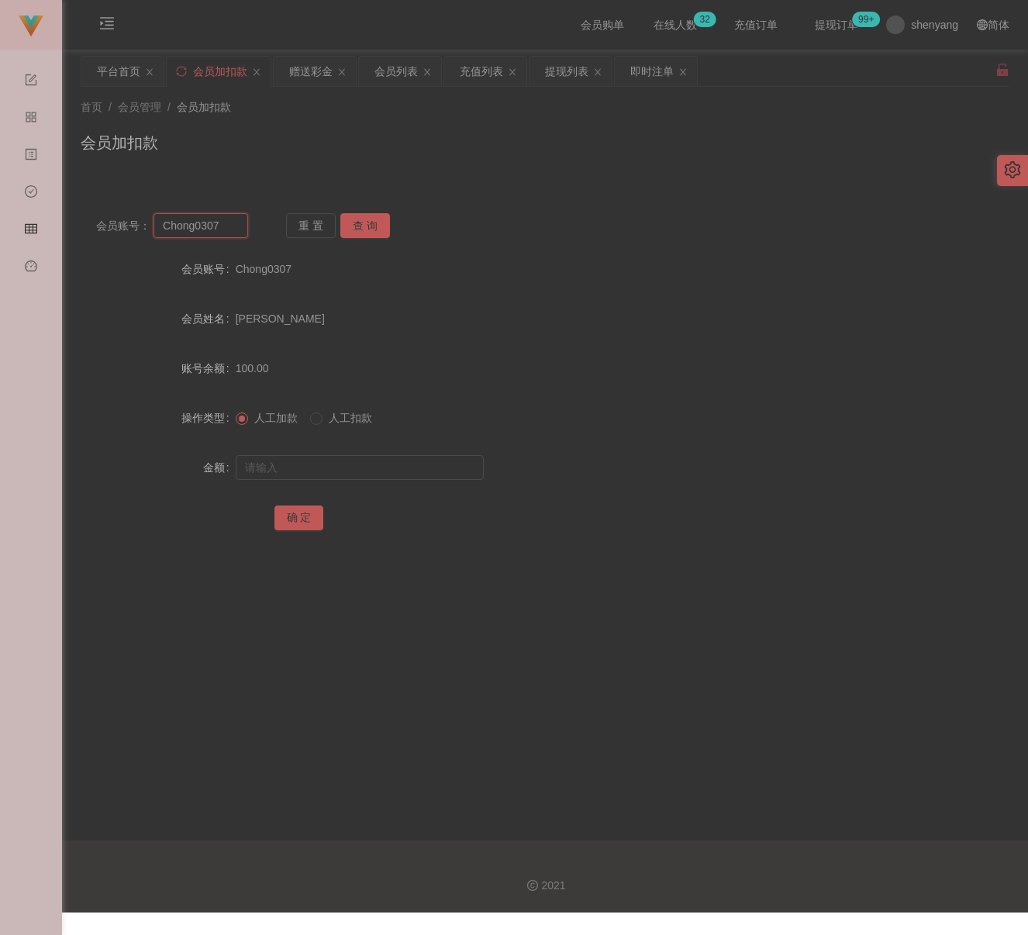
click at [223, 219] on input "Chong0307" at bounding box center [201, 225] width 95 height 25
click at [371, 222] on button "查 询" at bounding box center [365, 225] width 50 height 25
click at [349, 470] on input "text" at bounding box center [360, 467] width 248 height 25
click at [361, 468] on input "text" at bounding box center [360, 467] width 248 height 25
click at [305, 515] on button "确 定" at bounding box center [300, 518] width 50 height 25
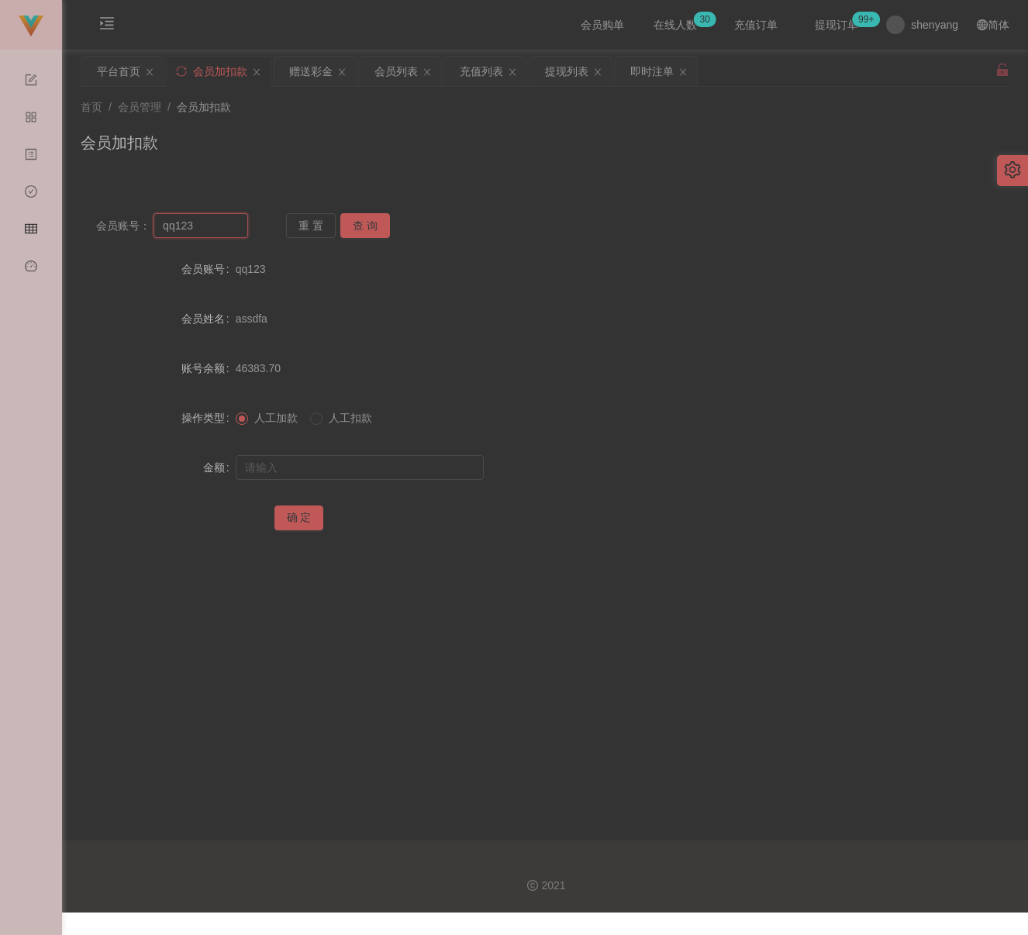
click at [223, 236] on input "qq123" at bounding box center [201, 225] width 95 height 25
click at [361, 226] on button "查 询" at bounding box center [365, 225] width 50 height 25
drag, startPoint x: 347, startPoint y: 475, endPoint x: 361, endPoint y: 477, distance: 14.9
click at [347, 475] on input "text" at bounding box center [360, 467] width 248 height 25
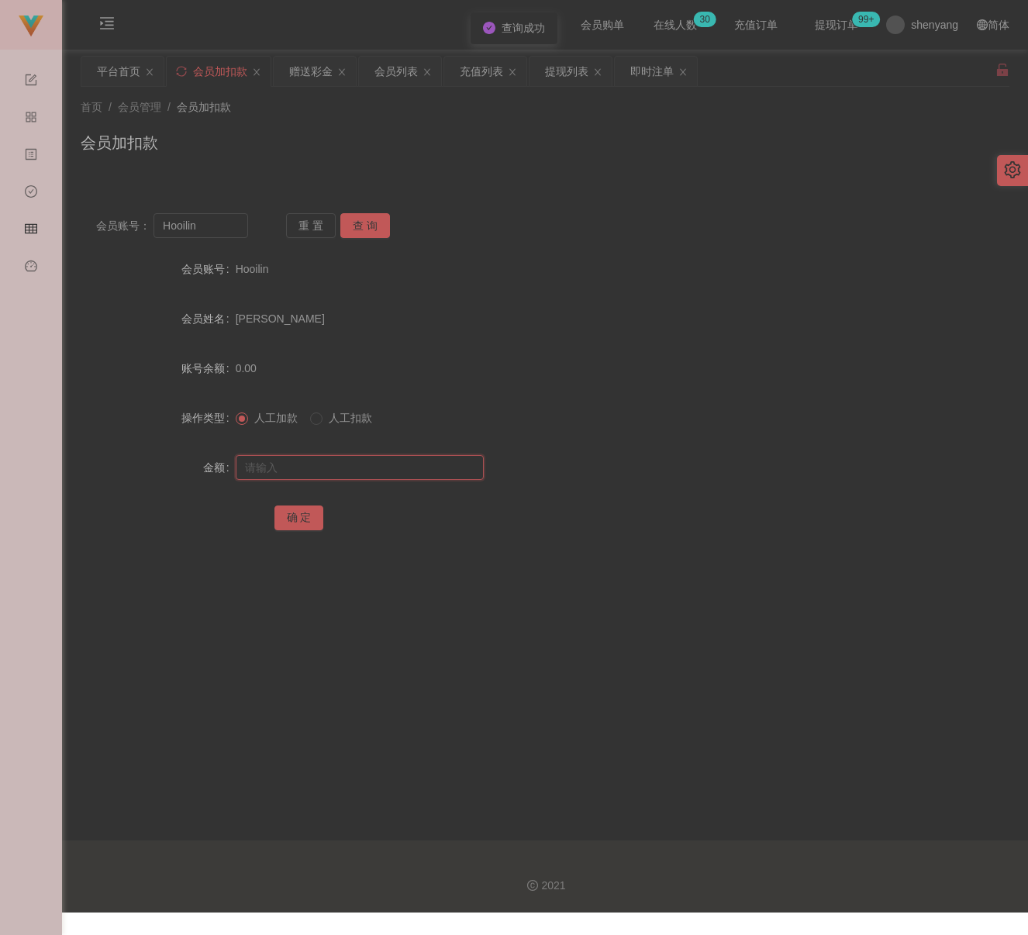
click at [436, 468] on input "text" at bounding box center [360, 467] width 248 height 25
drag, startPoint x: 292, startPoint y: 512, endPoint x: 342, endPoint y: 521, distance: 51.3
click at [292, 512] on button "确 定" at bounding box center [300, 518] width 50 height 25
click at [208, 221] on input "Hooilin" at bounding box center [201, 225] width 95 height 25
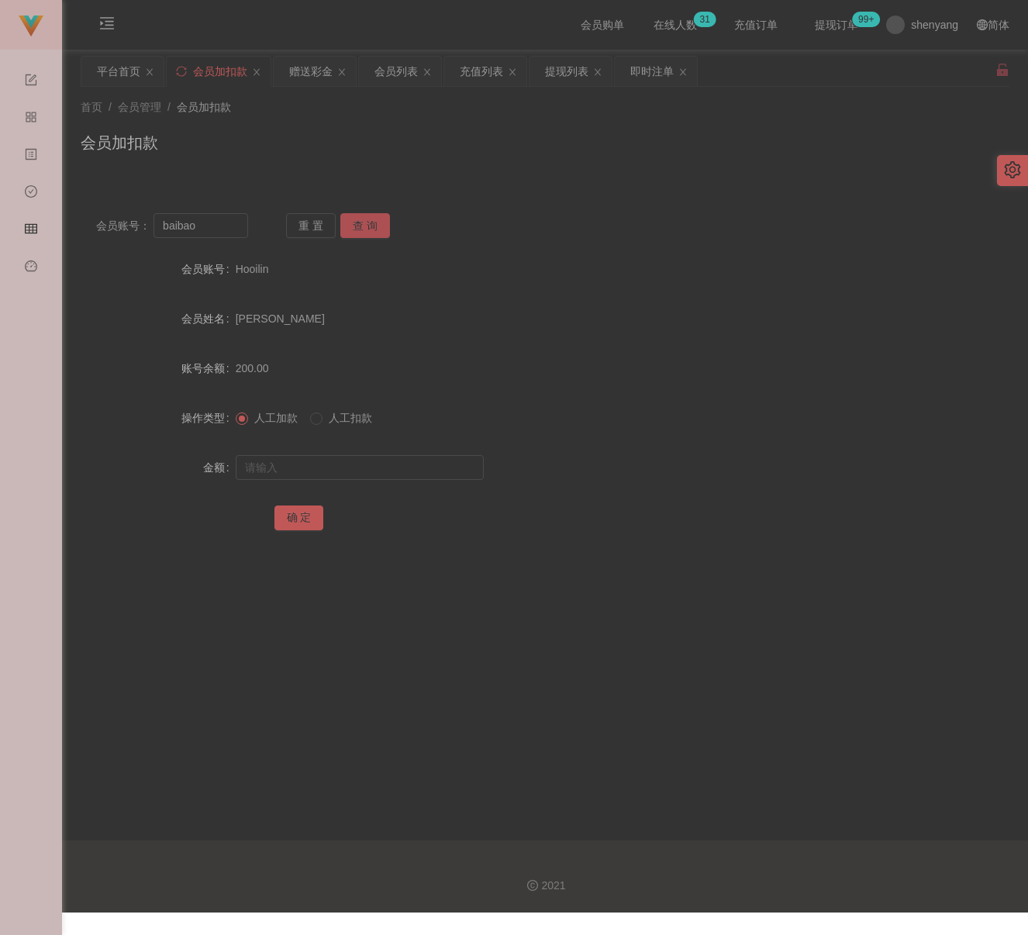
click at [373, 219] on button "查 询" at bounding box center [365, 225] width 50 height 25
click at [350, 475] on input "text" at bounding box center [360, 467] width 248 height 25
click at [386, 458] on input "text" at bounding box center [360, 467] width 248 height 25
drag, startPoint x: 301, startPoint y: 513, endPoint x: 337, endPoint y: 517, distance: 36.7
click at [301, 513] on button "确 定" at bounding box center [300, 518] width 50 height 25
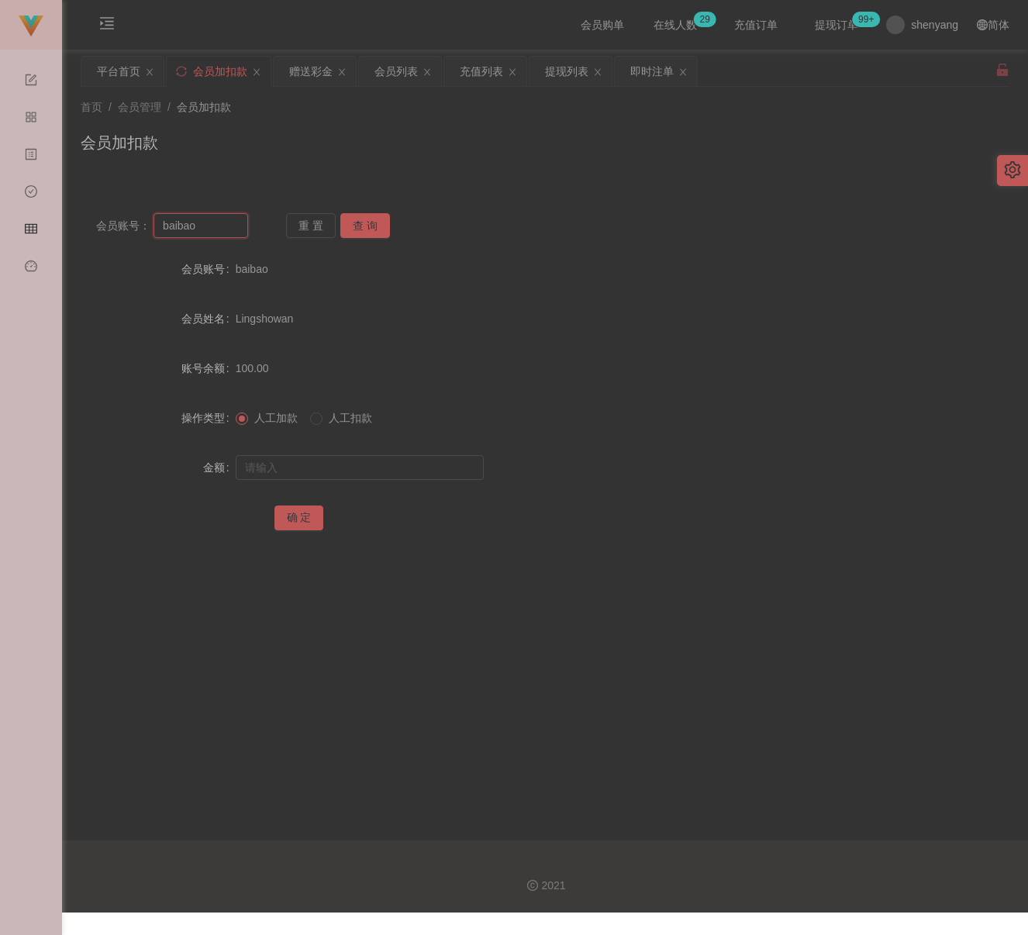
click at [219, 230] on input "baibao" at bounding box center [201, 225] width 95 height 25
click at [361, 226] on button "查 询" at bounding box center [365, 225] width 50 height 25
click at [350, 464] on input "text" at bounding box center [360, 467] width 248 height 25
click at [410, 465] on input "text" at bounding box center [360, 467] width 248 height 25
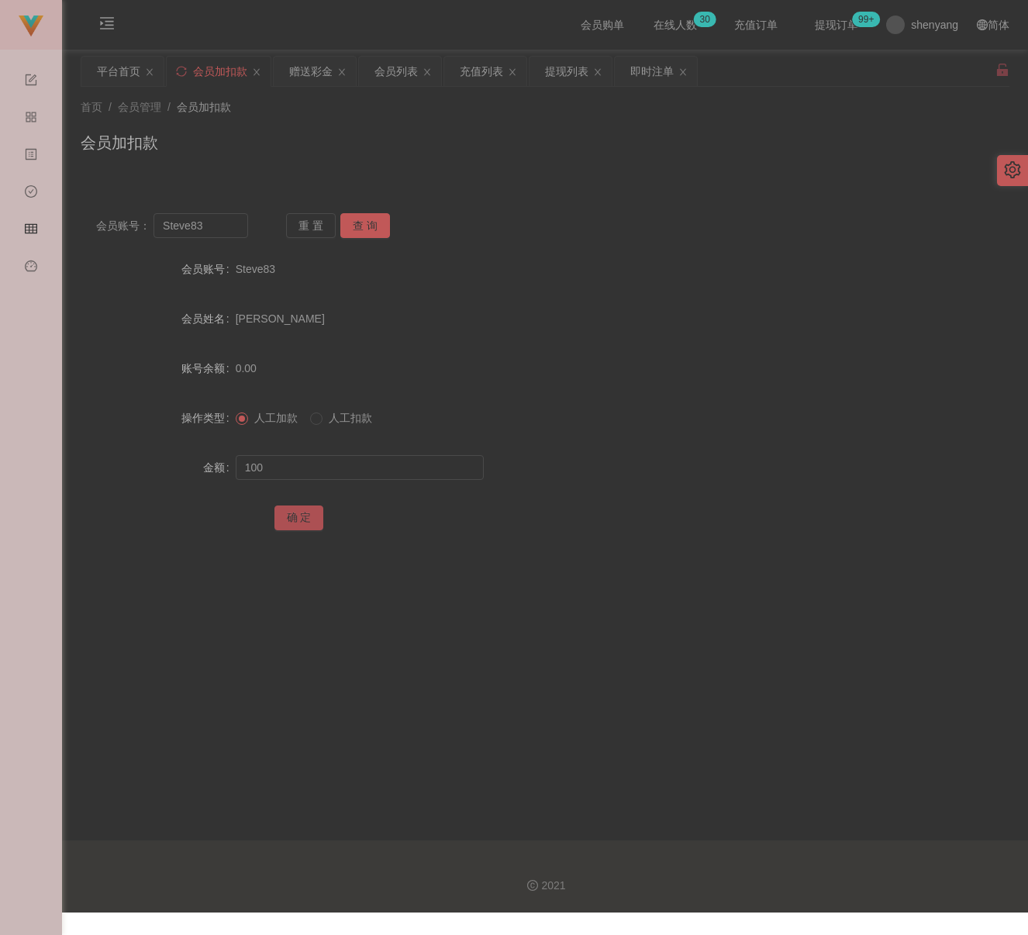
drag, startPoint x: 287, startPoint y: 522, endPoint x: 296, endPoint y: 522, distance: 8.5
click at [289, 522] on button "确 定" at bounding box center [300, 518] width 50 height 25
click at [222, 230] on input "Steve83" at bounding box center [201, 225] width 95 height 25
click at [363, 226] on button "查 询" at bounding box center [365, 225] width 50 height 25
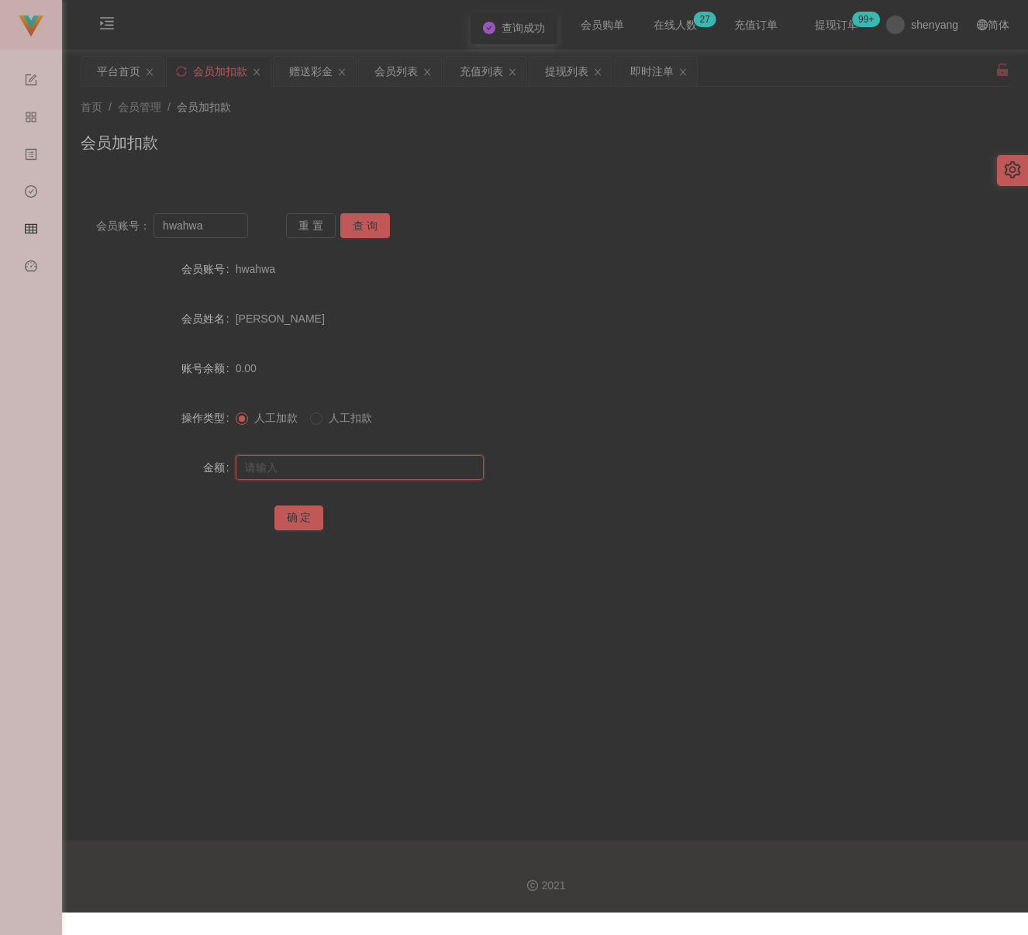
click at [338, 470] on input "text" at bounding box center [360, 467] width 248 height 25
click at [421, 471] on input "text" at bounding box center [360, 467] width 248 height 25
click at [302, 512] on button "确 定" at bounding box center [300, 518] width 50 height 25
click at [219, 230] on input "hwahwa" at bounding box center [201, 225] width 95 height 25
click at [221, 228] on input "hwahwa" at bounding box center [201, 225] width 95 height 25
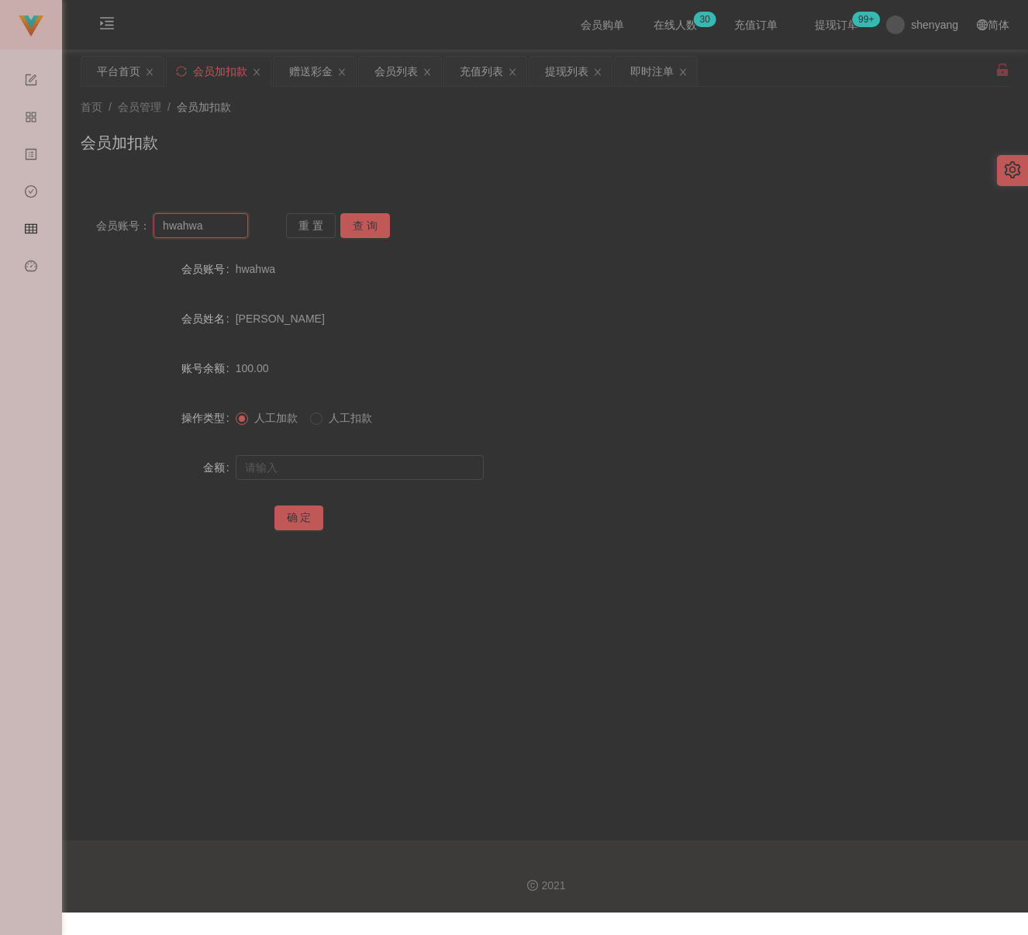
click at [221, 228] on input "hwahwa" at bounding box center [201, 225] width 95 height 25
click at [368, 219] on button "查 询" at bounding box center [365, 225] width 50 height 25
drag, startPoint x: 385, startPoint y: 464, endPoint x: 401, endPoint y: 473, distance: 18.8
click at [385, 464] on input "text" at bounding box center [360, 467] width 248 height 25
click at [384, 465] on input "text" at bounding box center [360, 467] width 248 height 25
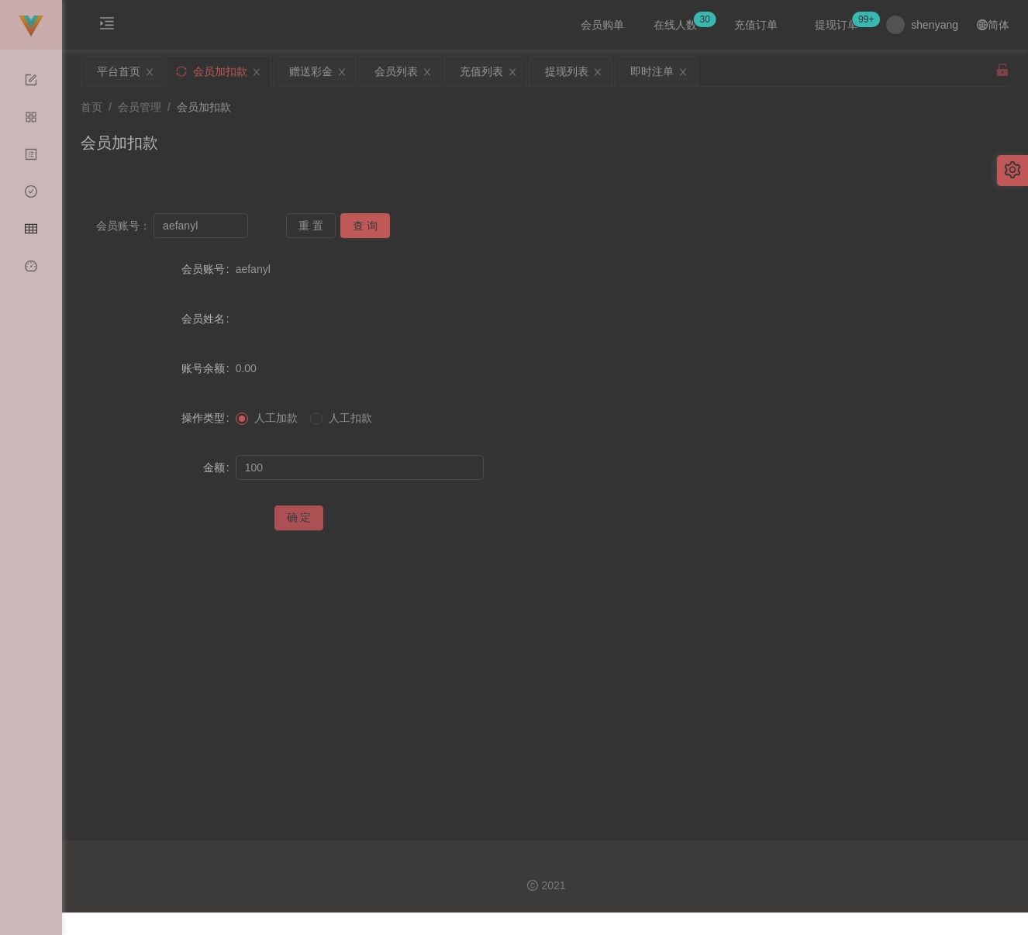
click at [292, 514] on button "确 定" at bounding box center [300, 518] width 50 height 25
click at [224, 229] on input "aefanyl" at bounding box center [201, 225] width 95 height 25
drag, startPoint x: 363, startPoint y: 221, endPoint x: 365, endPoint y: 237, distance: 16.5
click at [363, 221] on button "查 询" at bounding box center [365, 225] width 50 height 25
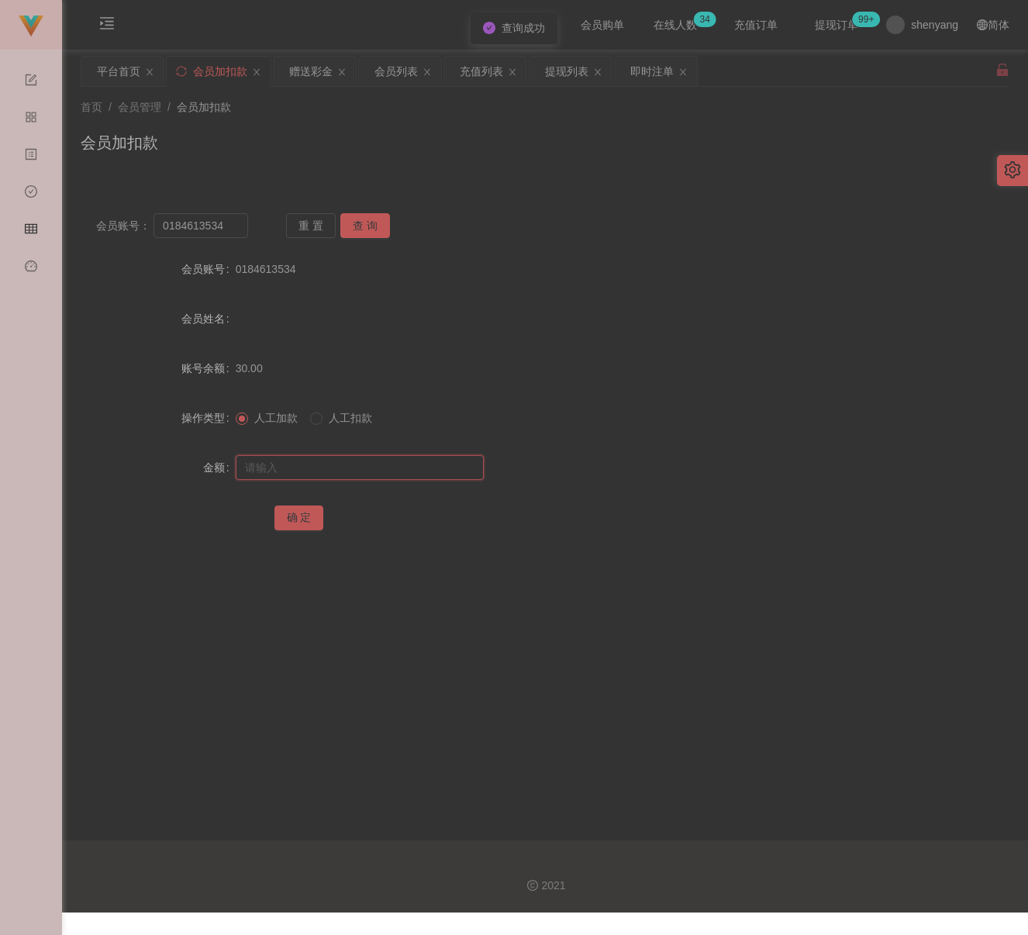
click at [340, 461] on input "text" at bounding box center [360, 467] width 248 height 25
click at [435, 473] on input "text" at bounding box center [360, 467] width 248 height 25
click at [291, 513] on button "确 定" at bounding box center [300, 518] width 50 height 25
click at [229, 226] on input "0184613534" at bounding box center [201, 225] width 95 height 25
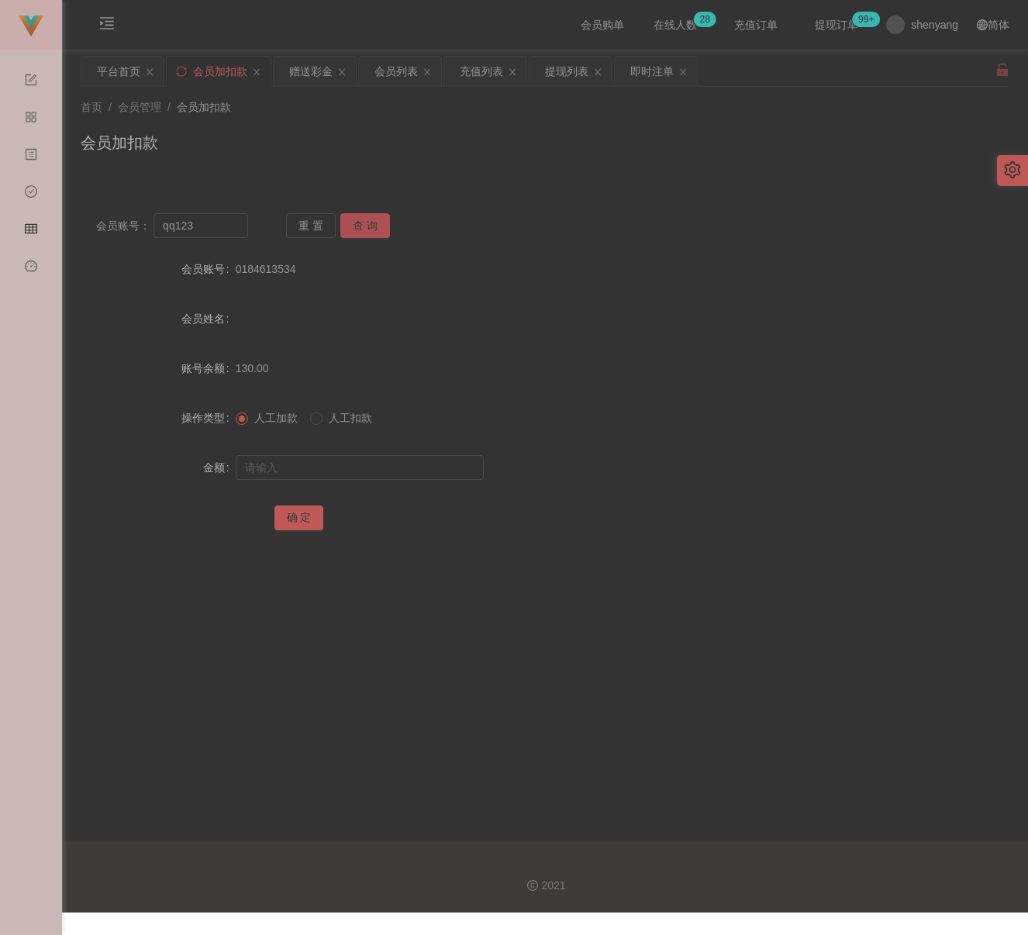
click at [354, 224] on button "查 询" at bounding box center [365, 225] width 50 height 25
click at [364, 468] on input "text" at bounding box center [360, 467] width 248 height 25
click at [456, 466] on input "text" at bounding box center [360, 467] width 248 height 25
click at [293, 514] on button "确 定" at bounding box center [300, 518] width 50 height 25
click at [222, 229] on input "qq123" at bounding box center [201, 225] width 95 height 25
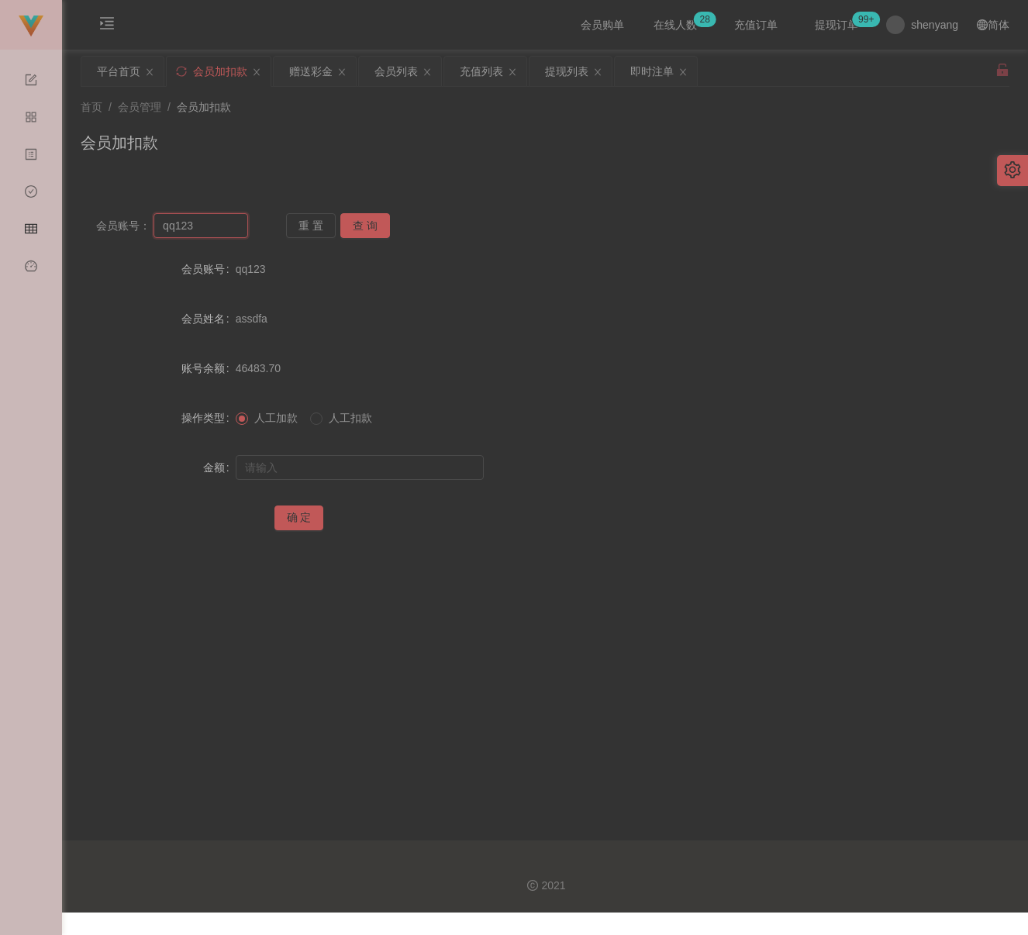
click at [222, 229] on input "qq123" at bounding box center [201, 225] width 95 height 25
click at [370, 226] on button "查 询" at bounding box center [365, 225] width 50 height 25
click at [385, 465] on input "text" at bounding box center [360, 467] width 248 height 25
click at [336, 457] on input "text" at bounding box center [360, 467] width 248 height 25
click at [300, 513] on button "确 定" at bounding box center [300, 518] width 50 height 25
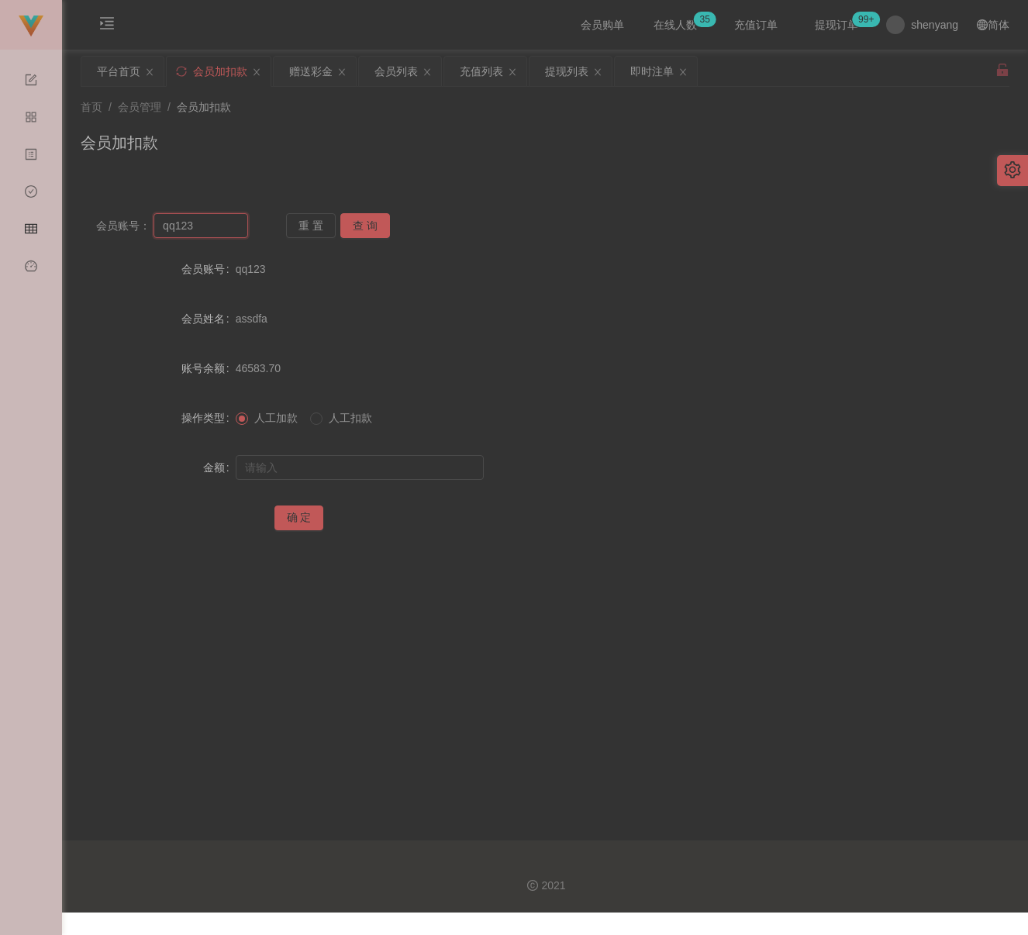
click at [217, 229] on input "qq123" at bounding box center [201, 225] width 95 height 25
click at [354, 226] on button "查 询" at bounding box center [365, 225] width 50 height 25
click at [347, 452] on div at bounding box center [507, 467] width 542 height 31
click at [347, 464] on input "text" at bounding box center [360, 467] width 248 height 25
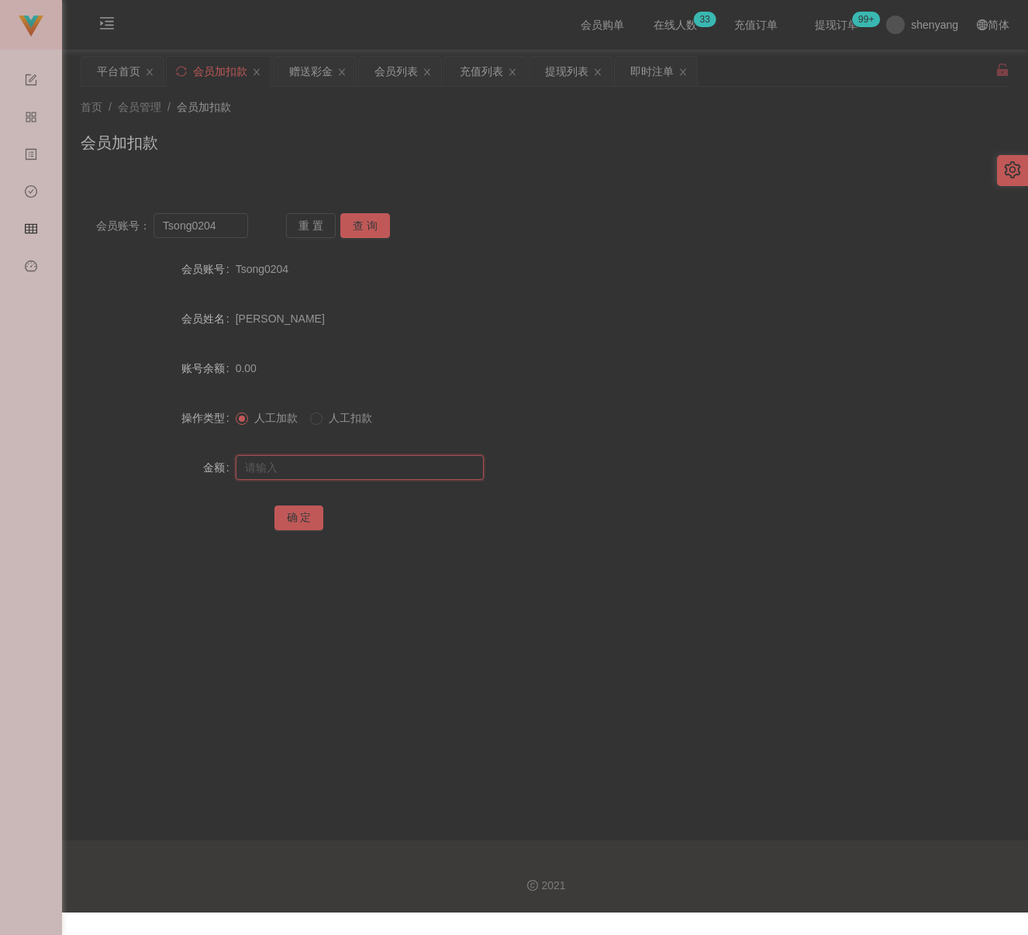
click at [357, 470] on input "text" at bounding box center [360, 467] width 248 height 25
click at [292, 517] on button "确 定" at bounding box center [300, 518] width 50 height 25
click at [223, 226] on input "Tsong0204" at bounding box center [201, 225] width 95 height 25
click at [361, 219] on button "查 询" at bounding box center [365, 225] width 50 height 25
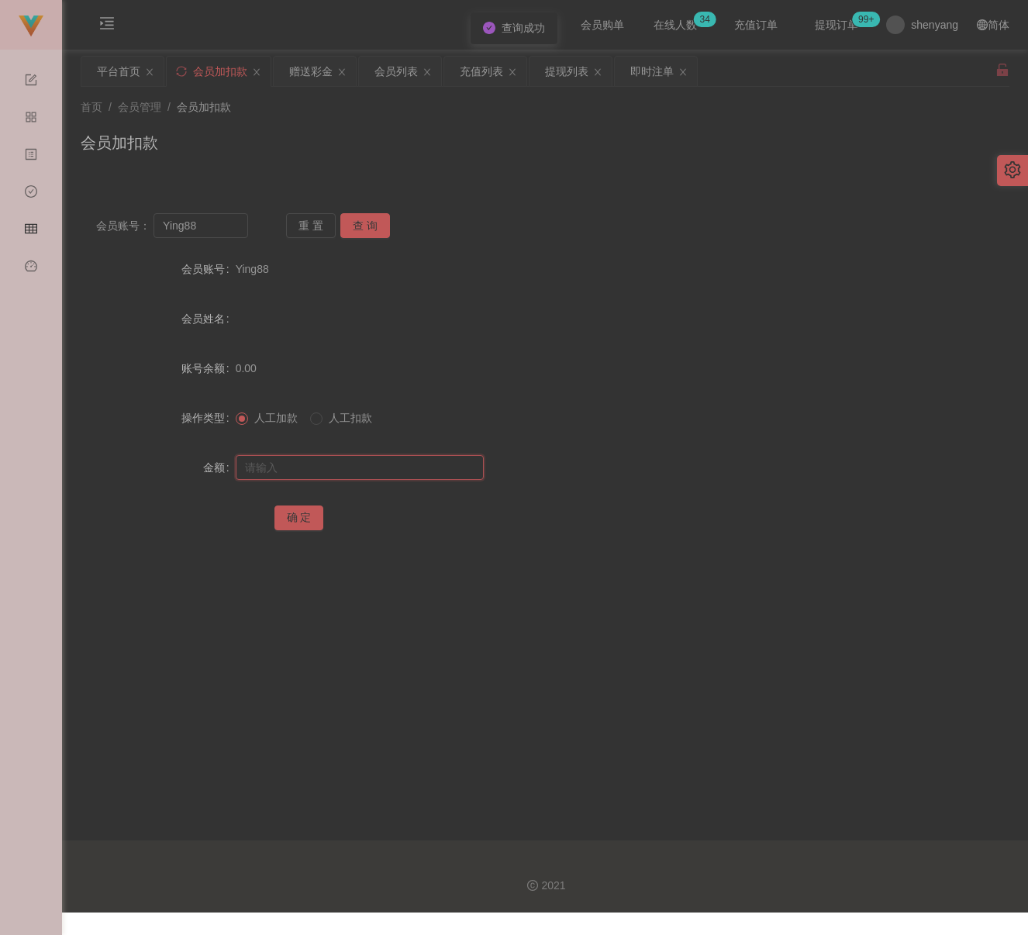
click at [375, 461] on input "text" at bounding box center [360, 467] width 248 height 25
click at [440, 475] on input "text" at bounding box center [360, 467] width 248 height 25
click at [301, 510] on button "确 定" at bounding box center [300, 518] width 50 height 25
click at [434, 129] on div "首页 / 会员管理 / 会员加扣款 / 会员加扣款" at bounding box center [545, 132] width 929 height 67
click at [219, 230] on input "Ying88" at bounding box center [201, 225] width 95 height 25
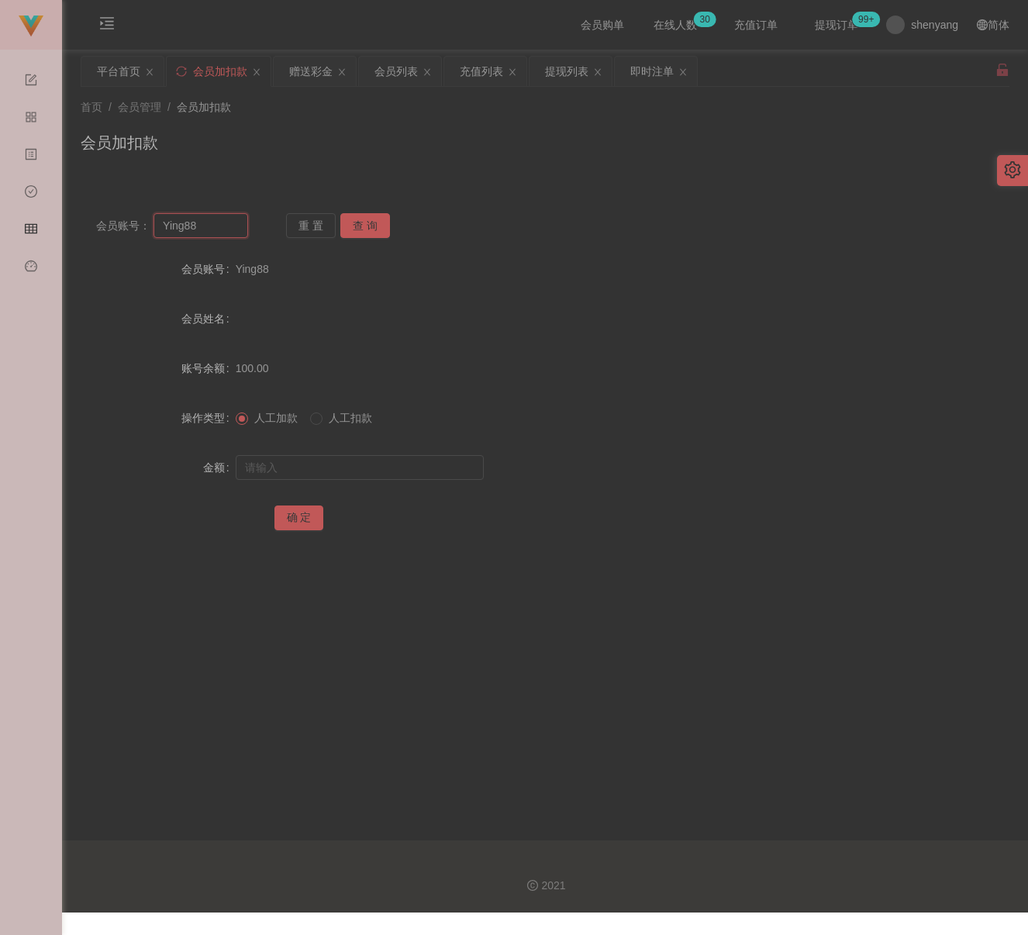
click at [219, 230] on input "Ying88" at bounding box center [201, 225] width 95 height 25
paste input "Cheonghongwai613"
type input "Cheonghongwai613"
click at [363, 226] on button "查 询" at bounding box center [365, 225] width 50 height 25
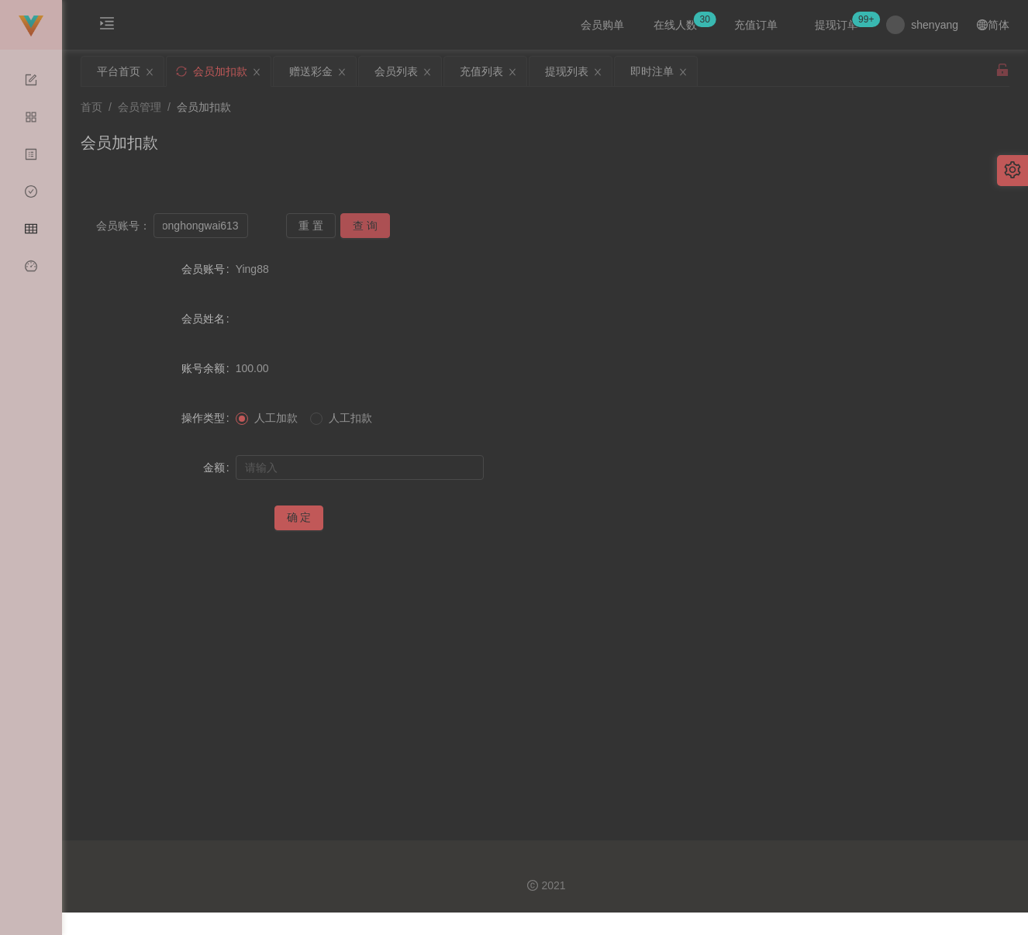
scroll to position [0, 0]
click at [377, 463] on input "text" at bounding box center [360, 467] width 248 height 25
click at [401, 461] on input "text" at bounding box center [360, 467] width 248 height 25
paste input "200"
type input "200"
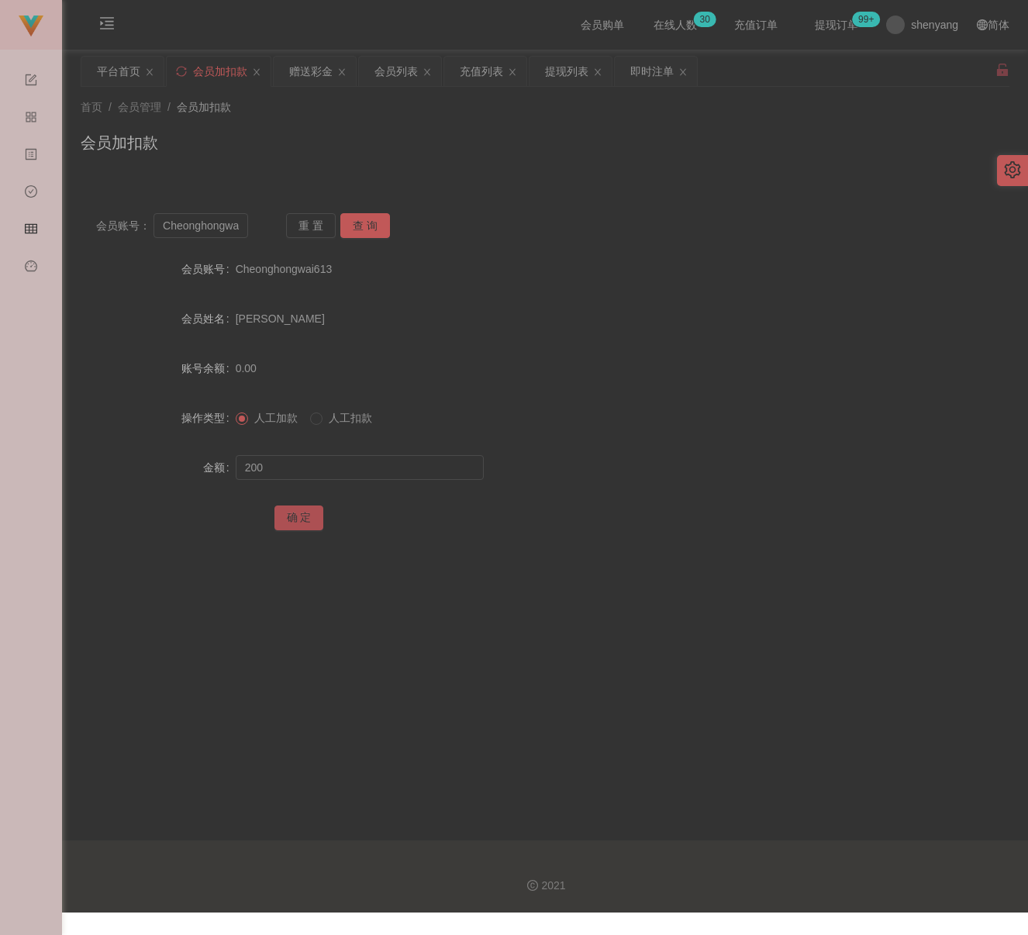
click at [299, 513] on button "确 定" at bounding box center [300, 518] width 50 height 25
click at [314, 131] on div "会员加扣款" at bounding box center [545, 149] width 929 height 36
click at [223, 226] on input "Cheonghongwai613" at bounding box center [201, 225] width 95 height 25
paste input "qq12"
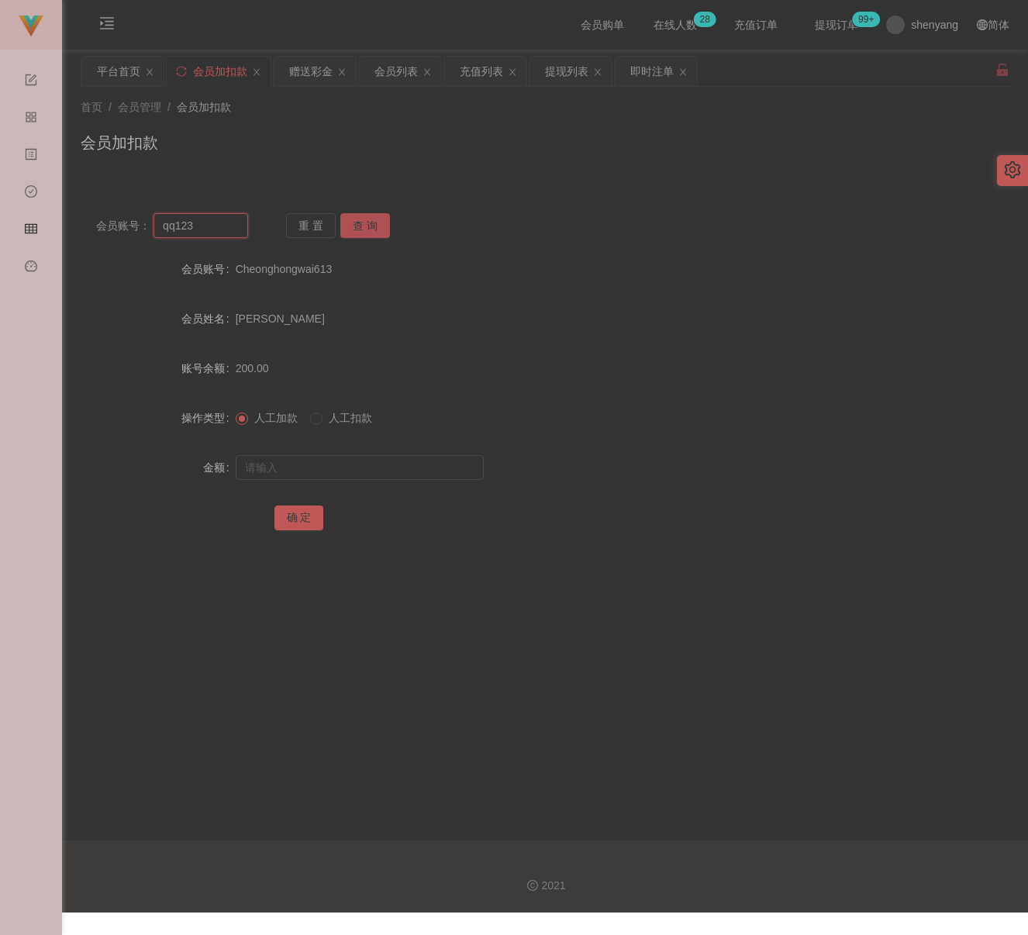
type input "qq123"
click at [375, 223] on button "查 询" at bounding box center [365, 225] width 50 height 25
click at [342, 468] on input "text" at bounding box center [360, 467] width 248 height 25
click at [391, 463] on input "text" at bounding box center [360, 467] width 248 height 25
paste input "100"
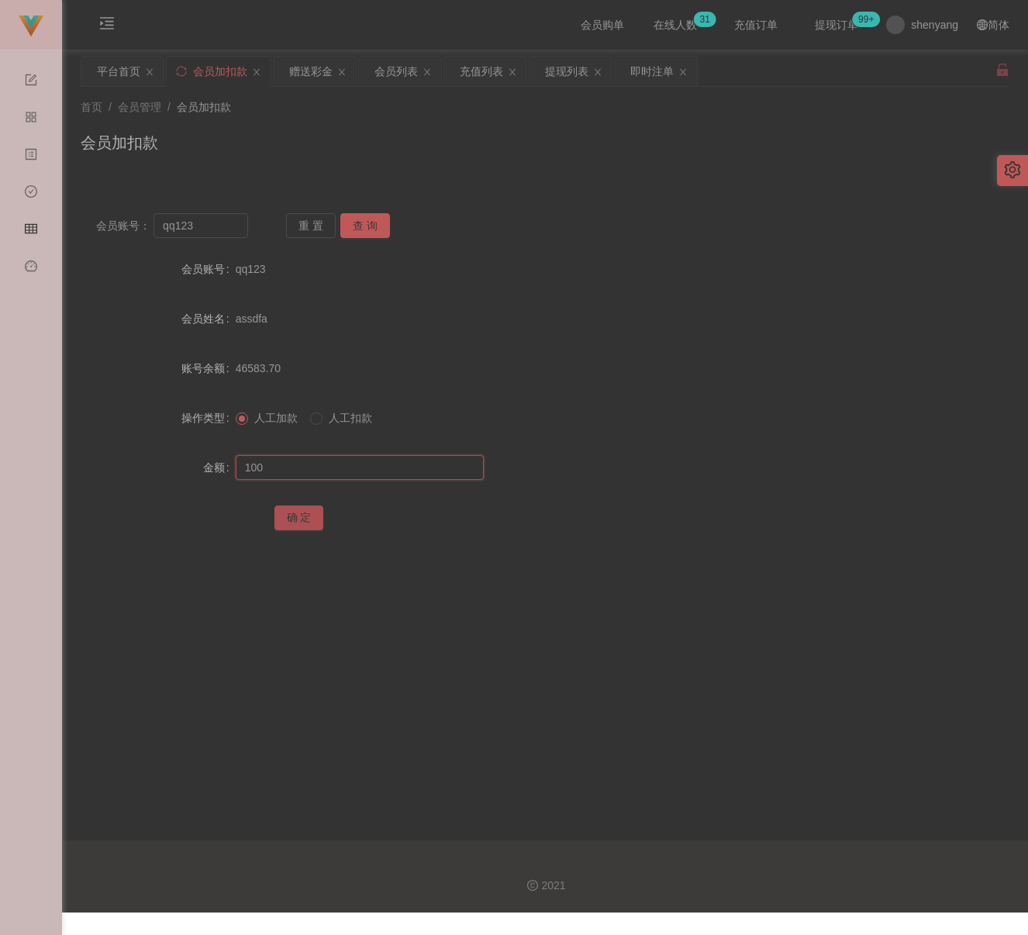
type input "100"
click at [301, 517] on button "确 定" at bounding box center [300, 518] width 50 height 25
click at [326, 122] on div "首页 / 会员管理 / 会员加扣款 / 会员加扣款" at bounding box center [545, 132] width 929 height 67
click at [206, 223] on input "qq123" at bounding box center [201, 225] width 95 height 25
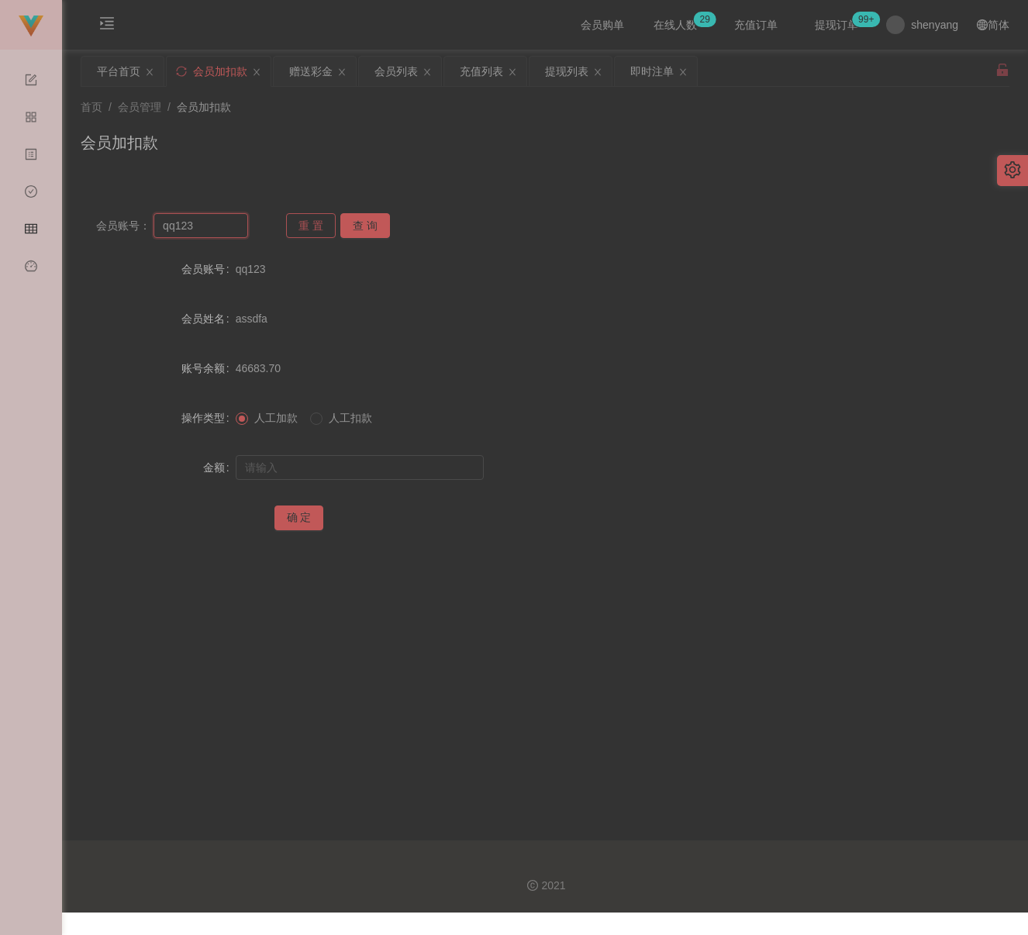
paste input "[PERSON_NAME]"
type input "[PERSON_NAME]"
click at [363, 222] on button "查 询" at bounding box center [365, 225] width 50 height 25
click at [358, 461] on input "text" at bounding box center [360, 467] width 248 height 25
click at [416, 464] on input "text" at bounding box center [360, 467] width 248 height 25
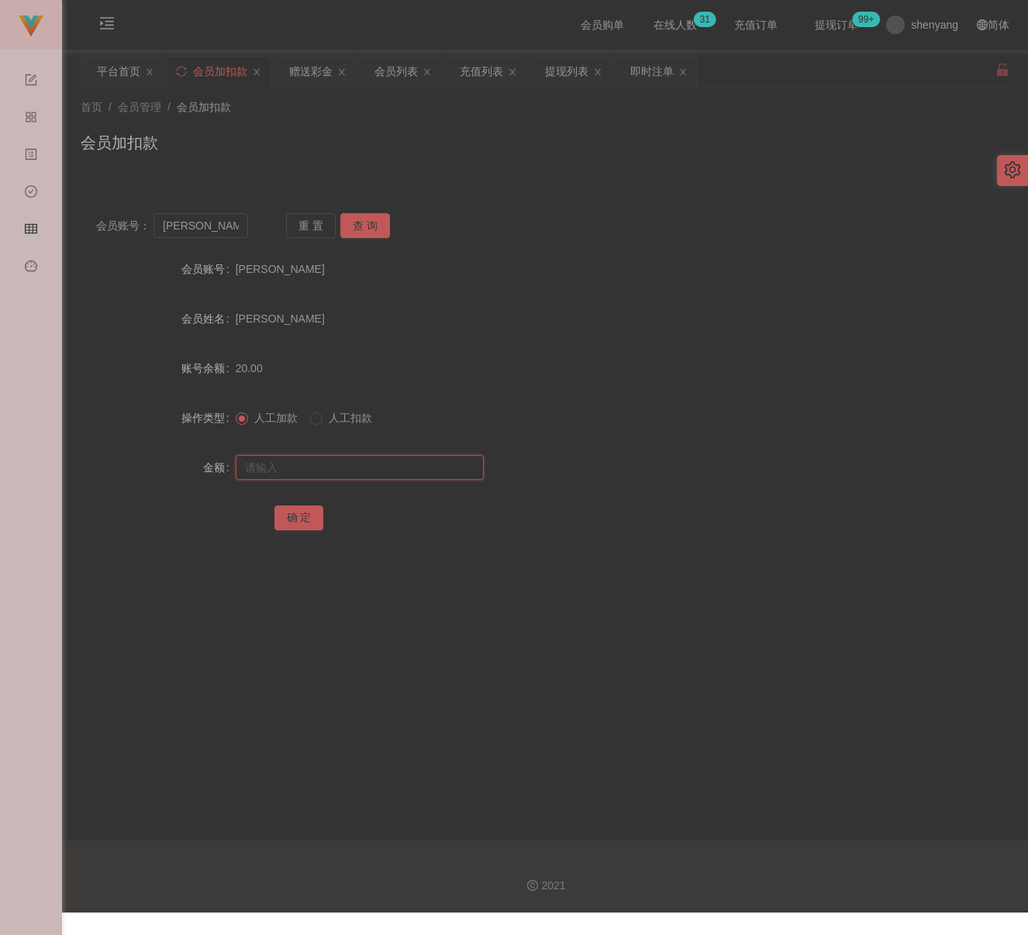
paste input "100"
type input "100"
click at [313, 517] on button "确 定" at bounding box center [300, 518] width 50 height 25
click at [282, 137] on div "会员加扣款" at bounding box center [545, 149] width 929 height 36
click at [226, 235] on input "[PERSON_NAME]" at bounding box center [201, 225] width 95 height 25
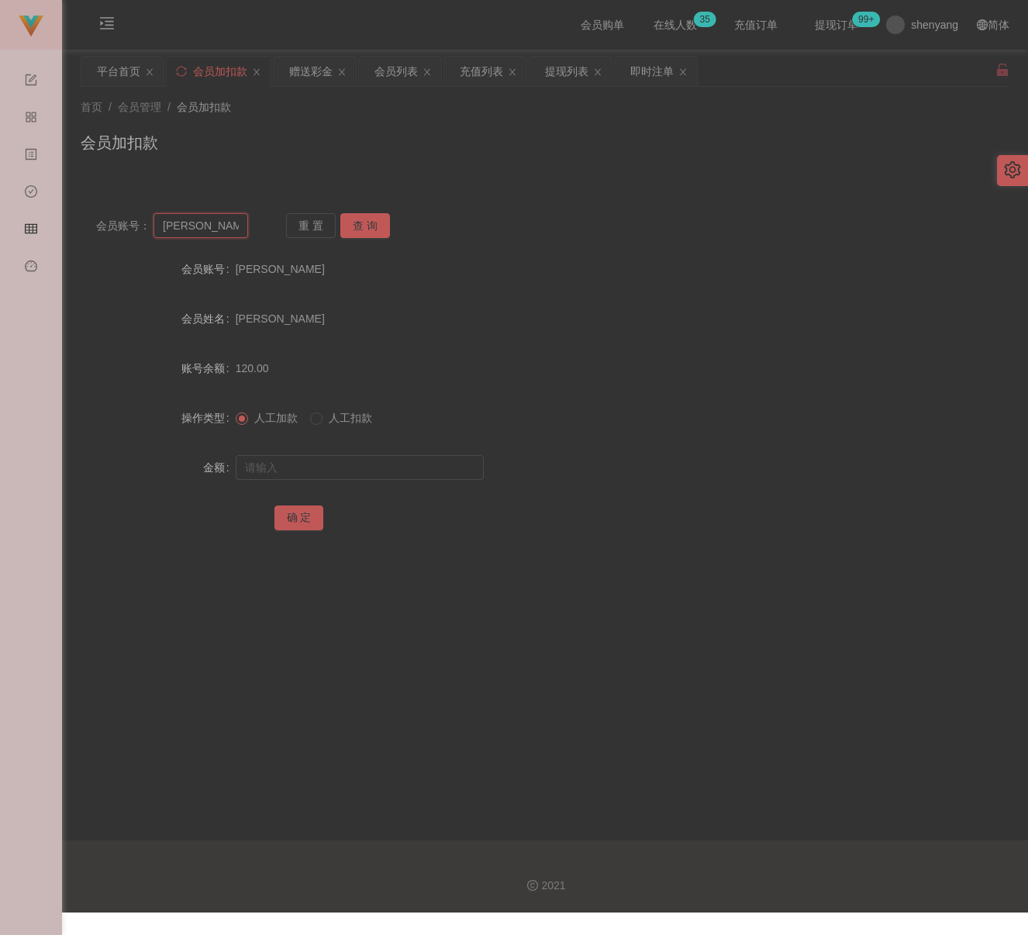
click at [226, 235] on input "[PERSON_NAME]" at bounding box center [201, 225] width 95 height 25
paste input "reneelee988"
type input "reneelee988"
click at [356, 229] on button "查 询" at bounding box center [365, 225] width 50 height 25
click at [361, 464] on input "text" at bounding box center [360, 467] width 248 height 25
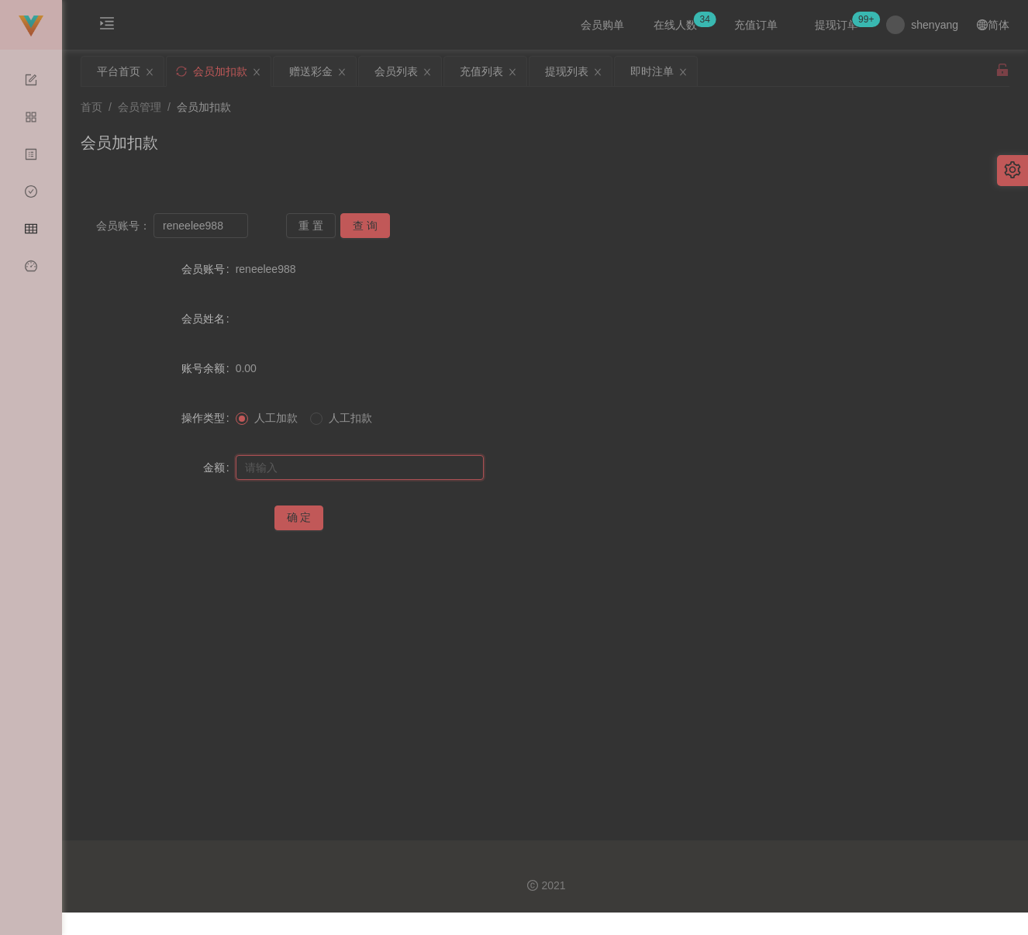
click at [393, 468] on input "text" at bounding box center [360, 467] width 248 height 25
paste input "30"
type input "30"
click at [299, 512] on button "确 定" at bounding box center [300, 518] width 50 height 25
click at [301, 110] on div "首页 / 会员管理 / 会员加扣款 /" at bounding box center [545, 107] width 929 height 16
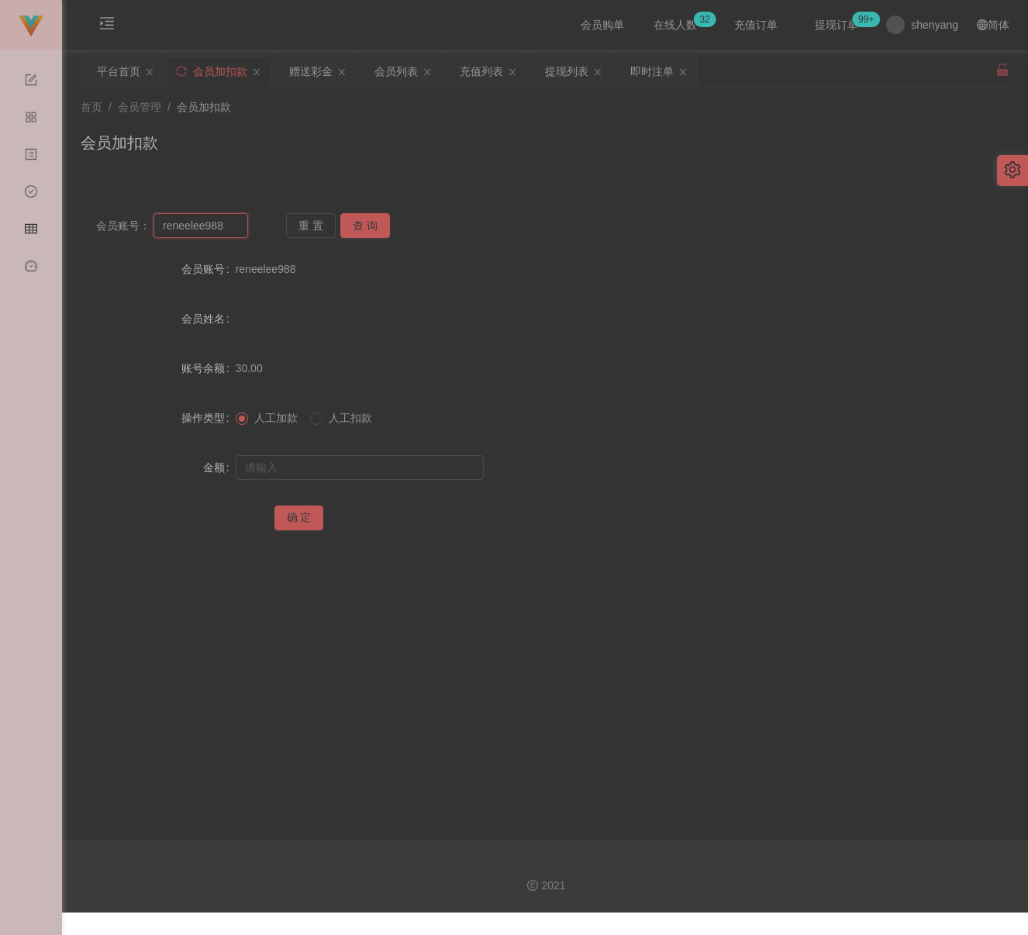
click at [231, 236] on input "reneelee988" at bounding box center [201, 225] width 95 height 25
paste input "0175892431"
type input "0175892431"
click at [378, 224] on button "查 询" at bounding box center [365, 225] width 50 height 25
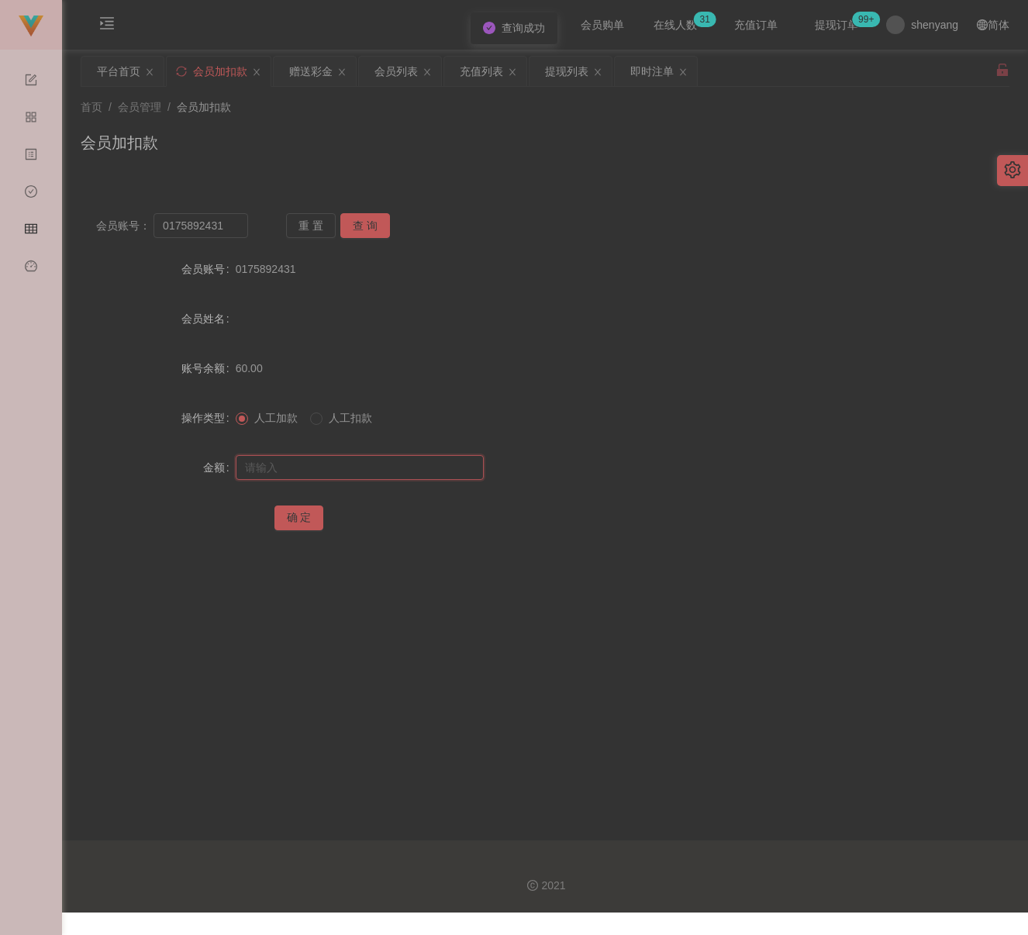
click at [345, 470] on input "text" at bounding box center [360, 467] width 248 height 25
click at [370, 470] on input "text" at bounding box center [360, 467] width 248 height 25
paste input "100"
type input "100"
click at [299, 521] on button "确 定" at bounding box center [300, 518] width 50 height 25
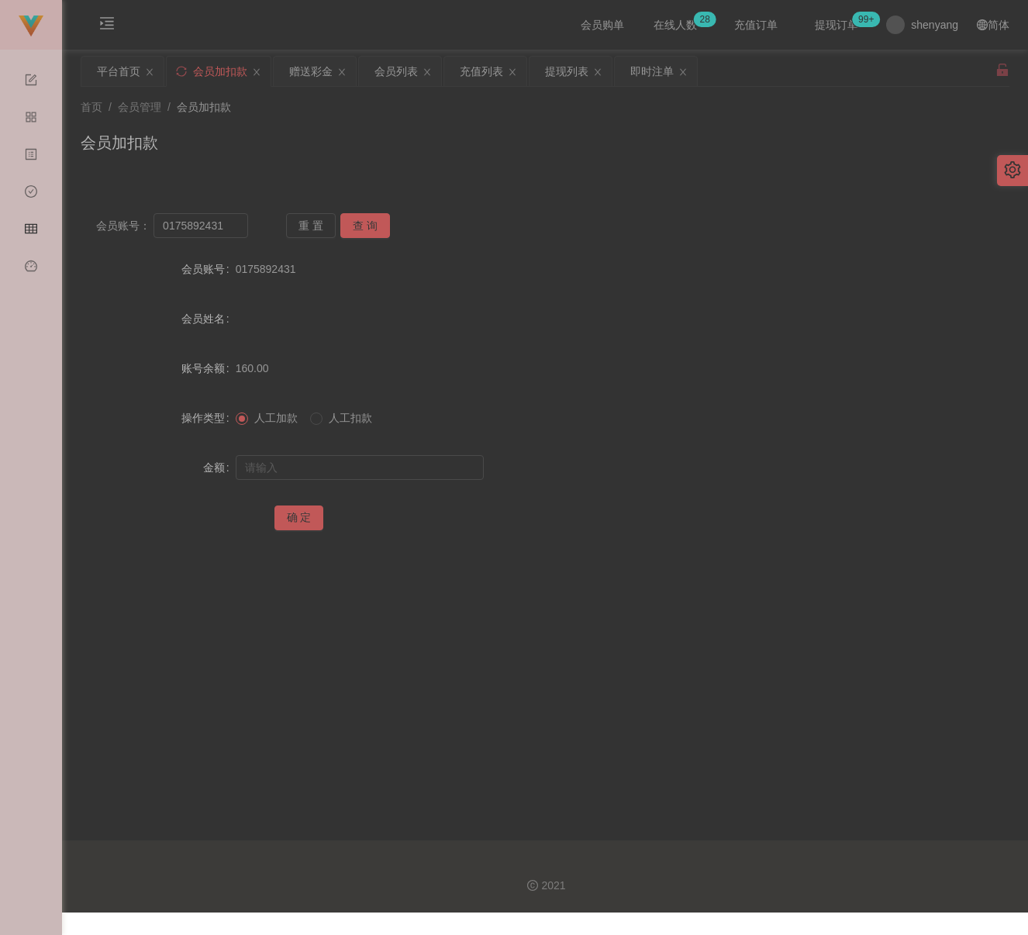
click at [315, 126] on div "首页 / 会员管理 / 会员加扣款 / 会员加扣款" at bounding box center [545, 132] width 929 height 67
click at [219, 226] on input "0175892431" at bounding box center [201, 225] width 95 height 25
paste input "vvei"
type input "vvei"
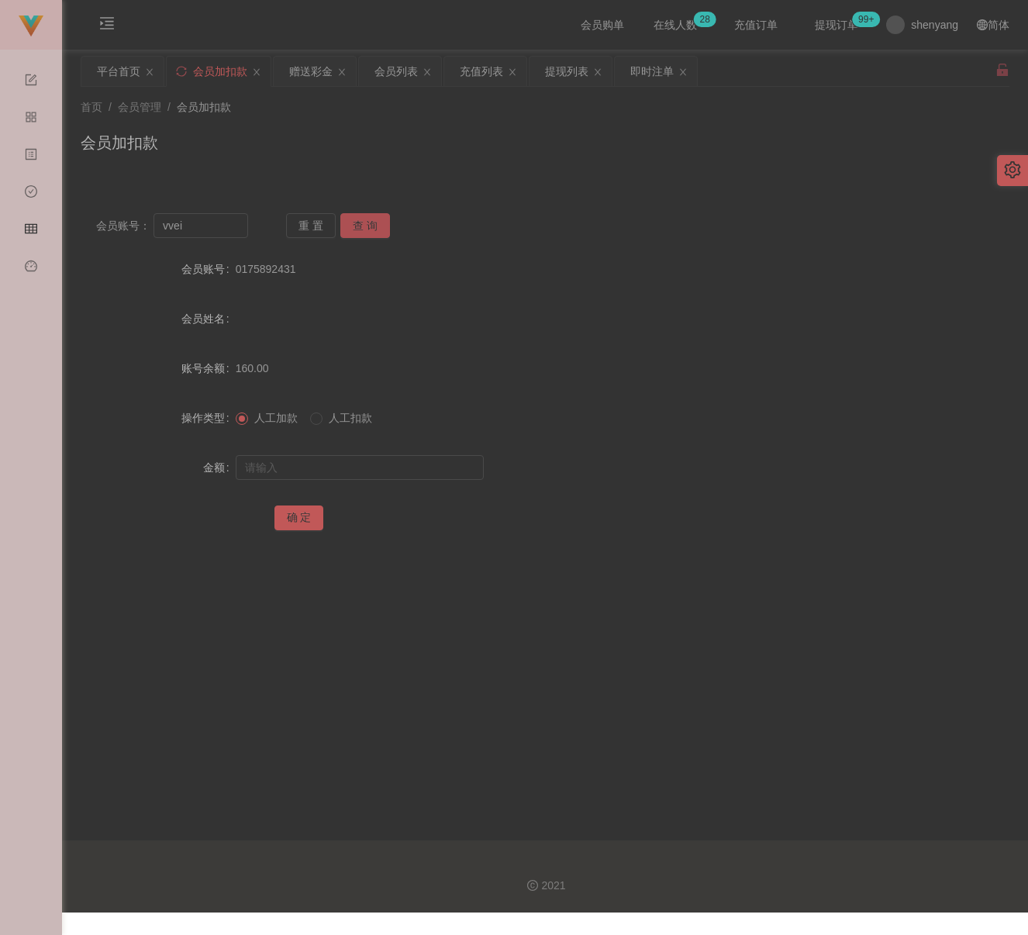
click at [356, 226] on button "查 询" at bounding box center [365, 225] width 50 height 25
click at [361, 464] on input "text" at bounding box center [360, 467] width 248 height 25
click at [394, 465] on input "text" at bounding box center [360, 467] width 248 height 25
paste input "30"
type input "30"
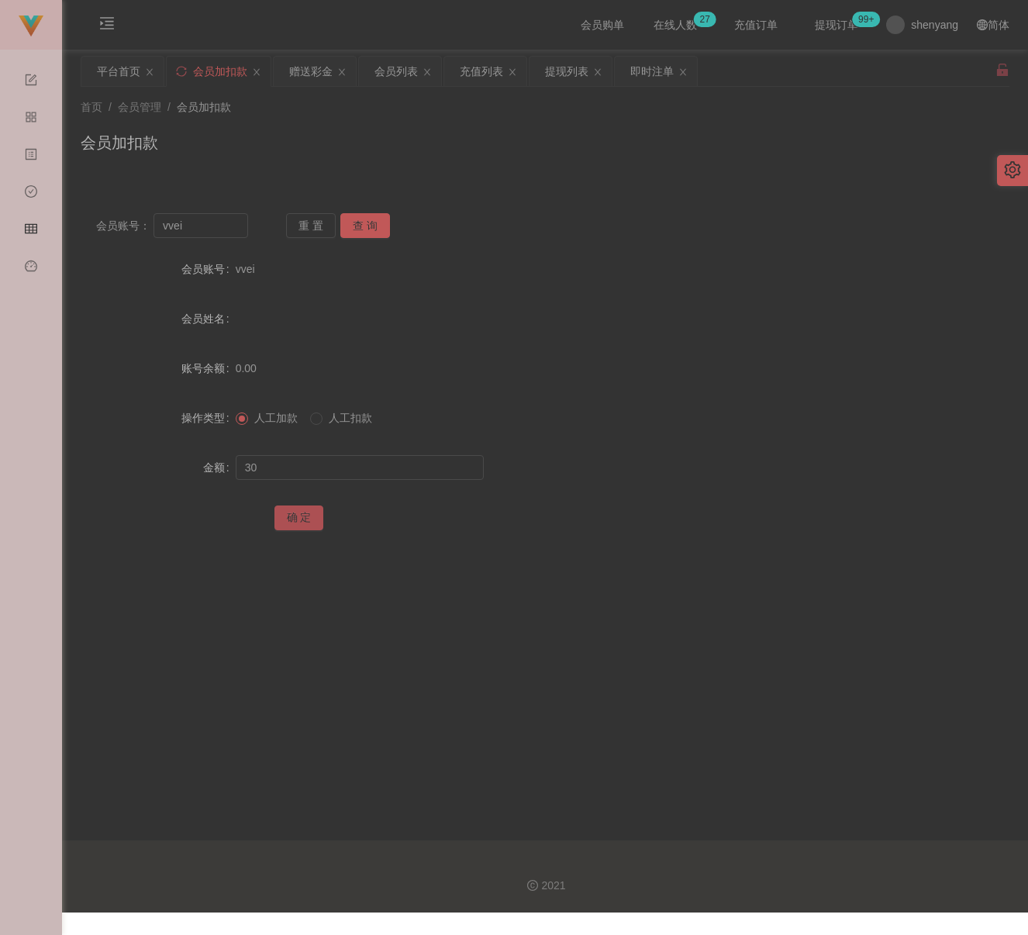
click at [307, 517] on button "确 定" at bounding box center [300, 518] width 50 height 25
click at [347, 154] on div "会员加扣款" at bounding box center [545, 149] width 929 height 36
click at [212, 226] on input "vvei" at bounding box center [201, 225] width 95 height 25
paste input "REXCHENG"
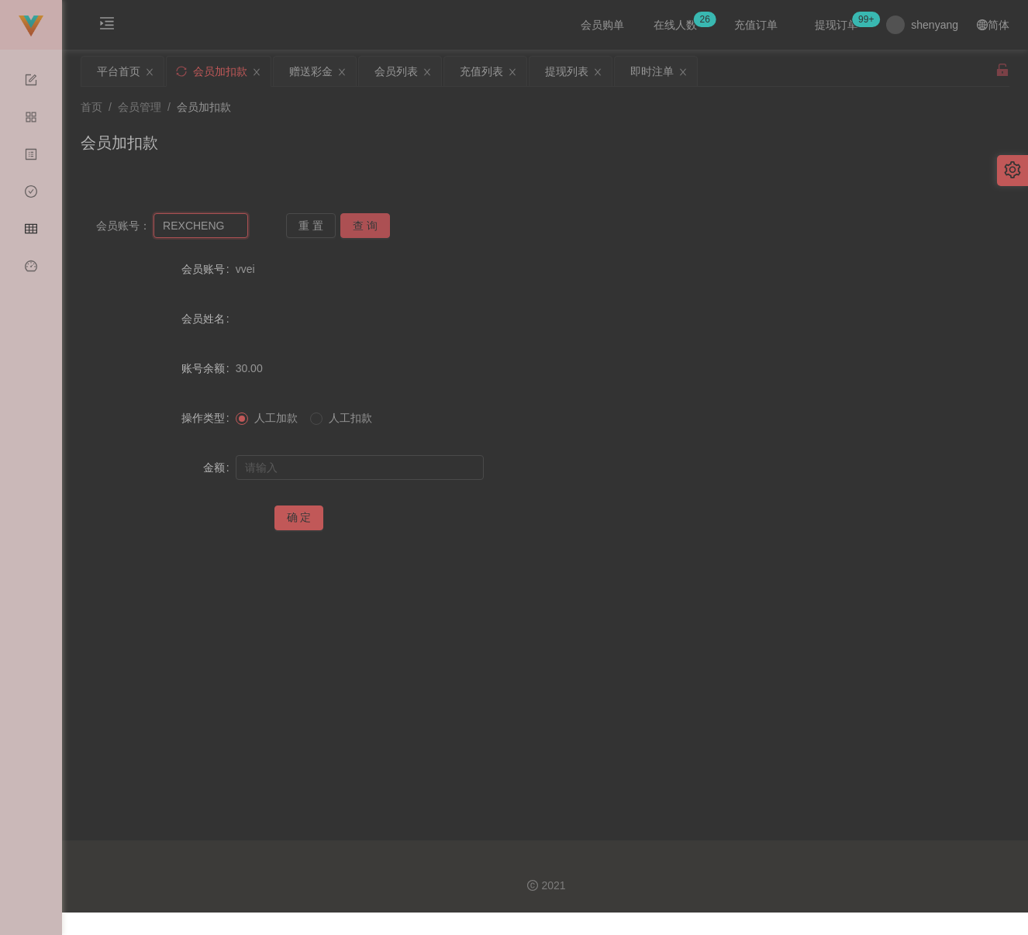
type input "REXCHENG"
click at [366, 223] on button "查 询" at bounding box center [365, 225] width 50 height 25
click at [361, 477] on input "text" at bounding box center [360, 467] width 248 height 25
click at [375, 454] on div at bounding box center [507, 467] width 542 height 31
click at [371, 456] on input "text" at bounding box center [360, 467] width 248 height 25
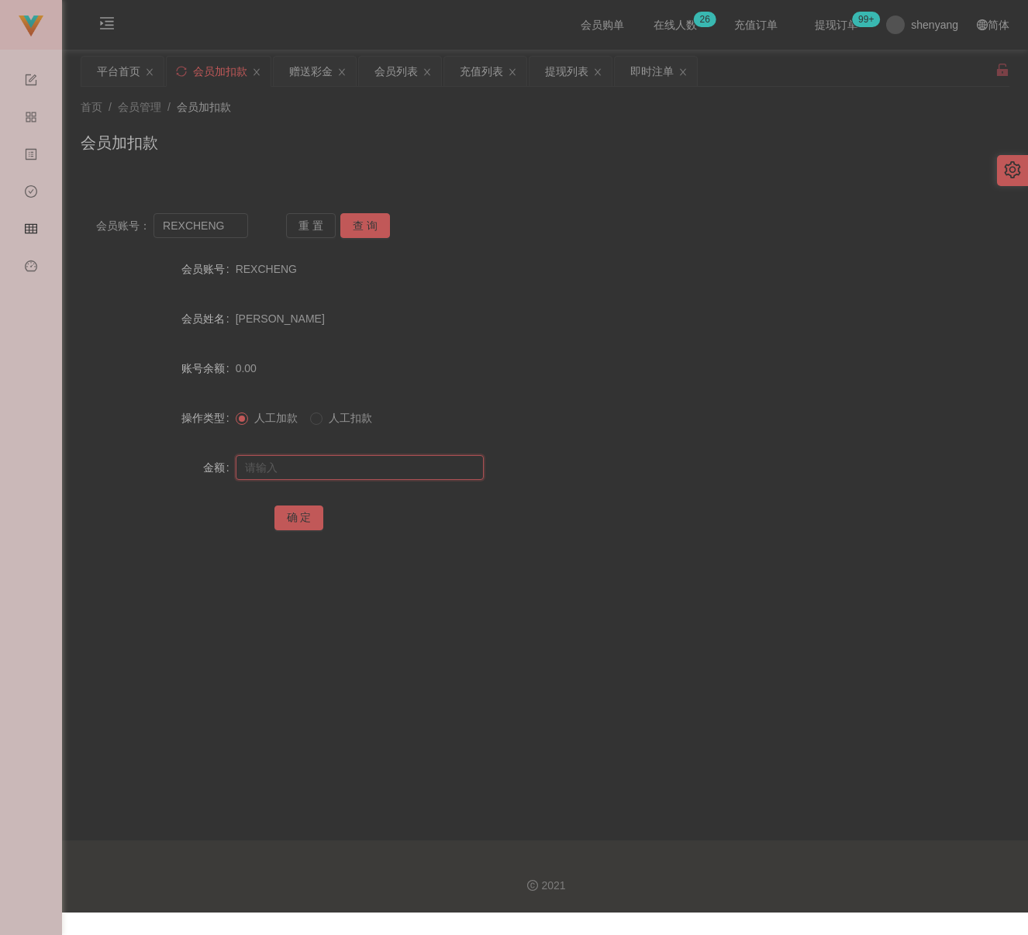
paste input "200"
type input "200"
click at [296, 524] on button "确 定" at bounding box center [300, 518] width 50 height 25
click at [280, 117] on div "首页 / 会员管理 / 会员加扣款 / 会员加扣款" at bounding box center [545, 132] width 929 height 67
click at [222, 231] on input "REXCHENG" at bounding box center [201, 225] width 95 height 25
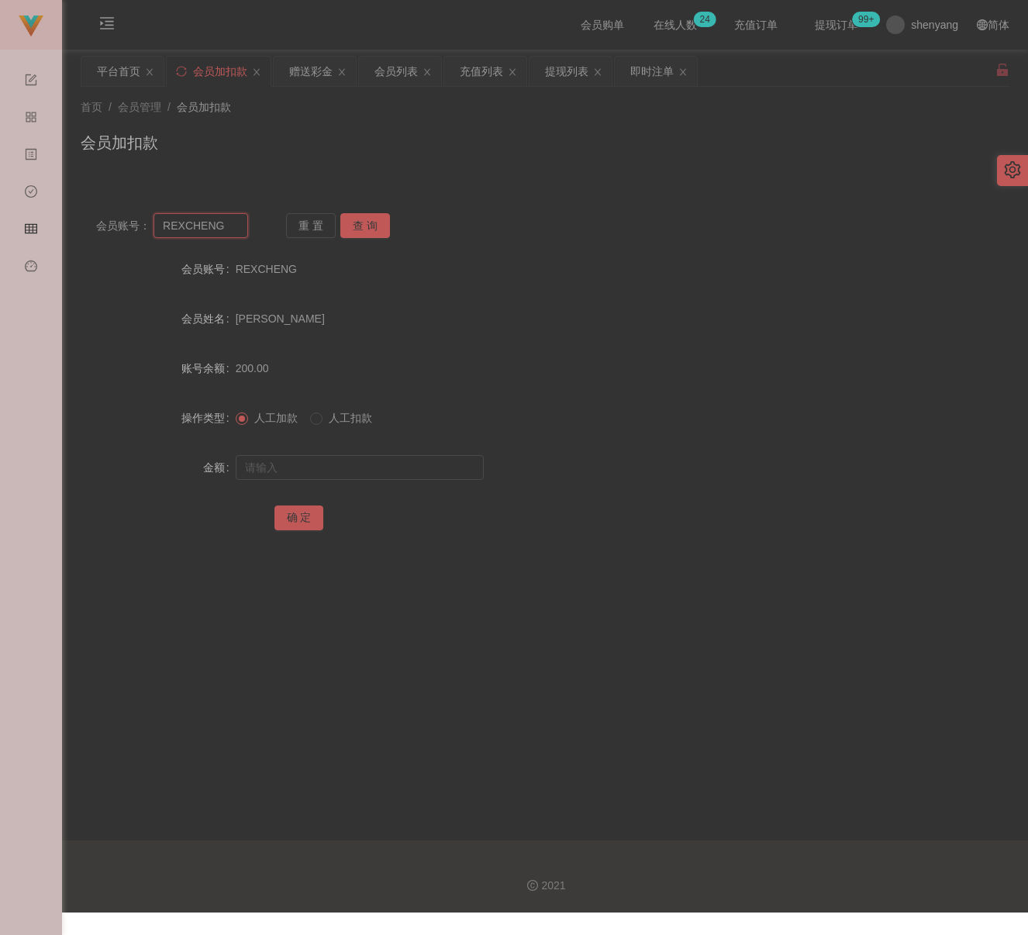
click at [222, 231] on input "REXCHENG" at bounding box center [201, 225] width 95 height 25
paste input "121956214222"
type input "121956214222"
click at [377, 222] on button "查 询" at bounding box center [365, 225] width 50 height 25
click at [336, 463] on input "text" at bounding box center [360, 467] width 248 height 25
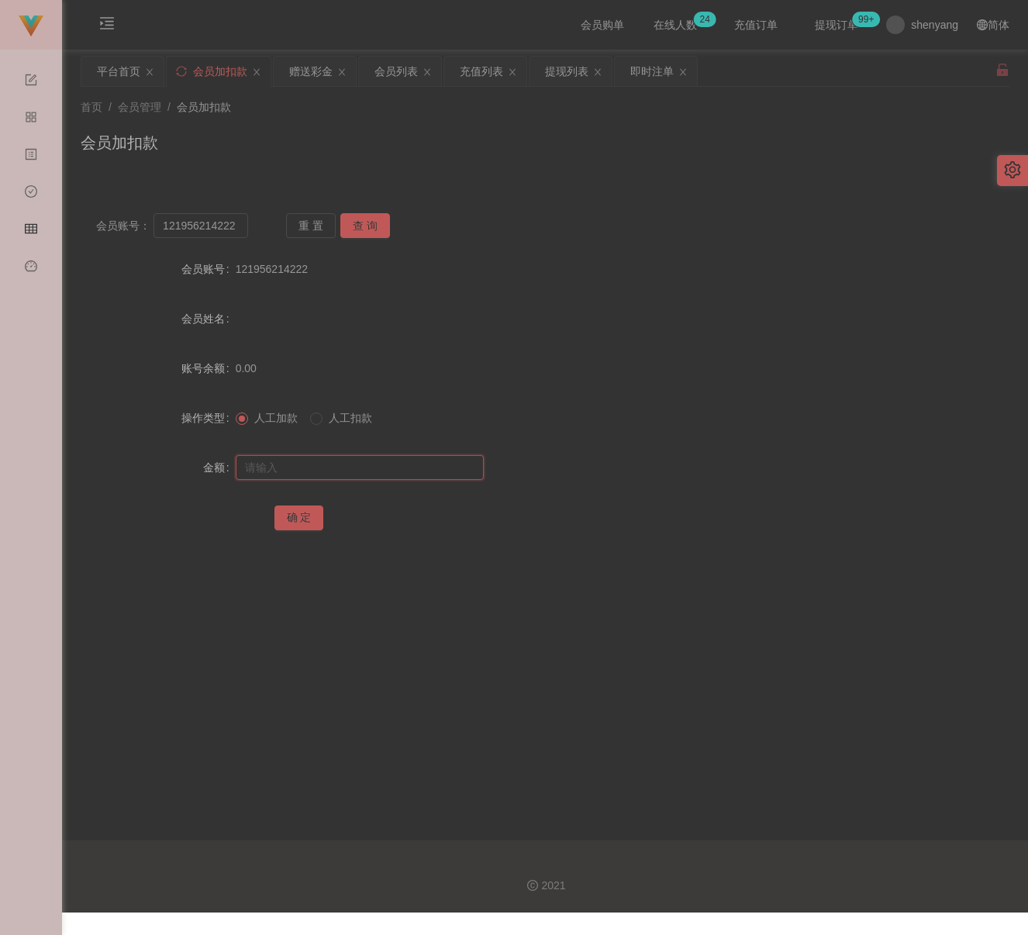
click at [385, 457] on input "text" at bounding box center [360, 467] width 248 height 25
paste input "30"
type input "30"
click at [292, 515] on button "确 定" at bounding box center [300, 518] width 50 height 25
click at [195, 229] on input "121956214222" at bounding box center [201, 225] width 95 height 25
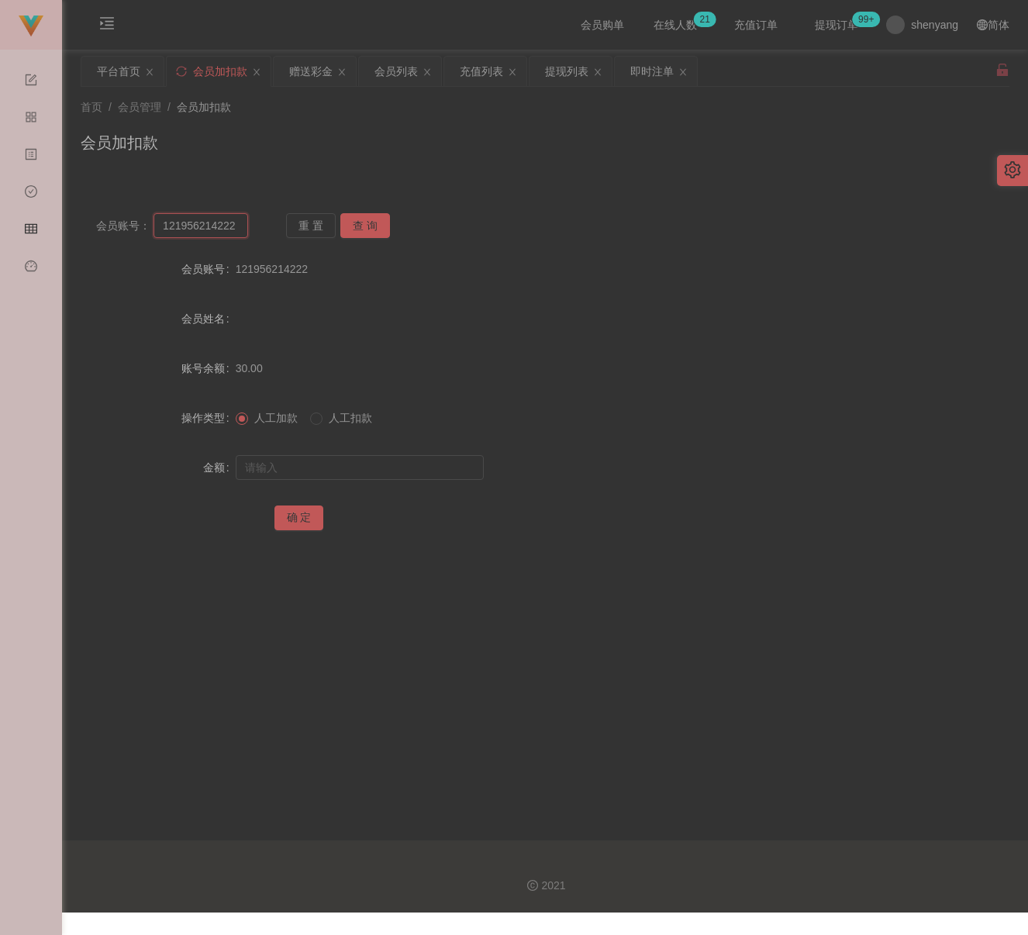
click at [195, 228] on input "121956214222" at bounding box center [201, 225] width 95 height 25
paste input "jsjs"
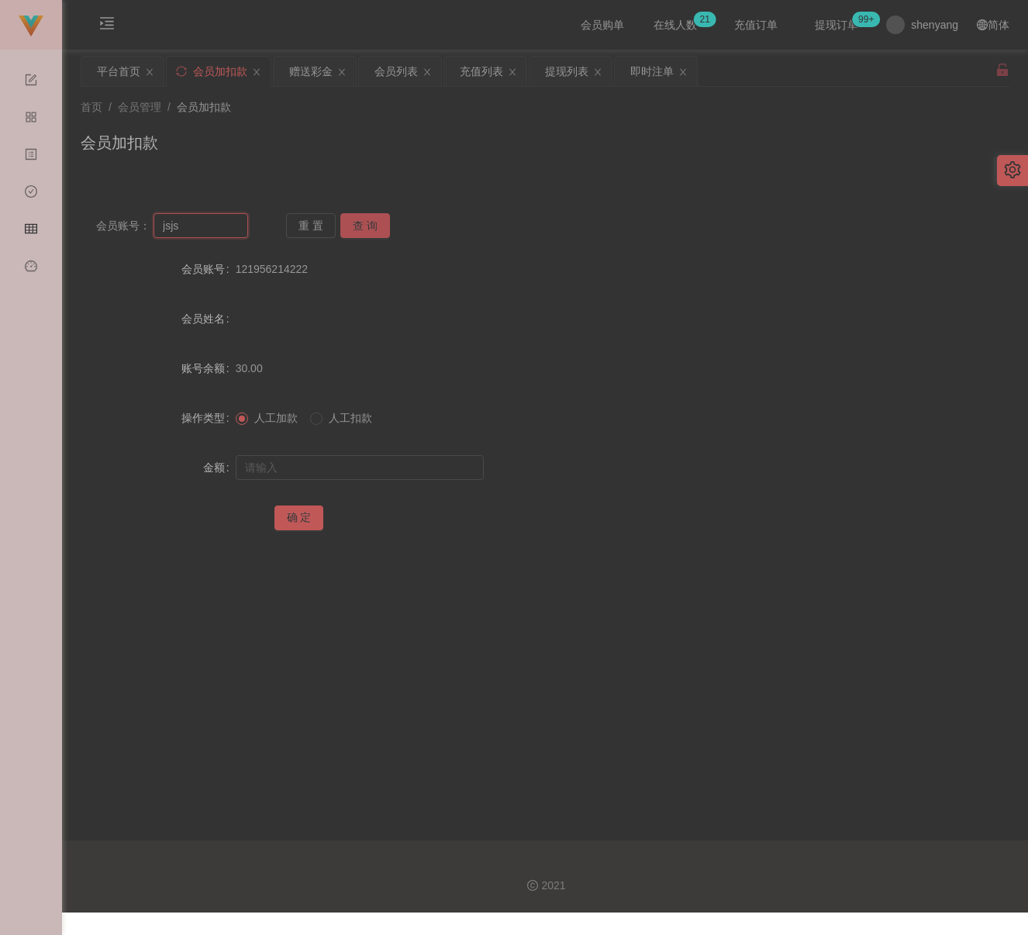
type input "jsjs"
click at [377, 224] on button "查 询" at bounding box center [365, 225] width 50 height 25
click at [344, 473] on input "text" at bounding box center [360, 467] width 248 height 25
type input "100"
click at [296, 527] on button "确 定" at bounding box center [300, 518] width 50 height 25
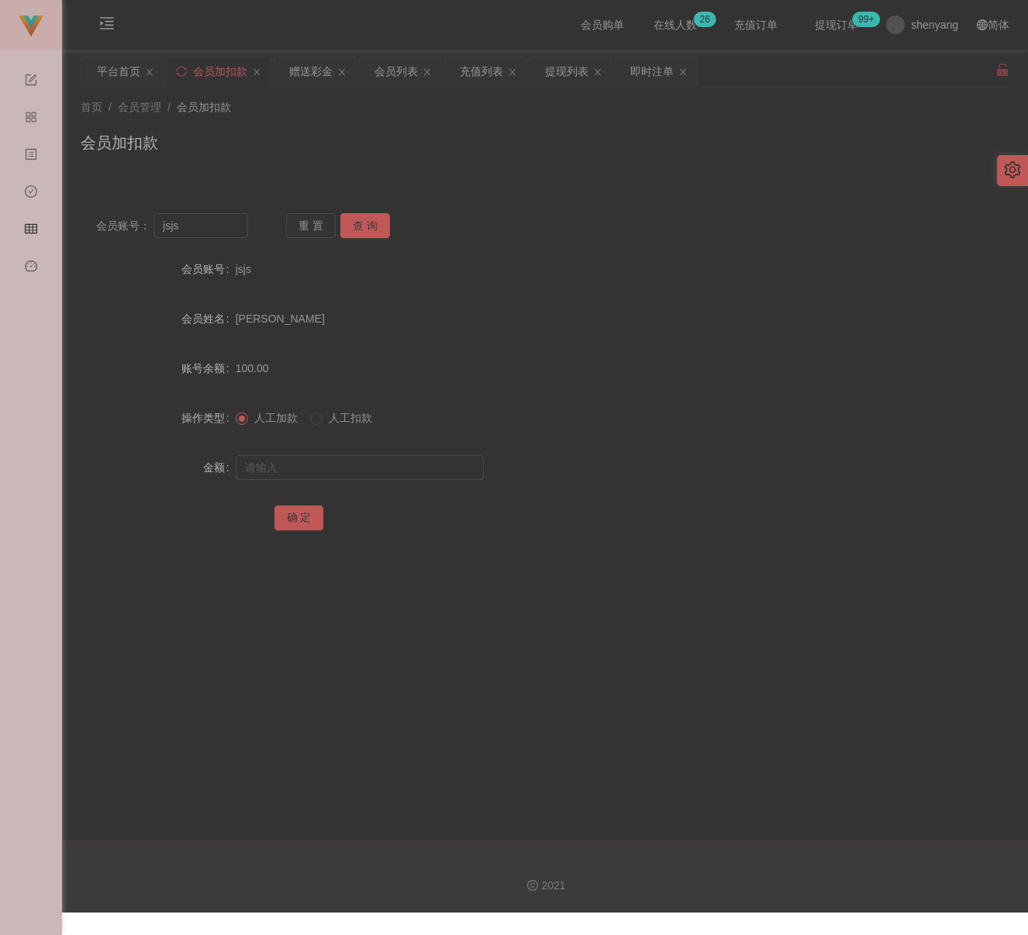
click at [366, 149] on div "会员加扣款" at bounding box center [545, 149] width 929 height 36
click at [217, 233] on input "jsjs" at bounding box center [201, 225] width 95 height 25
paste input "Niglim99"
type input "Niglim99"
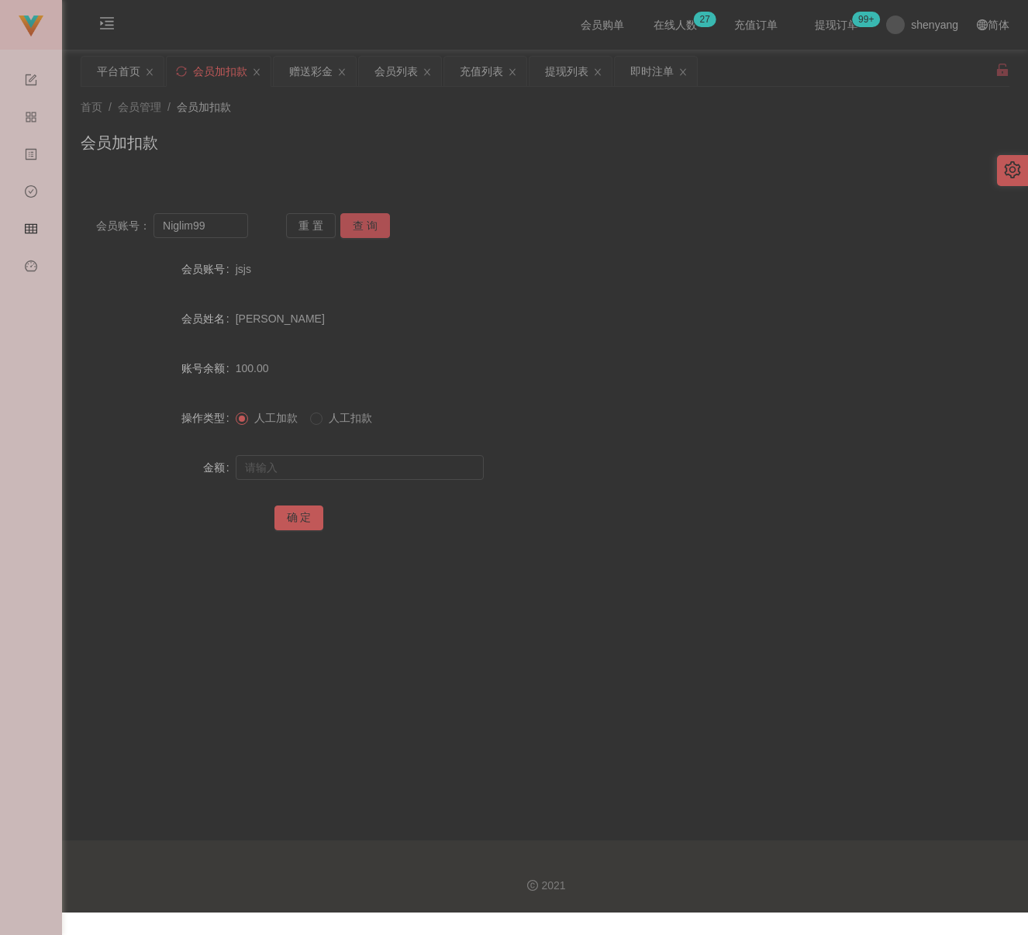
click at [361, 224] on button "查 询" at bounding box center [365, 225] width 50 height 25
click at [361, 465] on input "text" at bounding box center [360, 467] width 248 height 25
click at [380, 471] on input "text" at bounding box center [360, 467] width 248 height 25
paste input "100"
type input "100"
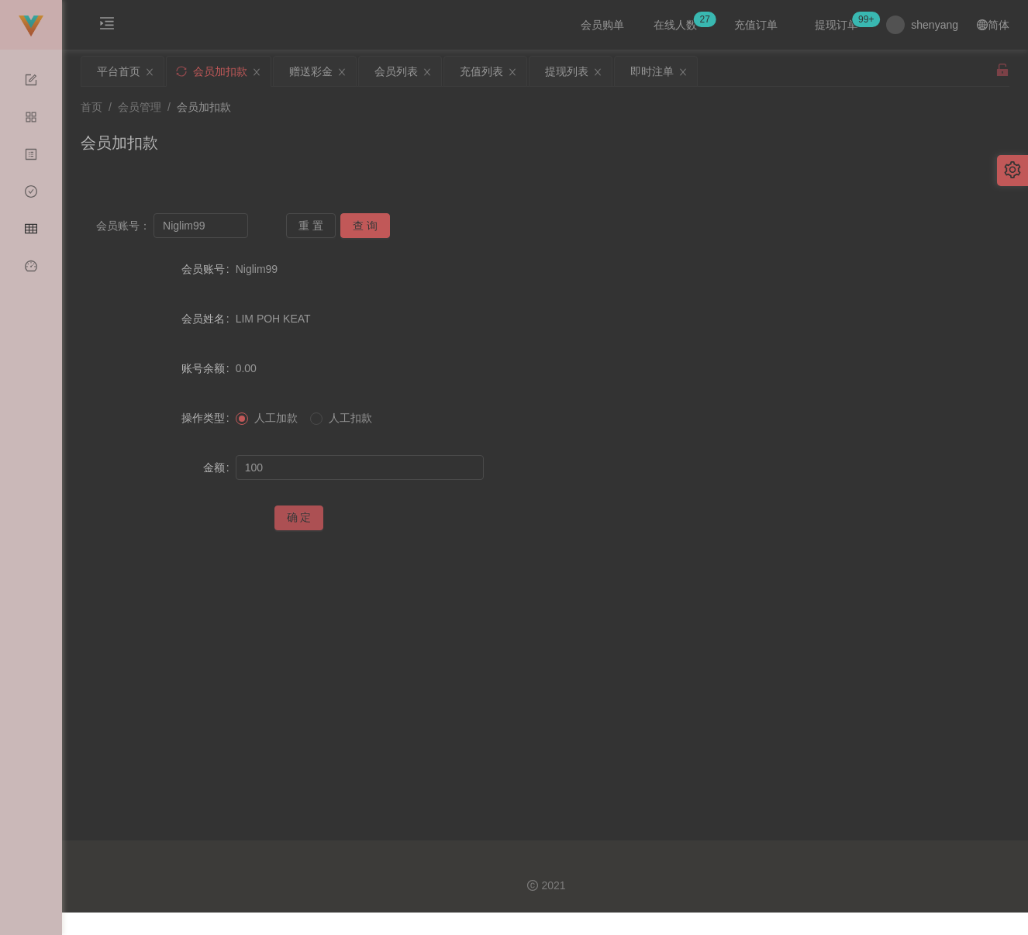
click at [301, 520] on button "确 定" at bounding box center [300, 518] width 50 height 25
click at [408, 61] on div "会员列表" at bounding box center [396, 71] width 43 height 29
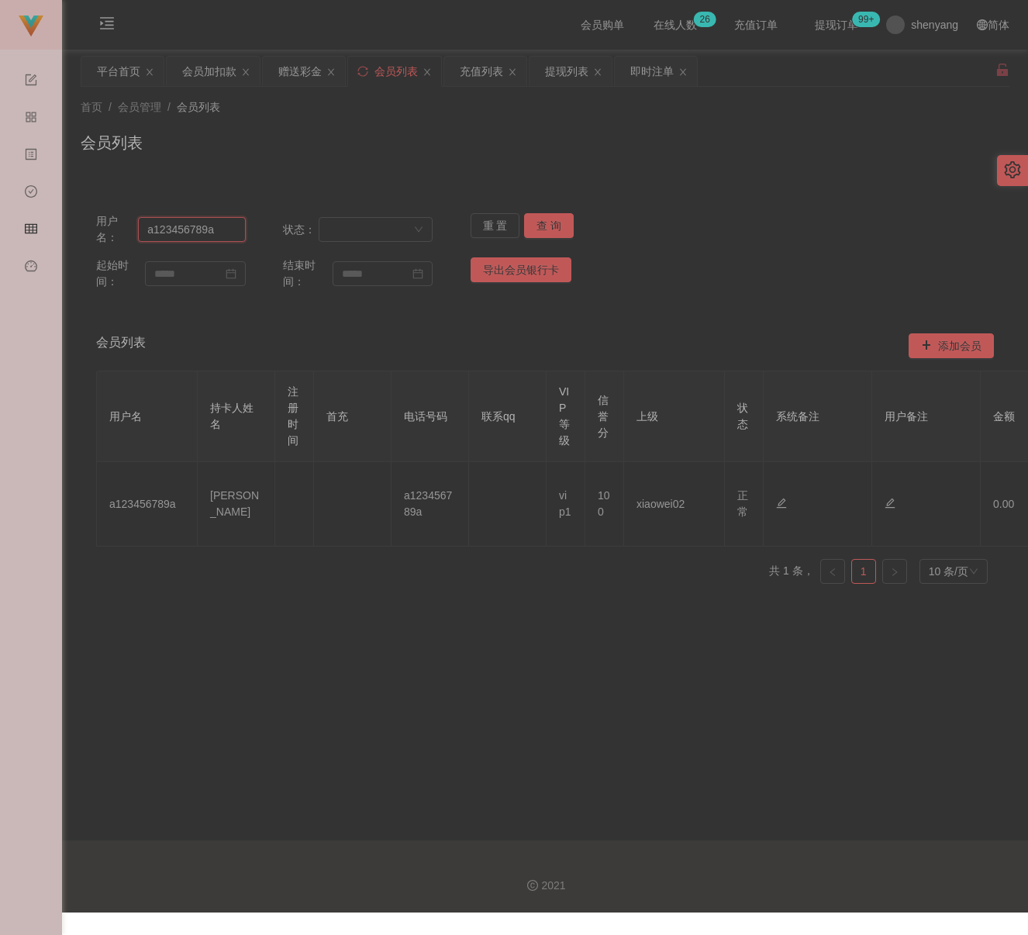
click at [221, 231] on input "a123456789a" at bounding box center [192, 229] width 108 height 25
paste input "jsjs"
type input "jsjs"
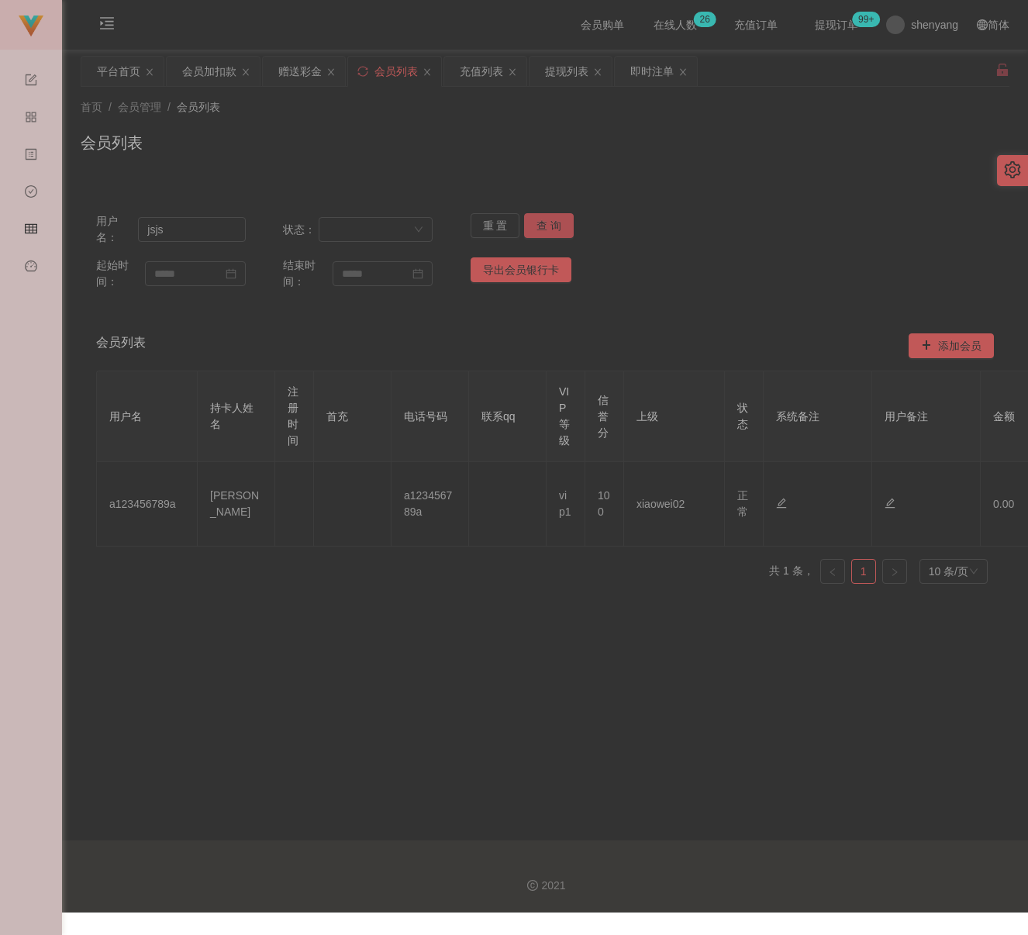
click at [541, 228] on button "查 询" at bounding box center [549, 225] width 50 height 25
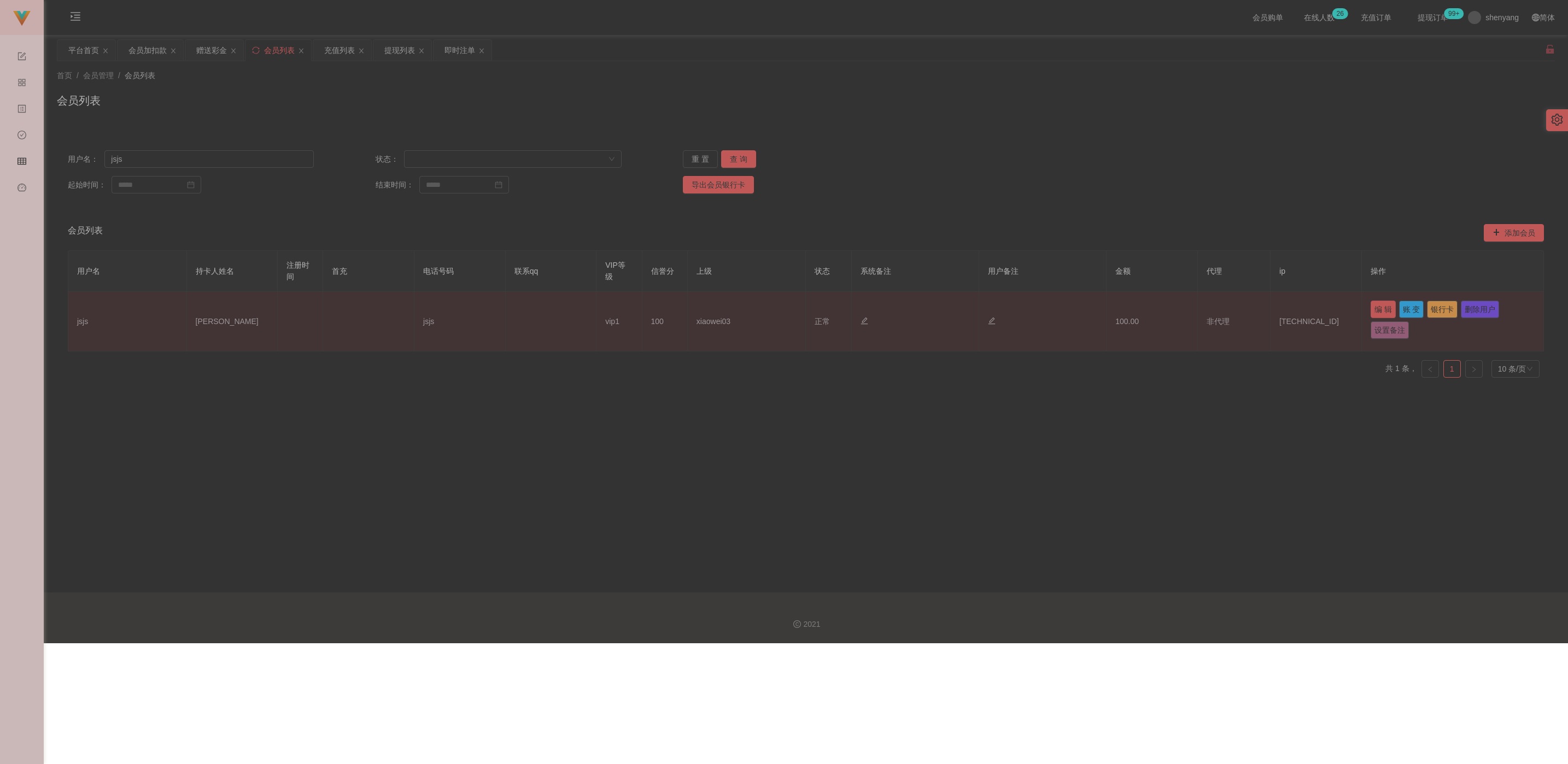
click at [725, 311] on button "编 辑" at bounding box center [1383, 309] width 25 height 18
type input "jsjs"
type input "[PERSON_NAME]"
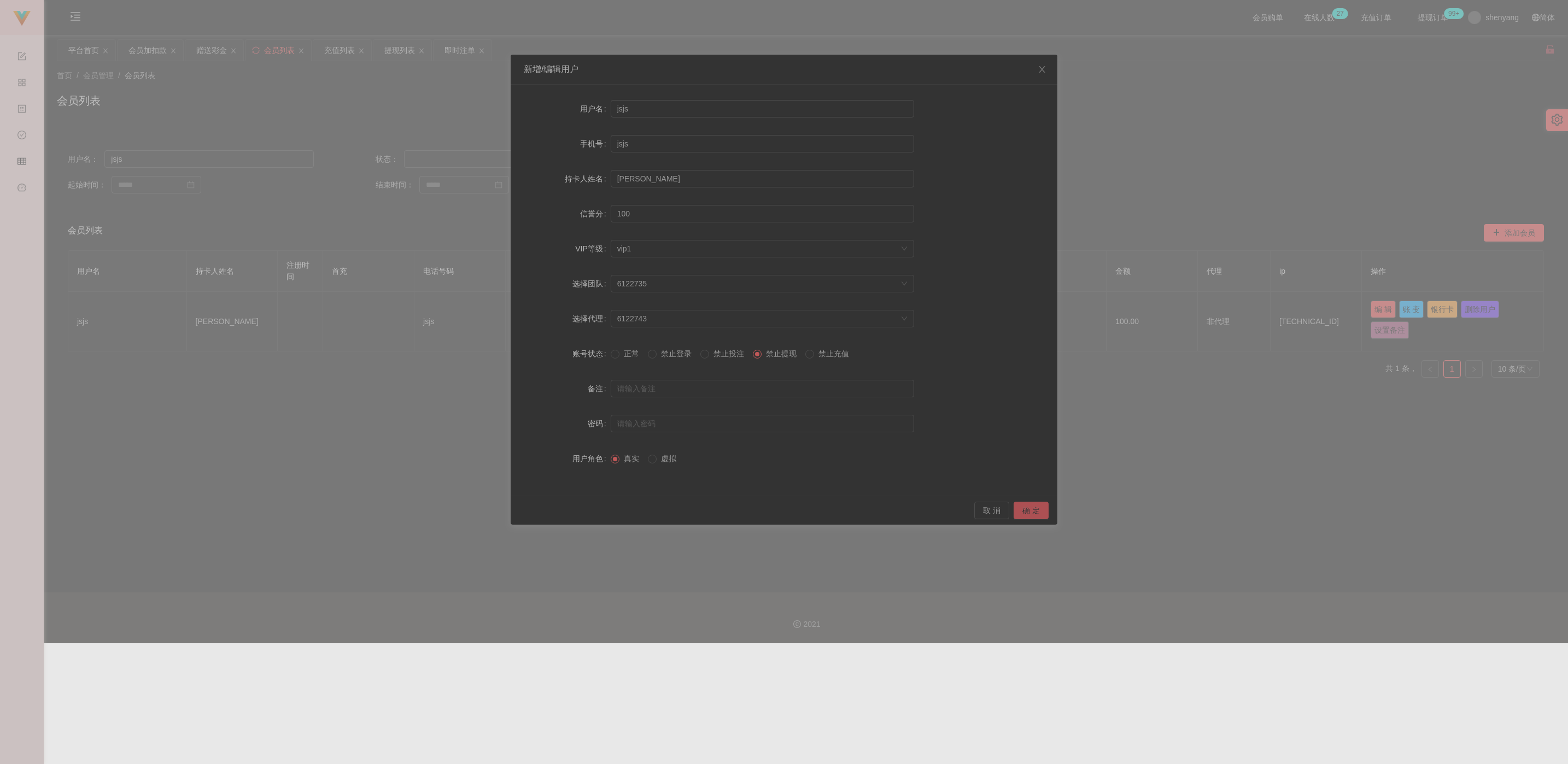
click at [725, 512] on button "确 定" at bounding box center [1031, 510] width 35 height 18
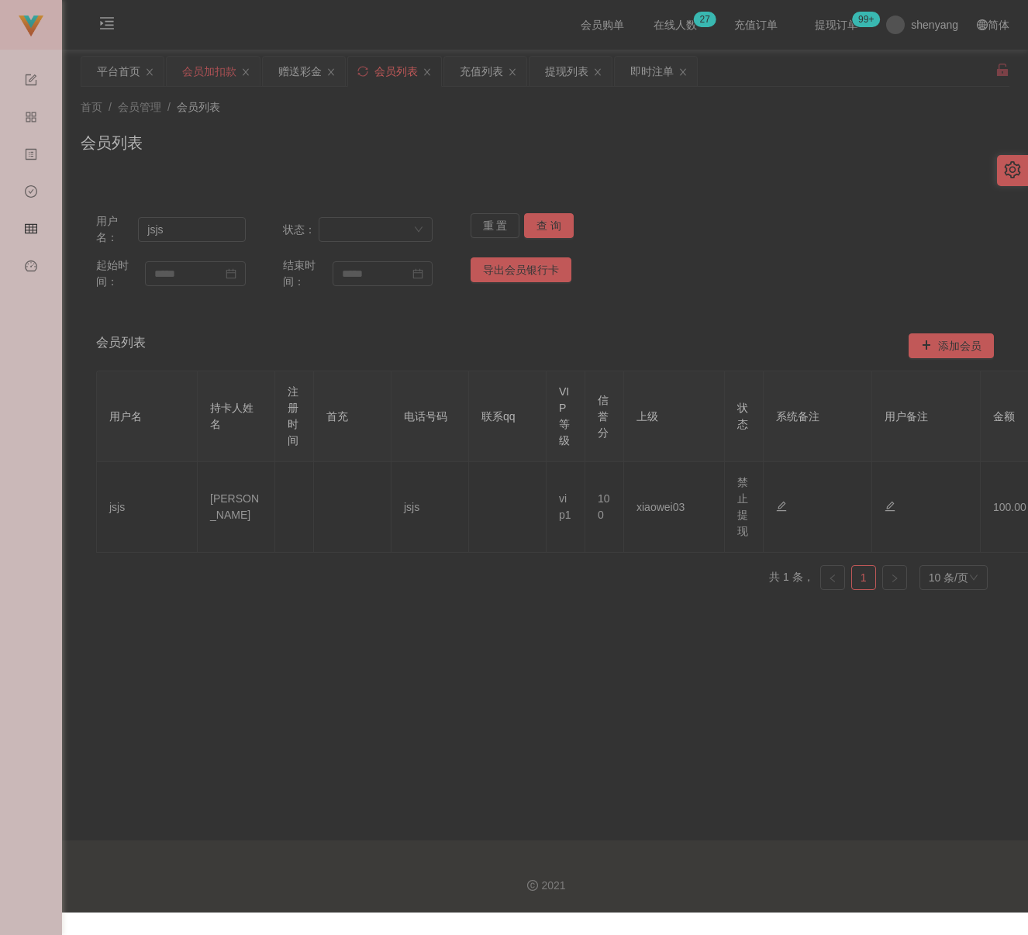
click at [205, 78] on div "会员加扣款" at bounding box center [209, 71] width 54 height 29
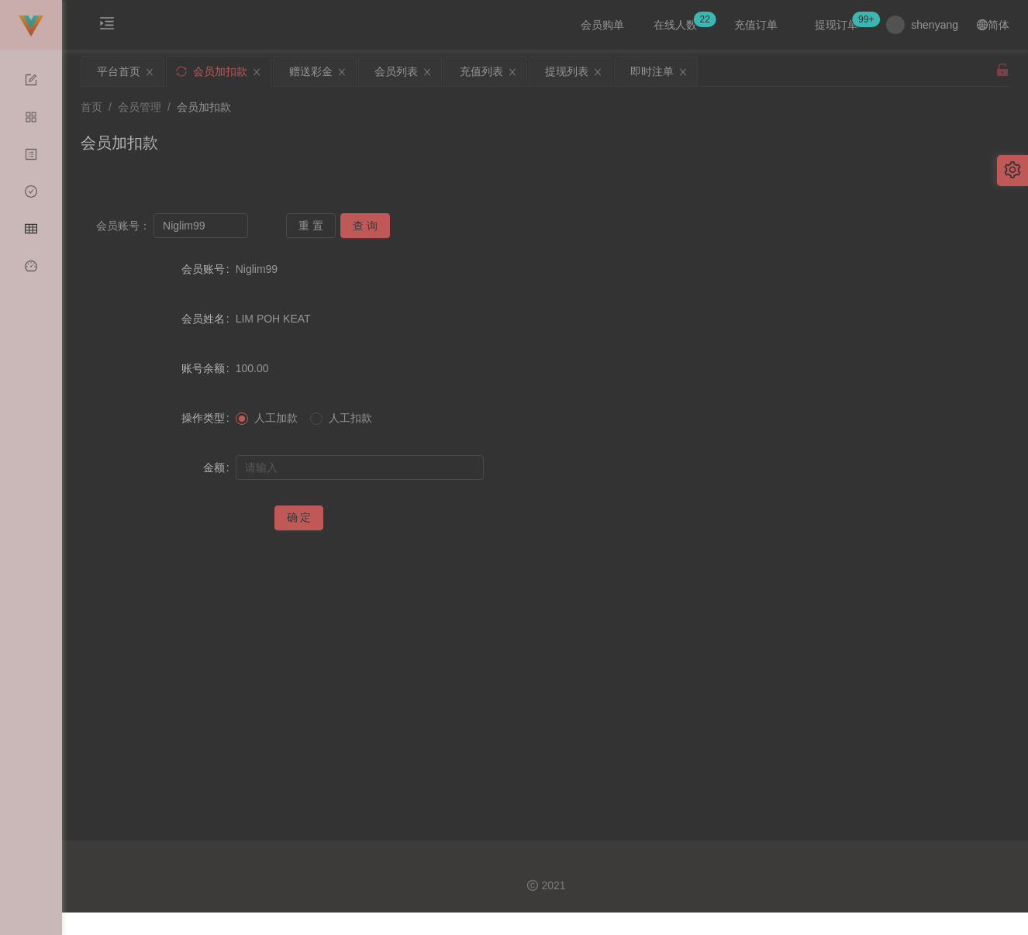
click at [312, 136] on div "会员加扣款" at bounding box center [545, 149] width 929 height 36
click at [214, 216] on input "Niglim99" at bounding box center [201, 225] width 95 height 25
paste input "150163278911"
type input "150163278911"
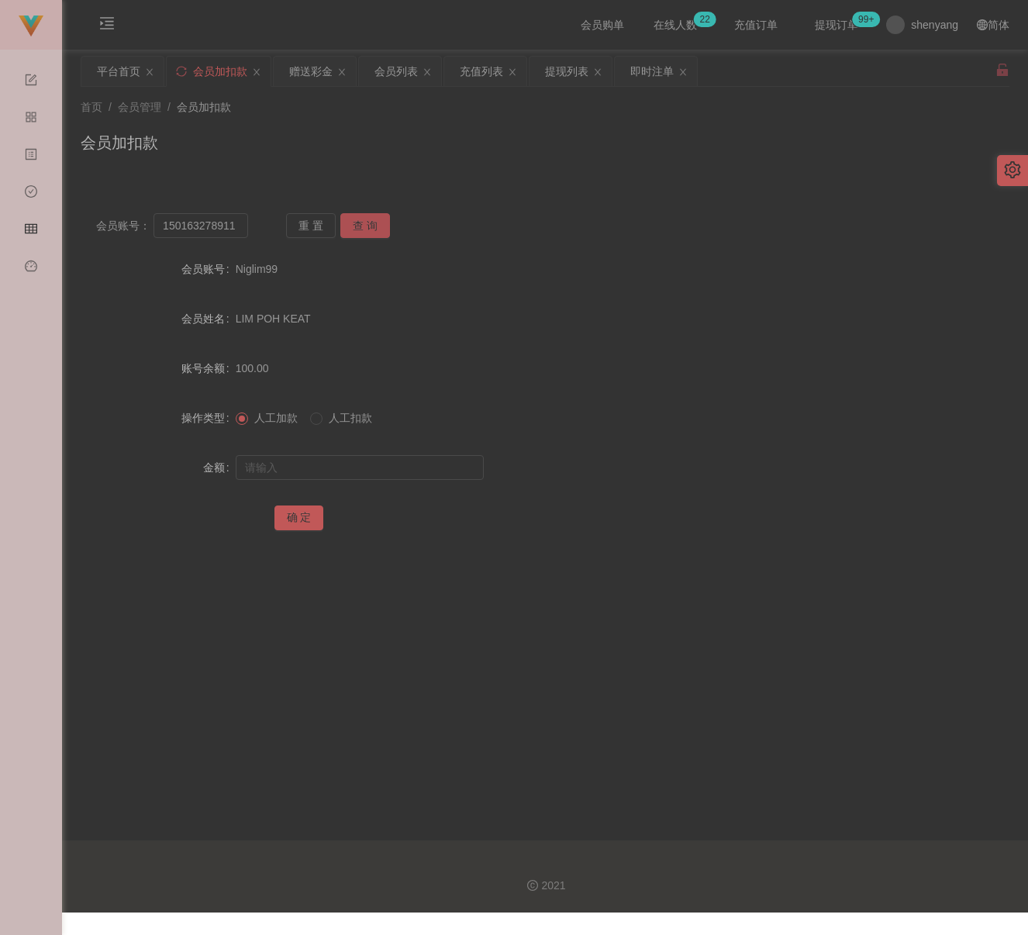
click at [361, 224] on button "查 询" at bounding box center [365, 225] width 50 height 25
click at [373, 468] on input "text" at bounding box center [360, 467] width 248 height 25
click at [448, 464] on input "text" at bounding box center [360, 467] width 248 height 25
paste input "100"
type input "100"
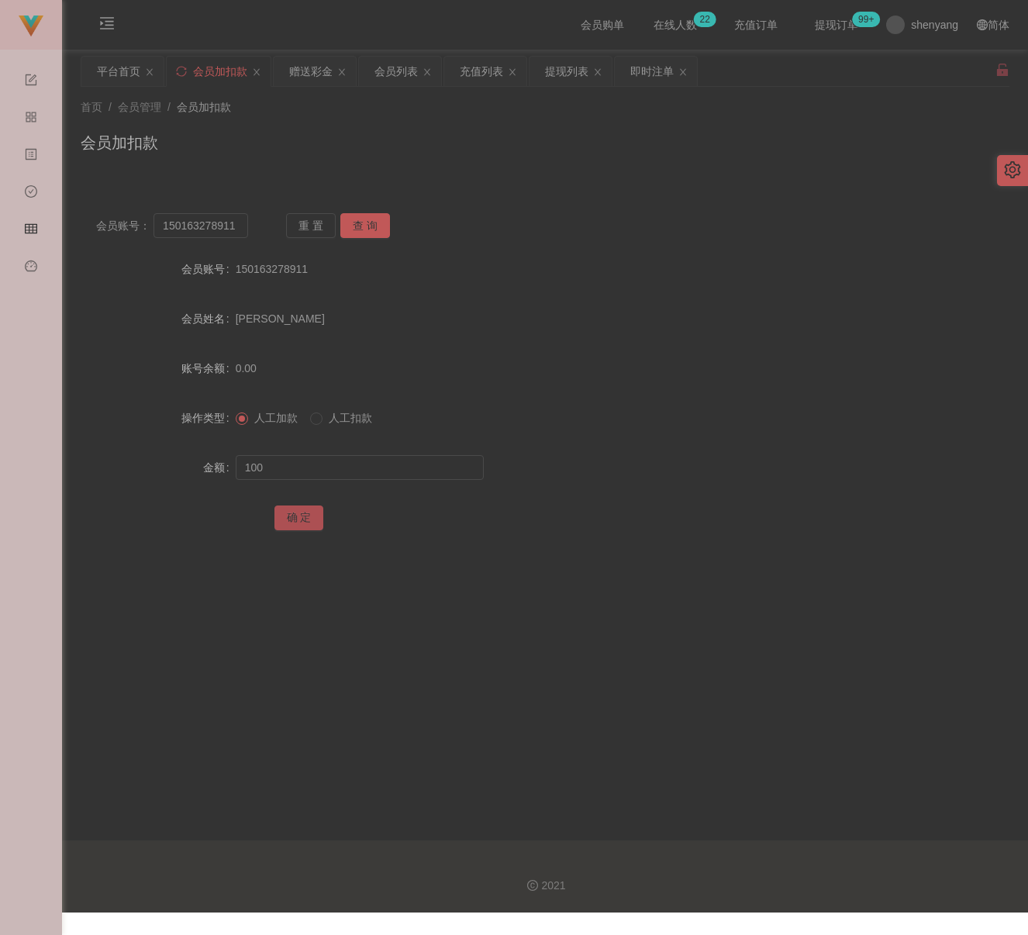
click at [305, 517] on button "确 定" at bounding box center [300, 518] width 50 height 25
click at [287, 126] on div "首页 / 会员管理 / 会员加扣款 / 会员加扣款" at bounding box center [545, 132] width 929 height 67
click at [226, 235] on input "150163278911" at bounding box center [201, 225] width 95 height 25
paste input "bibi5048"
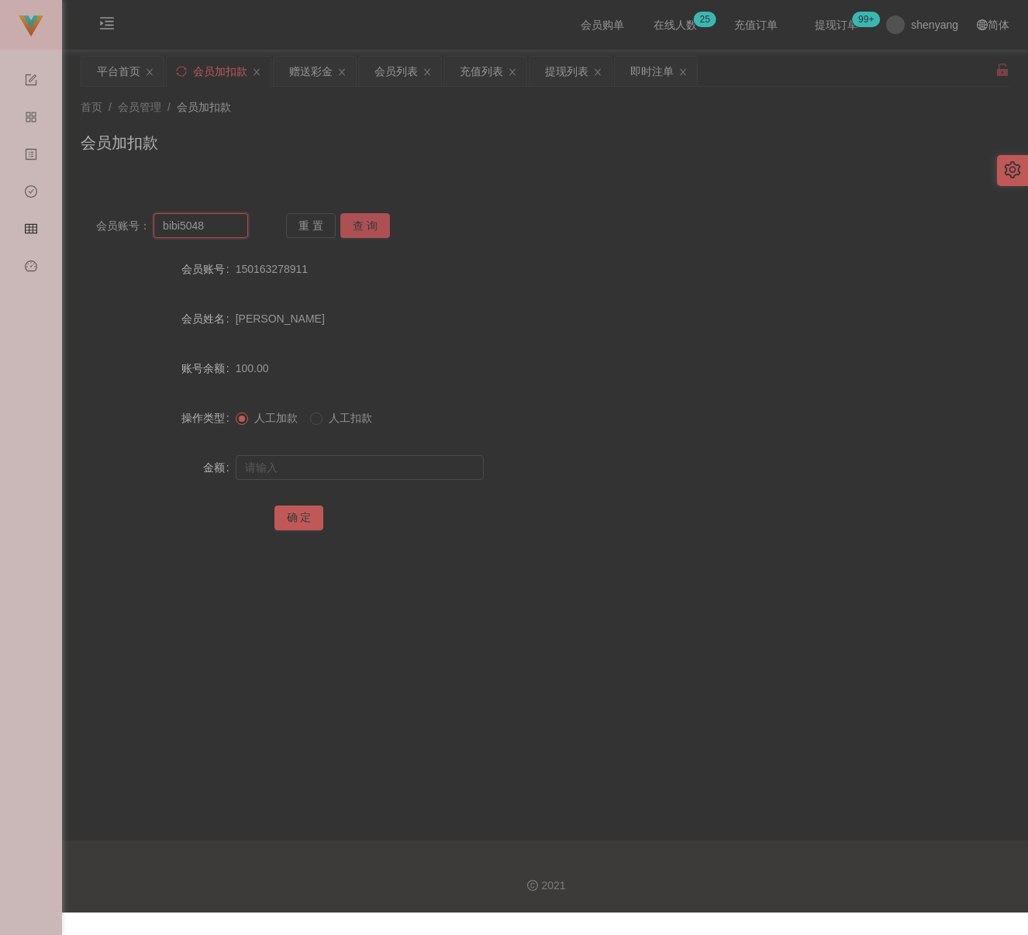
type input "bibi5048"
click at [363, 226] on button "查 询" at bounding box center [365, 225] width 50 height 25
click at [378, 468] on input "text" at bounding box center [360, 467] width 248 height 25
click at [410, 461] on input "text" at bounding box center [360, 467] width 248 height 25
paste input "90"
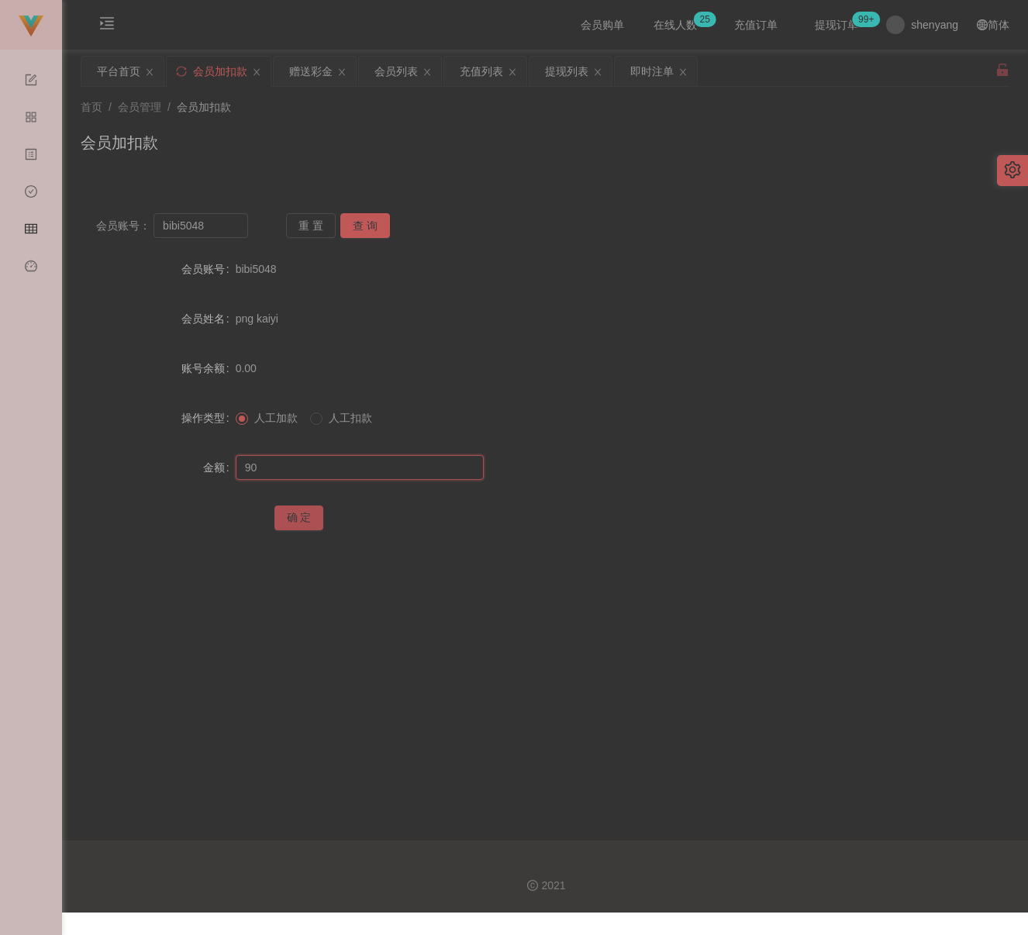
type input "90"
click at [298, 510] on button "确 定" at bounding box center [300, 518] width 50 height 25
click at [377, 128] on div "首页 / 会员管理 / 会员加扣款 / 会员加扣款" at bounding box center [545, 132] width 929 height 67
click at [224, 226] on input "bibi5048" at bounding box center [201, 225] width 95 height 25
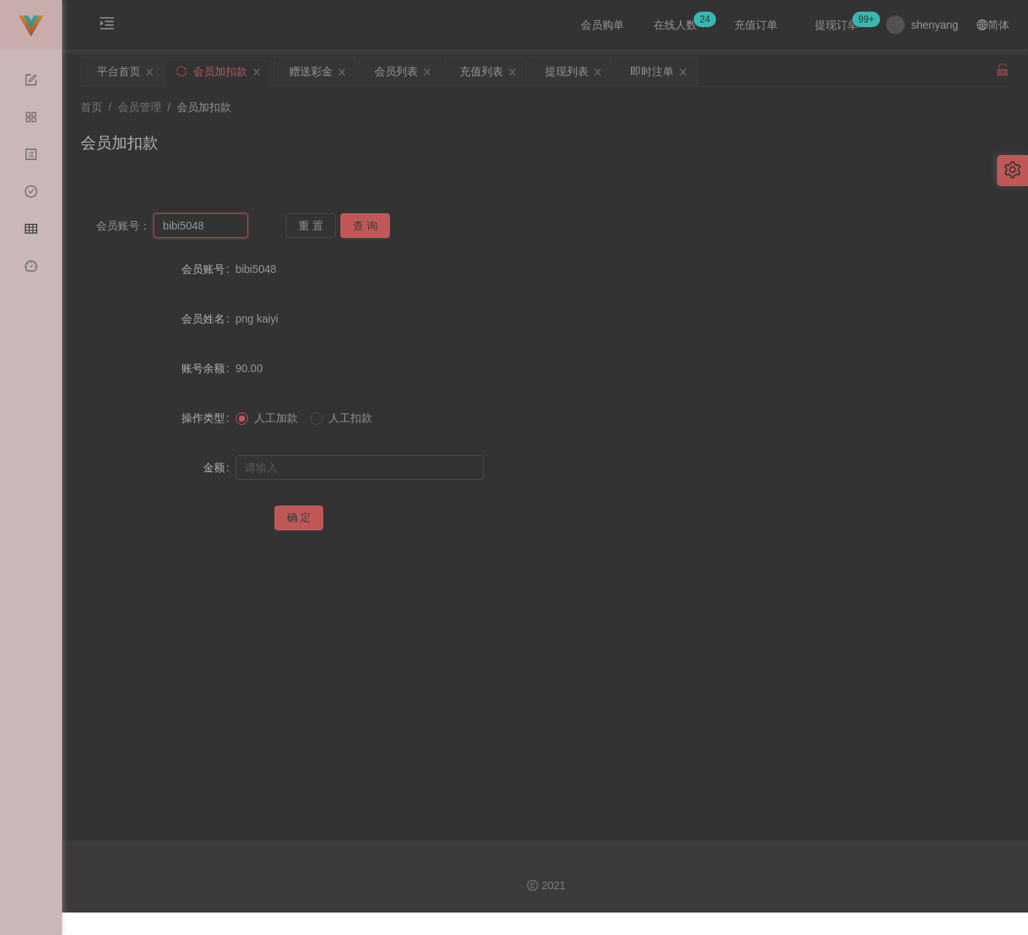
paste input "95268"
type input "952688"
click at [364, 235] on button "查 询" at bounding box center [365, 225] width 50 height 25
drag, startPoint x: 370, startPoint y: 468, endPoint x: 378, endPoint y: 466, distance: 7.9
click at [370, 468] on input "text" at bounding box center [360, 467] width 248 height 25
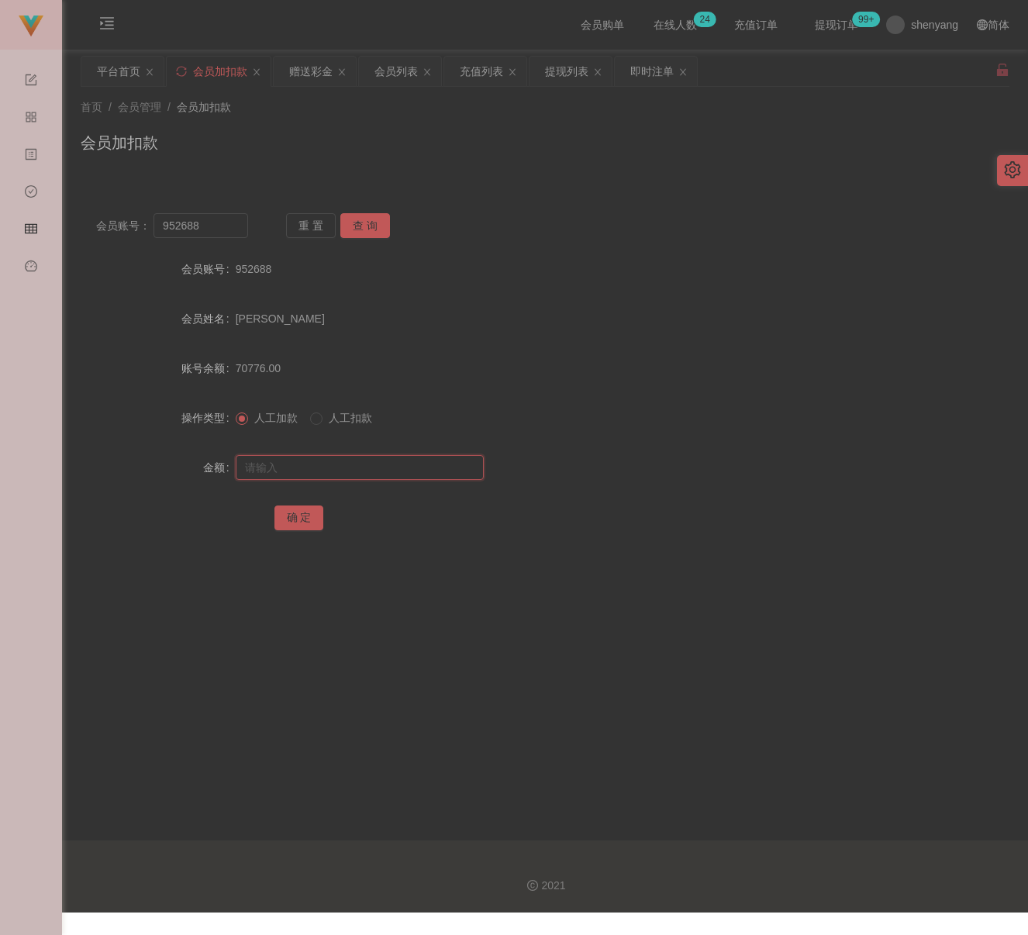
click at [361, 465] on input "text" at bounding box center [360, 467] width 248 height 25
paste input "15800"
type input "15800"
click at [299, 521] on button "确 定" at bounding box center [300, 518] width 50 height 25
click at [412, 108] on div "首页 / 会员管理 / 会员加扣款 /" at bounding box center [545, 107] width 929 height 16
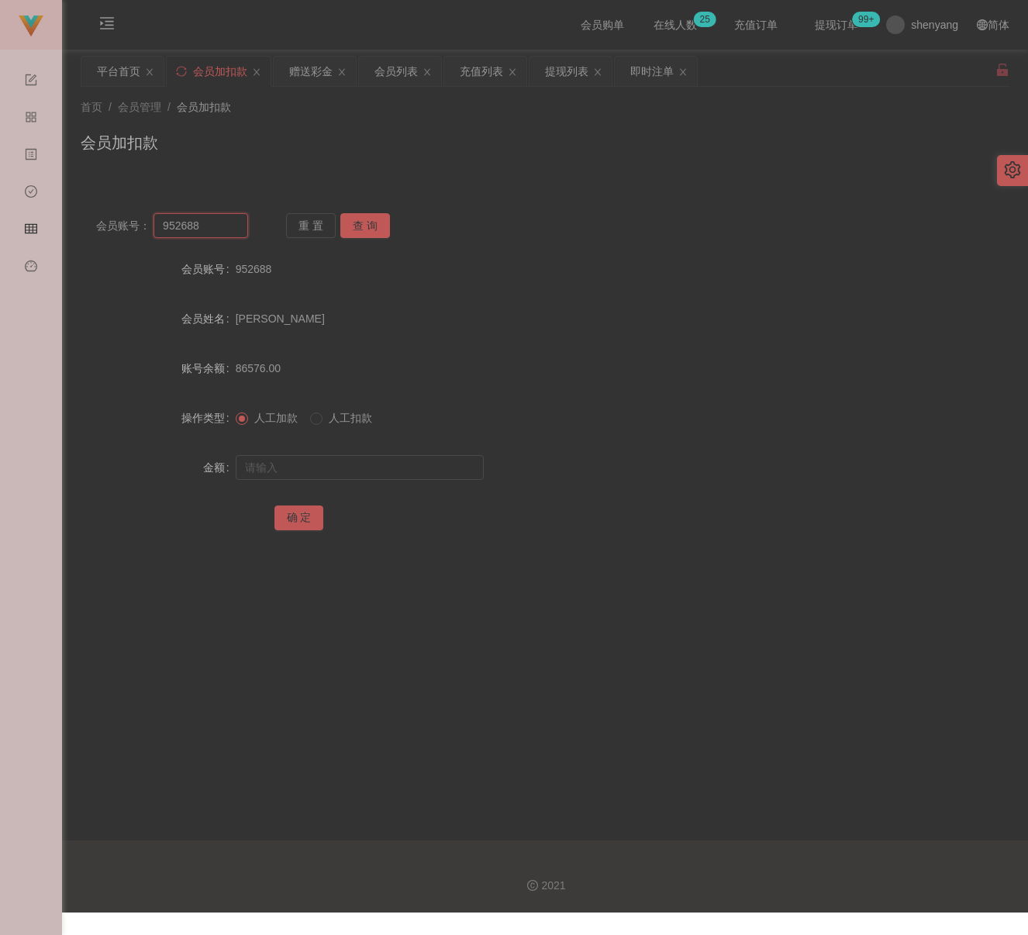
click at [219, 229] on input "952688" at bounding box center [201, 225] width 95 height 25
paste input "vvei"
type input "vvei"
click at [366, 219] on button "查 询" at bounding box center [365, 225] width 50 height 25
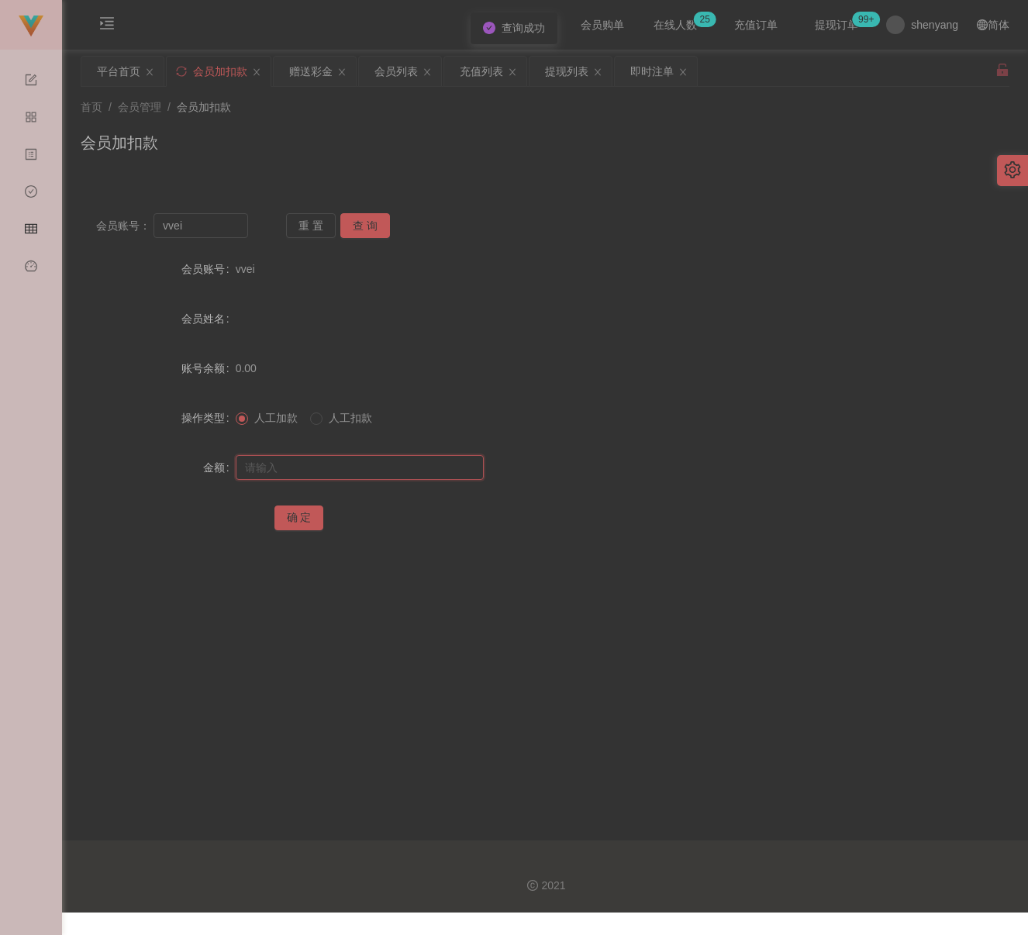
click at [366, 465] on input "text" at bounding box center [360, 467] width 248 height 25
drag, startPoint x: 422, startPoint y: 468, endPoint x: 400, endPoint y: 477, distance: 23.6
click at [422, 466] on input "text" at bounding box center [360, 467] width 248 height 25
paste input "100"
type input "100"
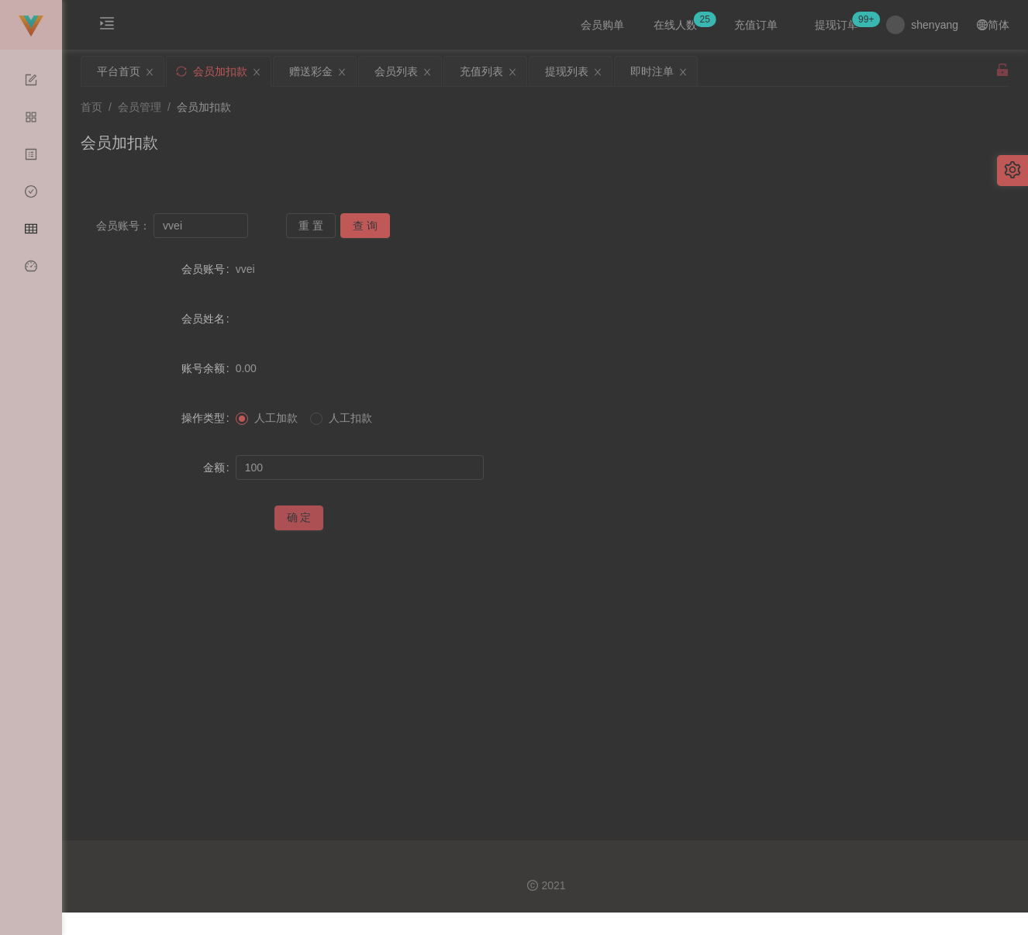
click at [292, 519] on button "确 定" at bounding box center [300, 518] width 50 height 25
click at [393, 73] on div "会员列表" at bounding box center [396, 71] width 43 height 29
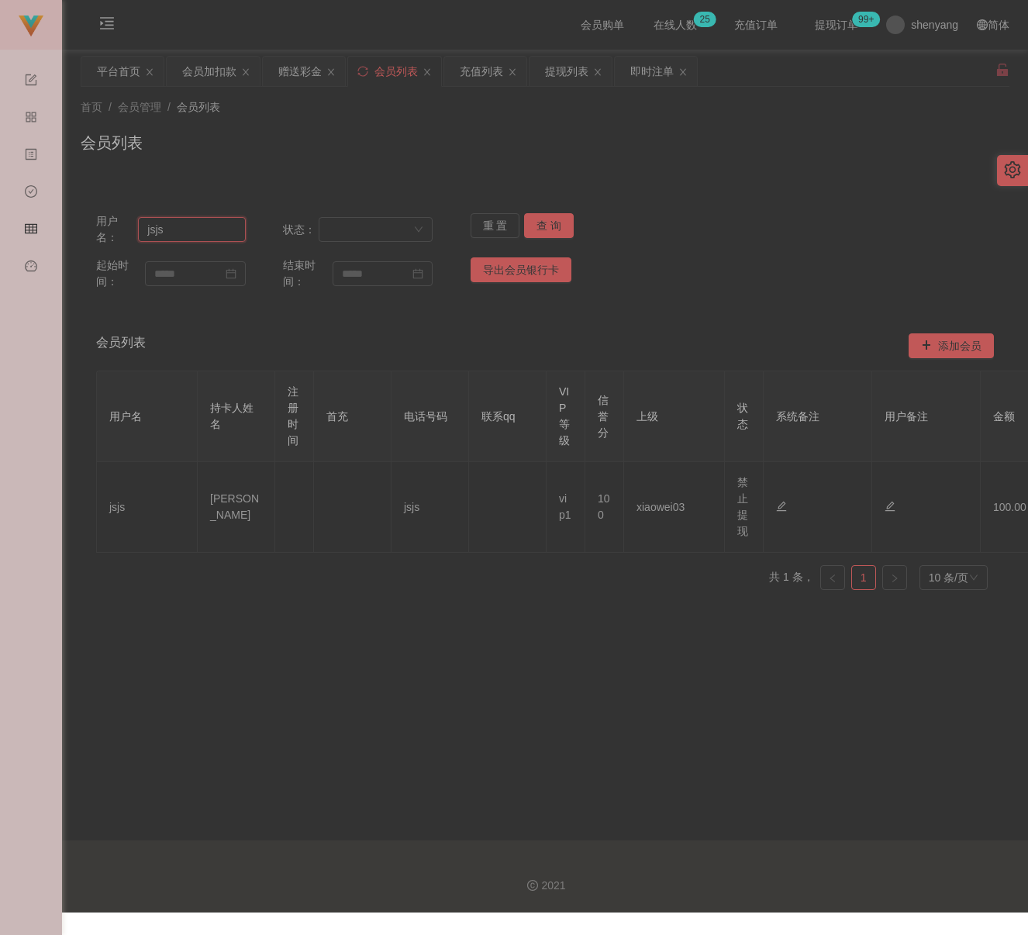
click at [199, 229] on input "jsjs" at bounding box center [192, 229] width 108 height 25
paste input "Cheonghongwai613"
type input "Cheonghongwai613"
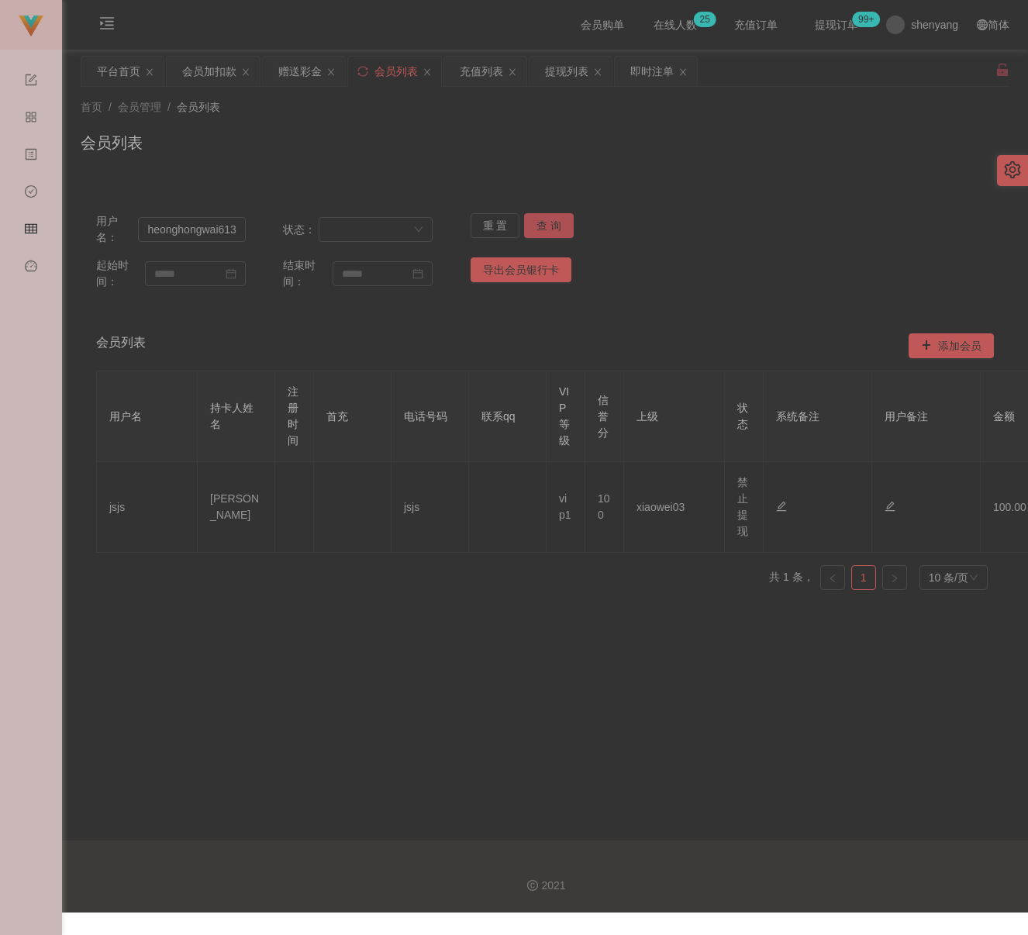
click at [540, 221] on button "查 询" at bounding box center [549, 225] width 50 height 25
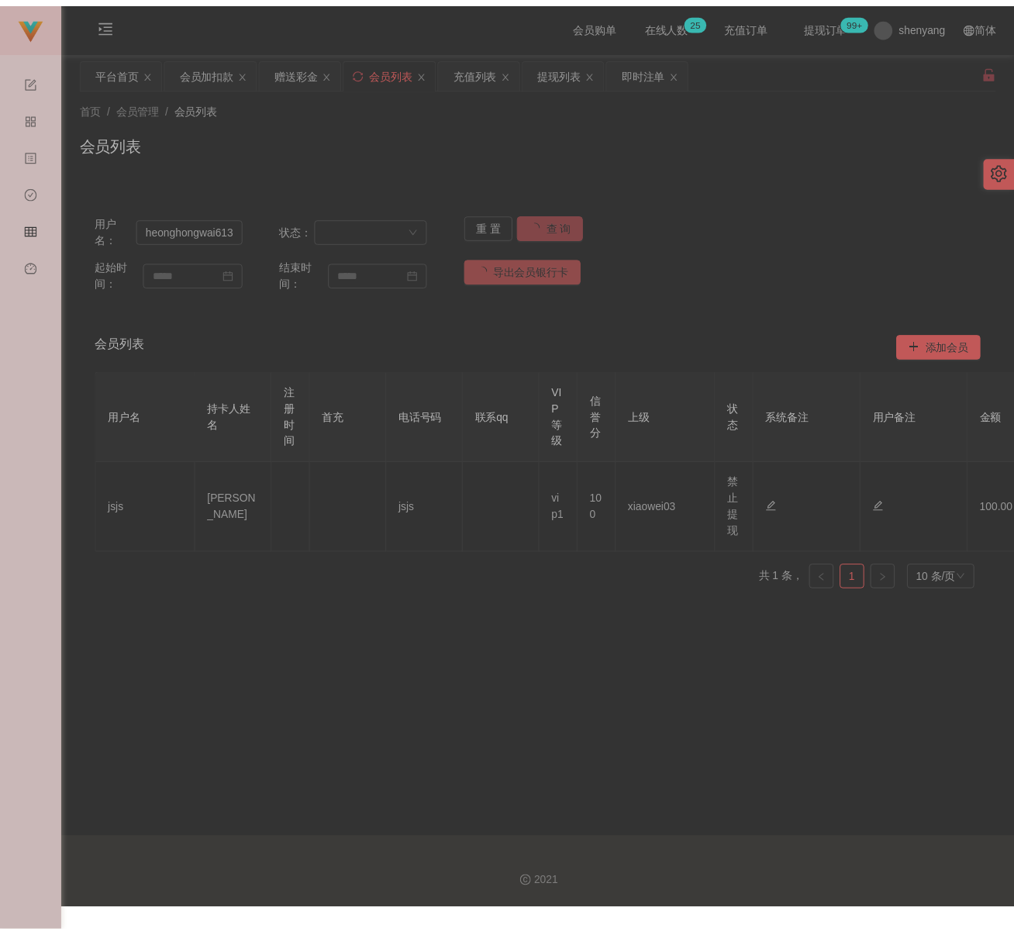
scroll to position [0, 0]
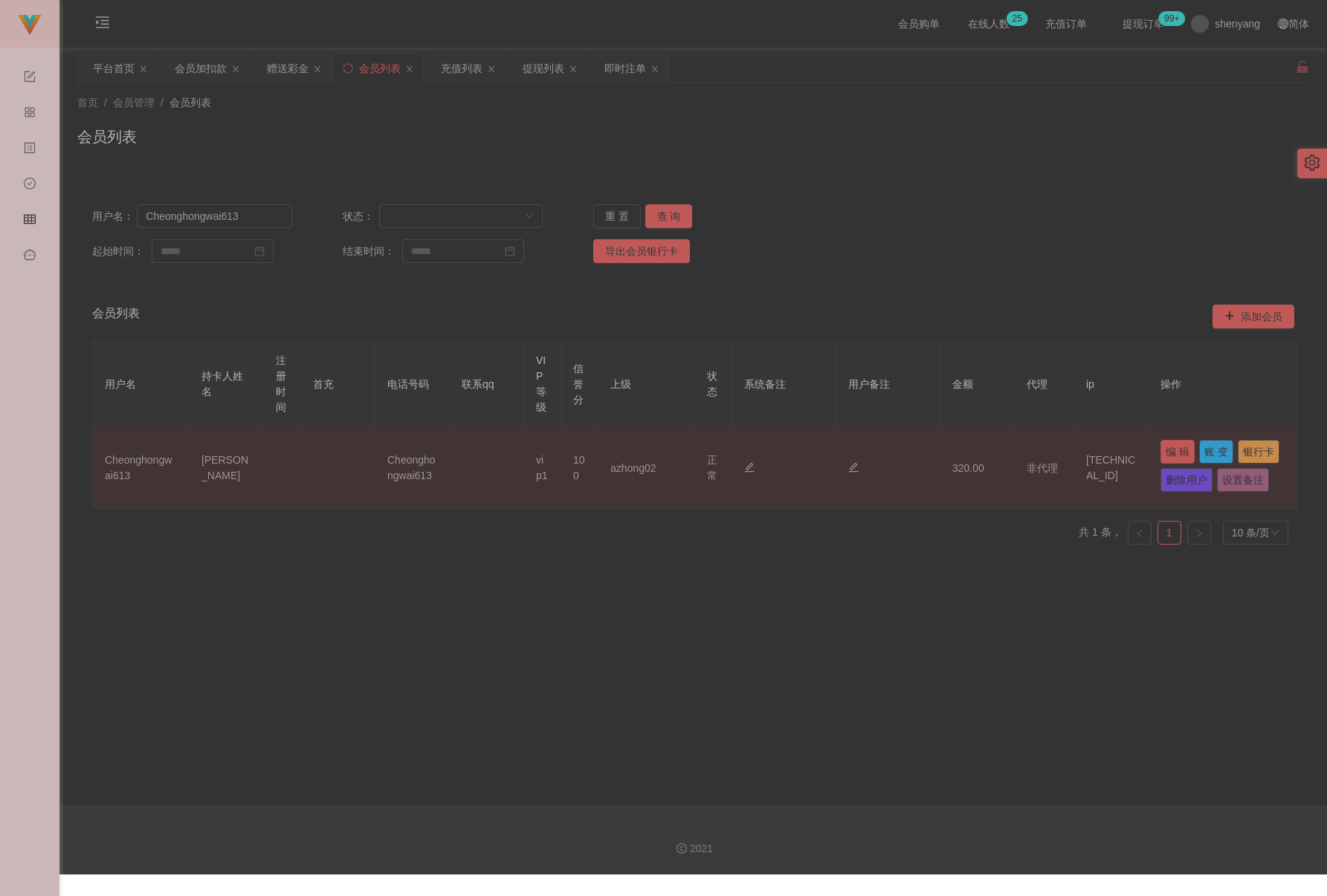
click at [986, 450] on button "编 辑" at bounding box center [1178, 451] width 35 height 24
type input "Cheonghongwai613"
type input "[PERSON_NAME]"
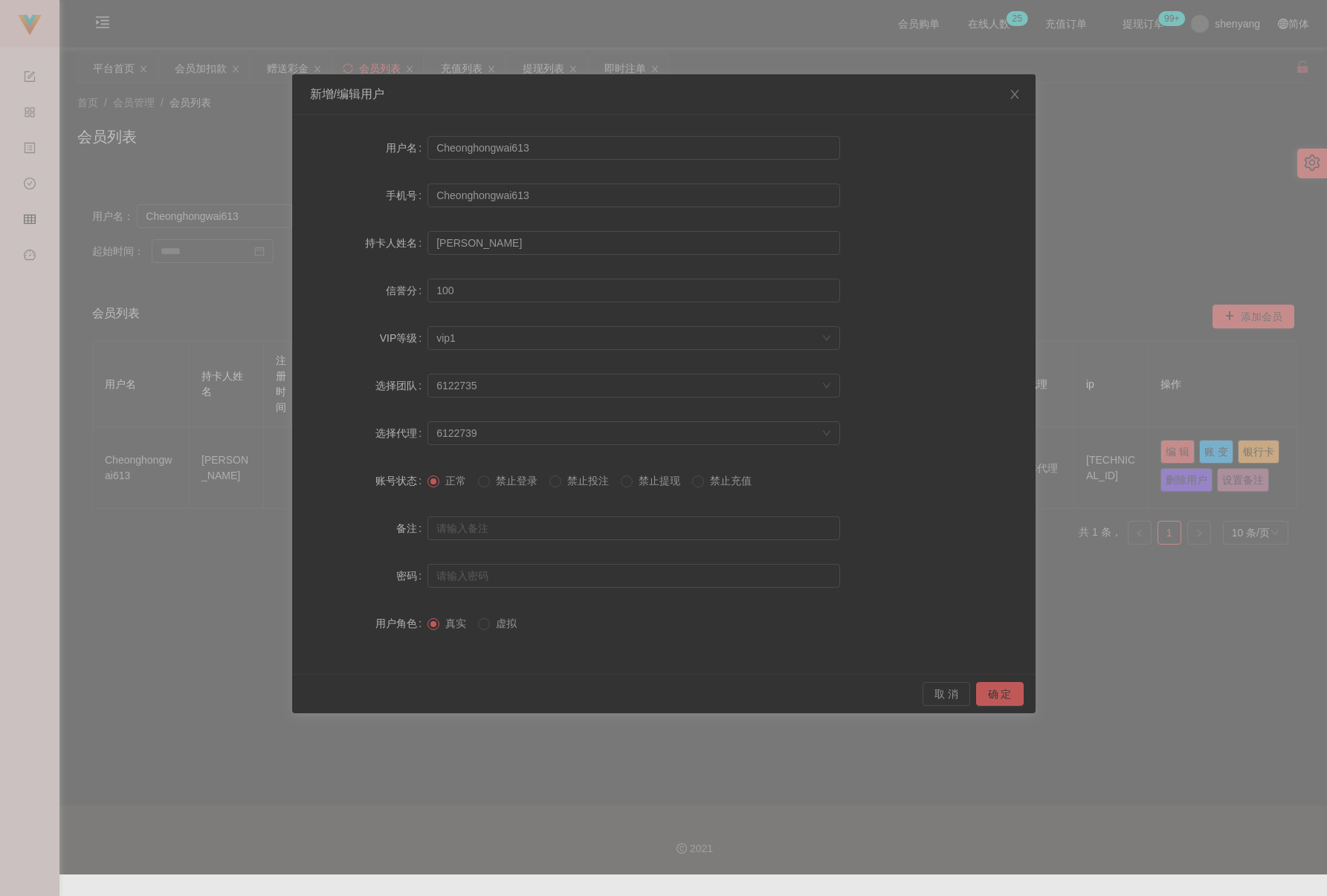
click at [642, 478] on span "禁止提现" at bounding box center [660, 481] width 54 height 11
click at [986, 694] on button "确 定" at bounding box center [1000, 694] width 48 height 24
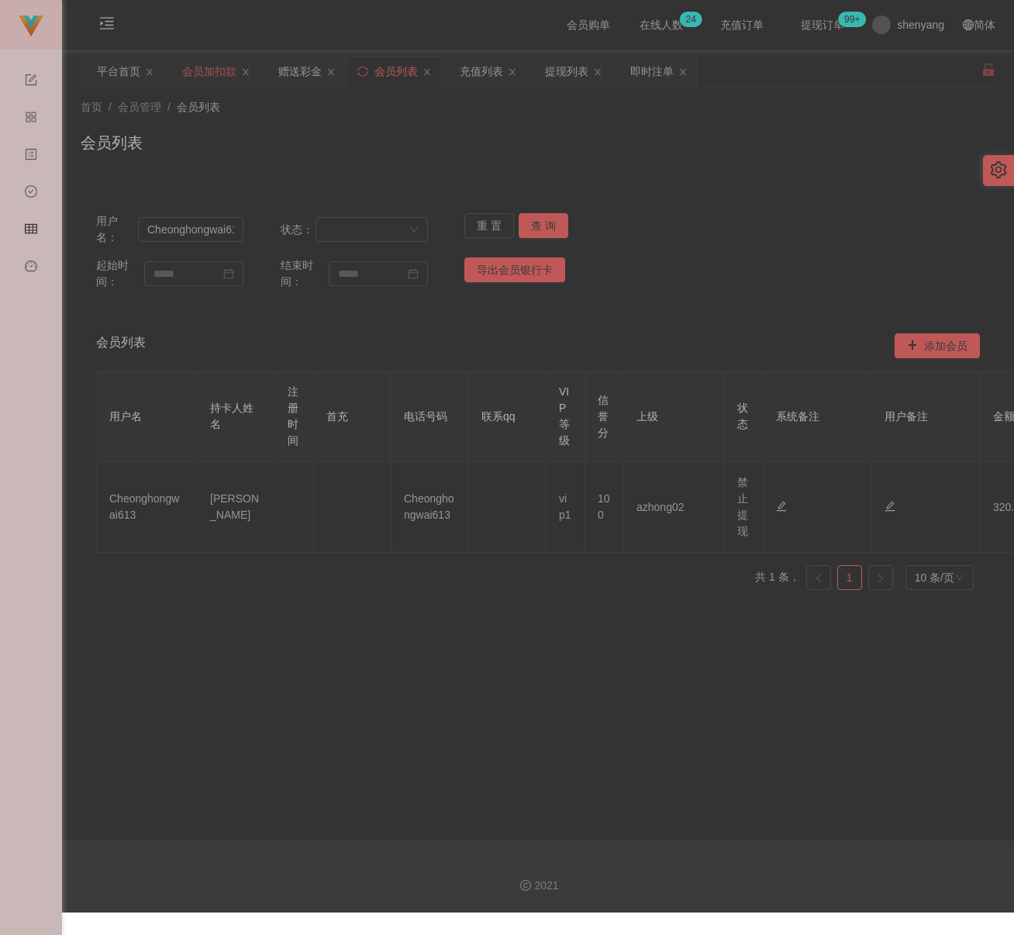
click at [209, 73] on div "会员加扣款" at bounding box center [209, 71] width 54 height 29
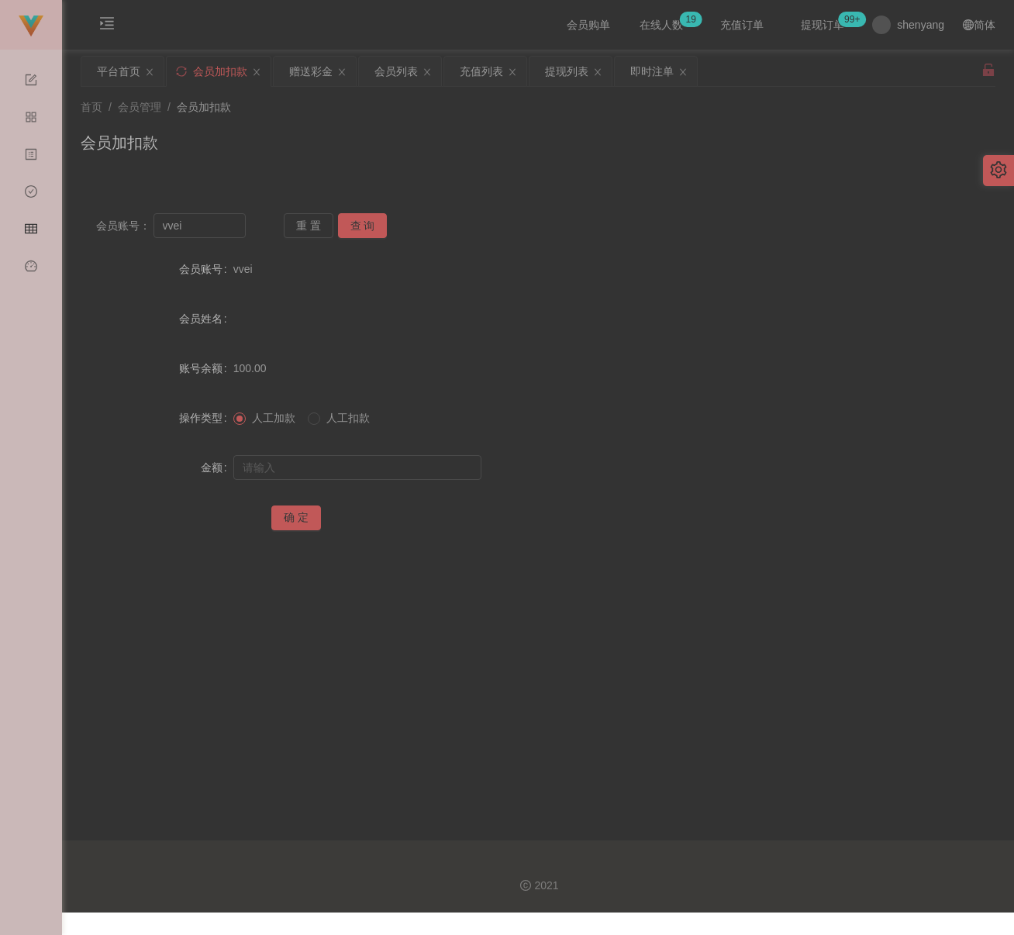
click at [384, 117] on div "首页 / 会员管理 / 会员加扣款 / 会员加扣款" at bounding box center [538, 132] width 915 height 67
click at [219, 238] on div "会员账号： vvei 重 置 查 询 会员账号 vvei 会员姓名 账号余额 100.00 操作类型 人工加款 人工扣款 金额 确 定" at bounding box center [538, 382] width 915 height 369
click at [221, 229] on input "vvei" at bounding box center [200, 225] width 93 height 25
paste input "jsjs"
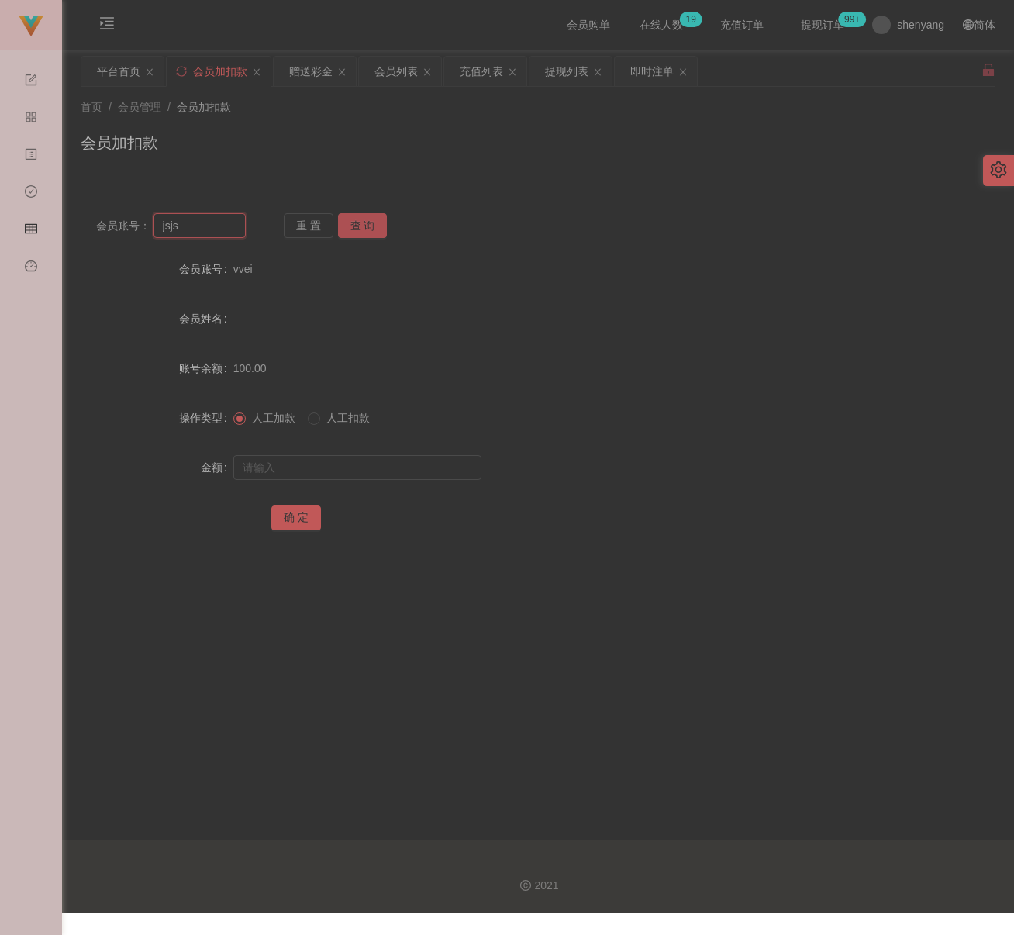
type input "jsjs"
click at [370, 224] on button "查 询" at bounding box center [363, 225] width 50 height 25
click at [322, 472] on input "text" at bounding box center [357, 467] width 248 height 25
click at [430, 461] on input "text" at bounding box center [357, 467] width 248 height 25
paste input "100"
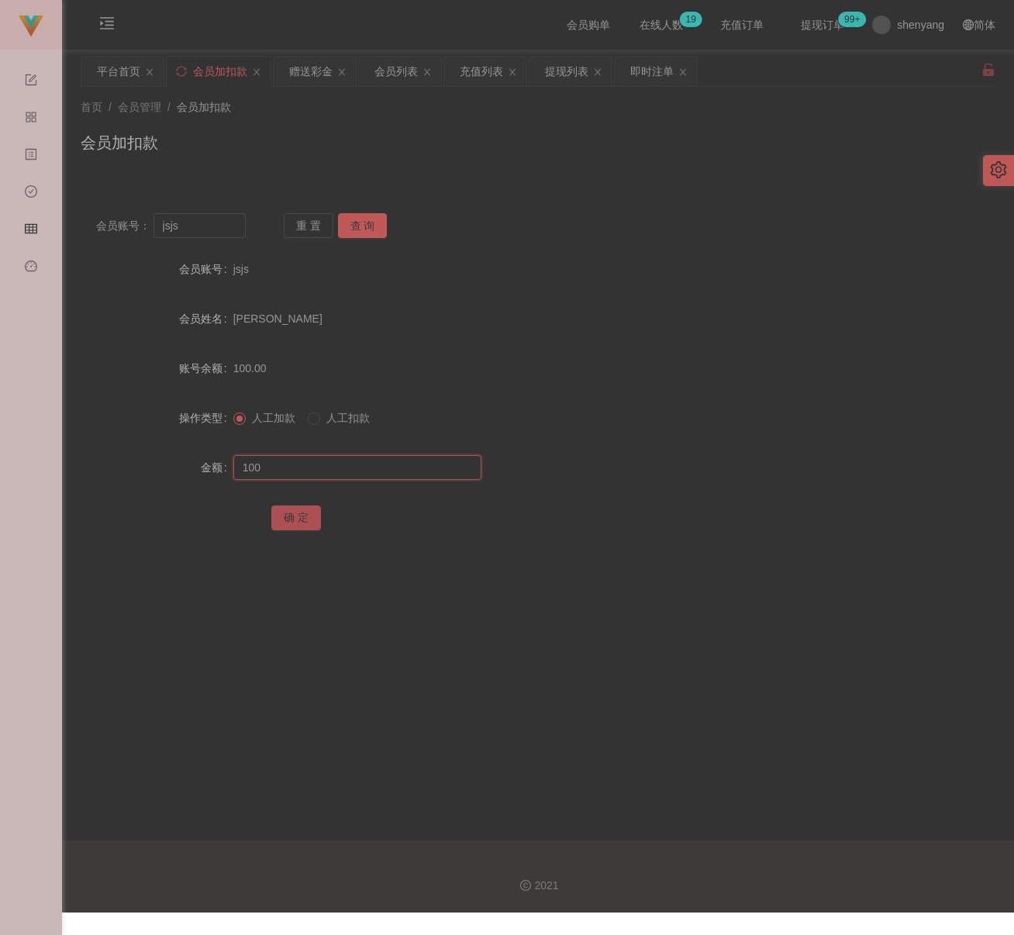
type input "100"
click at [294, 514] on button "确 定" at bounding box center [296, 518] width 50 height 25
click at [427, 126] on div "首页 / 会员管理 / 会员加扣款 / 会员加扣款" at bounding box center [538, 132] width 915 height 67
click at [201, 224] on input "jsjs" at bounding box center [200, 225] width 93 height 25
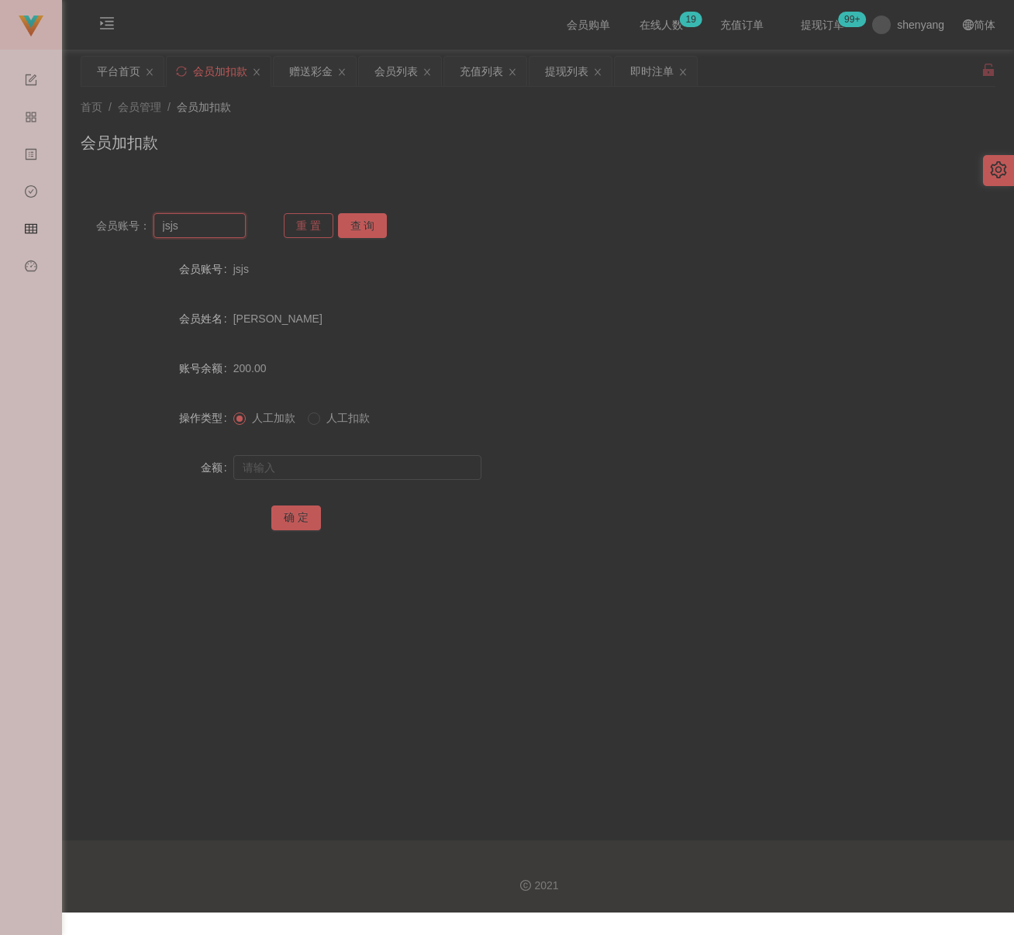
paste input "TnehGheamTatt"
type input "TnehGheamTatt"
click at [370, 219] on button "查 询" at bounding box center [363, 225] width 50 height 25
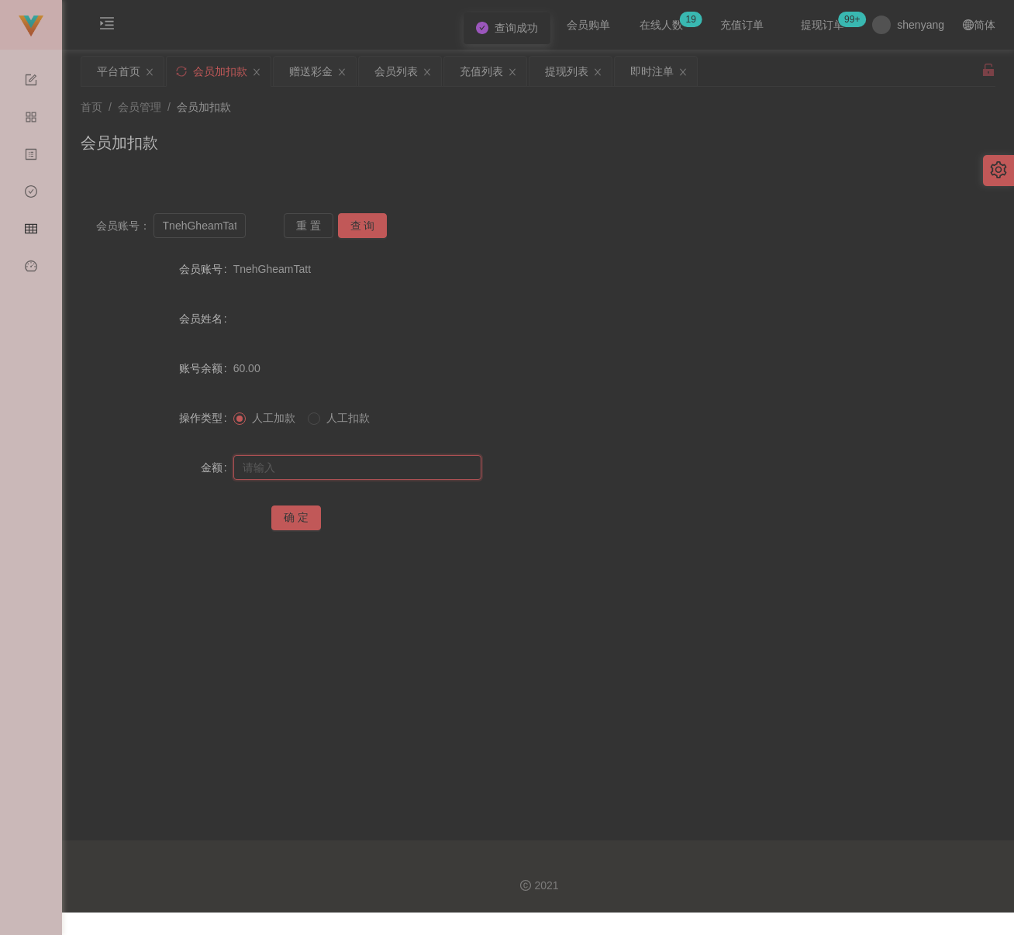
click at [361, 456] on input "text" at bounding box center [357, 467] width 248 height 25
click at [417, 473] on input "text" at bounding box center [357, 467] width 248 height 25
paste input "100"
type input "100"
click at [305, 517] on button "确 定" at bounding box center [296, 518] width 50 height 25
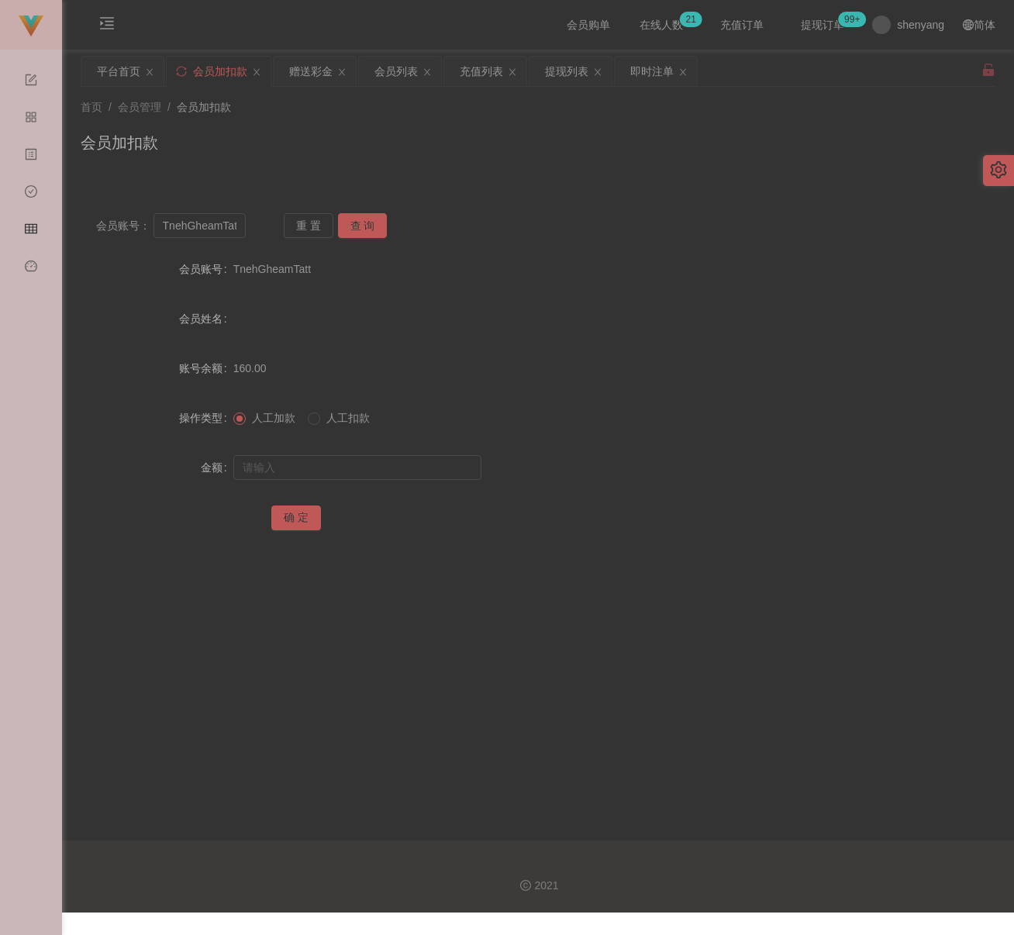
click at [340, 131] on div "会员加扣款" at bounding box center [538, 149] width 915 height 36
click at [235, 223] on input "TnehGheamTatt" at bounding box center [200, 225] width 93 height 25
paste input "yaoweng510"
type input "yaoweng510"
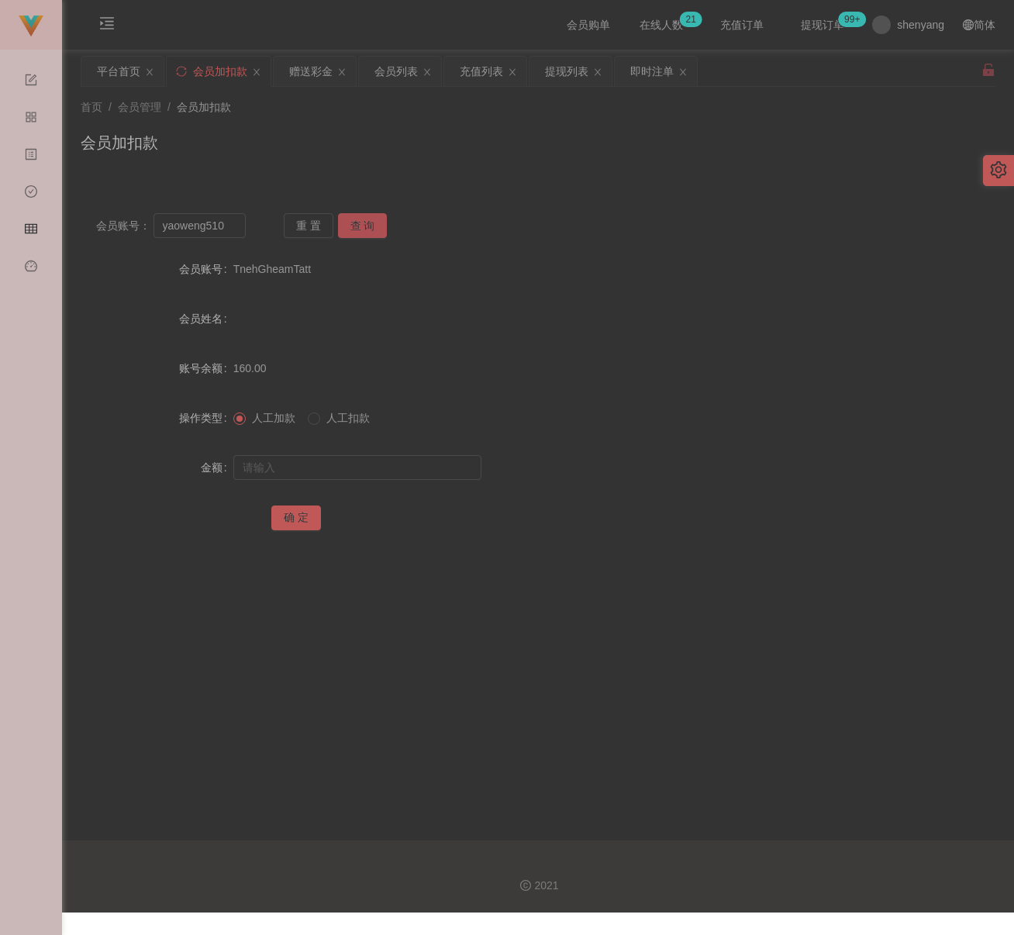
click at [349, 222] on button "查 询" at bounding box center [363, 225] width 50 height 25
click at [365, 461] on input "text" at bounding box center [357, 467] width 248 height 25
drag, startPoint x: 365, startPoint y: 471, endPoint x: 351, endPoint y: 480, distance: 16.8
click at [365, 471] on input "text" at bounding box center [357, 467] width 248 height 25
paste input "30"
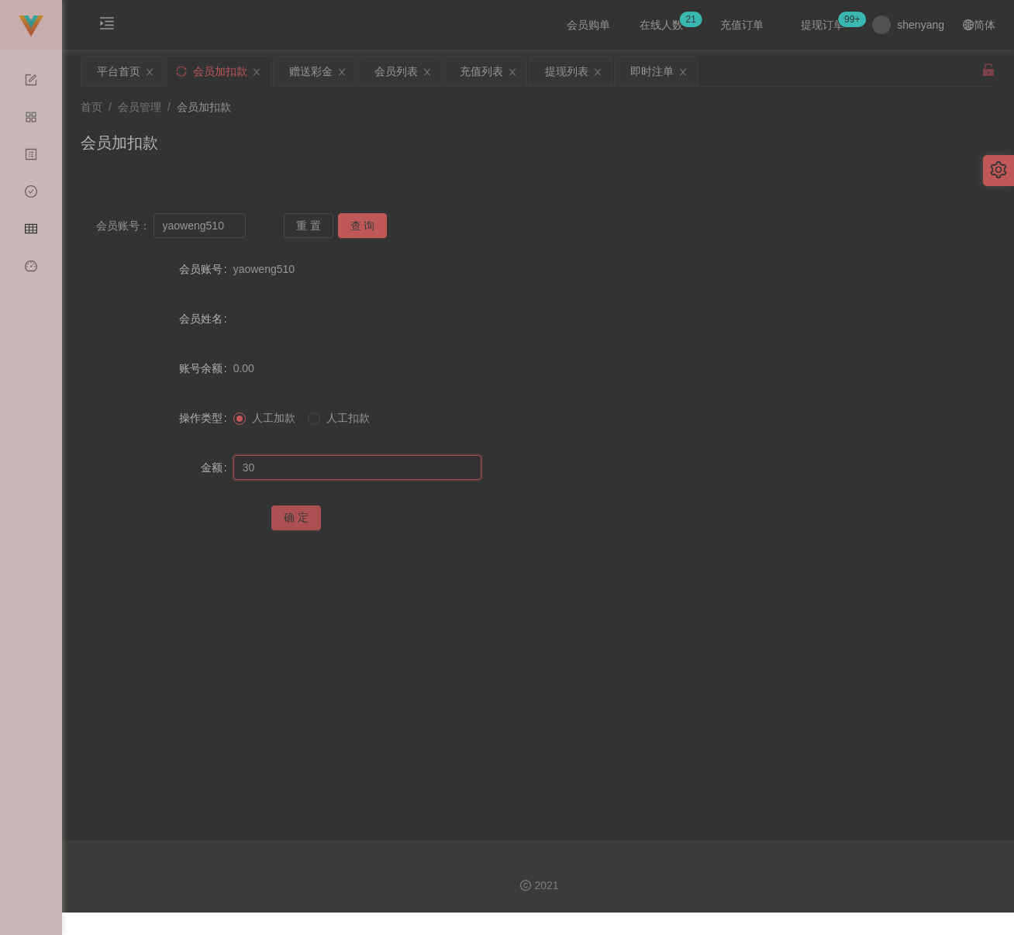
type input "30"
click at [305, 513] on button "确 定" at bounding box center [296, 518] width 50 height 25
click at [813, 117] on div "首页 / 会员管理 / 会员加扣款 / 会员加扣款" at bounding box center [538, 132] width 915 height 67
click at [229, 229] on input "yaoweng510" at bounding box center [200, 225] width 93 height 25
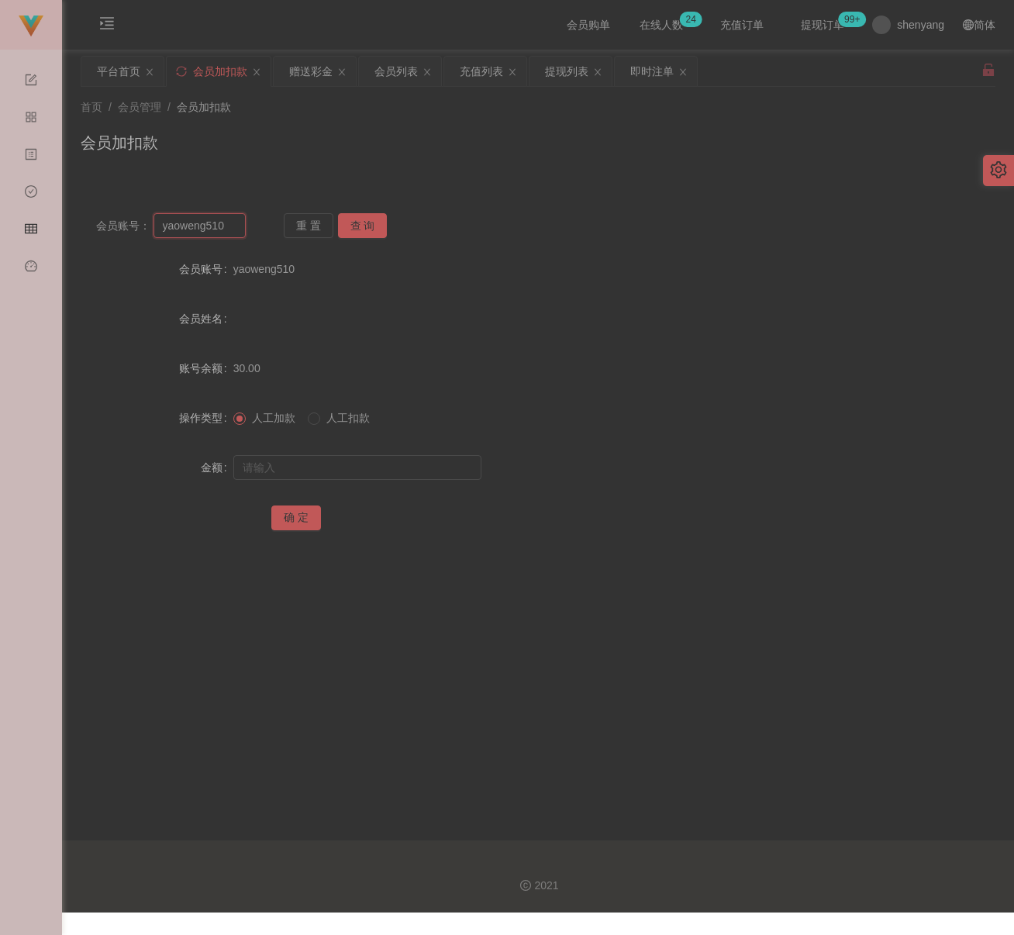
paste input "jsjs"
type input "jsjs"
click at [366, 223] on button "查 询" at bounding box center [363, 225] width 50 height 25
click at [323, 463] on input "text" at bounding box center [357, 467] width 248 height 25
click at [400, 468] on input "text" at bounding box center [357, 467] width 248 height 25
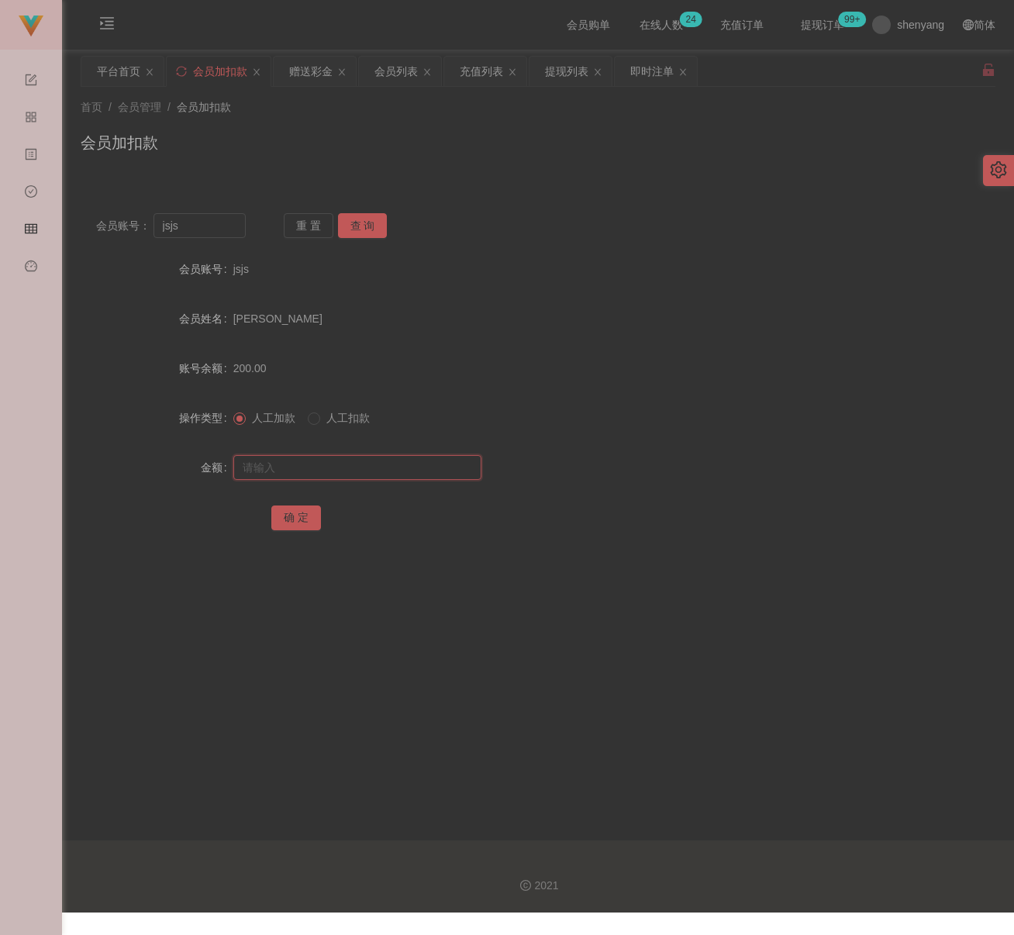
paste input "100"
type input "100"
click at [294, 514] on button "确 定" at bounding box center [296, 518] width 50 height 25
click at [303, 131] on div "会员加扣款" at bounding box center [538, 149] width 915 height 36
click at [208, 224] on input "jsjs" at bounding box center [200, 225] width 93 height 25
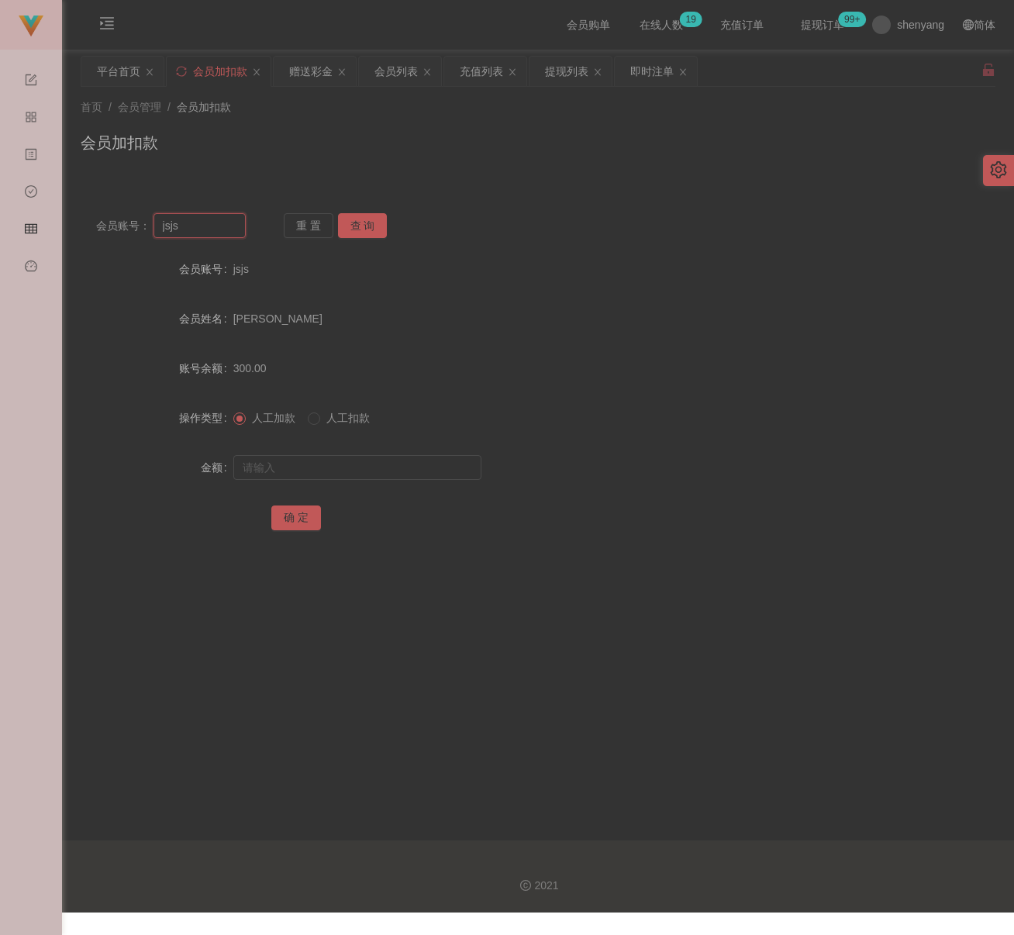
click at [208, 224] on input "jsjs" at bounding box center [200, 225] width 93 height 25
paste input "952688"
type input "952688"
click at [354, 229] on button "查 询" at bounding box center [363, 225] width 50 height 25
click at [331, 473] on input "text" at bounding box center [357, 467] width 248 height 25
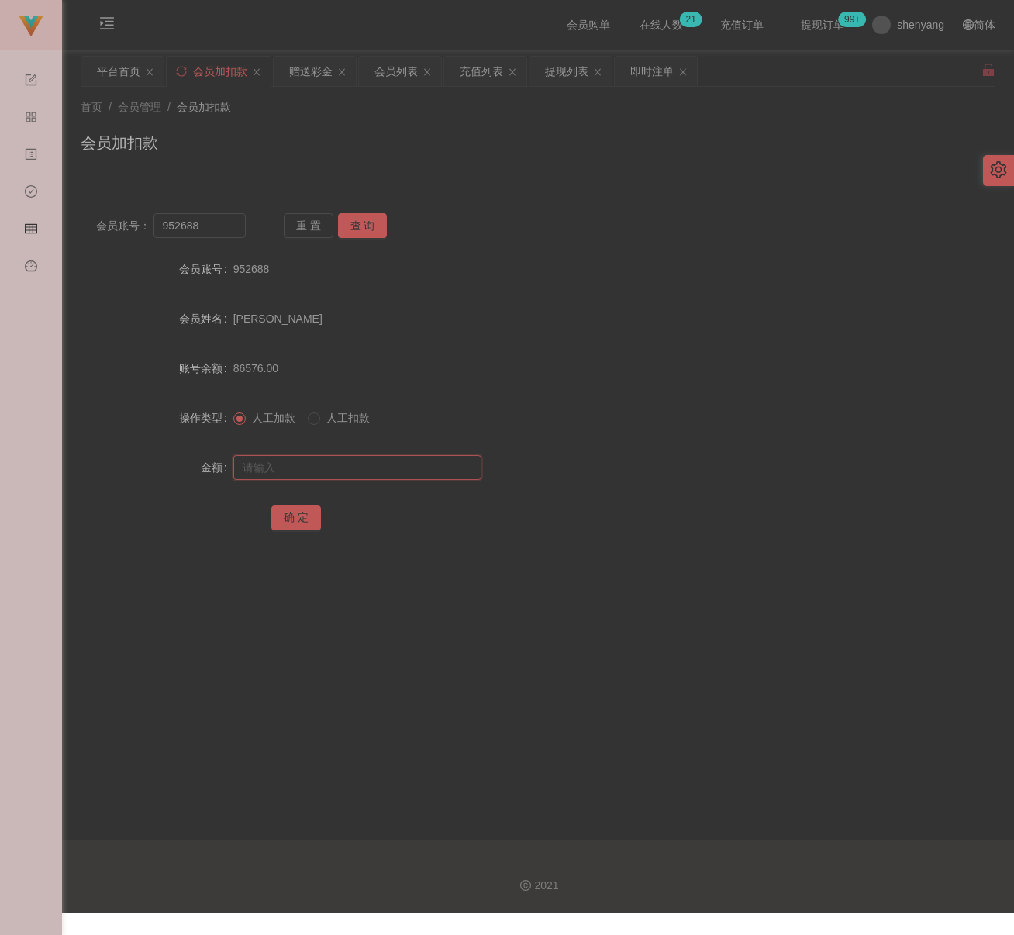
click at [441, 468] on input "text" at bounding box center [357, 467] width 248 height 25
paste input "1100"
type input "1100"
click at [285, 513] on button "确 定" at bounding box center [296, 518] width 50 height 25
click at [484, 142] on div "会员加扣款" at bounding box center [538, 149] width 915 height 36
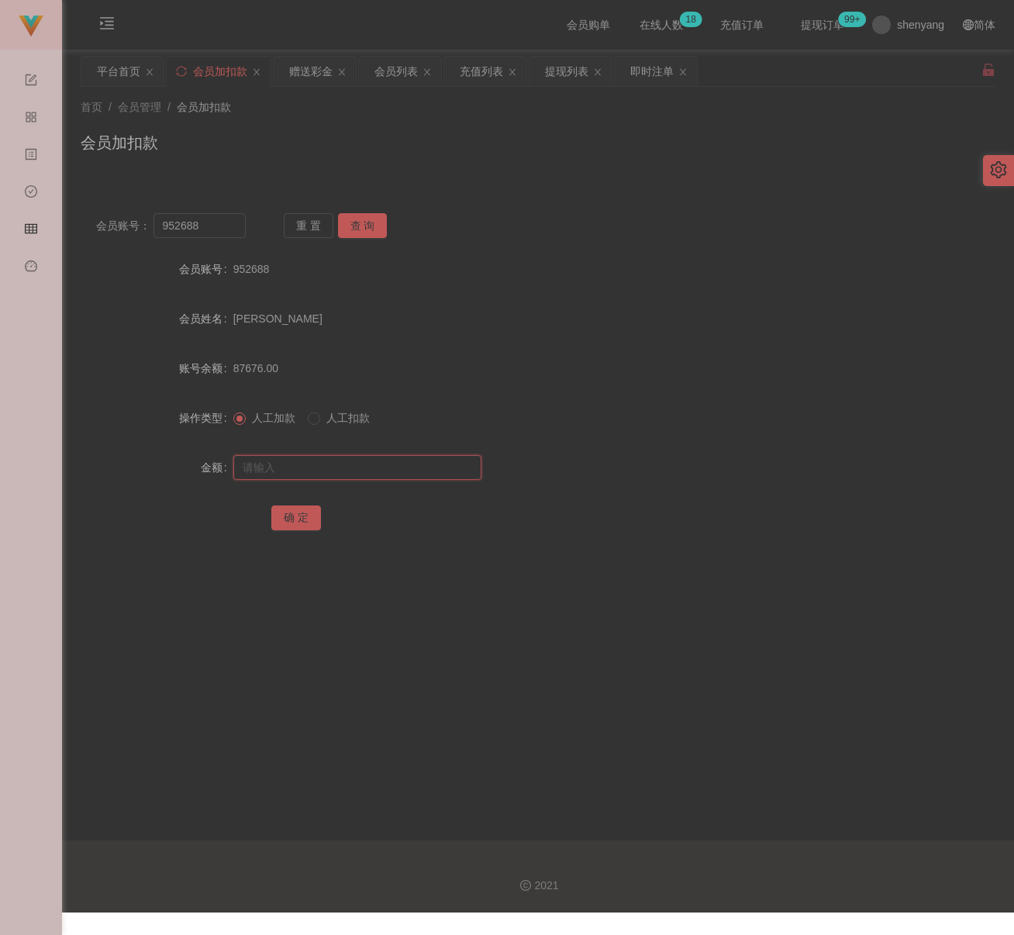
click at [401, 464] on input "text" at bounding box center [357, 467] width 248 height 25
paste input "8100"
type input "8100"
click at [305, 513] on button "确 定" at bounding box center [296, 518] width 50 height 25
click at [679, 119] on div "首页 / 会员管理 / 会员加扣款 / 会员加扣款" at bounding box center [538, 132] width 915 height 67
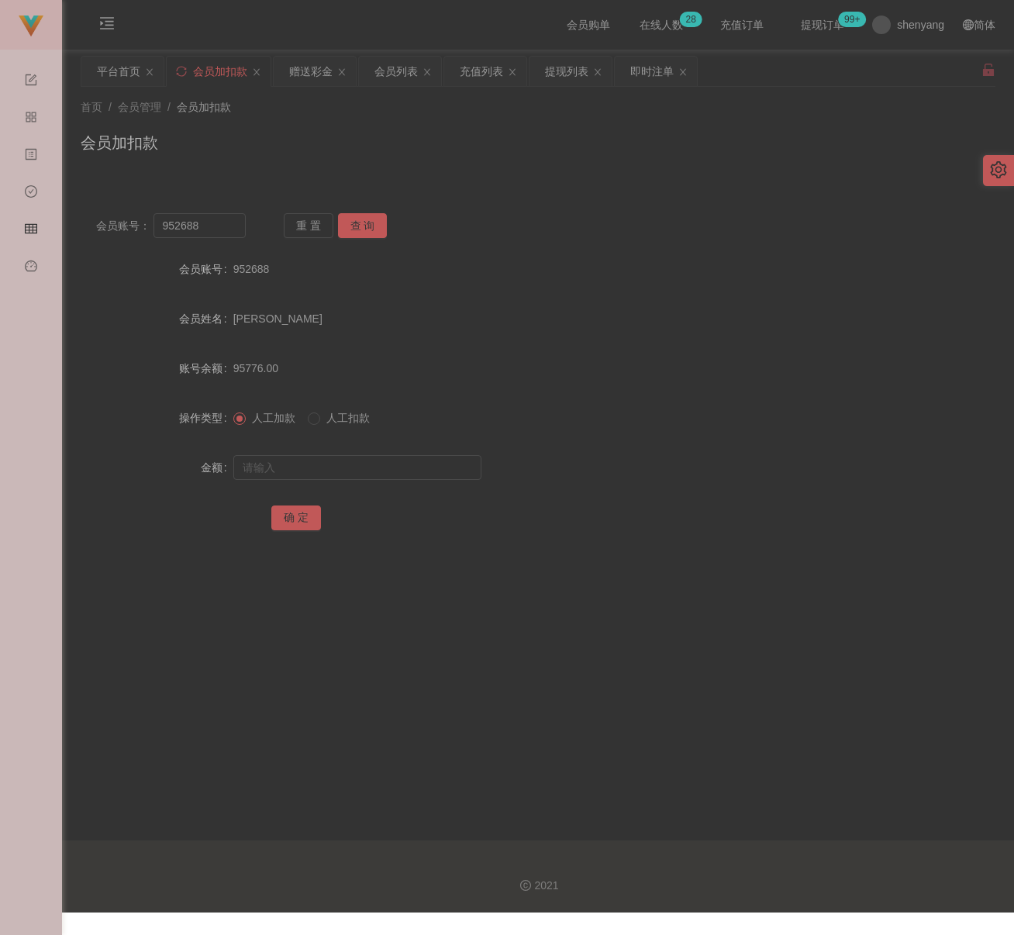
click at [466, 129] on div "首页 / 会员管理 / 会员加扣款 / 会员加扣款" at bounding box center [538, 132] width 915 height 67
click at [873, 126] on div "首页 / 会员管理 / 会员加扣款 / 会员加扣款" at bounding box center [538, 132] width 915 height 67
